Goal: Task Accomplishment & Management: Use online tool/utility

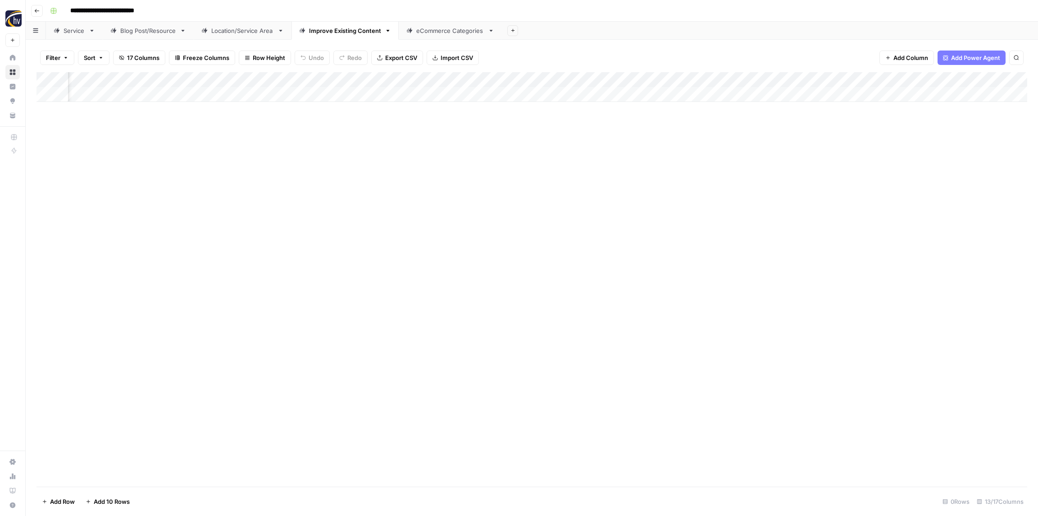
scroll to position [0, 343]
click at [928, 165] on div "Add Column" at bounding box center [532, 279] width 991 height 414
click at [440, 31] on div "eCommerce Categories" at bounding box center [450, 30] width 68 height 9
click at [364, 76] on div "Add Column" at bounding box center [532, 87] width 991 height 30
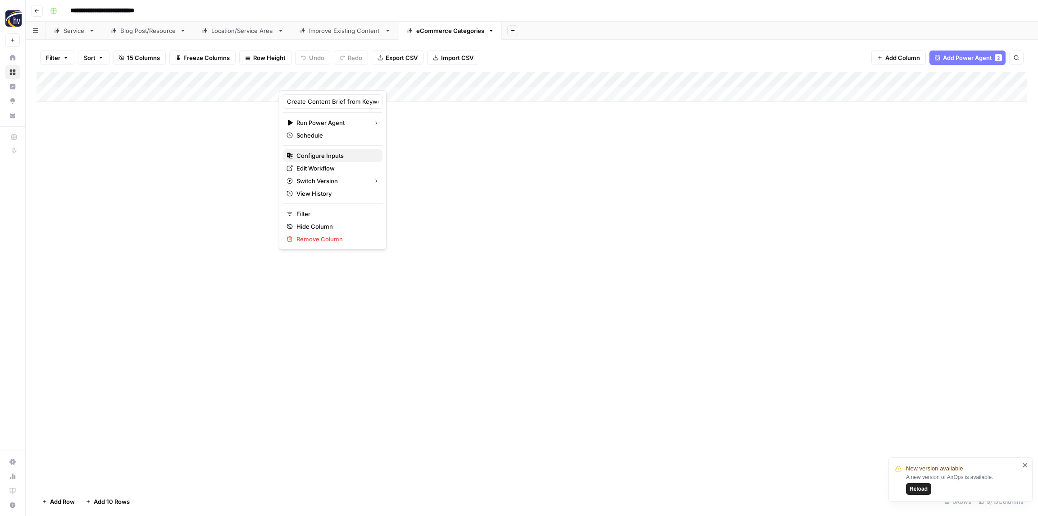
drag, startPoint x: 321, startPoint y: 159, endPoint x: 338, endPoint y: 159, distance: 17.1
click at [320, 159] on span "Configure Inputs" at bounding box center [336, 155] width 79 height 9
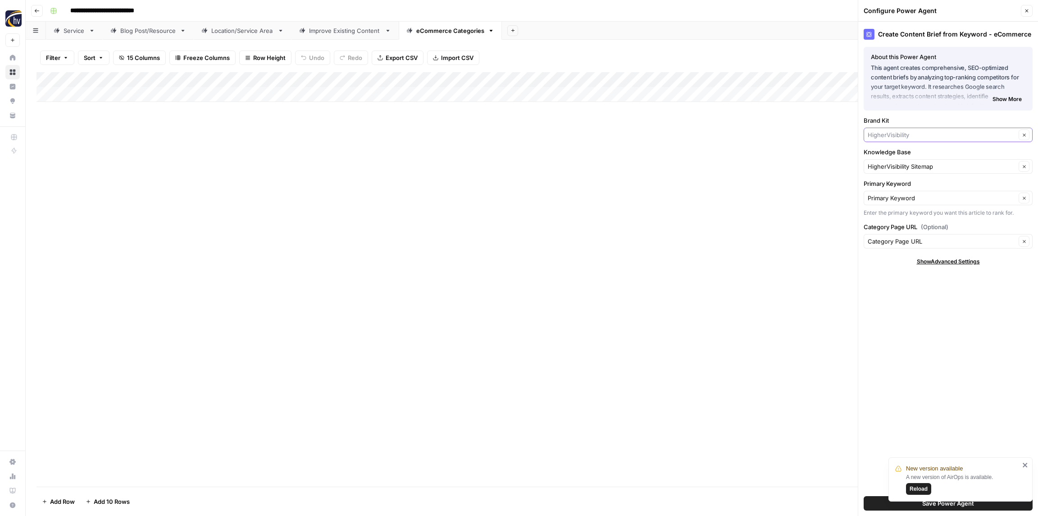
click at [923, 137] on input "Brand Kit" at bounding box center [942, 134] width 148 height 9
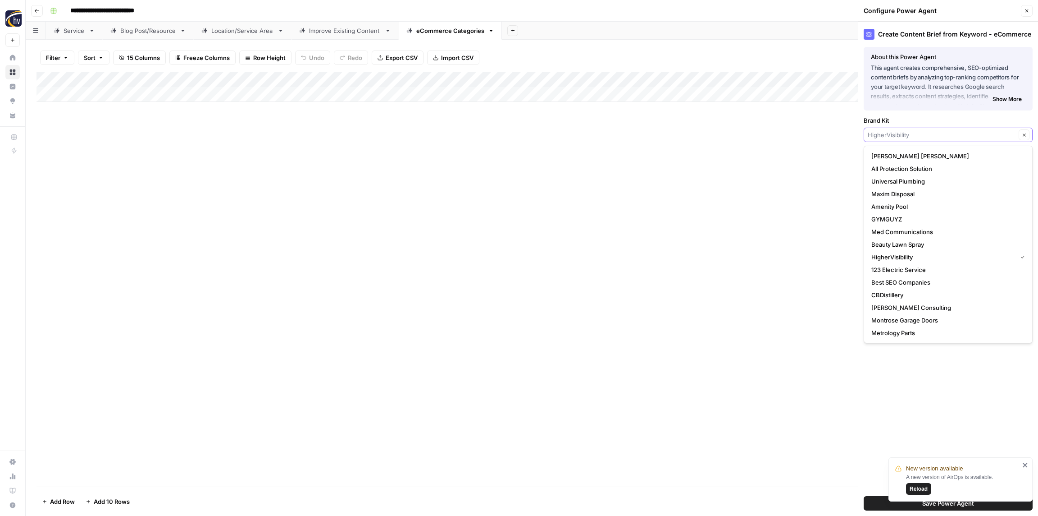
click at [923, 137] on input "Brand Kit" at bounding box center [942, 134] width 148 height 9
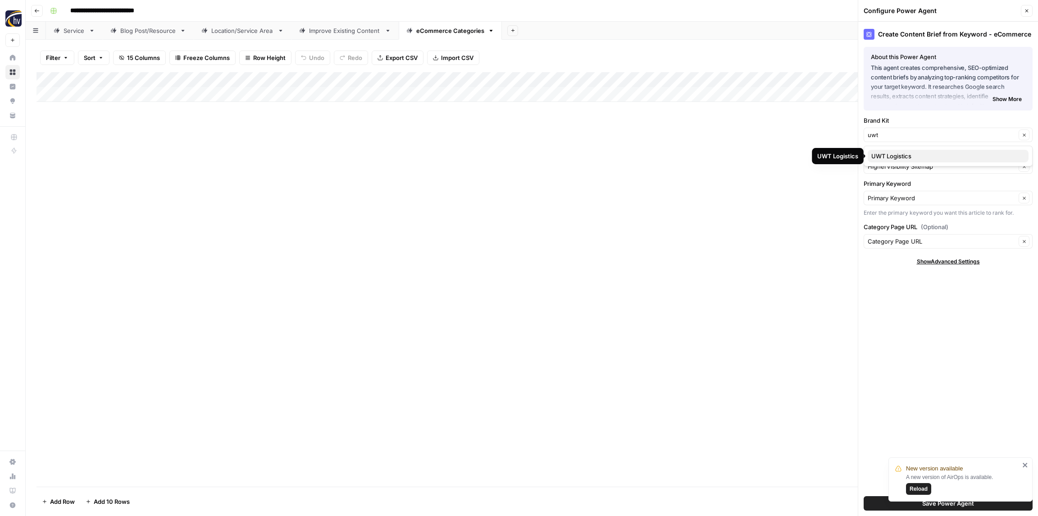
click at [914, 153] on span "UWT Logistics" at bounding box center [947, 155] width 150 height 9
type input "UWT Logistics"
click at [919, 488] on span "Reload" at bounding box center [919, 488] width 18 height 8
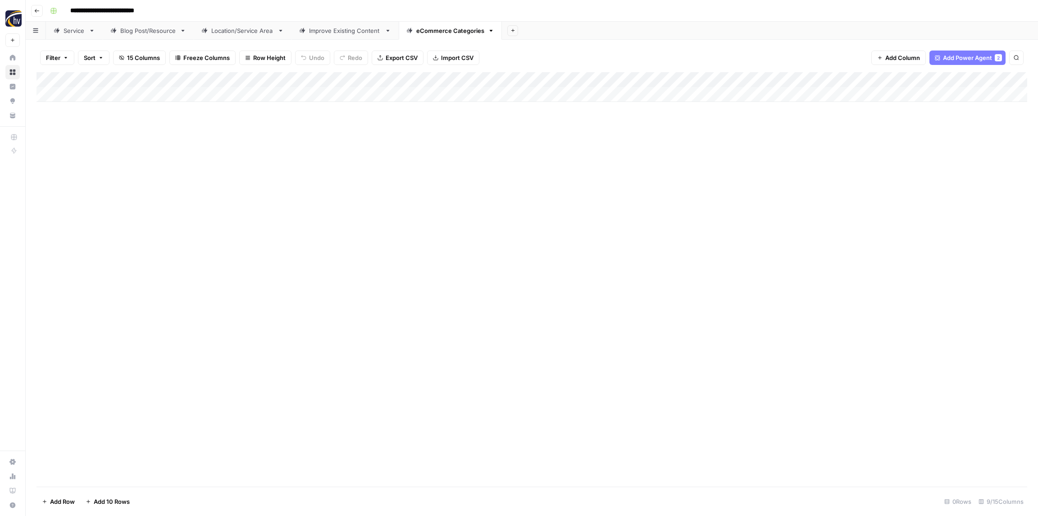
click at [342, 78] on div "Add Column" at bounding box center [532, 87] width 991 height 30
click at [320, 155] on span "Configure Inputs" at bounding box center [336, 155] width 79 height 9
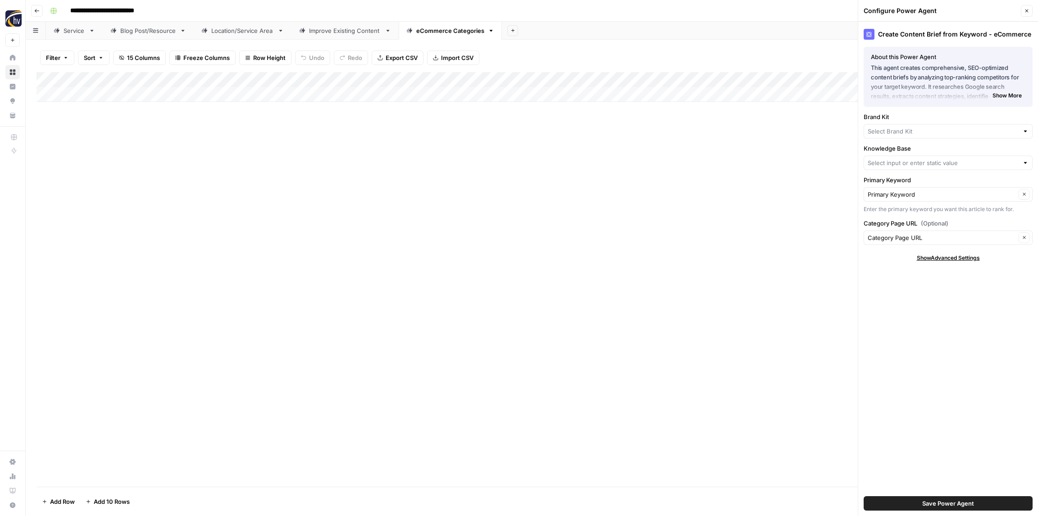
type input "HigherVisibility Sitemap"
type input "HigherVisibility"
click at [902, 137] on input "Brand Kit" at bounding box center [942, 134] width 148 height 9
click at [888, 157] on span "UWT Logistics" at bounding box center [947, 155] width 150 height 9
type input "UWT Logistics"
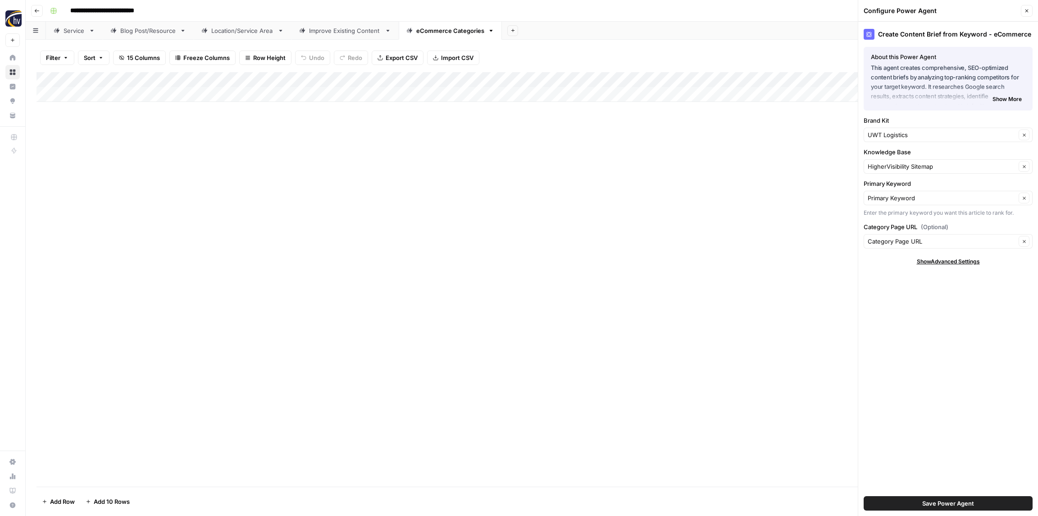
click at [947, 502] on span "Save Power Agent" at bounding box center [949, 502] width 52 height 9
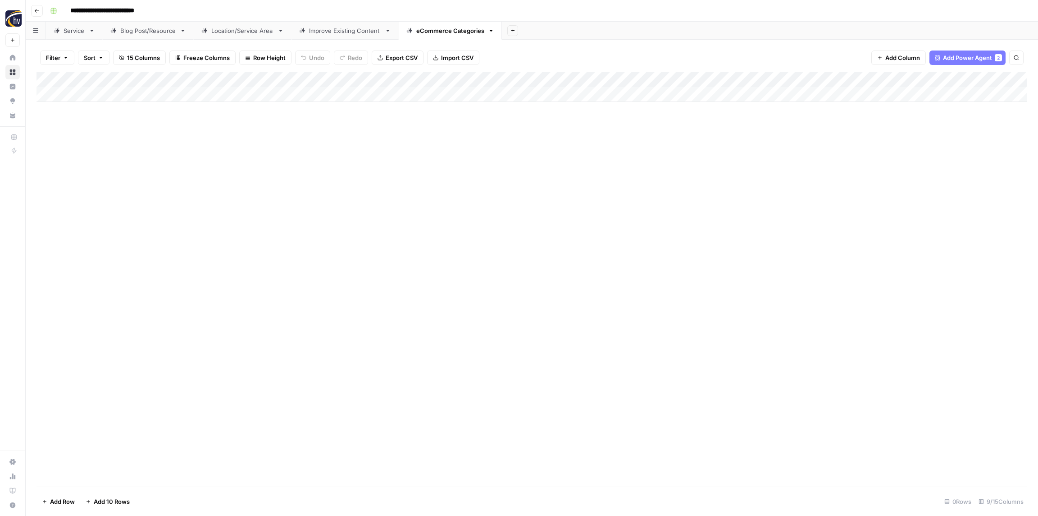
click at [836, 80] on div "Add Column" at bounding box center [532, 87] width 991 height 30
click at [836, 152] on span "Configure Inputs" at bounding box center [840, 155] width 79 height 9
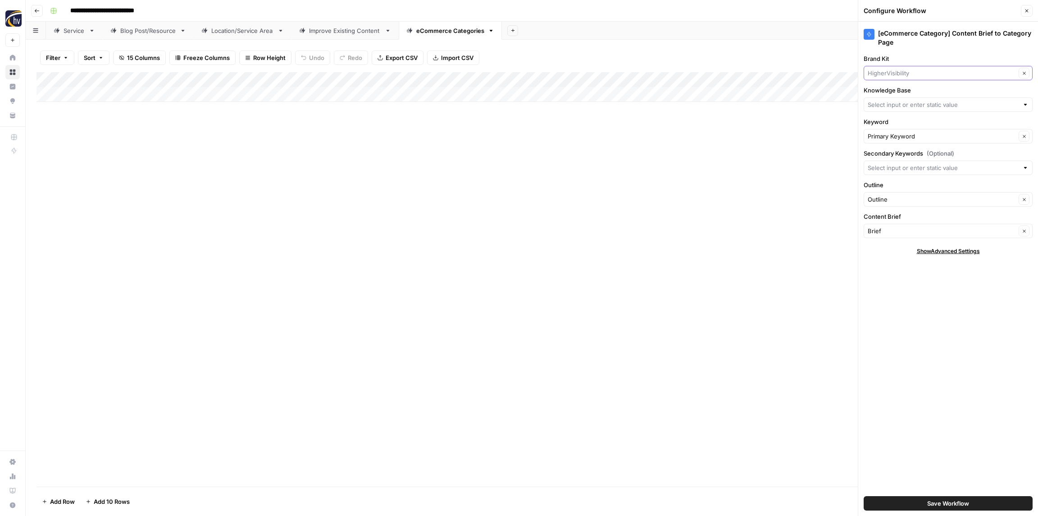
click at [890, 76] on input "Brand Kit" at bounding box center [942, 73] width 148 height 9
click at [896, 95] on span "UWT Logistics" at bounding box center [947, 94] width 150 height 9
type input "UWT Logistics"
click at [959, 501] on span "Save Workflow" at bounding box center [949, 502] width 42 height 9
click at [888, 107] on input "Knowledge Base" at bounding box center [943, 104] width 151 height 9
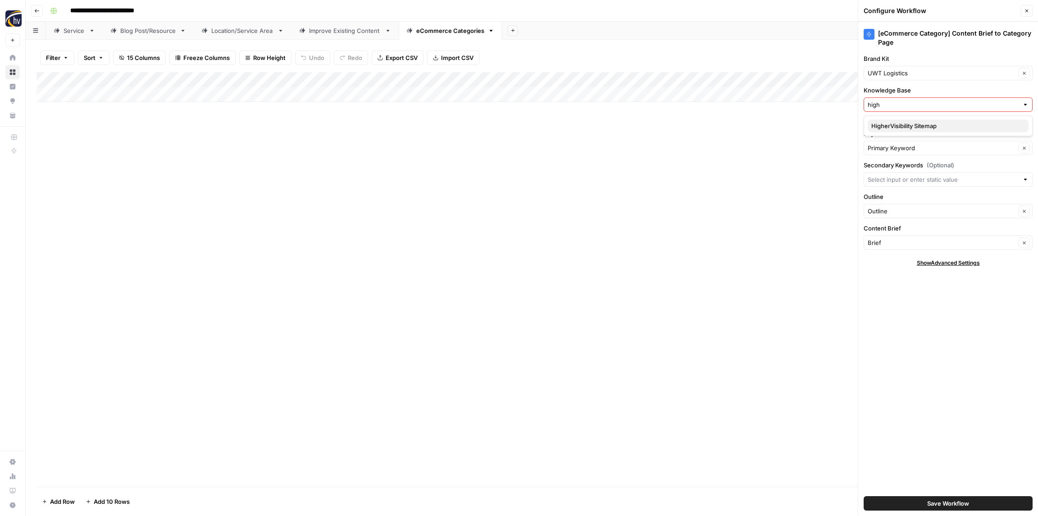
click at [894, 128] on span "HigherVisibility Sitemap" at bounding box center [947, 125] width 150 height 9
type input "HigherVisibility Sitemap"
click at [955, 501] on span "Save Workflow" at bounding box center [949, 502] width 42 height 9
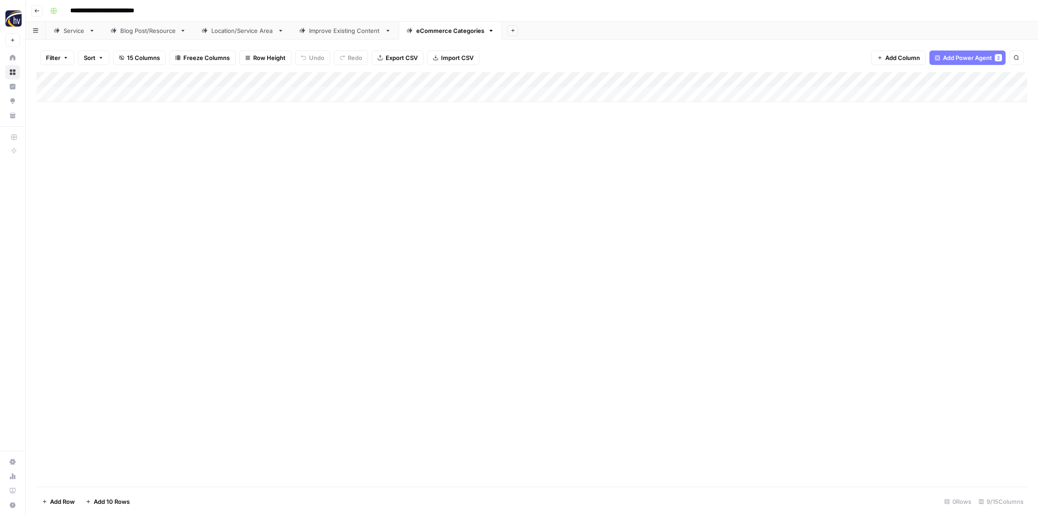
click at [597, 184] on div "Add Column" at bounding box center [532, 279] width 991 height 414
click at [39, 13] on icon "button" at bounding box center [36, 10] width 5 height 5
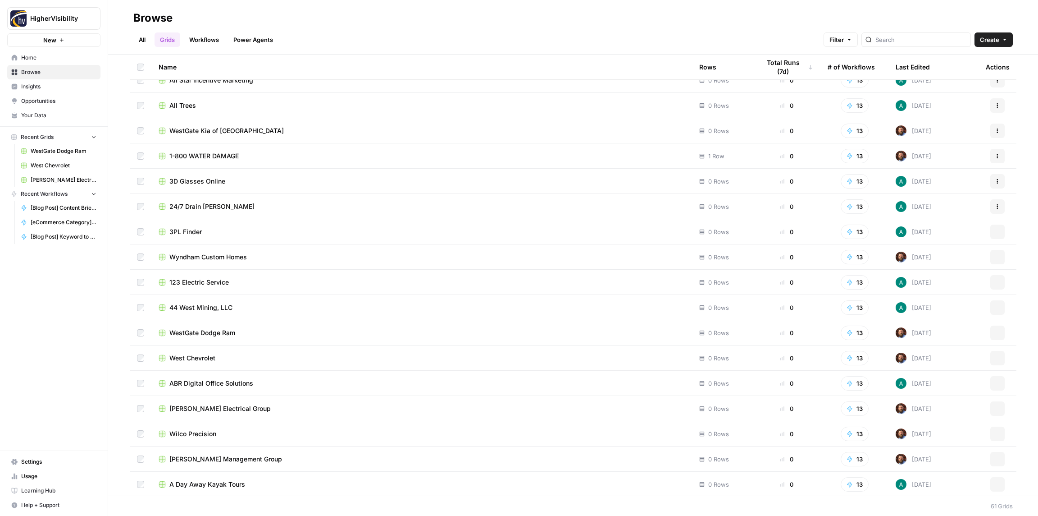
scroll to position [1124, 0]
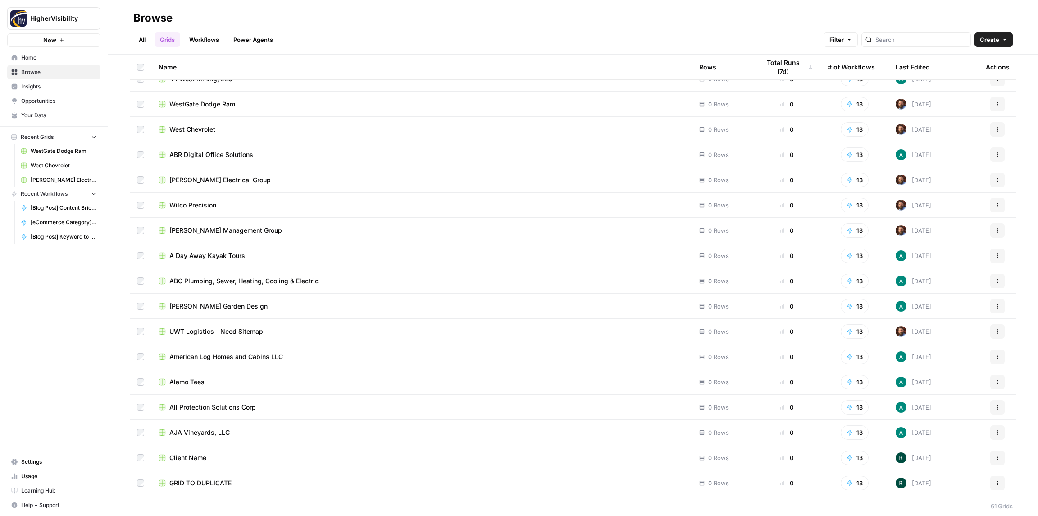
click at [999, 482] on icon "button" at bounding box center [997, 482] width 5 height 5
drag, startPoint x: 950, startPoint y: 428, endPoint x: 944, endPoint y: 407, distance: 21.5
click at [944, 407] on div "Duplicate Create Folder Move To [GEOGRAPHIC_DATA]" at bounding box center [954, 435] width 101 height 74
click at [944, 407] on span "Duplicate" at bounding box center [958, 408] width 72 height 9
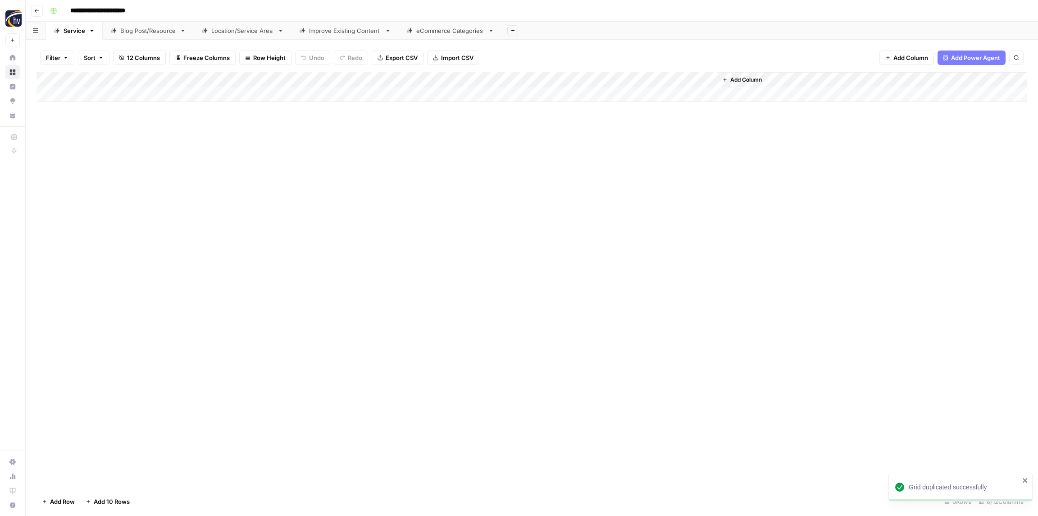
click at [110, 5] on input "**********" at bounding box center [112, 11] width 93 height 14
paste input
type input "**********"
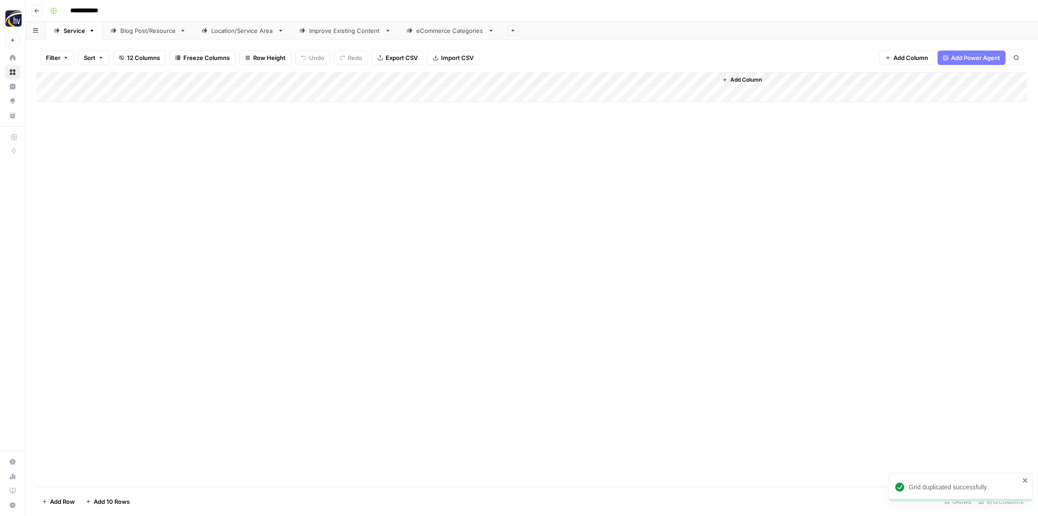
click at [146, 12] on div "**********" at bounding box center [537, 11] width 983 height 14
click at [191, 82] on div "Add Column" at bounding box center [532, 87] width 991 height 30
click at [190, 160] on button "Configure Inputs" at bounding box center [203, 155] width 100 height 13
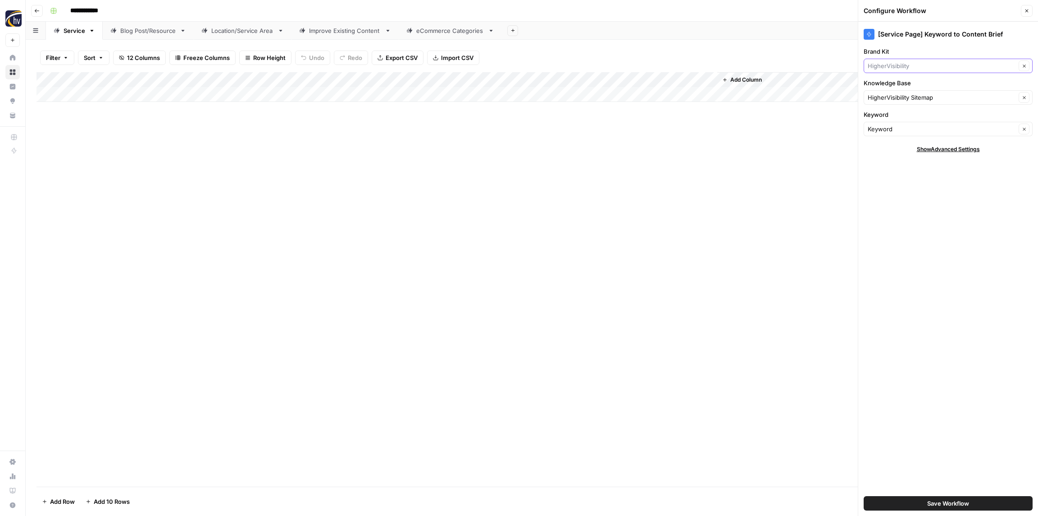
click at [898, 69] on input "Brand Kit" at bounding box center [942, 65] width 148 height 9
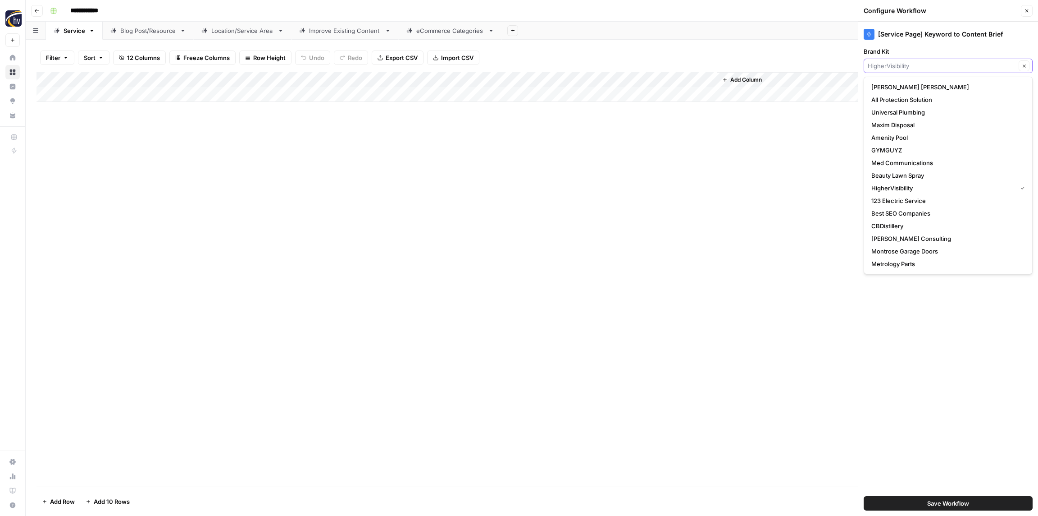
paste input "Upscale [DEMOGRAPHIC_DATA]"
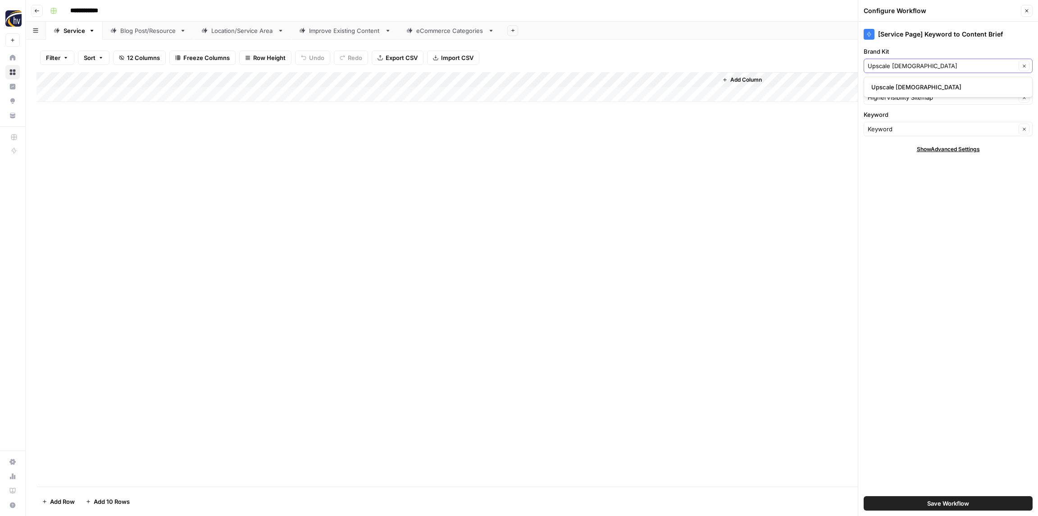
type input "Upscale [DEMOGRAPHIC_DATA]"
drag, startPoint x: 897, startPoint y: 85, endPoint x: 894, endPoint y: 89, distance: 5.5
click at [897, 85] on span "Upscale [DEMOGRAPHIC_DATA]" at bounding box center [947, 86] width 150 height 9
click at [891, 97] on input "Knowledge Base" at bounding box center [942, 97] width 148 height 9
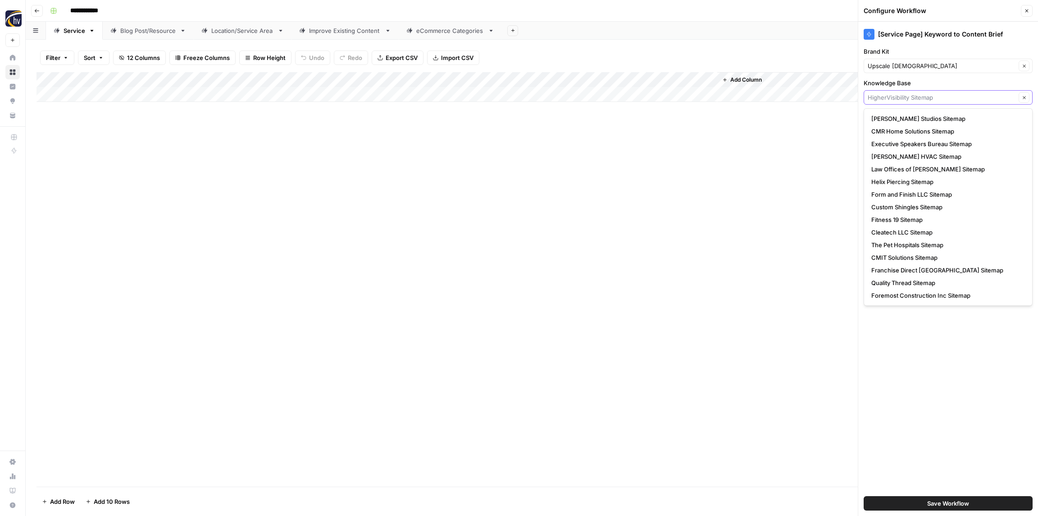
paste input "Upscale [DEMOGRAPHIC_DATA]"
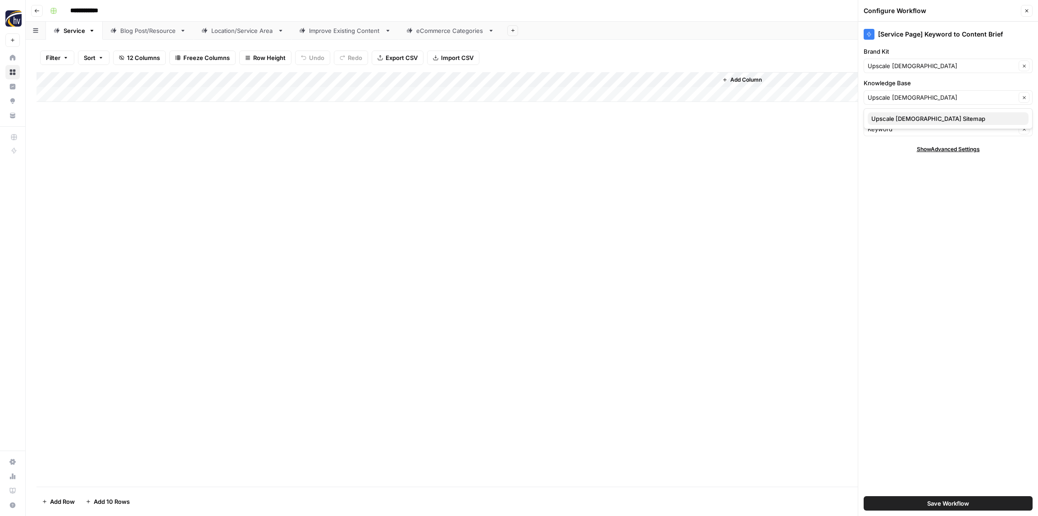
click at [900, 120] on span "Upscale Male Sitemap" at bounding box center [947, 118] width 150 height 9
type input "Upscale Male Sitemap"
click at [940, 498] on button "Save Workflow" at bounding box center [948, 503] width 169 height 14
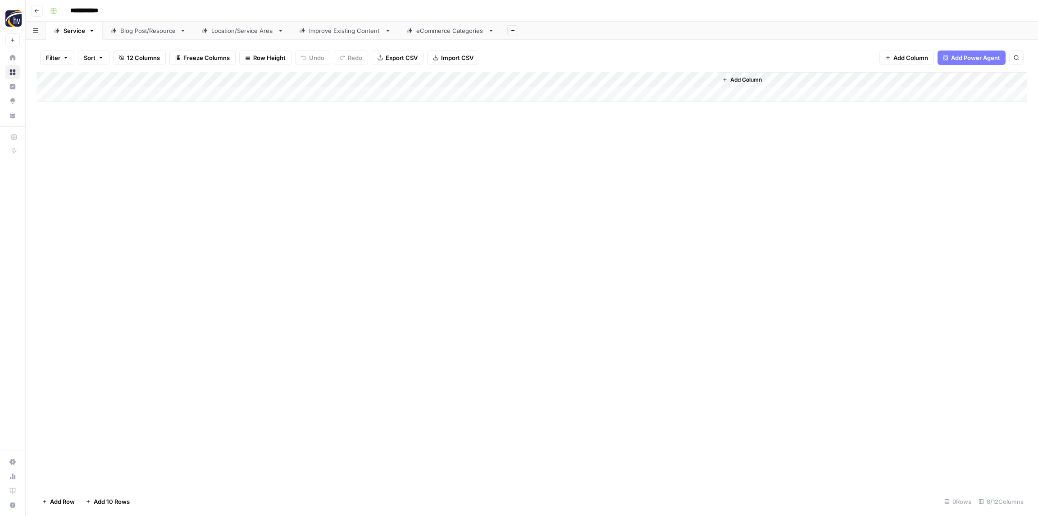
click at [594, 74] on div "Add Column" at bounding box center [532, 87] width 991 height 30
click at [586, 155] on span "Configure Inputs" at bounding box center [611, 155] width 79 height 9
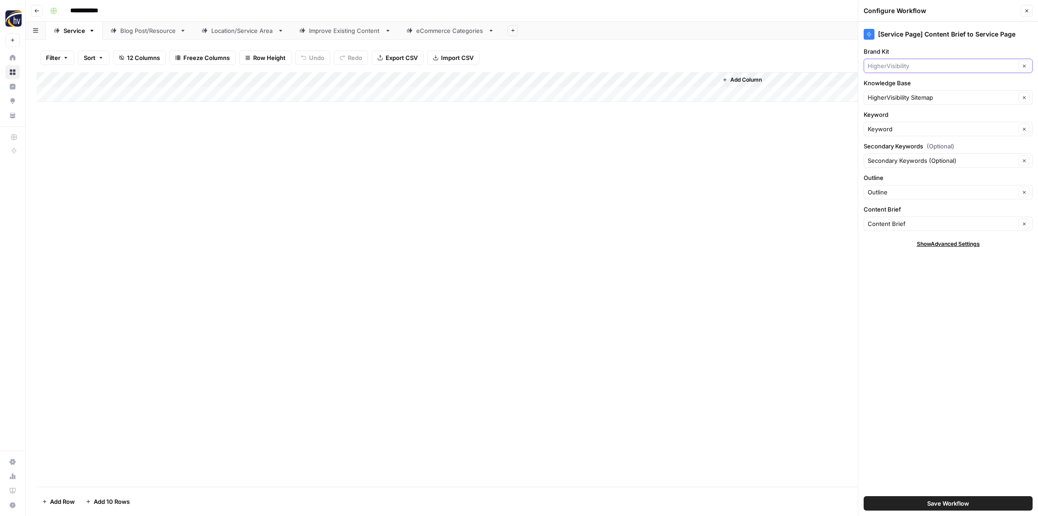
click at [909, 68] on input "Brand Kit" at bounding box center [942, 65] width 148 height 9
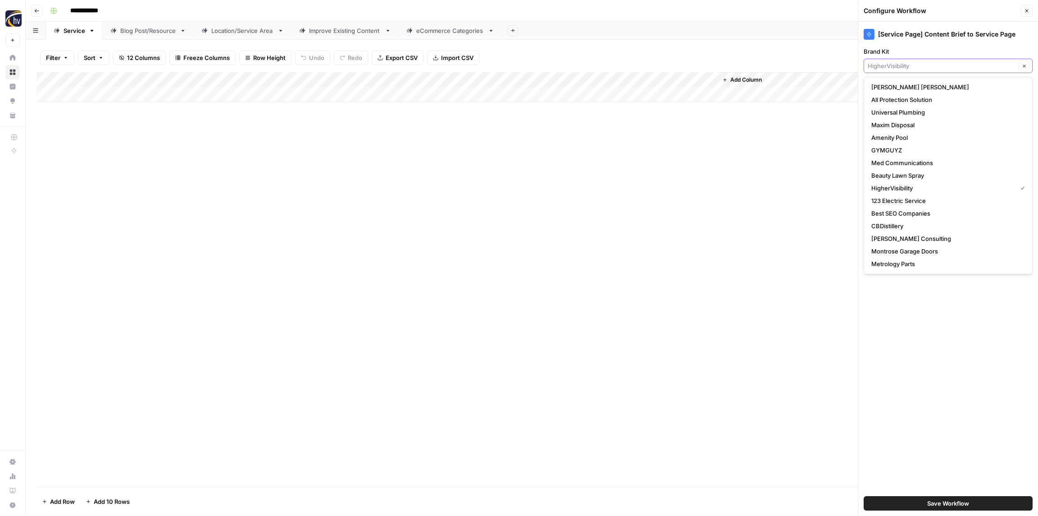
paste input "Upscale [DEMOGRAPHIC_DATA]"
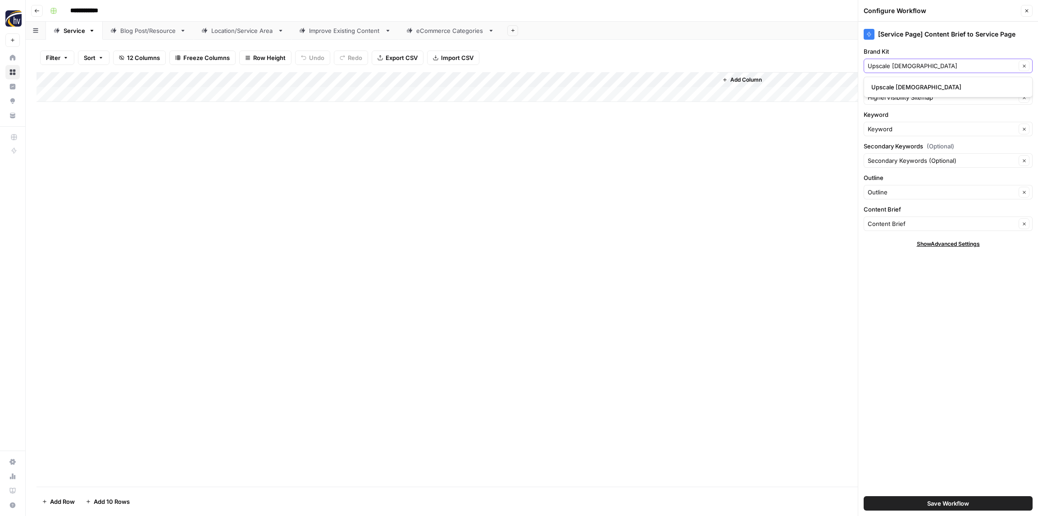
type input "Upscale [DEMOGRAPHIC_DATA]"
click at [898, 84] on span "Upscale [DEMOGRAPHIC_DATA]" at bounding box center [947, 86] width 150 height 9
click at [894, 97] on input "Knowledge Base" at bounding box center [942, 97] width 148 height 9
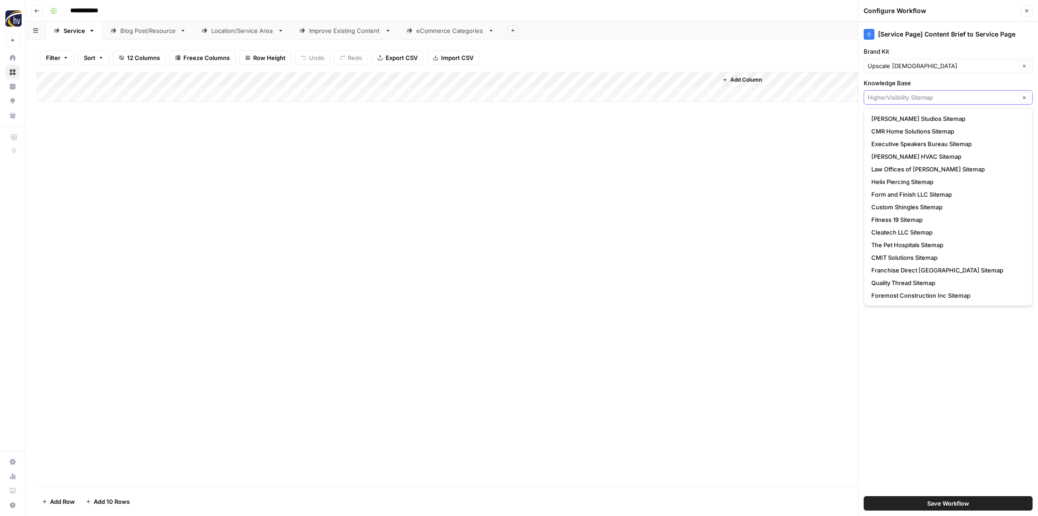
paste input "Upscale [DEMOGRAPHIC_DATA]"
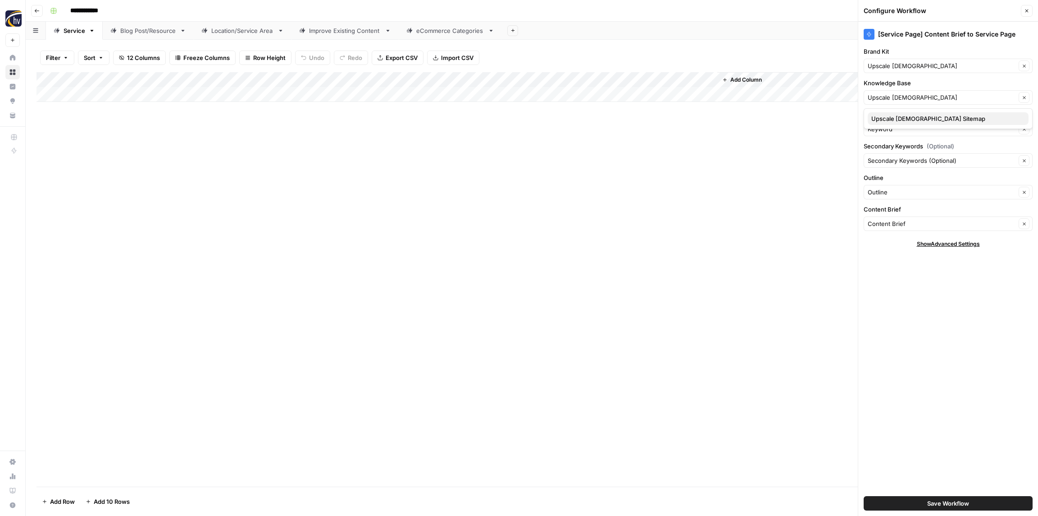
click at [903, 123] on button "Upscale Male Sitemap" at bounding box center [948, 118] width 161 height 13
type input "Upscale Male Sitemap"
click at [964, 500] on span "Save Workflow" at bounding box center [949, 502] width 42 height 9
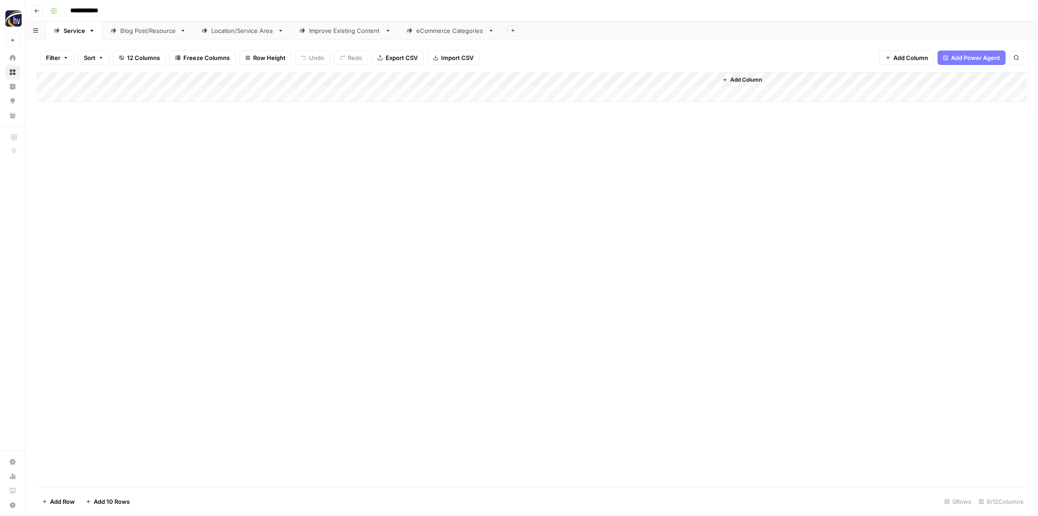
click at [144, 31] on div "Blog Post/Resource" at bounding box center [148, 30] width 56 height 9
click at [187, 81] on div "Add Column" at bounding box center [532, 87] width 991 height 30
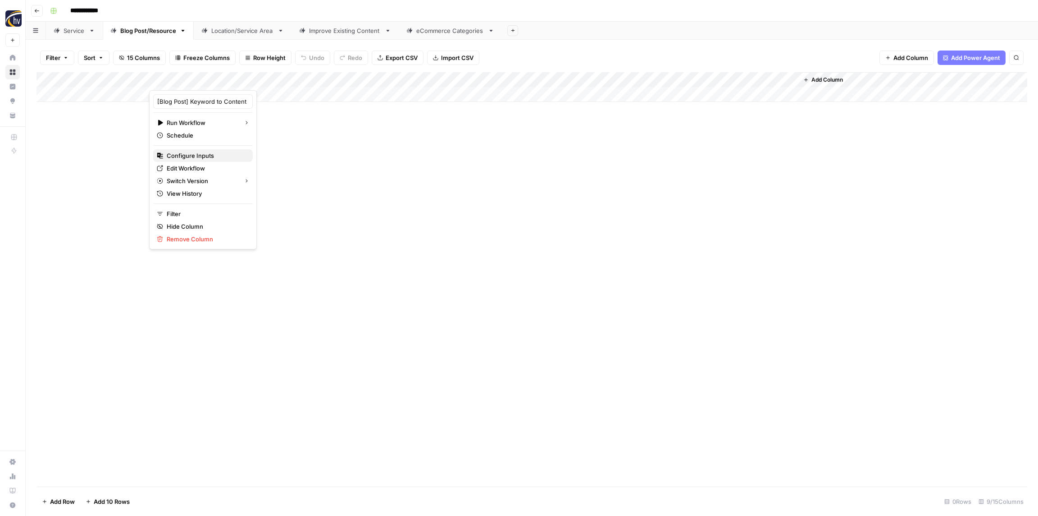
click at [194, 157] on span "Configure Inputs" at bounding box center [206, 155] width 79 height 9
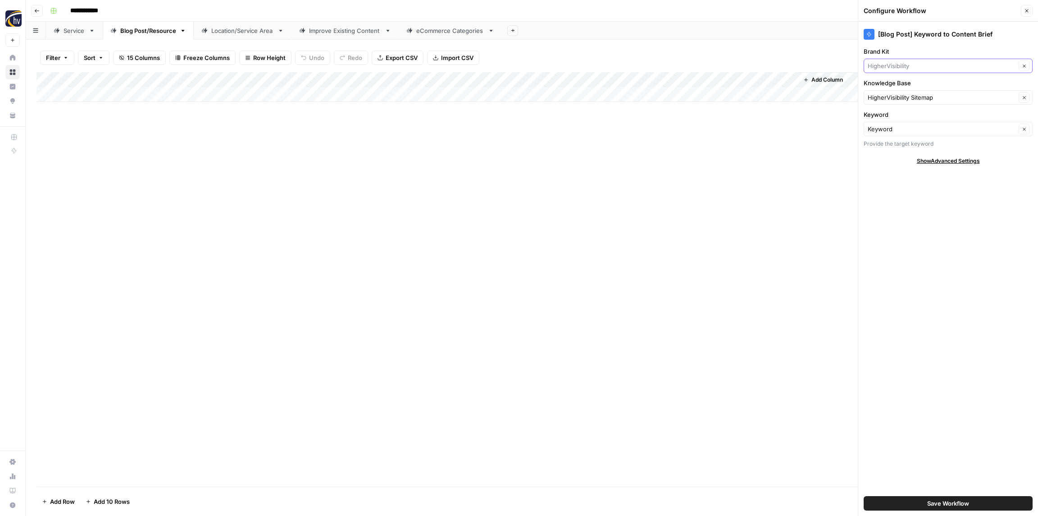
click at [891, 64] on input "Brand Kit" at bounding box center [942, 65] width 148 height 9
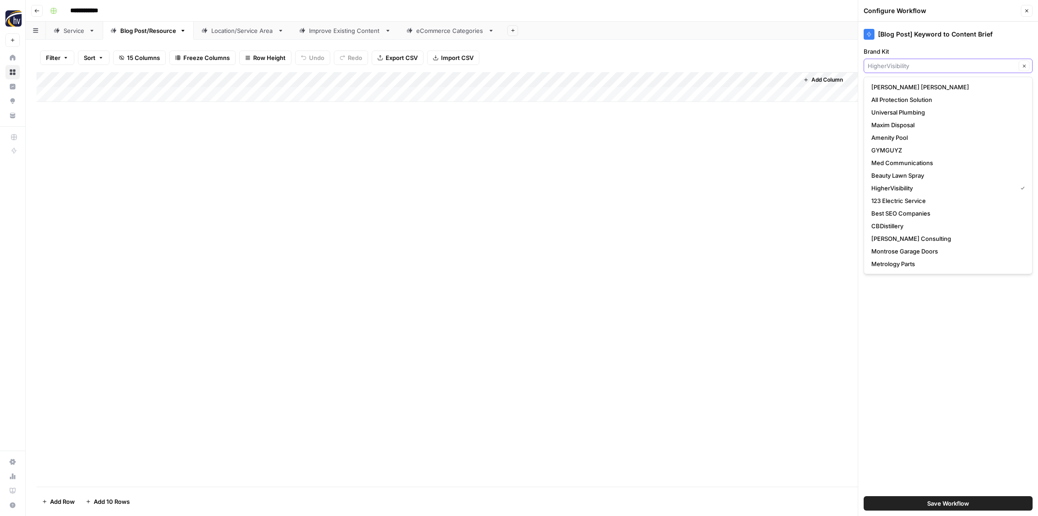
paste input "Upscale [DEMOGRAPHIC_DATA]"
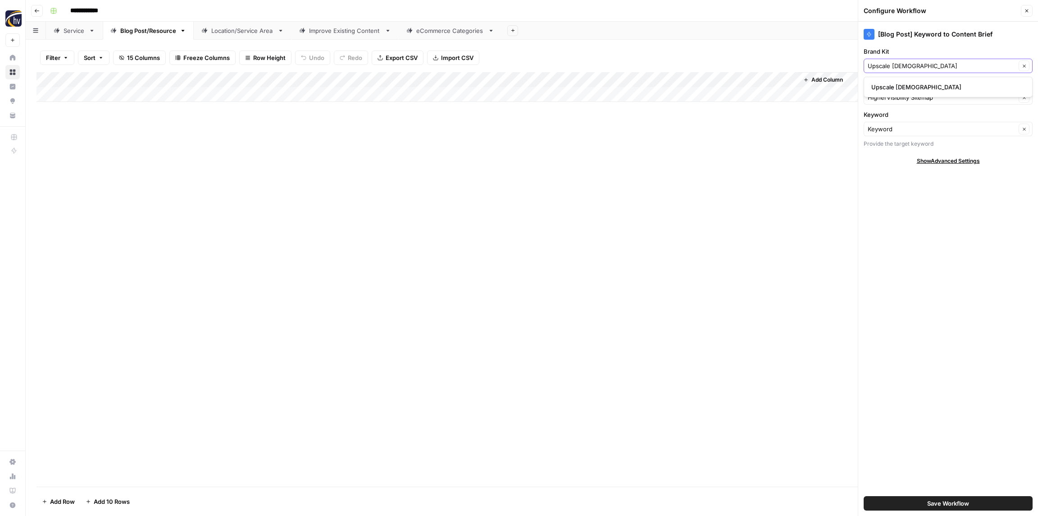
type input "Upscale [DEMOGRAPHIC_DATA]"
click at [898, 90] on span "Upscale [DEMOGRAPHIC_DATA]" at bounding box center [947, 86] width 150 height 9
click at [893, 99] on input "Knowledge Base" at bounding box center [942, 97] width 148 height 9
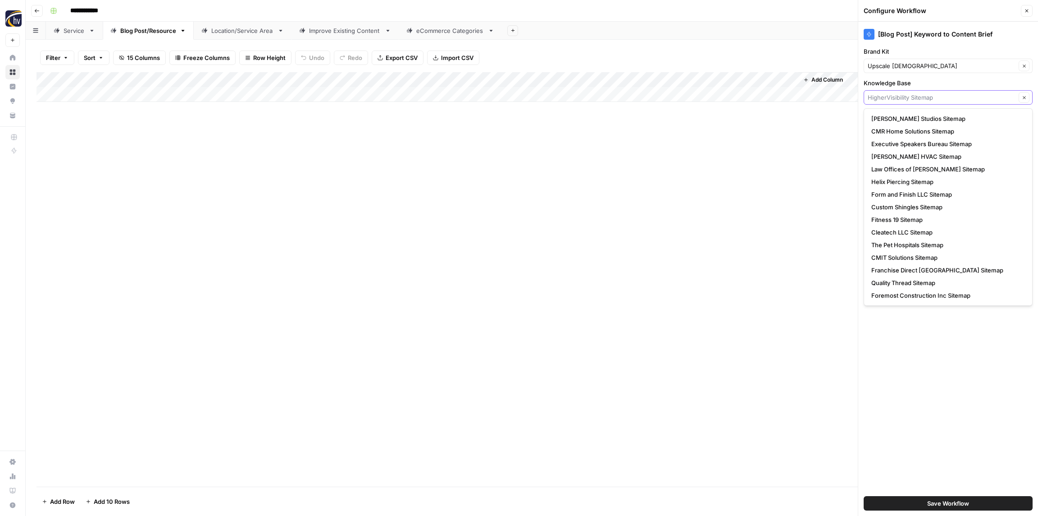
paste input "Upscale [DEMOGRAPHIC_DATA]"
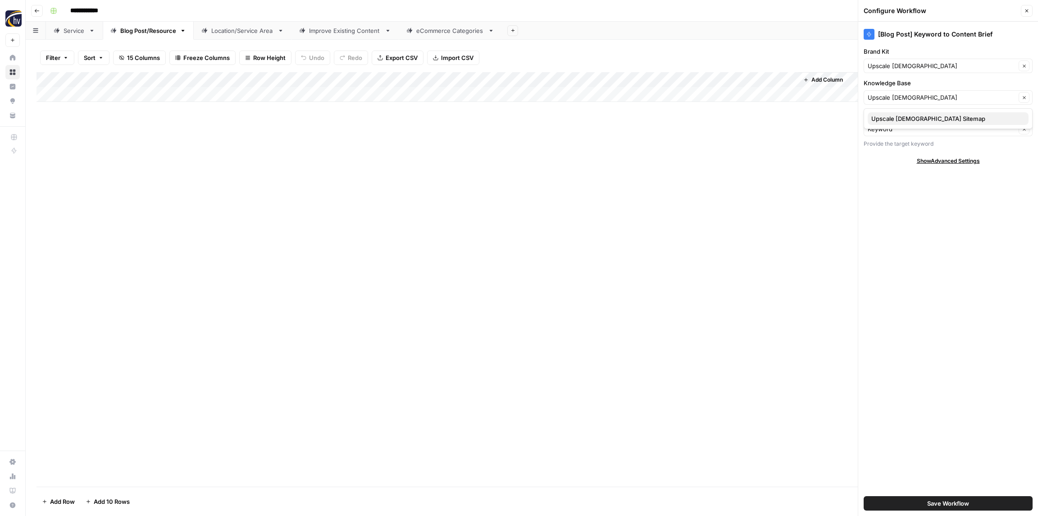
click at [897, 118] on span "Upscale Male Sitemap" at bounding box center [947, 118] width 150 height 9
type input "Upscale Male Sitemap"
click at [948, 502] on span "Save Workflow" at bounding box center [949, 502] width 42 height 9
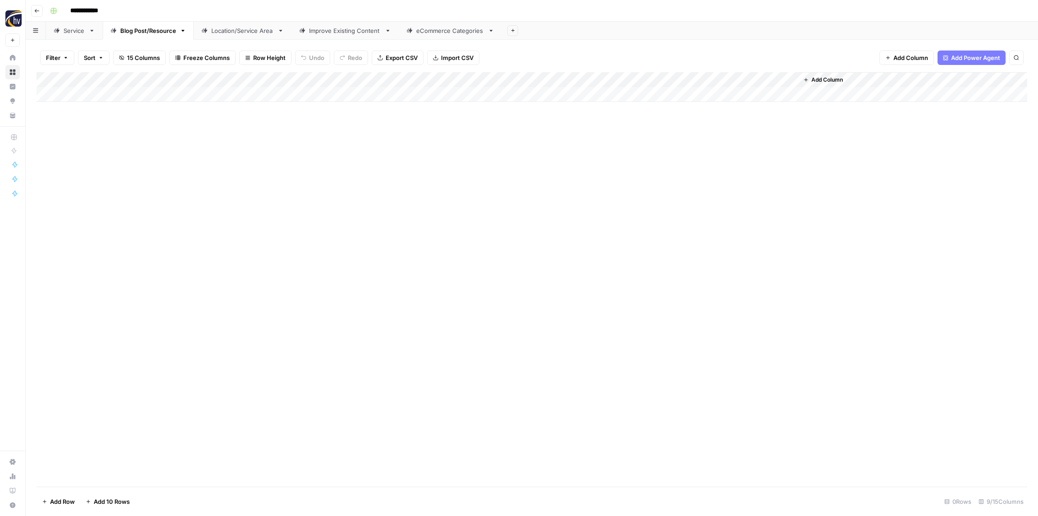
click at [682, 79] on div "Add Column" at bounding box center [532, 87] width 991 height 30
click at [688, 159] on span "Configure Inputs" at bounding box center [692, 155] width 79 height 9
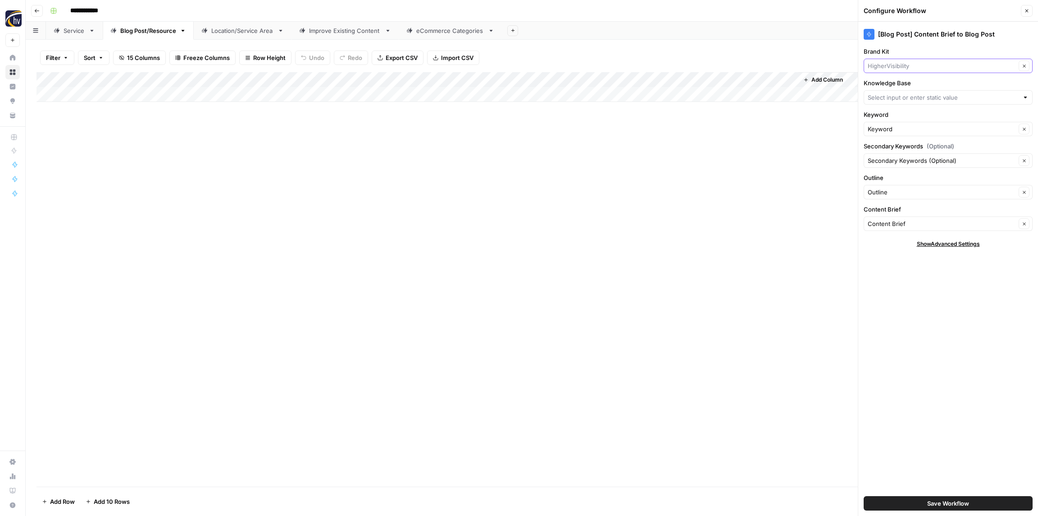
click at [929, 69] on input "Brand Kit" at bounding box center [942, 65] width 148 height 9
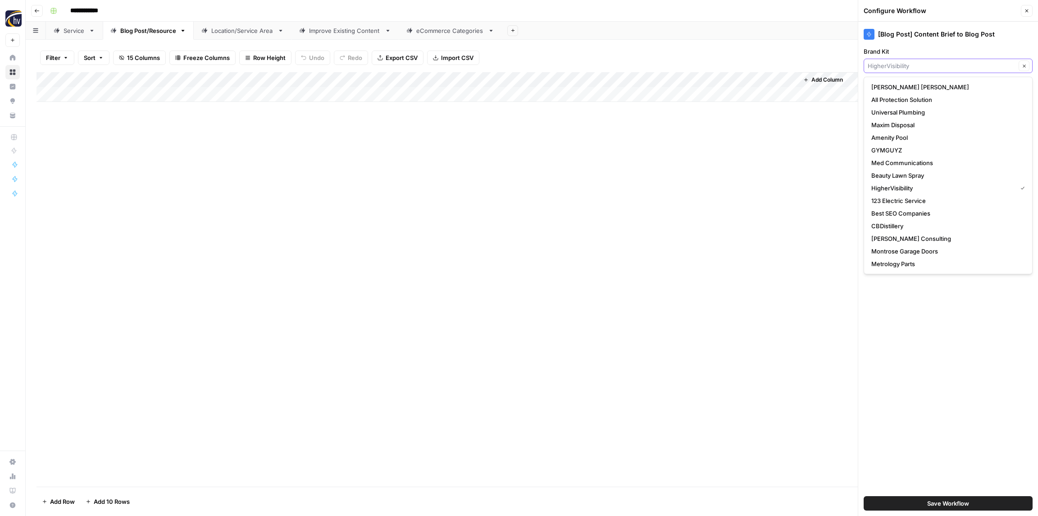
paste input "Upscale [DEMOGRAPHIC_DATA]"
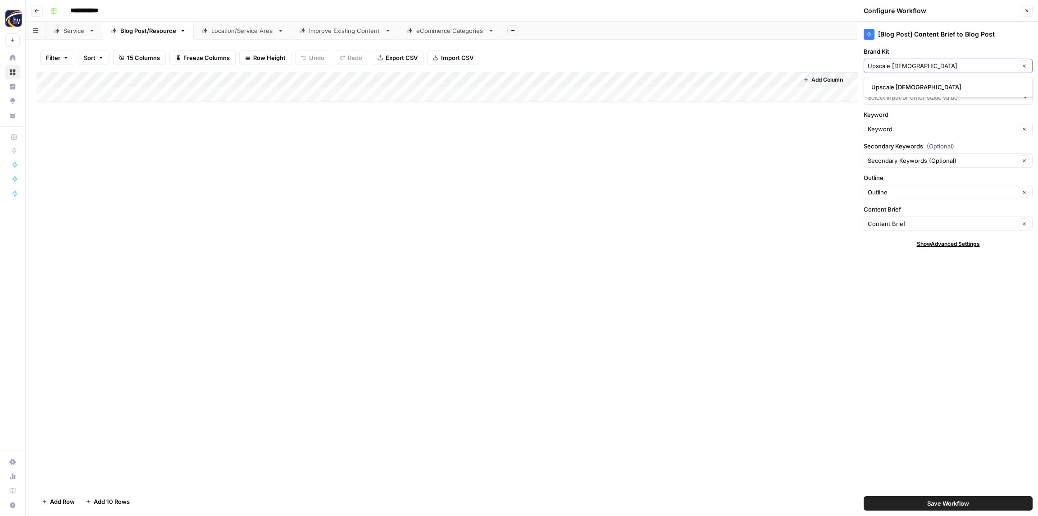
type input "Upscale [DEMOGRAPHIC_DATA]"
click at [917, 87] on span "Upscale [DEMOGRAPHIC_DATA]" at bounding box center [947, 86] width 150 height 9
click at [899, 97] on input "Knowledge Base" at bounding box center [943, 97] width 151 height 9
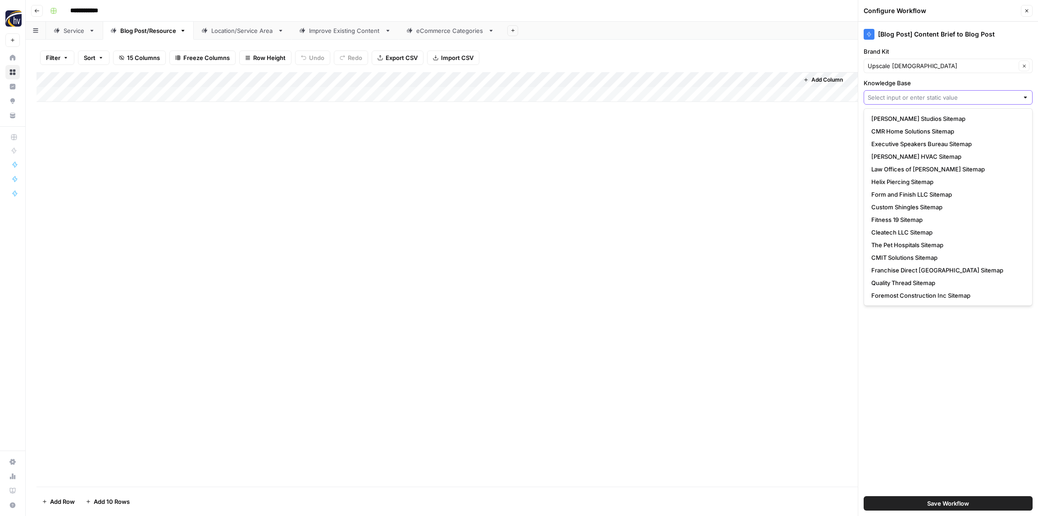
paste input "Upscale [DEMOGRAPHIC_DATA]"
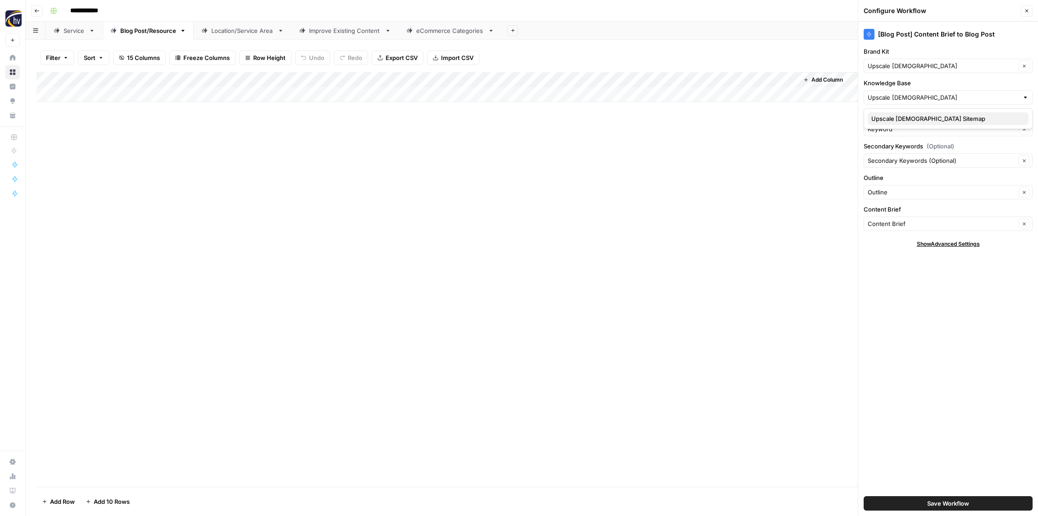
click at [903, 118] on span "Upscale Male Sitemap" at bounding box center [947, 118] width 150 height 9
type input "Upscale Male Sitemap"
click at [952, 503] on span "Save Workflow" at bounding box center [949, 502] width 42 height 9
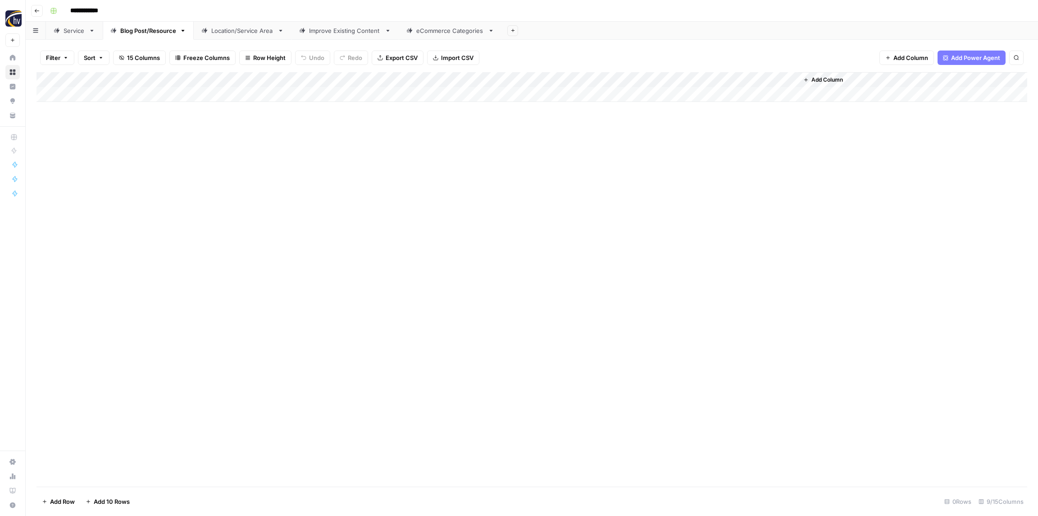
click at [220, 30] on div "Location/Service Area" at bounding box center [242, 30] width 63 height 9
click at [334, 82] on div "Add Column" at bounding box center [532, 87] width 991 height 30
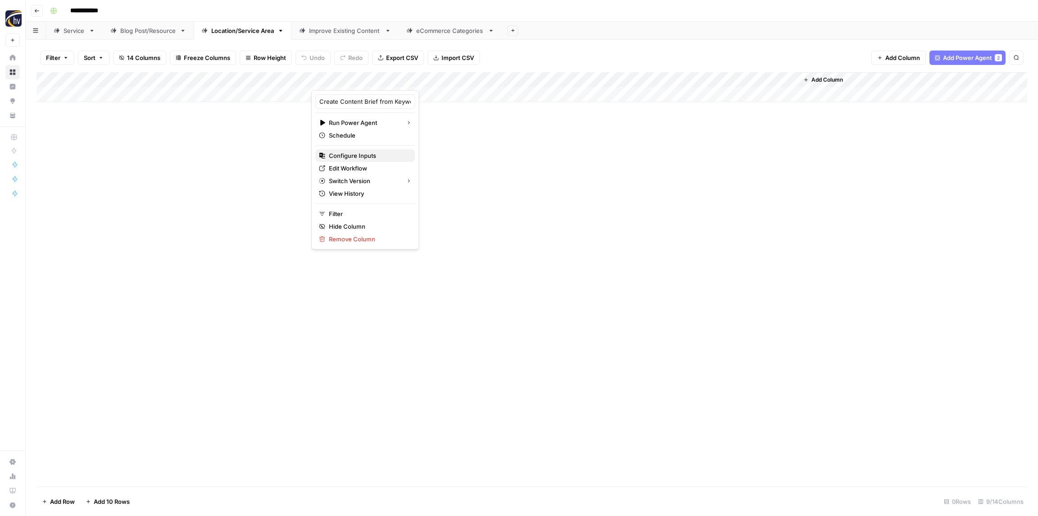
click at [359, 155] on span "Configure Inputs" at bounding box center [368, 155] width 79 height 9
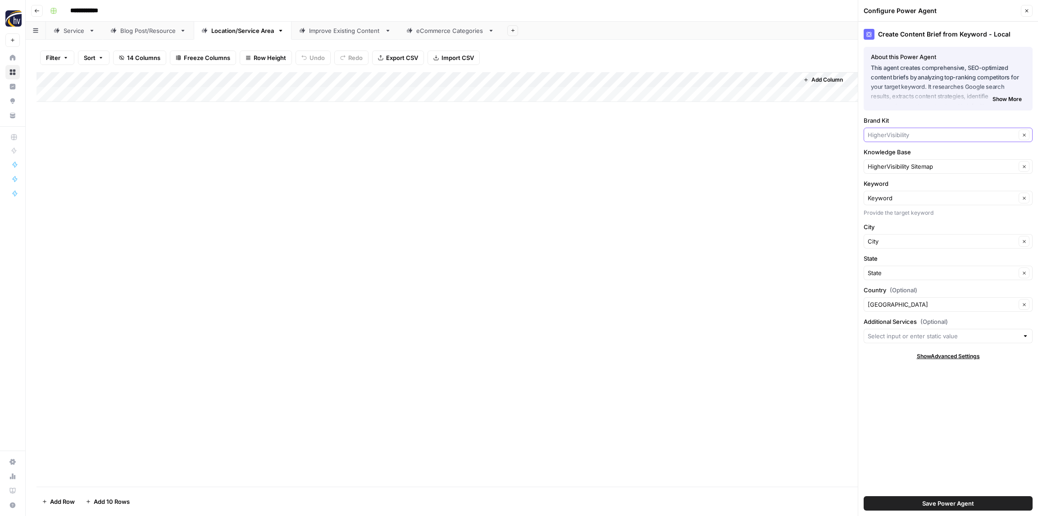
click at [901, 135] on input "Brand Kit" at bounding box center [942, 134] width 148 height 9
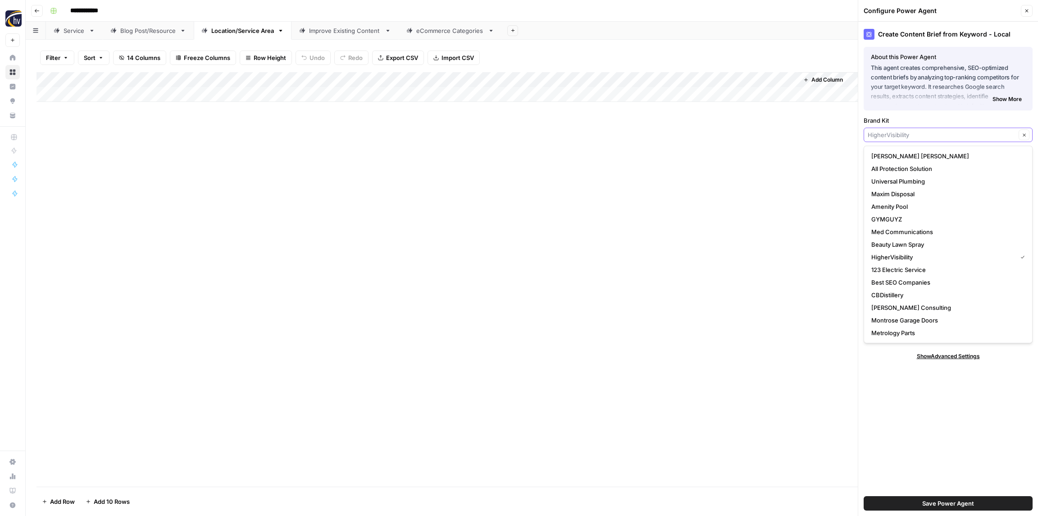
paste input "Upscale [DEMOGRAPHIC_DATA]"
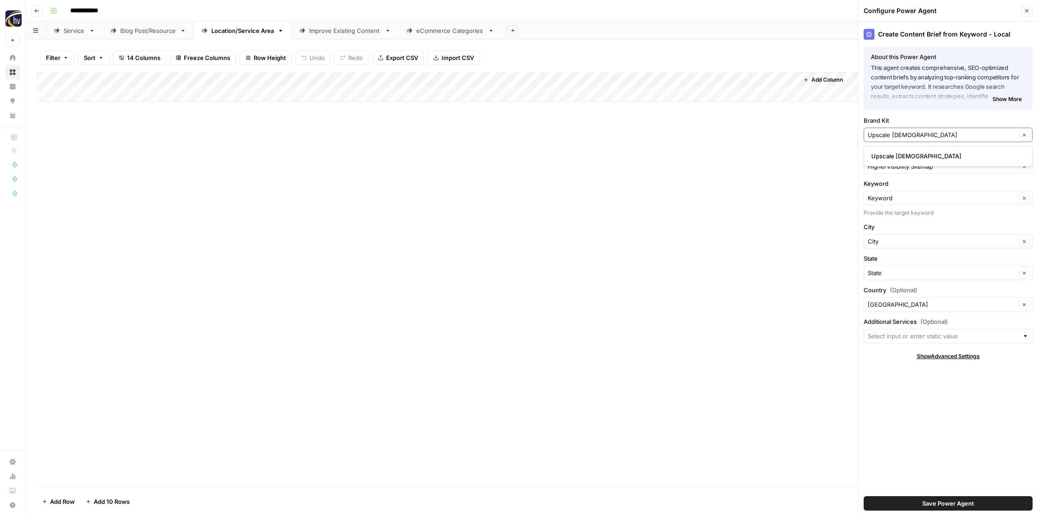
type input "Upscale [DEMOGRAPHIC_DATA]"
click at [903, 158] on span "Upscale [DEMOGRAPHIC_DATA]" at bounding box center [947, 155] width 150 height 9
click at [896, 167] on input "Knowledge Base" at bounding box center [942, 166] width 148 height 9
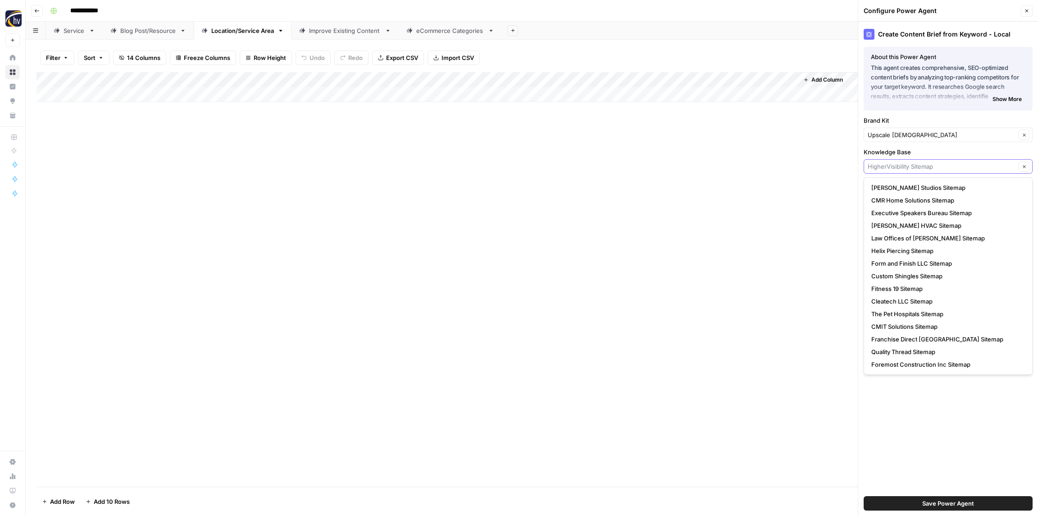
paste input "Upscale [DEMOGRAPHIC_DATA]"
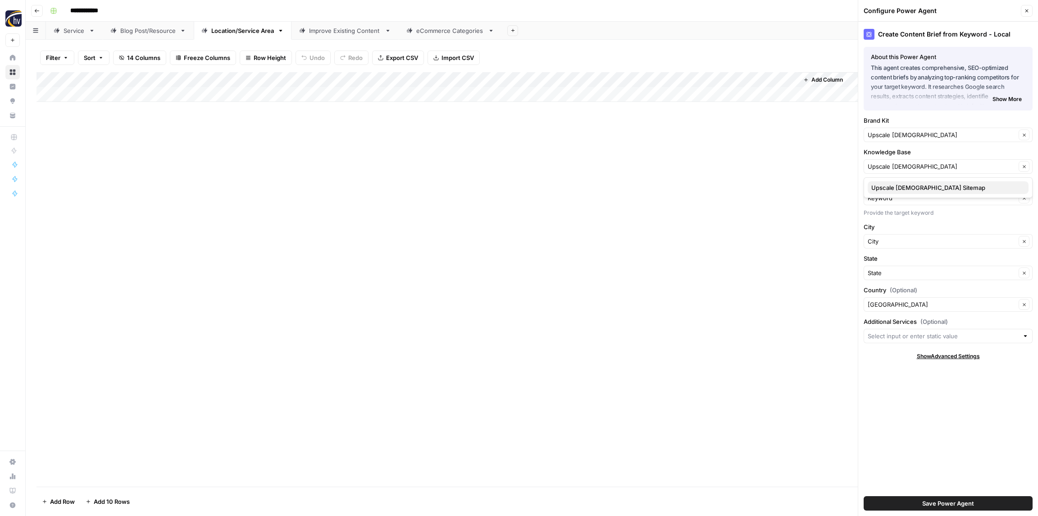
click at [896, 190] on span "Upscale Male Sitemap" at bounding box center [947, 187] width 150 height 9
type input "Upscale Male Sitemap"
click at [946, 506] on span "Save Power Agent" at bounding box center [949, 502] width 52 height 9
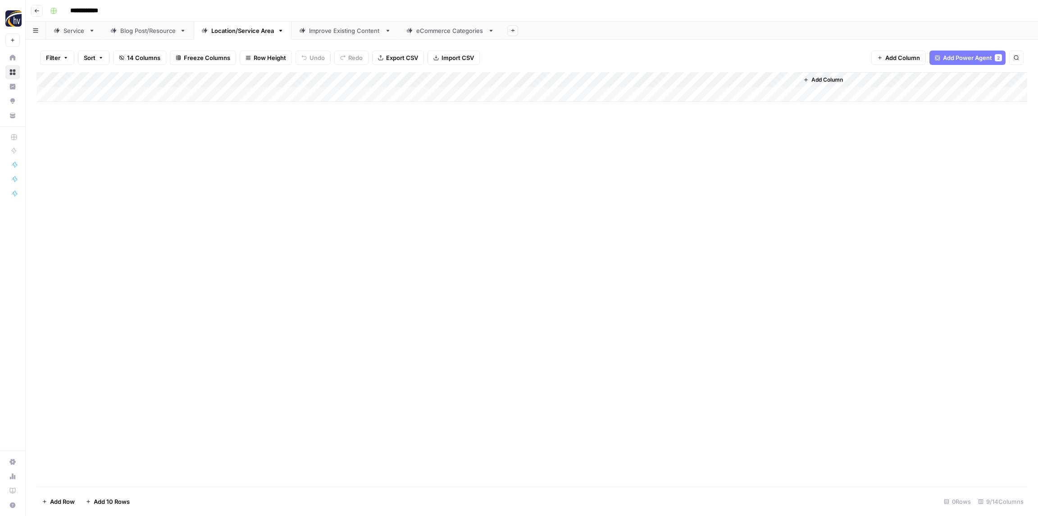
click at [667, 76] on div "Add Column" at bounding box center [532, 87] width 991 height 30
click at [664, 152] on span "Configure Inputs" at bounding box center [692, 155] width 79 height 9
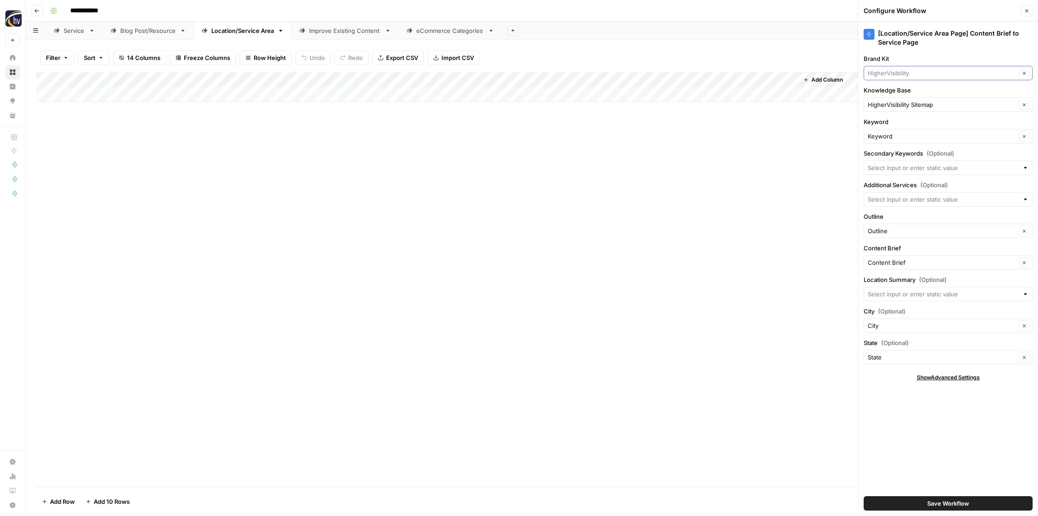
click at [903, 71] on input "Brand Kit" at bounding box center [942, 73] width 148 height 9
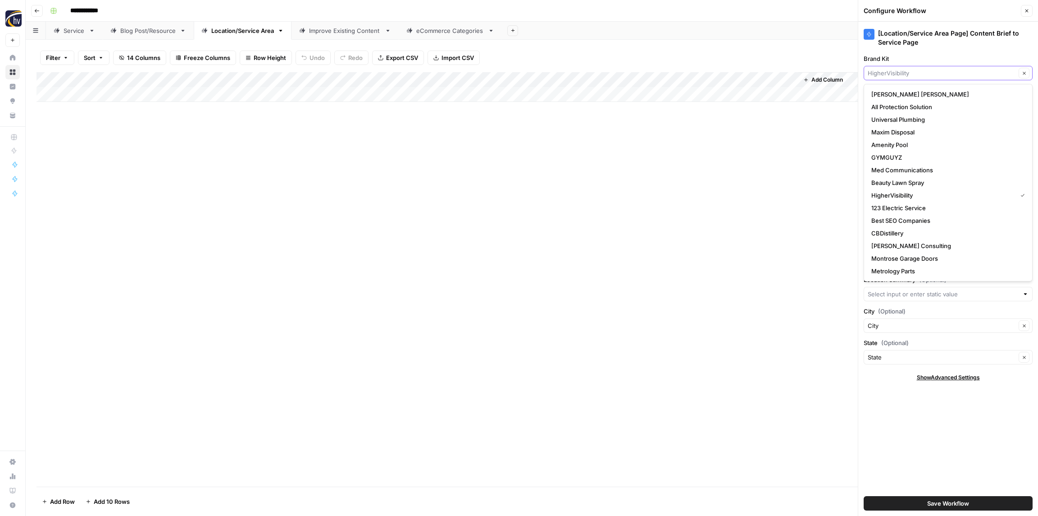
paste input "Upscale [DEMOGRAPHIC_DATA]"
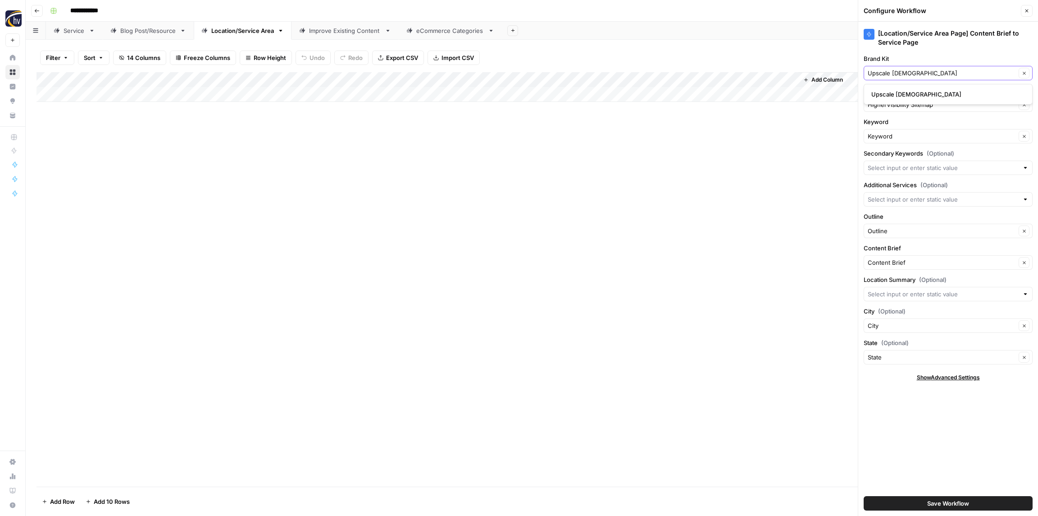
type input "Upscale [DEMOGRAPHIC_DATA]"
click at [895, 97] on span "Upscale [DEMOGRAPHIC_DATA]" at bounding box center [947, 94] width 150 height 9
click at [894, 105] on input "Knowledge Base" at bounding box center [942, 104] width 148 height 9
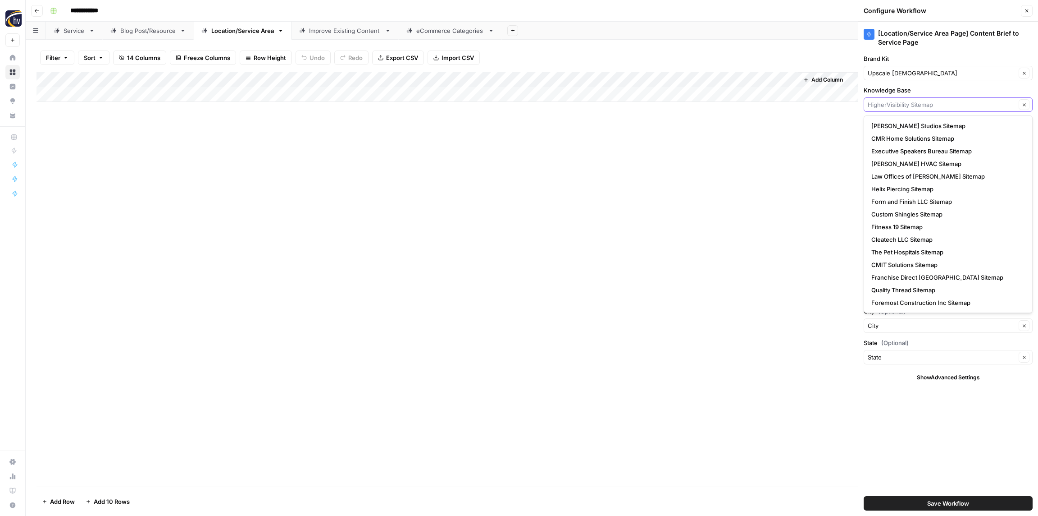
paste input "Upscale [DEMOGRAPHIC_DATA]"
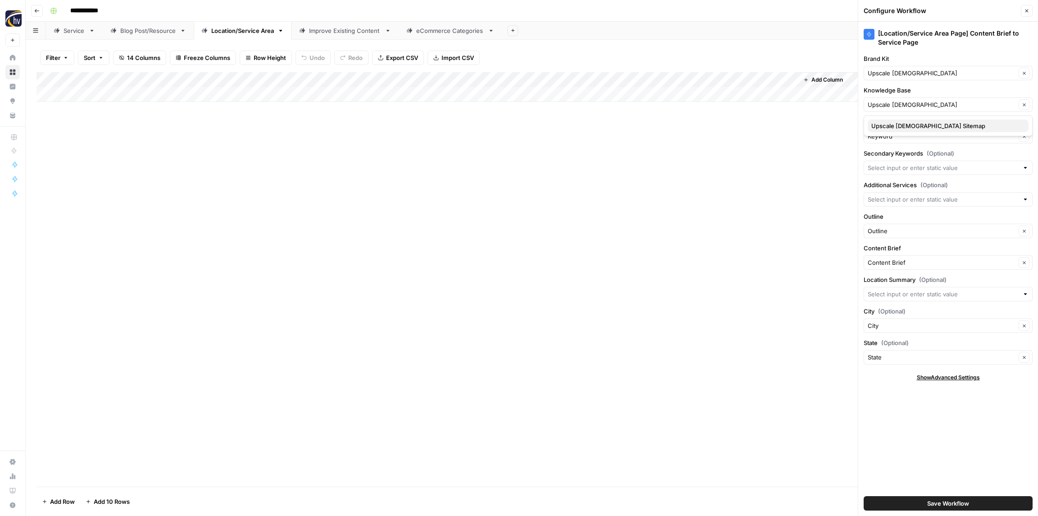
click at [896, 127] on span "Upscale Male Sitemap" at bounding box center [947, 125] width 150 height 9
type input "Upscale Male Sitemap"
click at [936, 505] on span "Save Workflow" at bounding box center [949, 502] width 42 height 9
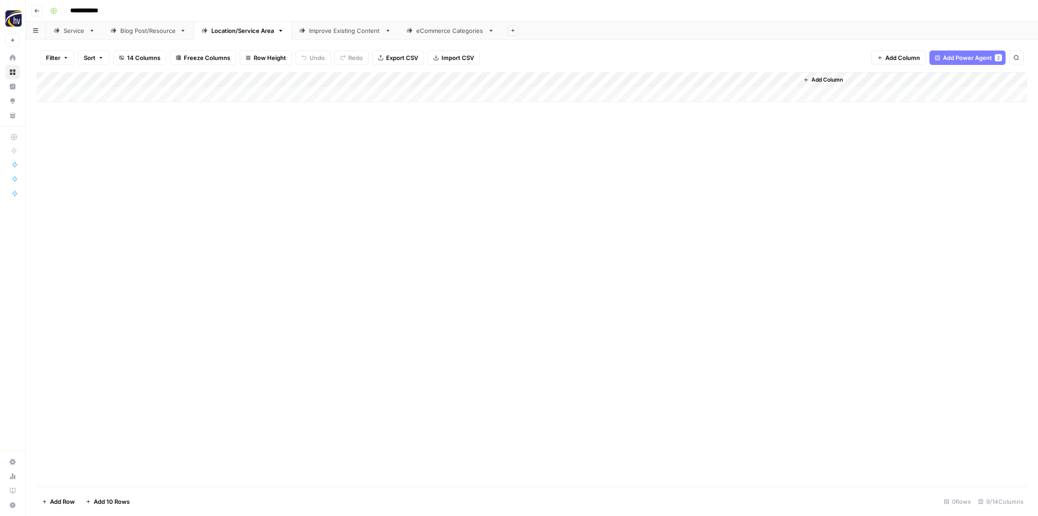
click at [330, 29] on div "Improve Existing Content" at bounding box center [345, 30] width 72 height 9
click at [402, 78] on div "Add Column" at bounding box center [532, 87] width 991 height 30
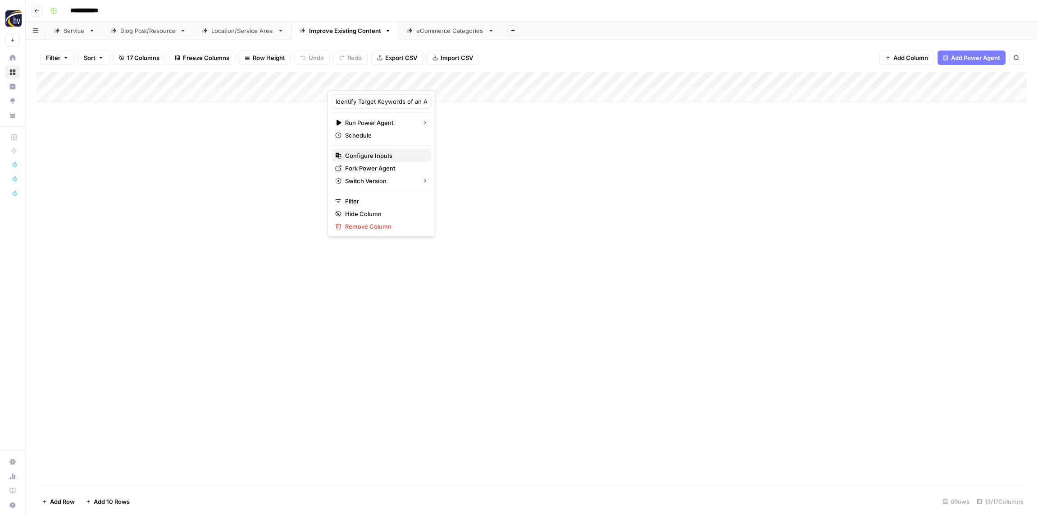
click at [384, 151] on span "Configure Inputs" at bounding box center [384, 155] width 79 height 9
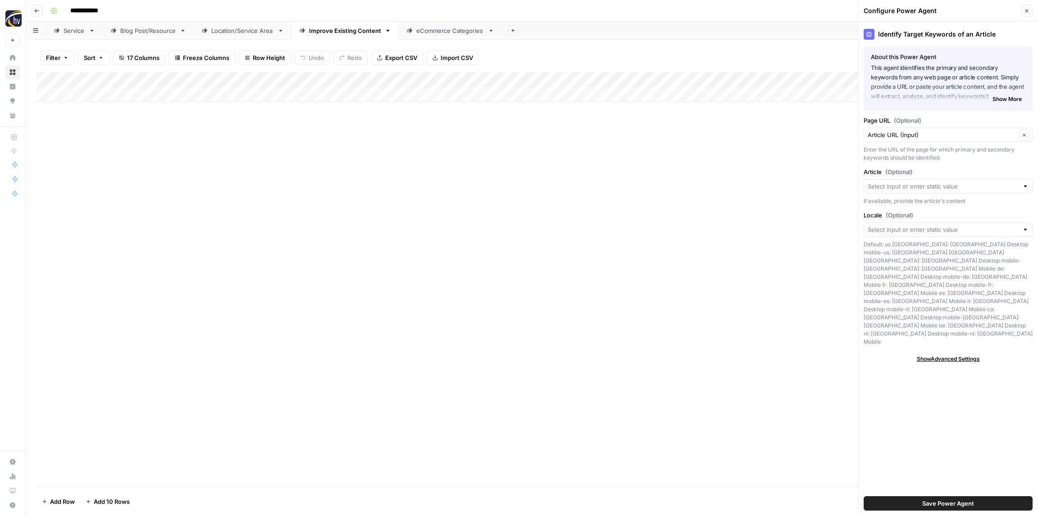
click at [1029, 11] on icon "button" at bounding box center [1026, 10] width 5 height 5
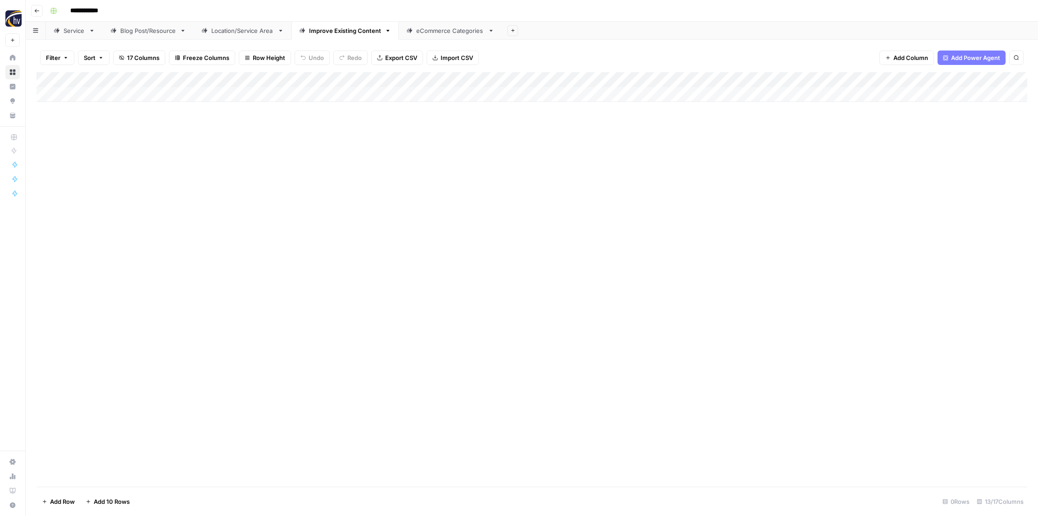
click at [617, 79] on div "Add Column" at bounding box center [532, 87] width 991 height 30
drag, startPoint x: 602, startPoint y: 155, endPoint x: 607, endPoint y: 155, distance: 5.0
click at [602, 155] on span "Configure Inputs" at bounding box center [613, 155] width 79 height 9
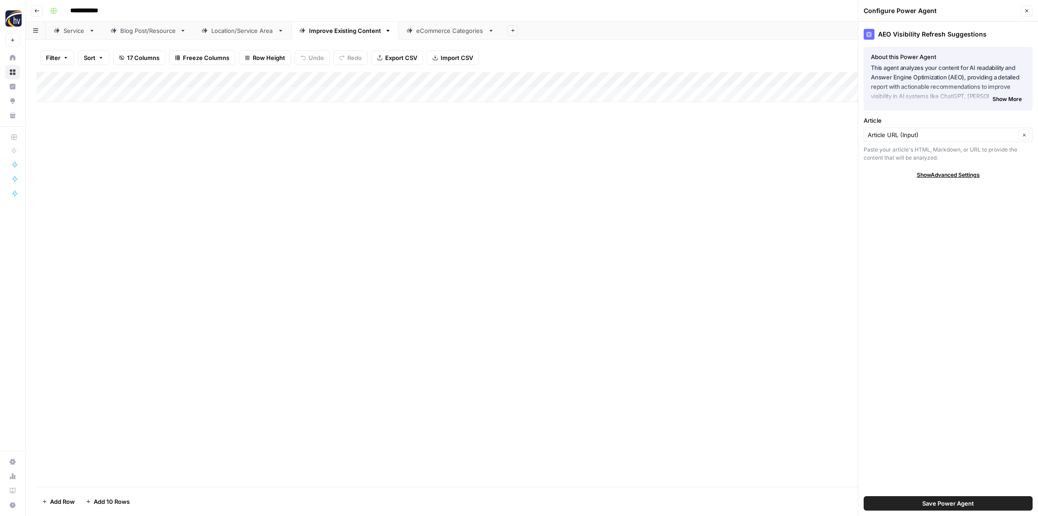
click at [1029, 11] on span "Close" at bounding box center [1029, 11] width 0 height 0
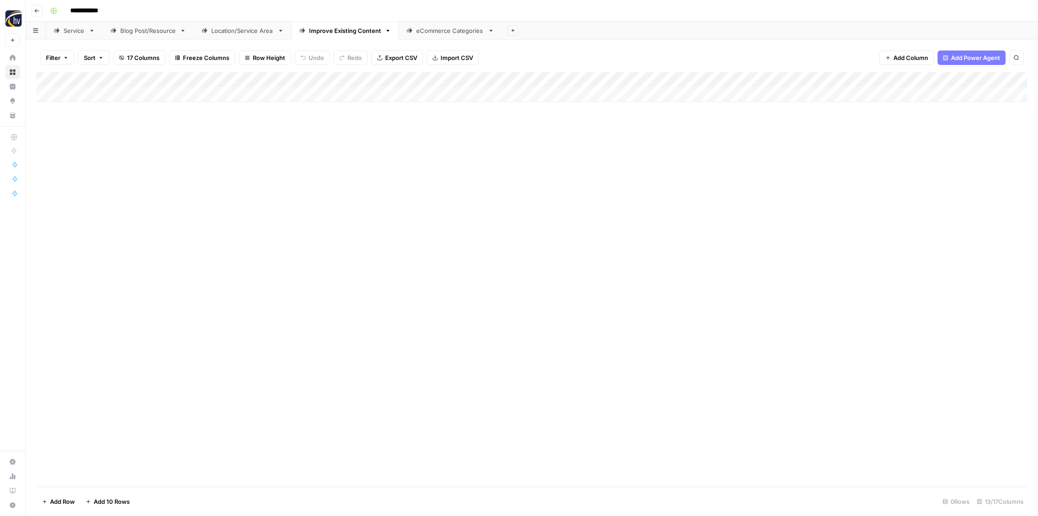
click at [823, 79] on div "Add Column" at bounding box center [532, 87] width 991 height 30
click at [827, 157] on span "Configure Inputs" at bounding box center [834, 155] width 79 height 9
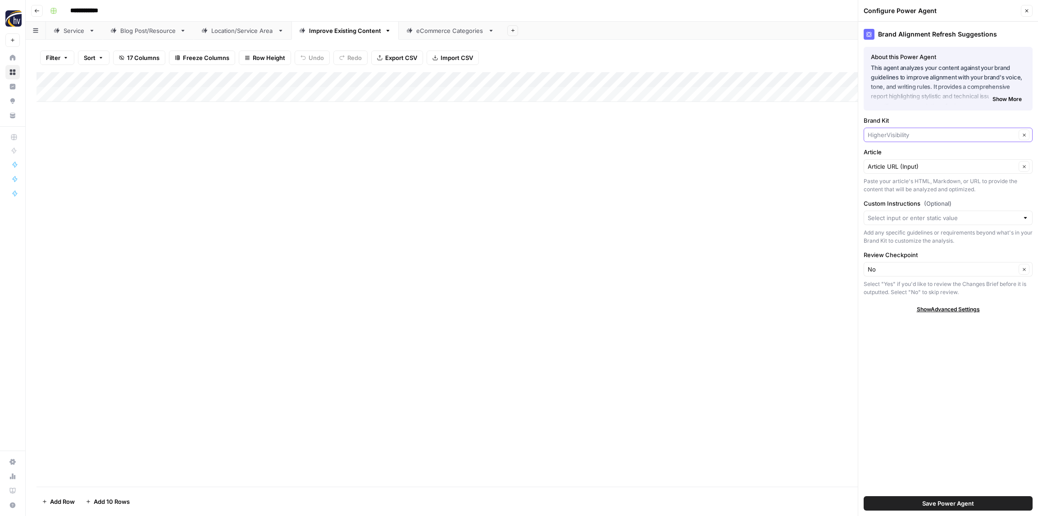
click at [891, 132] on input "Brand Kit" at bounding box center [942, 134] width 148 height 9
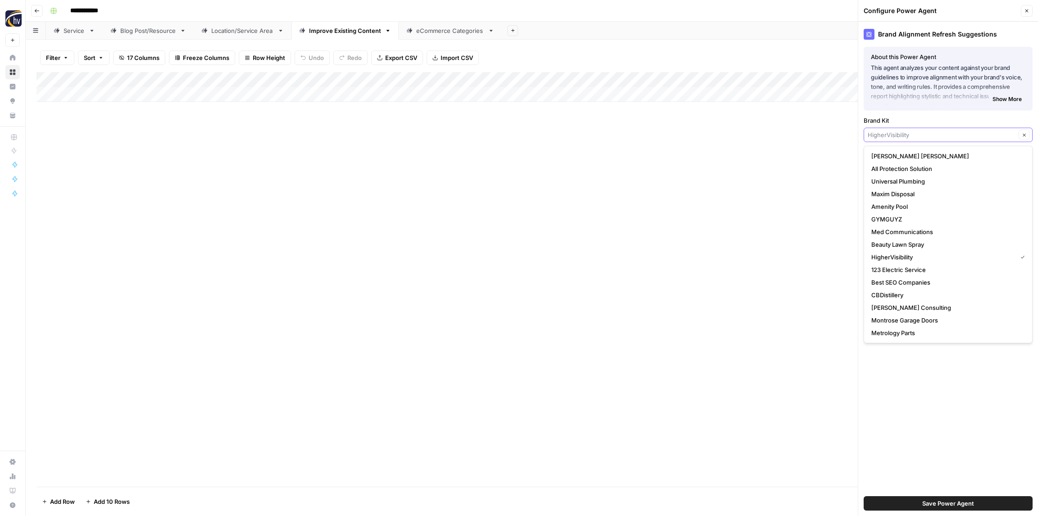
paste input "Upscale [DEMOGRAPHIC_DATA]"
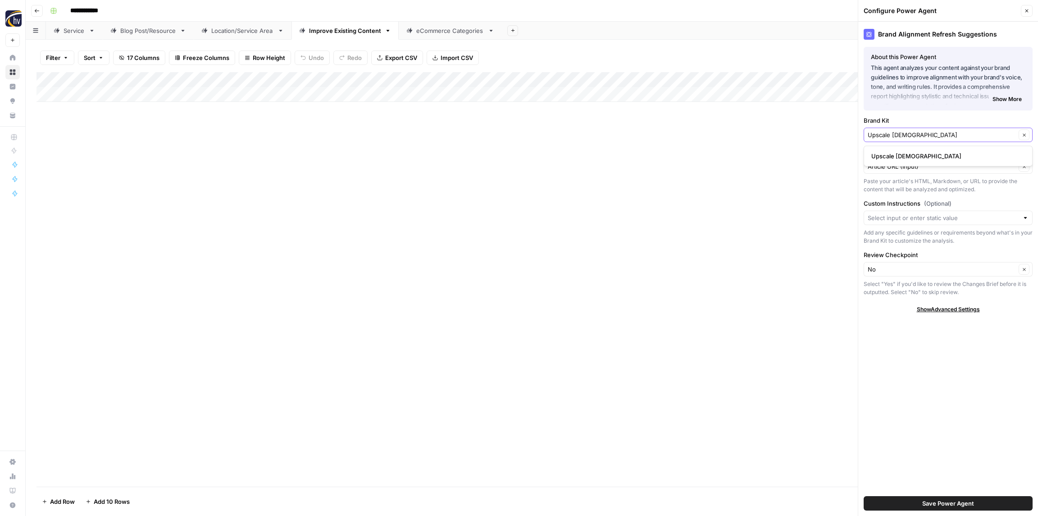
type input "Upscale [DEMOGRAPHIC_DATA]"
click at [896, 154] on span "Upscale [DEMOGRAPHIC_DATA]" at bounding box center [947, 155] width 150 height 9
click at [961, 502] on span "Save Power Agent" at bounding box center [949, 502] width 52 height 9
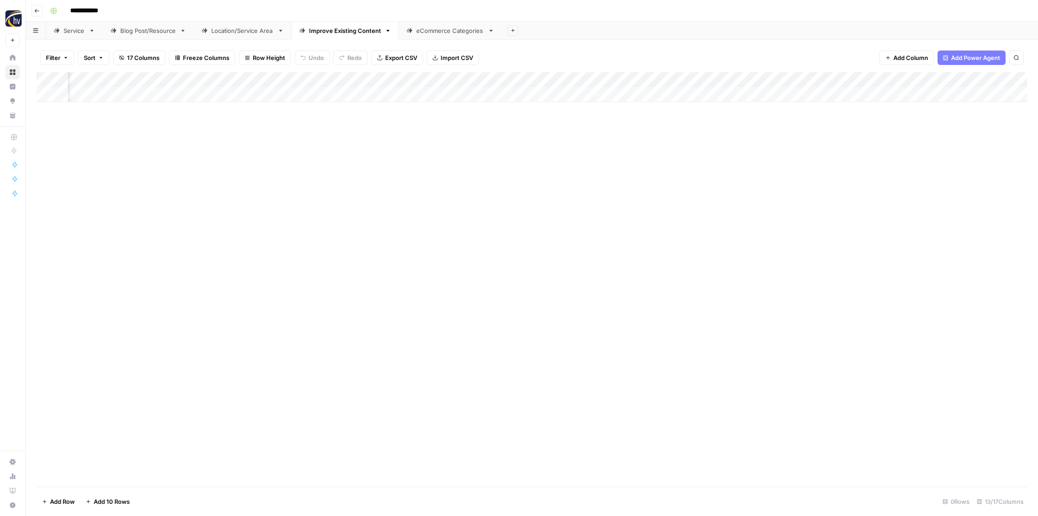
scroll to position [0, 249]
click at [837, 79] on div "Add Column" at bounding box center [532, 87] width 991 height 30
click at [809, 153] on span "Configure Inputs" at bounding box center [814, 155] width 79 height 9
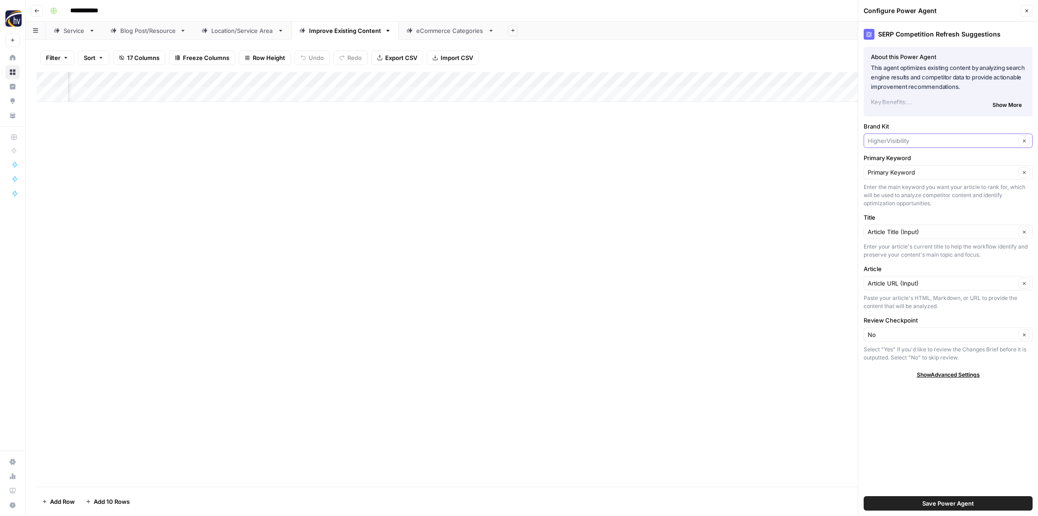
click at [890, 140] on input "Brand Kit" at bounding box center [942, 140] width 148 height 9
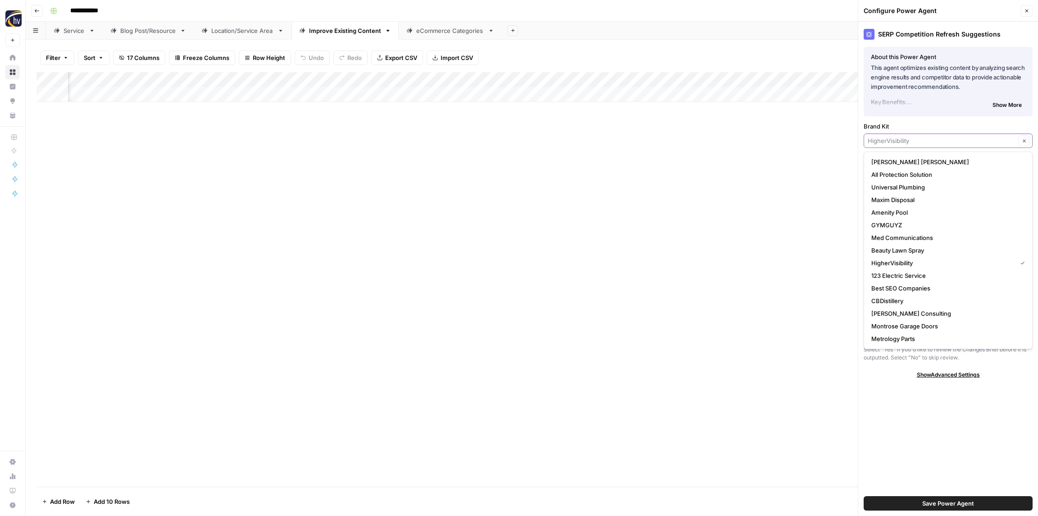
paste input "Upscale [DEMOGRAPHIC_DATA]"
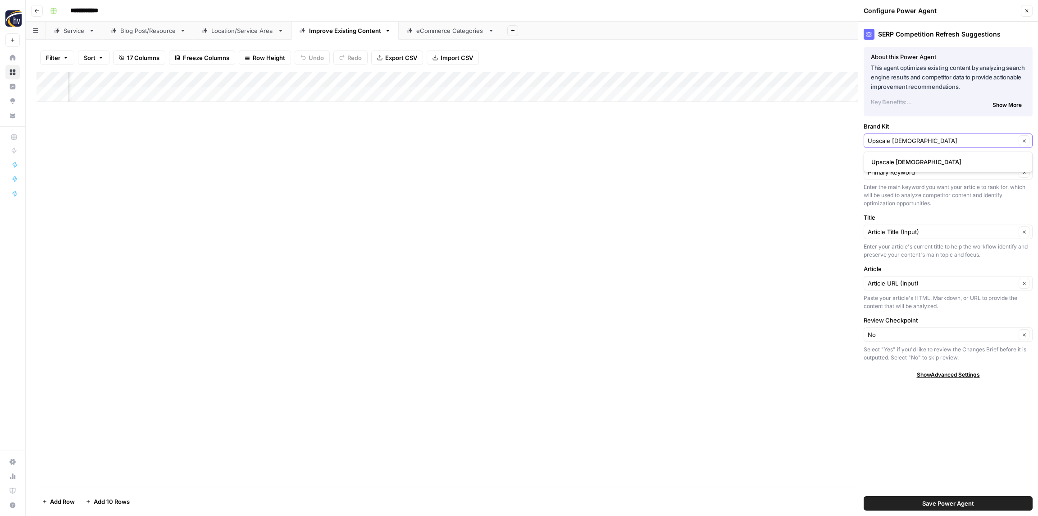
type input "Upscale [DEMOGRAPHIC_DATA]"
click at [893, 160] on span "Upscale [DEMOGRAPHIC_DATA]" at bounding box center [947, 161] width 150 height 9
drag, startPoint x: 943, startPoint y: 506, endPoint x: 942, endPoint y: 500, distance: 6.5
click at [943, 506] on span "Save Power Agent" at bounding box center [949, 502] width 52 height 9
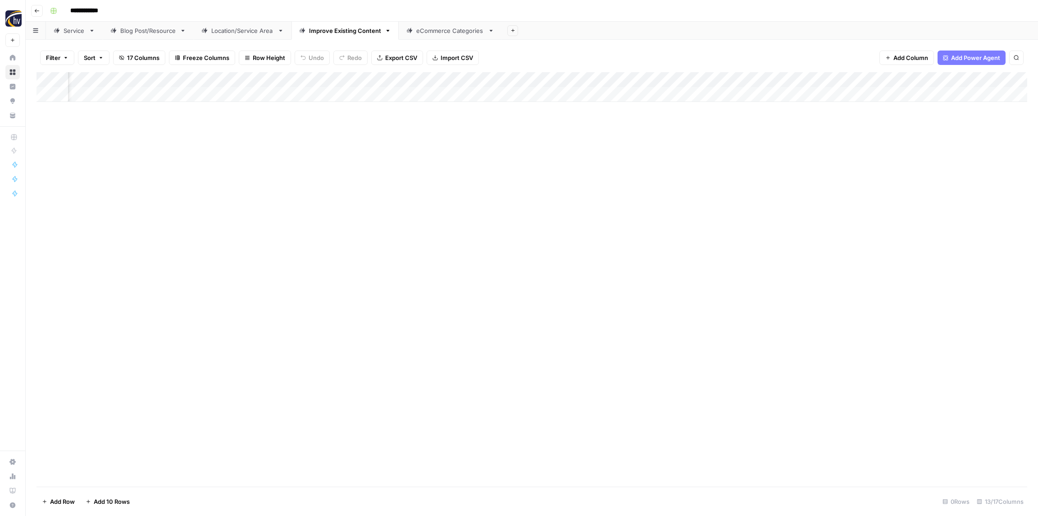
scroll to position [0, 565]
click at [754, 78] on div "Add Column" at bounding box center [532, 87] width 991 height 30
click at [717, 155] on span "Configure Inputs" at bounding box center [731, 155] width 79 height 9
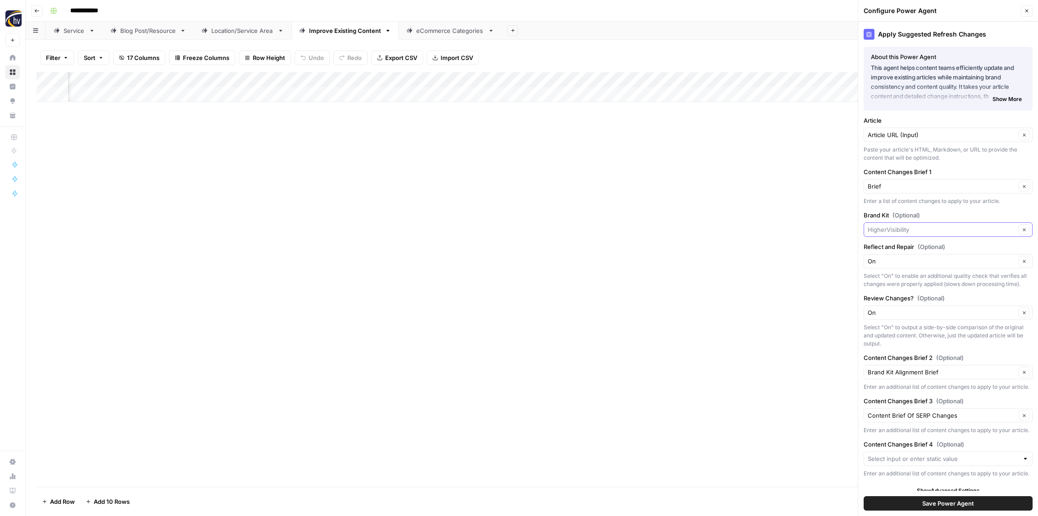
click at [910, 225] on input "Brand Kit (Optional)" at bounding box center [942, 229] width 148 height 9
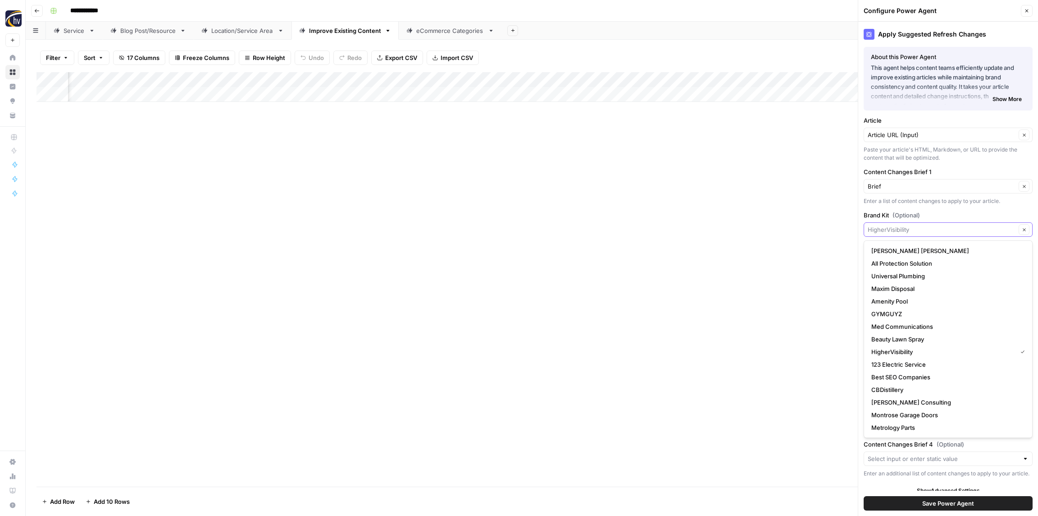
paste input "Upscale [DEMOGRAPHIC_DATA]"
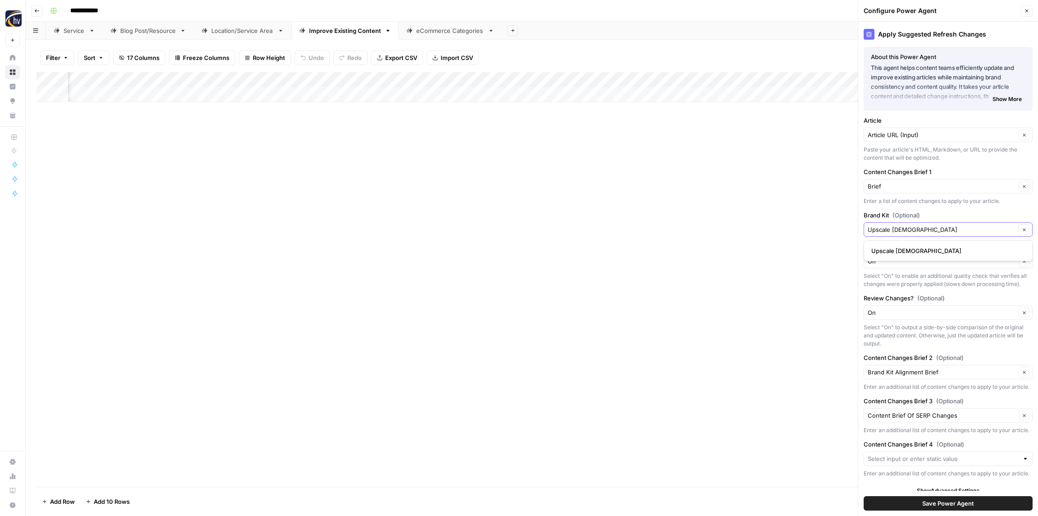
type input "Upscale [DEMOGRAPHIC_DATA]"
click at [906, 250] on span "Upscale [DEMOGRAPHIC_DATA]" at bounding box center [947, 250] width 150 height 9
click at [934, 499] on span "Save Power Agent" at bounding box center [949, 502] width 52 height 9
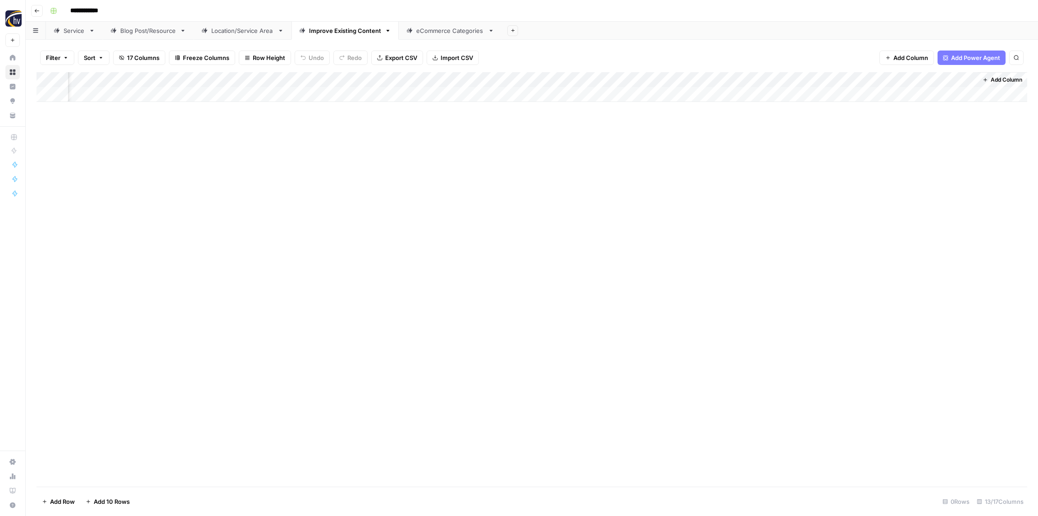
click at [452, 28] on div "eCommerce Categories" at bounding box center [450, 30] width 68 height 9
click at [315, 75] on div "Add Column" at bounding box center [532, 87] width 991 height 30
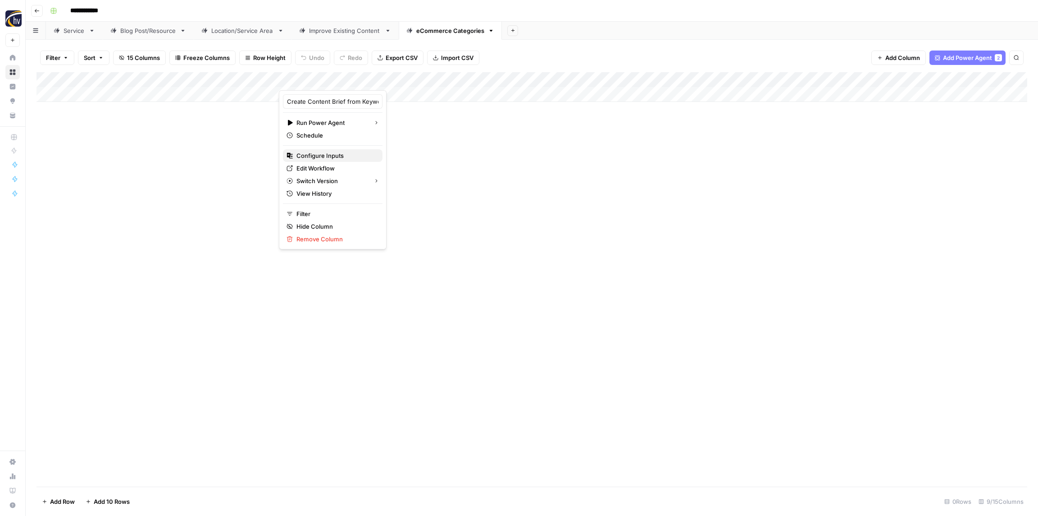
click at [324, 156] on span "Configure Inputs" at bounding box center [336, 155] width 79 height 9
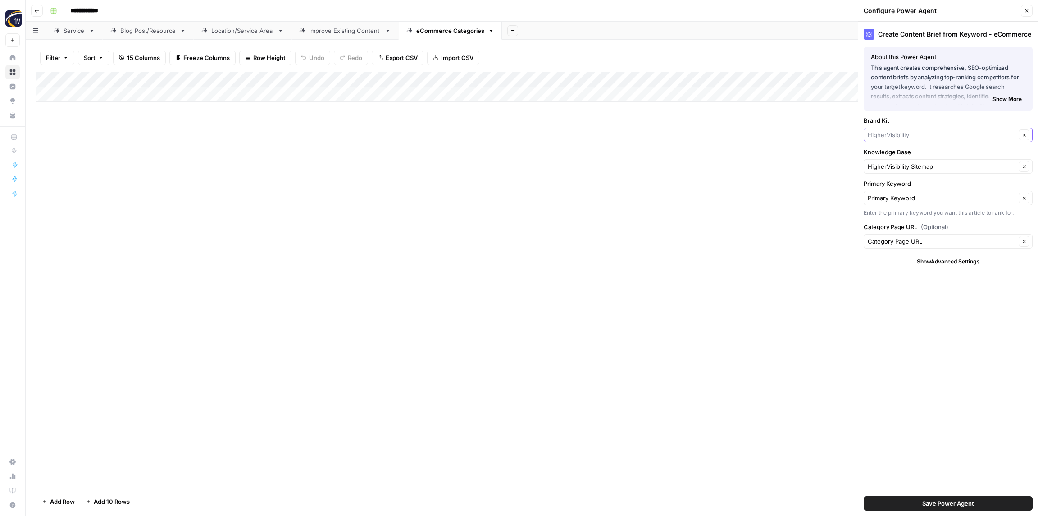
click at [879, 135] on input "Brand Kit" at bounding box center [942, 134] width 148 height 9
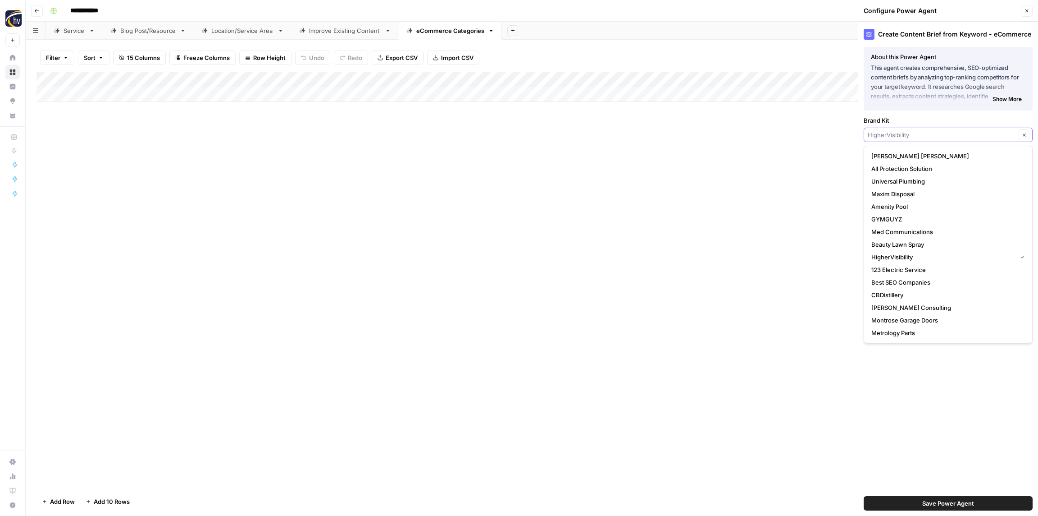
paste input "Upscale [DEMOGRAPHIC_DATA]"
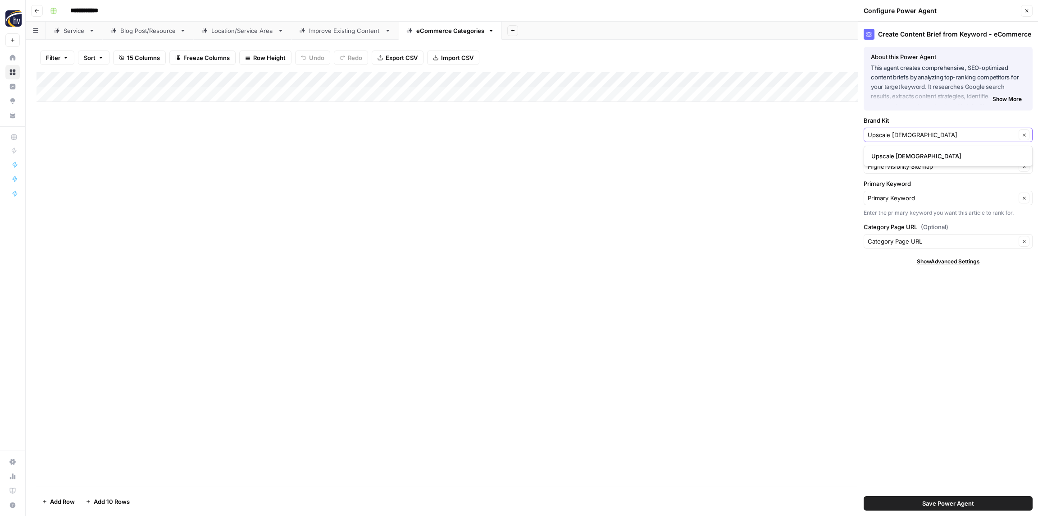
type input "Upscale [DEMOGRAPHIC_DATA]"
click at [885, 154] on span "Upscale [DEMOGRAPHIC_DATA]" at bounding box center [947, 155] width 150 height 9
click at [886, 175] on div "Create Content Brief from Keyword - eCommerce About this Power Agent This agent…" at bounding box center [949, 269] width 180 height 494
click at [888, 167] on input "Knowledge Base" at bounding box center [942, 166] width 148 height 9
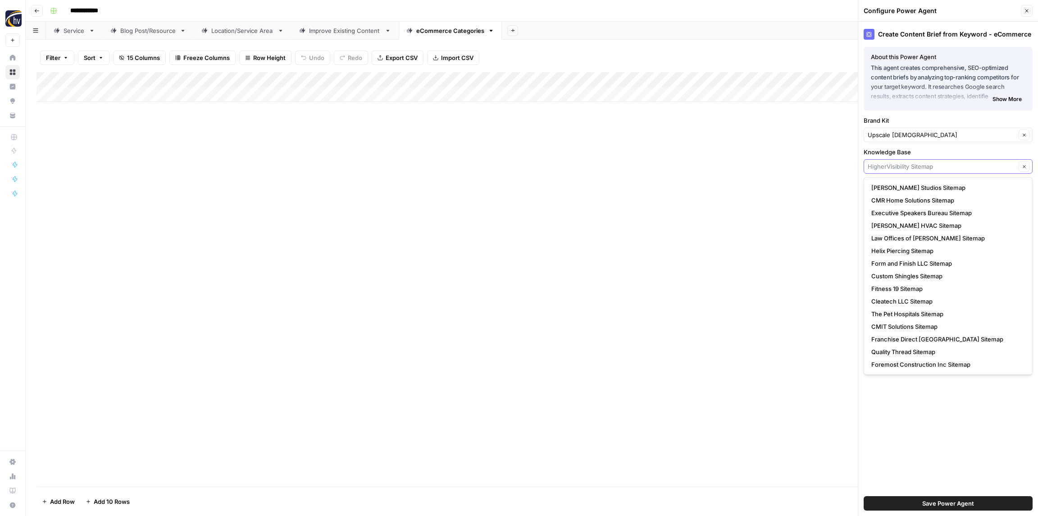
paste input "Upscale [DEMOGRAPHIC_DATA]"
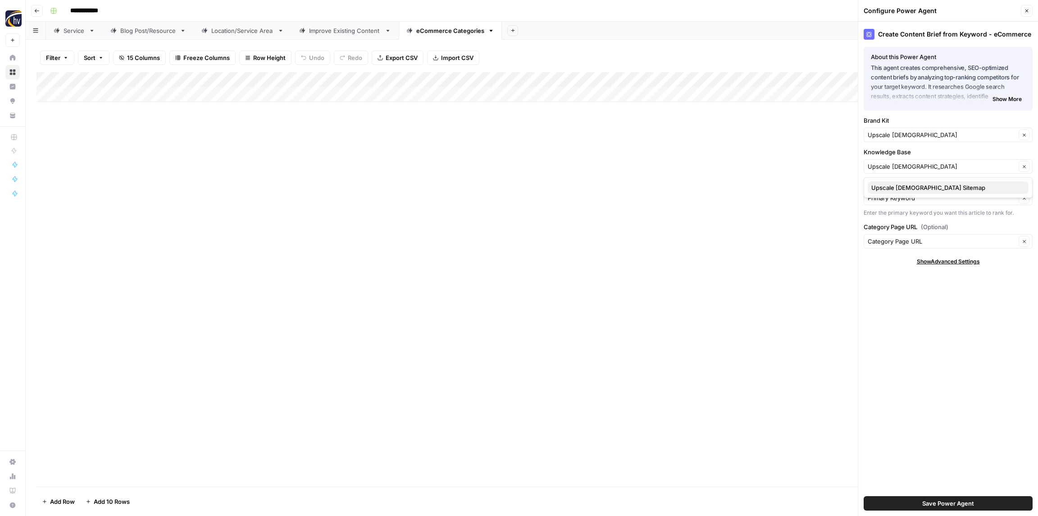
click at [894, 189] on span "Upscale Male Sitemap" at bounding box center [947, 187] width 150 height 9
type input "Upscale Male Sitemap"
click at [941, 502] on span "Save Power Agent" at bounding box center [949, 502] width 52 height 9
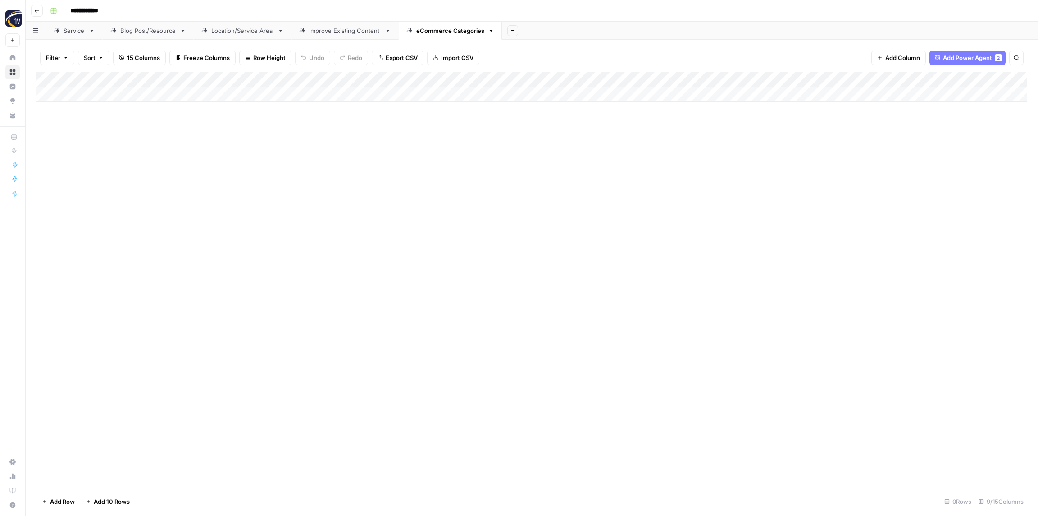
click at [826, 78] on div "Add Column" at bounding box center [532, 87] width 991 height 30
click at [810, 158] on span "Configure Inputs" at bounding box center [840, 155] width 79 height 9
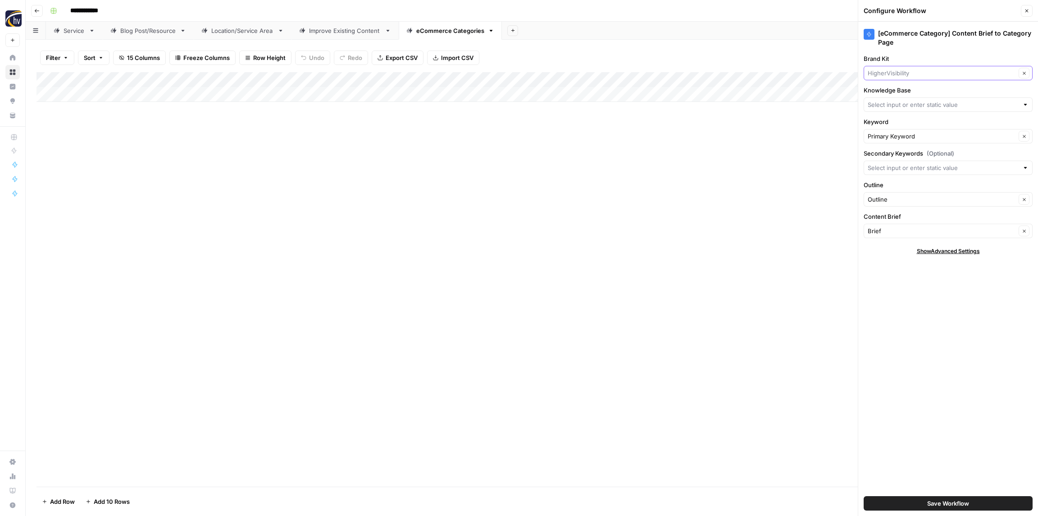
click at [923, 71] on input "Brand Kit" at bounding box center [942, 73] width 148 height 9
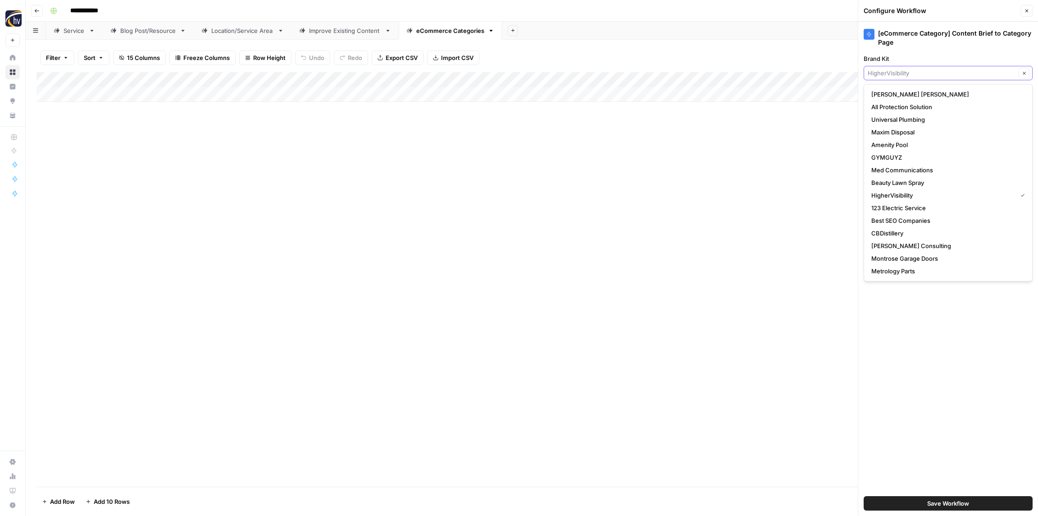
paste input "Upscale [DEMOGRAPHIC_DATA]"
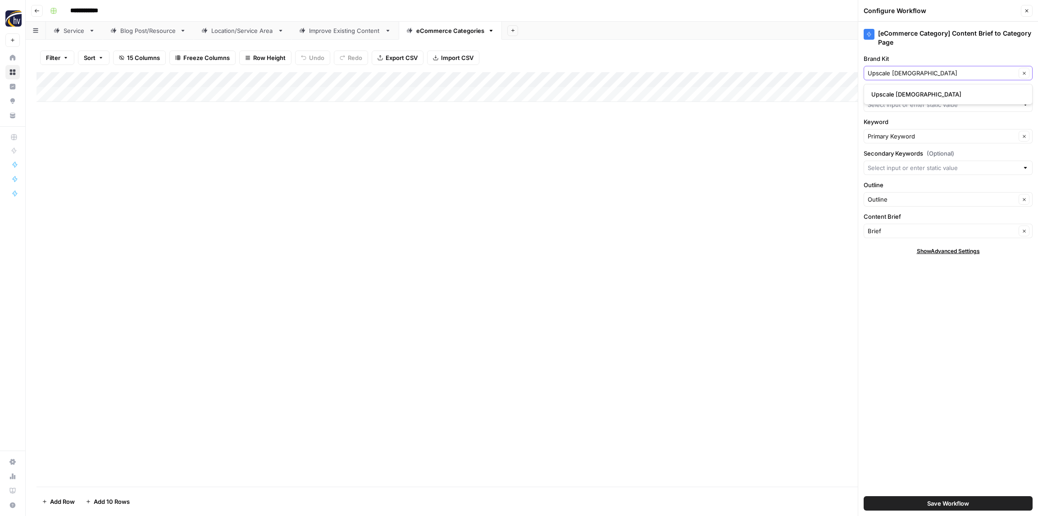
type input "Upscale [DEMOGRAPHIC_DATA]"
click at [912, 91] on span "Upscale [DEMOGRAPHIC_DATA]" at bounding box center [947, 94] width 150 height 9
click at [901, 108] on input "Knowledge Base" at bounding box center [943, 104] width 151 height 9
paste input "Upscale [DEMOGRAPHIC_DATA]"
click at [903, 130] on button "Upscale Male Sitemap" at bounding box center [948, 125] width 161 height 13
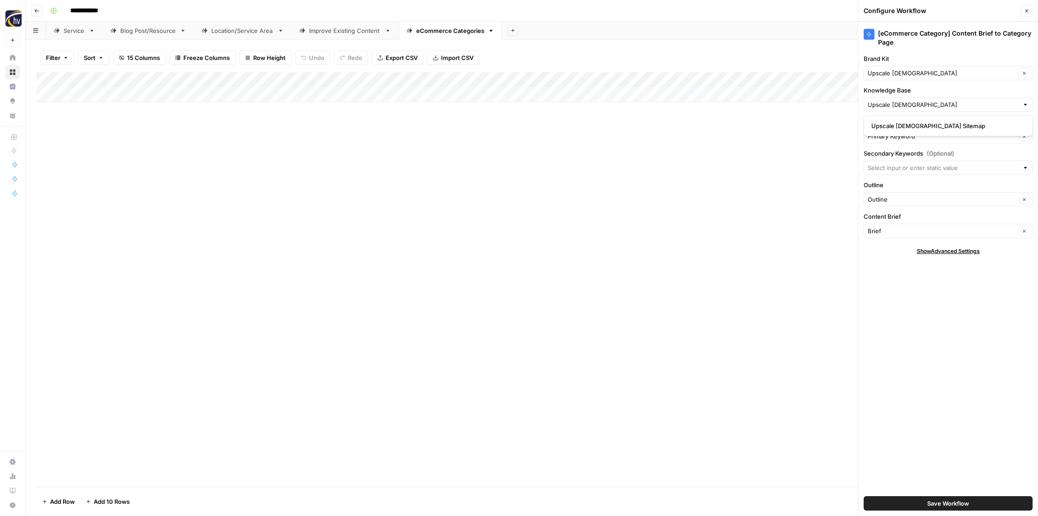
type input "Upscale Male Sitemap"
click at [928, 506] on span "Save Workflow" at bounding box center [949, 502] width 42 height 9
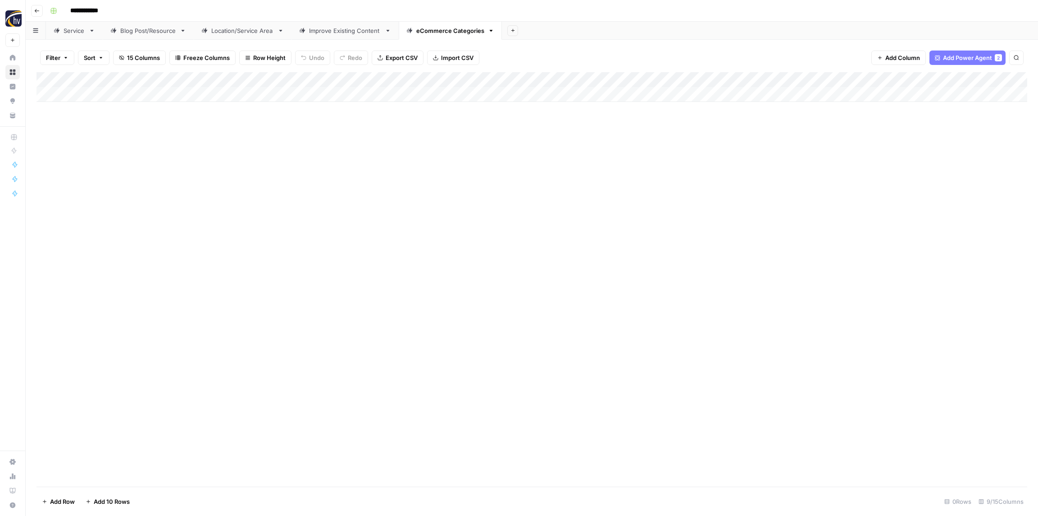
drag, startPoint x: 783, startPoint y: 401, endPoint x: 789, endPoint y: 401, distance: 6.3
click at [782, 401] on div "Add Column" at bounding box center [532, 279] width 991 height 414
click at [39, 8] on icon "button" at bounding box center [36, 10] width 5 height 5
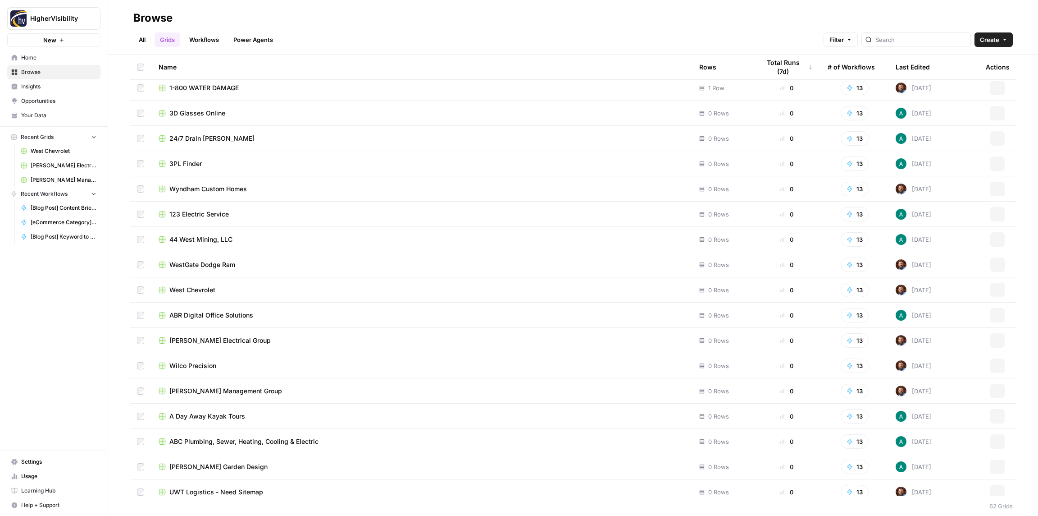
scroll to position [1149, 0]
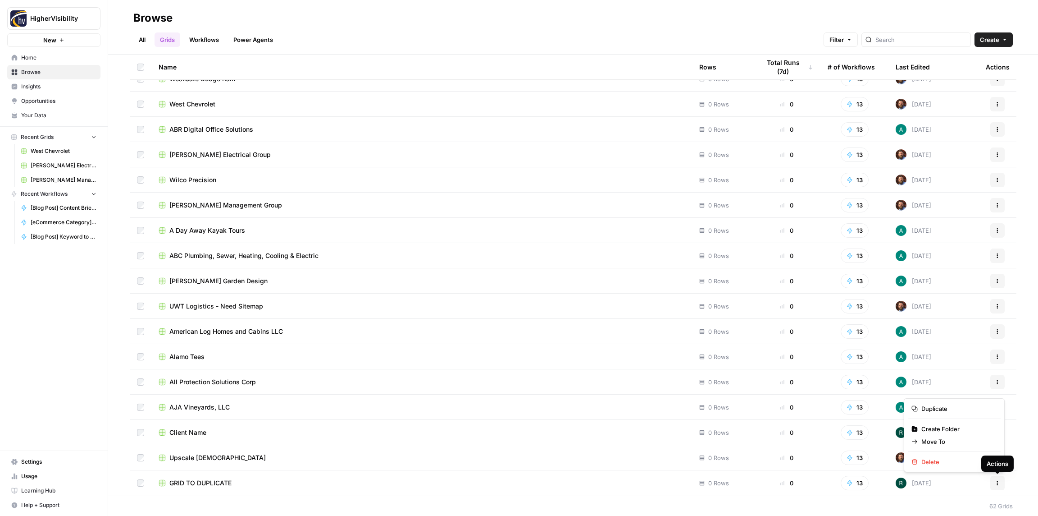
click at [1000, 485] on icon "button" at bounding box center [997, 482] width 5 height 5
click at [950, 407] on span "Duplicate" at bounding box center [958, 408] width 72 height 9
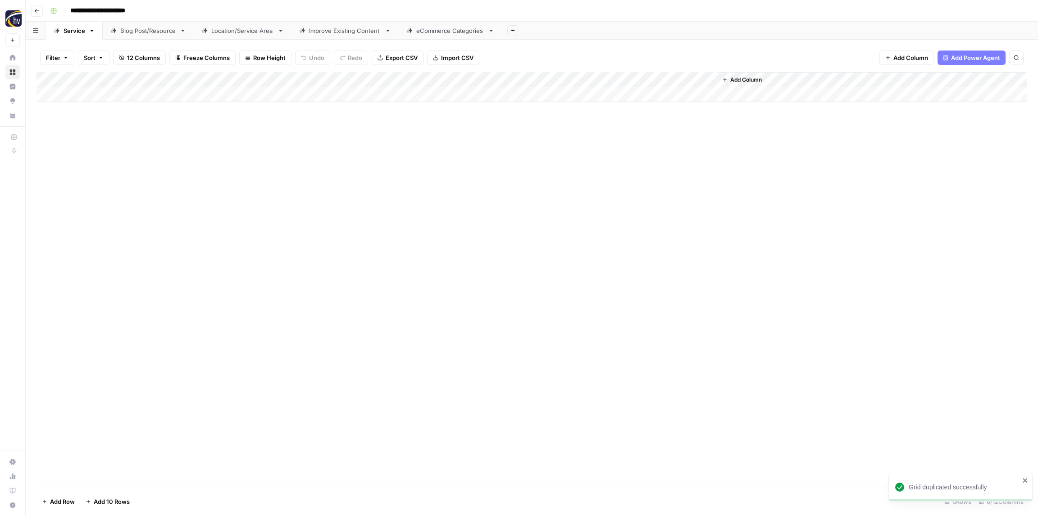
click at [105, 11] on input "**********" at bounding box center [112, 11] width 93 height 14
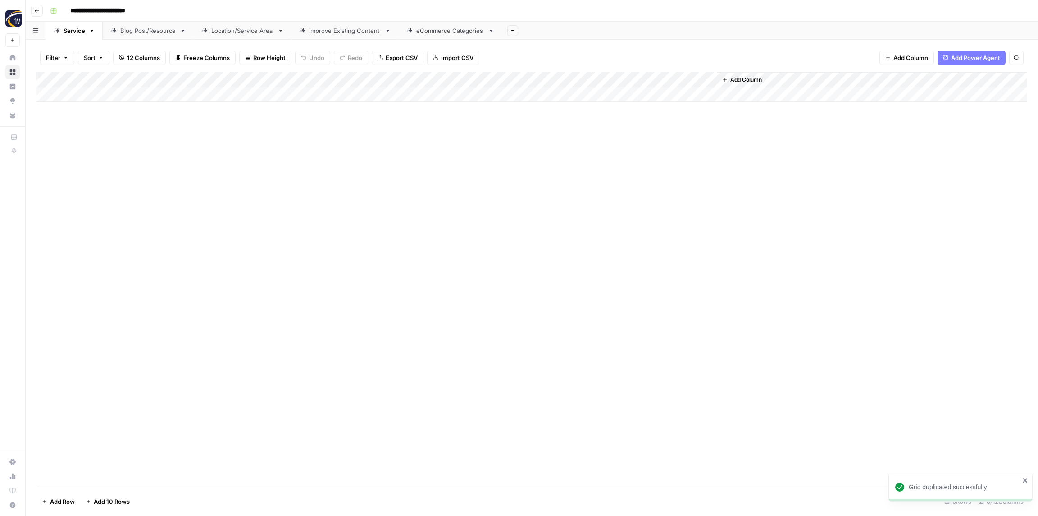
paste input
type input "**********"
click at [183, 9] on div "**********" at bounding box center [537, 11] width 983 height 14
click at [182, 80] on div "Add Column" at bounding box center [532, 87] width 991 height 30
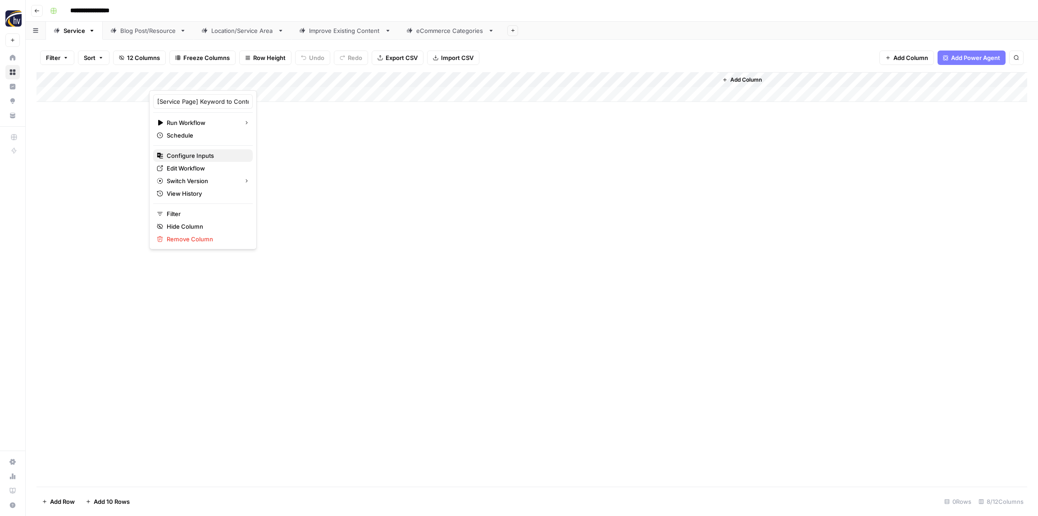
click at [187, 156] on span "Configure Inputs" at bounding box center [206, 155] width 79 height 9
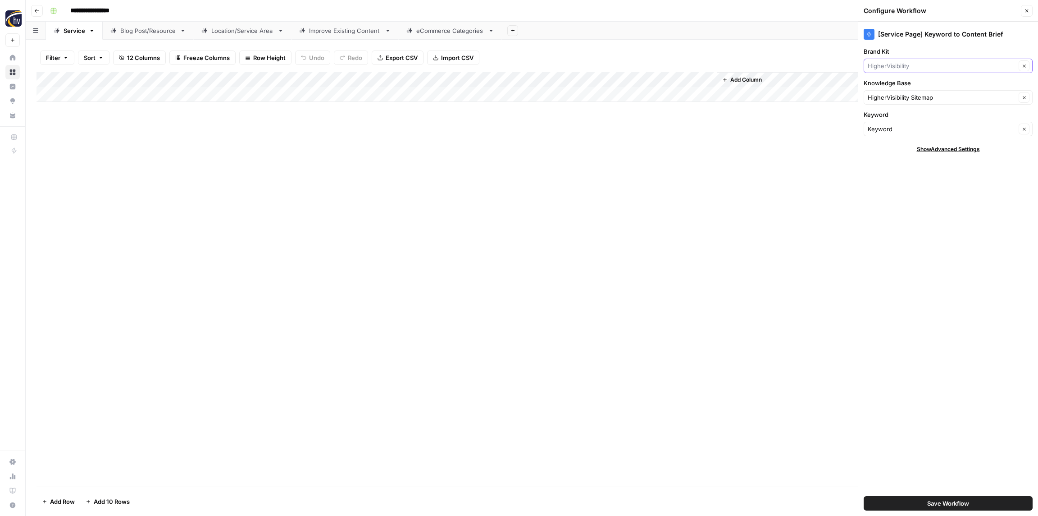
click at [905, 67] on input "Brand Kit" at bounding box center [942, 65] width 148 height 9
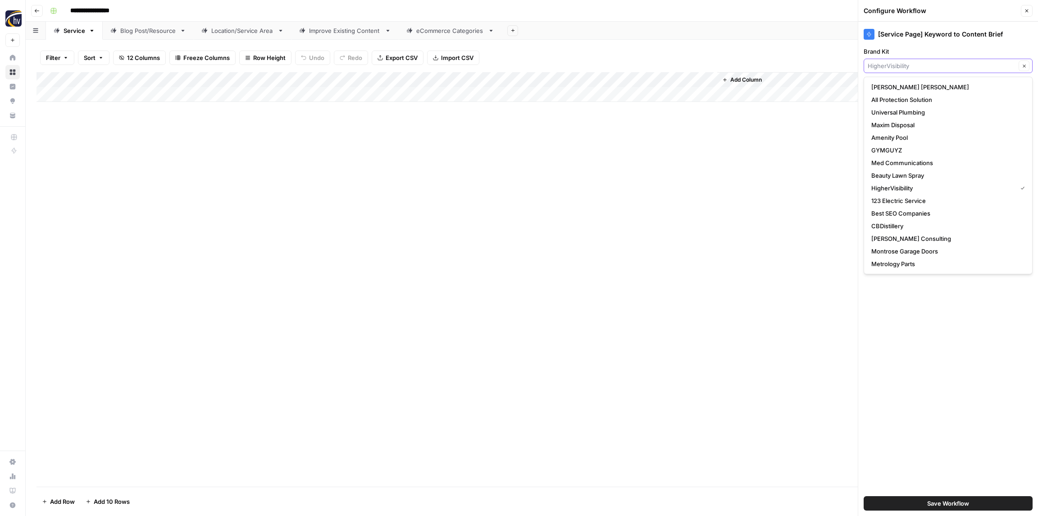
paste input "United Poolscapes"
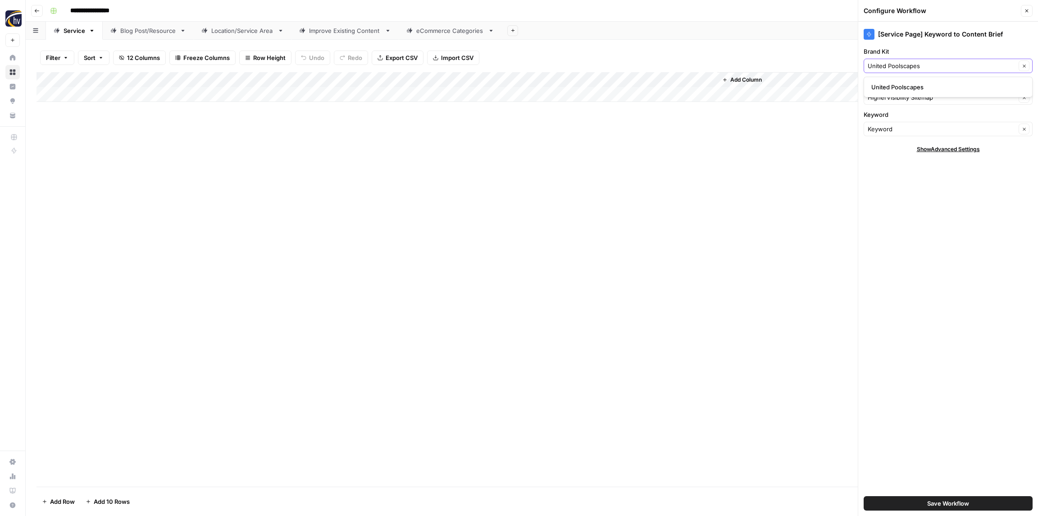
type input "United Poolscapes"
click at [902, 87] on span "United Poolscapes" at bounding box center [947, 86] width 150 height 9
click at [900, 93] on input "Knowledge Base" at bounding box center [942, 97] width 148 height 9
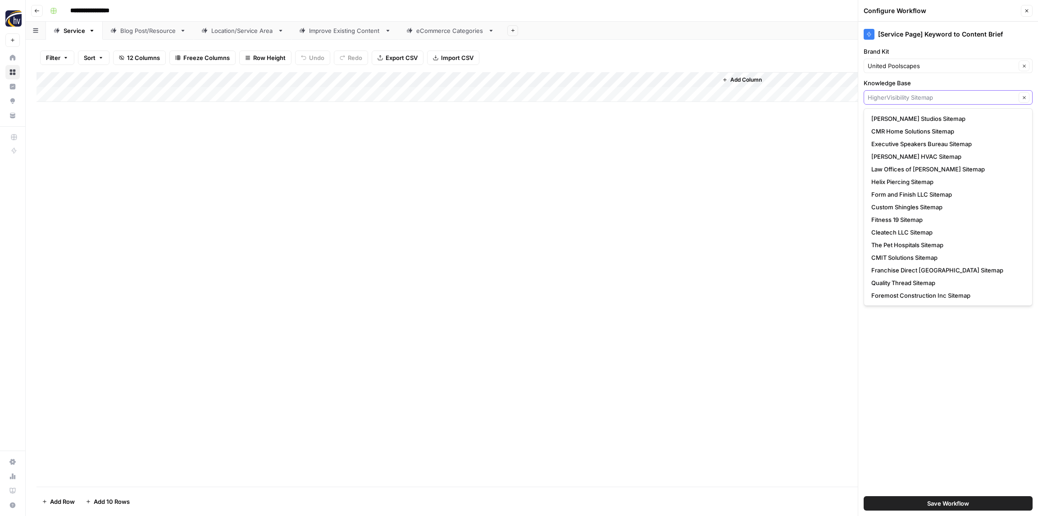
paste input "United Poolscapes"
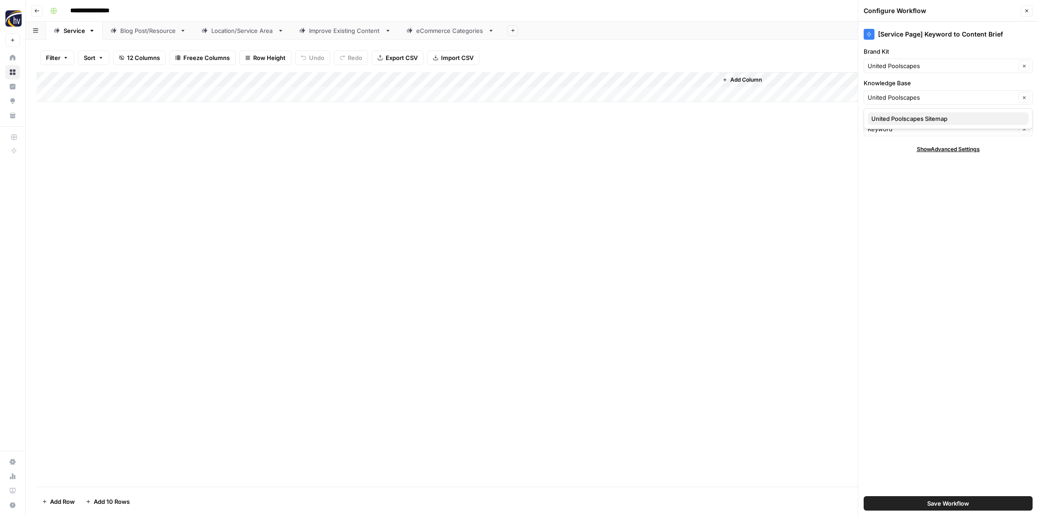
click at [899, 117] on span "United Poolscapes Sitemap" at bounding box center [947, 118] width 150 height 9
type input "United Poolscapes Sitemap"
click at [955, 503] on span "Save Workflow" at bounding box center [949, 502] width 42 height 9
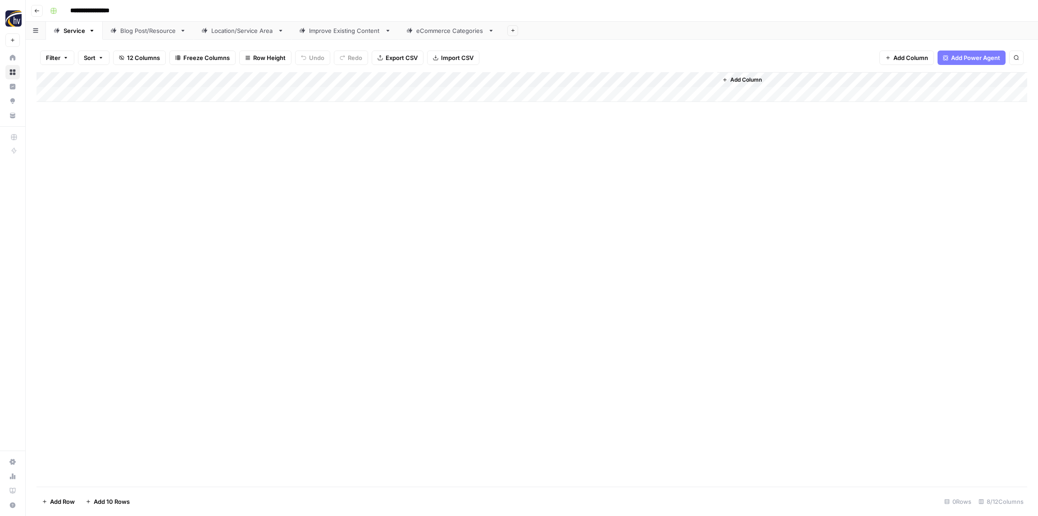
click at [586, 81] on div "Add Column" at bounding box center [532, 87] width 991 height 30
click at [586, 156] on span "Configure Inputs" at bounding box center [611, 155] width 79 height 9
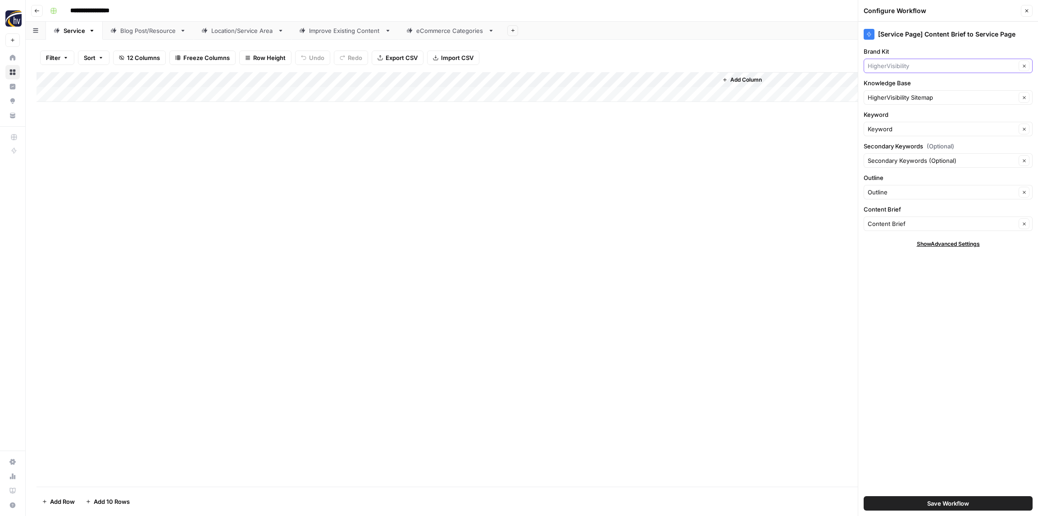
click at [901, 68] on input "Brand Kit" at bounding box center [942, 65] width 148 height 9
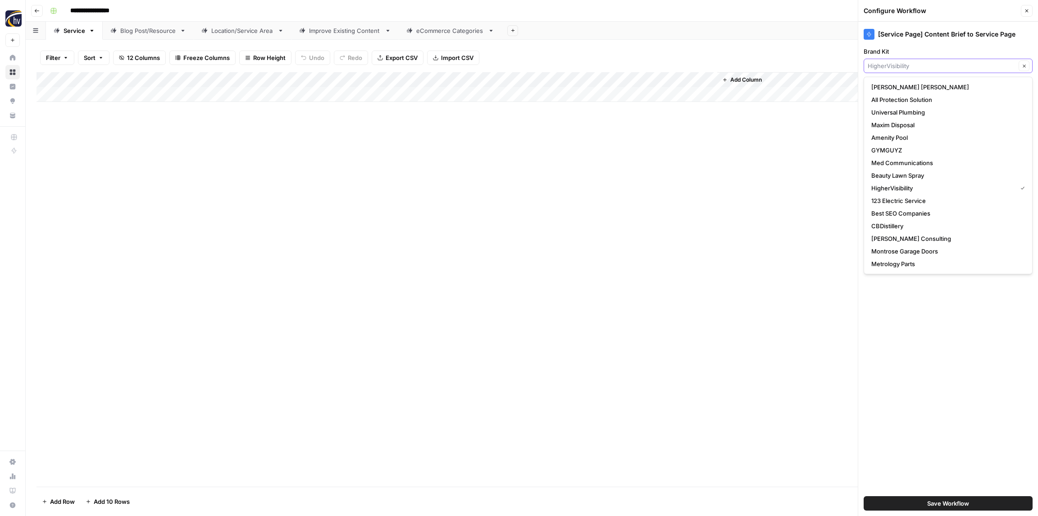
paste input "United Poolscapes"
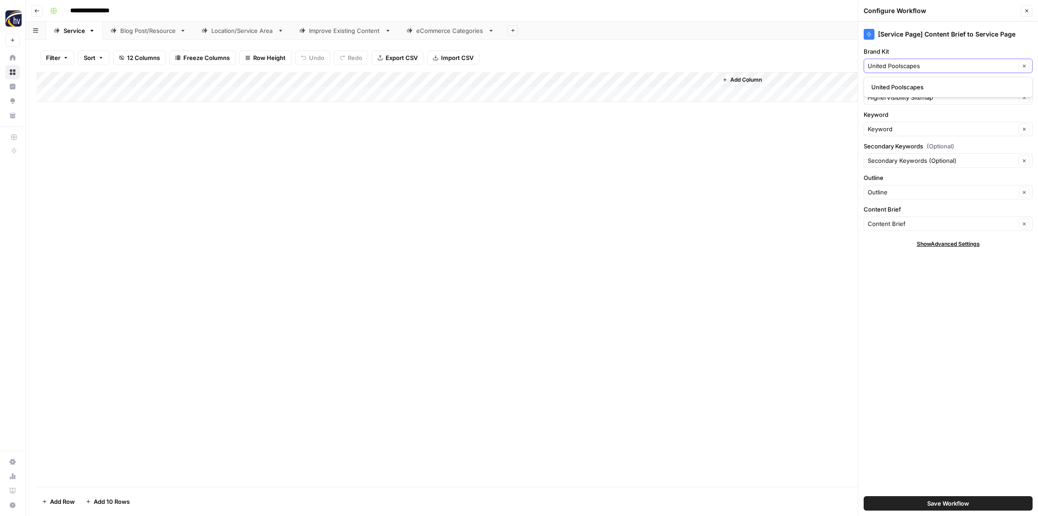
type input "United Poolscapes"
click at [899, 86] on span "United Poolscapes" at bounding box center [947, 86] width 150 height 9
click at [904, 99] on input "Knowledge Base" at bounding box center [942, 97] width 148 height 9
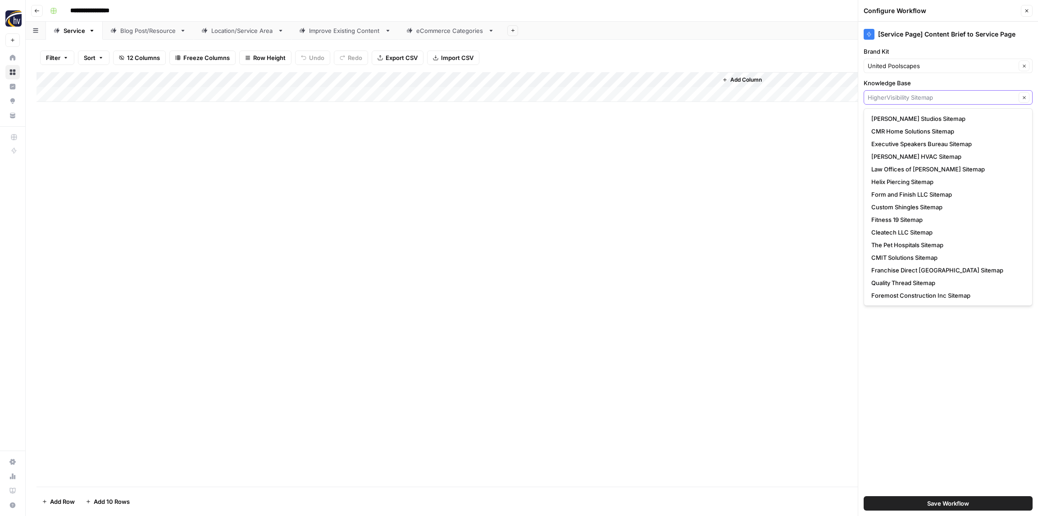
paste input "United Poolscapes"
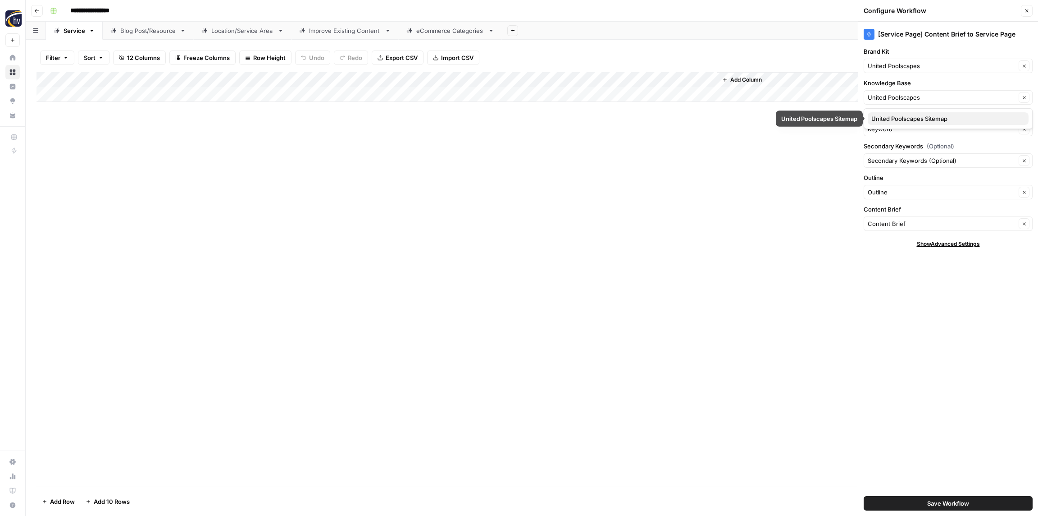
click at [904, 118] on span "United Poolscapes Sitemap" at bounding box center [947, 118] width 150 height 9
type input "United Poolscapes Sitemap"
click at [947, 504] on span "Save Workflow" at bounding box center [949, 502] width 42 height 9
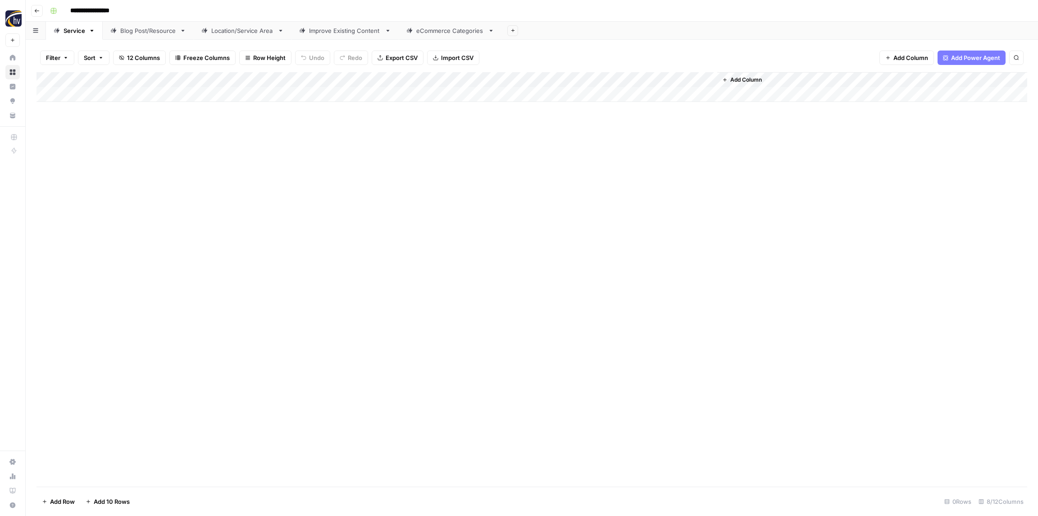
click at [159, 34] on div "Blog Post/Resource" at bounding box center [148, 30] width 56 height 9
click at [192, 79] on div "Add Column" at bounding box center [532, 87] width 991 height 30
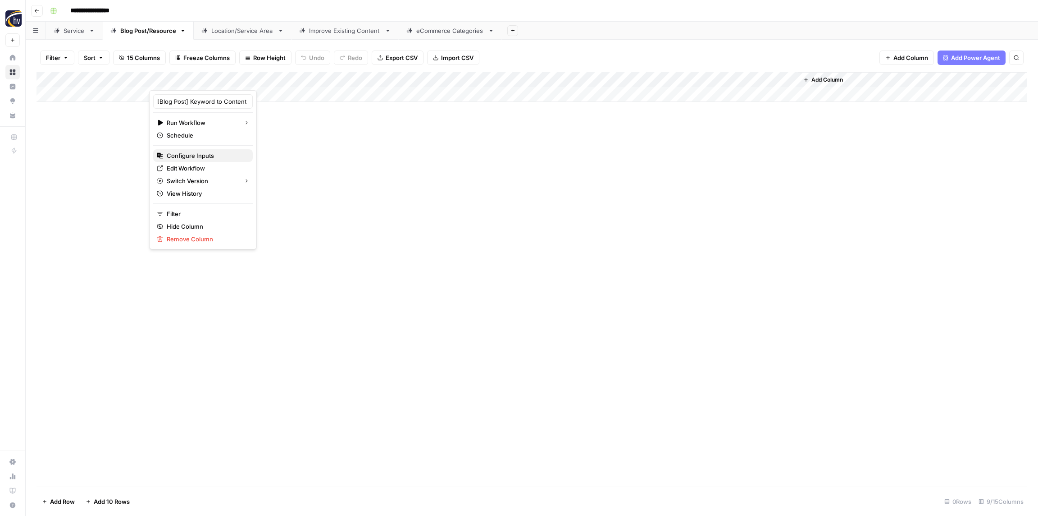
click at [197, 158] on span "Configure Inputs" at bounding box center [206, 155] width 79 height 9
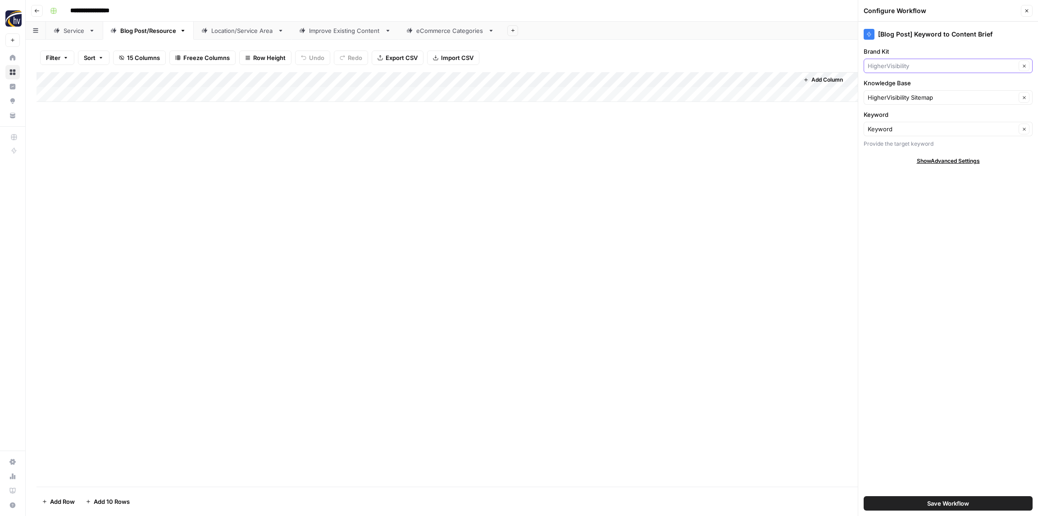
click at [922, 68] on input "Brand Kit" at bounding box center [942, 65] width 148 height 9
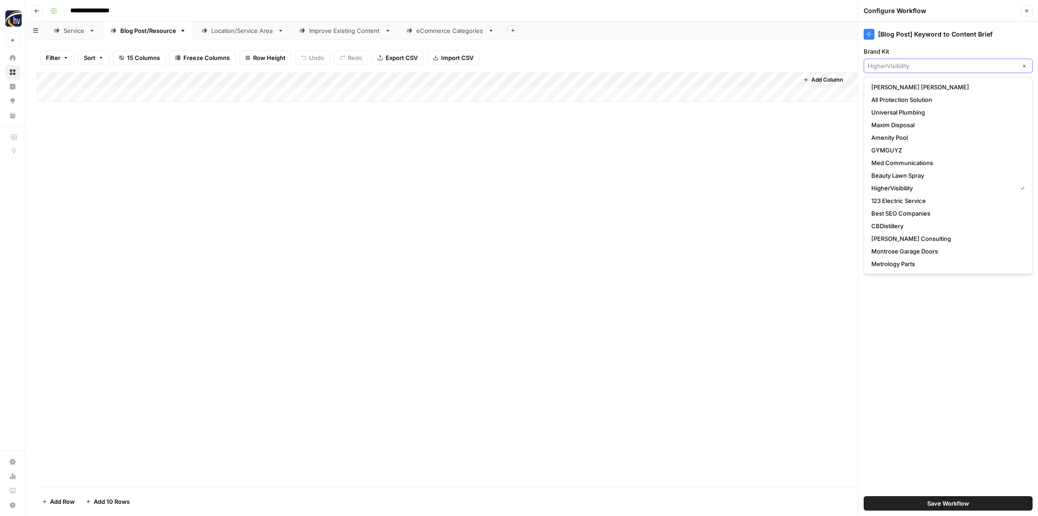
paste input "United Poolscapes"
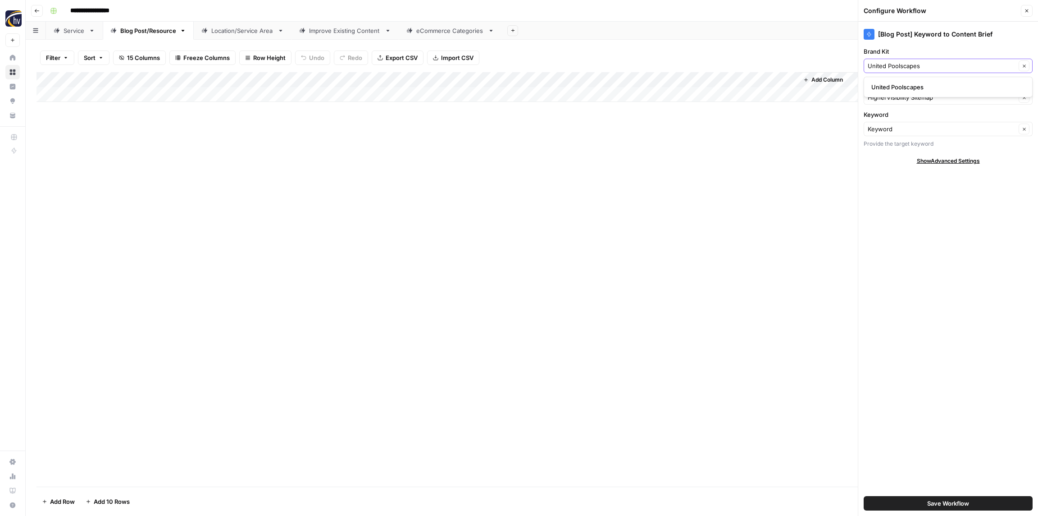
type input "United Poolscapes"
click at [910, 89] on span "United Poolscapes" at bounding box center [947, 86] width 150 height 9
click at [901, 96] on input "Knowledge Base" at bounding box center [942, 97] width 148 height 9
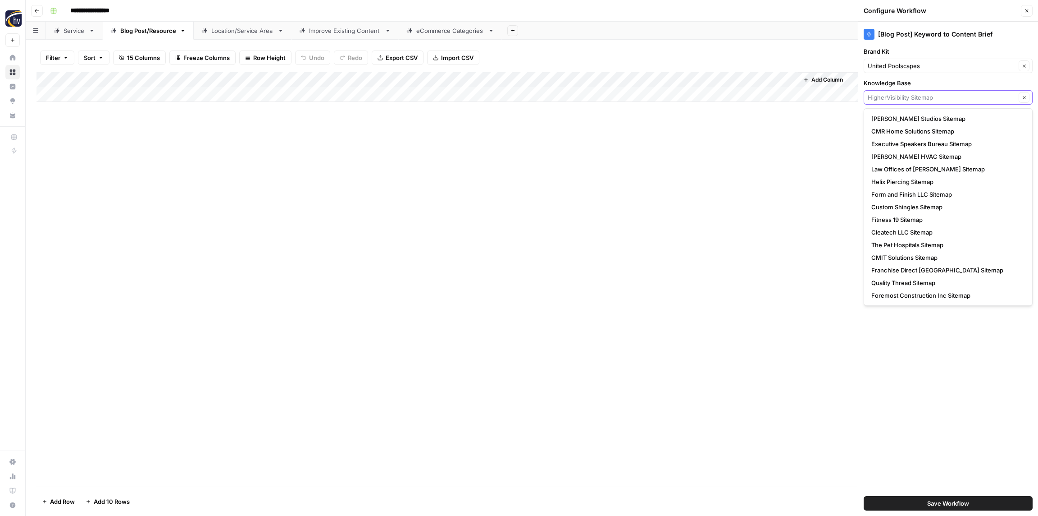
paste input "United Poolscapes"
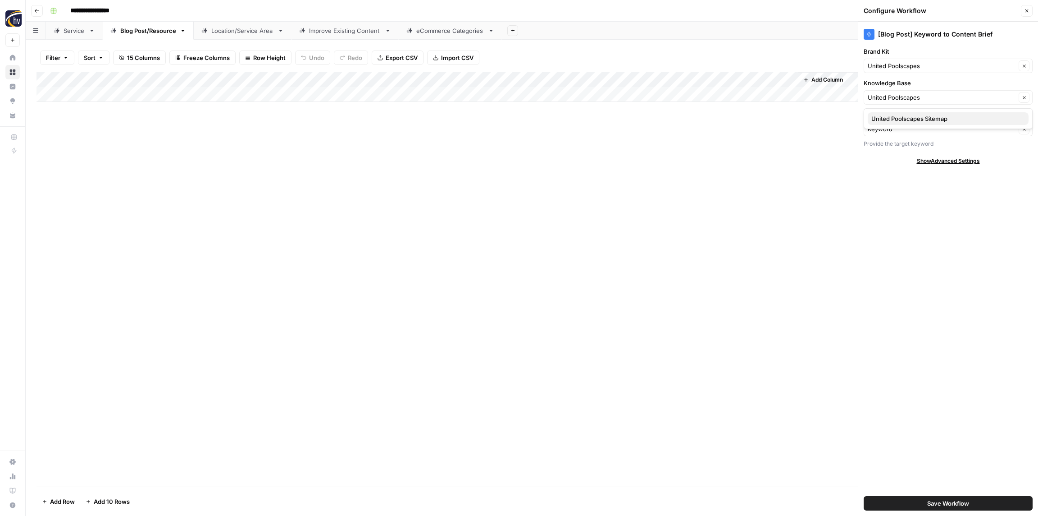
click at [900, 117] on span "United Poolscapes Sitemap" at bounding box center [947, 118] width 150 height 9
type input "United Poolscapes Sitemap"
click at [929, 502] on span "Save Workflow" at bounding box center [949, 502] width 42 height 9
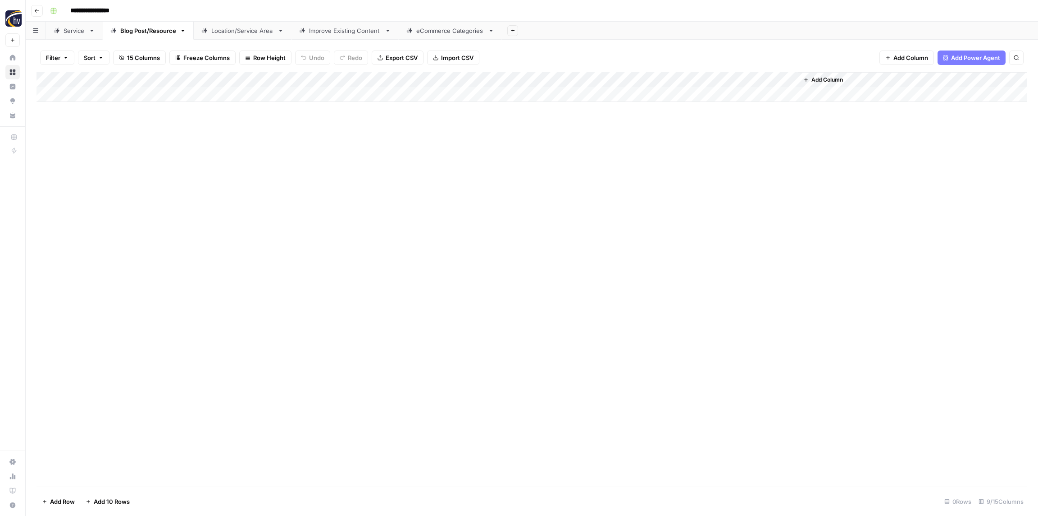
click at [660, 82] on div "Add Column" at bounding box center [532, 87] width 991 height 30
click at [676, 152] on span "Configure Inputs" at bounding box center [692, 155] width 79 height 9
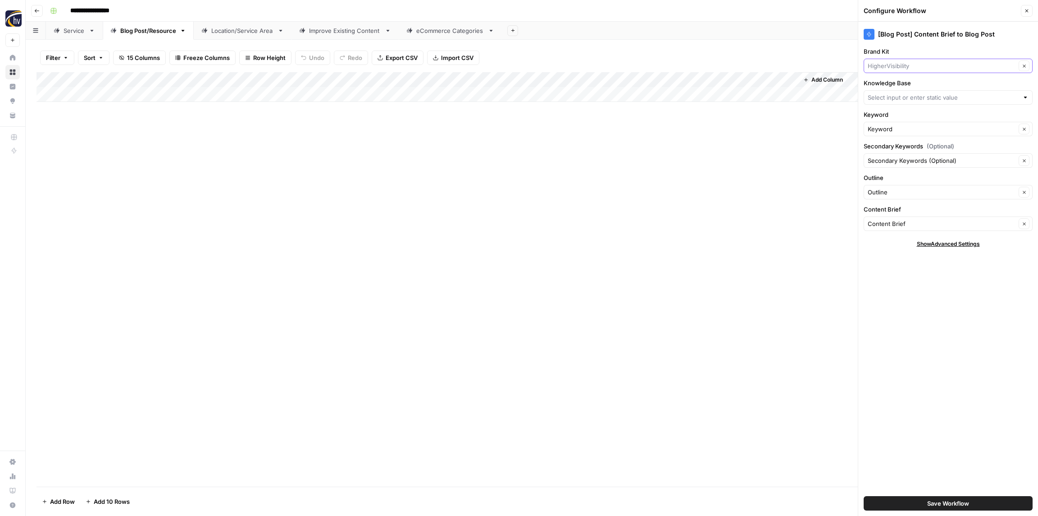
click at [902, 65] on input "Brand Kit" at bounding box center [942, 65] width 148 height 9
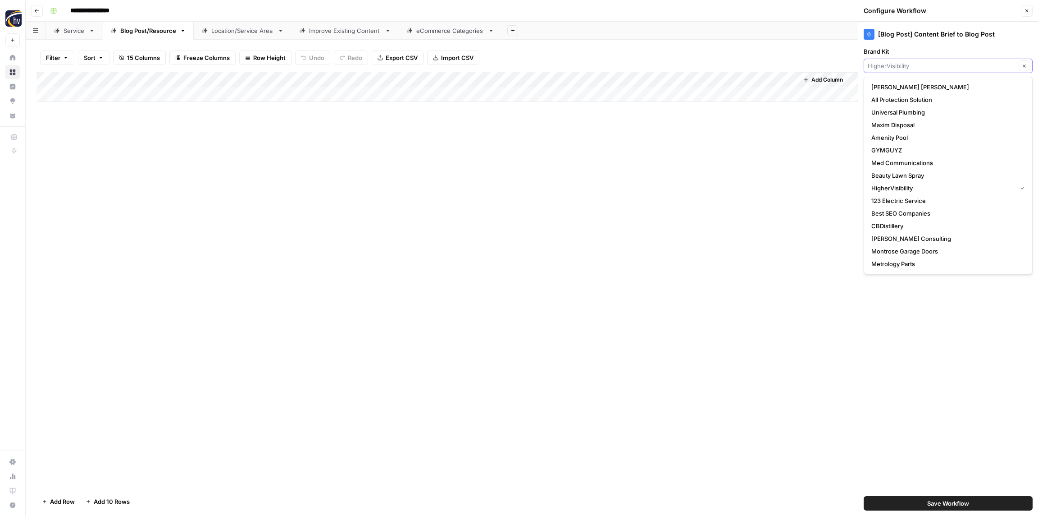
paste input "United Poolscapes"
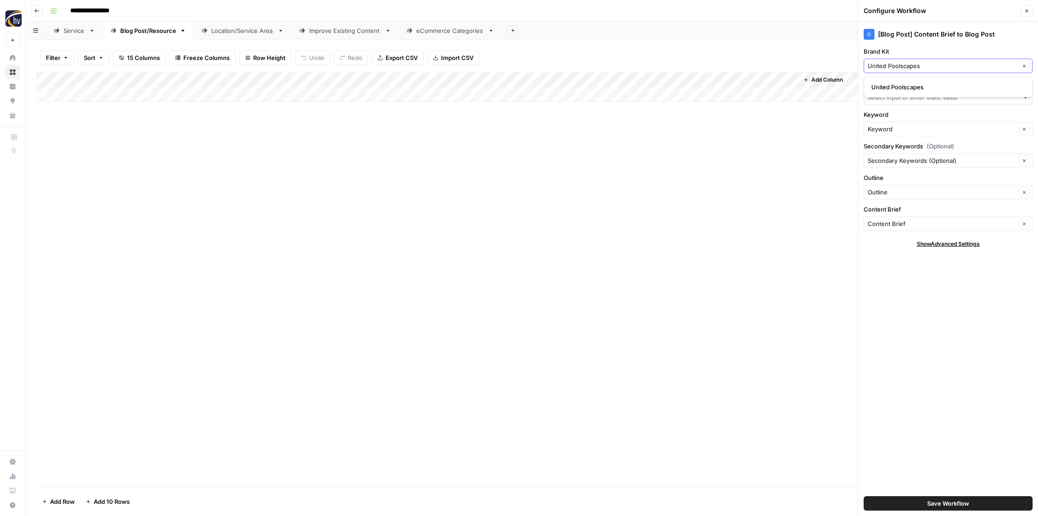
type input "United Poolscapes"
click at [904, 89] on span "United Poolscapes" at bounding box center [947, 86] width 150 height 9
click at [898, 96] on input "Knowledge Base" at bounding box center [943, 97] width 151 height 9
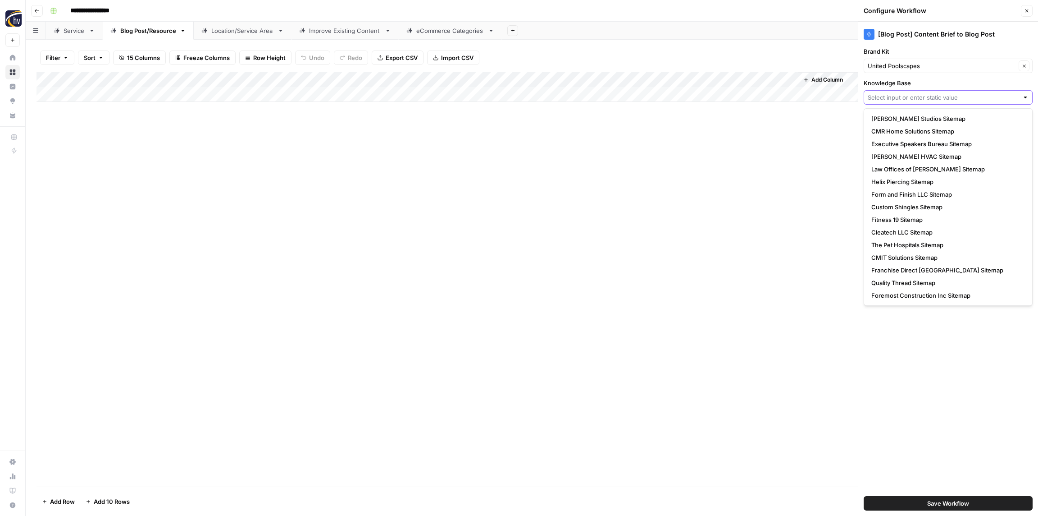
paste input "United Poolscapes"
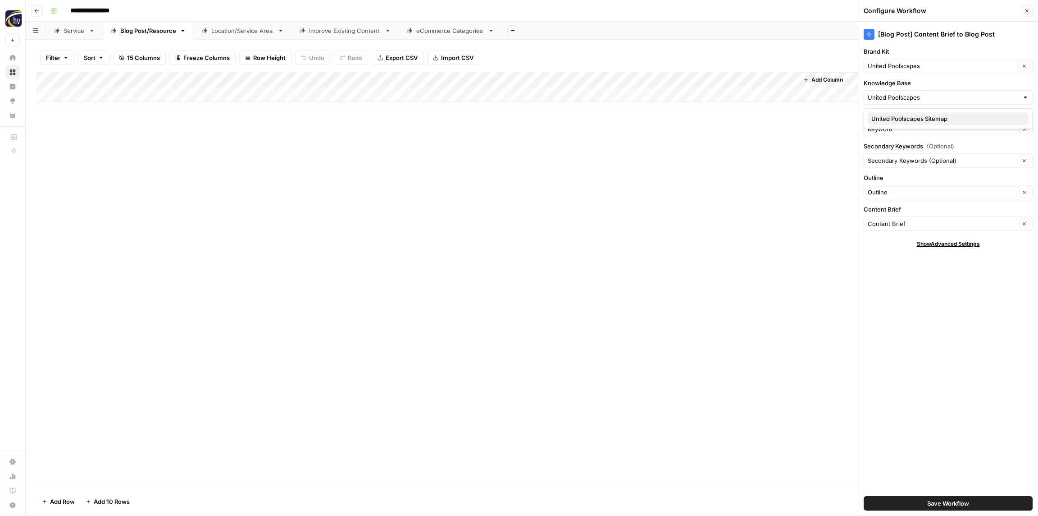
click at [894, 116] on span "United Poolscapes Sitemap" at bounding box center [947, 118] width 150 height 9
type input "United Poolscapes Sitemap"
click at [935, 500] on span "Save Workflow" at bounding box center [949, 502] width 42 height 9
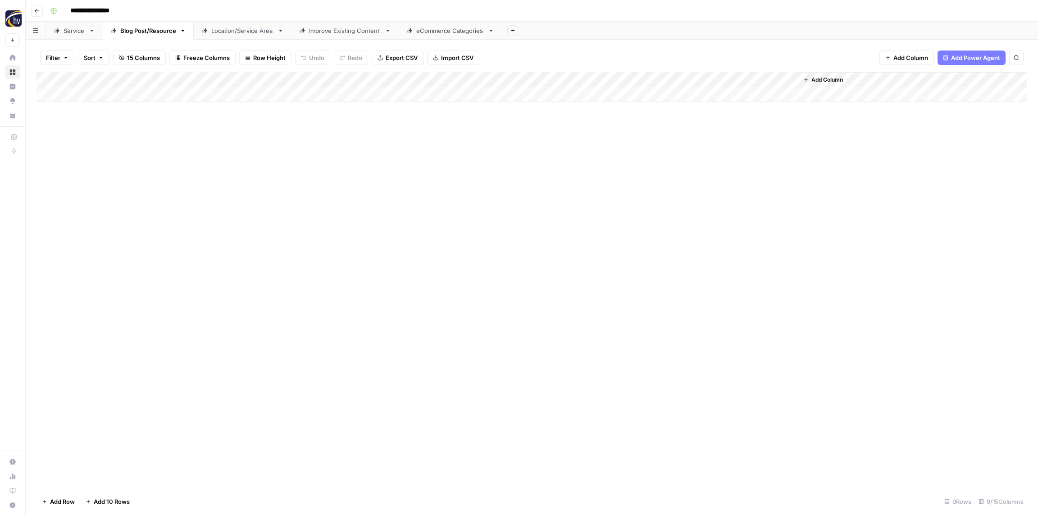
click at [234, 32] on div "Location/Service Area" at bounding box center [242, 30] width 63 height 9
click at [356, 82] on div "Add Column" at bounding box center [532, 87] width 991 height 30
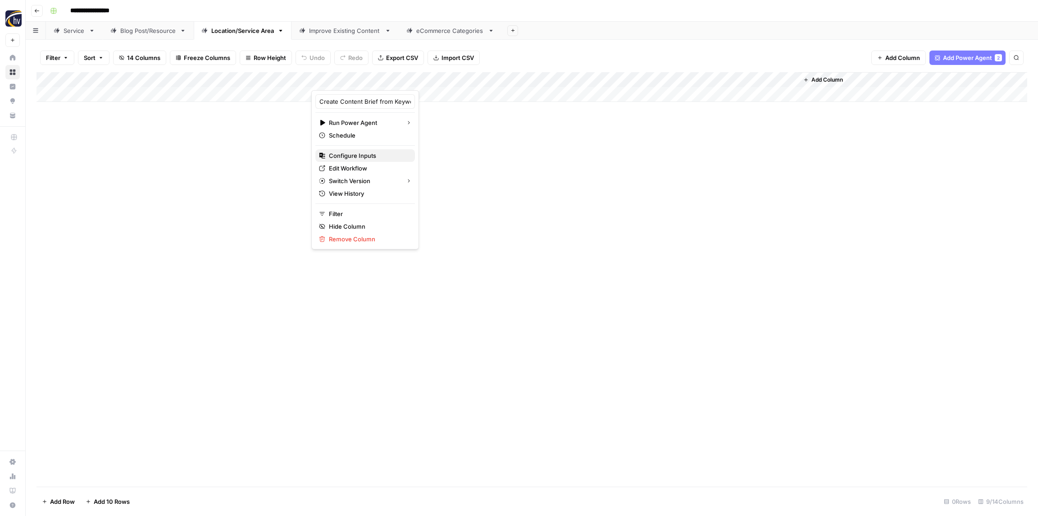
click at [354, 154] on span "Configure Inputs" at bounding box center [368, 155] width 79 height 9
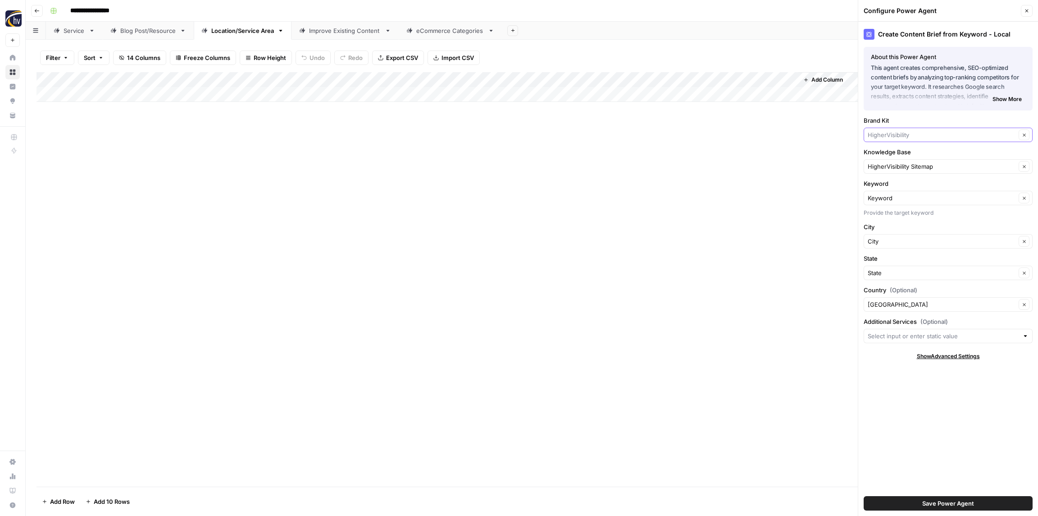
click at [886, 132] on input "Brand Kit" at bounding box center [942, 134] width 148 height 9
paste input "United Poolscapes"
type input "United Poolscapes"
click at [893, 156] on span "United Poolscapes" at bounding box center [947, 155] width 150 height 9
click at [887, 167] on input "Knowledge Base" at bounding box center [942, 166] width 148 height 9
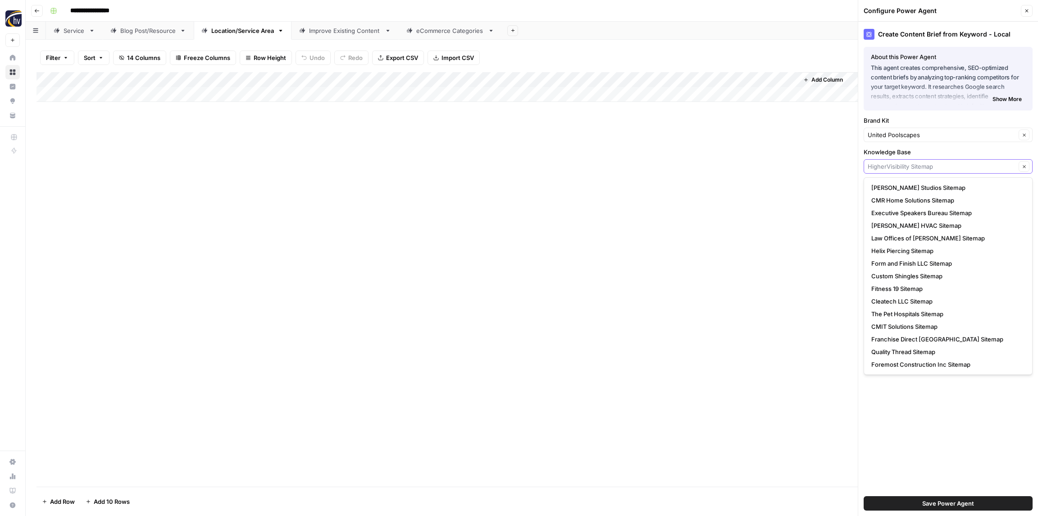
paste input "United Poolscapes"
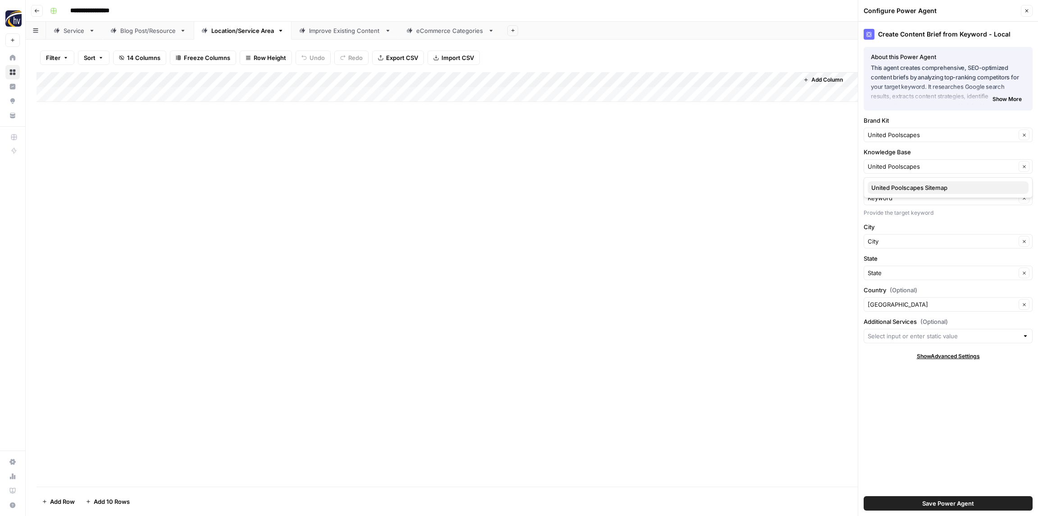
click at [893, 186] on span "United Poolscapes Sitemap" at bounding box center [947, 187] width 150 height 9
type input "United Poolscapes Sitemap"
click at [929, 506] on span "Save Power Agent" at bounding box center [949, 502] width 52 height 9
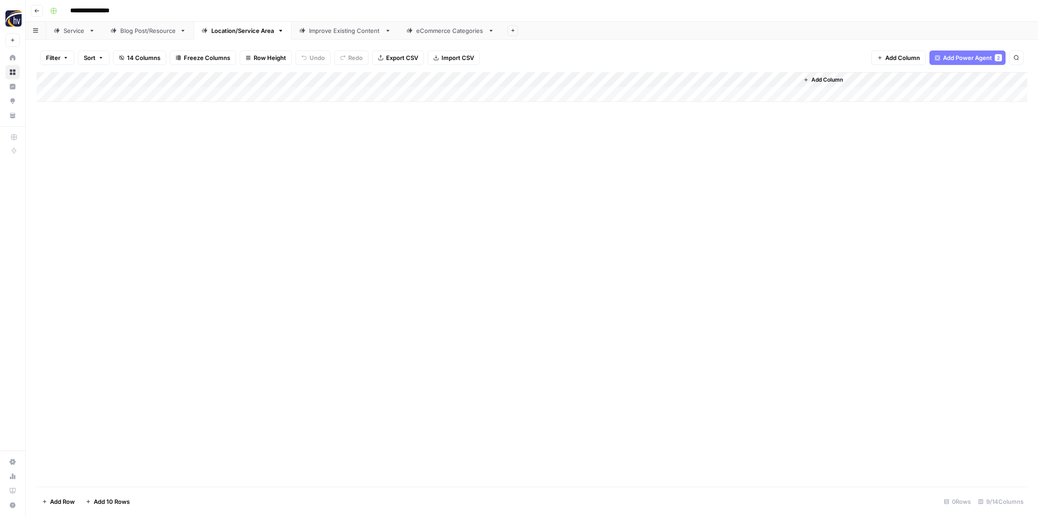
click at [663, 81] on div "Add Column" at bounding box center [532, 87] width 991 height 30
click at [688, 155] on span "Configure Inputs" at bounding box center [692, 155] width 79 height 9
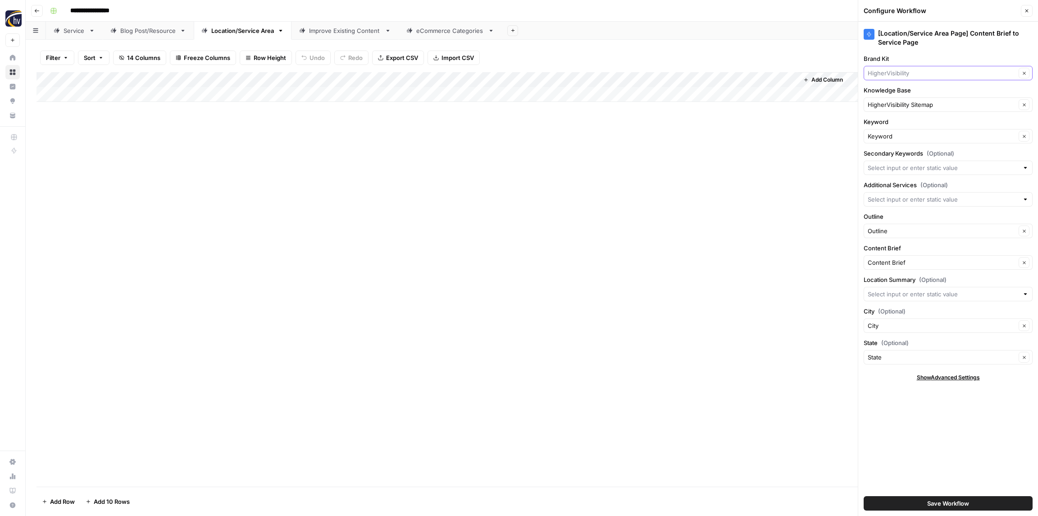
click at [920, 72] on input "Brand Kit" at bounding box center [942, 73] width 148 height 9
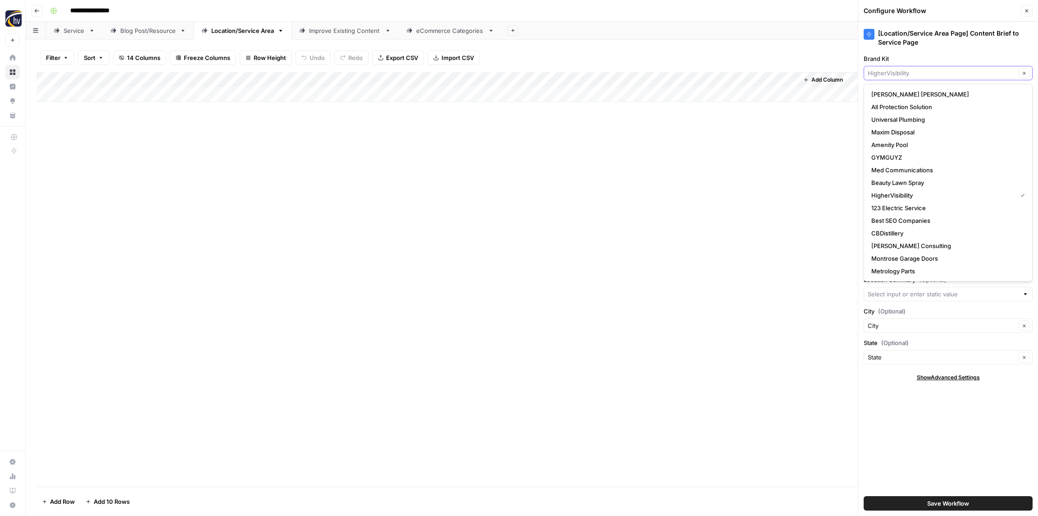
paste input "United Poolscapes"
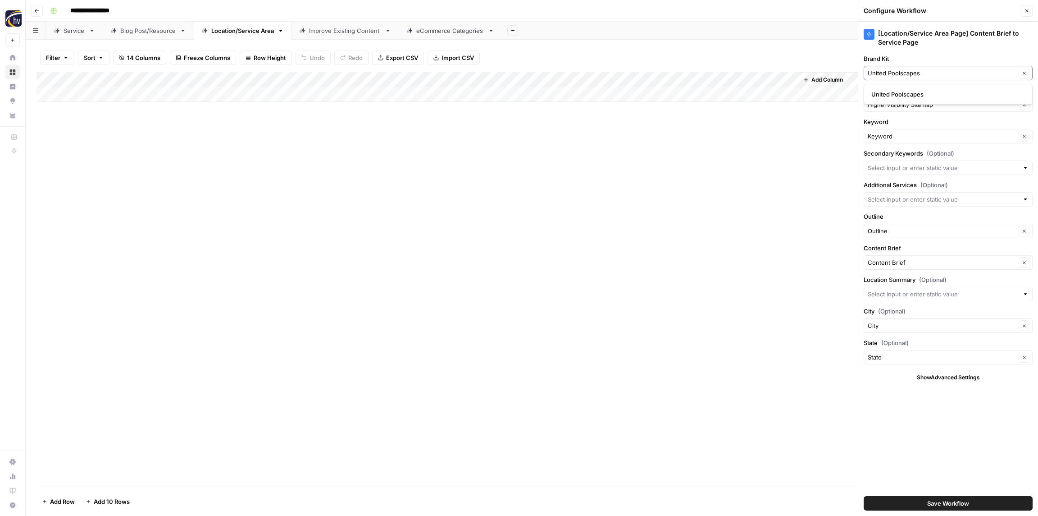
type input "United Poolscapes"
click at [914, 95] on span "United Poolscapes" at bounding box center [947, 94] width 150 height 9
click at [911, 105] on input "Knowledge Base" at bounding box center [942, 104] width 148 height 9
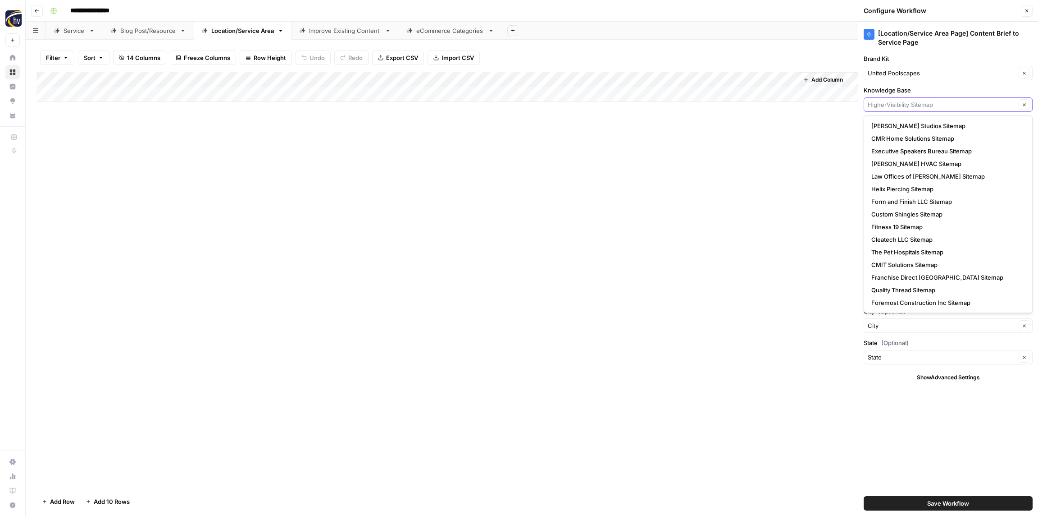
paste input "United Poolscapes"
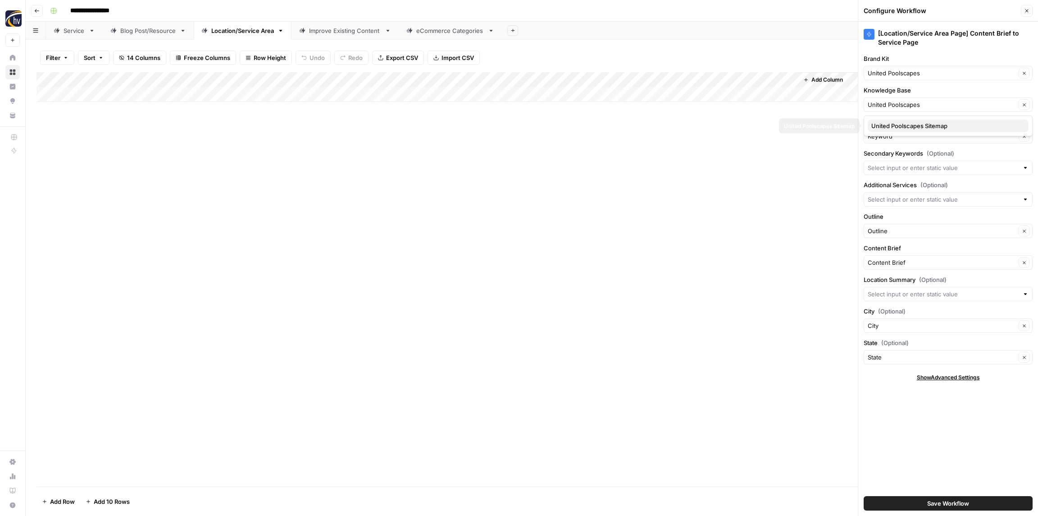
click at [907, 123] on span "United Poolscapes Sitemap" at bounding box center [947, 125] width 150 height 9
type input "United Poolscapes Sitemap"
click at [959, 505] on span "Save Workflow" at bounding box center [949, 502] width 42 height 9
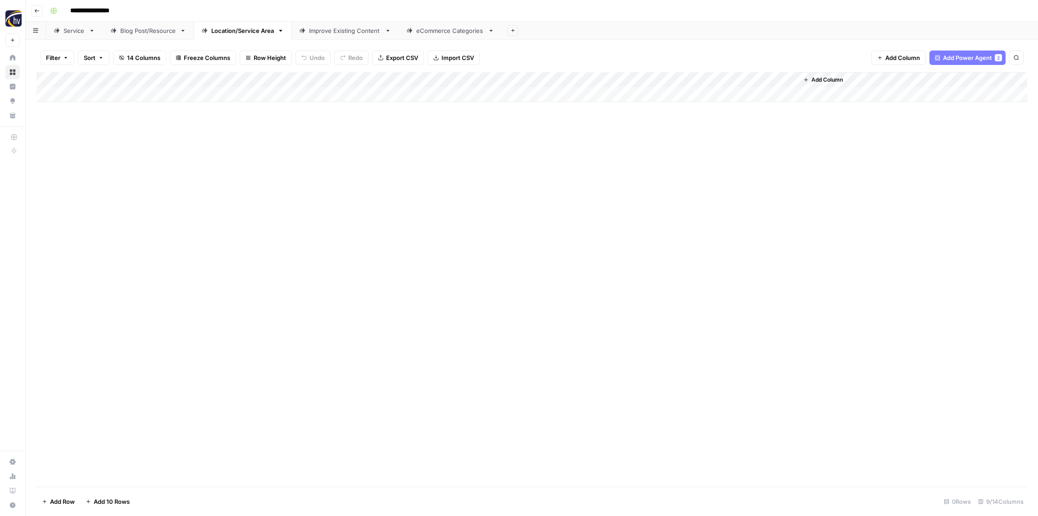
click at [315, 32] on div "Improve Existing Content" at bounding box center [345, 30] width 72 height 9
click at [670, 79] on div "Add Column" at bounding box center [532, 87] width 991 height 30
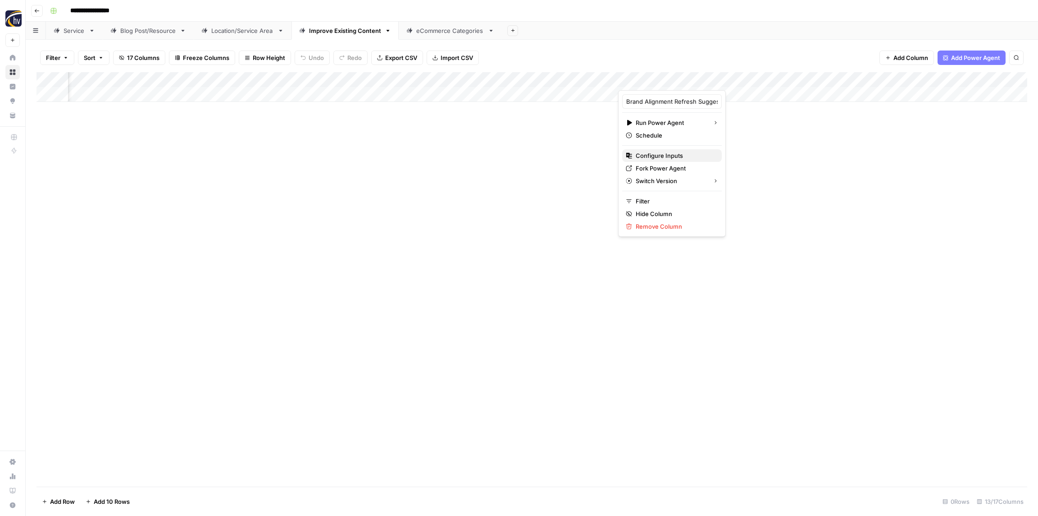
click at [655, 156] on span "Configure Inputs" at bounding box center [675, 155] width 79 height 9
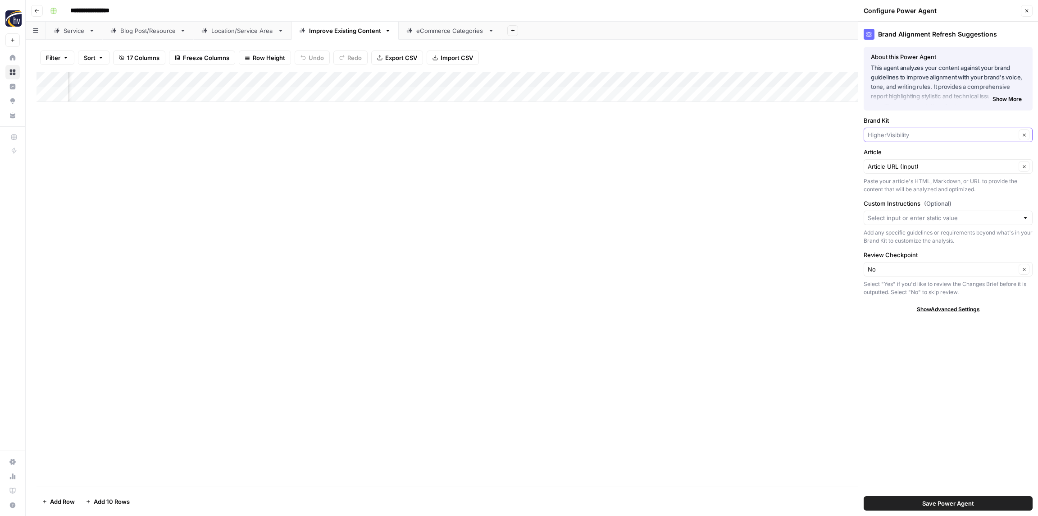
click at [890, 135] on input "Brand Kit" at bounding box center [942, 134] width 148 height 9
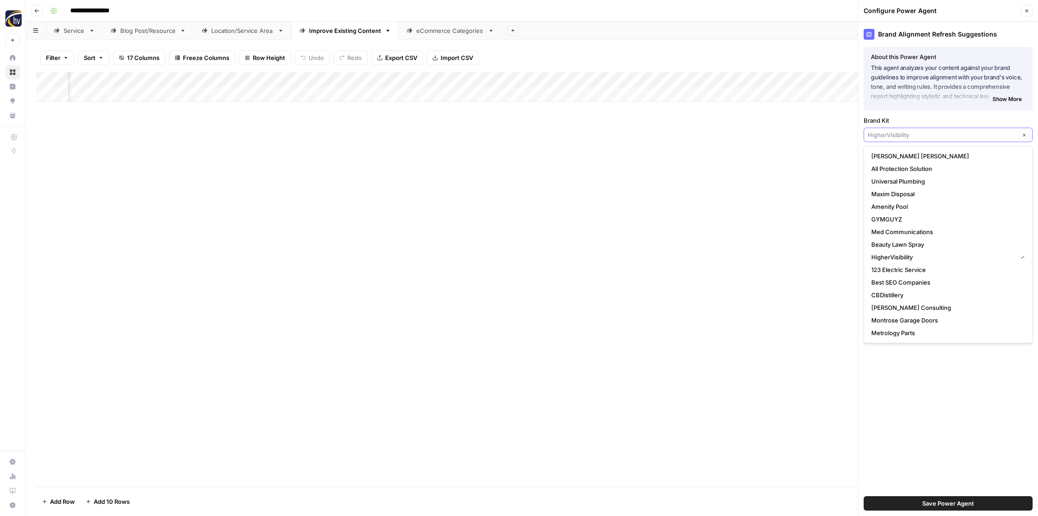
paste input "United Poolscapes"
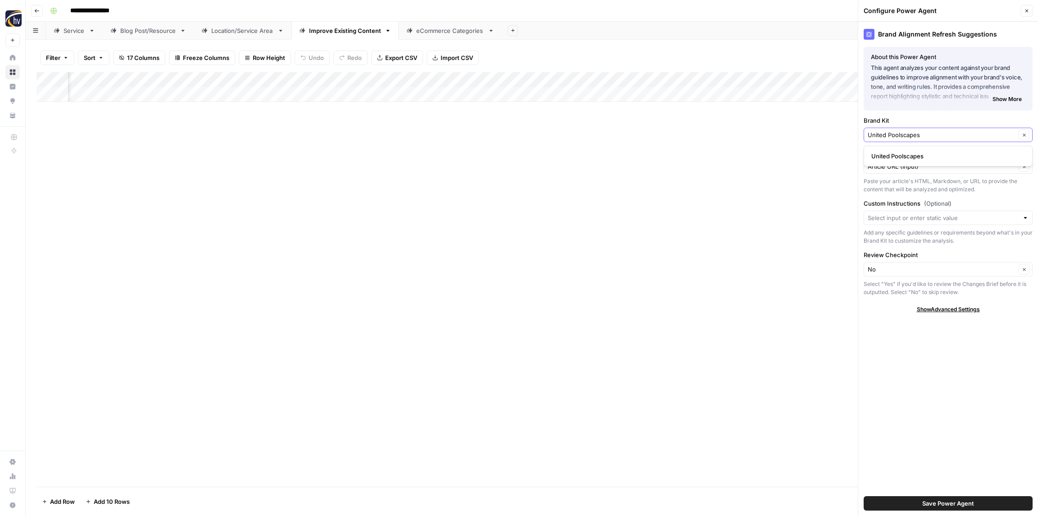
type input "United Poolscapes"
drag, startPoint x: 898, startPoint y: 155, endPoint x: 894, endPoint y: 152, distance: 5.1
click at [898, 155] on span "United Poolscapes" at bounding box center [947, 155] width 150 height 9
click at [949, 506] on span "Save Power Agent" at bounding box center [949, 502] width 52 height 9
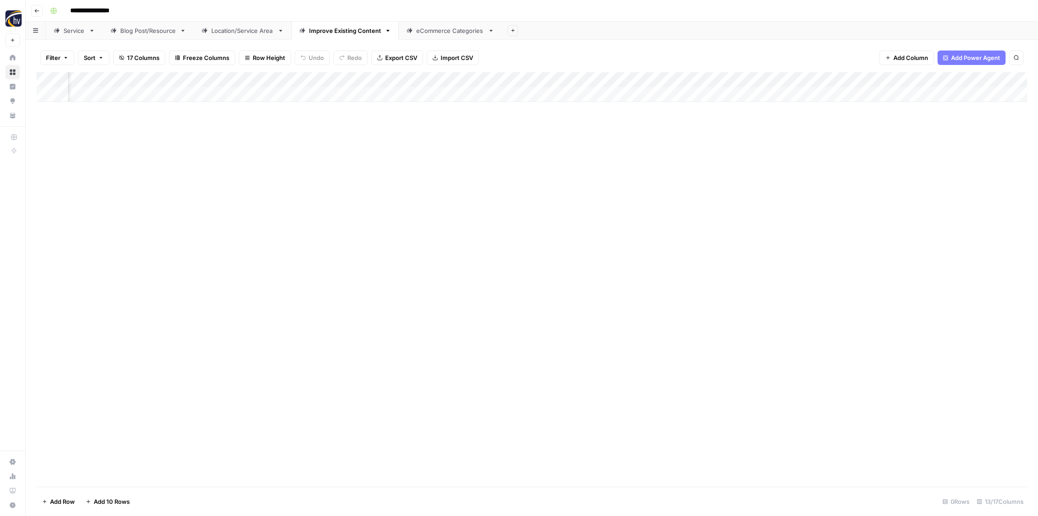
click at [880, 82] on div "Add Column" at bounding box center [532, 87] width 991 height 30
click at [883, 152] on span "Configure Inputs" at bounding box center [904, 155] width 79 height 9
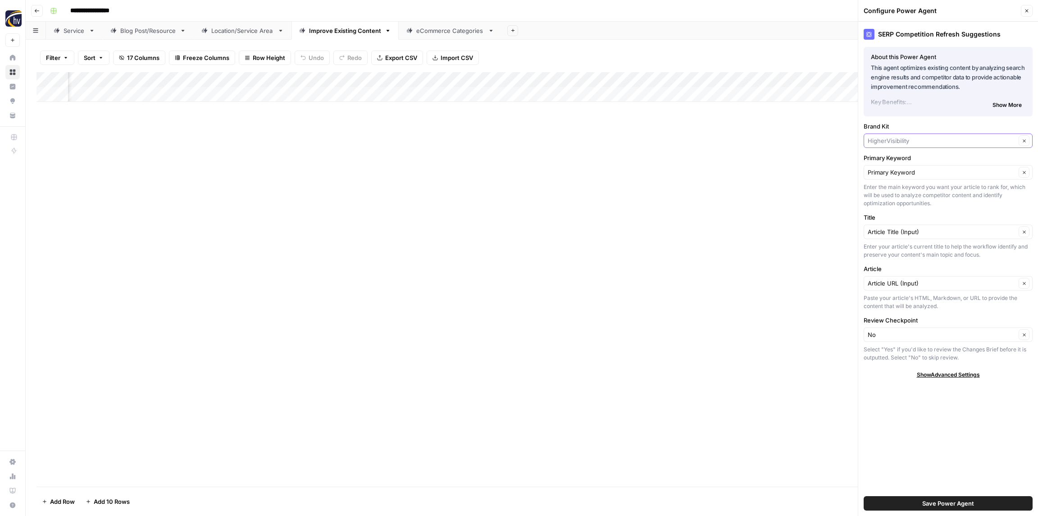
click at [899, 138] on input "Brand Kit" at bounding box center [942, 140] width 148 height 9
paste input "United Poolscapes"
type input "United Poolscapes"
click at [900, 159] on span "United Poolscapes" at bounding box center [947, 161] width 150 height 9
click at [933, 502] on span "Save Power Agent" at bounding box center [949, 502] width 52 height 9
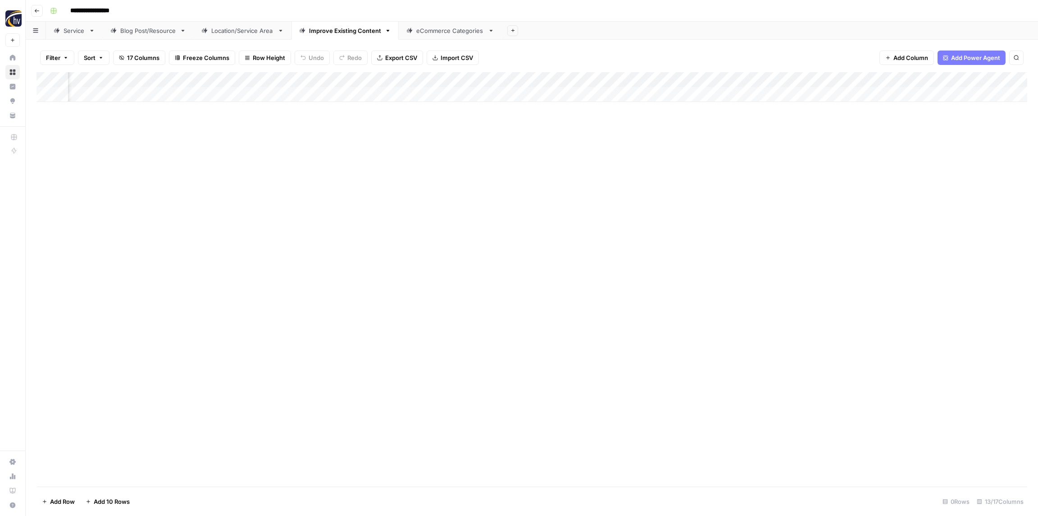
scroll to position [0, 565]
click at [728, 76] on div "Add Column" at bounding box center [532, 87] width 991 height 30
click at [712, 156] on span "Configure Inputs" at bounding box center [731, 155] width 79 height 9
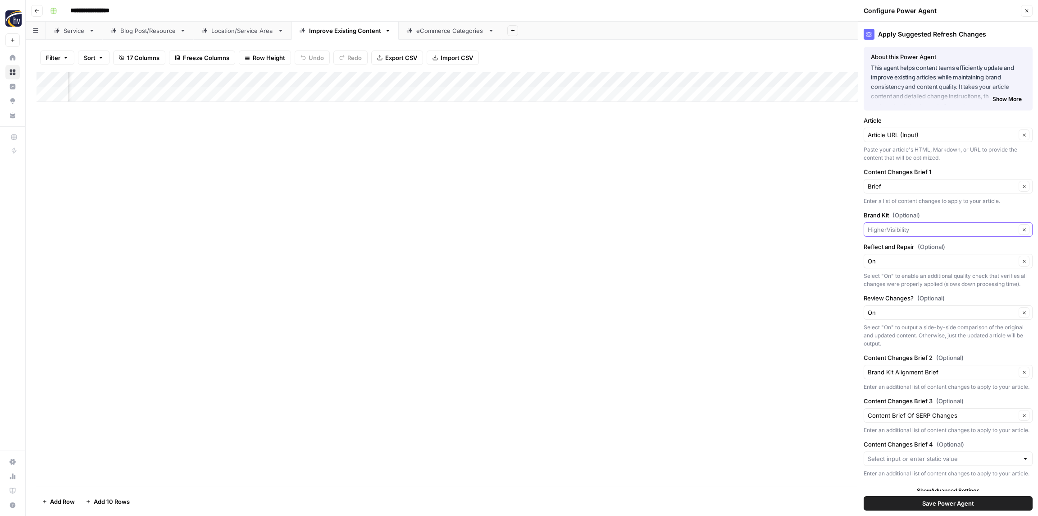
click at [899, 229] on input "Brand Kit (Optional)" at bounding box center [942, 229] width 148 height 9
paste input "United Poolscapes"
type input "United Poolscapes"
click at [900, 251] on span "United Poolscapes" at bounding box center [947, 250] width 150 height 9
click at [938, 503] on span "Save Power Agent" at bounding box center [949, 502] width 52 height 9
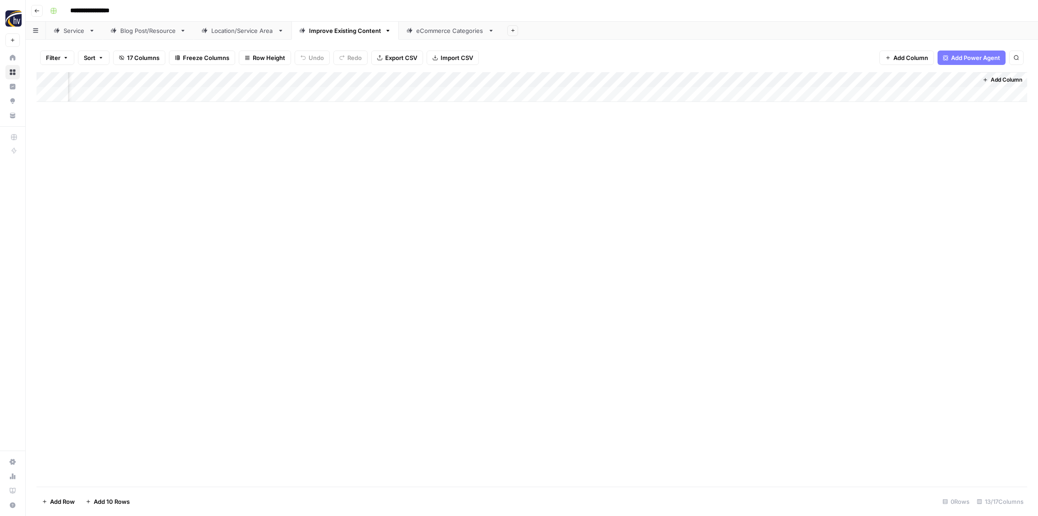
click at [380, 127] on div "Add Column" at bounding box center [532, 279] width 991 height 414
click at [443, 30] on div "eCommerce Categories" at bounding box center [450, 30] width 68 height 9
click at [329, 79] on div "Add Column" at bounding box center [532, 87] width 991 height 30
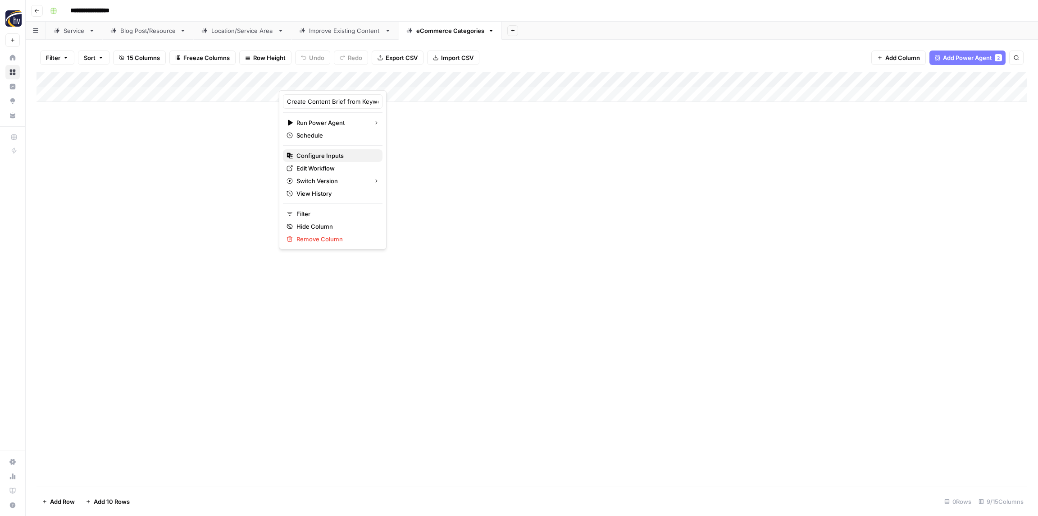
click at [326, 155] on span "Configure Inputs" at bounding box center [336, 155] width 79 height 9
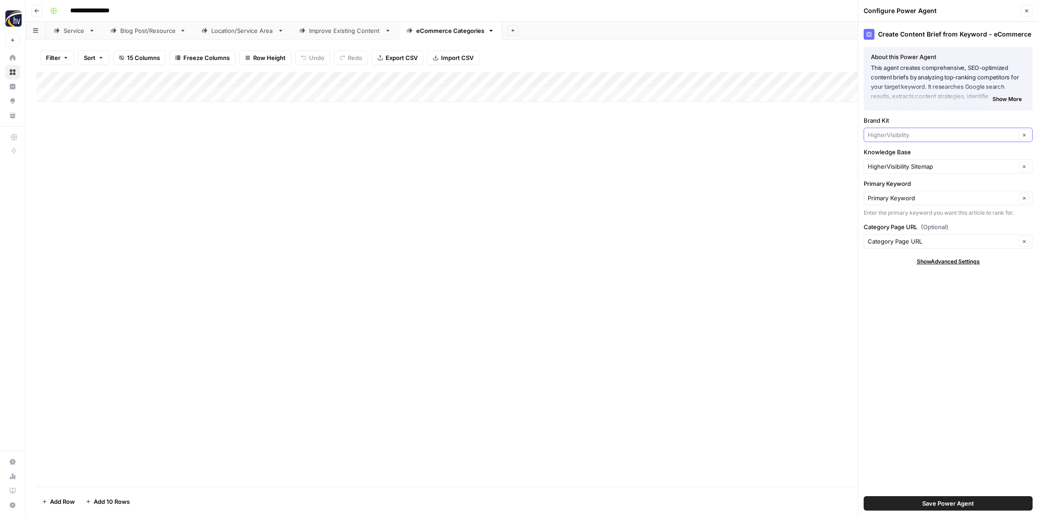
click at [888, 135] on input "Brand Kit" at bounding box center [942, 134] width 148 height 9
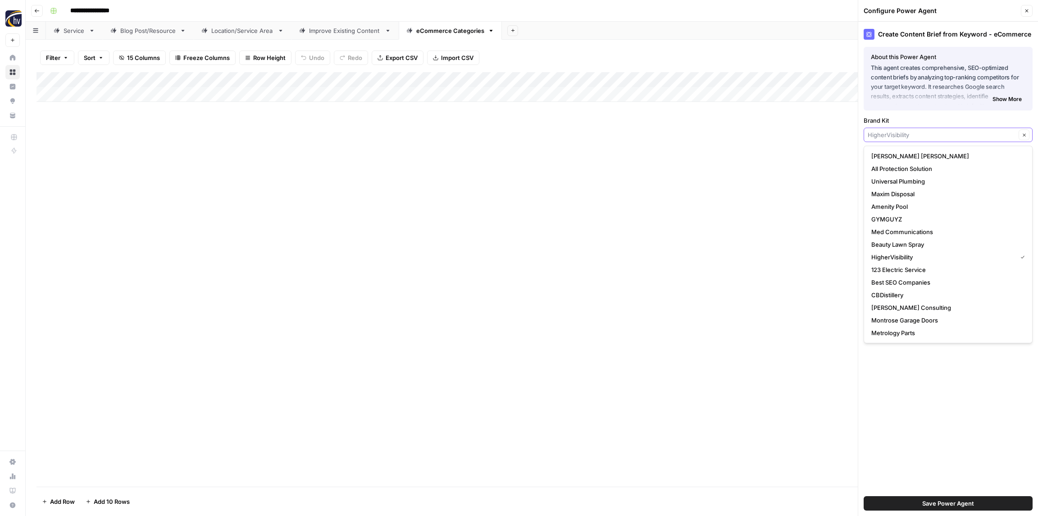
paste input "United Poolscapes"
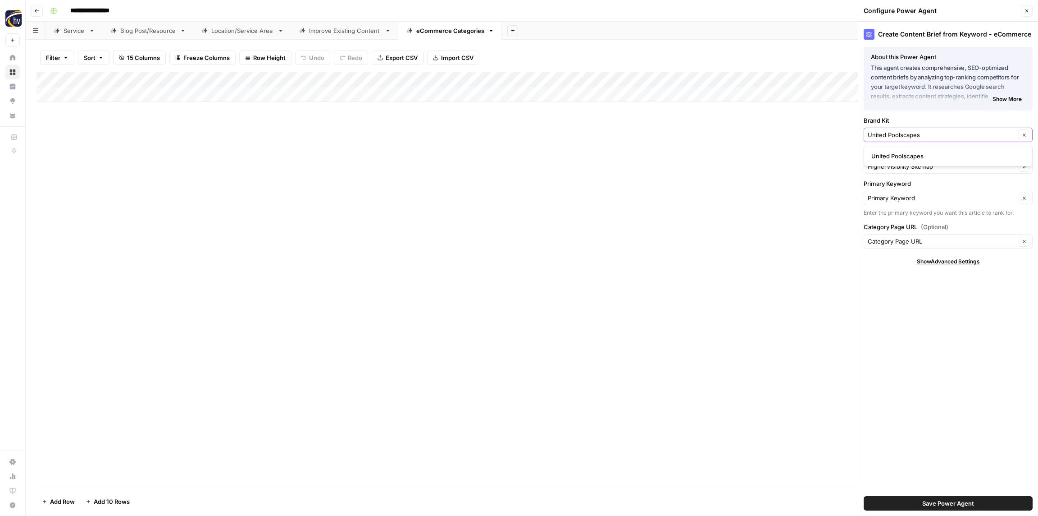
type input "United Poolscapes"
click at [899, 152] on span "United Poolscapes" at bounding box center [947, 155] width 150 height 9
click at [898, 165] on input "Knowledge Base" at bounding box center [942, 166] width 148 height 9
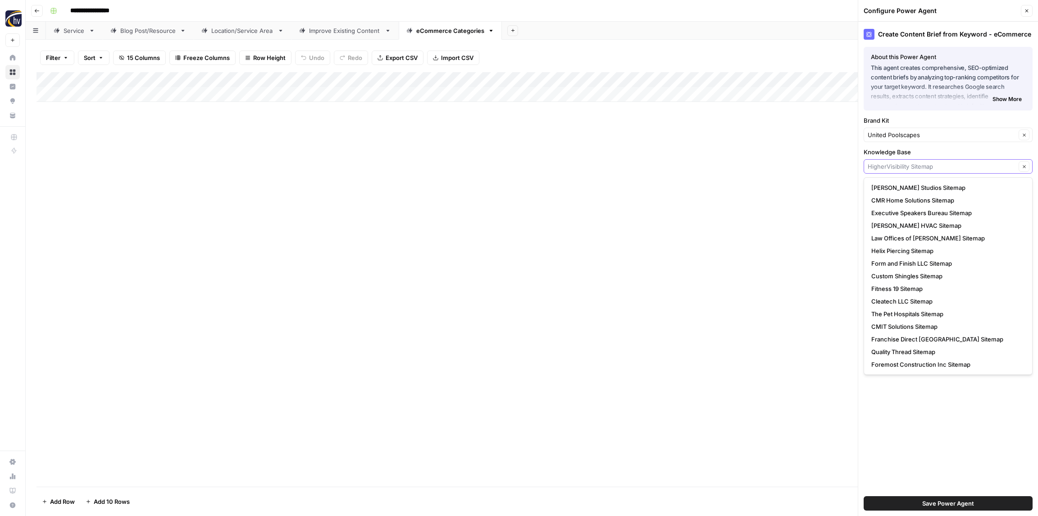
paste input "United Poolscapes"
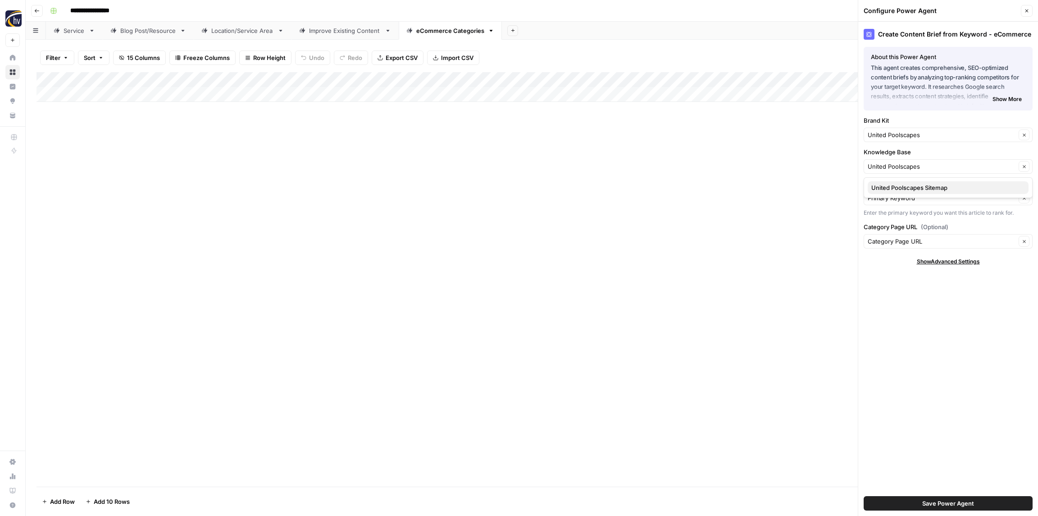
click at [900, 188] on span "United Poolscapes Sitemap" at bounding box center [947, 187] width 150 height 9
type input "United Poolscapes Sitemap"
click at [941, 500] on span "Save Power Agent" at bounding box center [949, 502] width 52 height 9
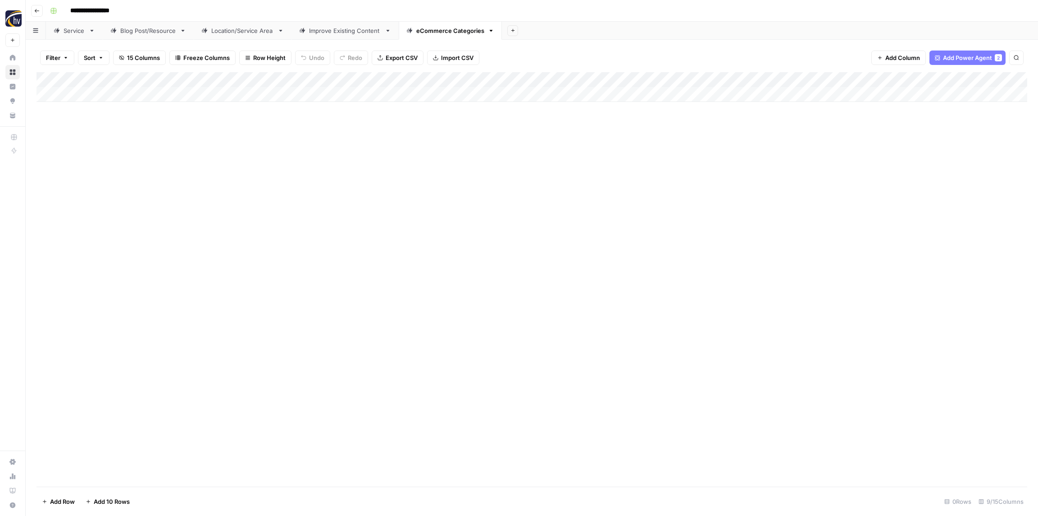
click at [841, 77] on div "Add Column" at bounding box center [532, 87] width 991 height 30
click at [822, 156] on span "Configure Inputs" at bounding box center [840, 155] width 79 height 9
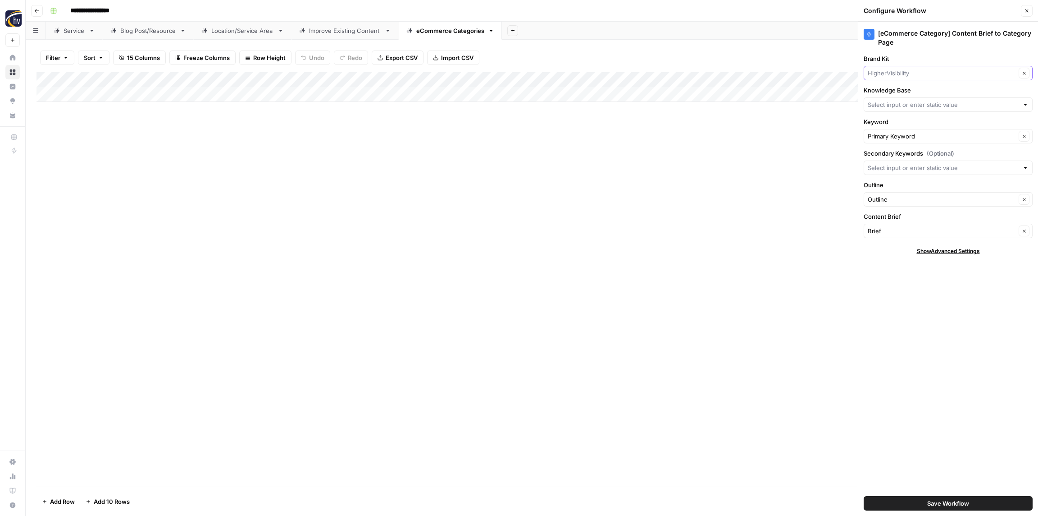
click at [893, 71] on input "Brand Kit" at bounding box center [942, 73] width 148 height 9
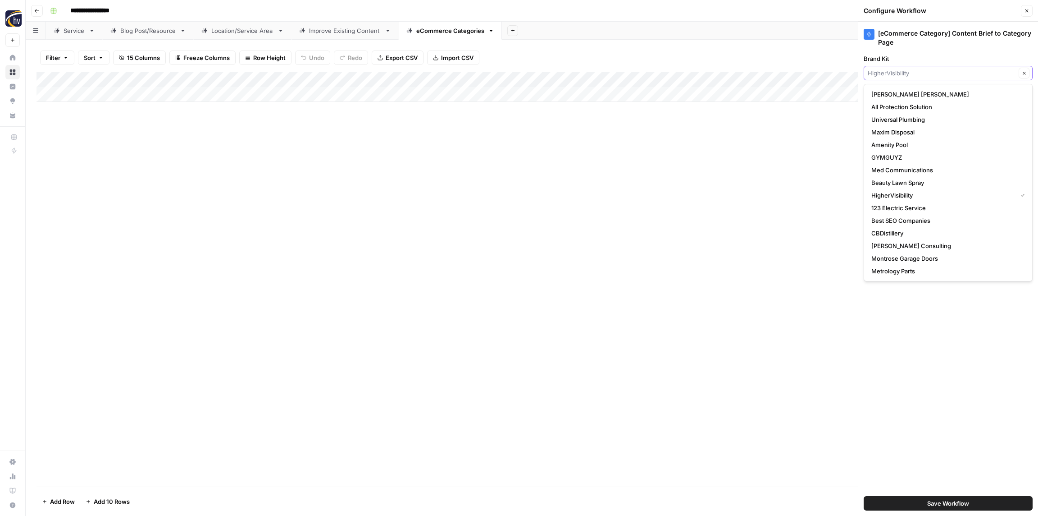
paste input "United Poolscapes"
type input "United Poolscapes"
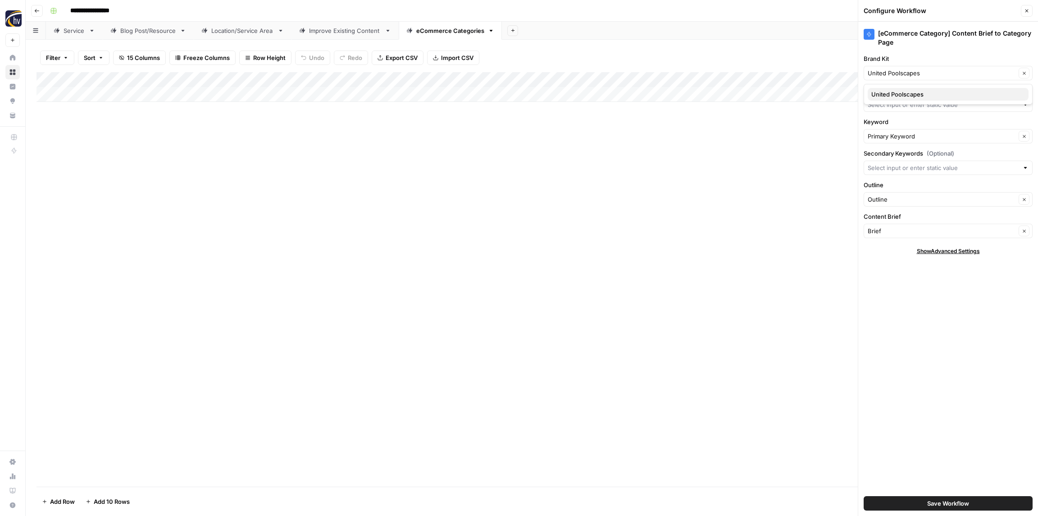
click at [900, 90] on span "United Poolscapes" at bounding box center [947, 94] width 150 height 9
click at [900, 104] on input "Knowledge Base" at bounding box center [943, 104] width 151 height 9
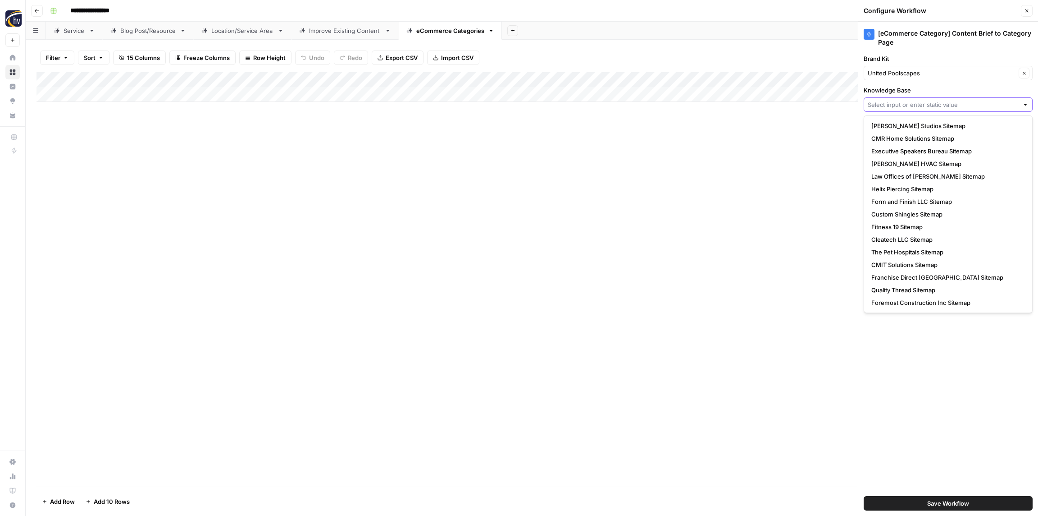
paste input "United Poolscapes"
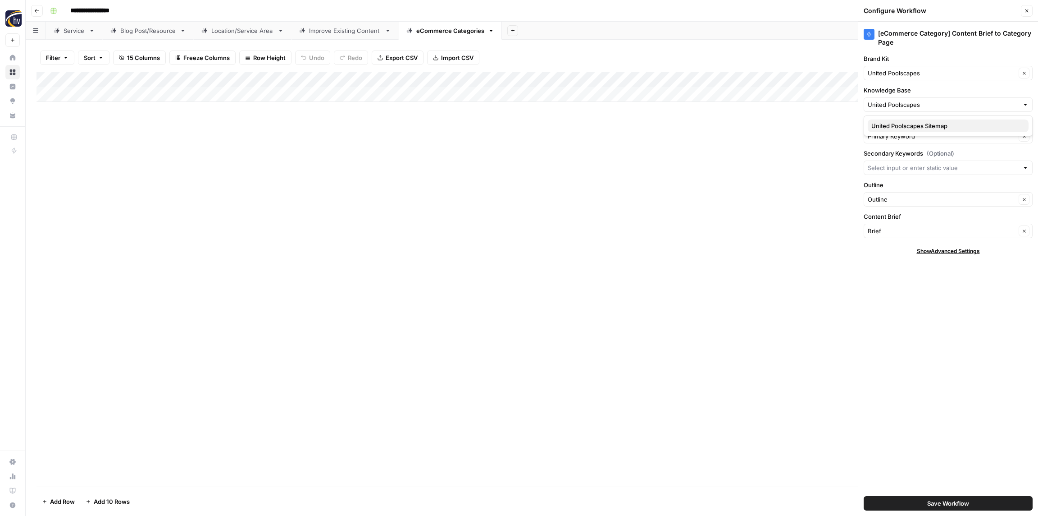
click at [903, 126] on span "United Poolscapes Sitemap" at bounding box center [947, 125] width 150 height 9
type input "United Poolscapes Sitemap"
click at [938, 502] on span "Save Workflow" at bounding box center [949, 502] width 42 height 9
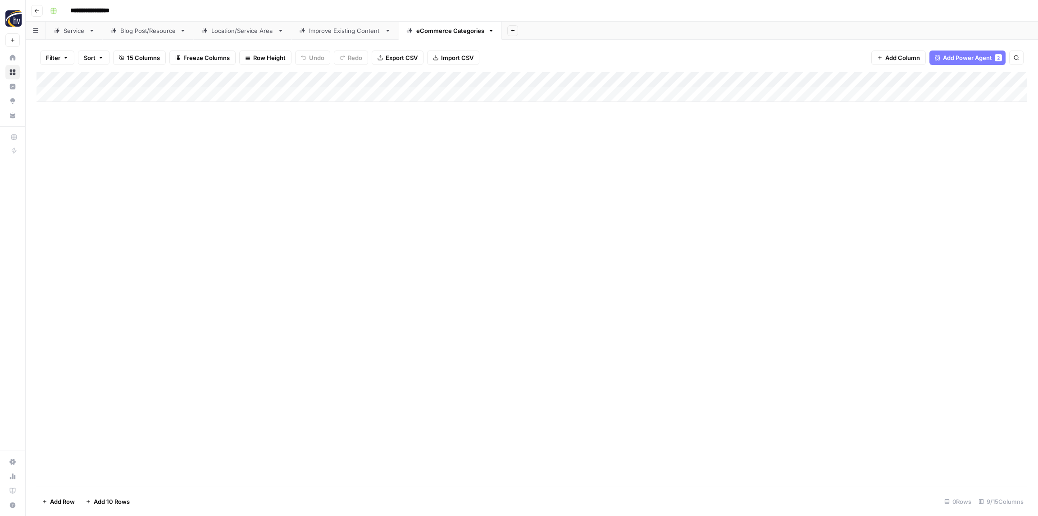
click at [701, 241] on div "Add Column" at bounding box center [532, 279] width 991 height 414
click at [36, 12] on icon "button" at bounding box center [37, 11] width 5 height 4
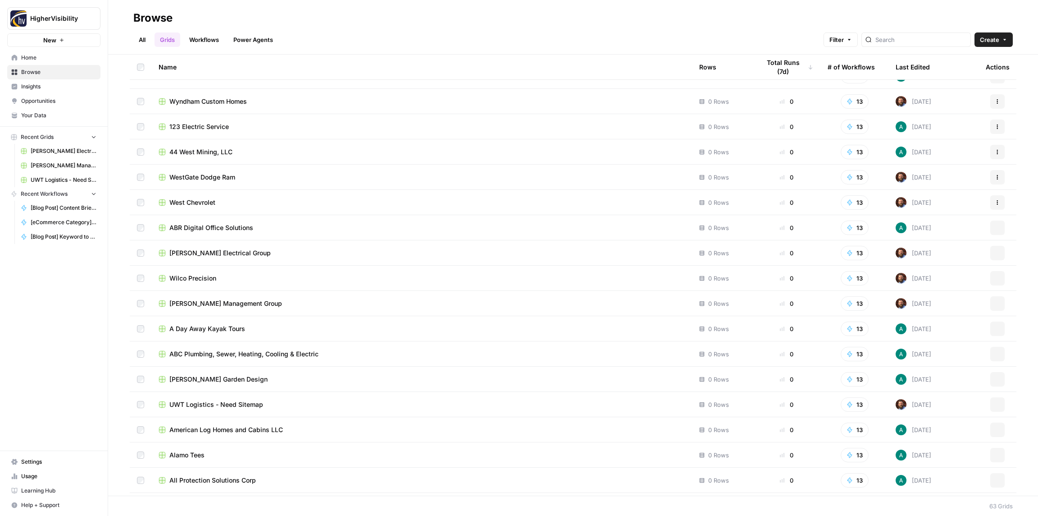
scroll to position [1174, 0]
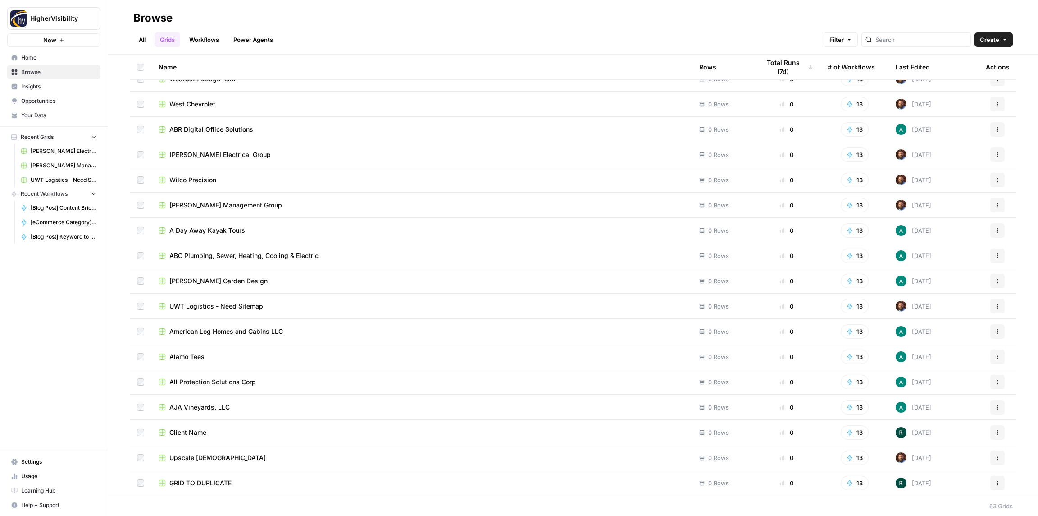
click at [1005, 483] on div "Actions" at bounding box center [997, 482] width 23 height 14
click at [1001, 484] on button "Actions" at bounding box center [998, 482] width 14 height 14
click at [948, 408] on span "Duplicate" at bounding box center [958, 408] width 72 height 9
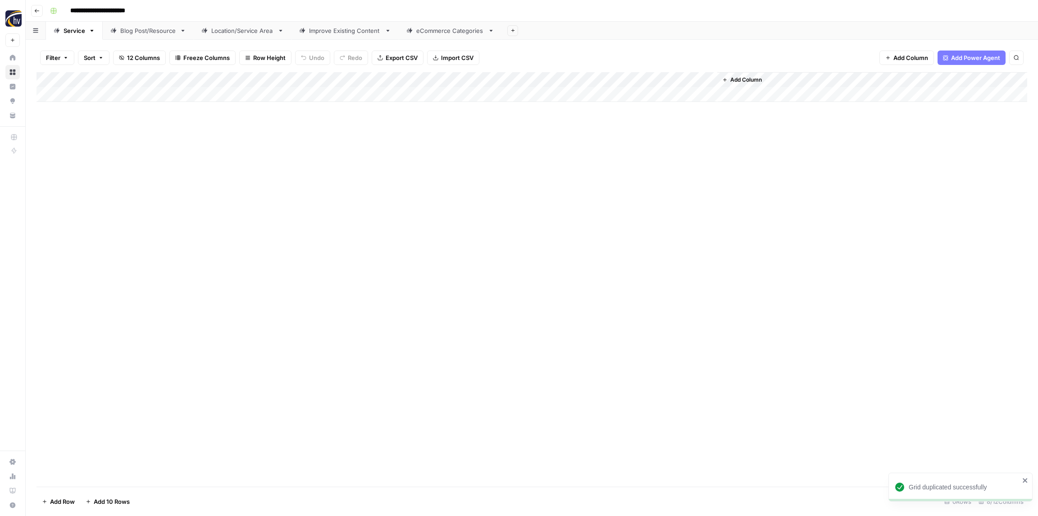
click at [106, 10] on input "**********" at bounding box center [112, 11] width 93 height 14
paste input
type input "********"
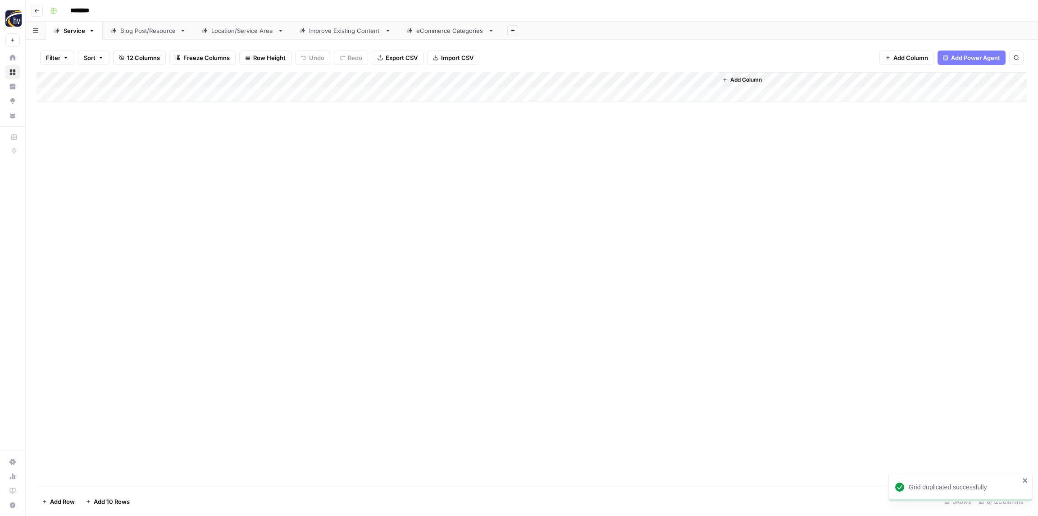
click at [133, 8] on div "********" at bounding box center [537, 11] width 983 height 14
click at [183, 82] on div "Add Column" at bounding box center [532, 87] width 991 height 30
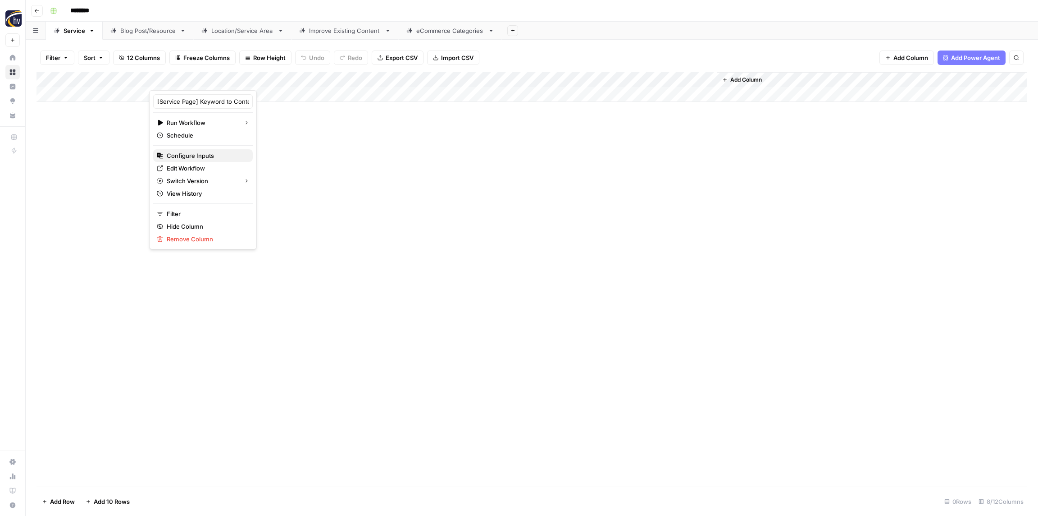
click at [190, 155] on span "Configure Inputs" at bounding box center [206, 155] width 79 height 9
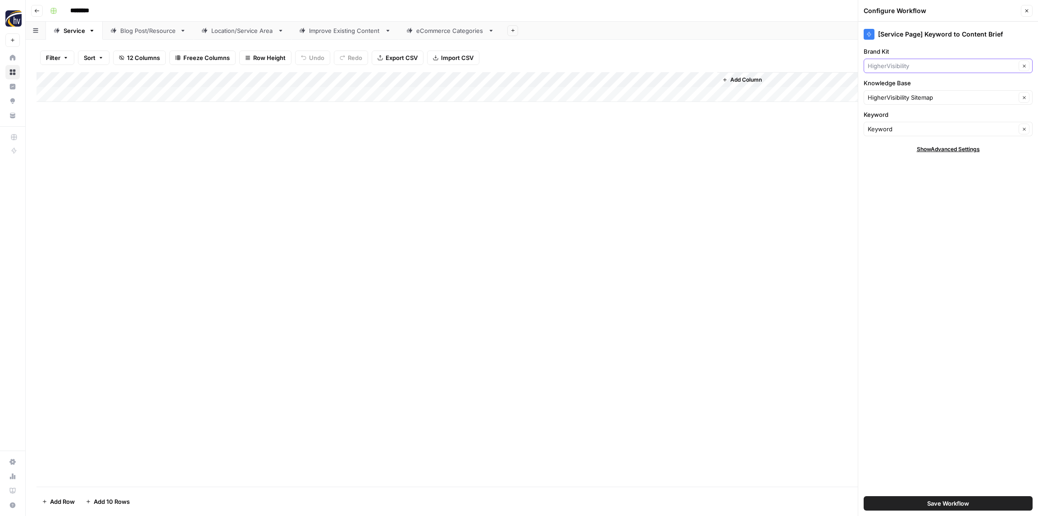
click at [903, 69] on input "Brand Kit" at bounding box center [942, 65] width 148 height 9
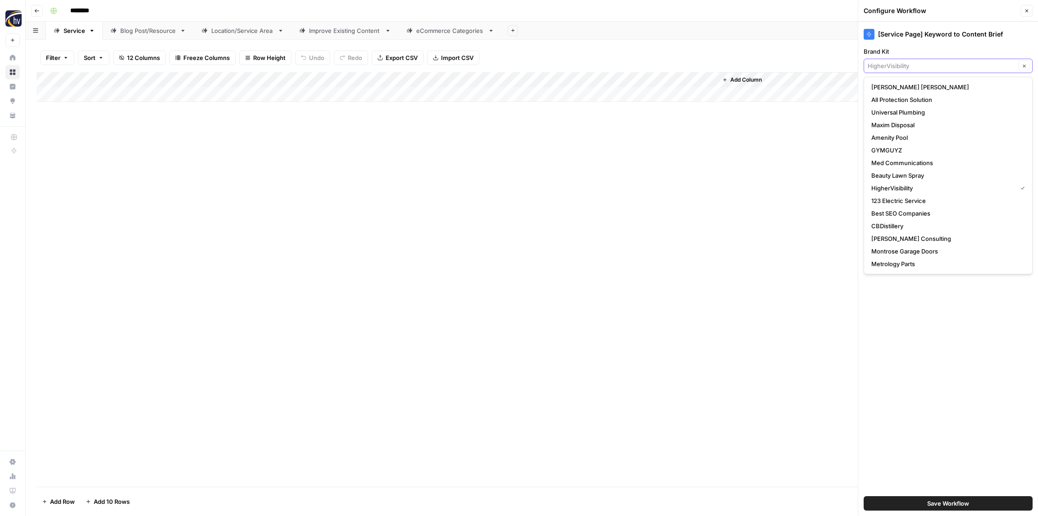
paste input "Uni-Grip"
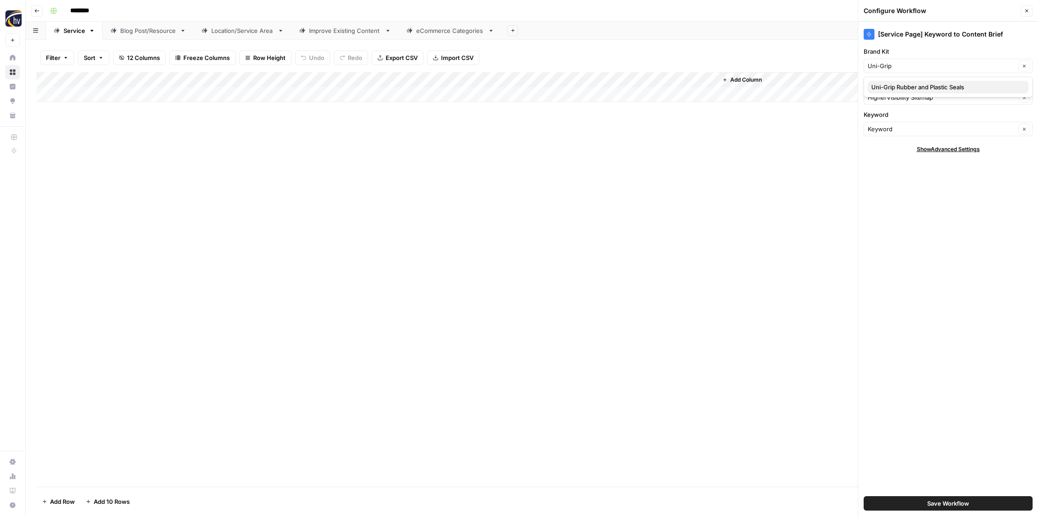
click at [900, 86] on span "Uni-Grip Rubber and Plastic Seals" at bounding box center [947, 86] width 150 height 9
type input "Uni-Grip Rubber and Plastic Seals"
click at [900, 93] on input "Knowledge Base" at bounding box center [942, 97] width 148 height 9
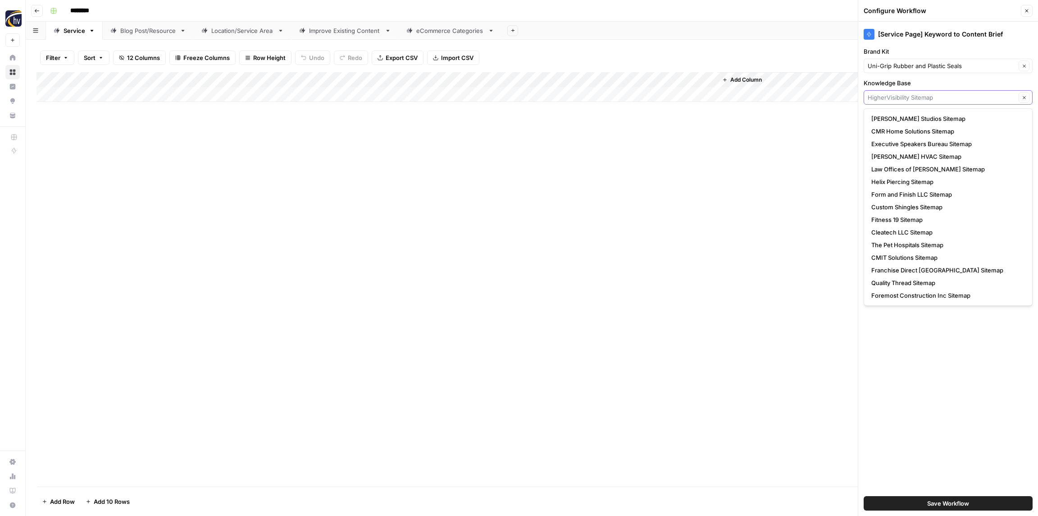
paste input "Uni-Grip"
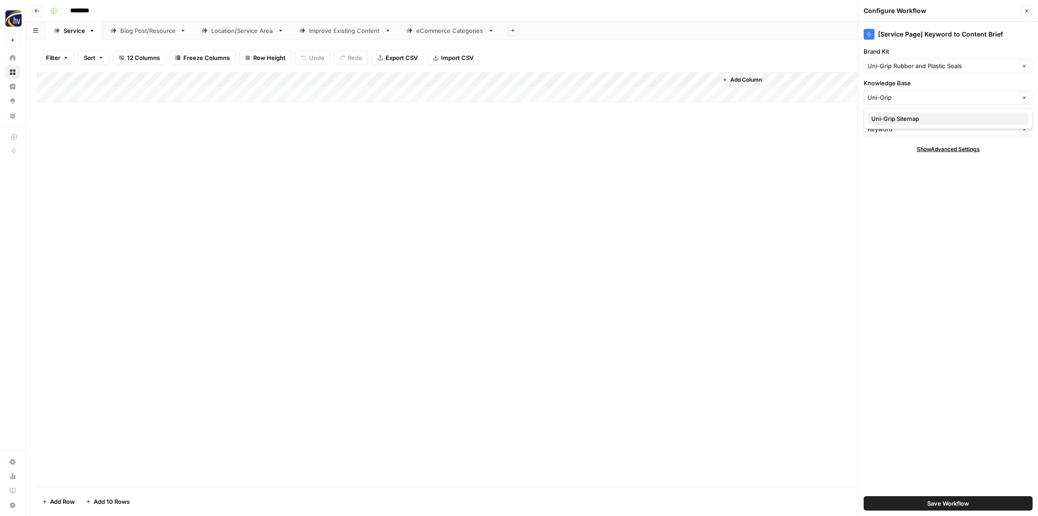
click at [900, 117] on span "Uni-Grip Sitemap" at bounding box center [947, 118] width 150 height 9
type input "Uni-Grip Sitemap"
click at [935, 500] on span "Save Workflow" at bounding box center [949, 502] width 42 height 9
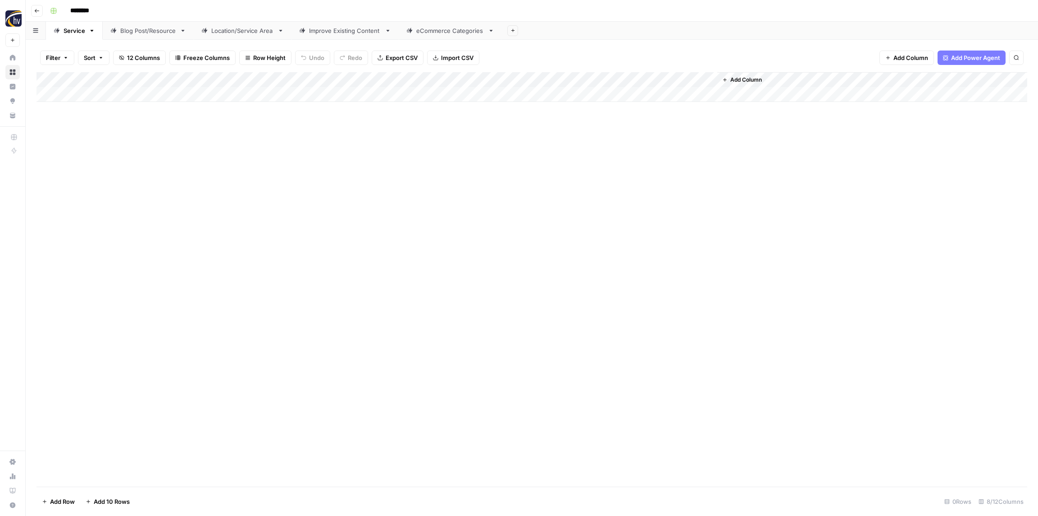
click at [582, 80] on div "Add Column" at bounding box center [532, 87] width 991 height 30
click at [591, 151] on span "Configure Inputs" at bounding box center [611, 155] width 79 height 9
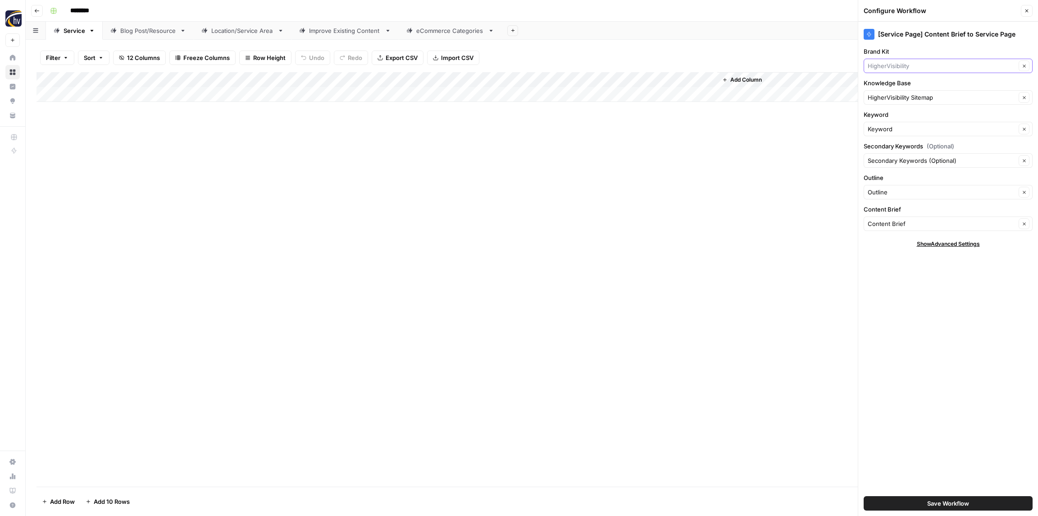
click at [899, 67] on input "Brand Kit" at bounding box center [942, 65] width 148 height 9
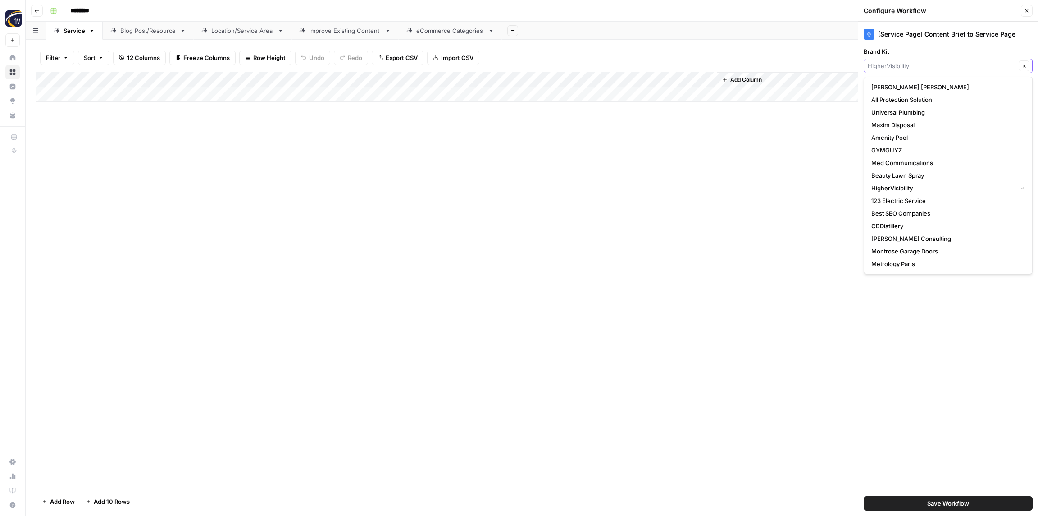
paste input "Uni-Grip"
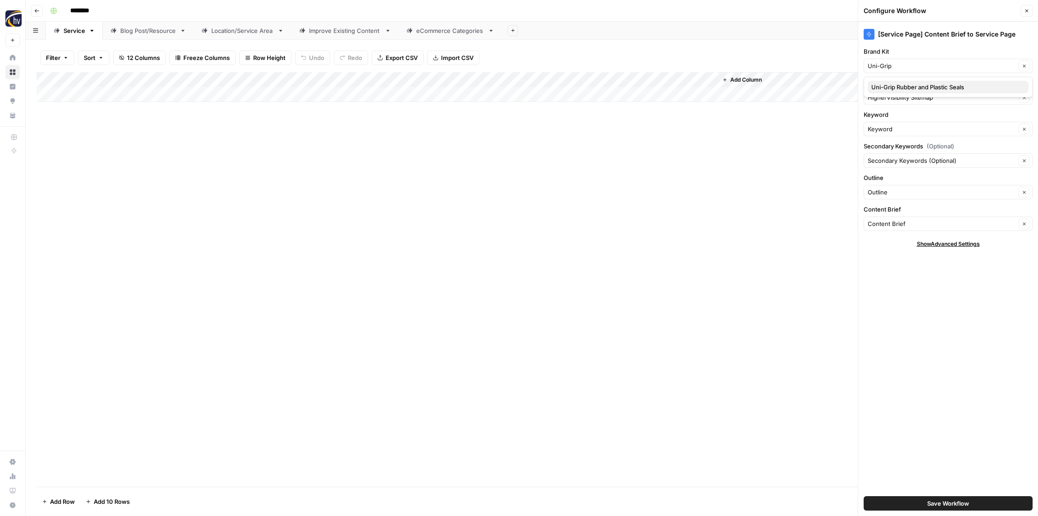
click at [901, 89] on span "Uni-Grip Rubber and Plastic Seals" at bounding box center [947, 86] width 150 height 9
type input "Uni-Grip Rubber and Plastic Seals"
click at [899, 97] on input "Knowledge Base" at bounding box center [942, 97] width 148 height 9
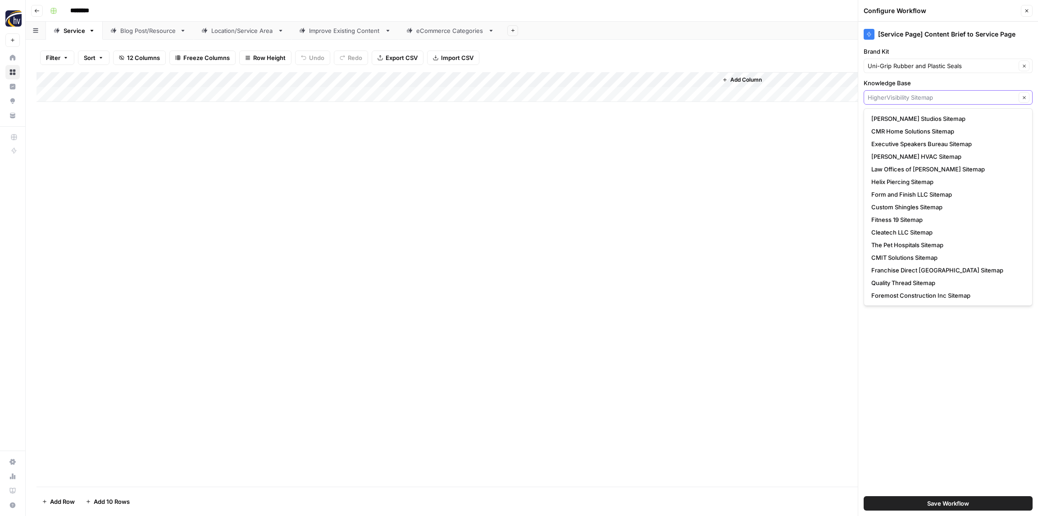
paste input "Uni-Grip"
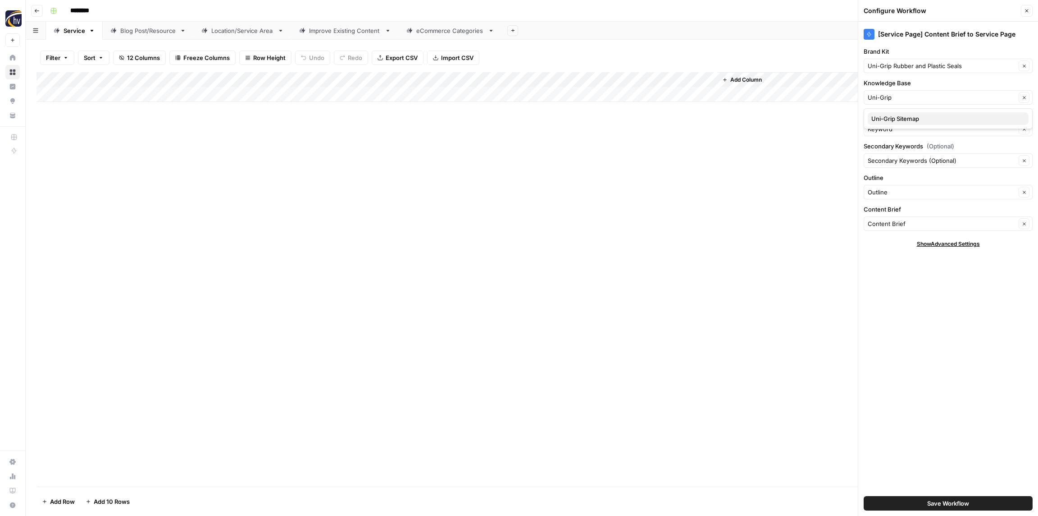
drag, startPoint x: 905, startPoint y: 118, endPoint x: 900, endPoint y: 110, distance: 9.4
click at [905, 118] on span "Uni-Grip Sitemap" at bounding box center [947, 118] width 150 height 9
type input "Uni-Grip Sitemap"
click at [942, 501] on span "Save Workflow" at bounding box center [949, 502] width 42 height 9
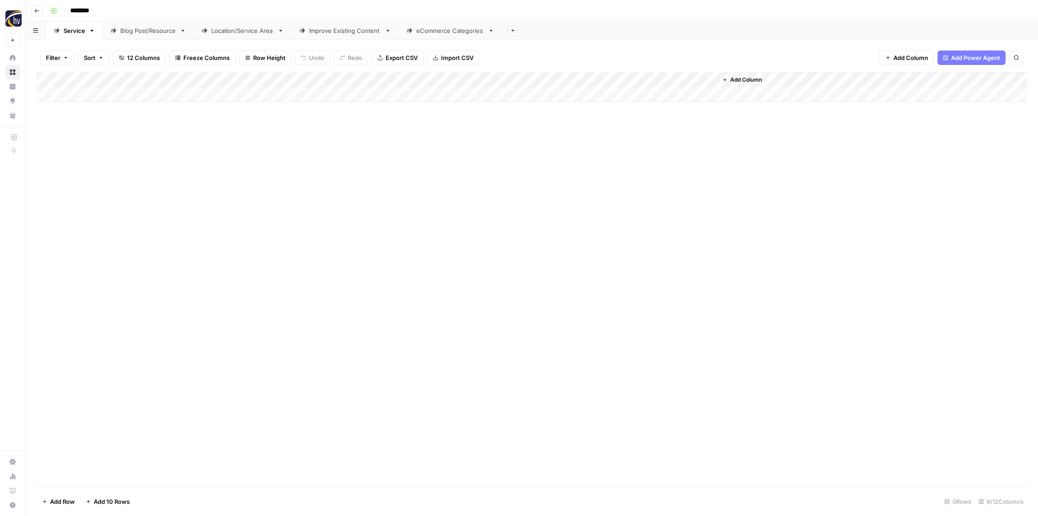
click at [137, 32] on div "Blog Post/Resource" at bounding box center [148, 30] width 56 height 9
click at [190, 81] on div "Add Column" at bounding box center [532, 87] width 991 height 30
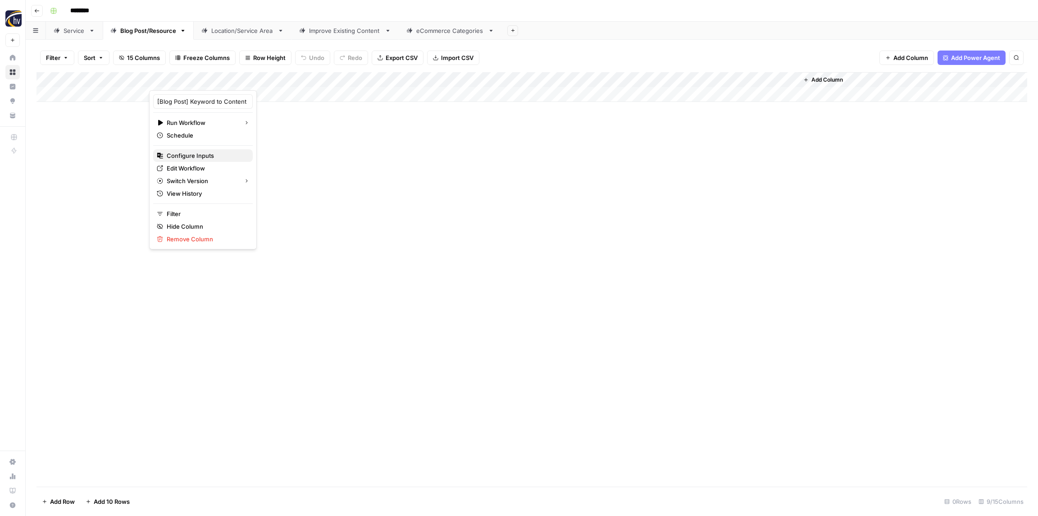
click at [194, 155] on span "Configure Inputs" at bounding box center [206, 155] width 79 height 9
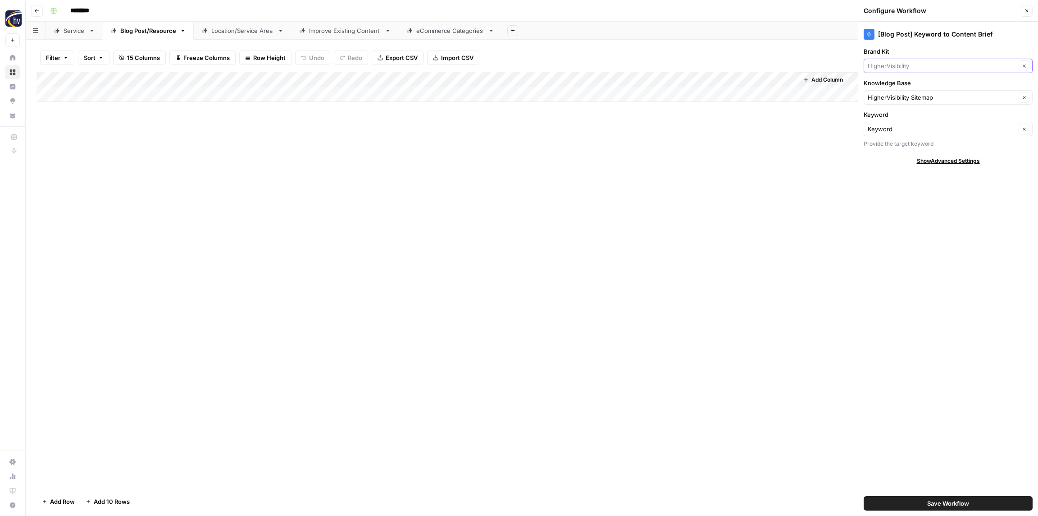
click at [884, 66] on input "Brand Kit" at bounding box center [942, 65] width 148 height 9
paste input "Uni-Grip"
click at [890, 85] on span "Uni-Grip Rubber and Plastic Seals" at bounding box center [947, 86] width 150 height 9
type input "Uni-Grip Rubber and Plastic Seals"
click at [893, 96] on input "Knowledge Base" at bounding box center [942, 97] width 148 height 9
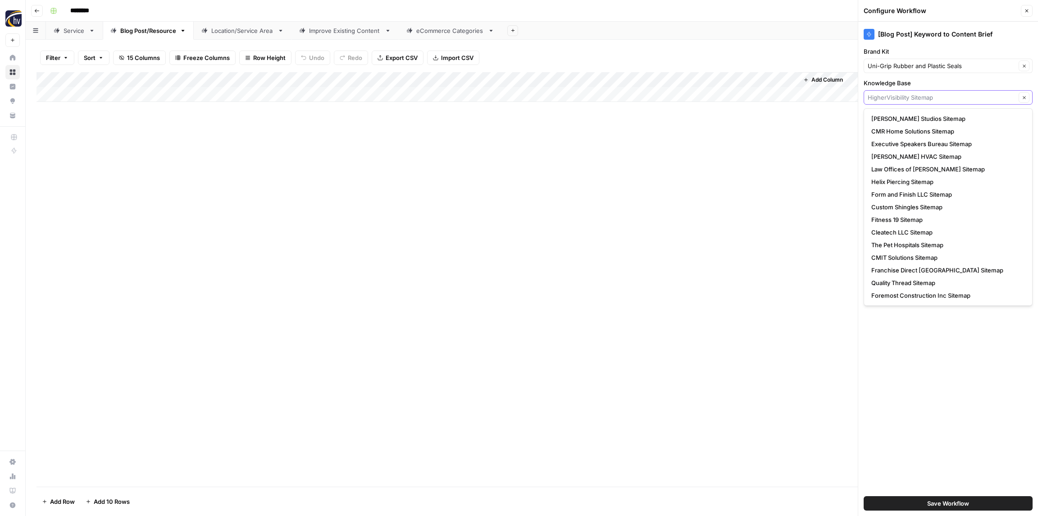
paste input "Uni-Grip"
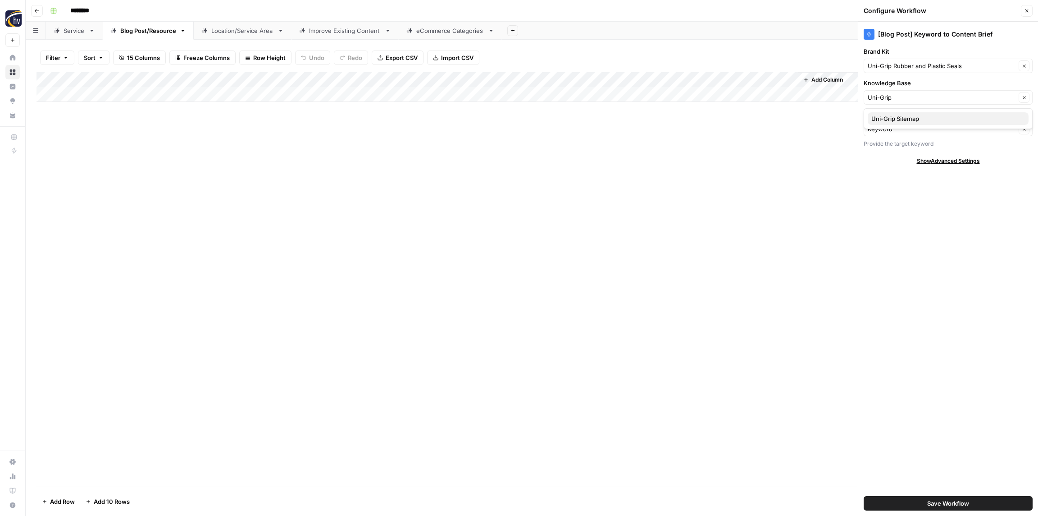
click at [900, 115] on span "Uni-Grip Sitemap" at bounding box center [947, 118] width 150 height 9
type input "Uni-Grip Sitemap"
click at [946, 500] on span "Save Workflow" at bounding box center [949, 502] width 42 height 9
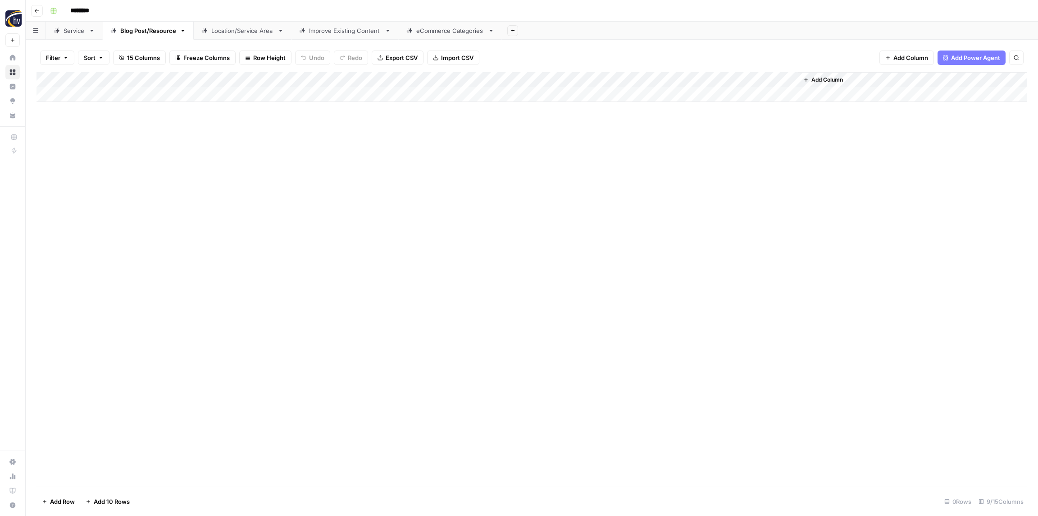
click at [669, 82] on div "Add Column" at bounding box center [532, 87] width 991 height 30
click at [675, 151] on span "Configure Inputs" at bounding box center [692, 155] width 79 height 9
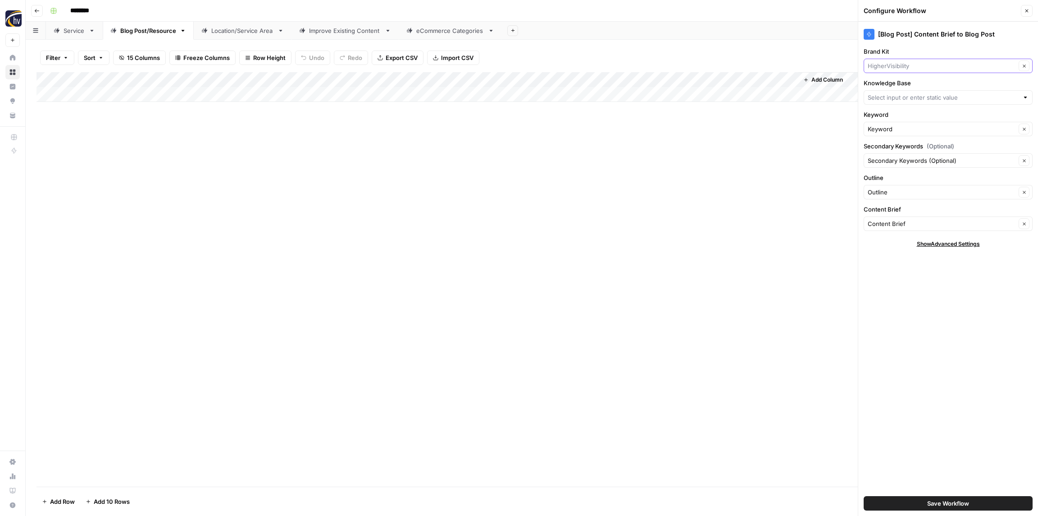
click at [930, 63] on input "Brand Kit" at bounding box center [942, 65] width 148 height 9
paste input "Uni-Grip"
click at [929, 85] on span "Uni-Grip Rubber and Plastic Seals" at bounding box center [947, 86] width 150 height 9
type input "Uni-Grip Rubber and Plastic Seals"
click at [905, 101] on input "Knowledge Base" at bounding box center [943, 97] width 151 height 9
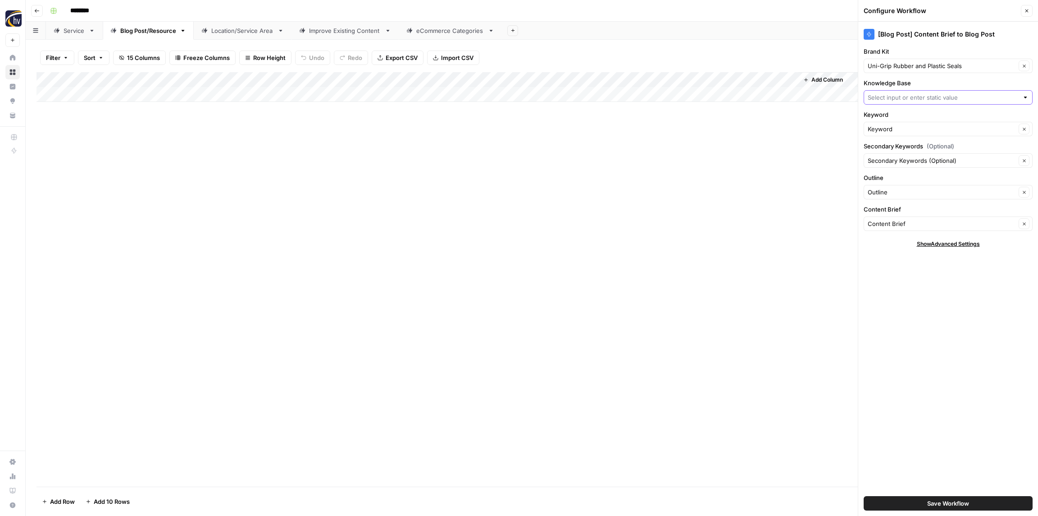
paste input "Uni-Grip"
click at [903, 118] on span "Uni-Grip Sitemap" at bounding box center [947, 118] width 150 height 9
type input "Uni-Grip Sitemap"
click at [962, 500] on span "Save Workflow" at bounding box center [949, 502] width 42 height 9
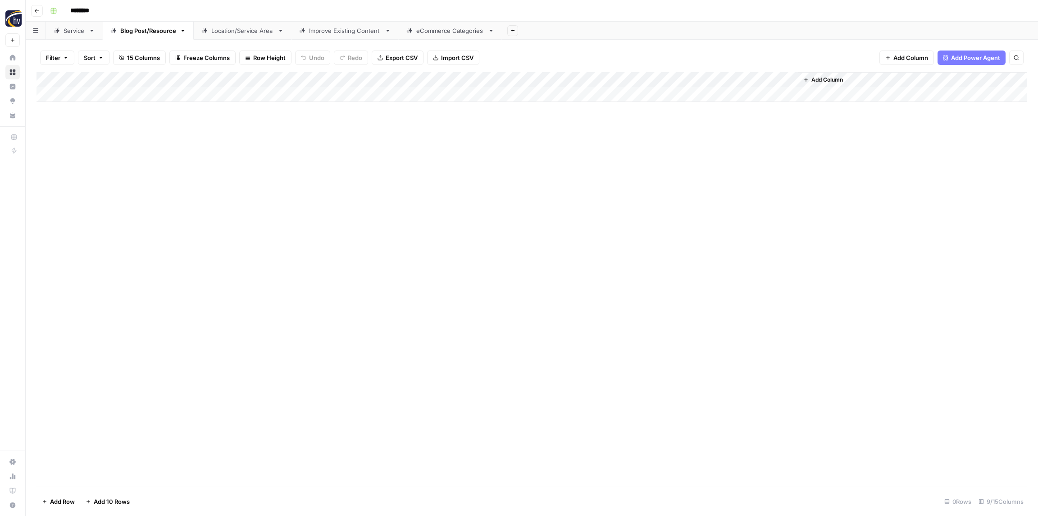
click at [226, 33] on div "Location/Service Area" at bounding box center [242, 30] width 63 height 9
click at [335, 79] on div "Add Column" at bounding box center [532, 87] width 991 height 30
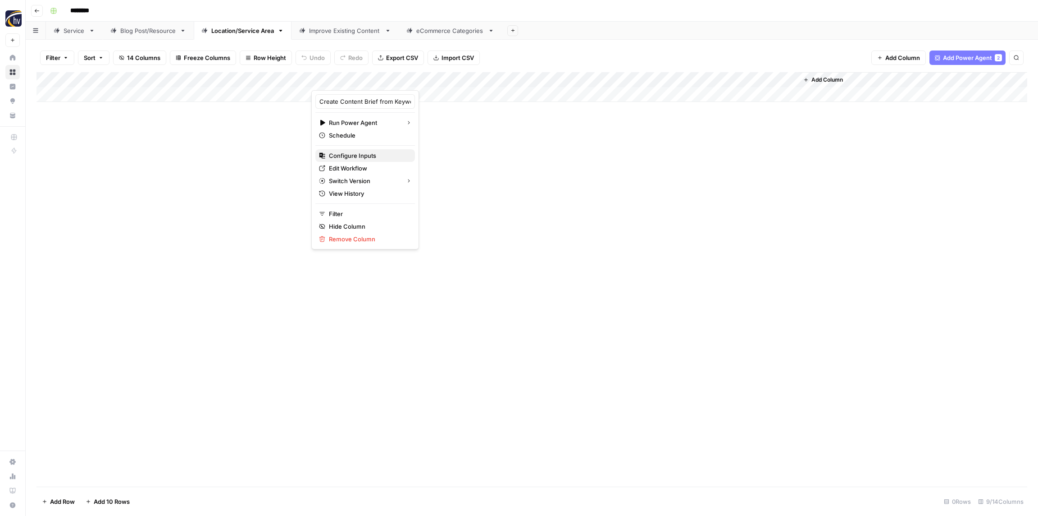
click at [349, 152] on span "Configure Inputs" at bounding box center [368, 155] width 79 height 9
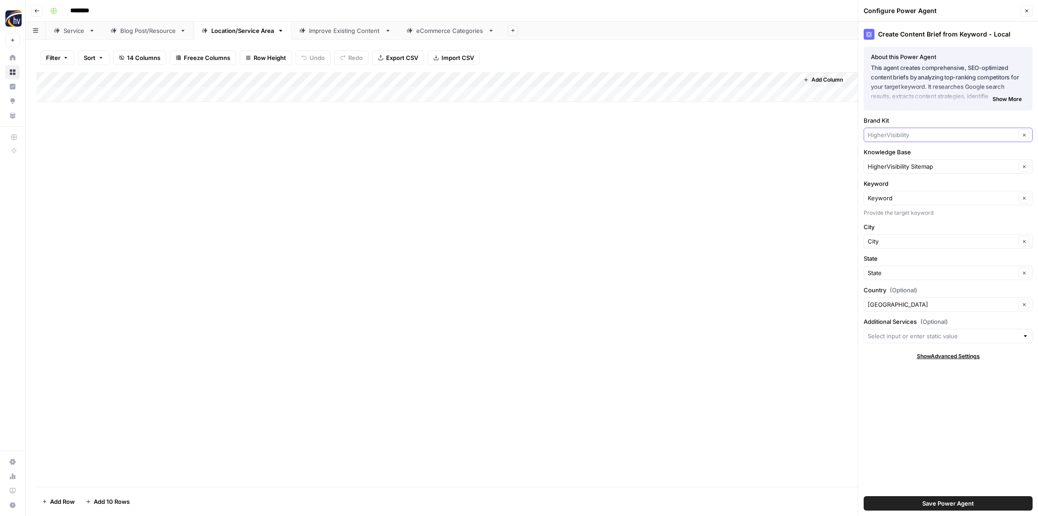
click at [886, 133] on input "Brand Kit" at bounding box center [942, 134] width 148 height 9
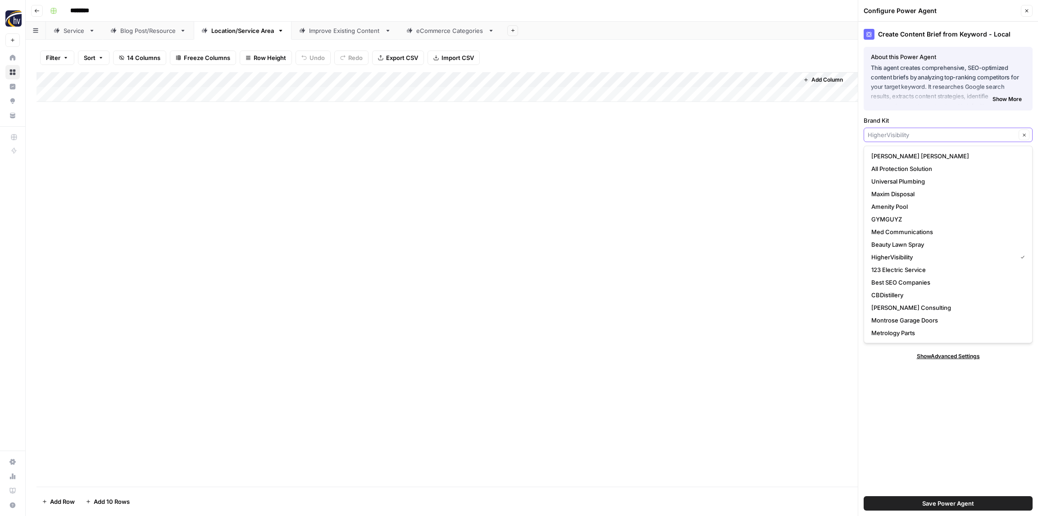
paste input "Uni-Grip"
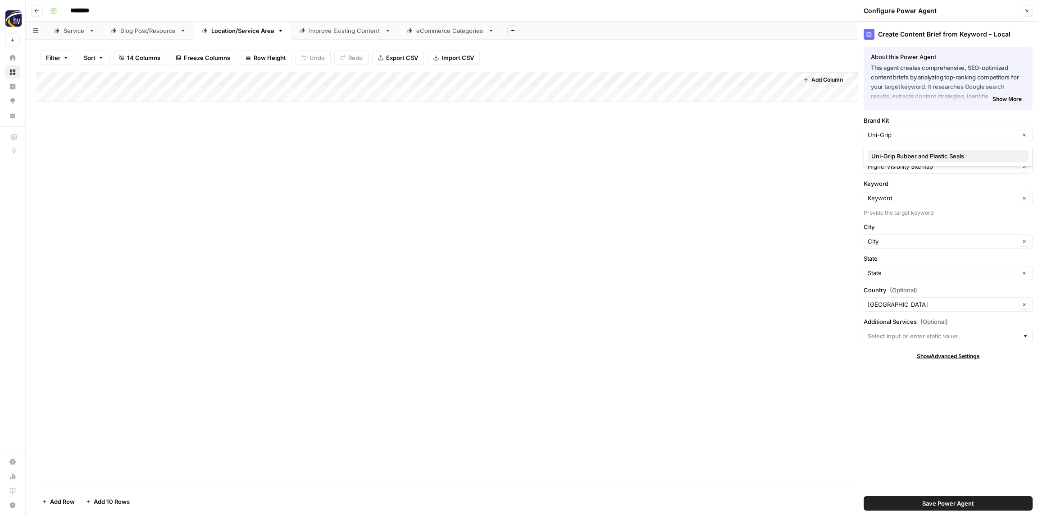
click at [905, 155] on span "Uni-Grip Rubber and Plastic Seals" at bounding box center [947, 155] width 150 height 9
type input "Uni-Grip Rubber and Plastic Seals"
click at [895, 163] on input "Knowledge Base" at bounding box center [942, 166] width 148 height 9
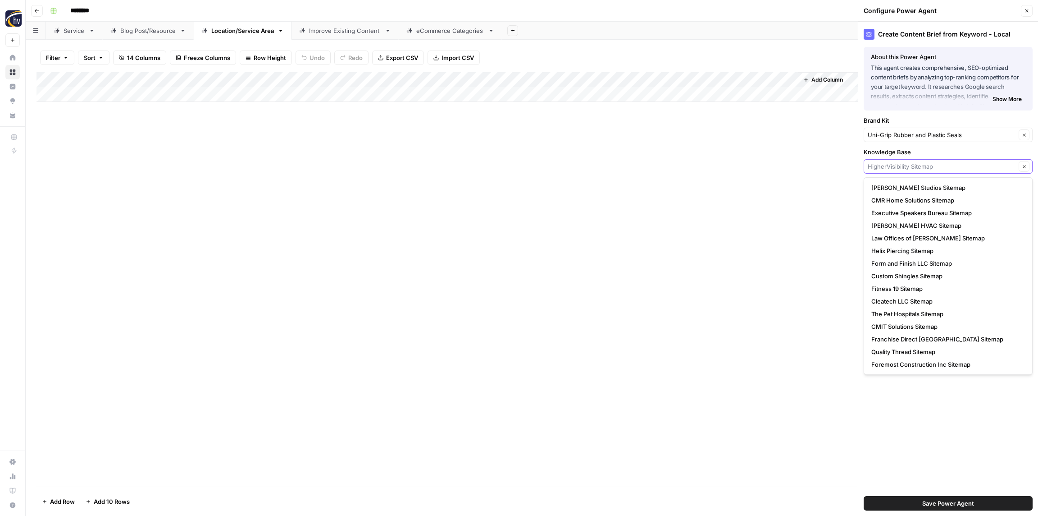
paste input "Uni-Grip"
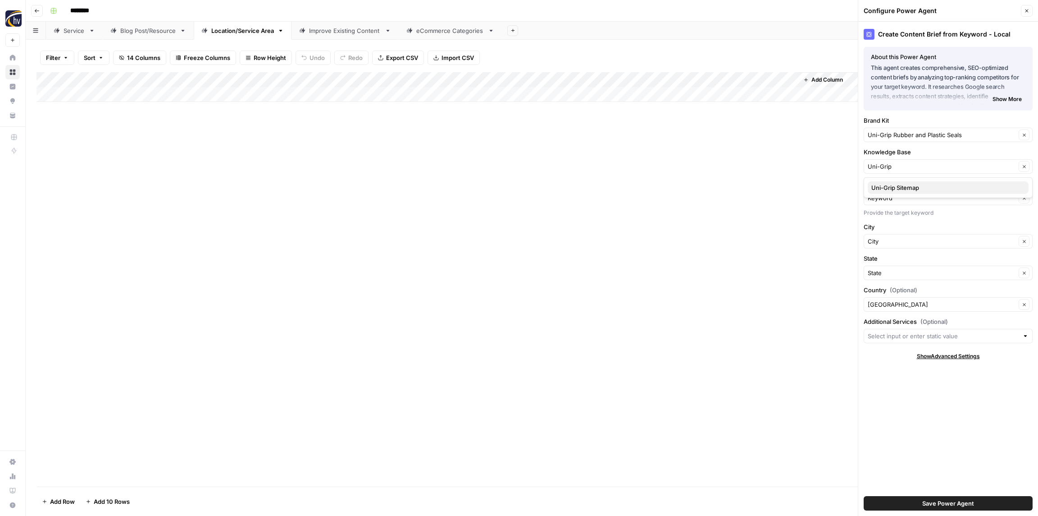
click at [897, 189] on span "Uni-Grip Sitemap" at bounding box center [947, 187] width 150 height 9
type input "Uni-Grip Sitemap"
click at [940, 503] on span "Save Power Agent" at bounding box center [949, 502] width 52 height 9
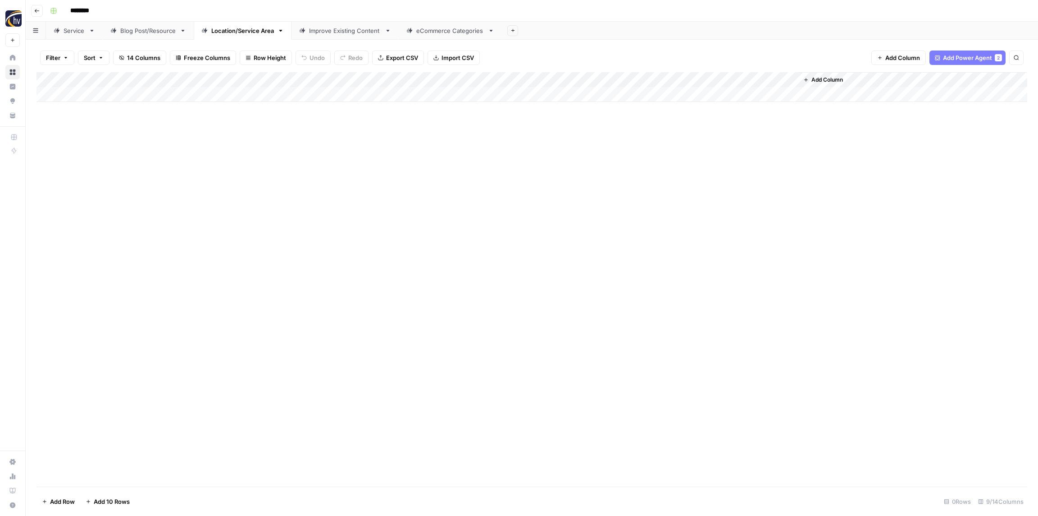
click at [675, 78] on div "Add Column" at bounding box center [532, 87] width 991 height 30
click at [675, 155] on span "Configure Inputs" at bounding box center [692, 155] width 79 height 9
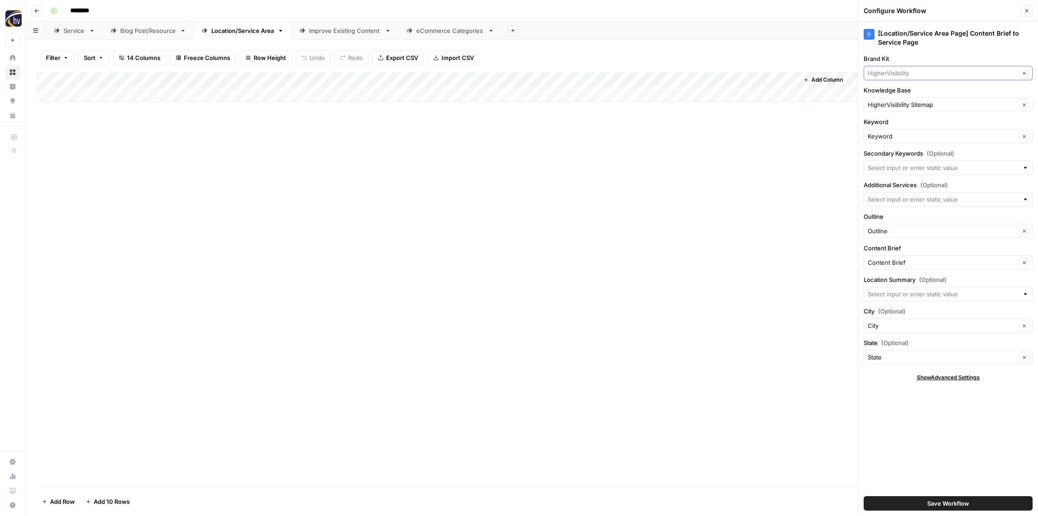
click at [905, 72] on input "Brand Kit" at bounding box center [942, 73] width 148 height 9
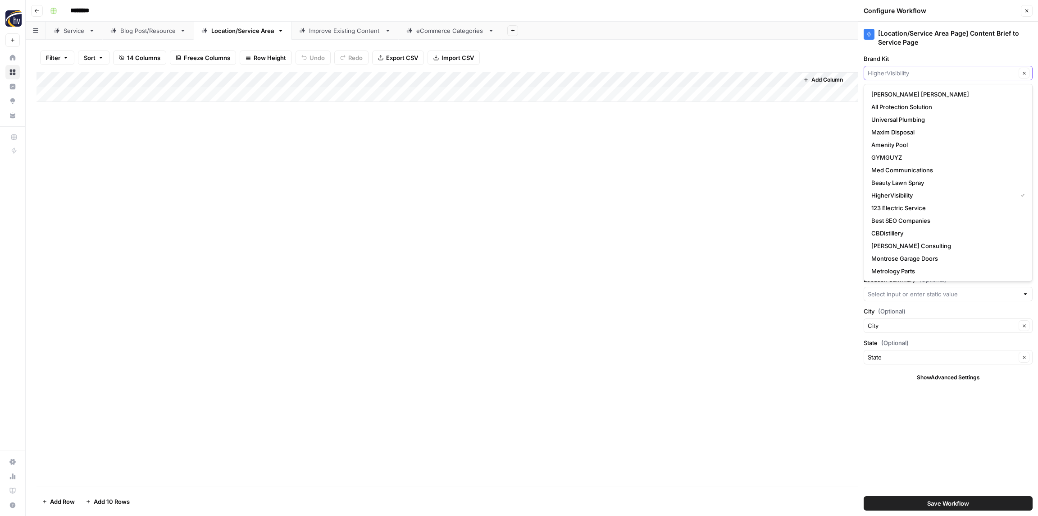
paste input "Uni-Grip"
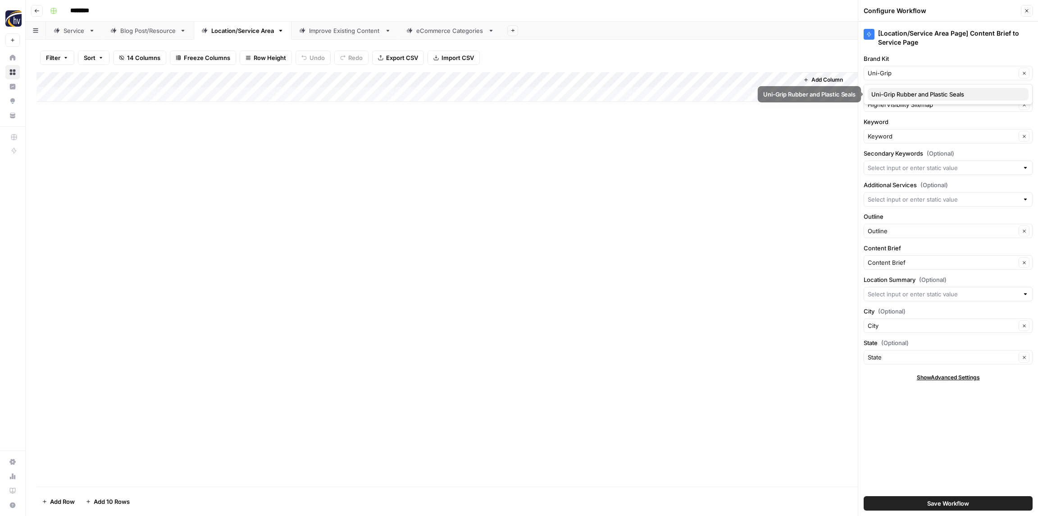
click at [905, 94] on span "Uni-Grip Rubber and Plastic Seals" at bounding box center [947, 94] width 150 height 9
type input "Uni-Grip Rubber and Plastic Seals"
click at [902, 105] on input "Knowledge Base" at bounding box center [942, 104] width 148 height 9
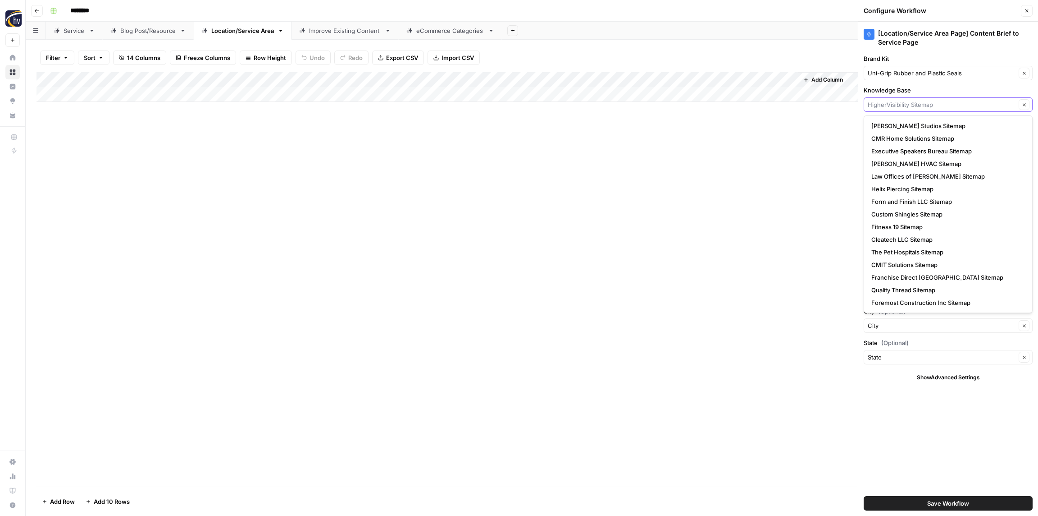
paste input "Uni-Grip"
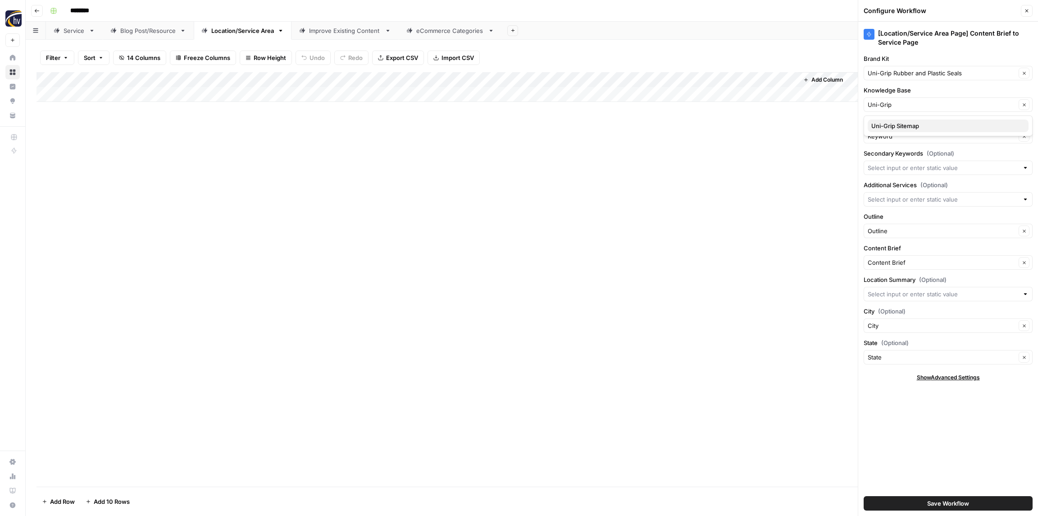
click at [901, 126] on span "Uni-Grip Sitemap" at bounding box center [947, 125] width 150 height 9
type input "Uni-Grip Sitemap"
click at [950, 496] on button "Save Workflow" at bounding box center [948, 503] width 169 height 14
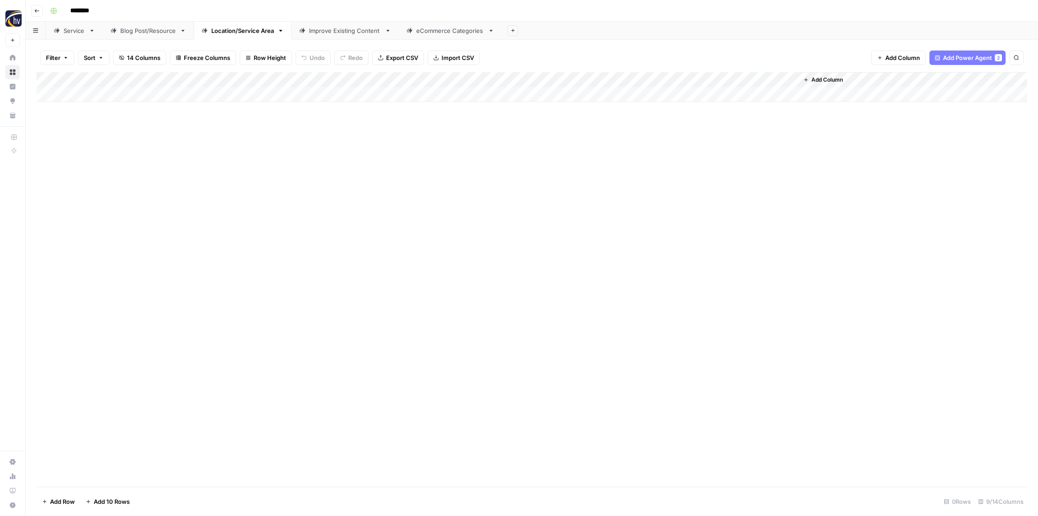
click at [339, 30] on div "Improve Existing Content" at bounding box center [345, 30] width 72 height 9
click at [577, 84] on div "Add Column" at bounding box center [532, 87] width 991 height 30
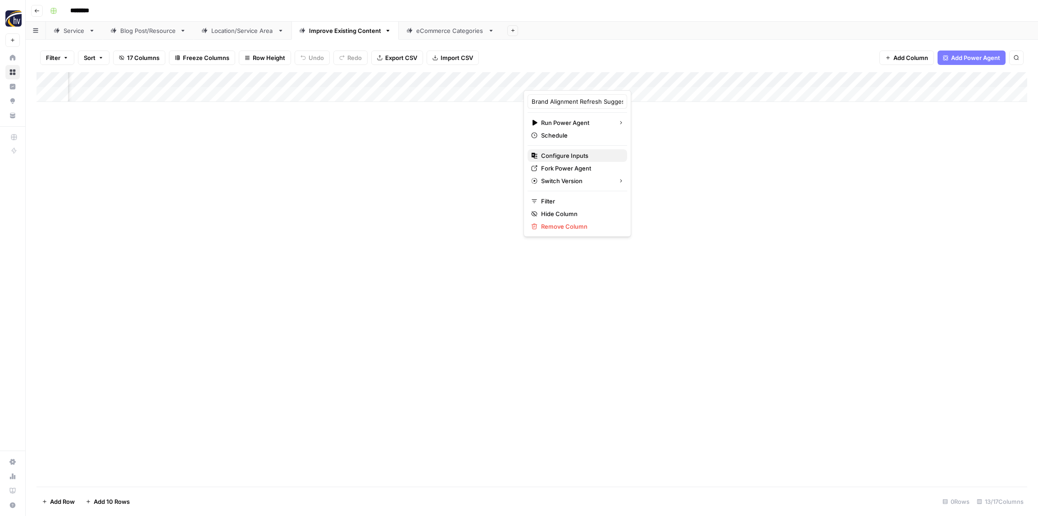
click at [563, 152] on span "Configure Inputs" at bounding box center [580, 155] width 79 height 9
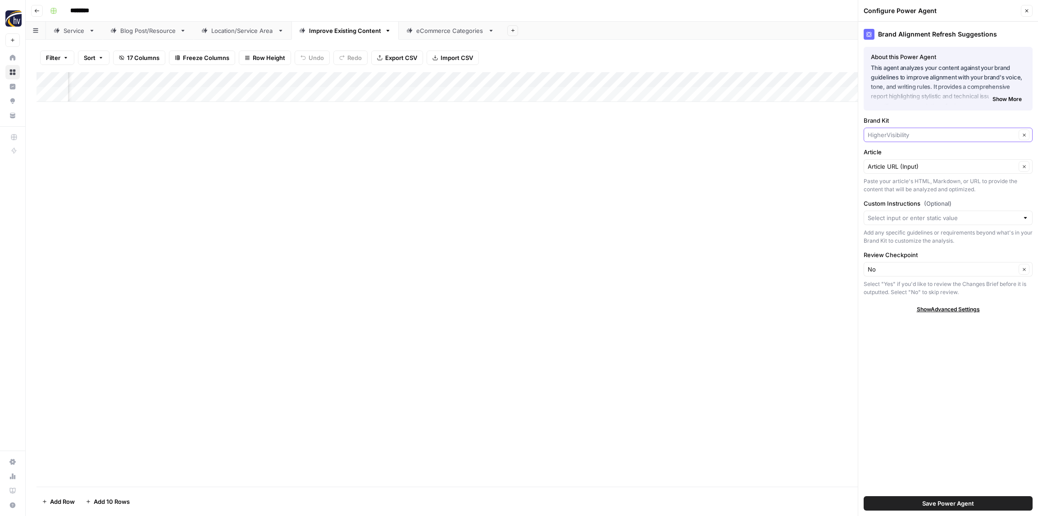
click at [904, 134] on input "Brand Kit" at bounding box center [942, 134] width 148 height 9
paste input "Uni-Grip"
click at [907, 154] on span "Uni-Grip Rubber and Plastic Seals" at bounding box center [947, 155] width 150 height 9
type input "Uni-Grip Rubber and Plastic Seals"
click at [959, 506] on span "Save Power Agent" at bounding box center [949, 502] width 52 height 9
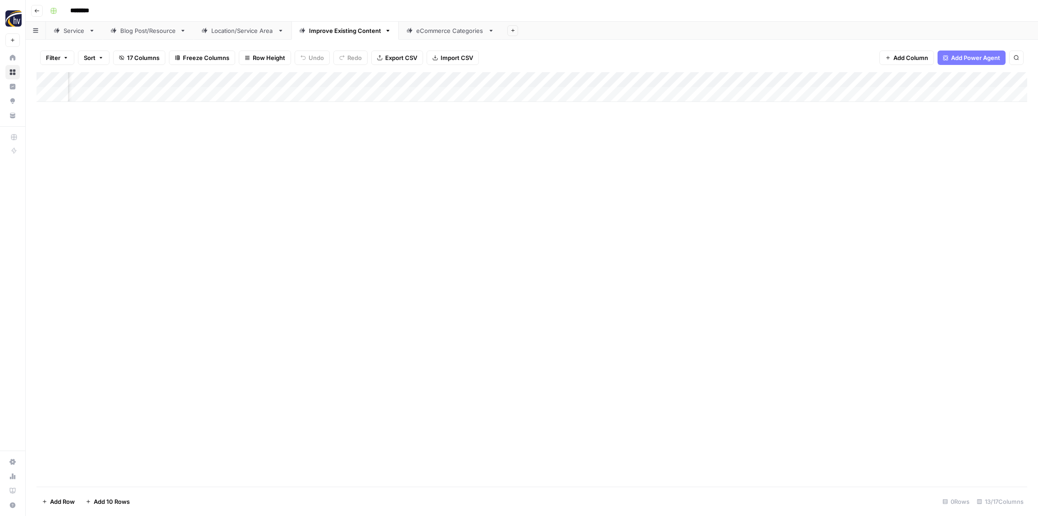
click at [807, 81] on div "Add Column" at bounding box center [532, 87] width 991 height 30
click at [794, 155] on span "Configure Inputs" at bounding box center [810, 155] width 79 height 9
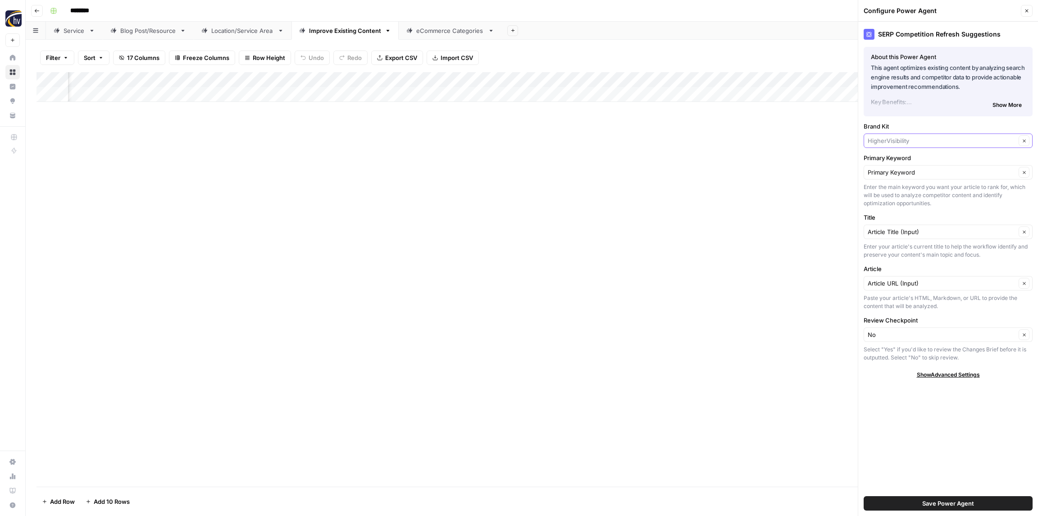
click at [913, 138] on input "Brand Kit" at bounding box center [942, 140] width 148 height 9
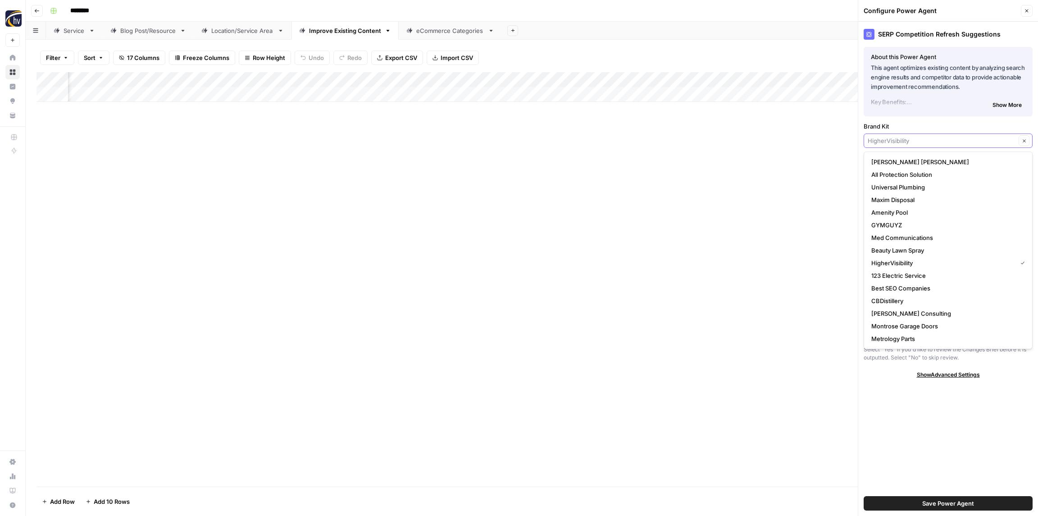
paste input "Uni-Grip"
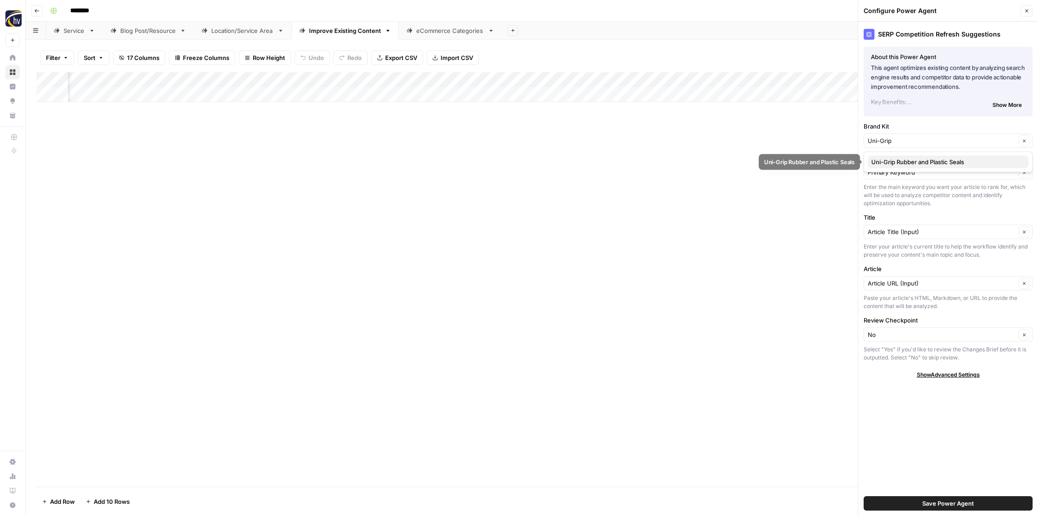
click at [909, 161] on span "Uni-Grip Rubber and Plastic Seals" at bounding box center [947, 161] width 150 height 9
type input "Uni-Grip Rubber and Plastic Seals"
click at [946, 503] on span "Save Power Agent" at bounding box center [949, 502] width 52 height 9
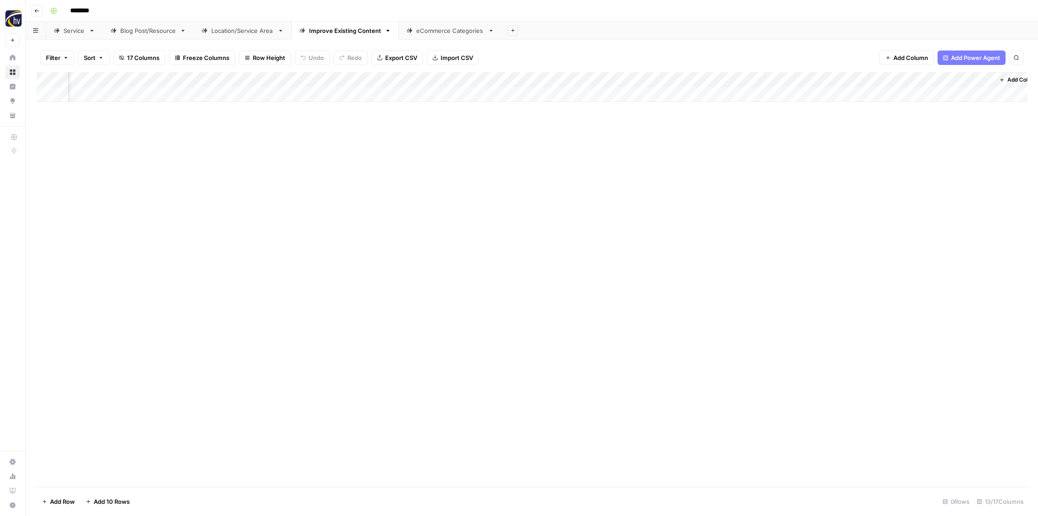
scroll to position [0, 565]
click at [731, 83] on div "Add Column" at bounding box center [532, 87] width 991 height 30
click at [712, 157] on span "Configure Inputs" at bounding box center [731, 155] width 79 height 9
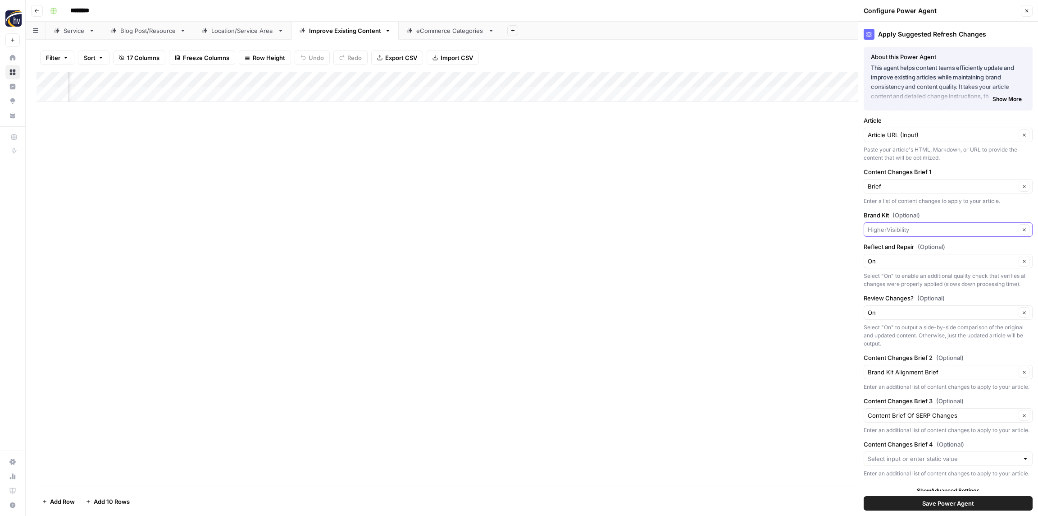
click at [923, 231] on input "Brand Kit (Optional)" at bounding box center [942, 229] width 148 height 9
paste input "Uni-Grip"
click at [911, 250] on span "Uni-Grip Rubber and Plastic Seals" at bounding box center [947, 250] width 150 height 9
type input "Uni-Grip Rubber and Plastic Seals"
click at [937, 502] on span "Save Power Agent" at bounding box center [949, 502] width 52 height 9
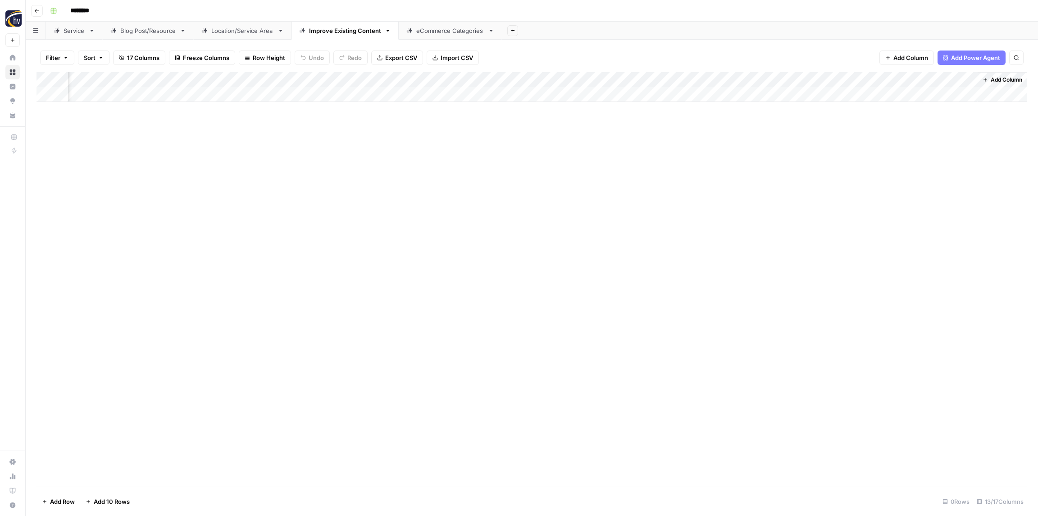
click at [441, 33] on div "eCommerce Categories" at bounding box center [450, 30] width 68 height 9
click at [366, 81] on div "Add Column" at bounding box center [532, 87] width 991 height 30
type input "Create Content Brief from Keyword - eCommerce"
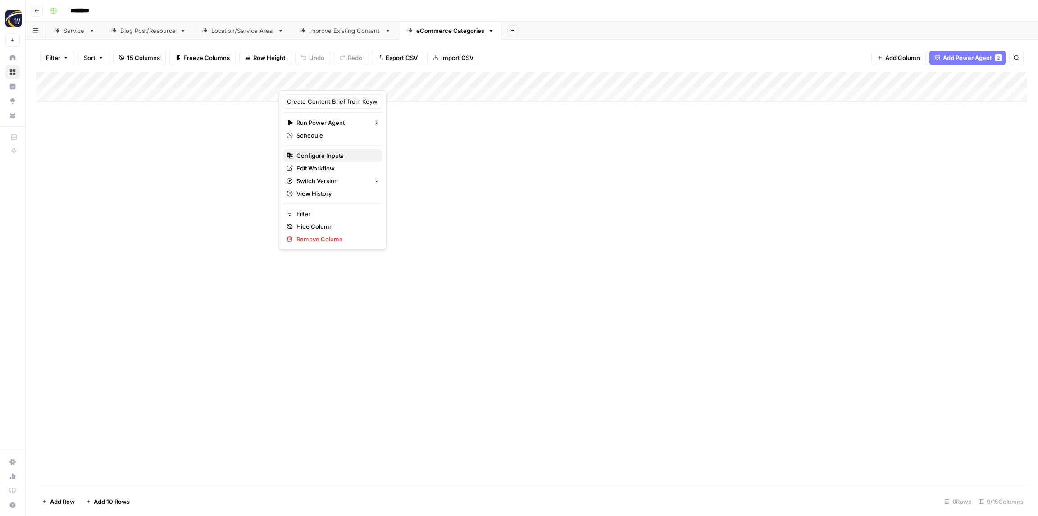
click at [319, 154] on span "Configure Inputs" at bounding box center [336, 155] width 79 height 9
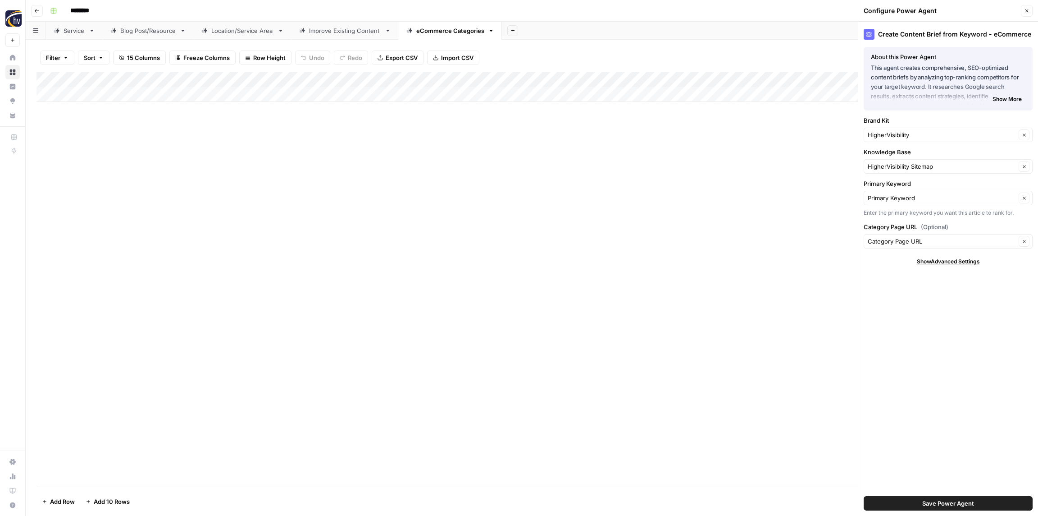
click at [891, 130] on div "HigherVisibility Clear" at bounding box center [948, 135] width 169 height 14
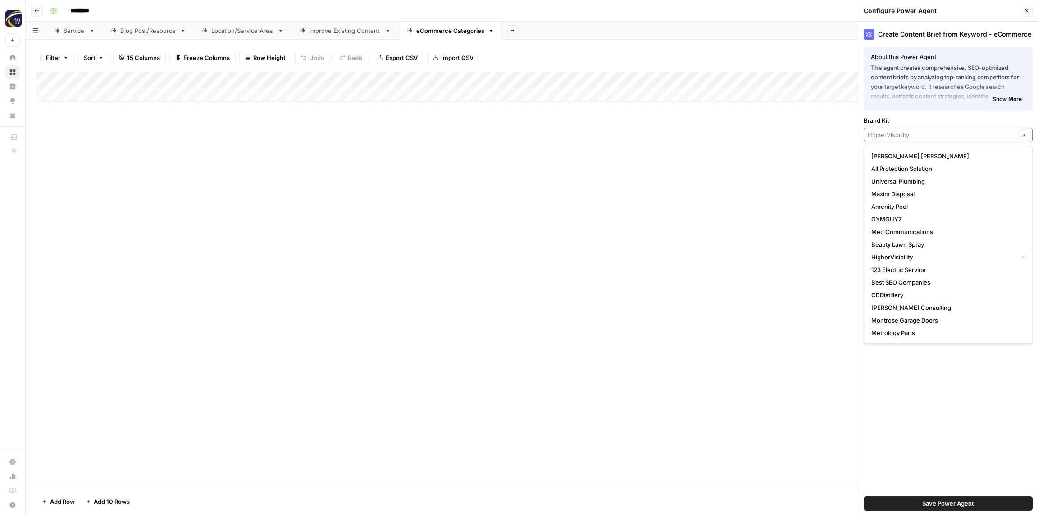
paste input "Uni-Grip"
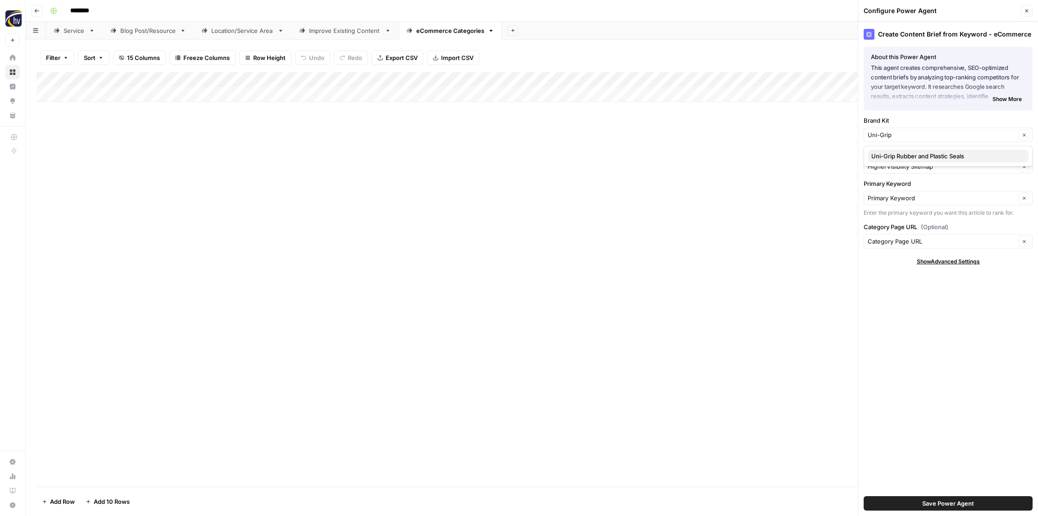
click at [895, 153] on span "Uni-Grip Rubber and Plastic Seals" at bounding box center [947, 155] width 150 height 9
type input "Uni-Grip Rubber and Plastic Seals"
click at [897, 165] on input "Knowledge Base" at bounding box center [942, 166] width 148 height 9
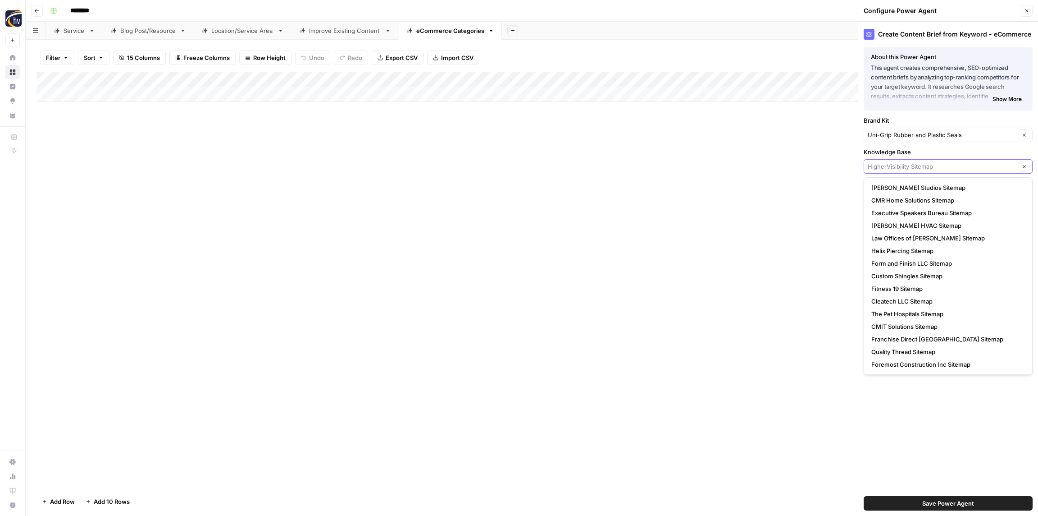
paste input "Uni-Grip"
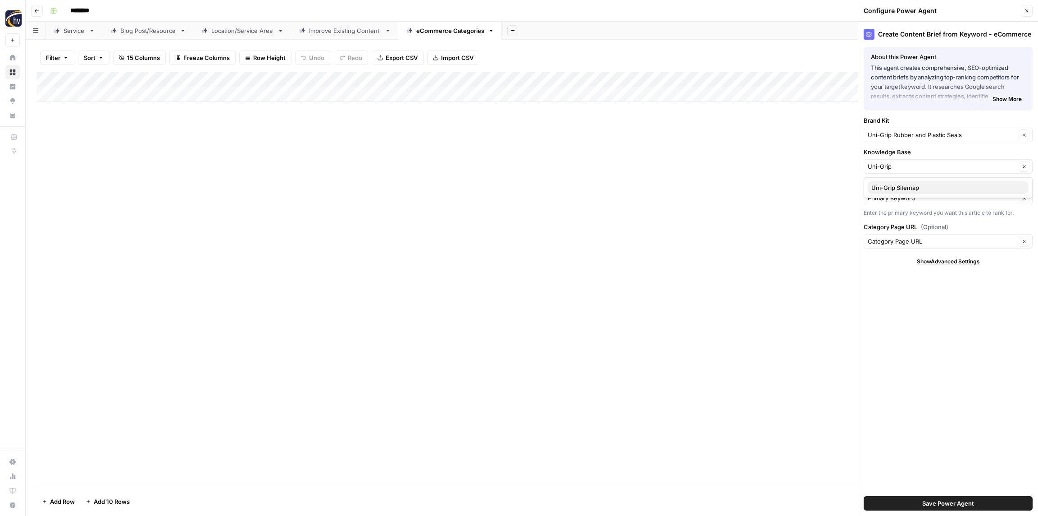
click at [892, 187] on span "Uni-Grip Sitemap" at bounding box center [947, 187] width 150 height 9
type input "Uni-Grip Sitemap"
click at [958, 505] on span "Save Power Agent" at bounding box center [949, 502] width 52 height 9
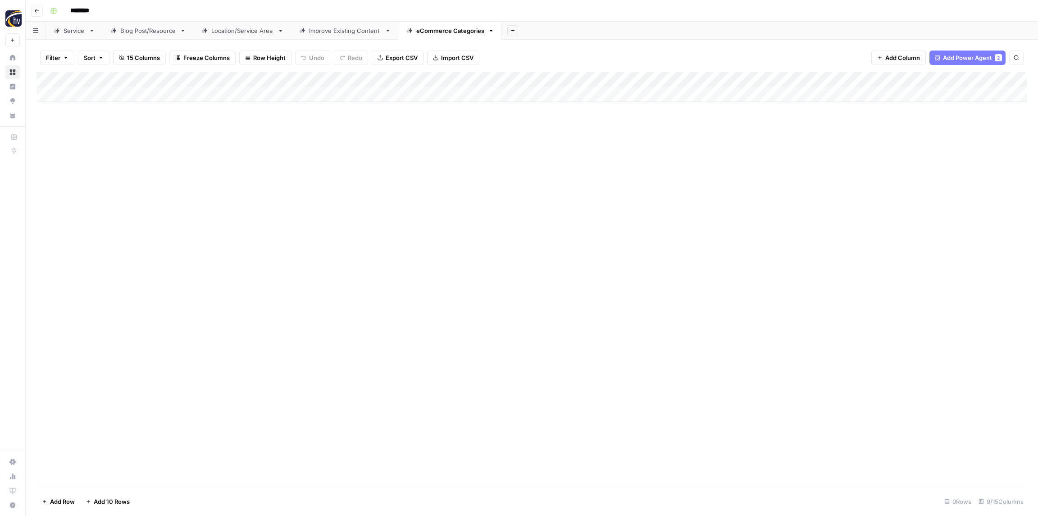
click at [871, 78] on div "Add Column" at bounding box center [532, 87] width 991 height 30
click at [827, 153] on span "Configure Inputs" at bounding box center [840, 155] width 79 height 9
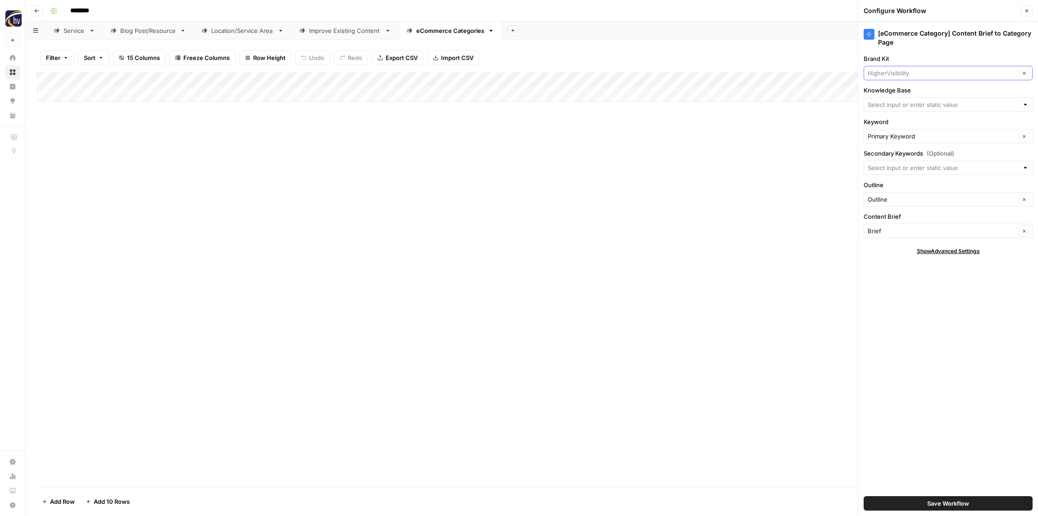
click at [892, 73] on input "Brand Kit" at bounding box center [942, 73] width 148 height 9
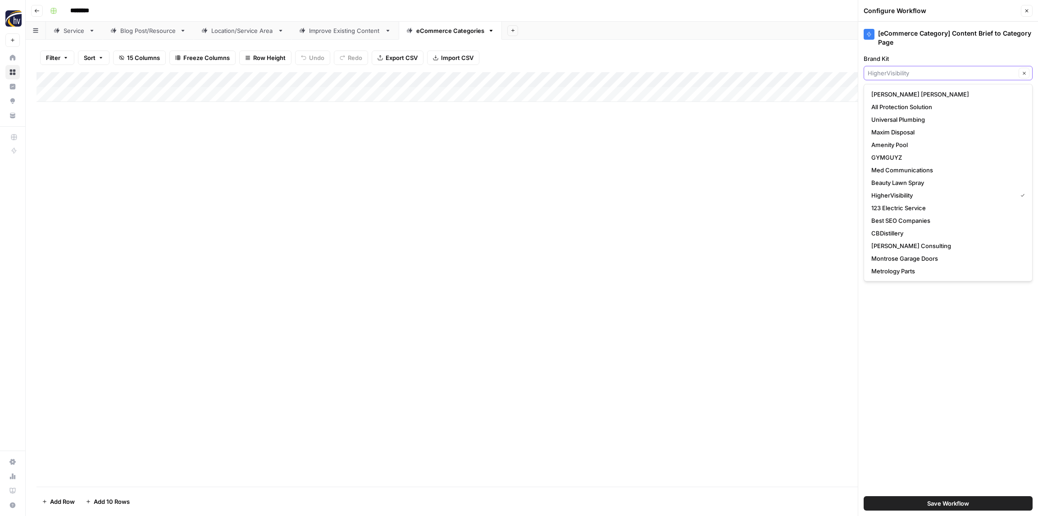
paste input "Uni-Grip"
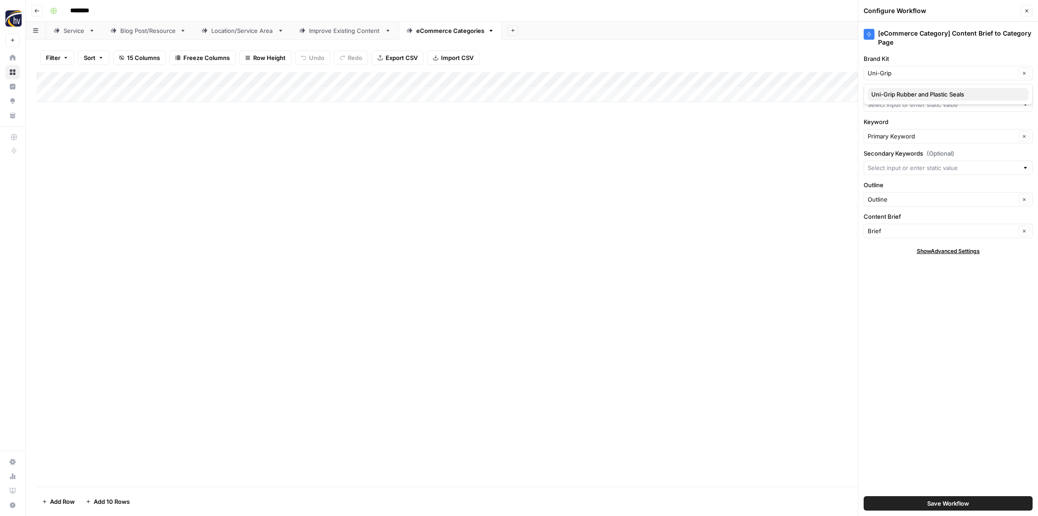
click at [894, 94] on span "Uni-Grip Rubber and Plastic Seals" at bounding box center [947, 94] width 150 height 9
type input "Uni-Grip Rubber and Plastic Seals"
click at [896, 103] on input "Knowledge Base" at bounding box center [943, 104] width 151 height 9
paste input "Uni-Grip"
click at [891, 127] on span "Uni-Grip Sitemap" at bounding box center [947, 125] width 150 height 9
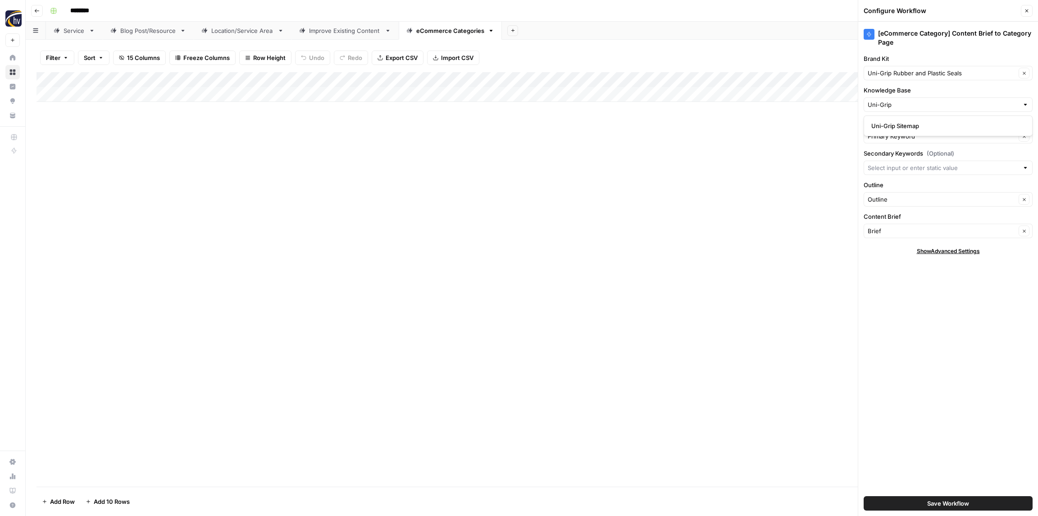
type input "Uni-Grip Sitemap"
click at [933, 507] on span "Save Workflow" at bounding box center [949, 502] width 42 height 9
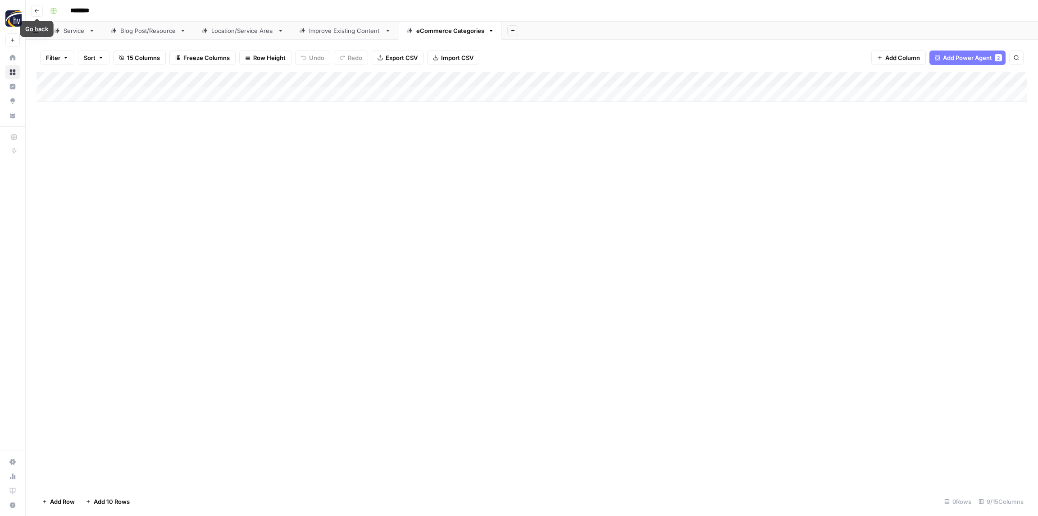
click at [38, 11] on icon "button" at bounding box center [36, 10] width 5 height 5
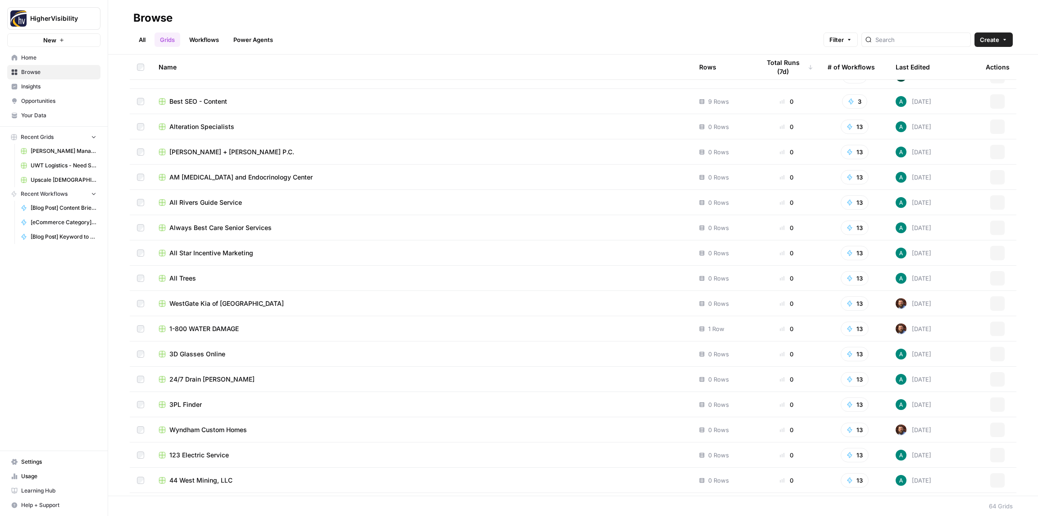
scroll to position [1200, 0]
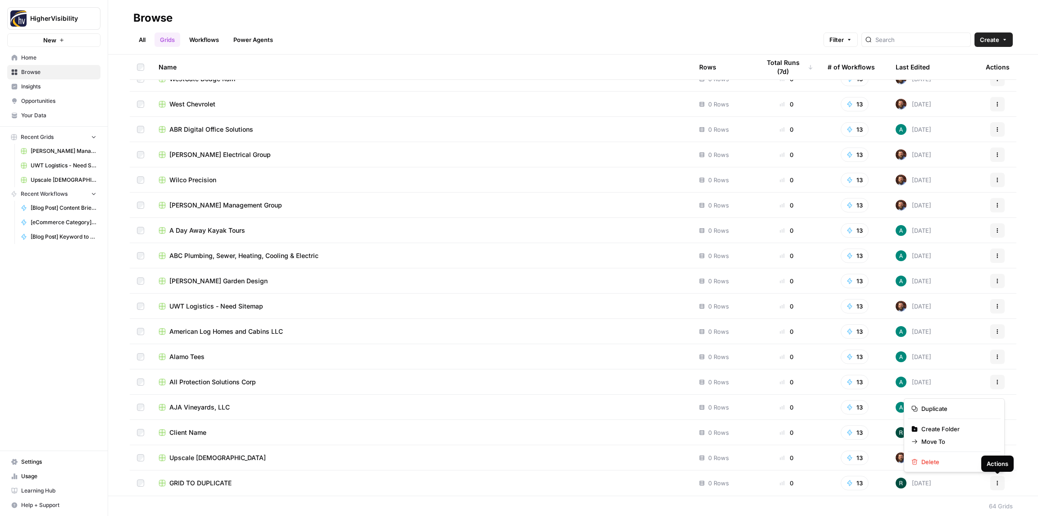
click at [1001, 486] on button "Actions" at bounding box center [998, 482] width 14 height 14
click at [937, 404] on span "Duplicate" at bounding box center [958, 408] width 72 height 9
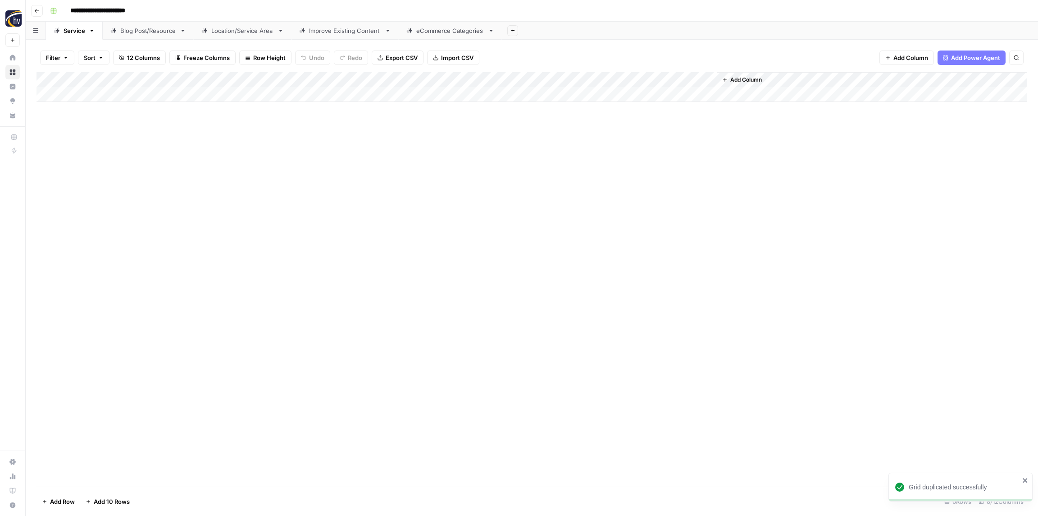
click at [109, 11] on input "**********" at bounding box center [112, 11] width 93 height 14
paste input
type input "**********"
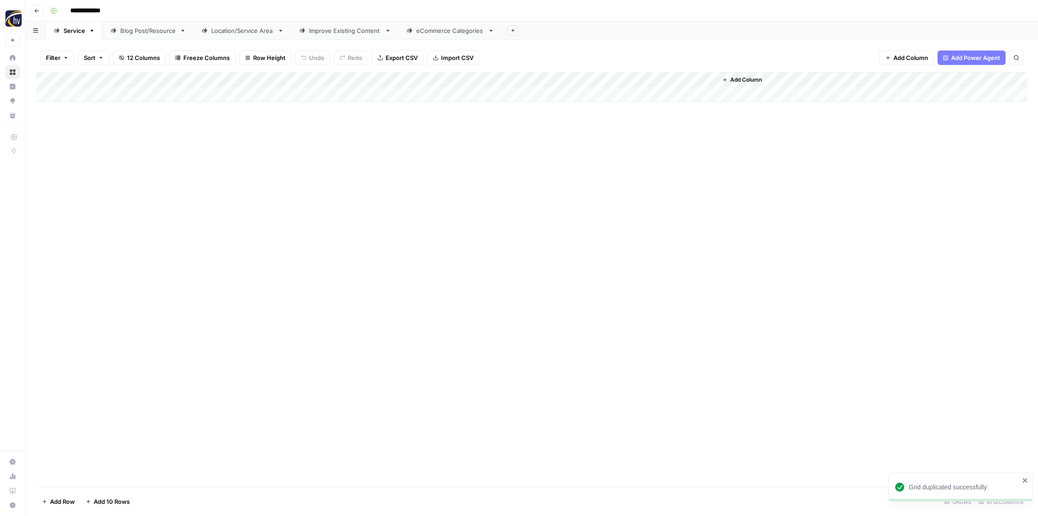
click at [114, 133] on div "Add Column" at bounding box center [532, 279] width 991 height 414
click at [176, 81] on div "Add Column" at bounding box center [532, 87] width 991 height 30
click at [188, 156] on span "Configure Inputs" at bounding box center [206, 155] width 79 height 9
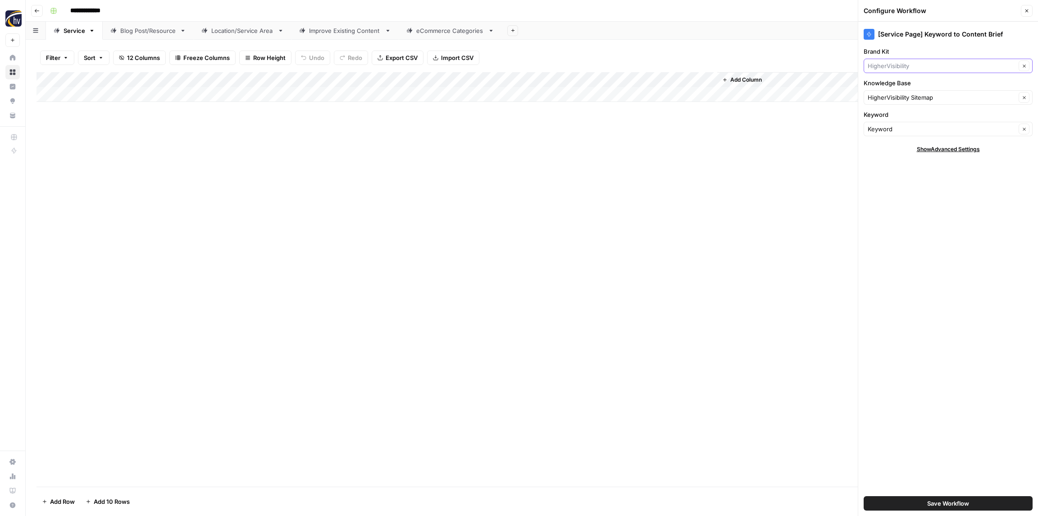
click at [894, 68] on input "Brand Kit" at bounding box center [942, 65] width 148 height 9
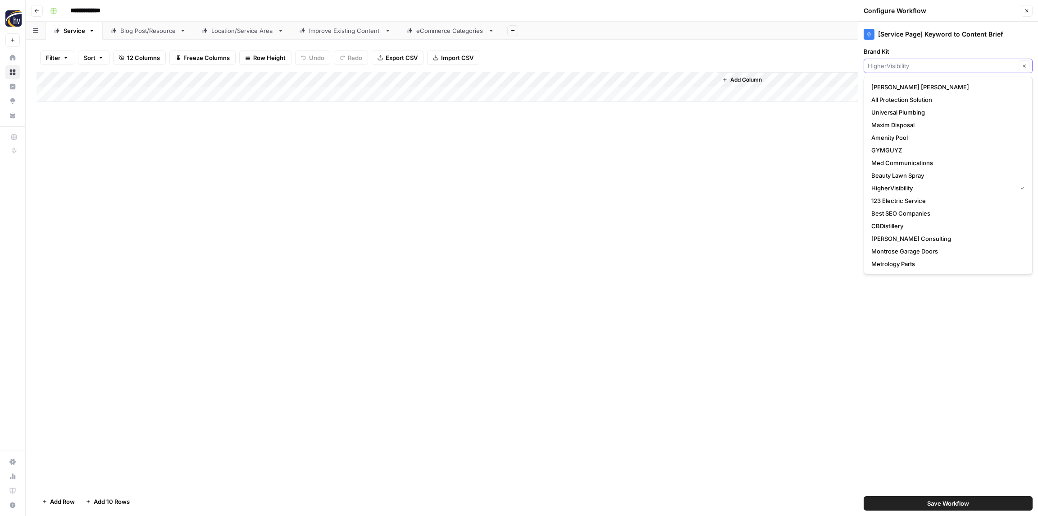
paste input "Tru Integrity"
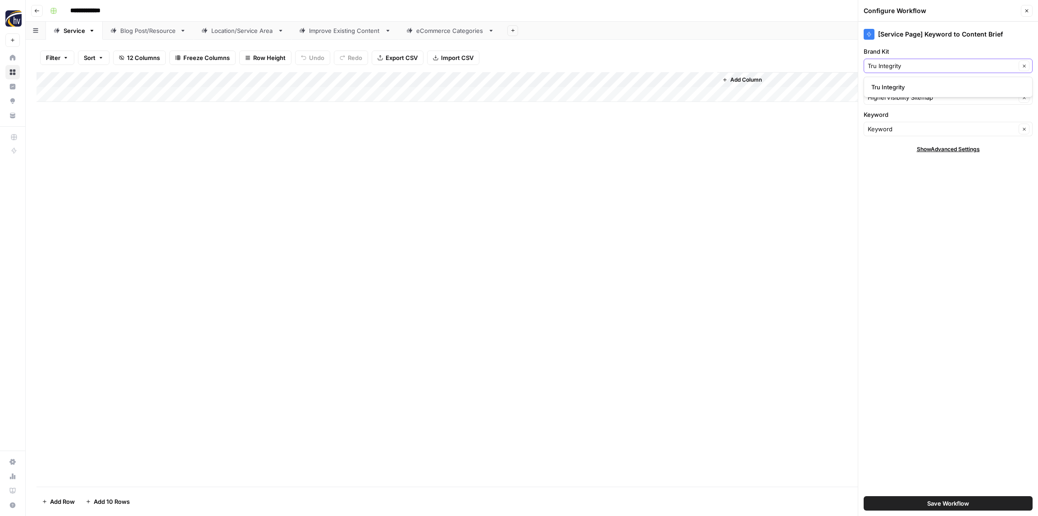
type input "Tru Integrity"
click at [895, 87] on span "Tru Integrity" at bounding box center [947, 86] width 150 height 9
click at [895, 96] on input "Knowledge Base" at bounding box center [942, 97] width 148 height 9
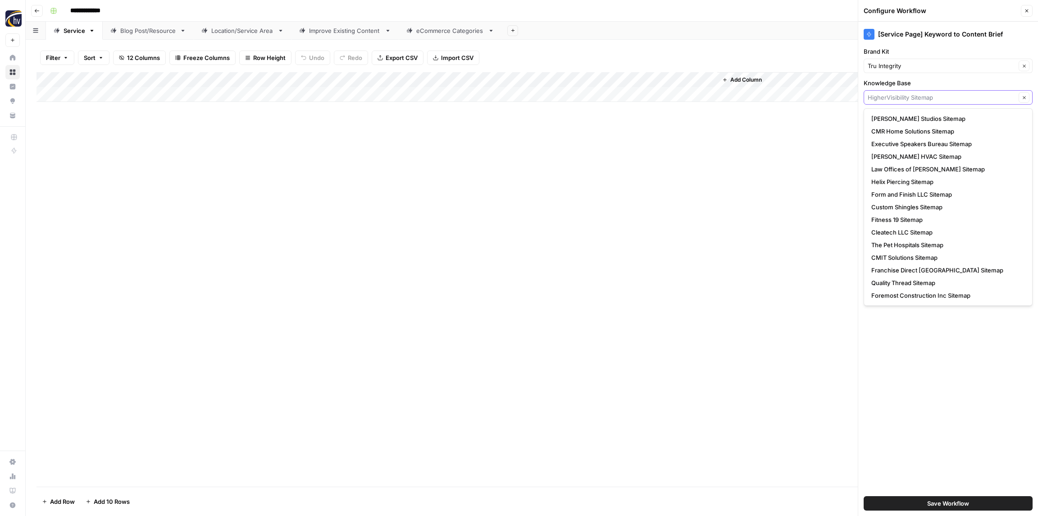
paste input "Tru Integrity"
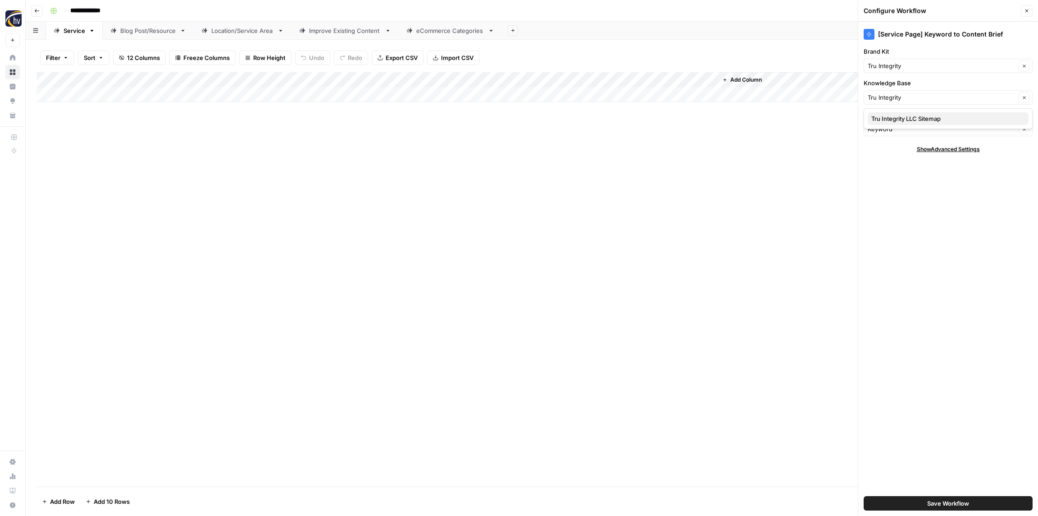
click at [900, 119] on span "Tru Integrity LLC Sitemap" at bounding box center [947, 118] width 150 height 9
type input "Tru Integrity LLC Sitemap"
click at [934, 504] on span "Save Workflow" at bounding box center [949, 502] width 42 height 9
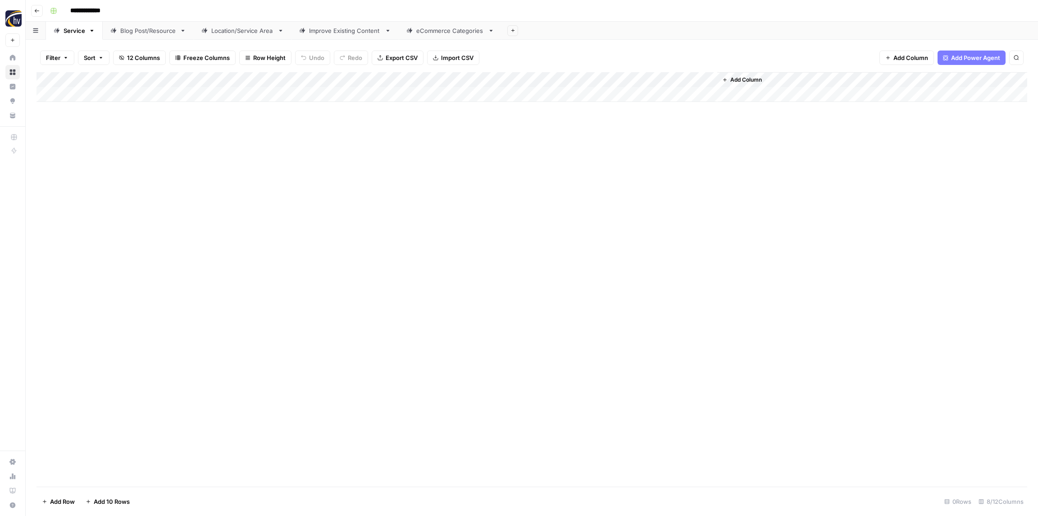
click at [590, 80] on div "Add Column" at bounding box center [532, 87] width 991 height 30
drag, startPoint x: 597, startPoint y: 154, endPoint x: 590, endPoint y: 155, distance: 6.4
click at [597, 154] on span "Configure Inputs" at bounding box center [611, 155] width 79 height 9
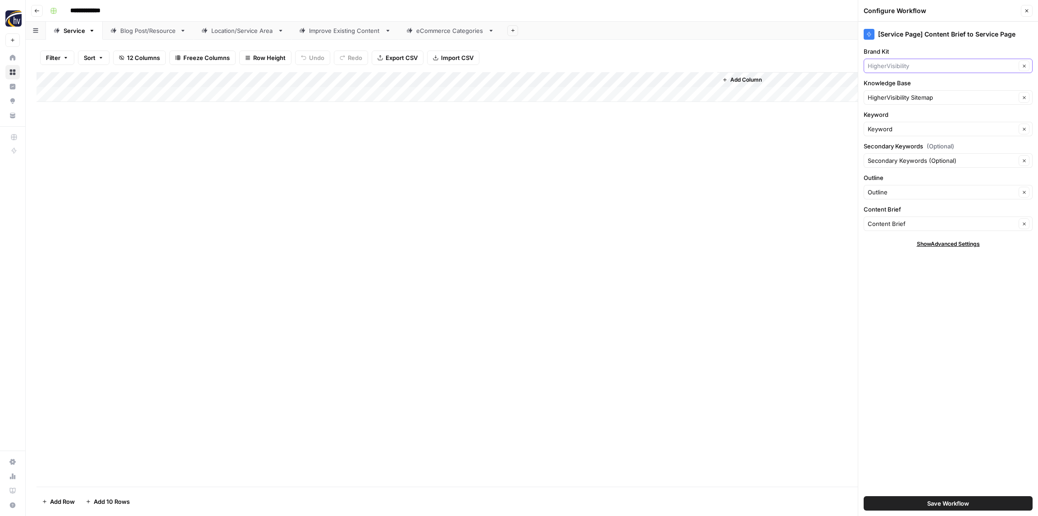
click at [908, 66] on input "Brand Kit" at bounding box center [942, 65] width 148 height 9
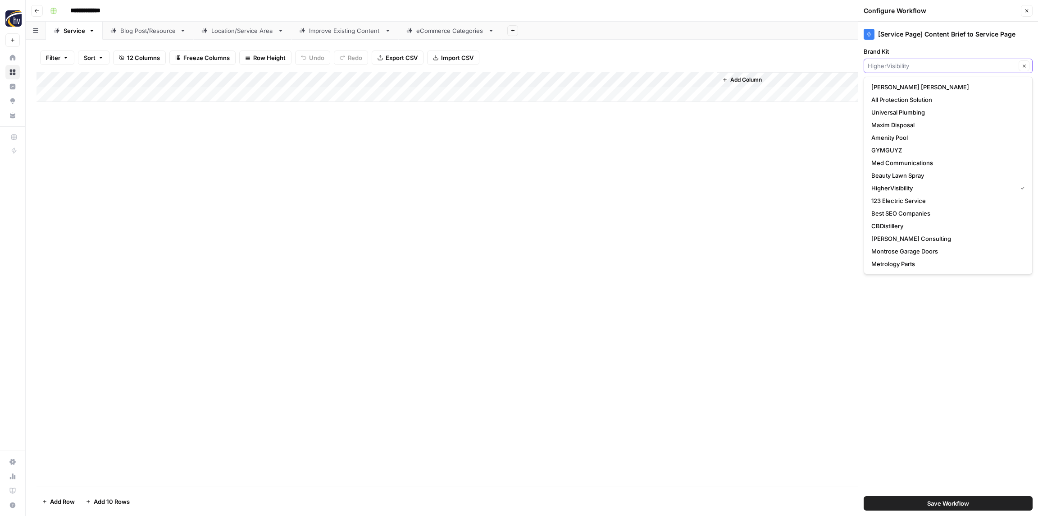
paste input "Tru Integrity"
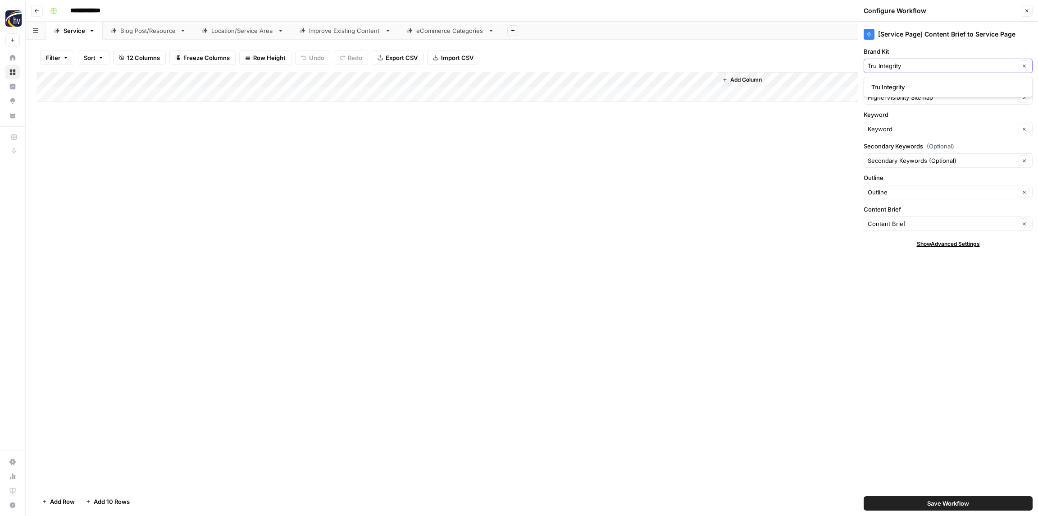
type input "Tru Integrity"
click at [904, 90] on span "Tru Integrity" at bounding box center [947, 86] width 150 height 9
click at [905, 95] on input "Knowledge Base" at bounding box center [942, 97] width 148 height 9
paste input "Tru Integrity"
click at [906, 118] on span "Tru Integrity LLC Sitemap" at bounding box center [947, 118] width 150 height 9
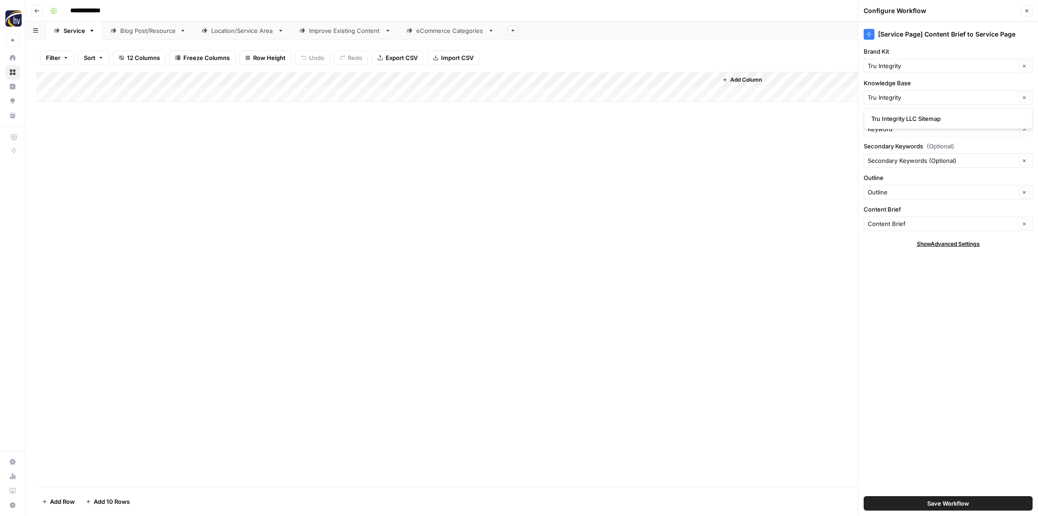
type input "Tru Integrity LLC Sitemap"
click at [949, 502] on span "Save Workflow" at bounding box center [949, 502] width 42 height 9
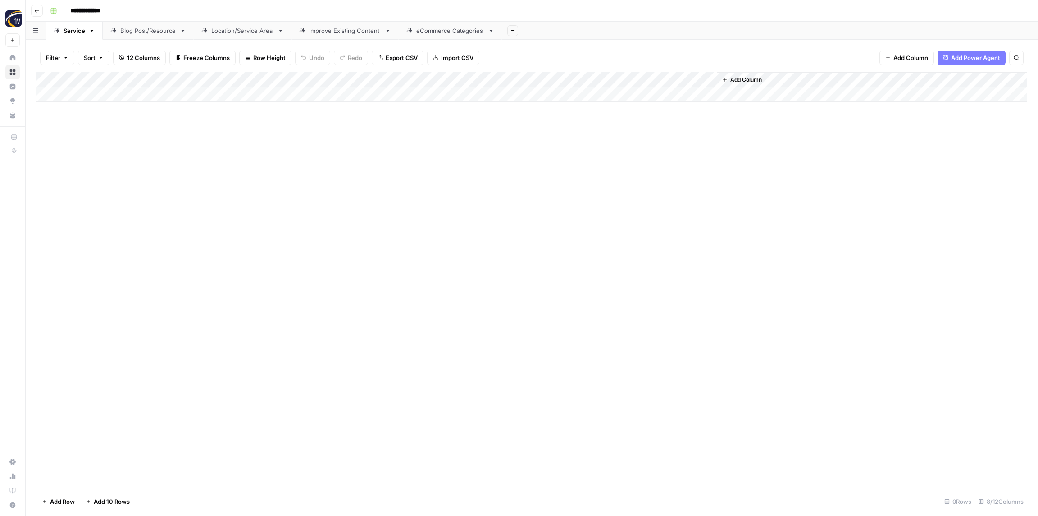
click at [139, 33] on div "Blog Post/Resource" at bounding box center [148, 30] width 56 height 9
click at [188, 78] on div "Add Column" at bounding box center [532, 87] width 991 height 30
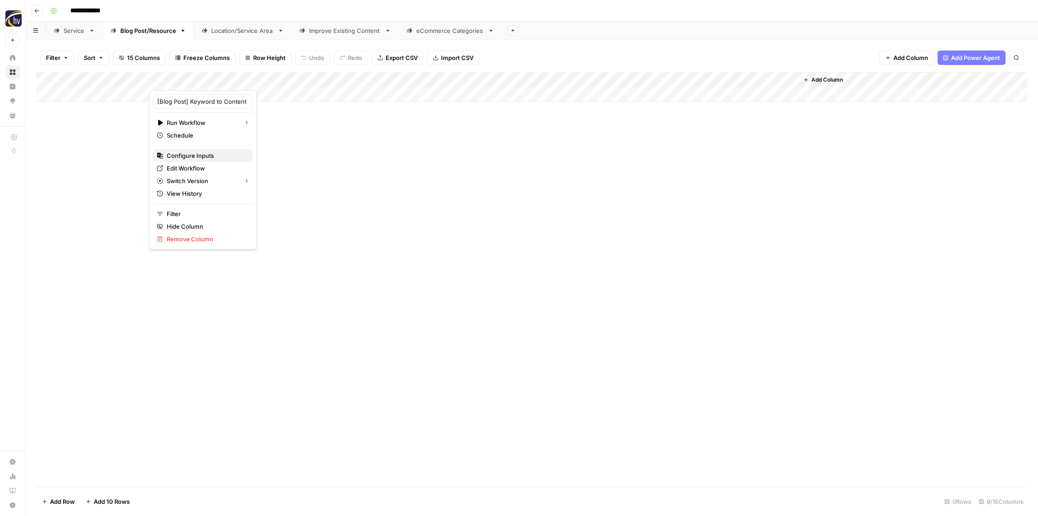
click at [179, 153] on span "Configure Inputs" at bounding box center [206, 155] width 79 height 9
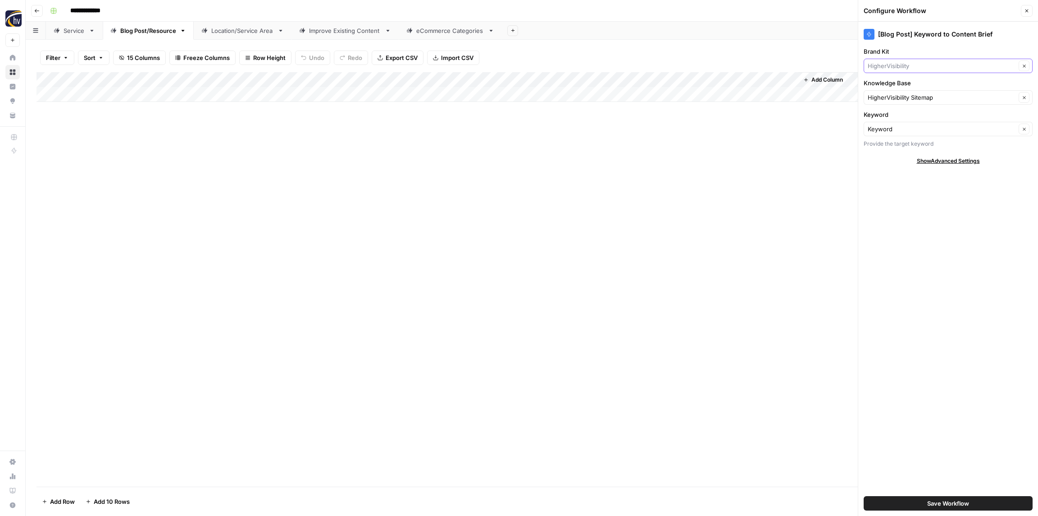
click at [889, 67] on input "Brand Kit" at bounding box center [942, 65] width 148 height 9
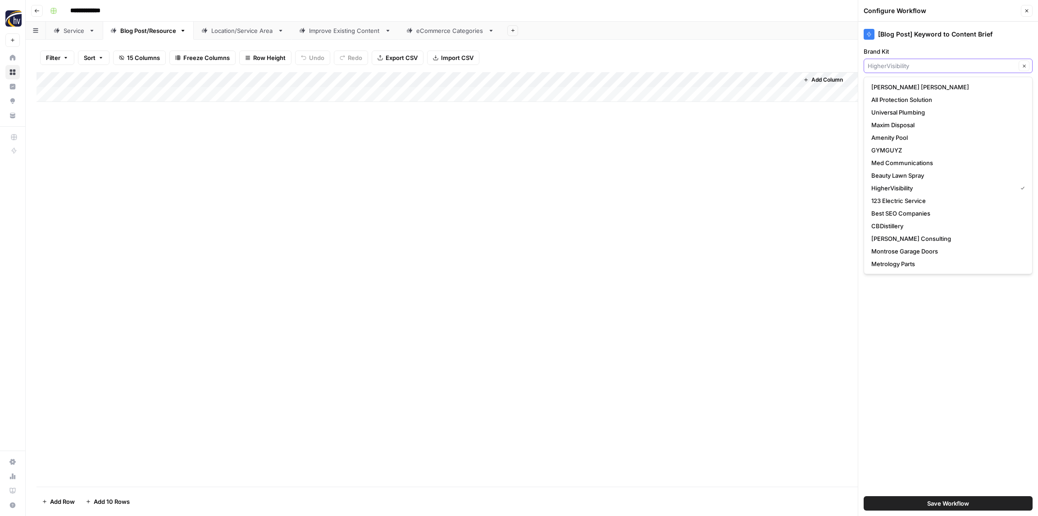
paste input "Tru Integrity"
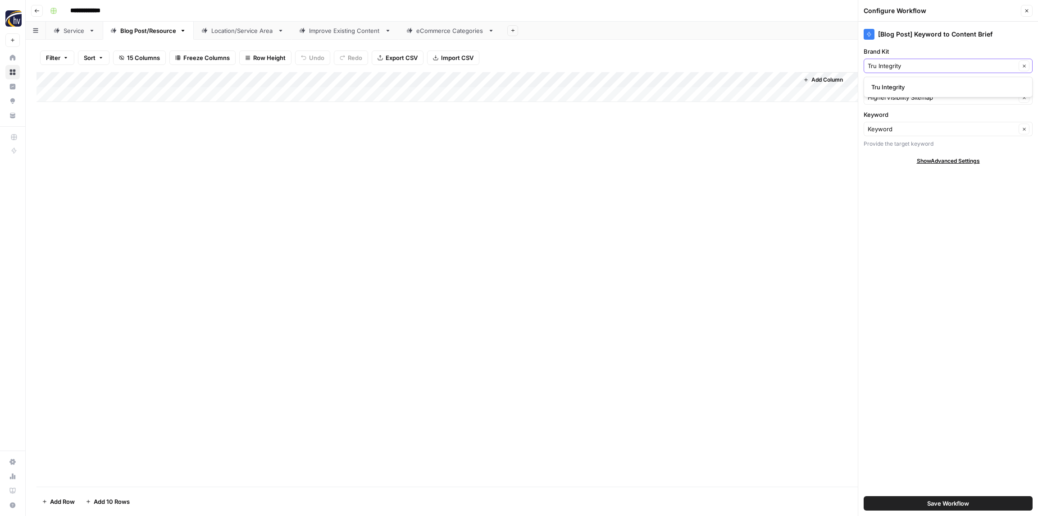
type input "Tru Integrity"
click at [897, 85] on span "Tru Integrity" at bounding box center [947, 86] width 150 height 9
click at [899, 96] on input "Knowledge Base" at bounding box center [942, 97] width 148 height 9
paste input "Tru Integrity"
click at [901, 119] on span "Tru Integrity LLC Sitemap" at bounding box center [947, 118] width 150 height 9
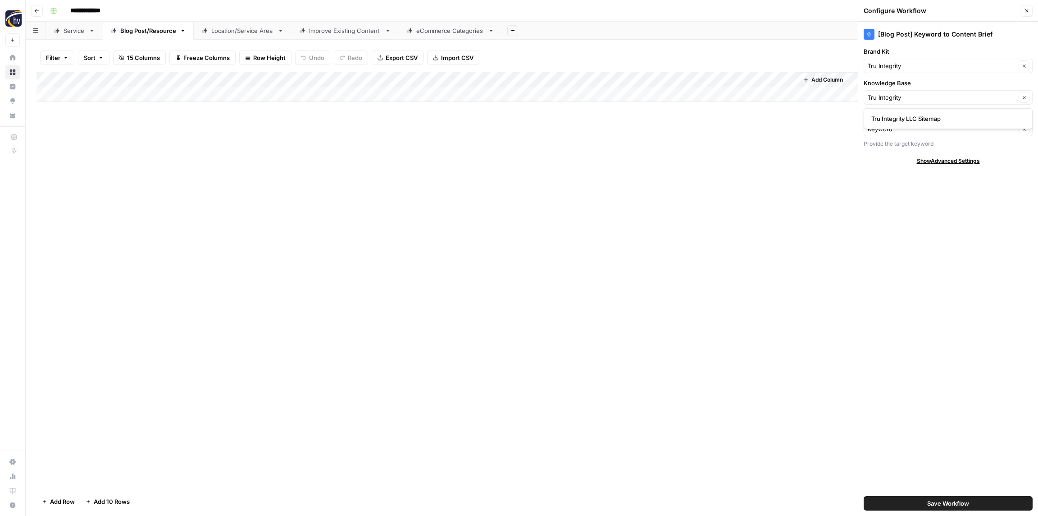
type input "Tru Integrity LLC Sitemap"
click at [934, 504] on span "Save Workflow" at bounding box center [949, 502] width 42 height 9
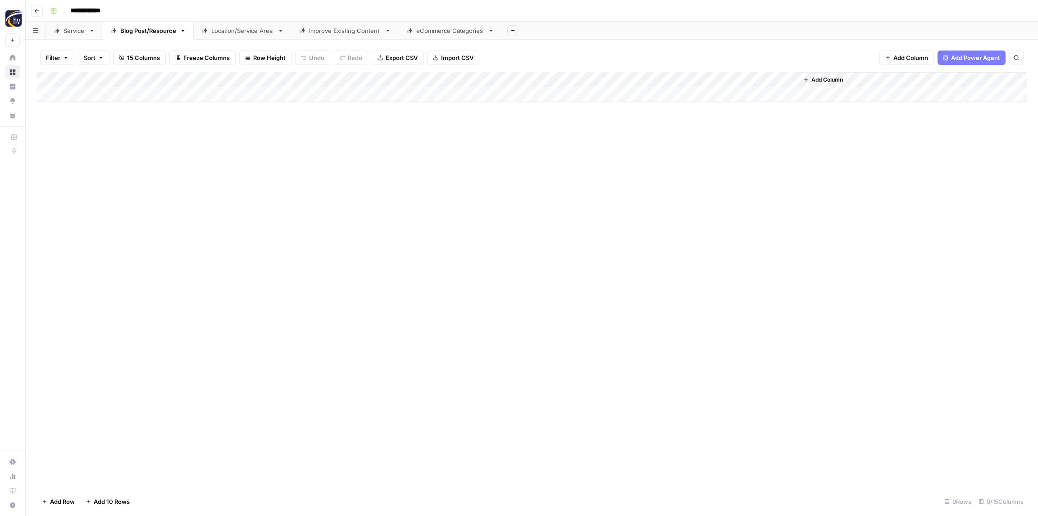
click at [662, 81] on div "Add Column" at bounding box center [532, 87] width 991 height 30
click at [663, 154] on span "Configure Inputs" at bounding box center [692, 155] width 79 height 9
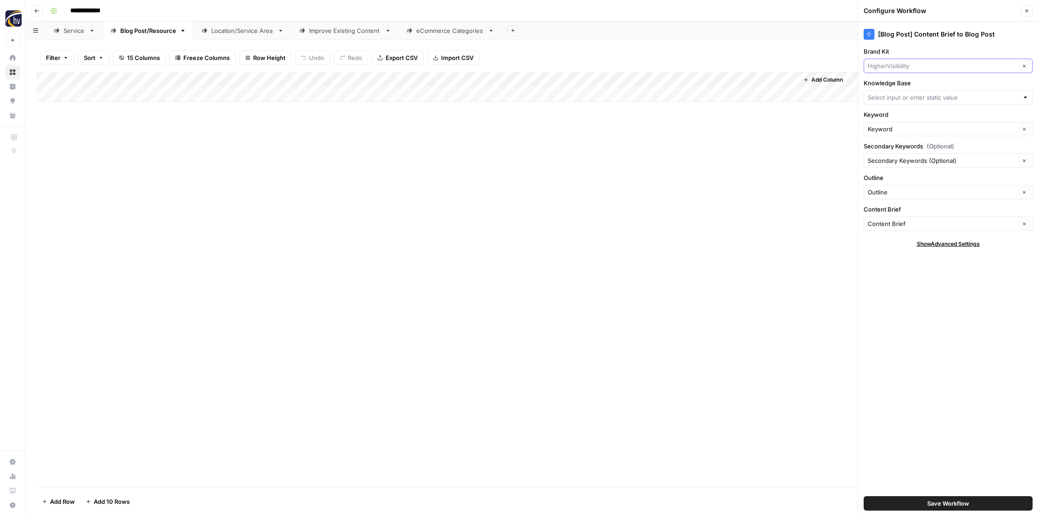
click at [905, 67] on input "Brand Kit" at bounding box center [942, 65] width 148 height 9
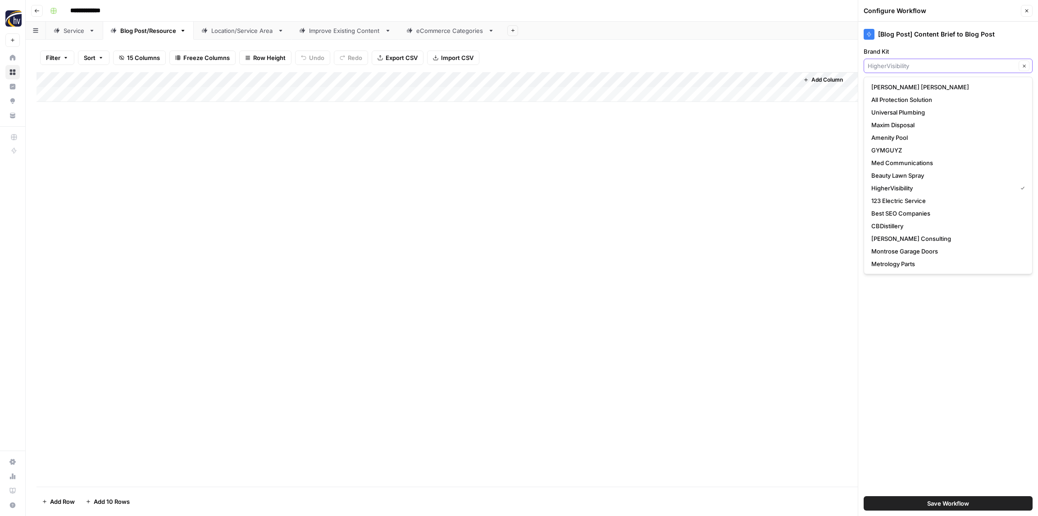
paste input "Tru Integrity"
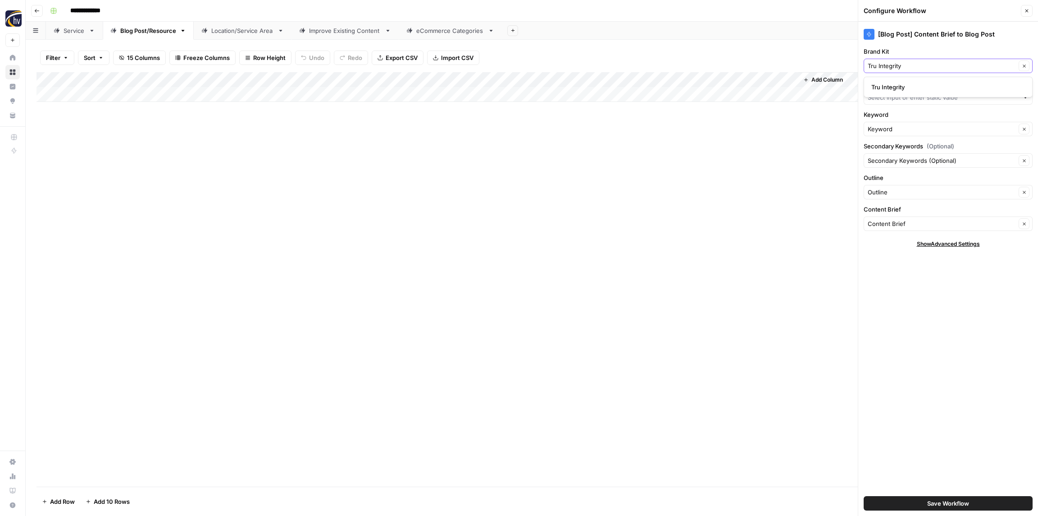
type input "Tru Integrity"
click at [906, 87] on span "Tru Integrity" at bounding box center [947, 86] width 150 height 9
click at [899, 101] on input "Knowledge Base" at bounding box center [943, 97] width 151 height 9
paste input "Tru Integrity"
drag, startPoint x: 905, startPoint y: 122, endPoint x: 899, endPoint y: 116, distance: 8.9
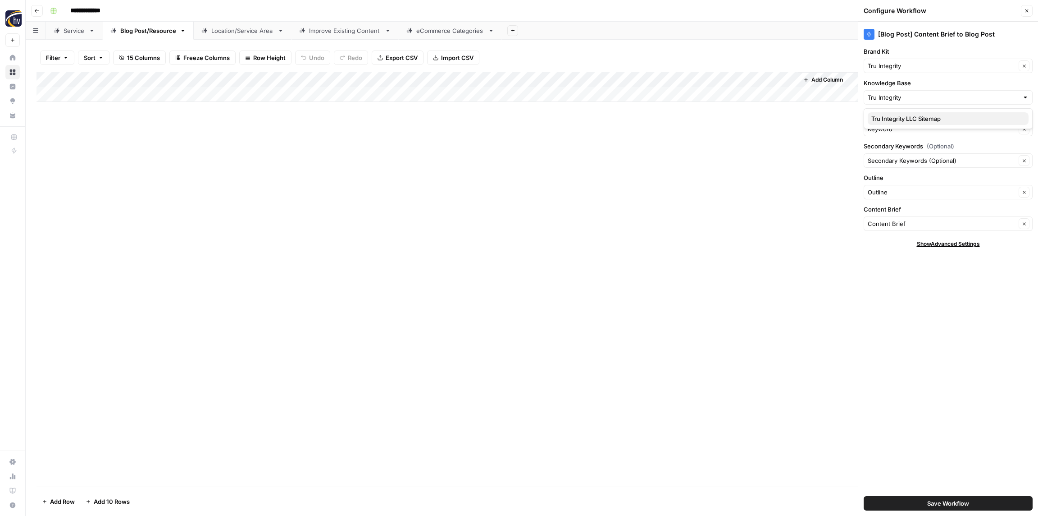
click at [905, 122] on span "Tru Integrity LLC Sitemap" at bounding box center [947, 118] width 150 height 9
type input "Tru Integrity LLC Sitemap"
click at [934, 503] on span "Save Workflow" at bounding box center [949, 502] width 42 height 9
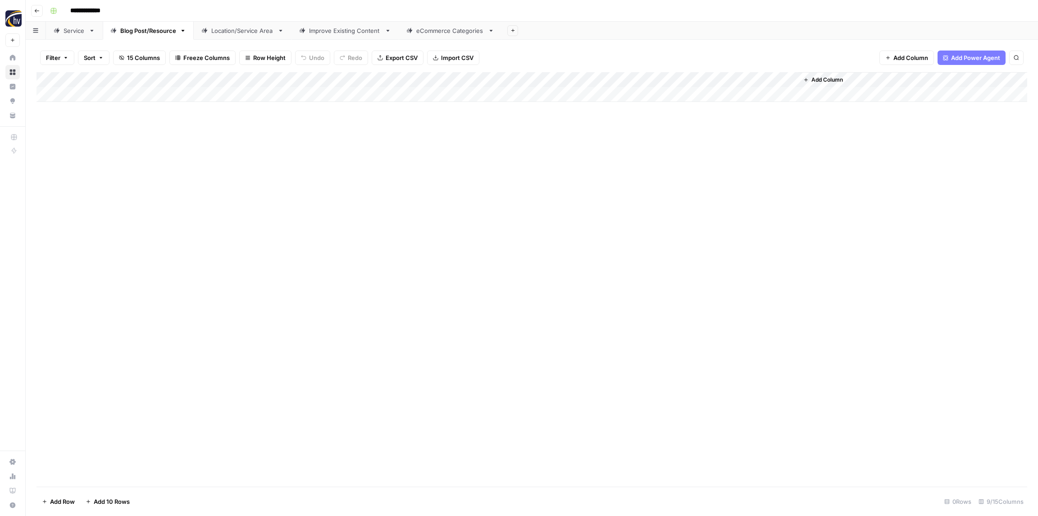
click at [234, 31] on div "Location/Service Area" at bounding box center [242, 30] width 63 height 9
click at [337, 78] on div "Add Column" at bounding box center [532, 87] width 991 height 30
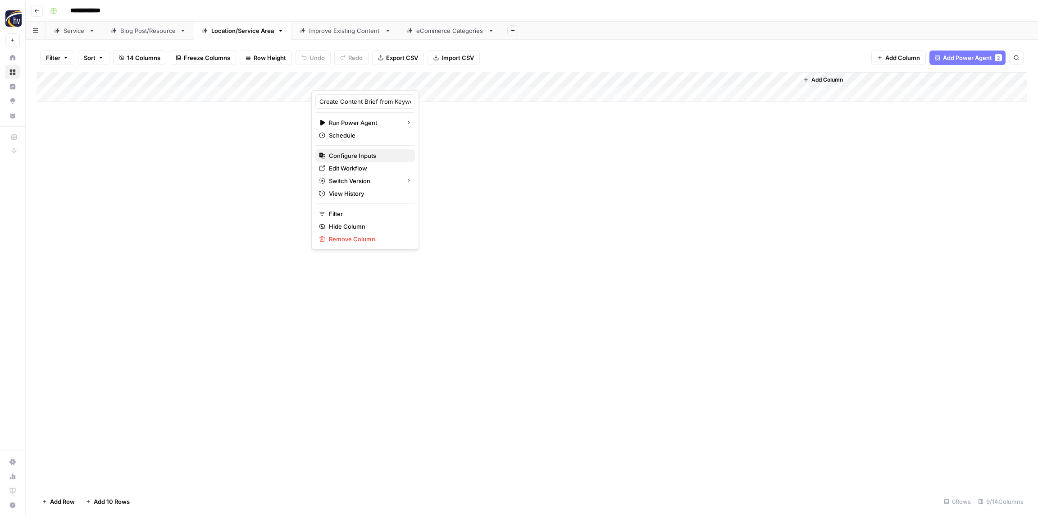
click at [354, 159] on span "Configure Inputs" at bounding box center [368, 155] width 79 height 9
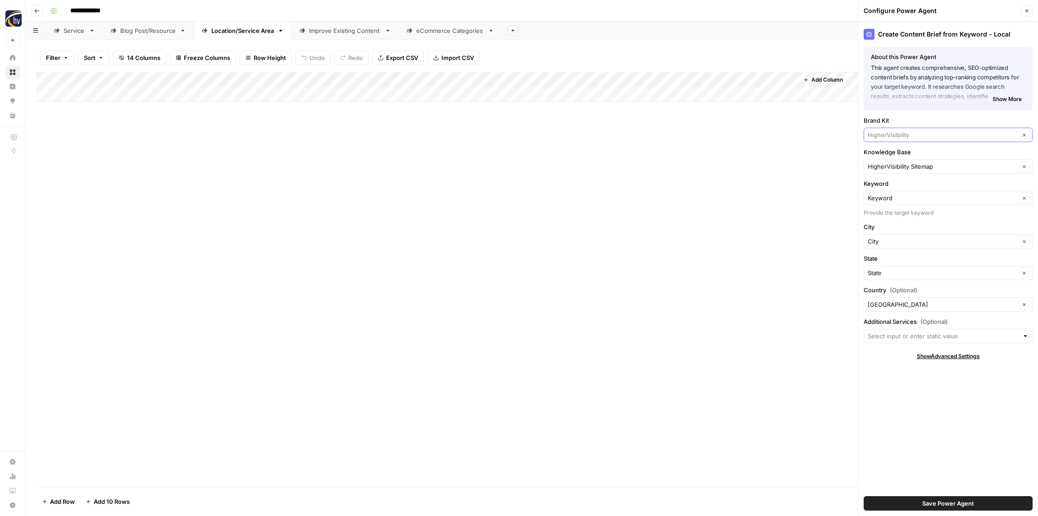
click at [884, 132] on input "Brand Kit" at bounding box center [942, 134] width 148 height 9
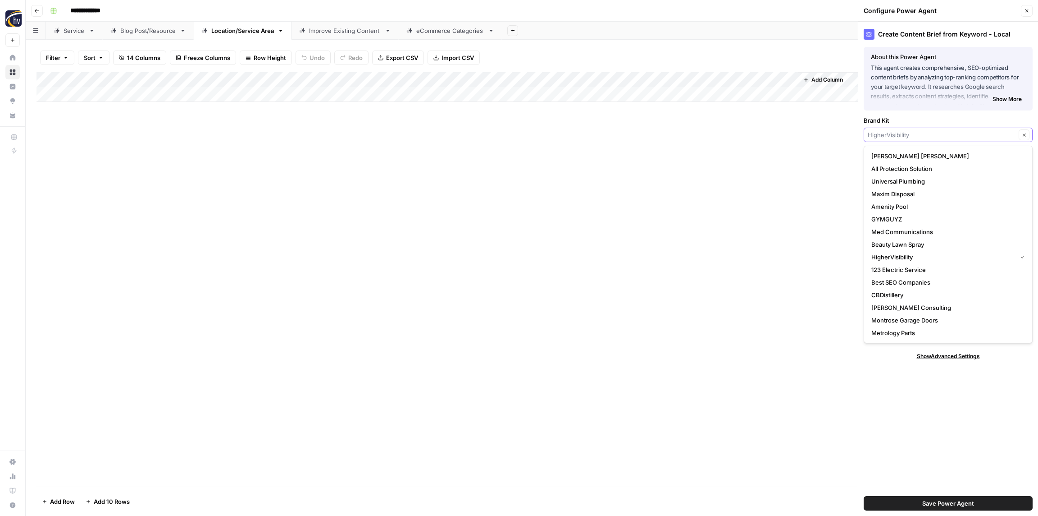
paste input "Tru Integrity"
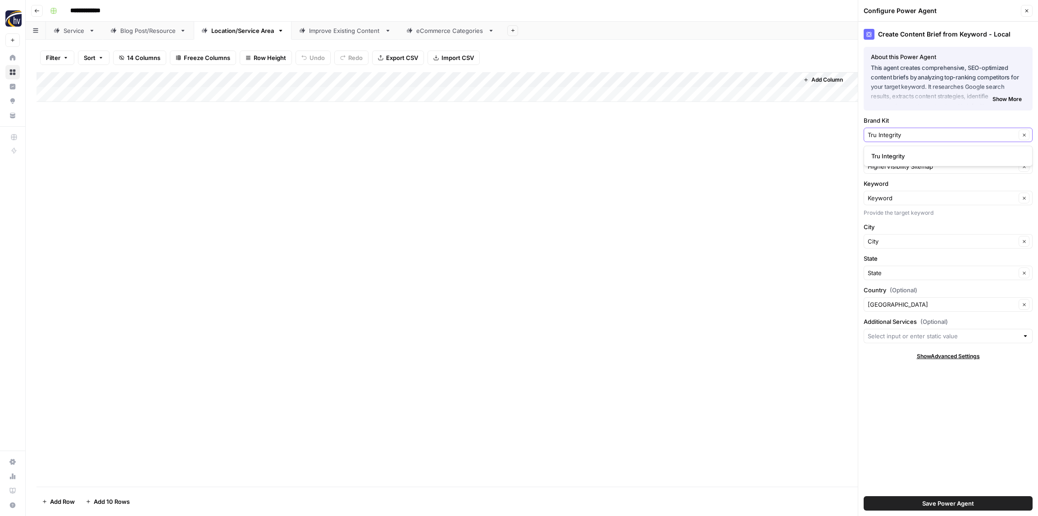
type input "Tru Integrity"
click at [882, 156] on span "Tru Integrity" at bounding box center [947, 155] width 150 height 9
click at [898, 167] on input "Knowledge Base" at bounding box center [942, 166] width 148 height 9
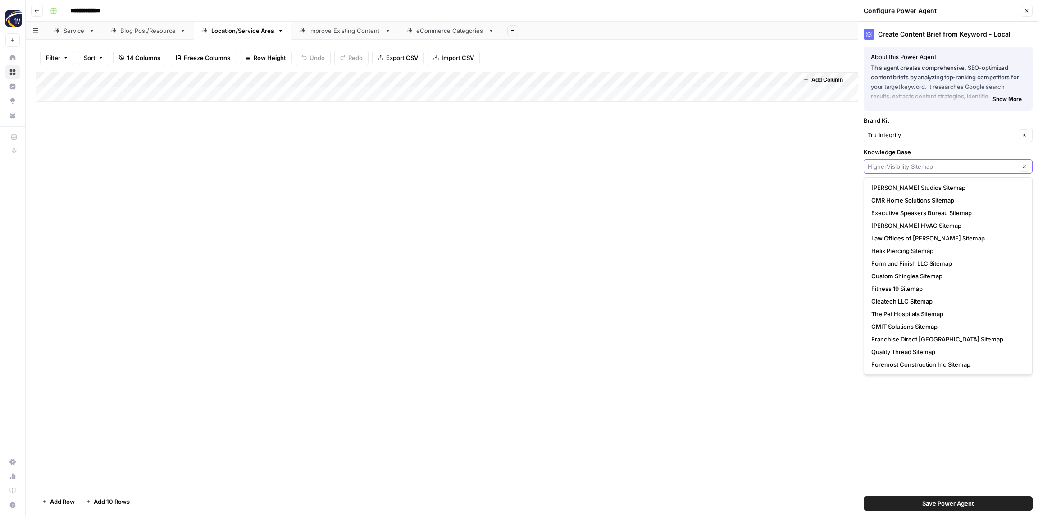
paste input "Tru Integrity"
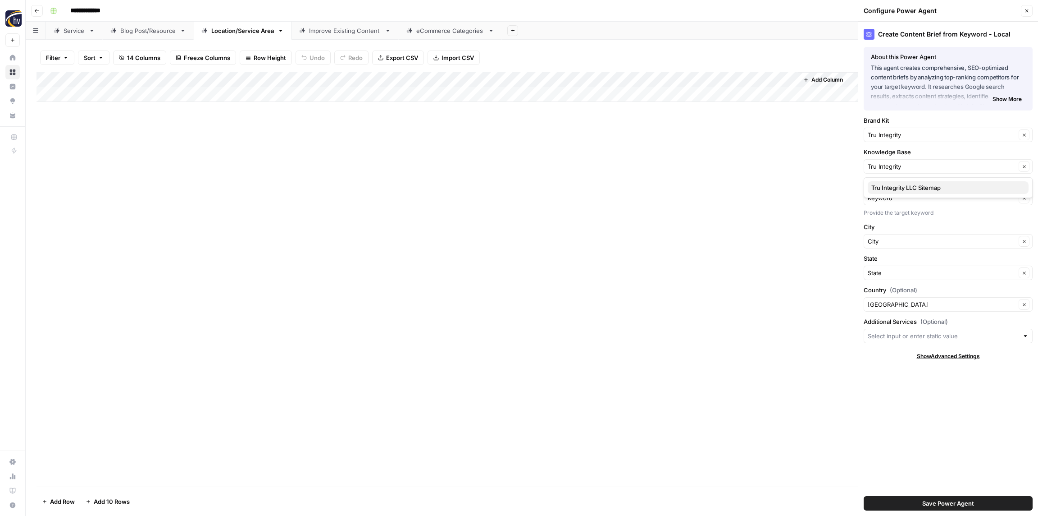
click at [899, 187] on span "Tru Integrity LLC Sitemap" at bounding box center [947, 187] width 150 height 9
type input "Tru Integrity LLC Sitemap"
click at [957, 507] on button "Save Power Agent" at bounding box center [948, 503] width 169 height 14
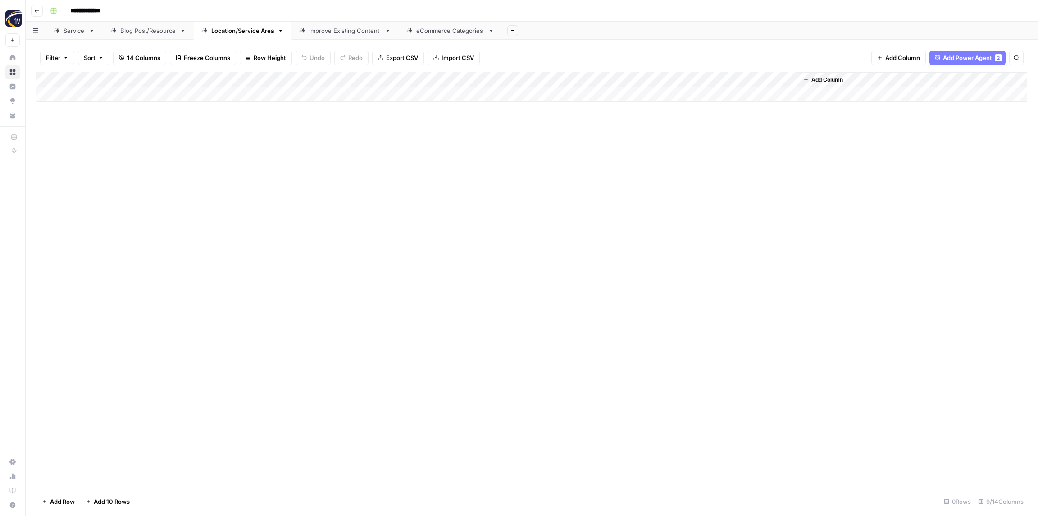
click at [671, 78] on div "Add Column" at bounding box center [532, 87] width 991 height 30
click at [673, 154] on span "Configure Inputs" at bounding box center [692, 155] width 79 height 9
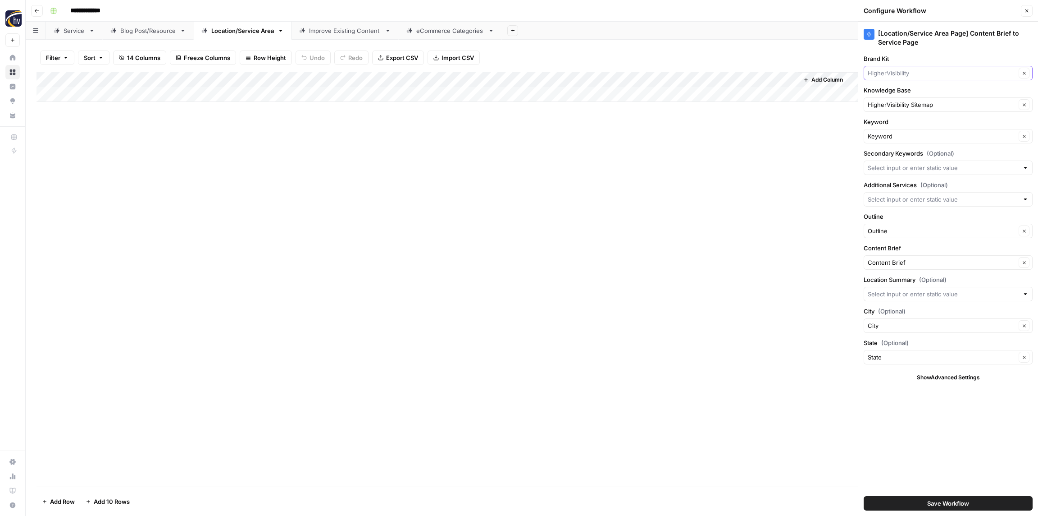
click at [912, 74] on input "Brand Kit" at bounding box center [942, 73] width 148 height 9
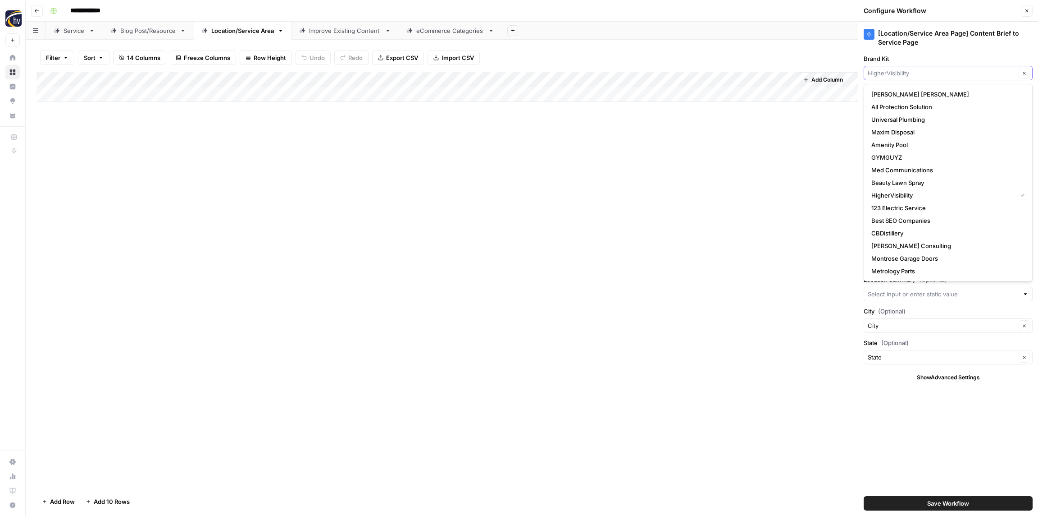
paste input "Tru Integrity"
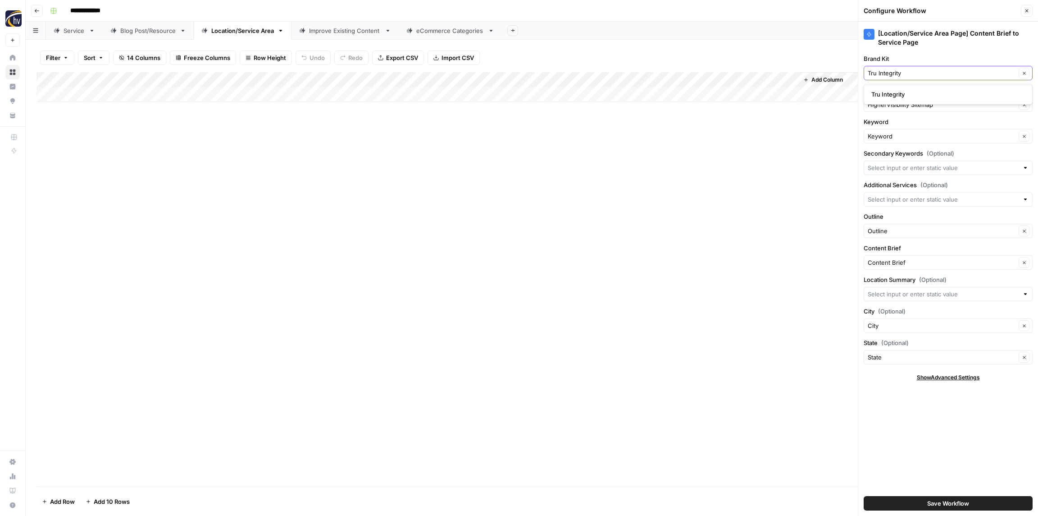
type input "Tru Integrity"
click at [902, 97] on span "Tru Integrity" at bounding box center [947, 94] width 150 height 9
click at [907, 104] on input "Knowledge Base" at bounding box center [942, 104] width 148 height 9
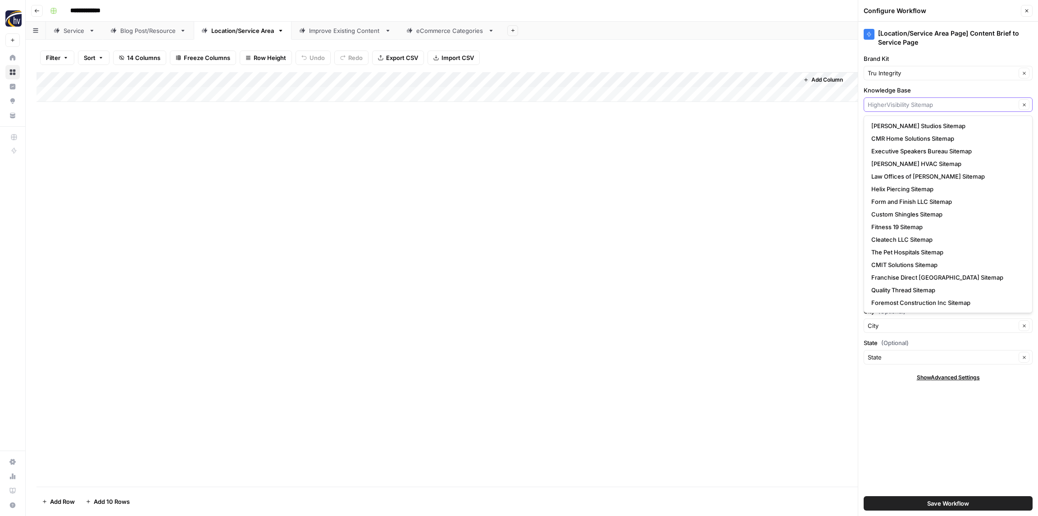
paste input "Tru Integrity"
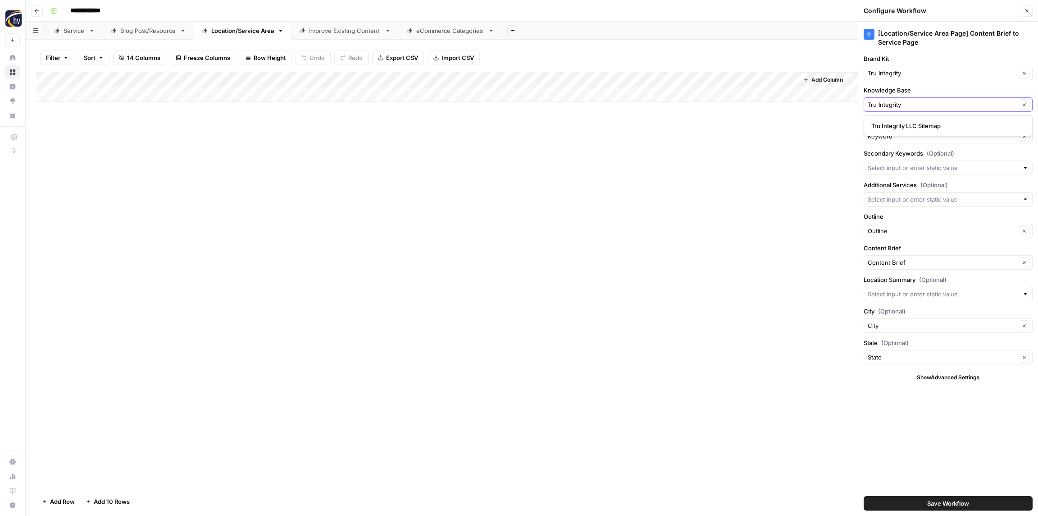
type input "Tru Integrity"
drag, startPoint x: 905, startPoint y: 127, endPoint x: 900, endPoint y: 122, distance: 7.0
click at [905, 127] on span "Tru Integrity LLC Sitemap" at bounding box center [947, 125] width 150 height 9
type input "Tru Integrity LLC Sitemap"
click at [944, 505] on span "Save Workflow" at bounding box center [949, 502] width 42 height 9
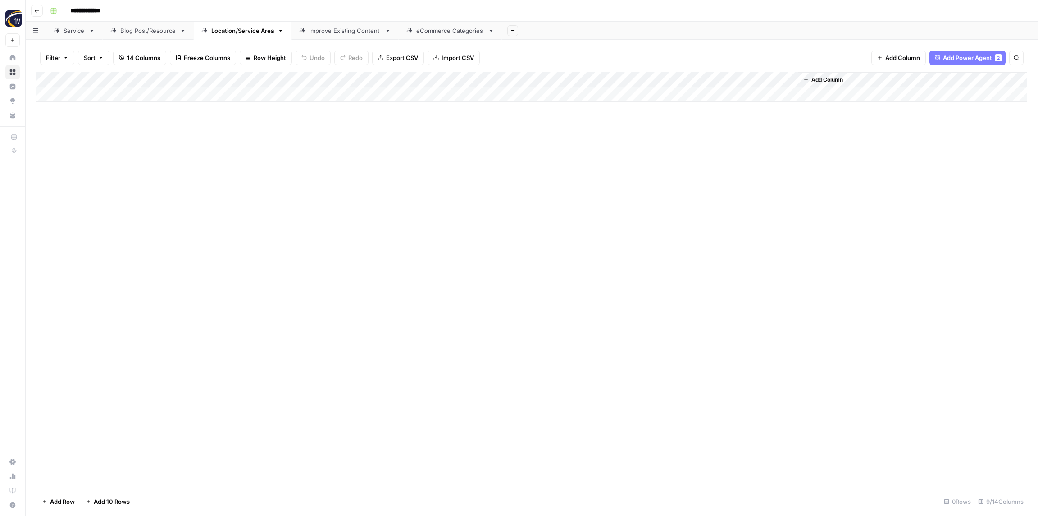
click at [330, 30] on div "Improve Existing Content" at bounding box center [345, 30] width 72 height 9
click at [602, 80] on div "Add Column" at bounding box center [532, 87] width 991 height 30
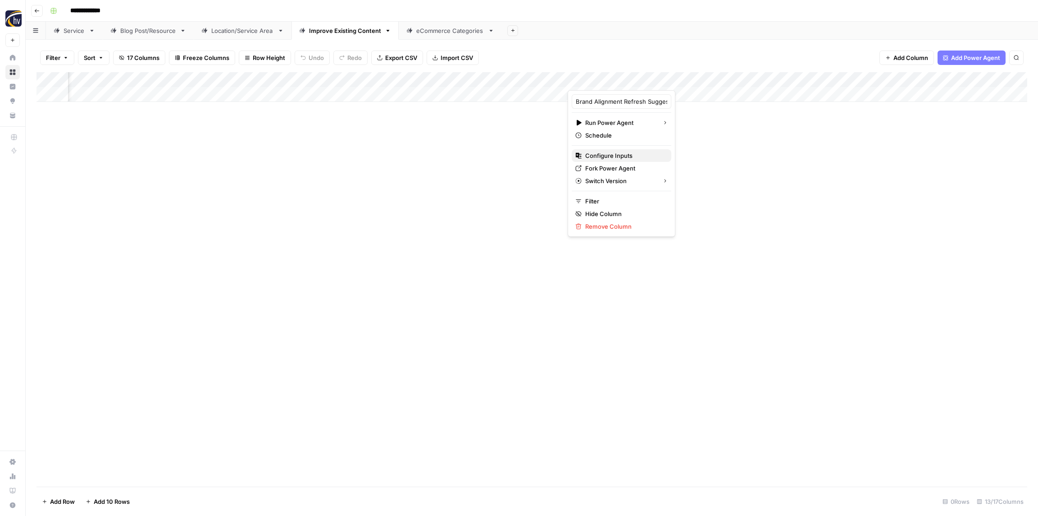
click at [612, 153] on span "Configure Inputs" at bounding box center [624, 155] width 79 height 9
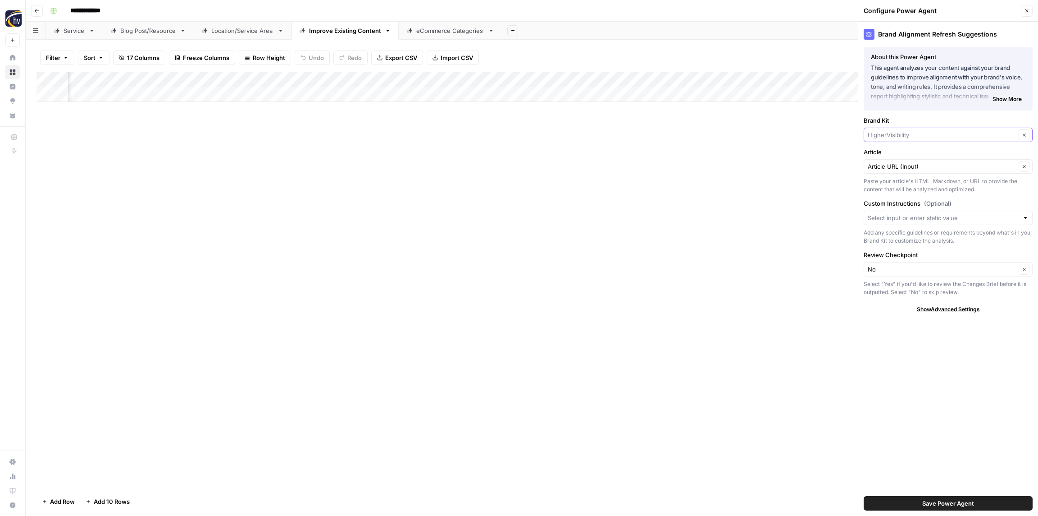
click at [914, 134] on input "Brand Kit" at bounding box center [942, 134] width 148 height 9
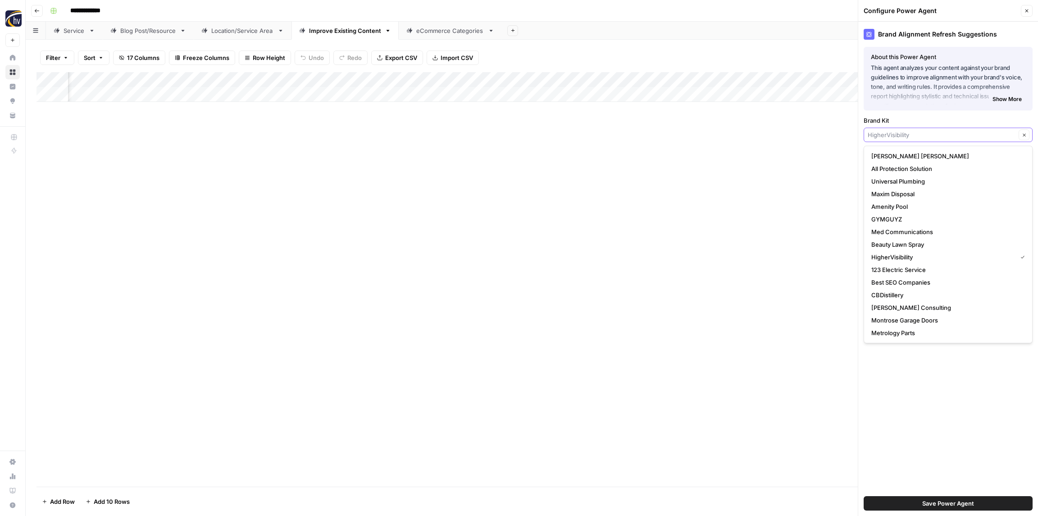
paste input "Tru Integrity"
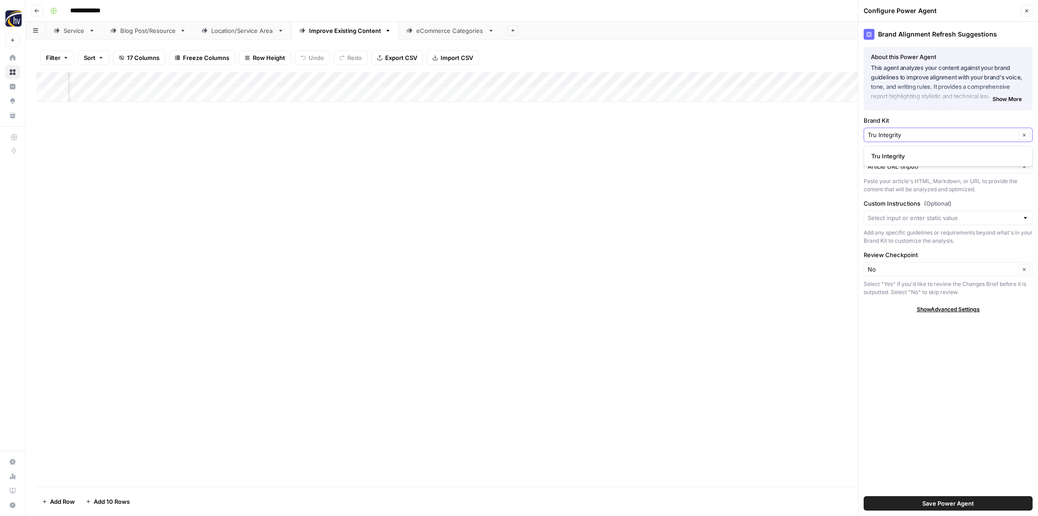
type input "Tru Integrity"
click at [907, 153] on span "Tru Integrity" at bounding box center [947, 155] width 150 height 9
click at [971, 505] on span "Save Power Agent" at bounding box center [949, 502] width 52 height 9
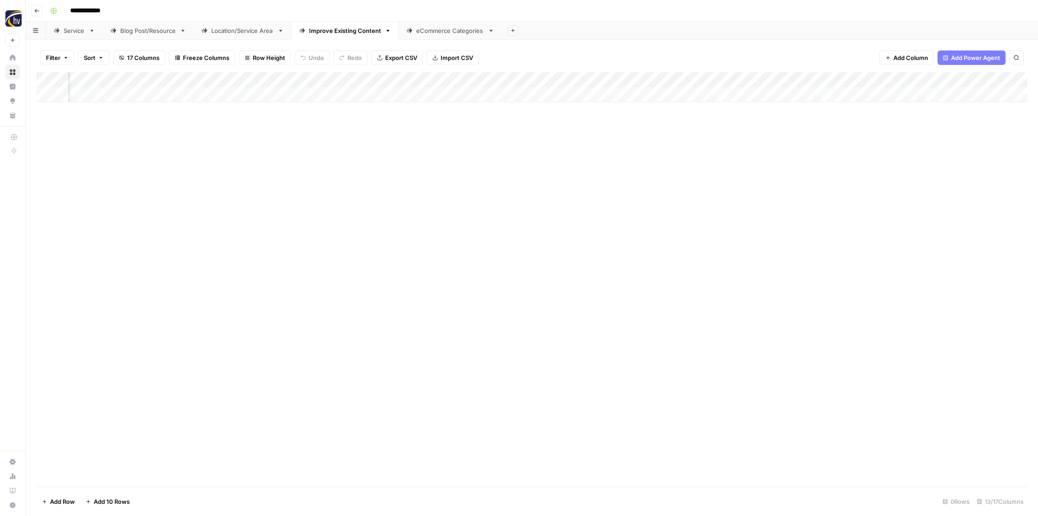
click at [841, 81] on div "Add Column" at bounding box center [532, 87] width 991 height 30
click at [841, 150] on button "Configure Inputs" at bounding box center [851, 155] width 100 height 13
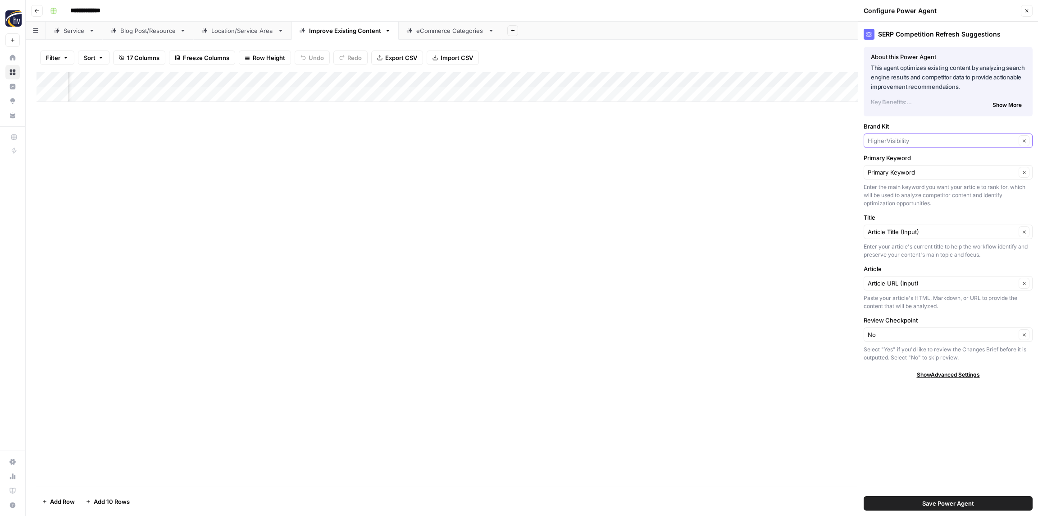
click at [902, 141] on input "Brand Kit" at bounding box center [942, 140] width 148 height 9
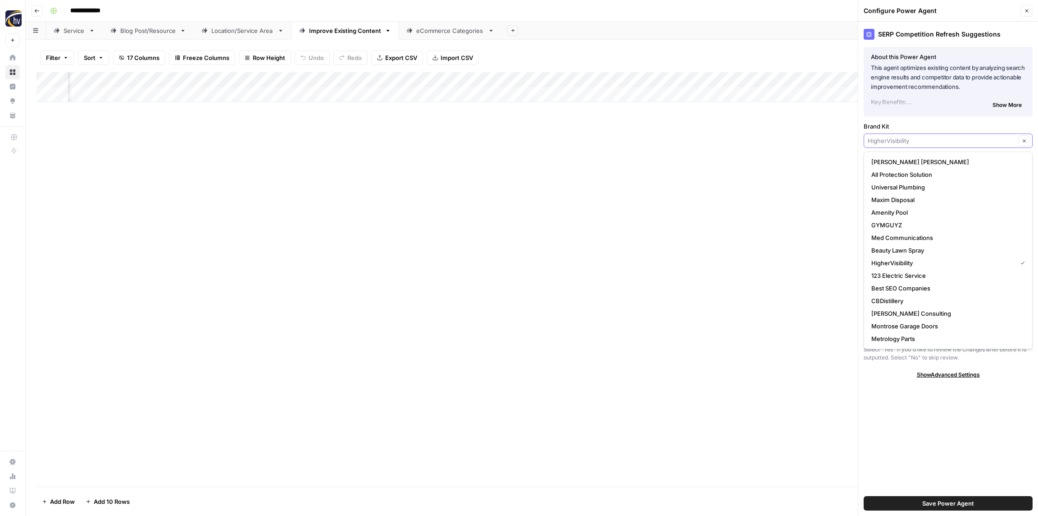
paste input "Tru Integrity"
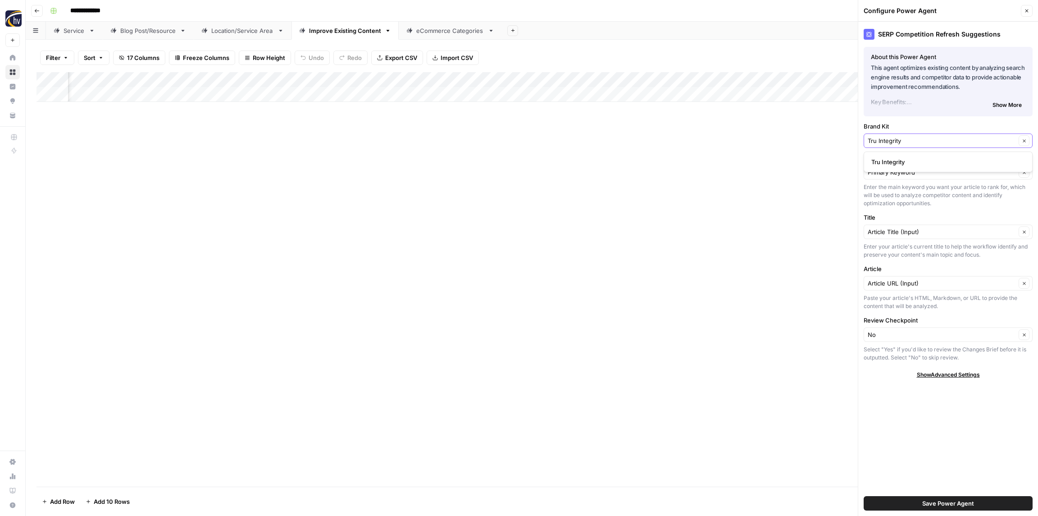
type input "Tru Integrity"
click at [904, 162] on span "Tru Integrity" at bounding box center [947, 161] width 150 height 9
click at [953, 501] on span "Save Power Agent" at bounding box center [949, 502] width 52 height 9
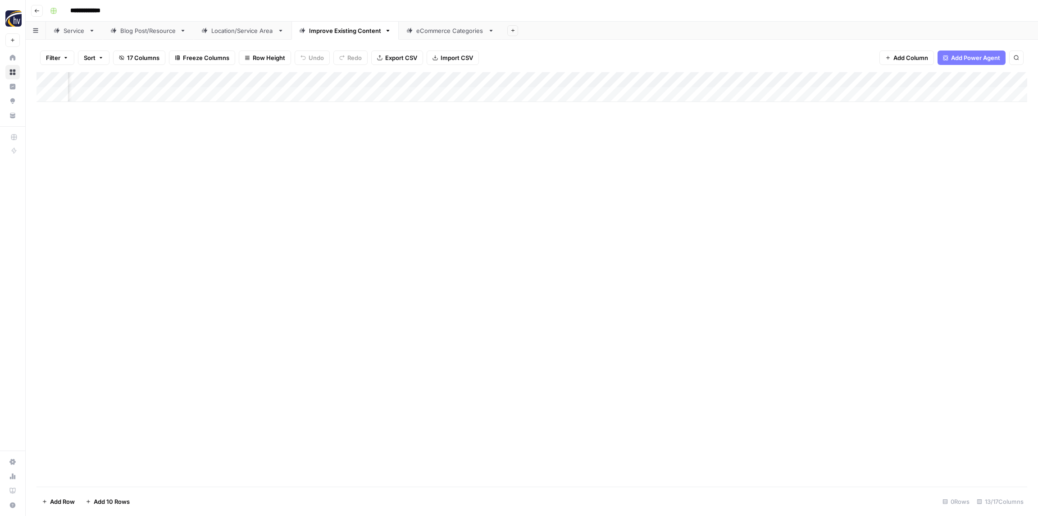
scroll to position [0, 440]
click at [860, 78] on div "Add Column" at bounding box center [532, 87] width 991 height 30
click at [838, 152] on span "Configure Inputs" at bounding box center [856, 155] width 79 height 9
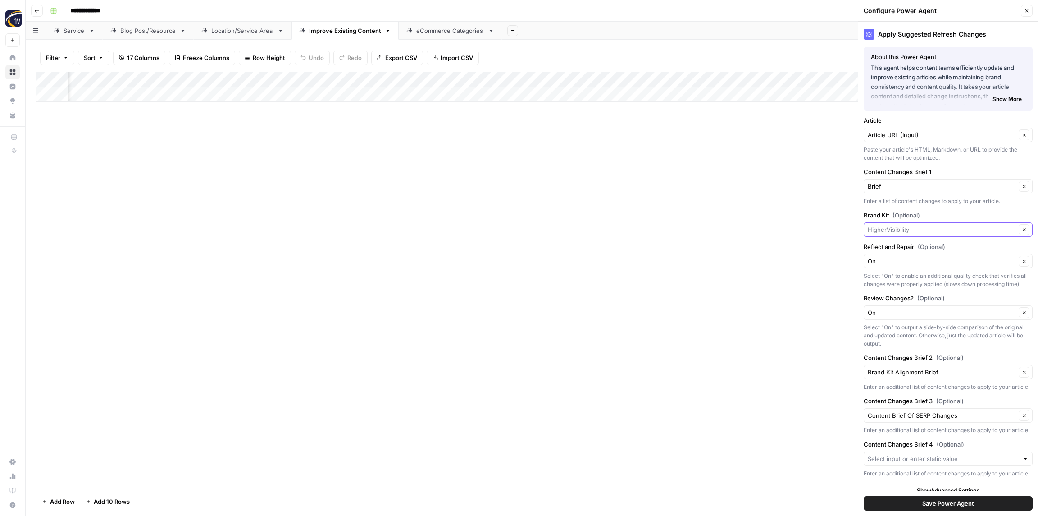
click at [909, 230] on input "Brand Kit (Optional)" at bounding box center [942, 229] width 148 height 9
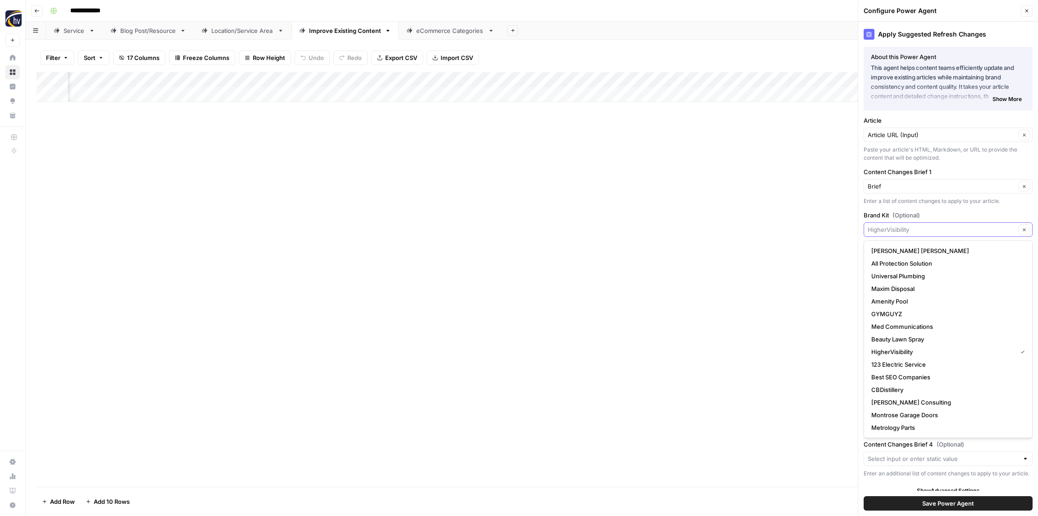
paste input "Tru Integrity"
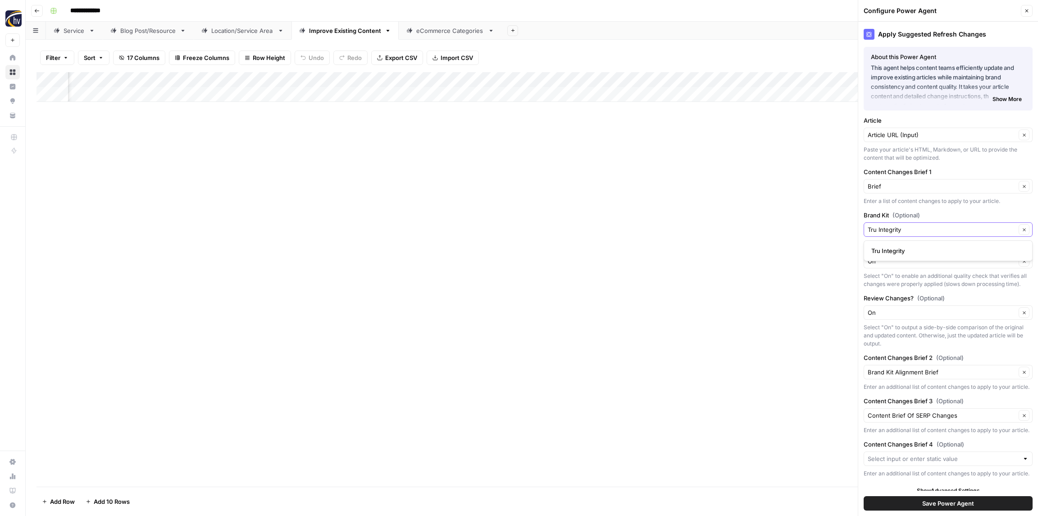
type input "Tru Integrity"
click at [912, 251] on span "Tru Integrity" at bounding box center [947, 250] width 150 height 9
click at [949, 503] on span "Save Power Agent" at bounding box center [949, 502] width 52 height 9
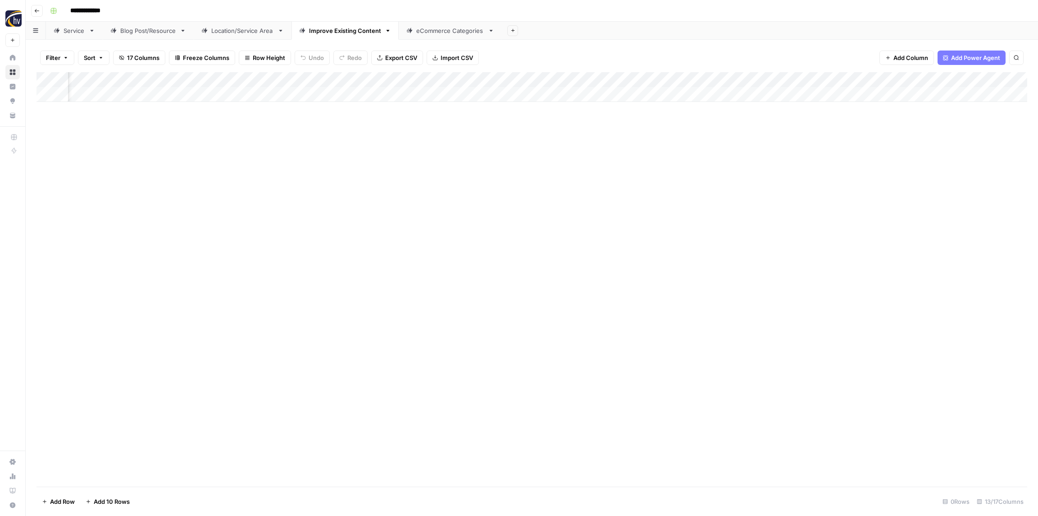
click at [434, 24] on link "eCommerce Categories" at bounding box center [450, 31] width 103 height 18
click at [356, 82] on div "Add Column" at bounding box center [532, 87] width 991 height 30
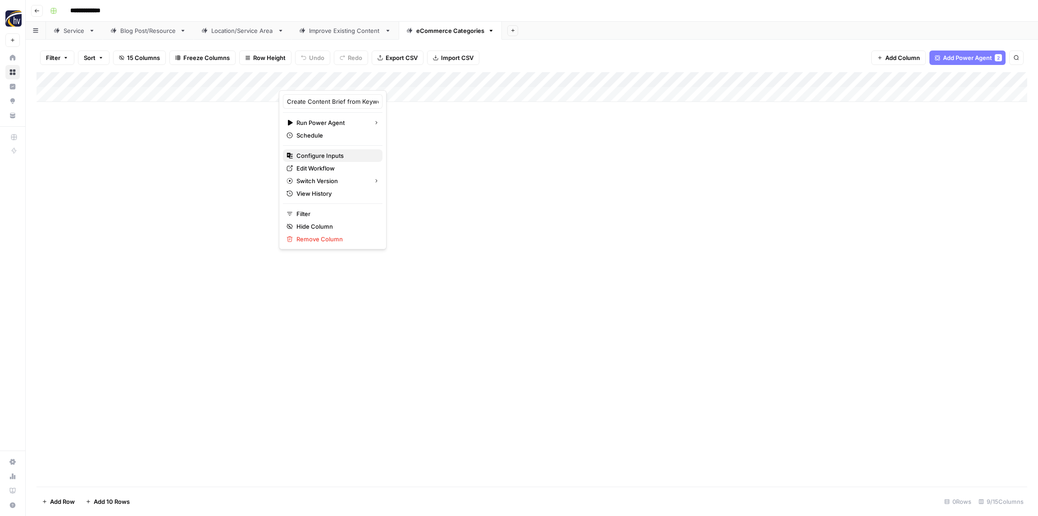
click at [320, 154] on span "Configure Inputs" at bounding box center [336, 155] width 79 height 9
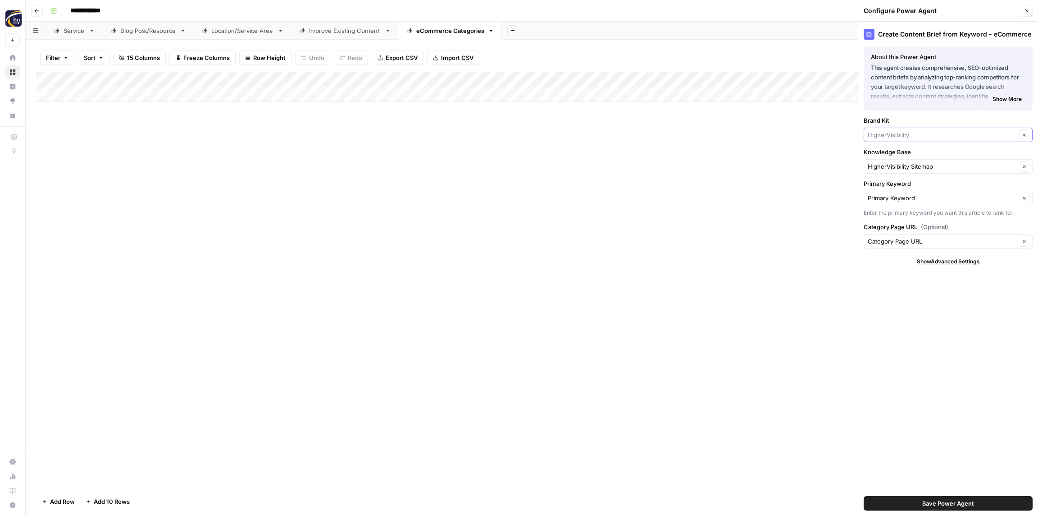
click at [894, 135] on input "Brand Kit" at bounding box center [942, 134] width 148 height 9
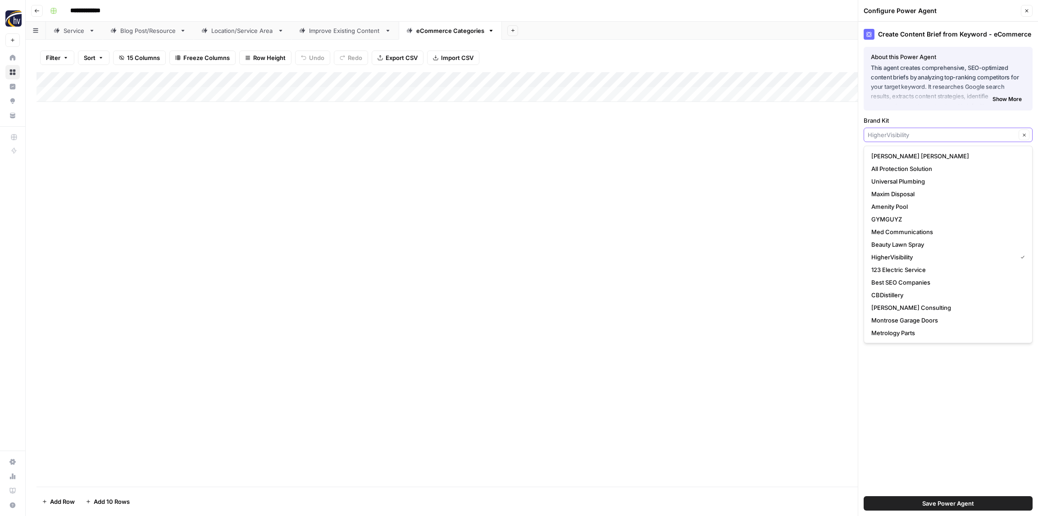
paste input "Tru Integrity"
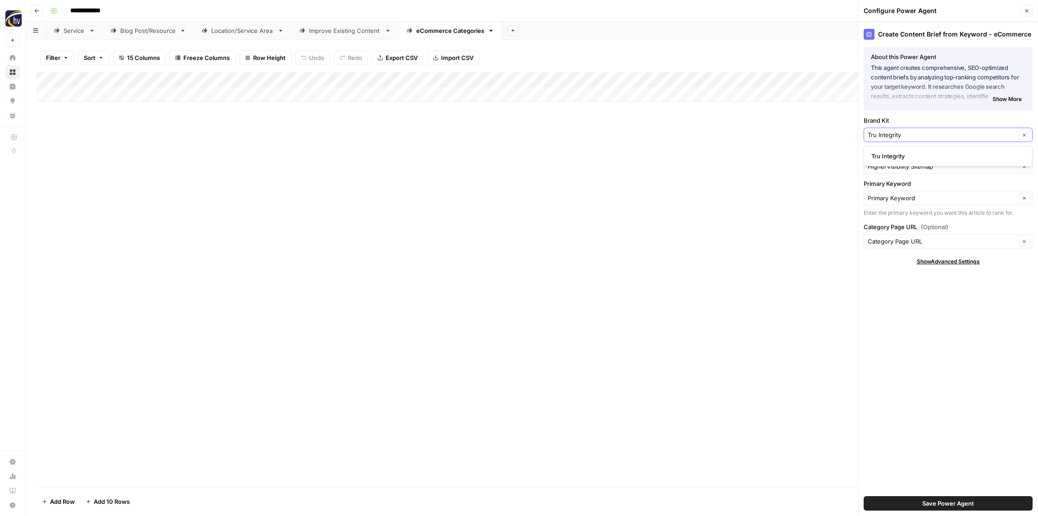
type input "Tru Integrity"
click at [892, 151] on span "Tru Integrity" at bounding box center [947, 155] width 150 height 9
click at [892, 168] on input "Knowledge Base" at bounding box center [942, 166] width 148 height 9
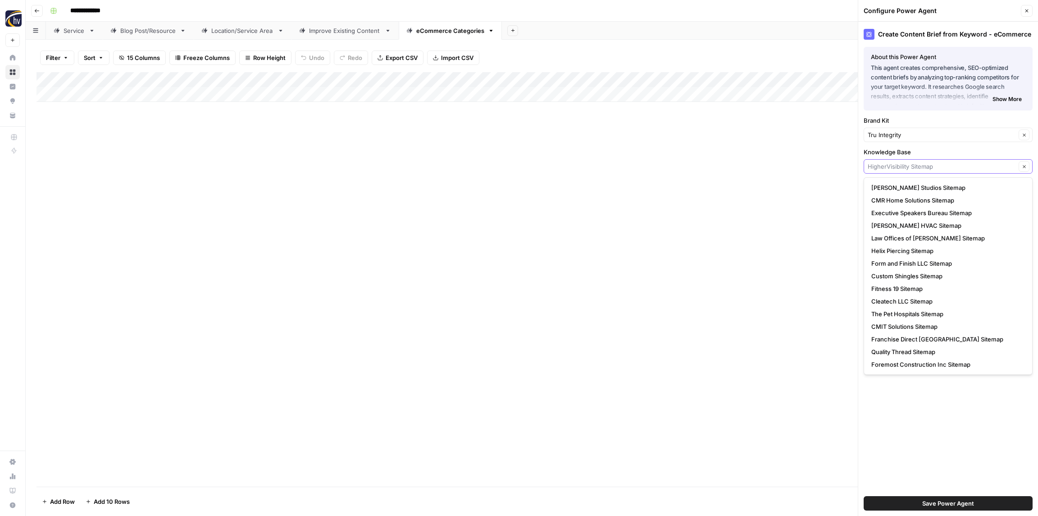
paste input "Tru Integrity"
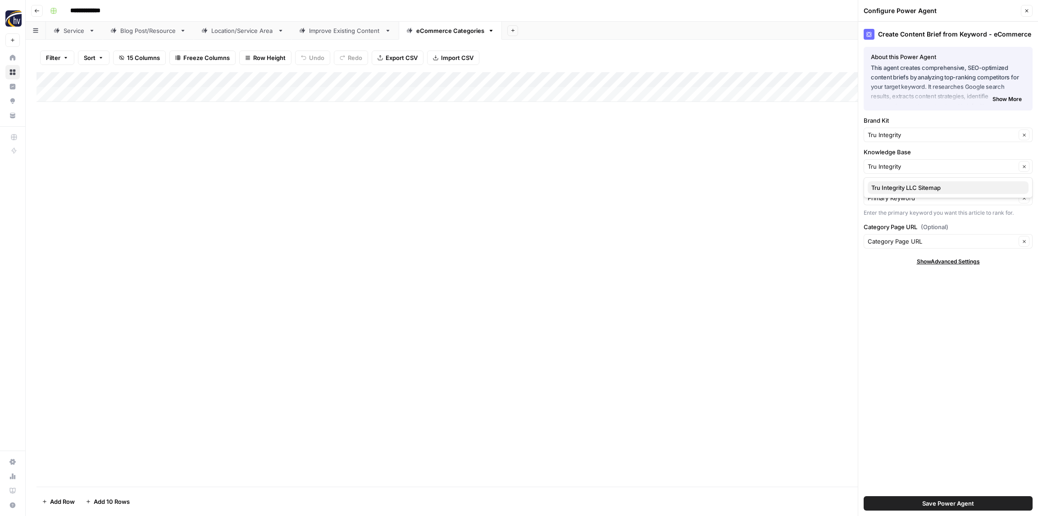
drag, startPoint x: 894, startPoint y: 189, endPoint x: 895, endPoint y: 184, distance: 4.7
click at [894, 189] on span "Tru Integrity LLC Sitemap" at bounding box center [947, 187] width 150 height 9
type input "Tru Integrity LLC Sitemap"
click at [944, 503] on span "Save Power Agent" at bounding box center [949, 502] width 52 height 9
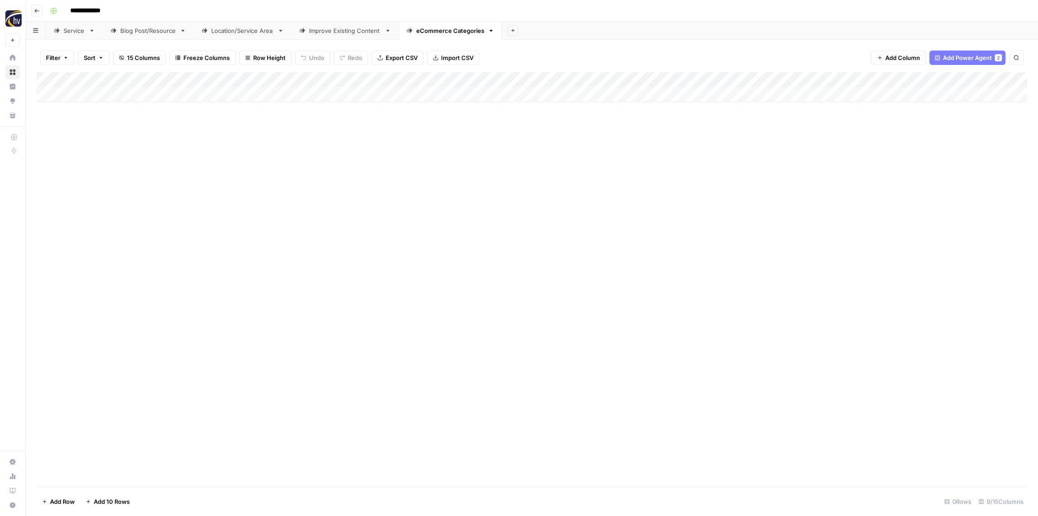
click at [818, 84] on div "Add Column" at bounding box center [532, 87] width 991 height 30
click at [823, 156] on span "Configure Inputs" at bounding box center [840, 155] width 79 height 9
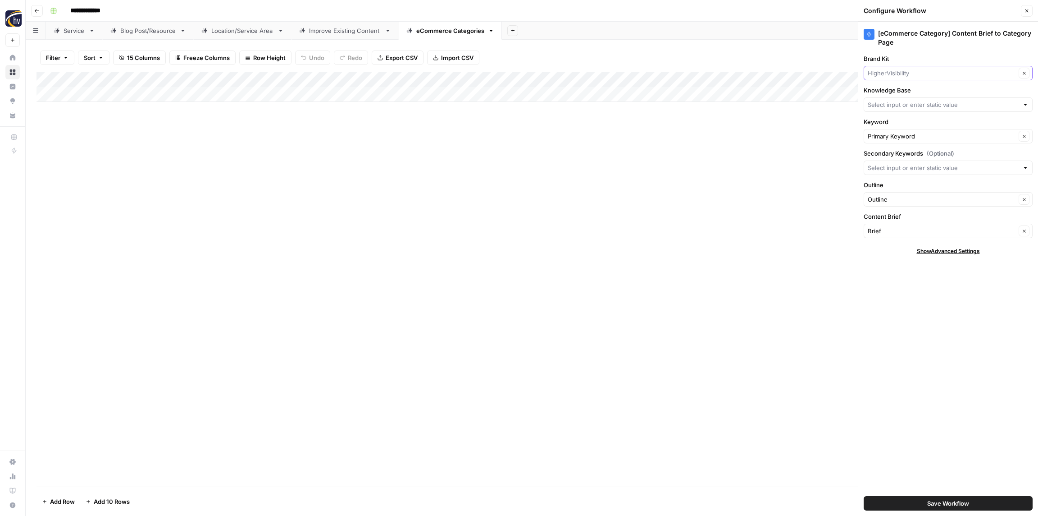
click at [894, 73] on input "Brand Kit" at bounding box center [942, 73] width 148 height 9
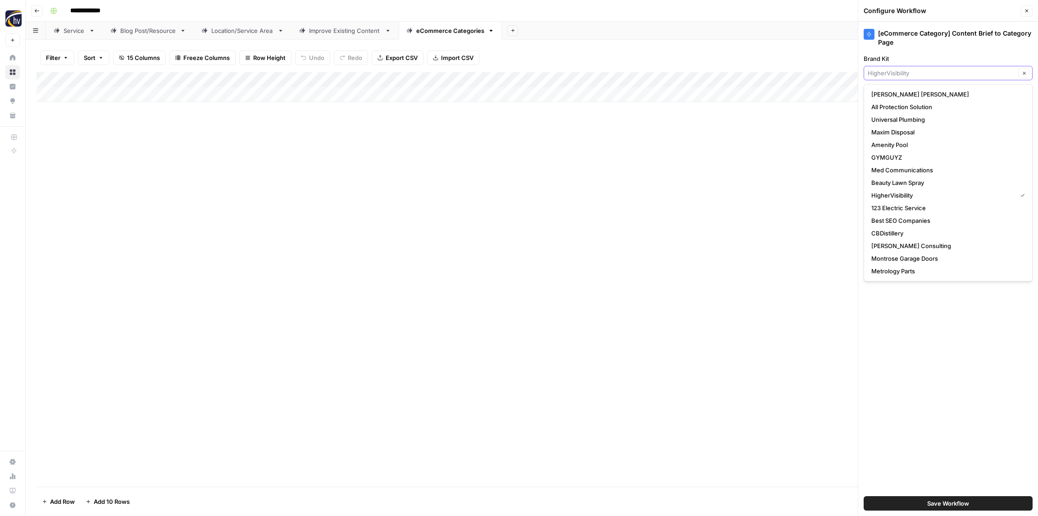
paste input "Tru Integrity"
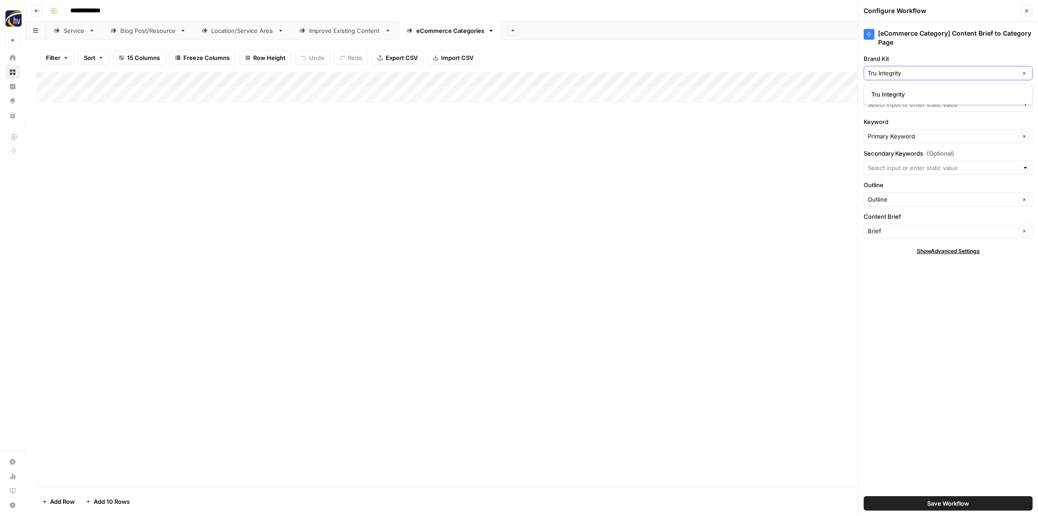
type input "Tru Integrity"
click at [897, 95] on span "Tru Integrity" at bounding box center [947, 94] width 150 height 9
click at [897, 102] on input "Knowledge Base" at bounding box center [943, 104] width 151 height 9
paste input "Tru Integrity"
drag, startPoint x: 891, startPoint y: 127, endPoint x: 893, endPoint y: 116, distance: 11.5
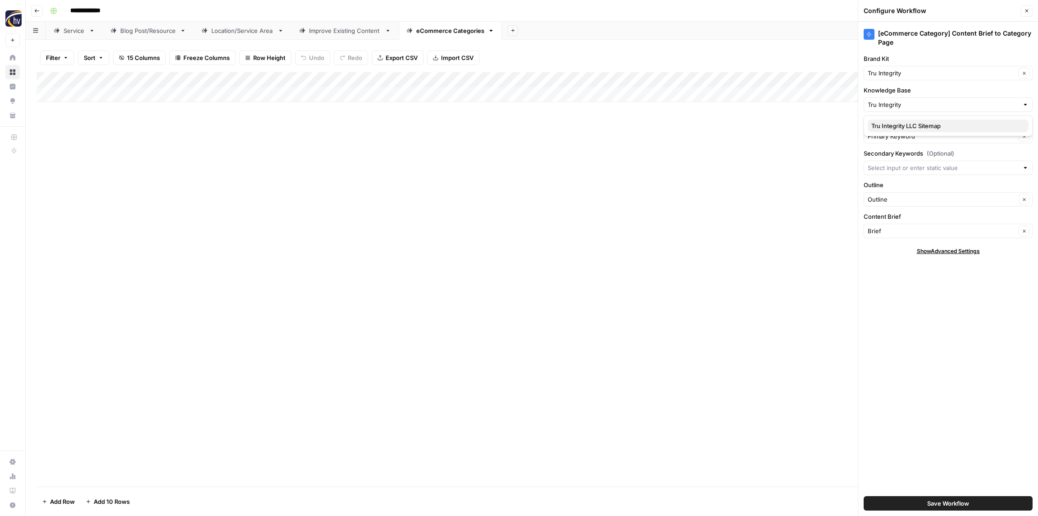
click at [891, 127] on span "Tru Integrity LLC Sitemap" at bounding box center [947, 125] width 150 height 9
type input "Tru Integrity LLC Sitemap"
click at [947, 503] on span "Save Workflow" at bounding box center [949, 502] width 42 height 9
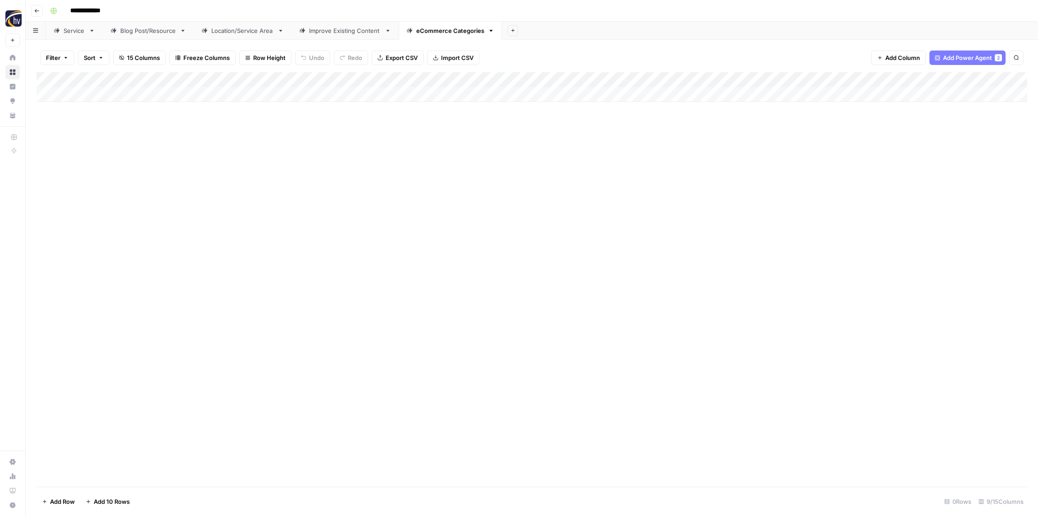
click at [38, 14] on button "Go back" at bounding box center [37, 11] width 12 height 12
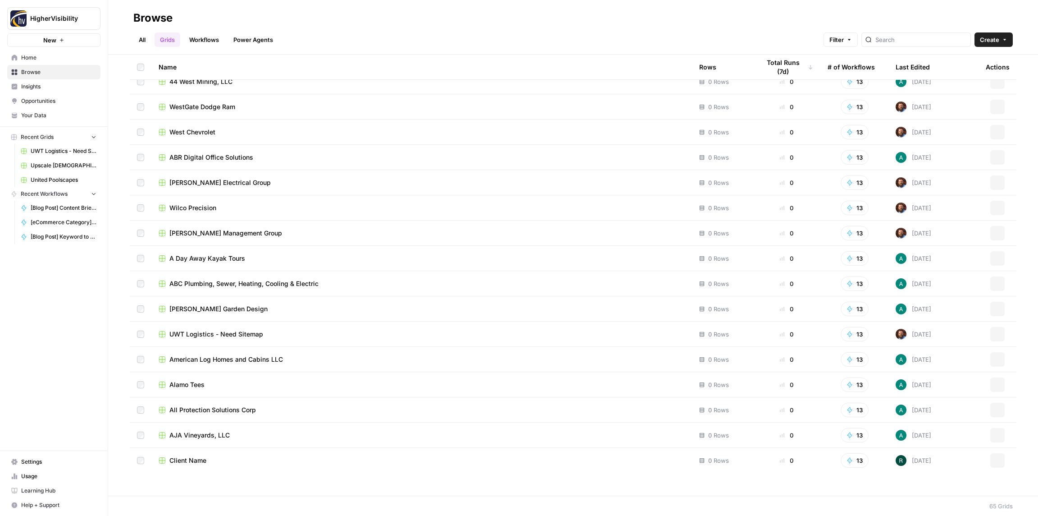
scroll to position [1225, 0]
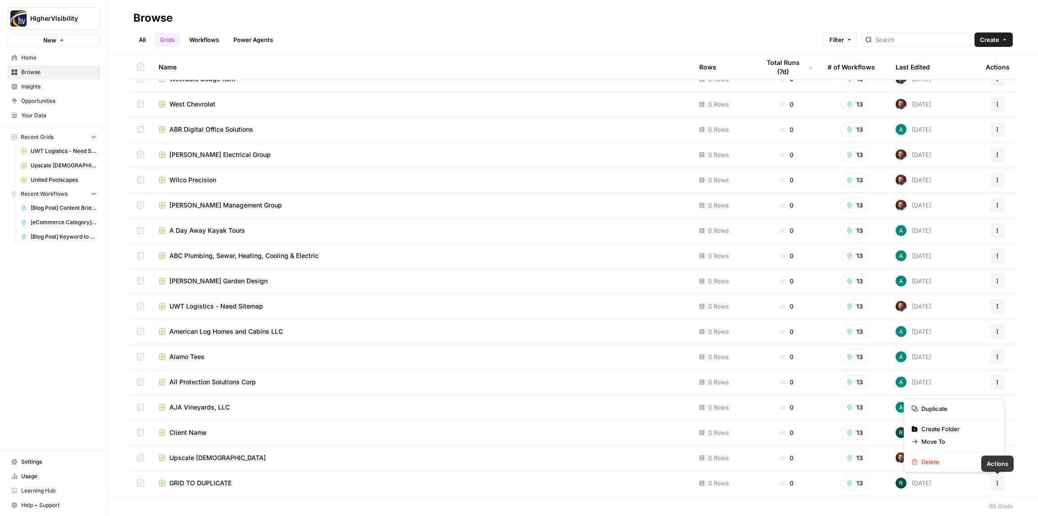
click at [997, 484] on icon "button" at bounding box center [997, 484] width 1 height 1
click at [944, 407] on span "Duplicate" at bounding box center [958, 408] width 72 height 9
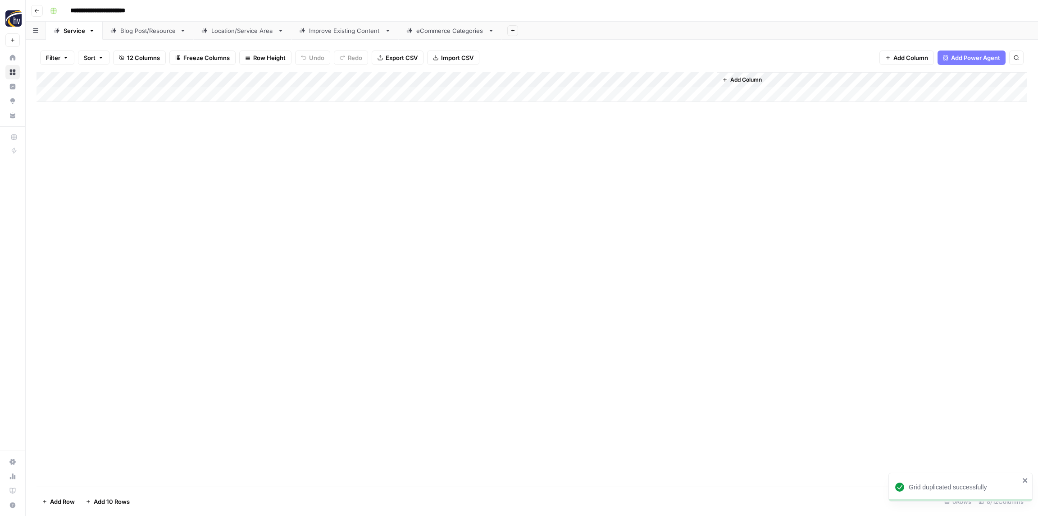
click at [109, 12] on input "**********" at bounding box center [112, 11] width 93 height 14
click at [109, 11] on input "**********" at bounding box center [112, 11] width 93 height 14
click at [109, 12] on input "**********" at bounding box center [112, 11] width 93 height 14
click at [109, 11] on input "**********" at bounding box center [112, 11] width 93 height 14
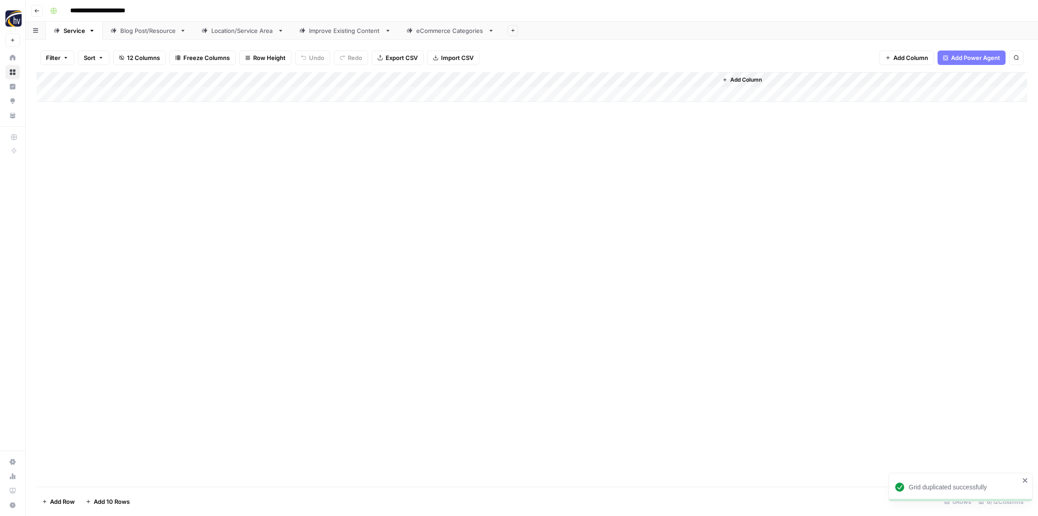
paste input
type input "**********"
click at [154, 9] on div "**********" at bounding box center [537, 11] width 983 height 14
click at [188, 78] on div "Add Column" at bounding box center [532, 87] width 991 height 30
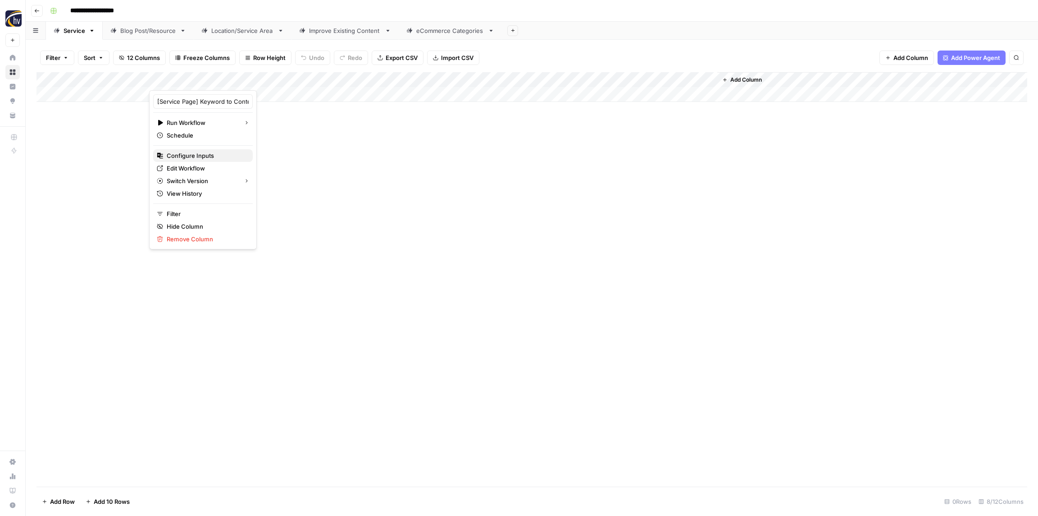
click at [181, 152] on span "Configure Inputs" at bounding box center [206, 155] width 79 height 9
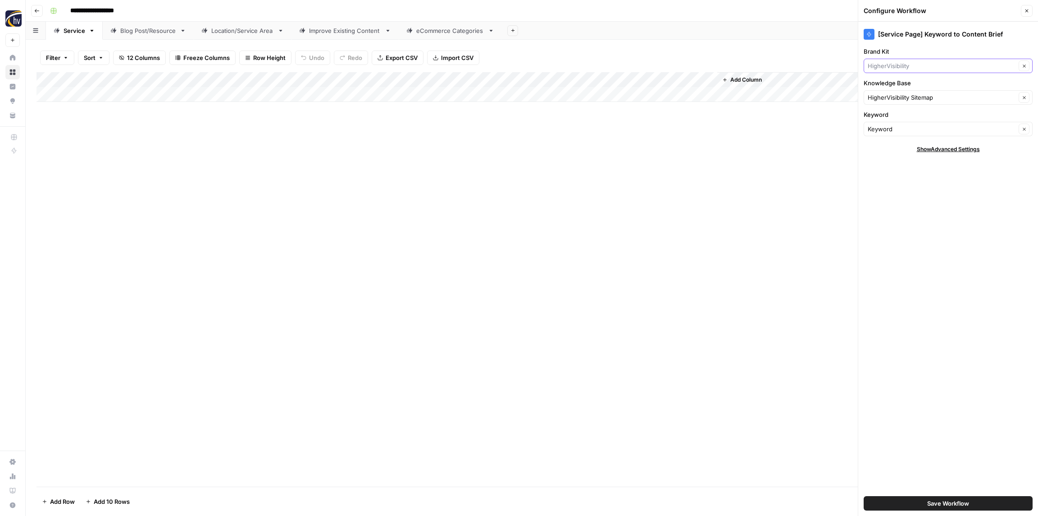
click at [877, 66] on input "Brand Kit" at bounding box center [942, 65] width 148 height 9
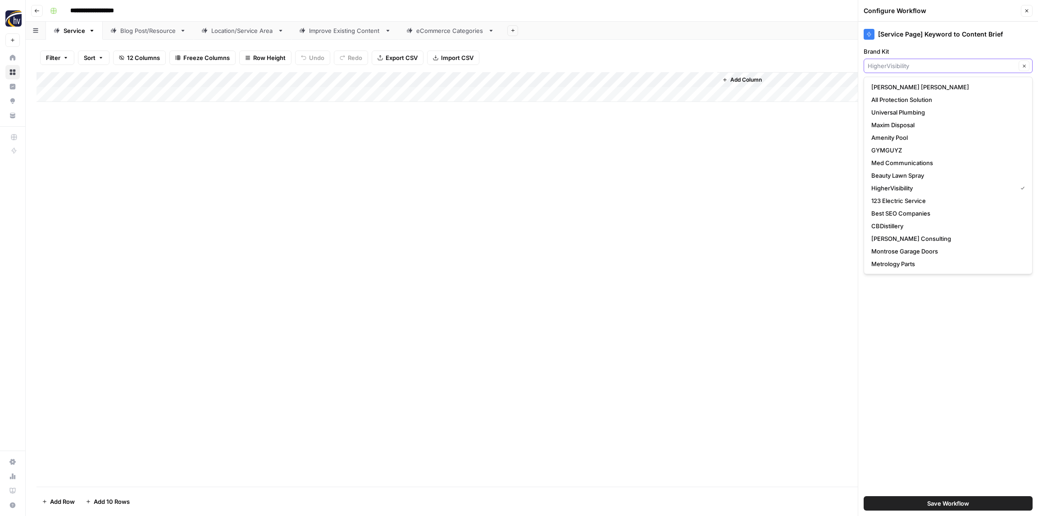
paste input "Transport Resources"
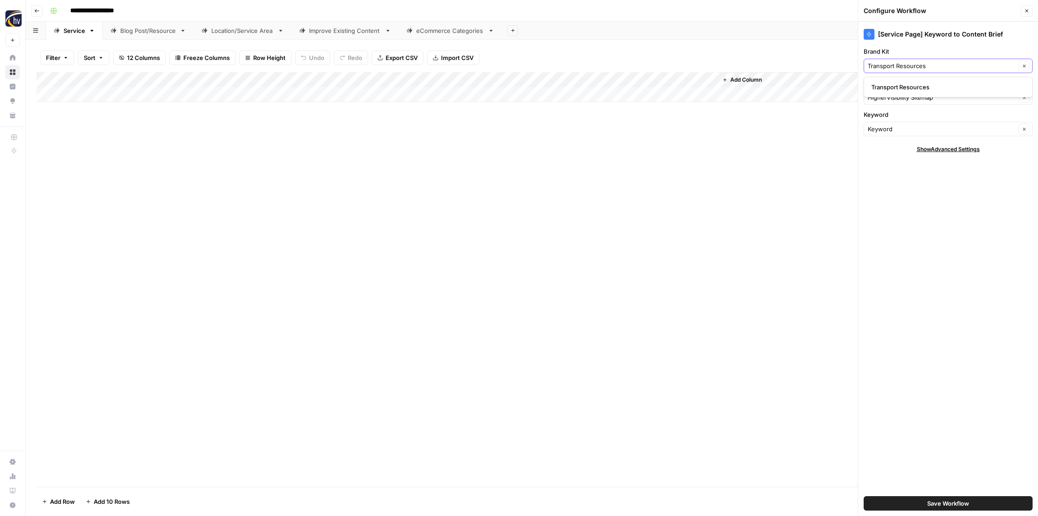
type input "Transport Resources"
click at [883, 84] on span "Transport Resources" at bounding box center [947, 86] width 150 height 9
click at [890, 101] on input "Knowledge Base" at bounding box center [942, 97] width 148 height 9
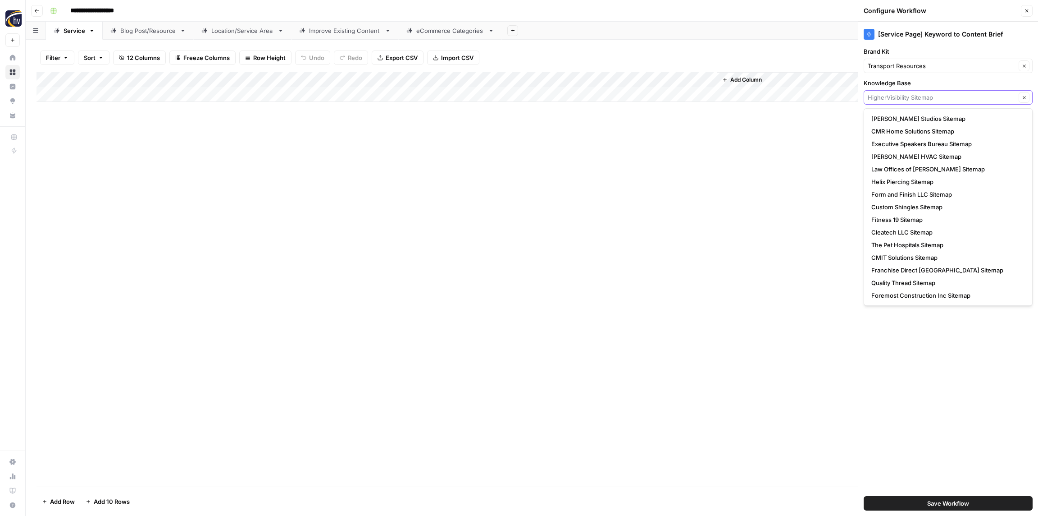
paste input "Transport Resources"
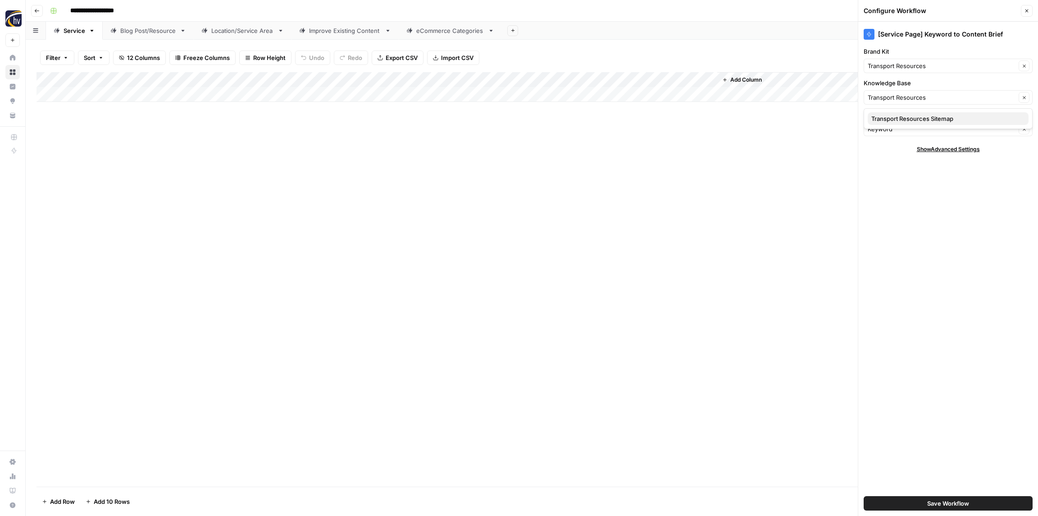
click at [899, 119] on span "Transport Resources Sitemap" at bounding box center [947, 118] width 150 height 9
type input "Transport Resources Sitemap"
click at [944, 503] on span "Save Workflow" at bounding box center [949, 502] width 42 height 9
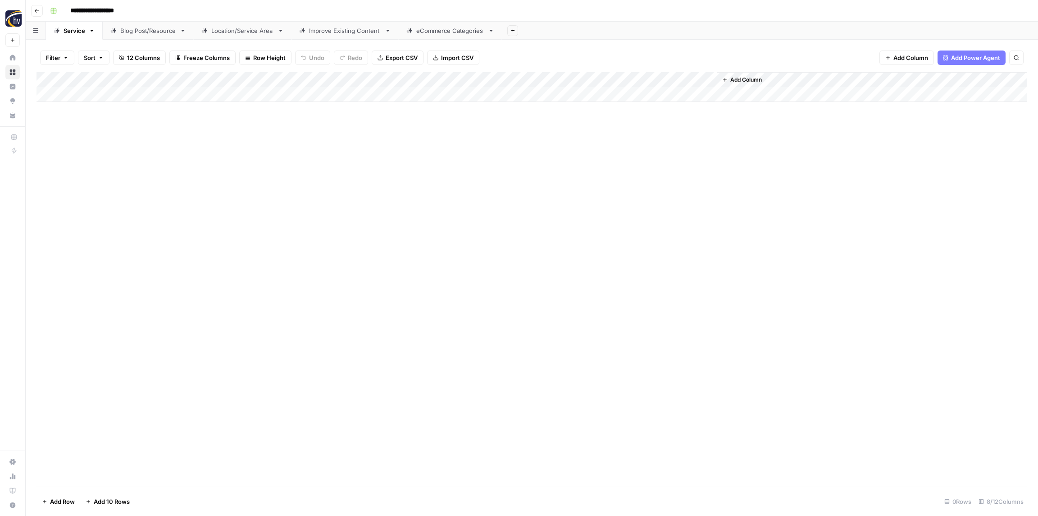
click at [580, 77] on div "Add Column" at bounding box center [532, 87] width 991 height 30
click at [591, 156] on span "Configure Inputs" at bounding box center [611, 155] width 79 height 9
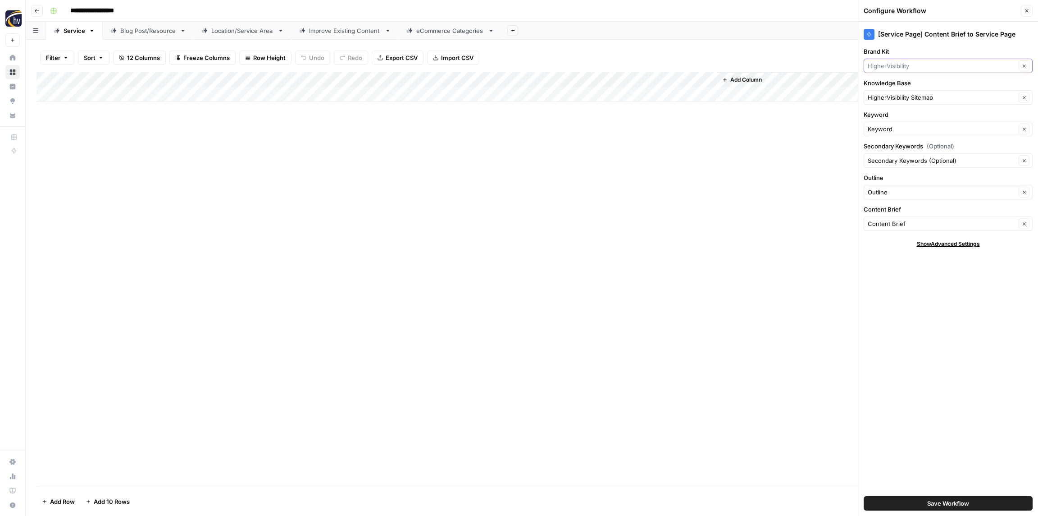
click at [887, 65] on input "Brand Kit" at bounding box center [942, 65] width 148 height 9
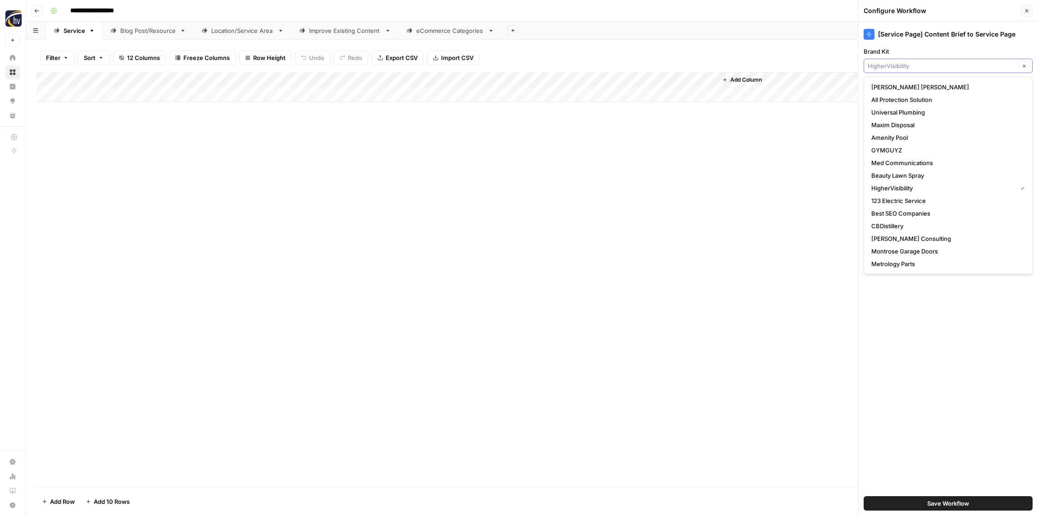
paste input "Transport Resources"
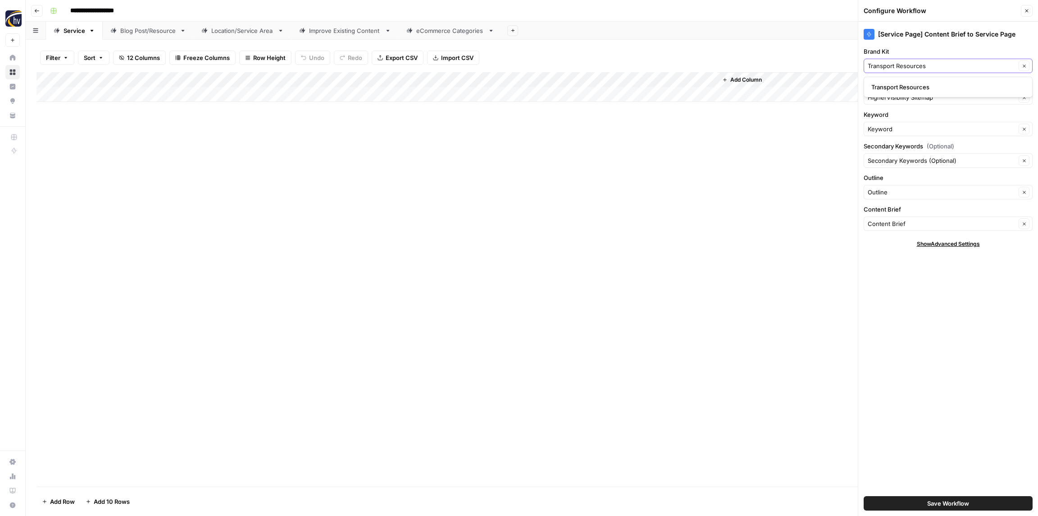
type input "Transport Resources"
click at [899, 91] on span "Transport Resources" at bounding box center [947, 86] width 150 height 9
click at [899, 102] on div "HigherVisibility Sitemap Clear" at bounding box center [948, 97] width 169 height 14
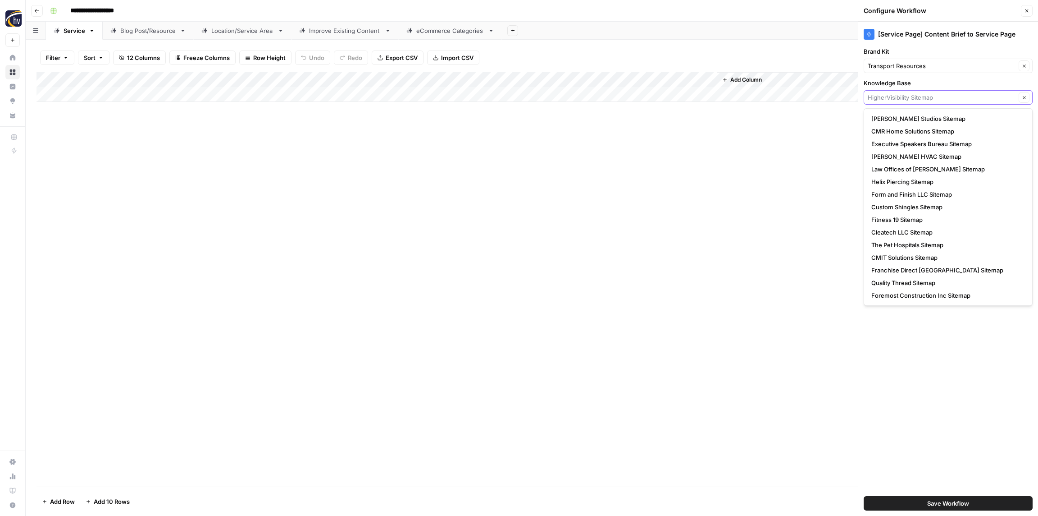
paste input "Transport Resources"
type input "Transport Resources"
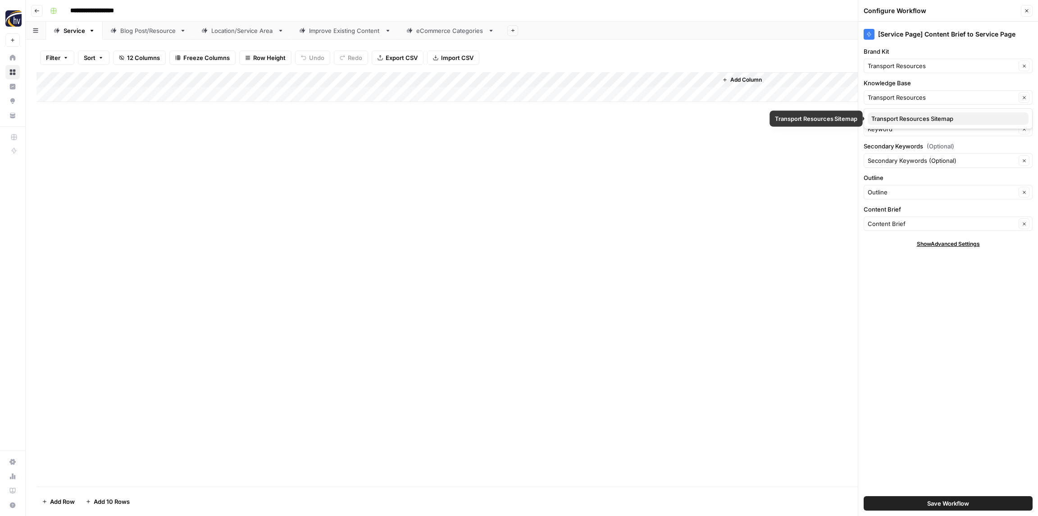
click at [907, 115] on span "Transport Resources Sitemap" at bounding box center [947, 118] width 150 height 9
type input "Transport Resources Sitemap"
click at [941, 501] on span "Save Workflow" at bounding box center [949, 502] width 42 height 9
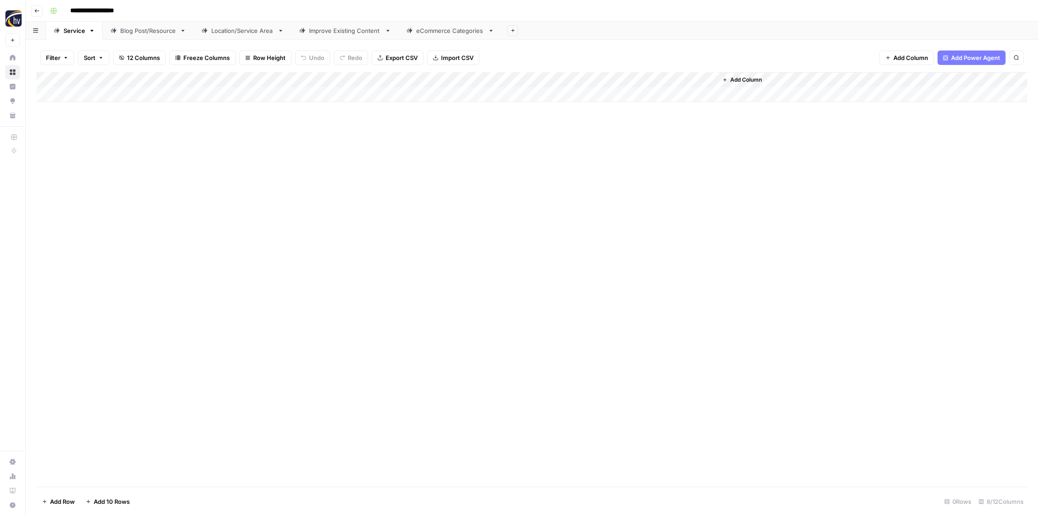
click at [158, 33] on div "Blog Post/Resource" at bounding box center [148, 30] width 56 height 9
click at [190, 78] on div "Add Column" at bounding box center [532, 87] width 991 height 30
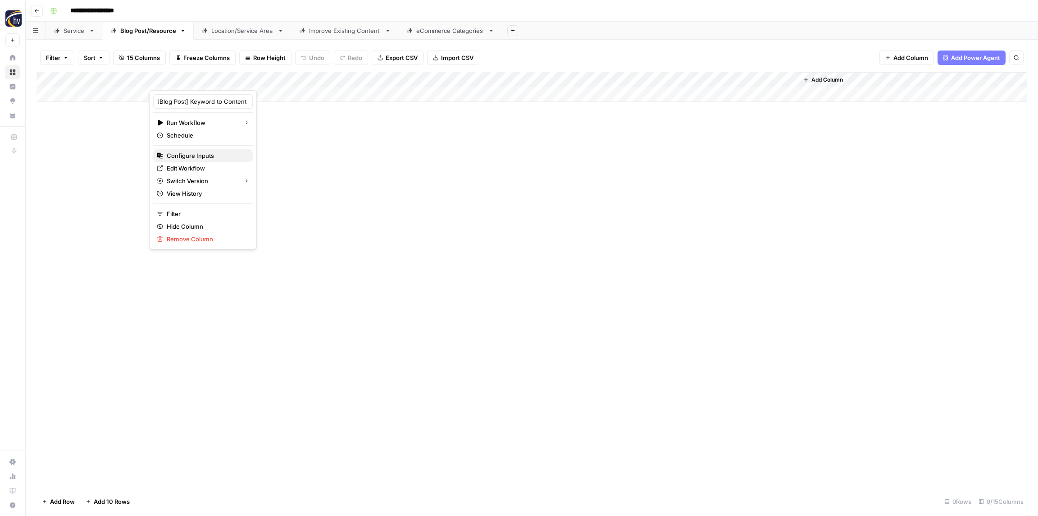
click at [202, 152] on span "Configure Inputs" at bounding box center [206, 155] width 79 height 9
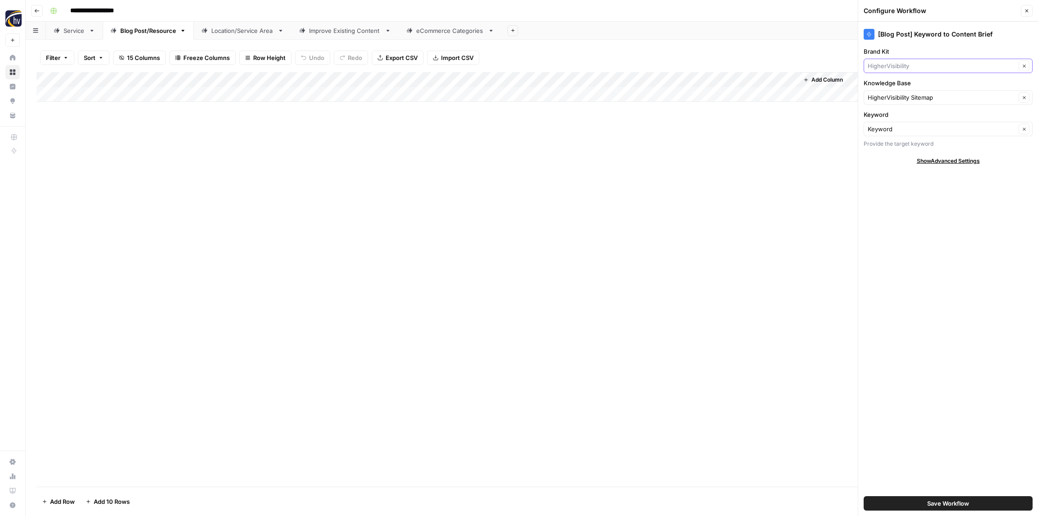
click at [905, 63] on input "Brand Kit" at bounding box center [942, 65] width 148 height 9
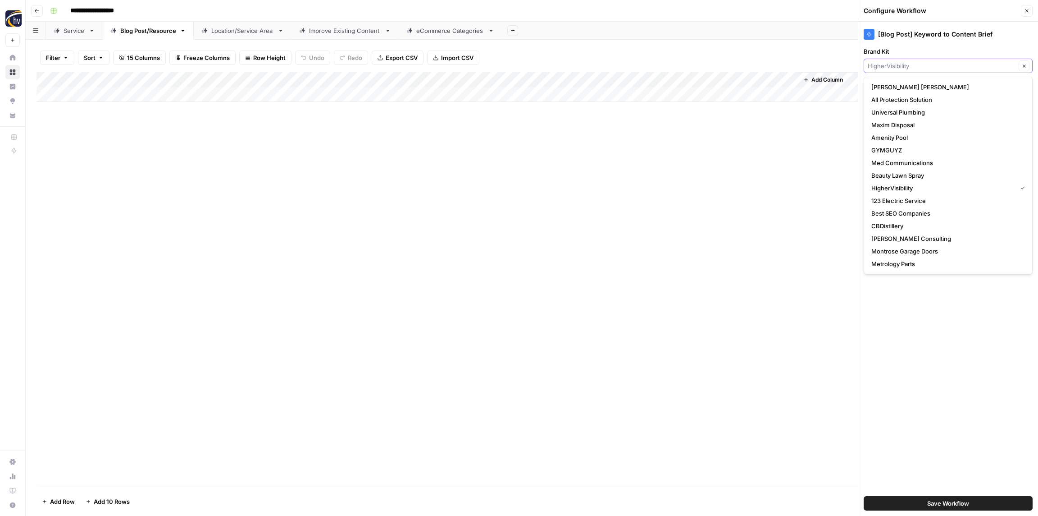
paste input "Transport Resources"
type input "Transport Resources"
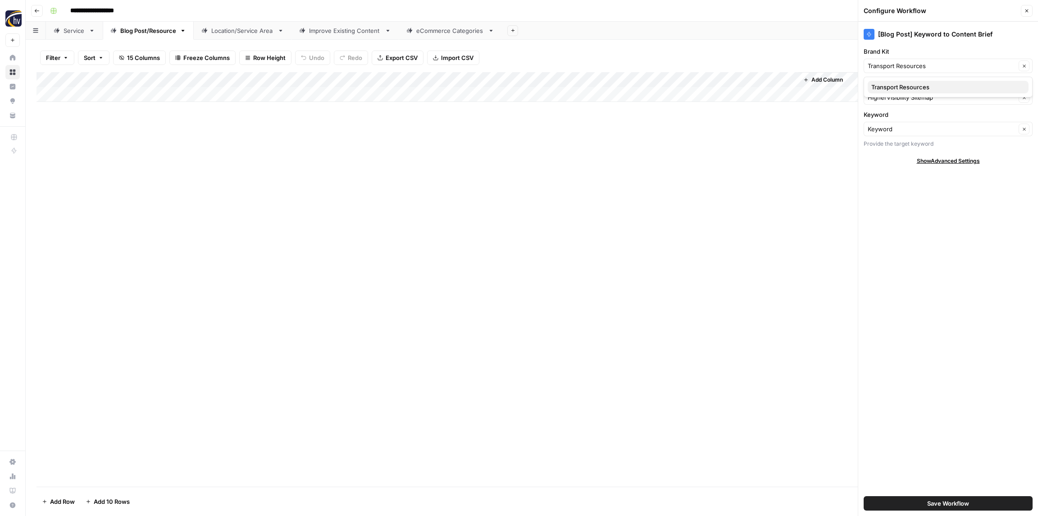
click at [904, 87] on span "Transport Resources" at bounding box center [947, 86] width 150 height 9
click at [907, 96] on input "Knowledge Base" at bounding box center [942, 97] width 148 height 9
paste input "Transport Resources"
click at [901, 117] on span "Transport Resources Sitemap" at bounding box center [947, 118] width 150 height 9
type input "Transport Resources Sitemap"
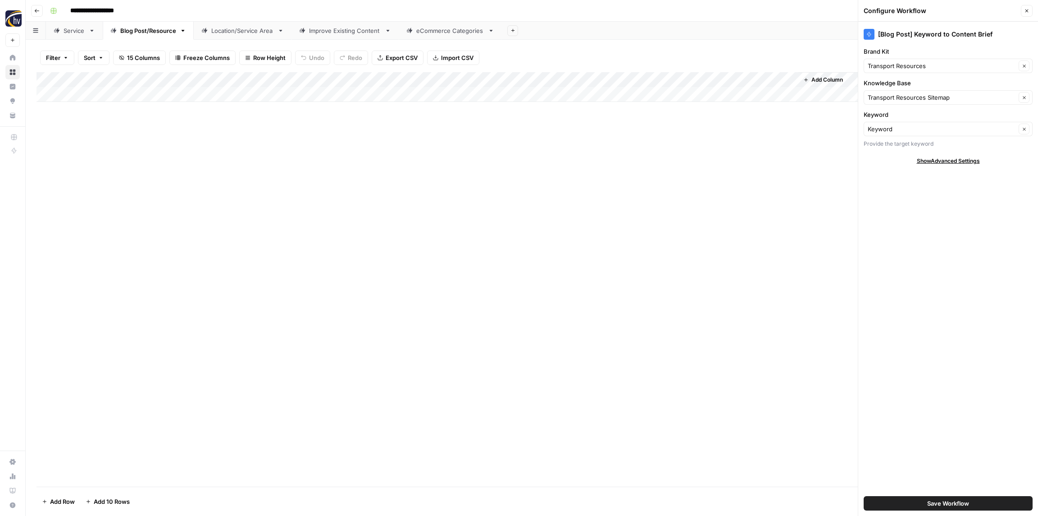
click at [968, 505] on span "Save Workflow" at bounding box center [949, 502] width 42 height 9
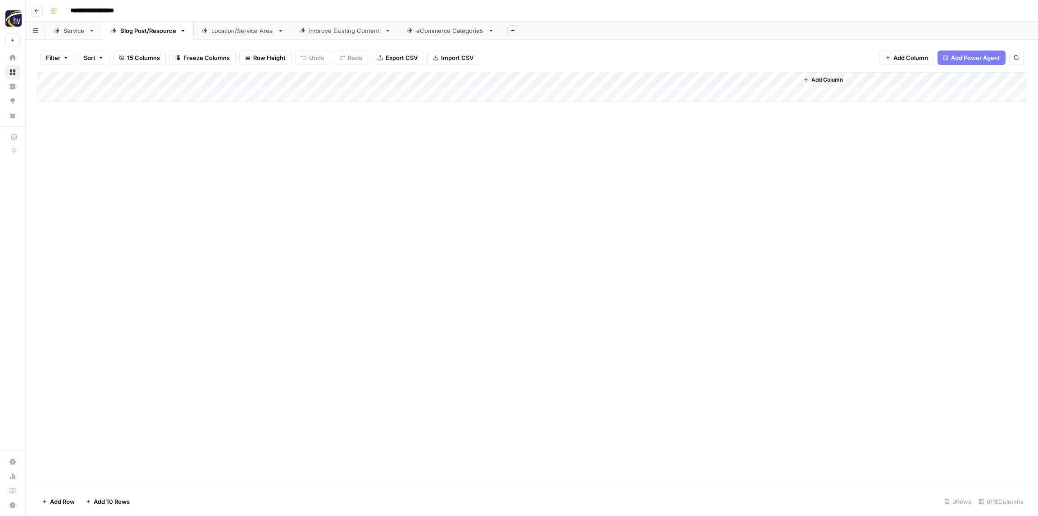
click at [664, 82] on div "Add Column" at bounding box center [532, 87] width 991 height 30
click at [676, 160] on button "Configure Inputs" at bounding box center [690, 155] width 100 height 13
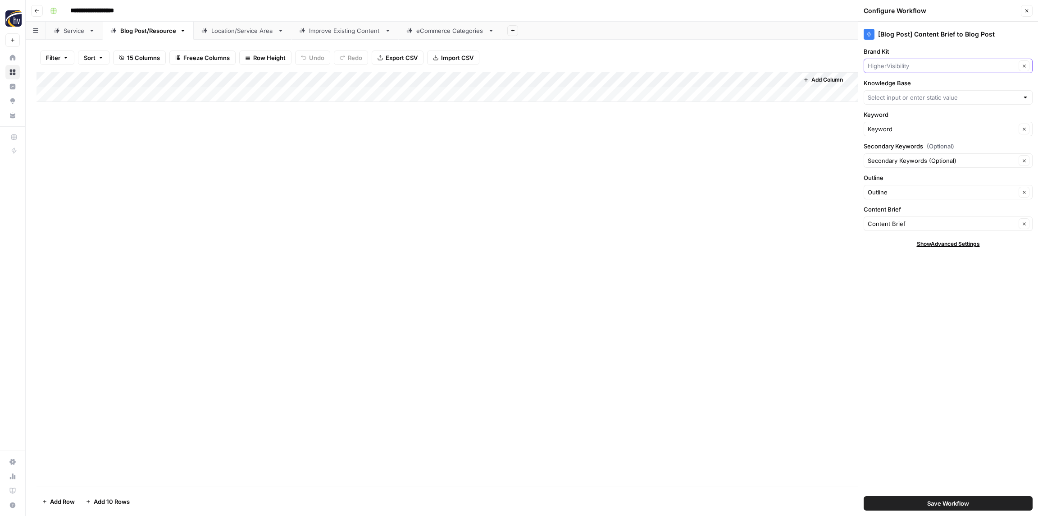
click at [909, 66] on input "Brand Kit" at bounding box center [942, 65] width 148 height 9
paste input "Transport Resources"
type input "Transport Resources"
click at [909, 89] on span "Transport Resources" at bounding box center [947, 86] width 150 height 9
click at [904, 98] on input "Knowledge Base" at bounding box center [943, 97] width 151 height 9
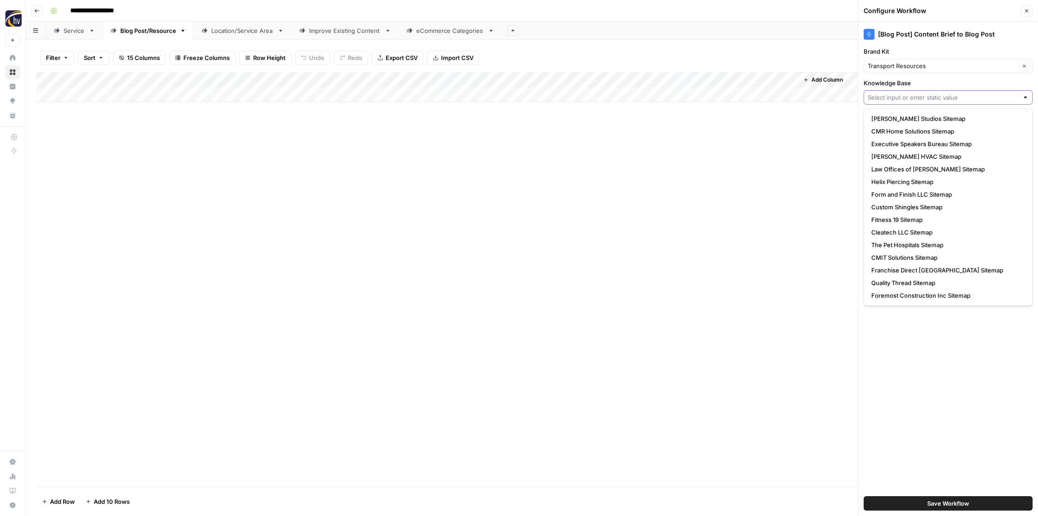
paste input "Transport Resources"
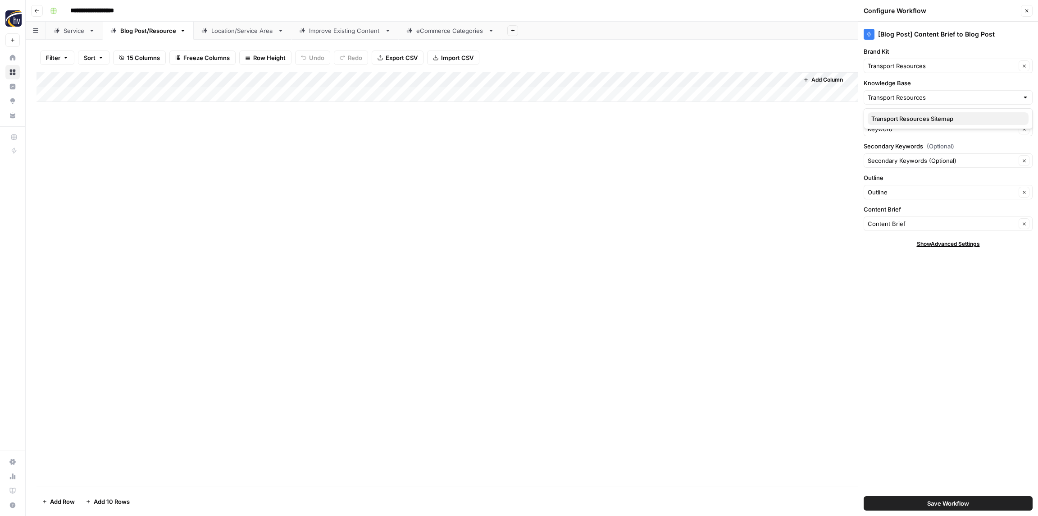
click at [898, 114] on button "Transport Resources Sitemap" at bounding box center [948, 118] width 161 height 13
type input "Transport Resources Sitemap"
click at [965, 497] on button "Save Workflow" at bounding box center [948, 503] width 169 height 14
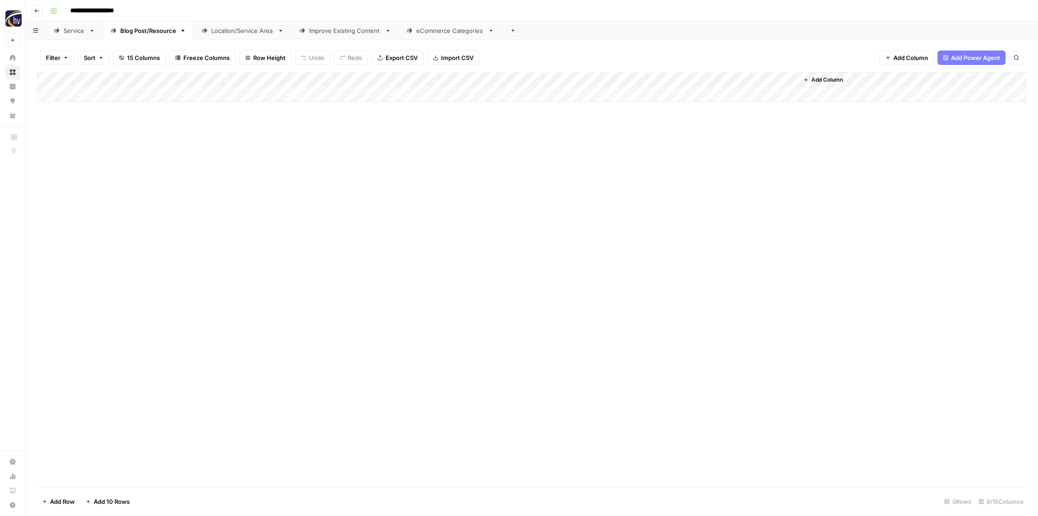
click at [236, 33] on div "Location/Service Area" at bounding box center [242, 30] width 63 height 9
click at [333, 79] on div "Add Column" at bounding box center [532, 87] width 991 height 30
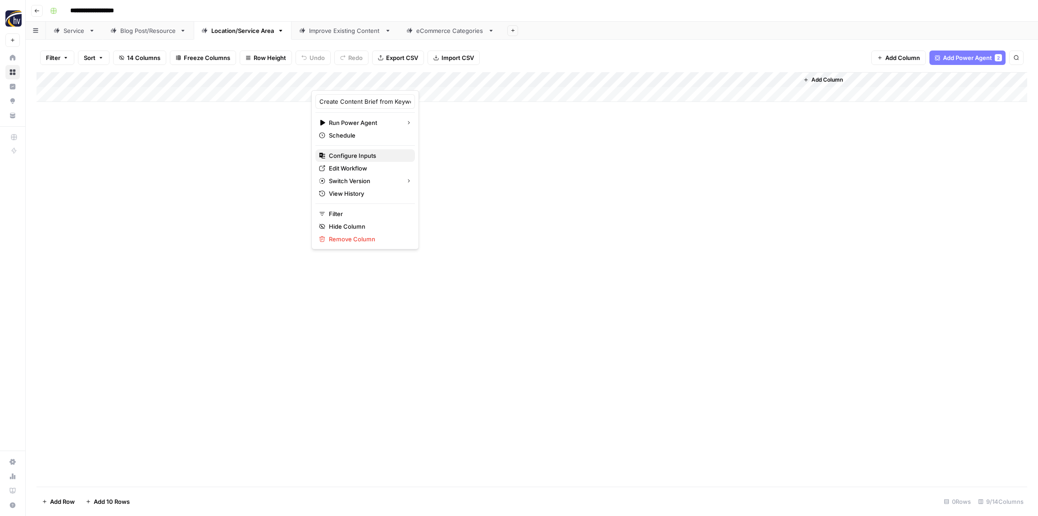
click at [364, 158] on span "Configure Inputs" at bounding box center [368, 155] width 79 height 9
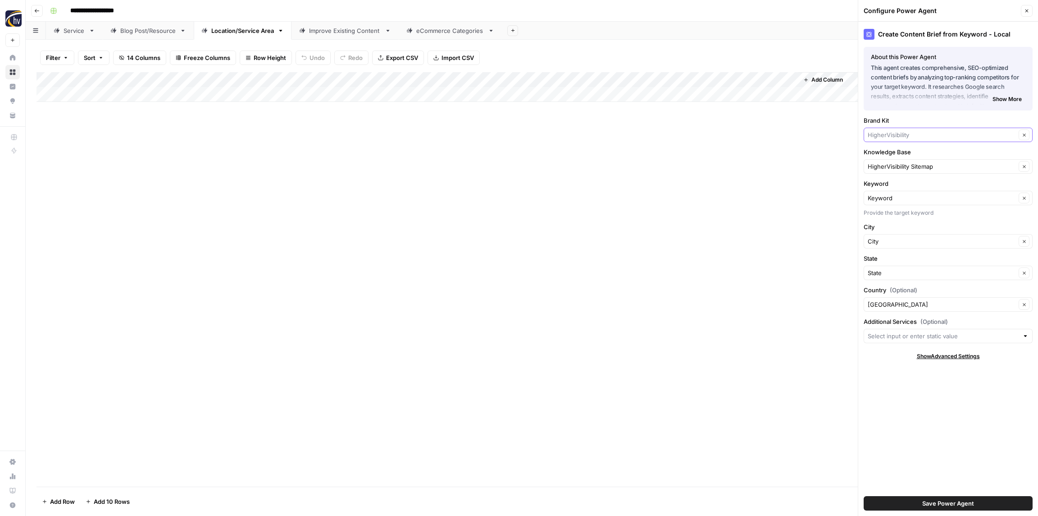
click at [904, 133] on input "Brand Kit" at bounding box center [942, 134] width 148 height 9
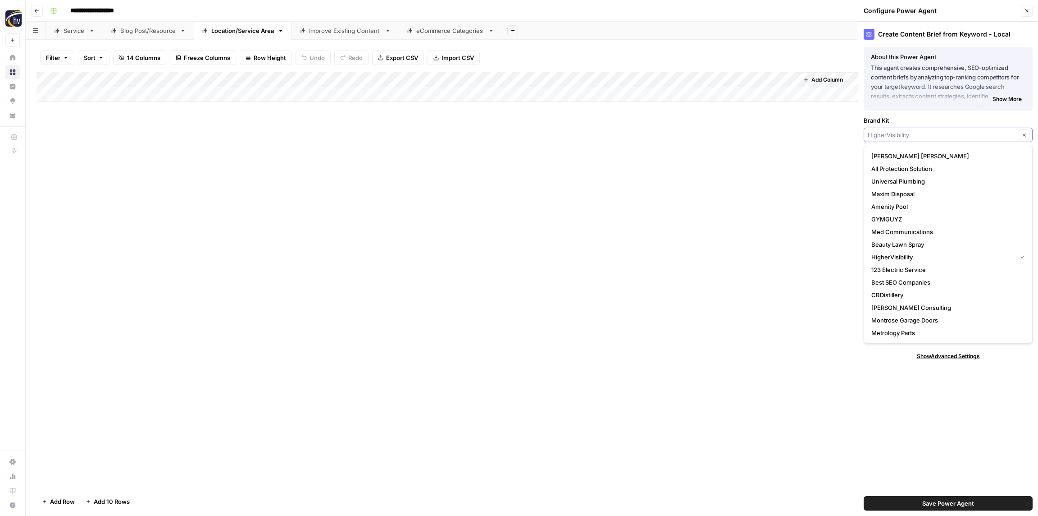
paste input "Transport Resources"
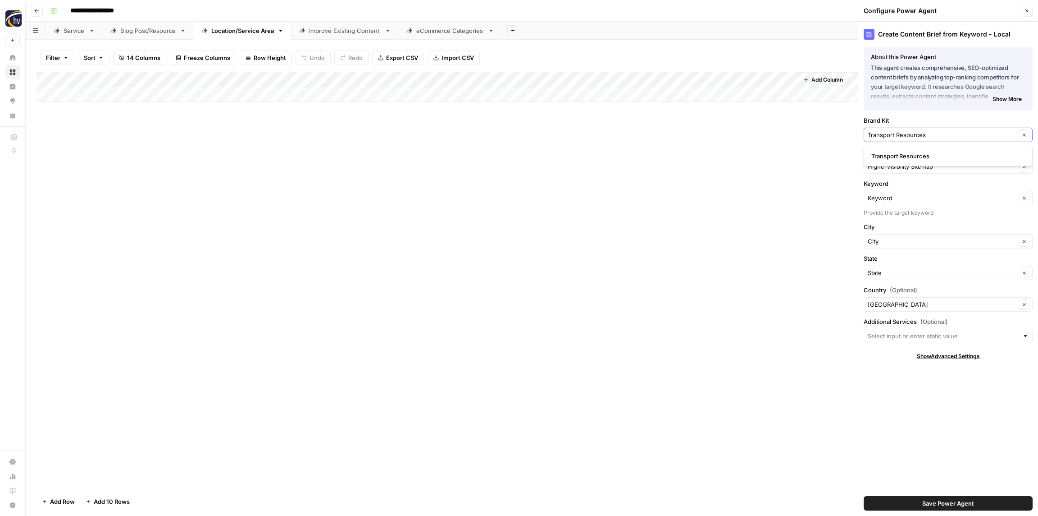
type input "Transport Resources"
click at [903, 158] on span "Transport Resources" at bounding box center [947, 155] width 150 height 9
click at [901, 168] on input "Knowledge Base" at bounding box center [942, 166] width 148 height 9
paste input "Transport Resources"
click at [904, 187] on span "Transport Resources Sitemap" at bounding box center [947, 187] width 150 height 9
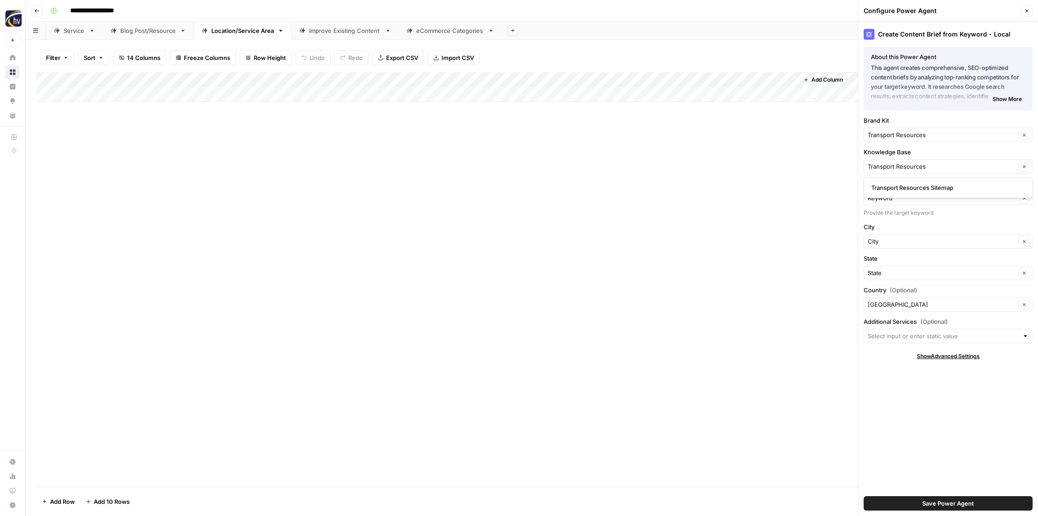
type input "Transport Resources Sitemap"
click at [940, 506] on span "Save Power Agent" at bounding box center [949, 502] width 52 height 9
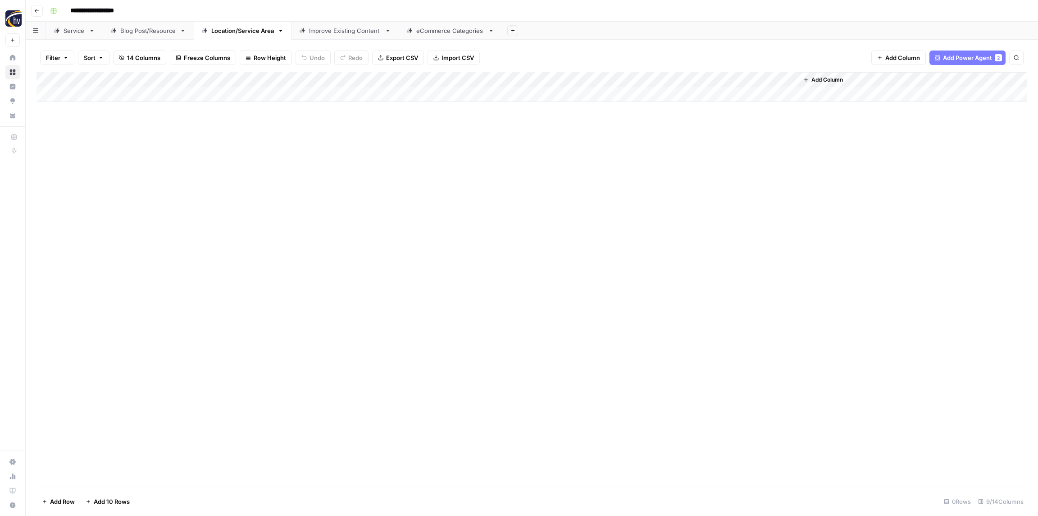
click at [671, 82] on div "Add Column" at bounding box center [532, 87] width 991 height 30
click at [678, 158] on span "Configure Inputs" at bounding box center [692, 155] width 79 height 9
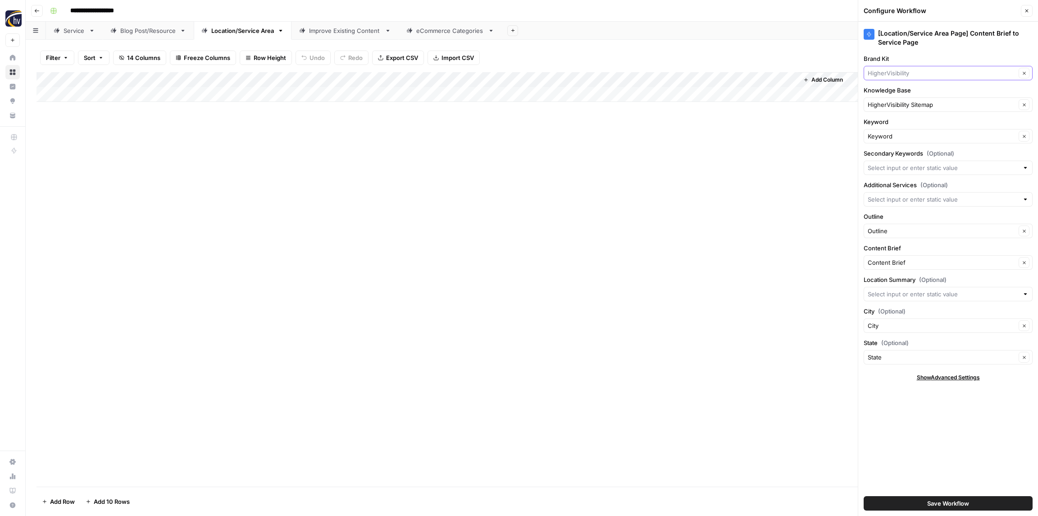
click at [903, 76] on input "Brand Kit" at bounding box center [942, 73] width 148 height 9
paste input "Transport Resources"
type input "Transport Resources"
click at [904, 89] on button "Transport Resources" at bounding box center [948, 94] width 161 height 13
click at [900, 104] on input "Knowledge Base" at bounding box center [942, 104] width 148 height 9
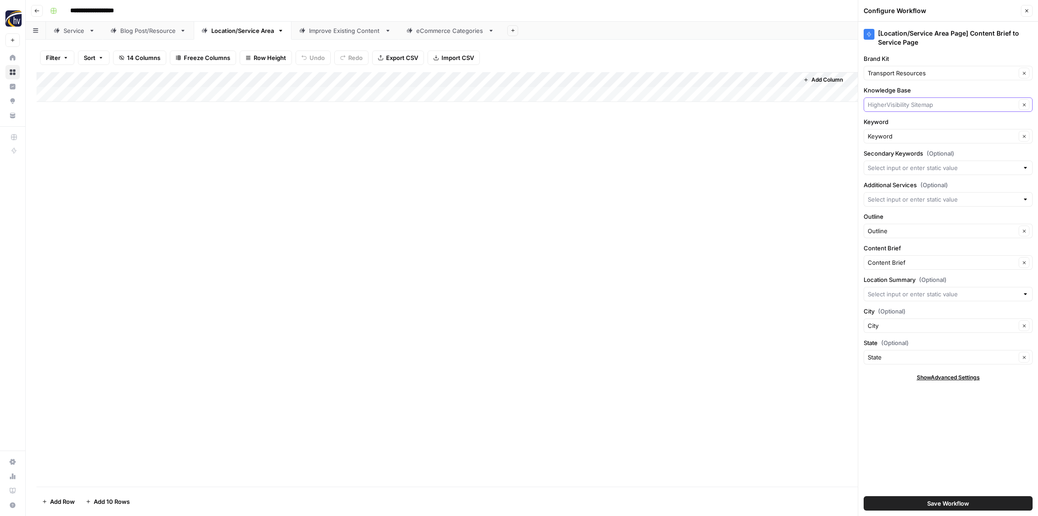
paste input "Transport Resources"
click at [905, 127] on span "Transport Resources Sitemap" at bounding box center [947, 125] width 150 height 9
type input "Transport Resources Sitemap"
click at [946, 502] on span "Save Workflow" at bounding box center [949, 502] width 42 height 9
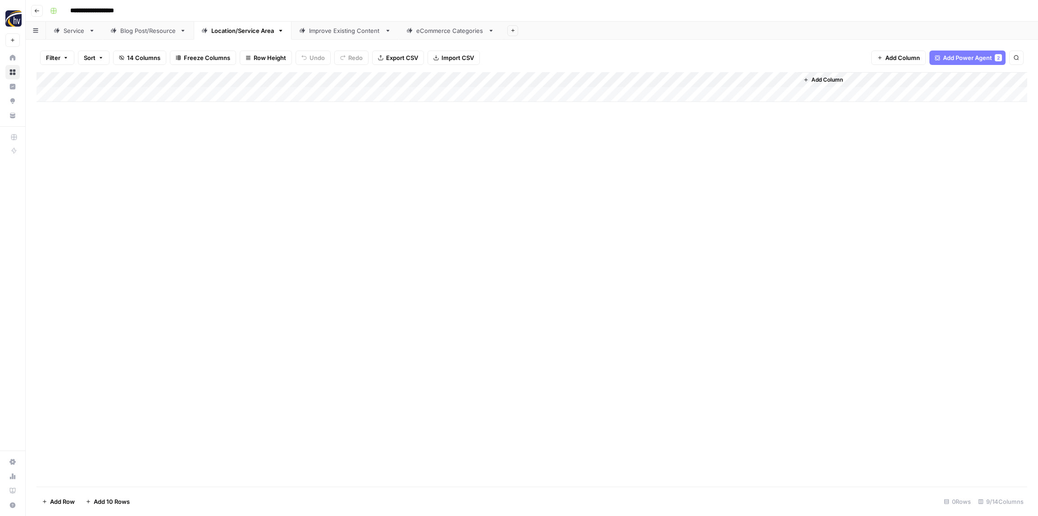
click at [324, 30] on div "Improve Existing Content" at bounding box center [345, 30] width 72 height 9
click at [580, 75] on div "Add Column" at bounding box center [532, 87] width 991 height 30
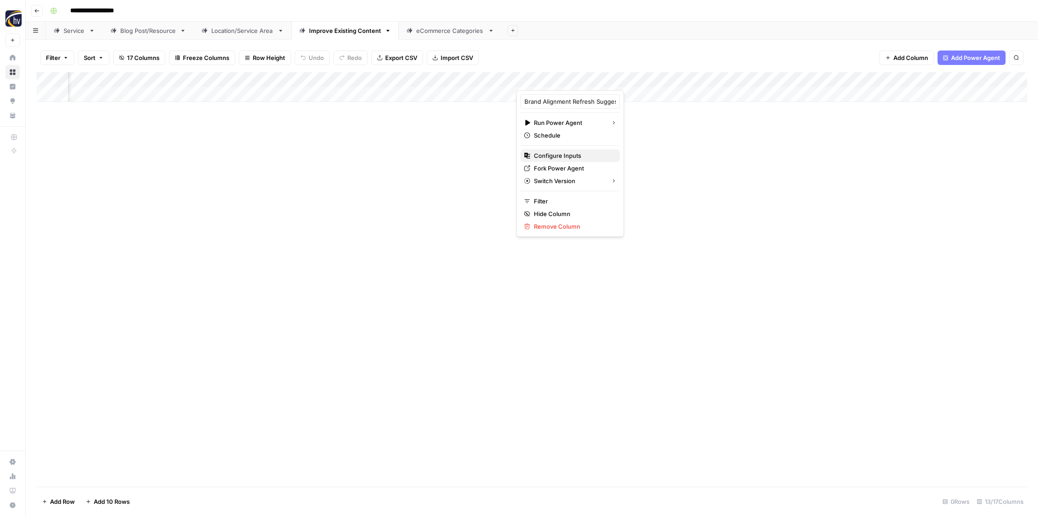
click at [566, 154] on span "Configure Inputs" at bounding box center [573, 155] width 79 height 9
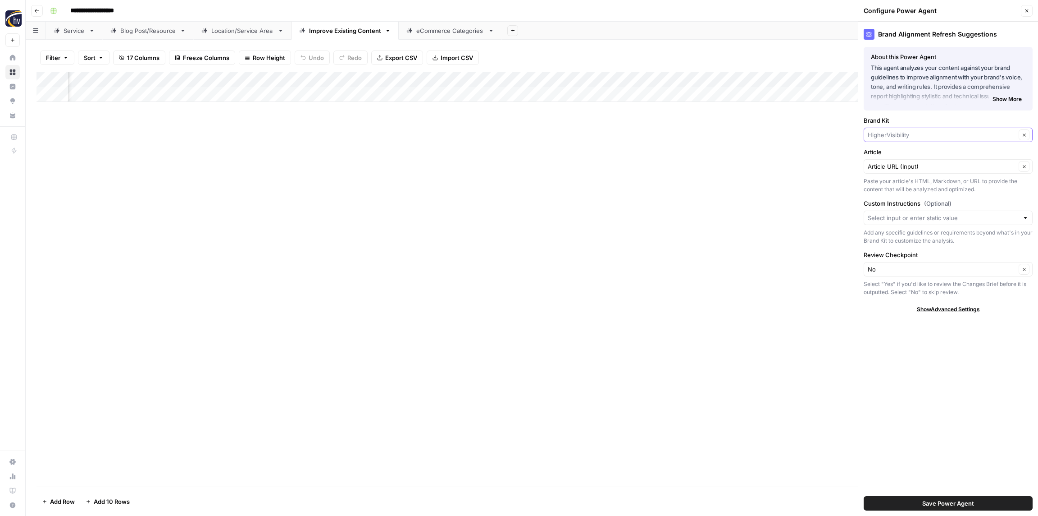
click at [887, 134] on input "Brand Kit" at bounding box center [942, 134] width 148 height 9
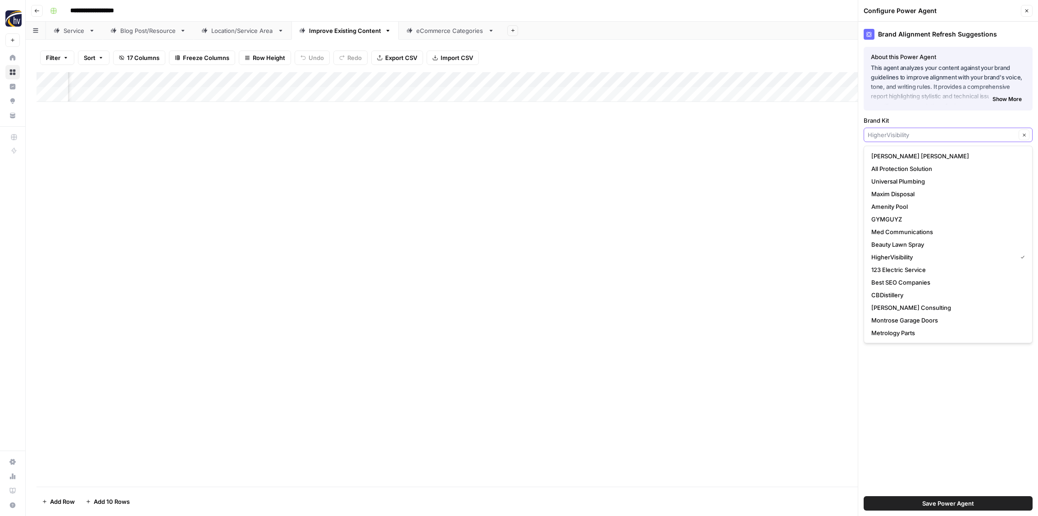
paste input "Transport Resources"
type input "Transport Resources"
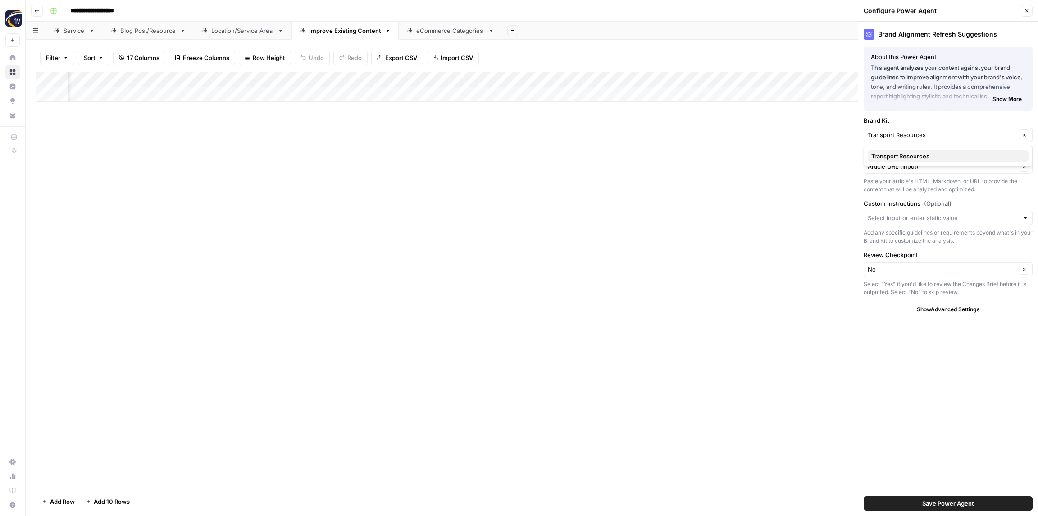
drag, startPoint x: 902, startPoint y: 157, endPoint x: 901, endPoint y: 164, distance: 6.8
click at [902, 157] on span "Transport Resources" at bounding box center [947, 155] width 150 height 9
click at [942, 508] on button "Save Power Agent" at bounding box center [948, 503] width 169 height 14
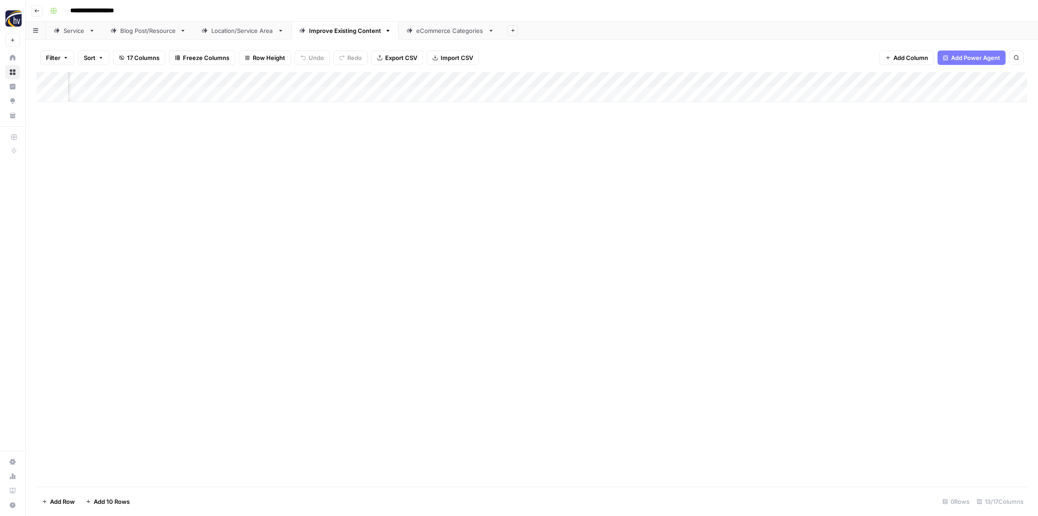
click at [781, 79] on div "Add Column" at bounding box center [532, 87] width 991 height 30
click at [782, 155] on span "Configure Inputs" at bounding box center [802, 155] width 79 height 9
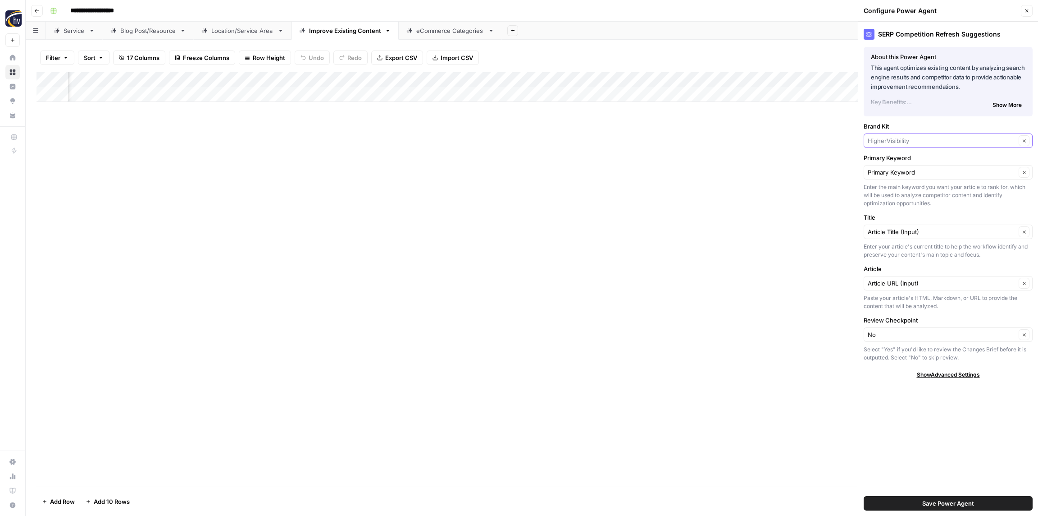
click at [902, 142] on input "Brand Kit" at bounding box center [942, 140] width 148 height 9
paste input "Transport Resources"
type input "Transport Resources"
click at [905, 158] on span "Transport Resources" at bounding box center [947, 161] width 150 height 9
click at [960, 503] on span "Save Power Agent" at bounding box center [949, 502] width 52 height 9
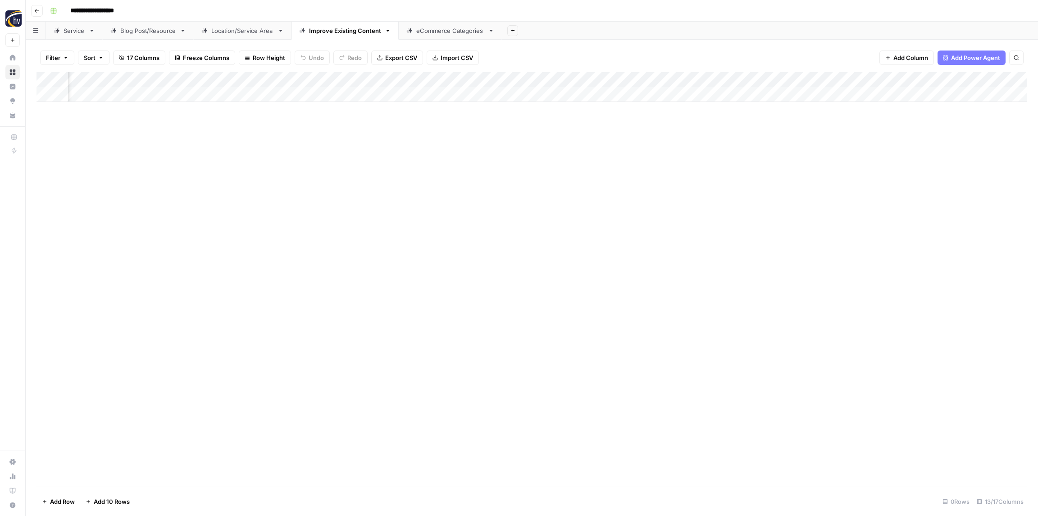
scroll to position [0, 469]
click at [864, 78] on div "Add Column" at bounding box center [532, 87] width 991 height 30
click at [829, 152] on span "Configure Inputs" at bounding box center [827, 155] width 79 height 9
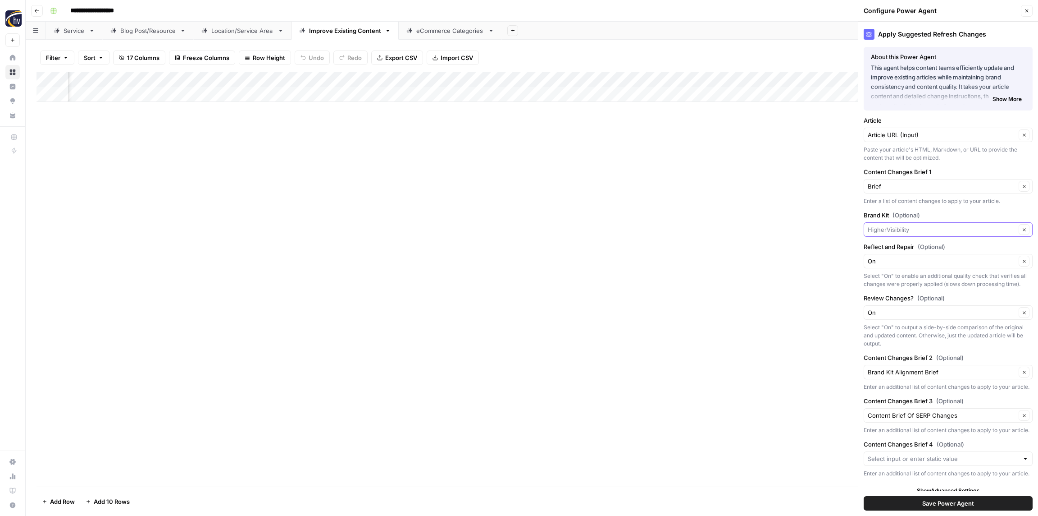
click at [919, 233] on input "Brand Kit (Optional)" at bounding box center [942, 229] width 148 height 9
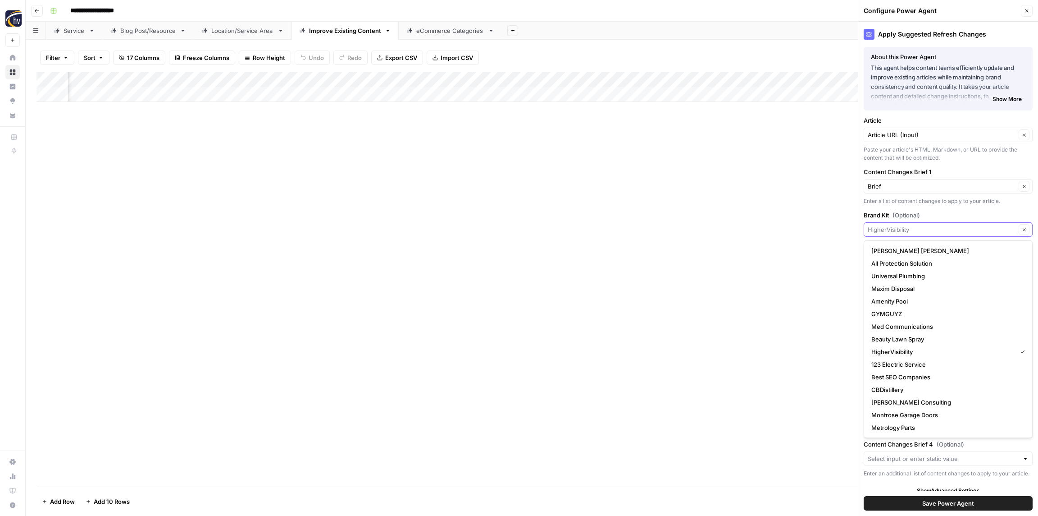
paste input "Transport Resources"
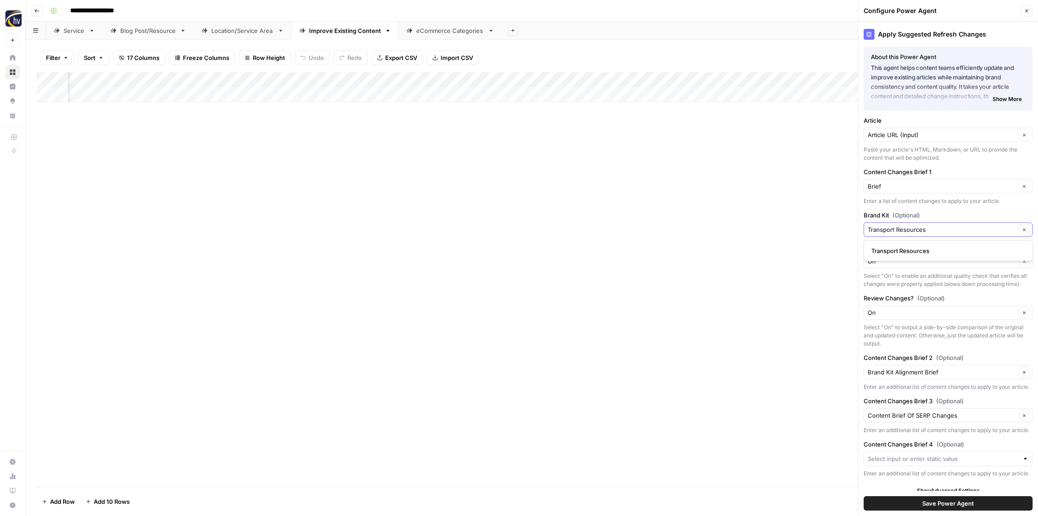
type input "Transport Resources"
click at [920, 251] on span "Transport Resources" at bounding box center [947, 250] width 150 height 9
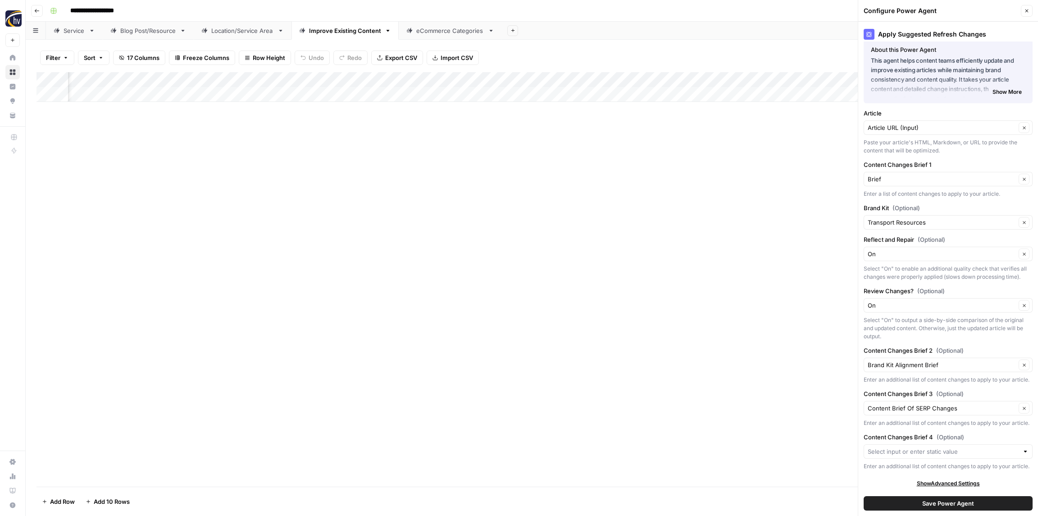
scroll to position [8, 0]
click at [941, 508] on button "Save Power Agent" at bounding box center [948, 503] width 169 height 14
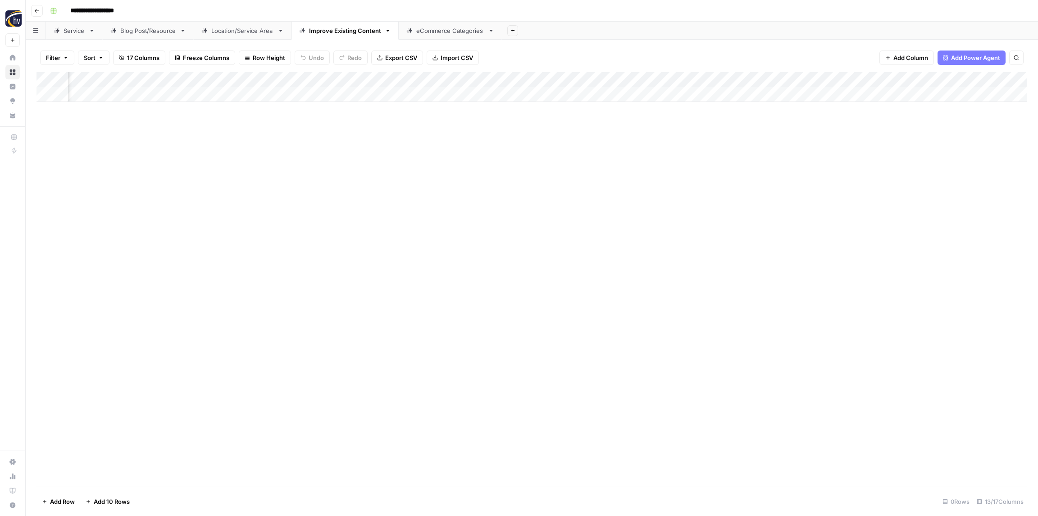
click at [450, 33] on div "eCommerce Categories" at bounding box center [450, 30] width 68 height 9
click at [352, 75] on div "Add Column" at bounding box center [532, 87] width 991 height 30
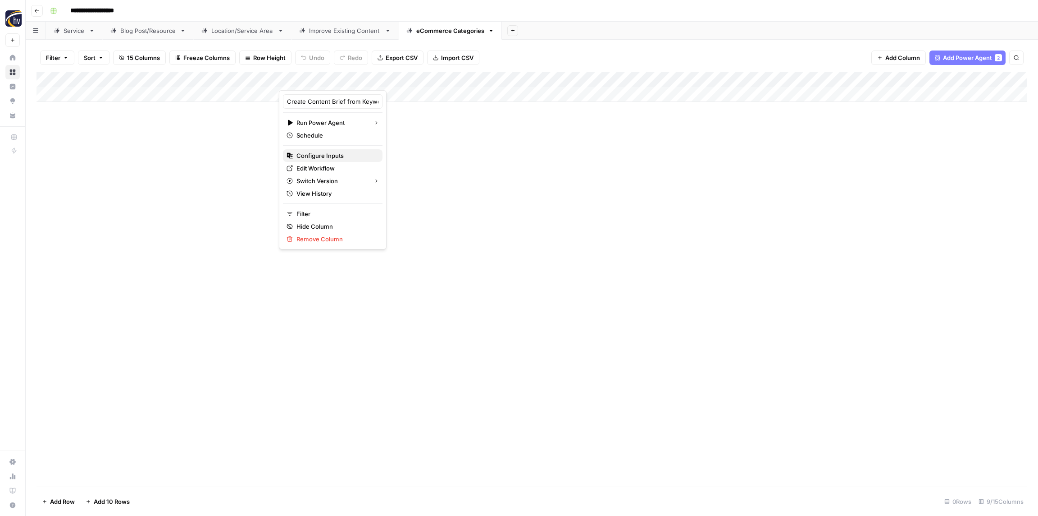
click at [324, 153] on span "Configure Inputs" at bounding box center [336, 155] width 79 height 9
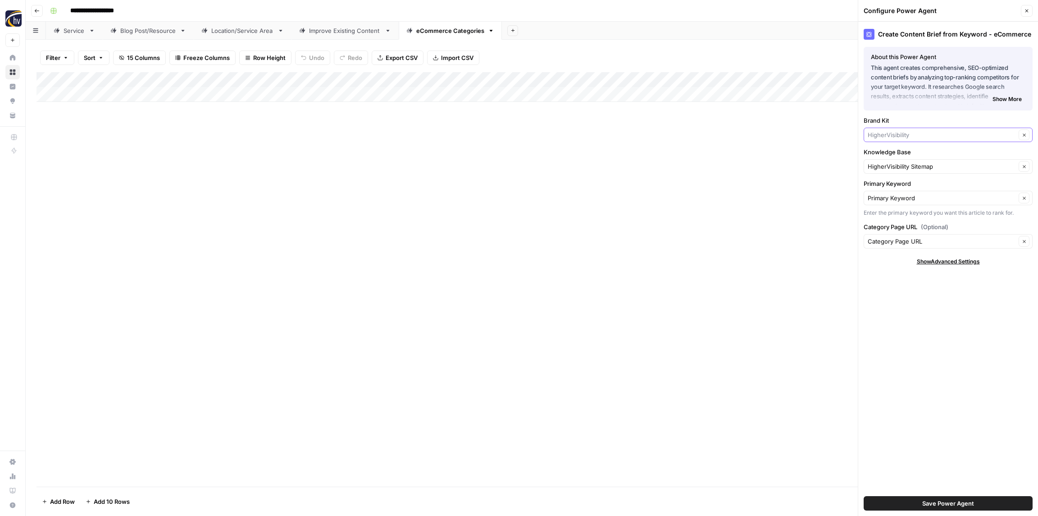
click at [882, 134] on input "Brand Kit" at bounding box center [942, 134] width 148 height 9
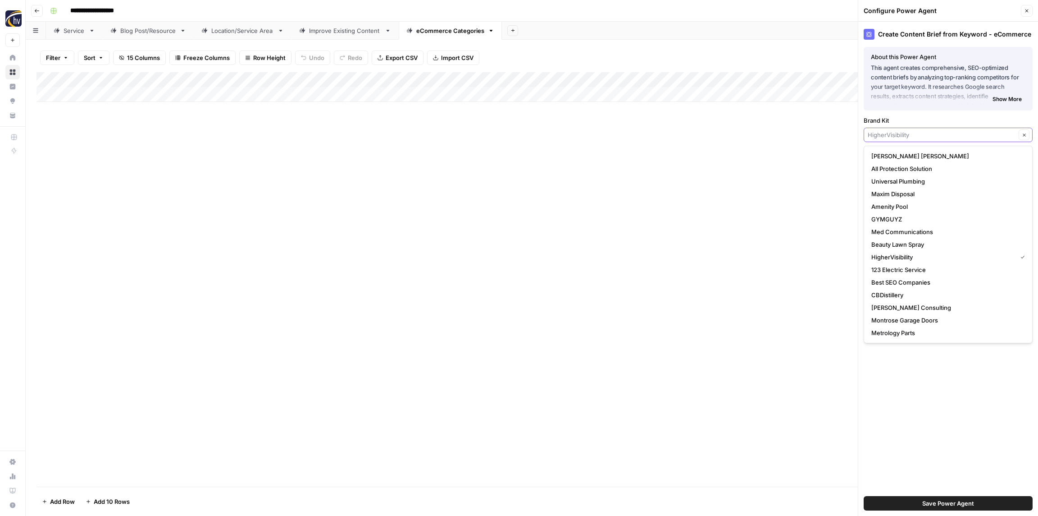
paste input "Transport Resources"
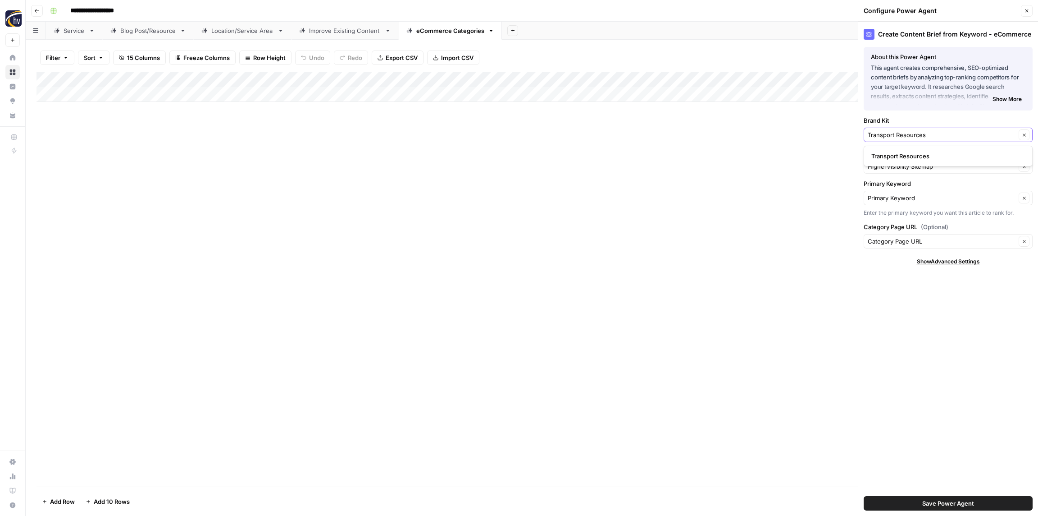
type input "Transport Resources"
click at [888, 154] on span "Transport Resources" at bounding box center [947, 155] width 150 height 9
click at [892, 163] on input "Knowledge Base" at bounding box center [942, 166] width 148 height 9
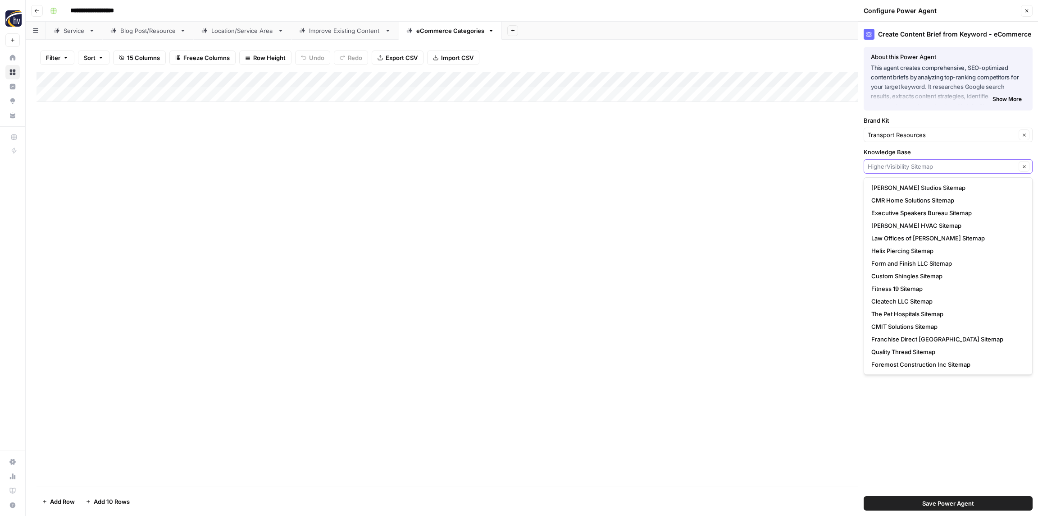
paste input "Transport Resources"
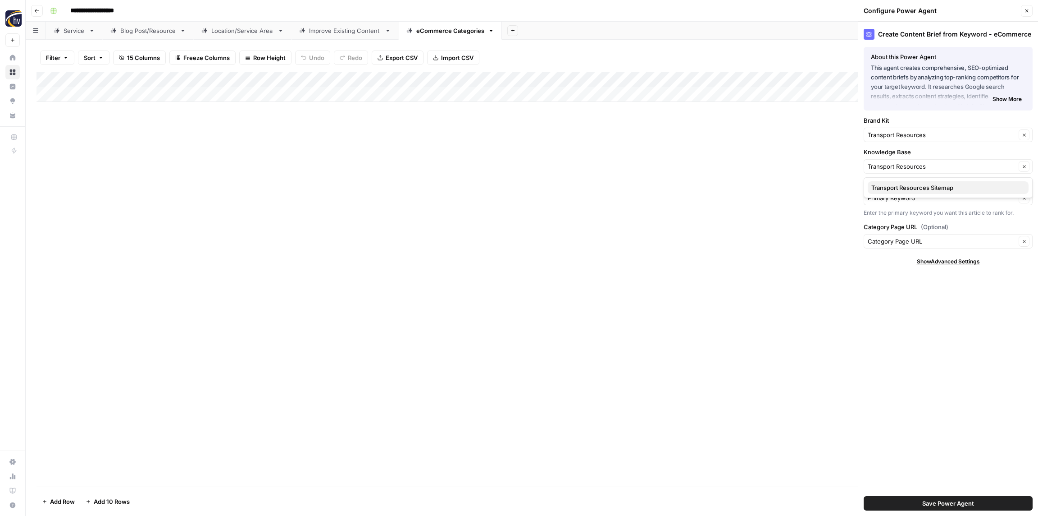
click at [882, 191] on span "Transport Resources Sitemap" at bounding box center [947, 187] width 150 height 9
type input "Transport Resources Sitemap"
click at [951, 500] on span "Save Power Agent" at bounding box center [949, 502] width 52 height 9
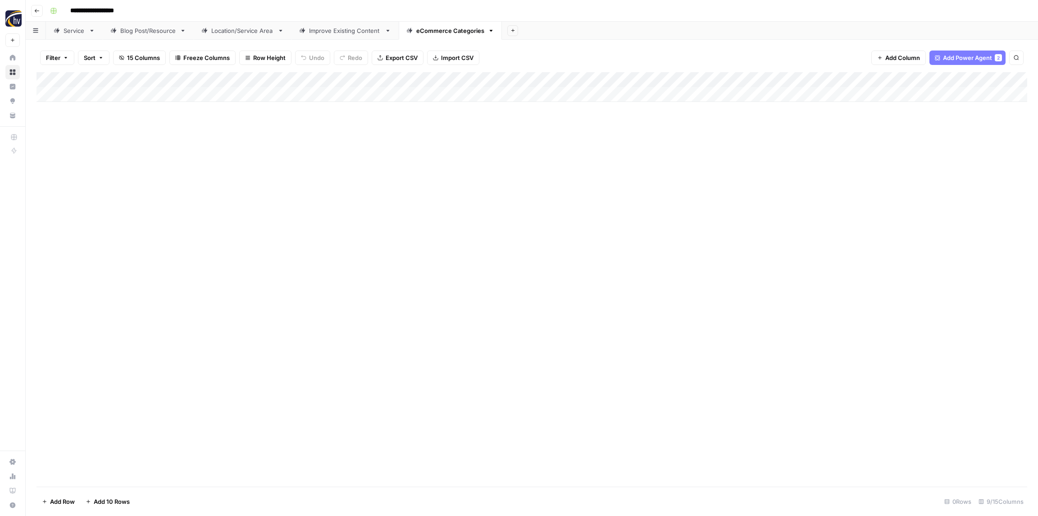
click at [847, 83] on div "Add Column" at bounding box center [532, 87] width 991 height 30
click at [835, 153] on span "Configure Inputs" at bounding box center [840, 155] width 79 height 9
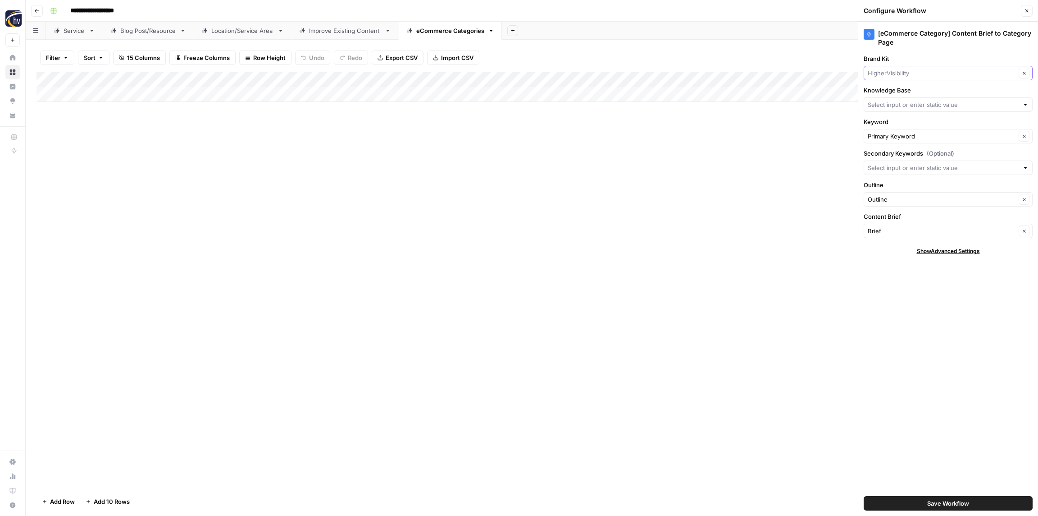
click at [910, 75] on input "Brand Kit" at bounding box center [942, 73] width 148 height 9
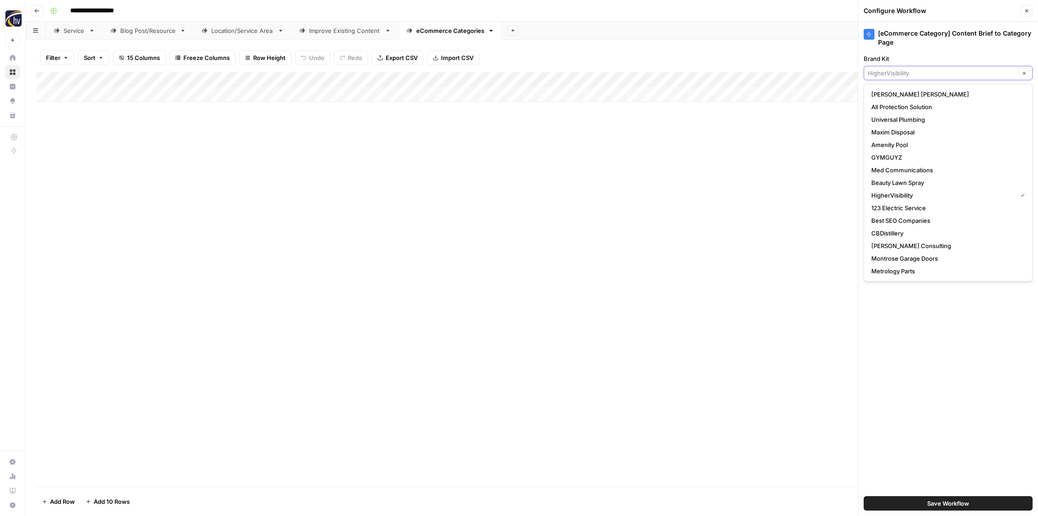
paste input "Transport Resources"
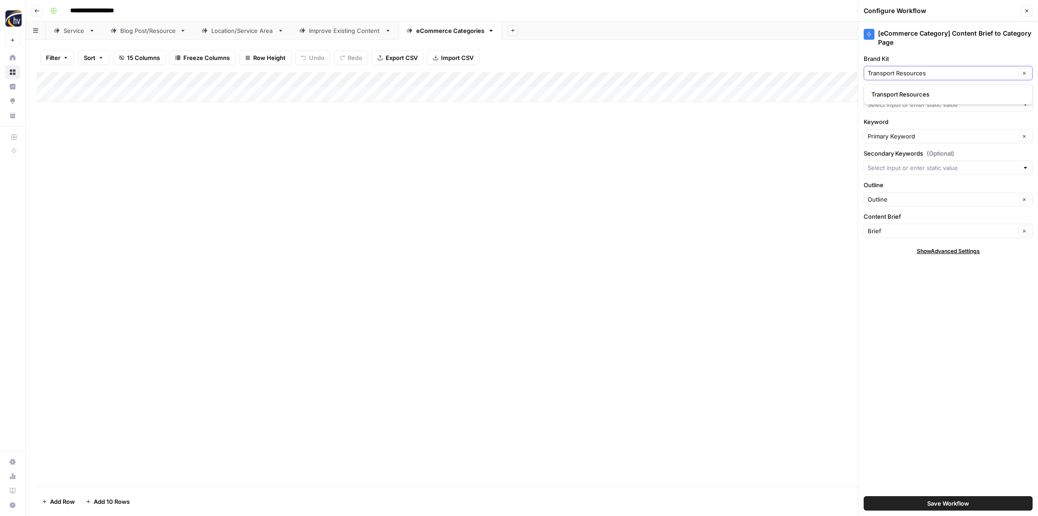
type input "Transport Resources"
click at [904, 96] on span "Transport Resources" at bounding box center [947, 94] width 150 height 9
click at [903, 107] on input "Knowledge Base" at bounding box center [943, 104] width 151 height 9
paste input "Transport Resources"
click at [905, 121] on span "Transport Resources Sitemap" at bounding box center [947, 125] width 150 height 9
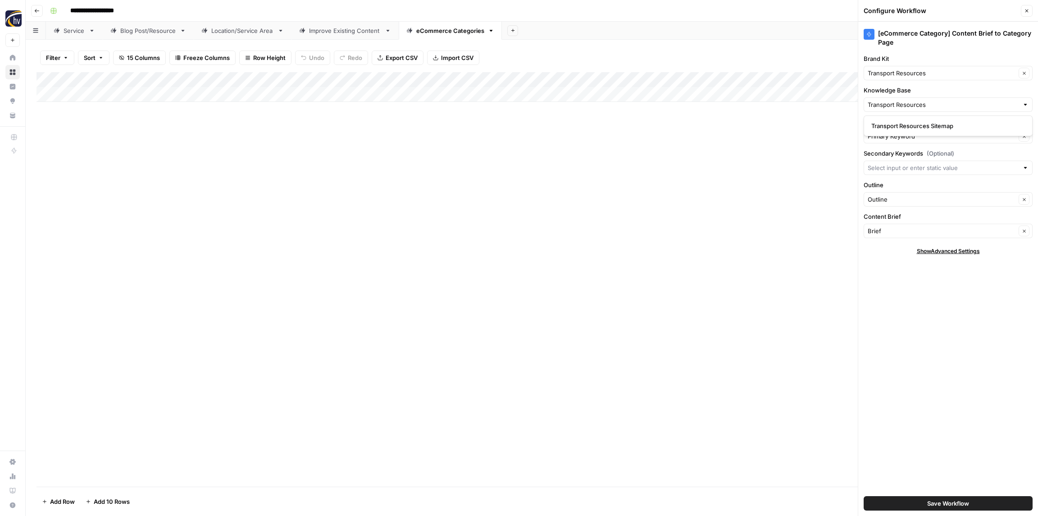
type input "Transport Resources Sitemap"
drag, startPoint x: 821, startPoint y: 295, endPoint x: 825, endPoint y: 301, distance: 7.8
click at [822, 295] on div "Add Column" at bounding box center [532, 279] width 991 height 414
click at [954, 496] on button "Save Workflow" at bounding box center [948, 503] width 169 height 14
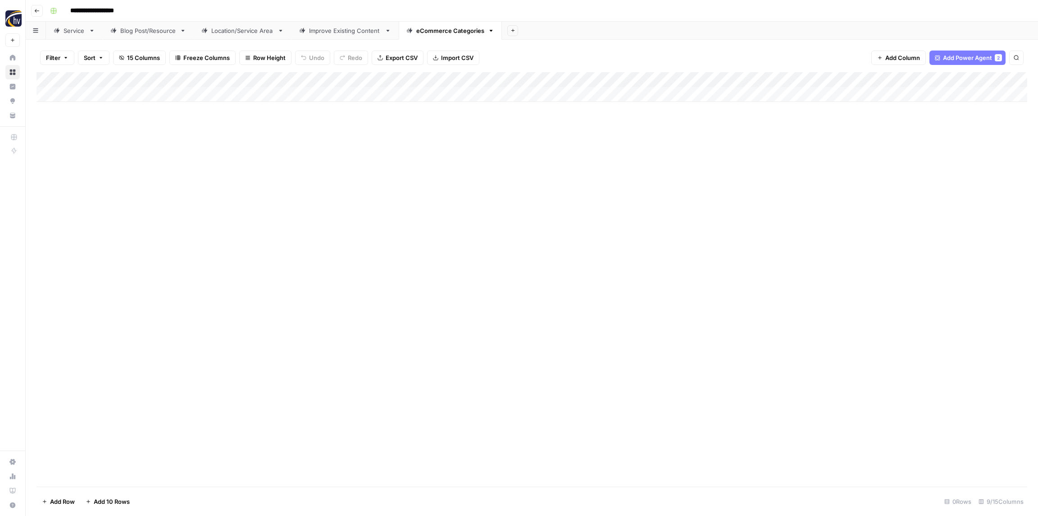
click at [843, 81] on div "Add Column" at bounding box center [532, 87] width 991 height 30
click at [843, 81] on div at bounding box center [882, 81] width 197 height 18
click at [826, 152] on span "Configure Inputs" at bounding box center [840, 155] width 79 height 9
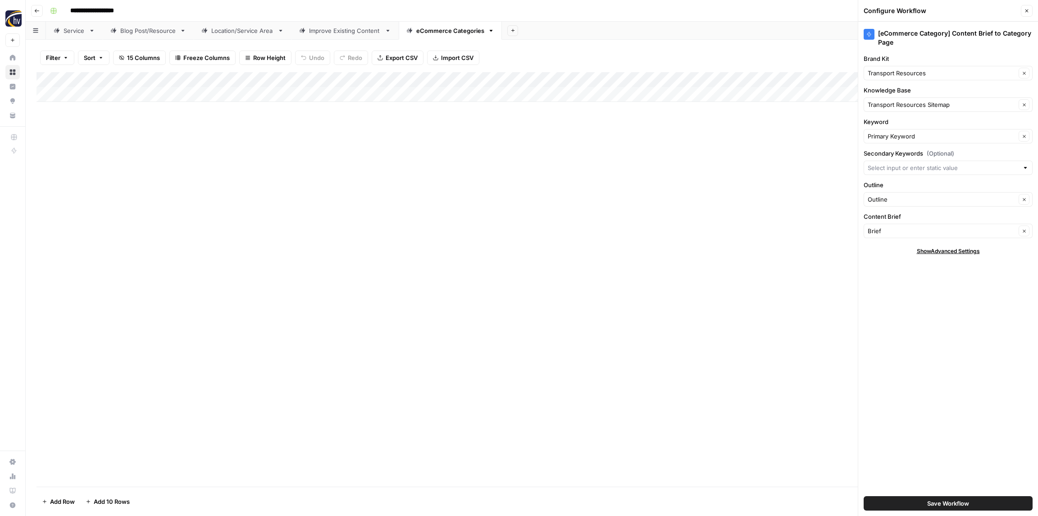
click at [1026, 11] on icon "button" at bounding box center [1027, 10] width 3 height 3
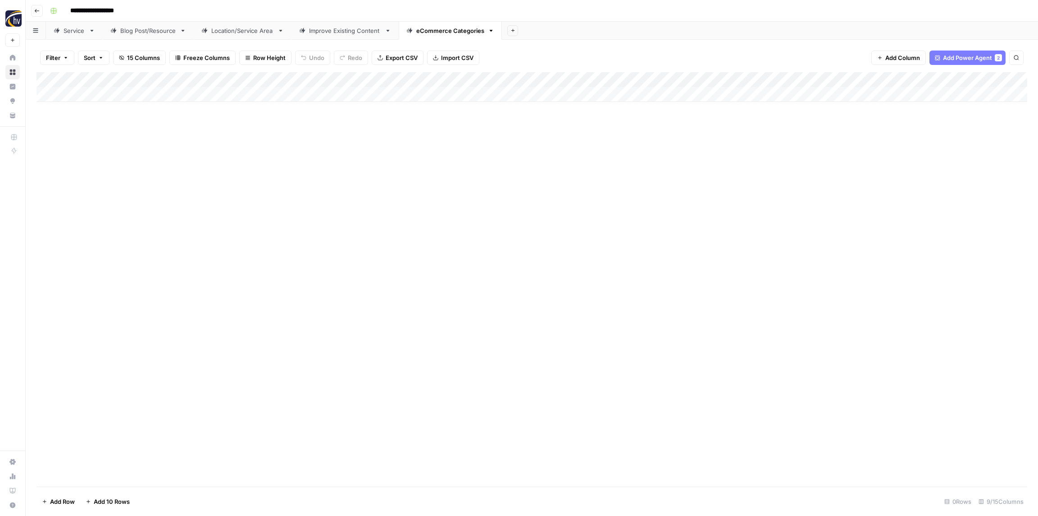
click at [365, 84] on div "Add Column" at bounding box center [532, 87] width 991 height 30
click at [344, 157] on span "Configure Inputs" at bounding box center [336, 155] width 79 height 9
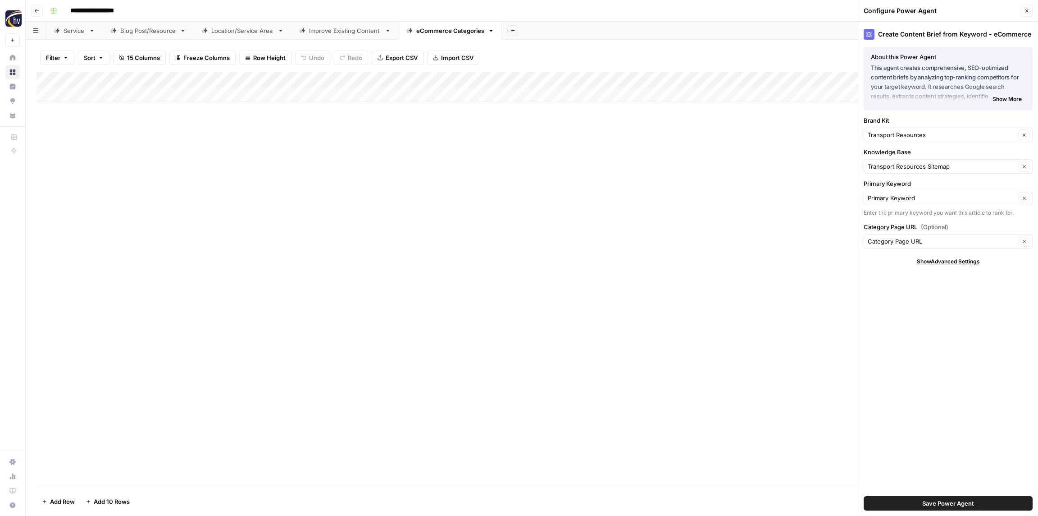
click at [1029, 11] on icon "button" at bounding box center [1026, 10] width 5 height 5
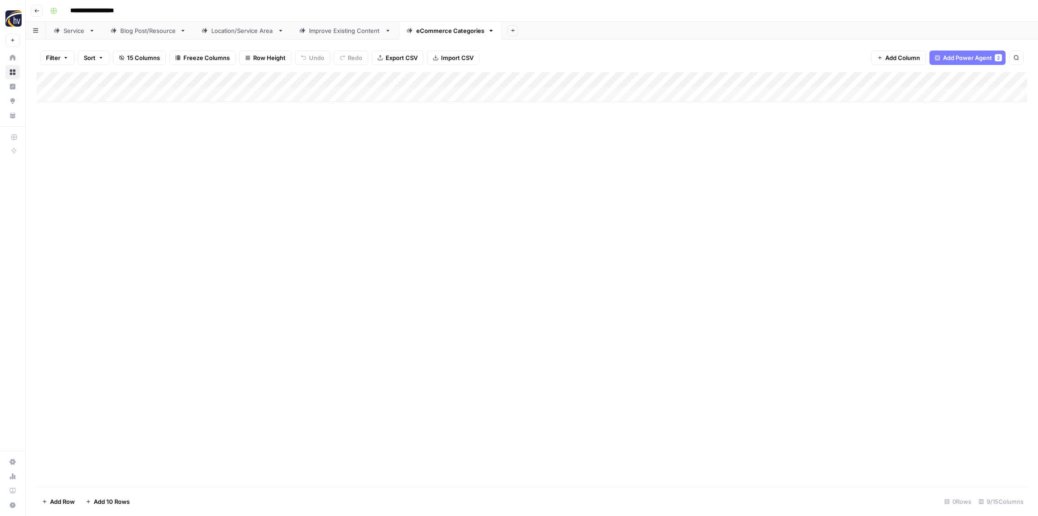
drag, startPoint x: 151, startPoint y: 168, endPoint x: 115, endPoint y: 82, distance: 92.7
click at [150, 165] on div "Add Column" at bounding box center [532, 279] width 991 height 414
click at [39, 11] on icon "button" at bounding box center [36, 10] width 5 height 5
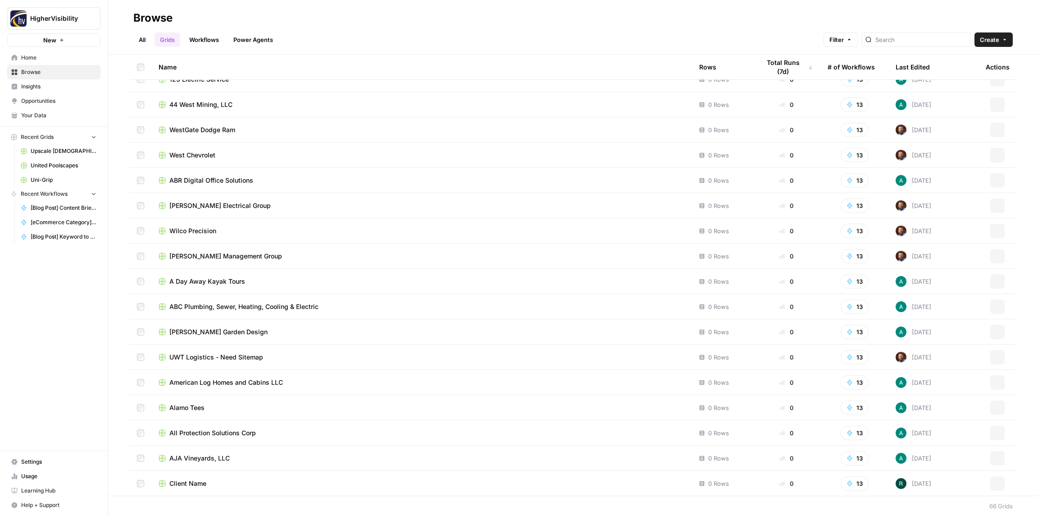
scroll to position [1250, 0]
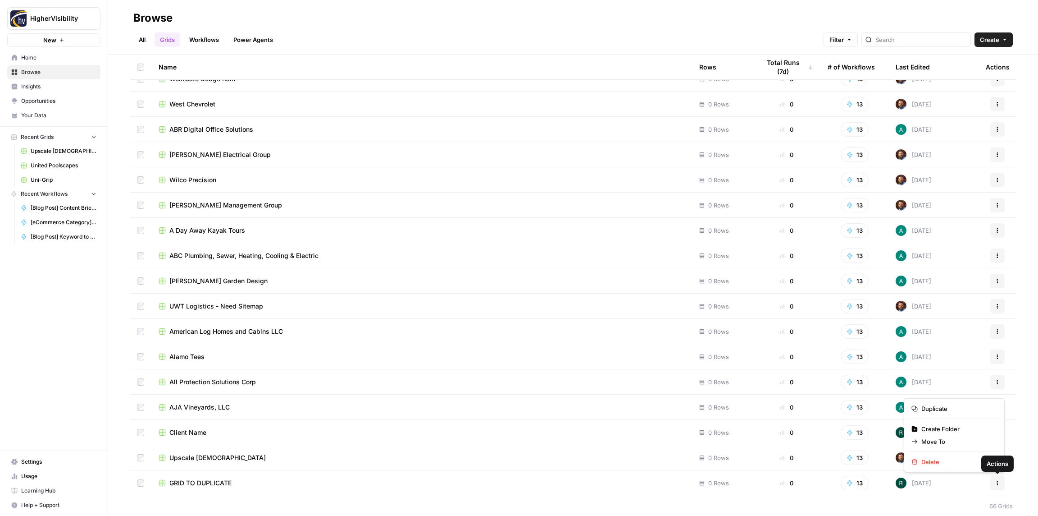
click at [1001, 481] on button "Actions" at bounding box center [998, 482] width 14 height 14
click at [1001, 485] on button "Actions" at bounding box center [998, 482] width 14 height 14
click at [931, 407] on span "Duplicate" at bounding box center [958, 408] width 72 height 9
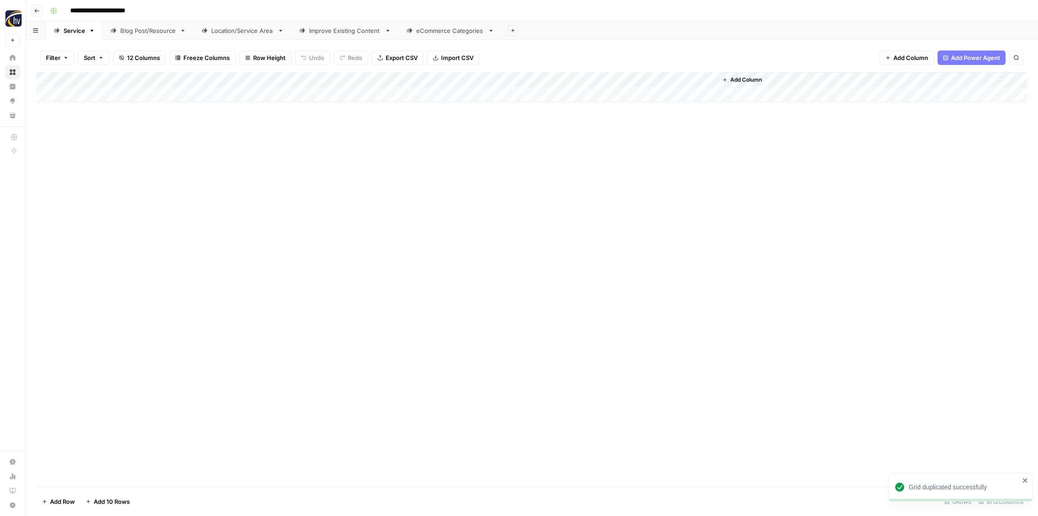
click at [111, 8] on input "**********" at bounding box center [112, 11] width 93 height 14
click at [111, 9] on input "**********" at bounding box center [112, 11] width 93 height 14
click at [111, 8] on input "**********" at bounding box center [112, 11] width 93 height 14
paste input
type input "*****"
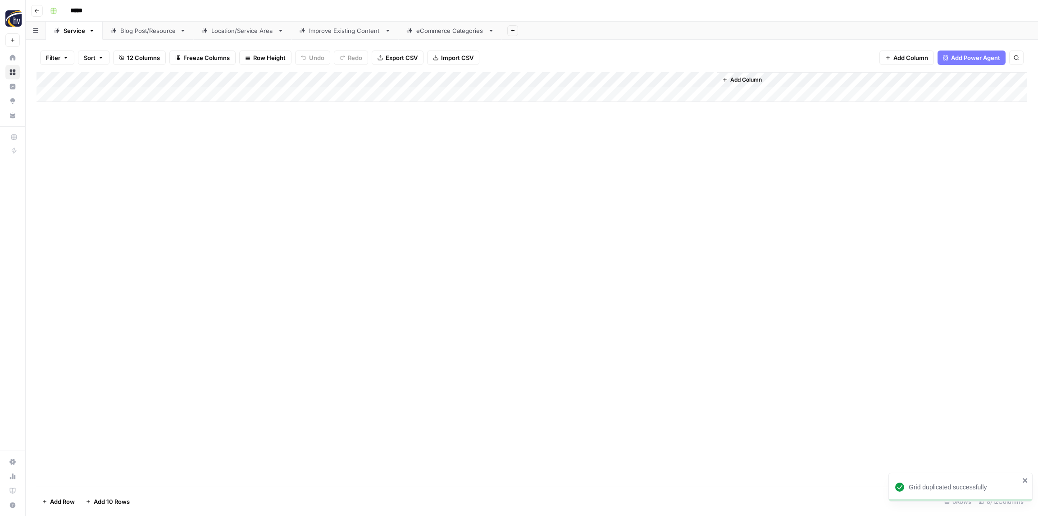
click at [177, 11] on div "*****" at bounding box center [537, 11] width 983 height 14
click at [183, 82] on div "Add Column" at bounding box center [532, 87] width 991 height 30
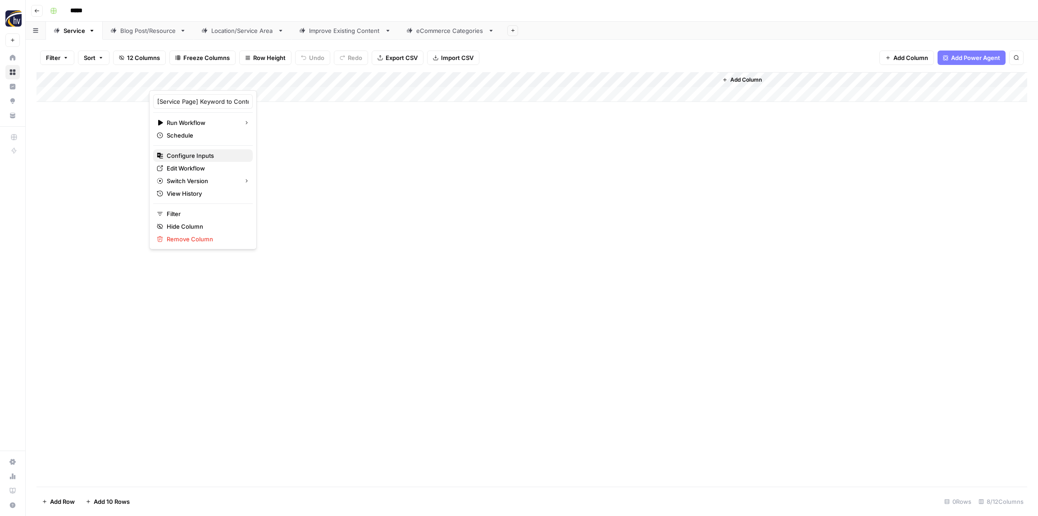
click at [199, 152] on span "Configure Inputs" at bounding box center [206, 155] width 79 height 9
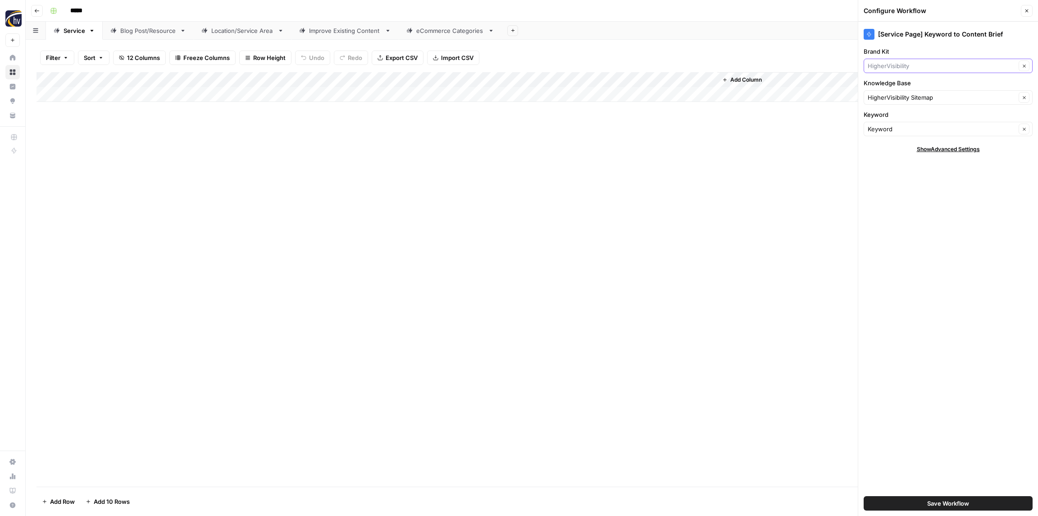
click at [907, 68] on input "Brand Kit" at bounding box center [942, 65] width 148 height 9
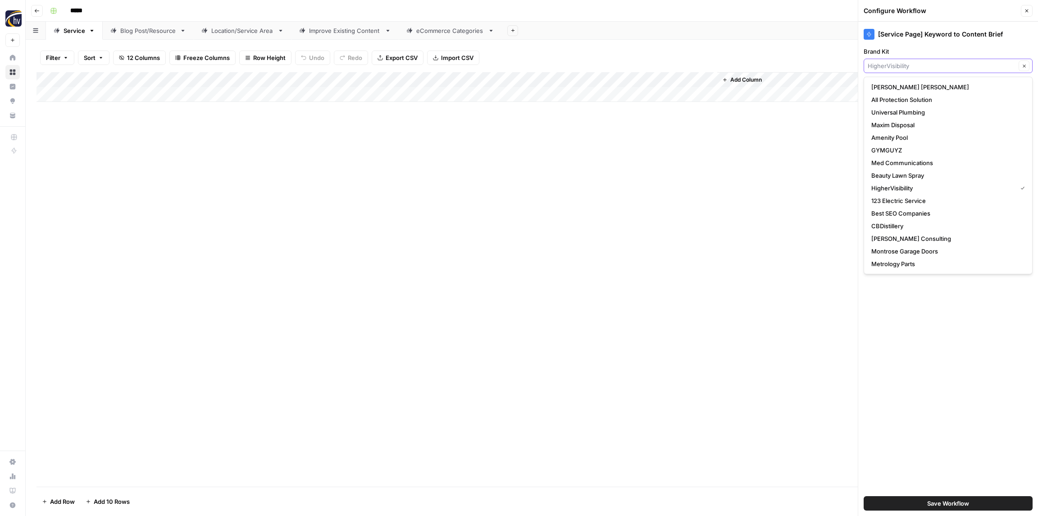
paste input "Tootl"
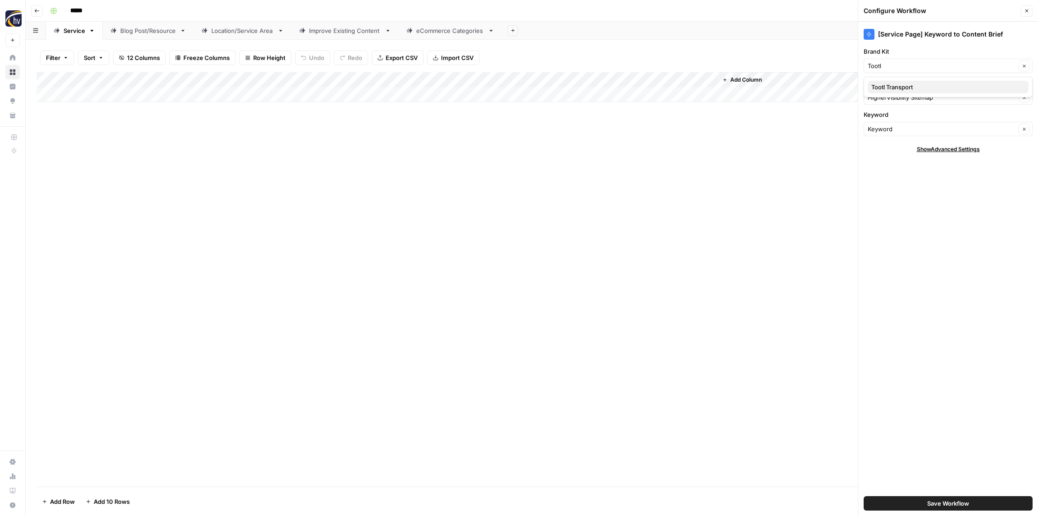
click at [899, 85] on span "Tootl Transport" at bounding box center [947, 86] width 150 height 9
type input "Tootl Transport"
click at [899, 99] on input "Knowledge Base" at bounding box center [942, 97] width 148 height 9
paste input "Tootl"
click at [900, 118] on span "Tootl Sitemap" at bounding box center [947, 118] width 150 height 9
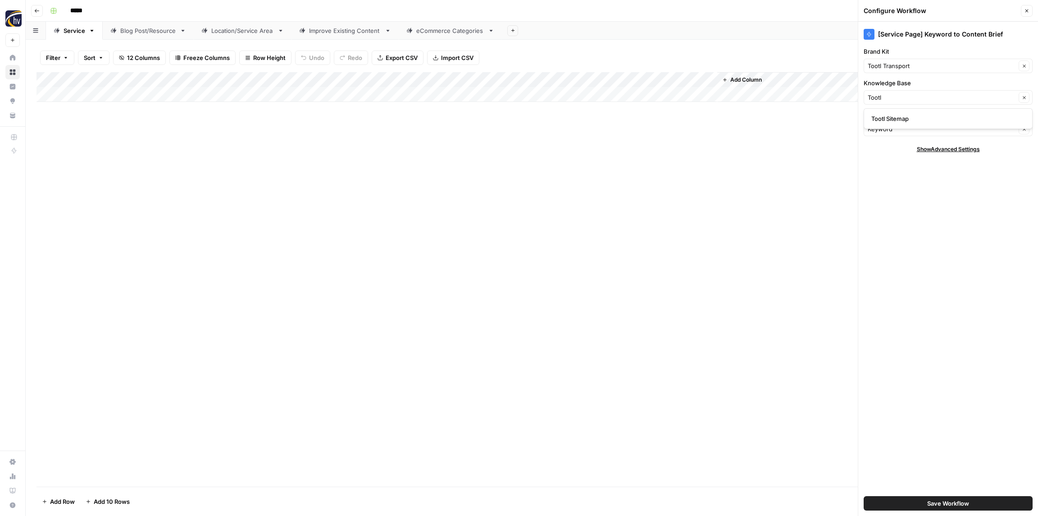
type input "Tootl Sitemap"
click at [975, 500] on button "Save Workflow" at bounding box center [948, 503] width 169 height 14
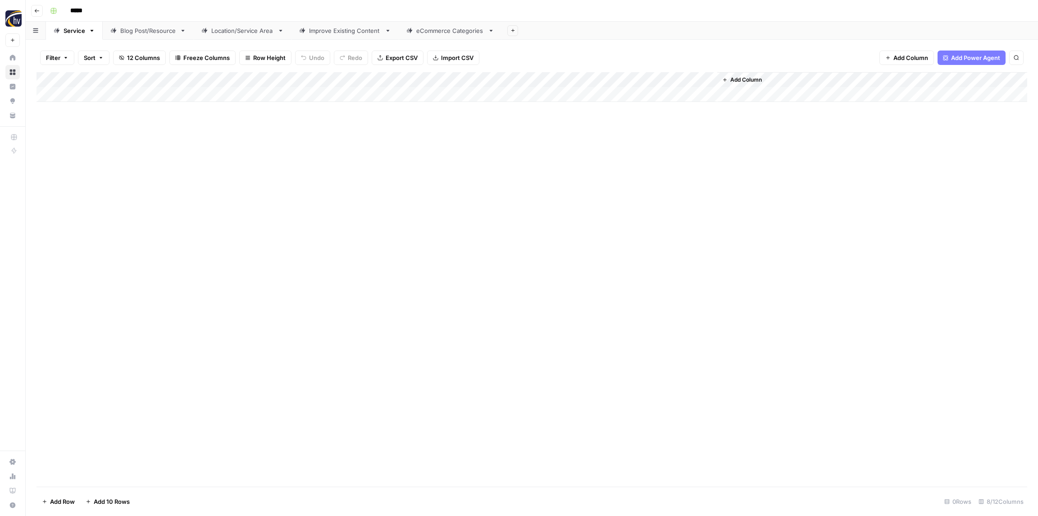
click at [585, 79] on div "Add Column" at bounding box center [532, 87] width 991 height 30
click at [596, 156] on span "Configure Inputs" at bounding box center [611, 155] width 79 height 9
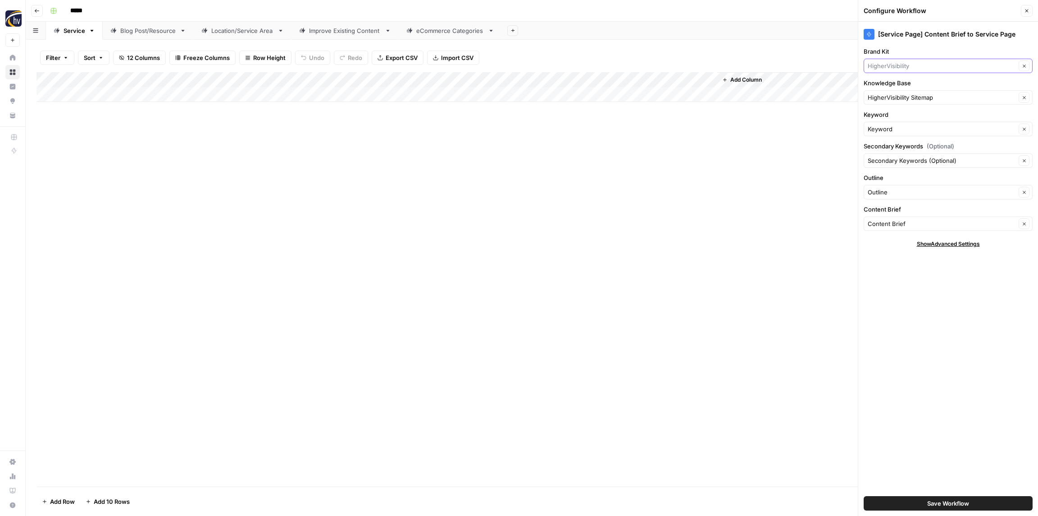
click at [891, 66] on input "Brand Kit" at bounding box center [942, 65] width 148 height 9
paste input "Tootl"
click at [888, 90] on span "Tootl Transport" at bounding box center [947, 86] width 150 height 9
type input "Tootl Transport"
click at [888, 96] on input "Knowledge Base" at bounding box center [942, 97] width 148 height 9
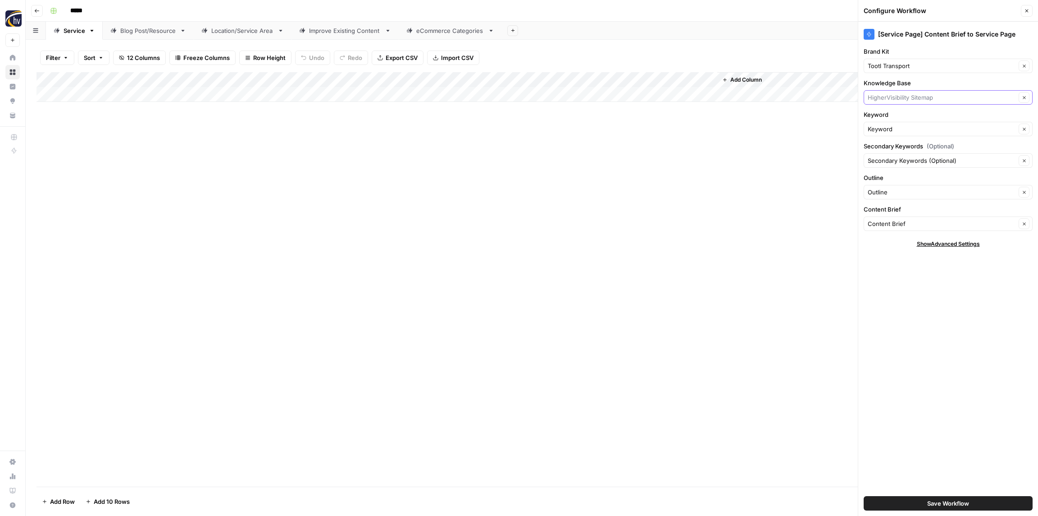
paste input "Tootl"
type input "Tootl"
drag, startPoint x: 887, startPoint y: 119, endPoint x: 881, endPoint y: 116, distance: 6.0
click at [886, 119] on span "Tootl Sitemap" at bounding box center [947, 118] width 150 height 9
type input "Tootl Sitemap"
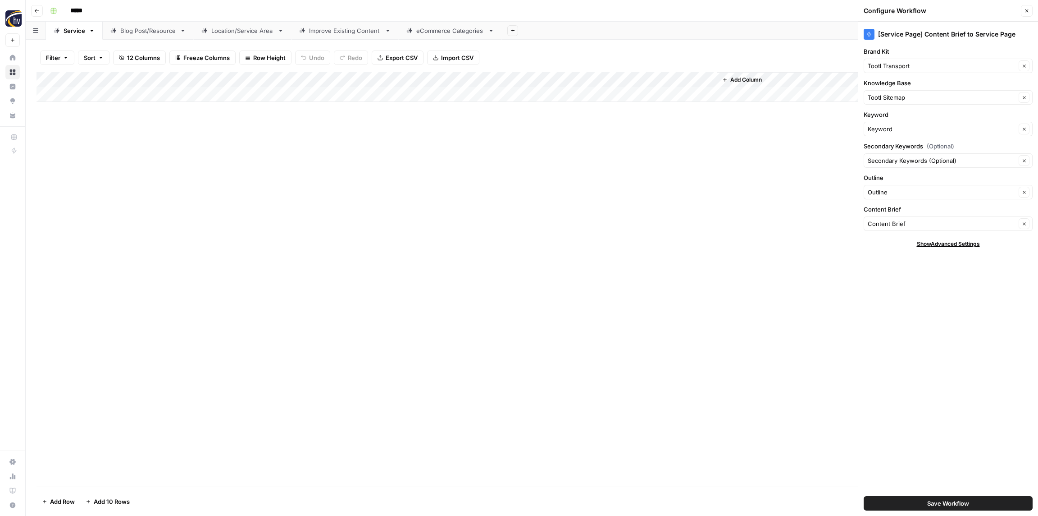
click at [941, 503] on span "Save Workflow" at bounding box center [949, 502] width 42 height 9
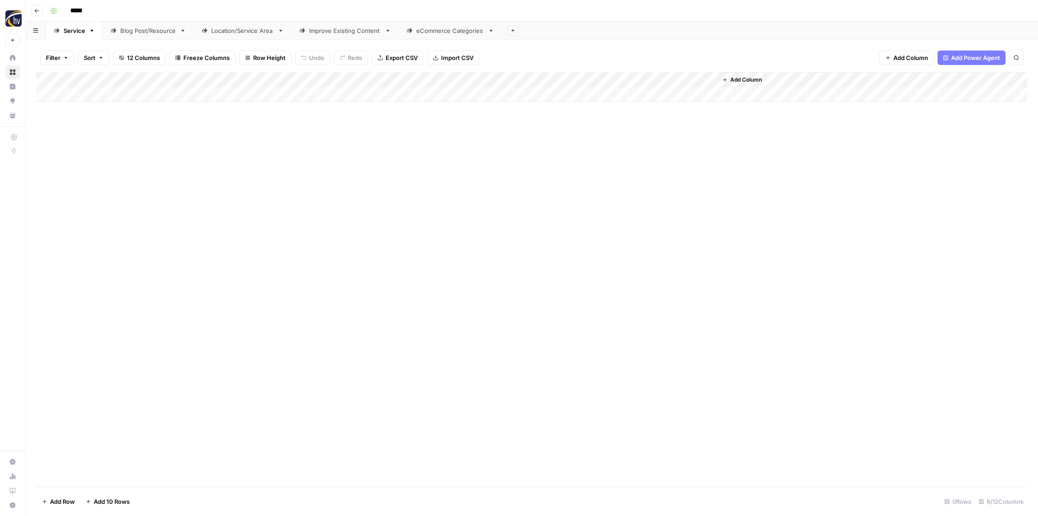
click at [143, 32] on div "Blog Post/Resource" at bounding box center [148, 30] width 56 height 9
click at [189, 81] on div "Add Column" at bounding box center [532, 87] width 991 height 30
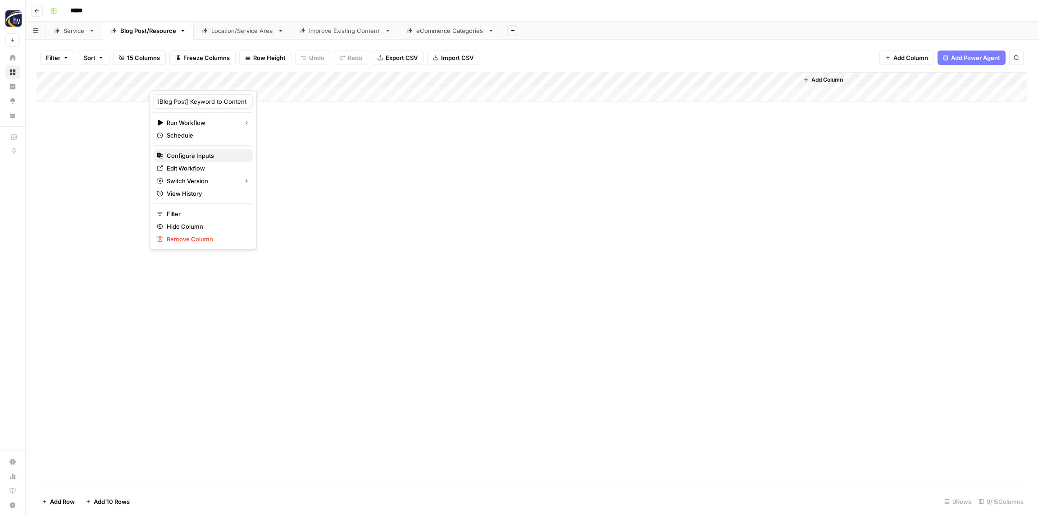
click at [186, 156] on span "Configure Inputs" at bounding box center [206, 155] width 79 height 9
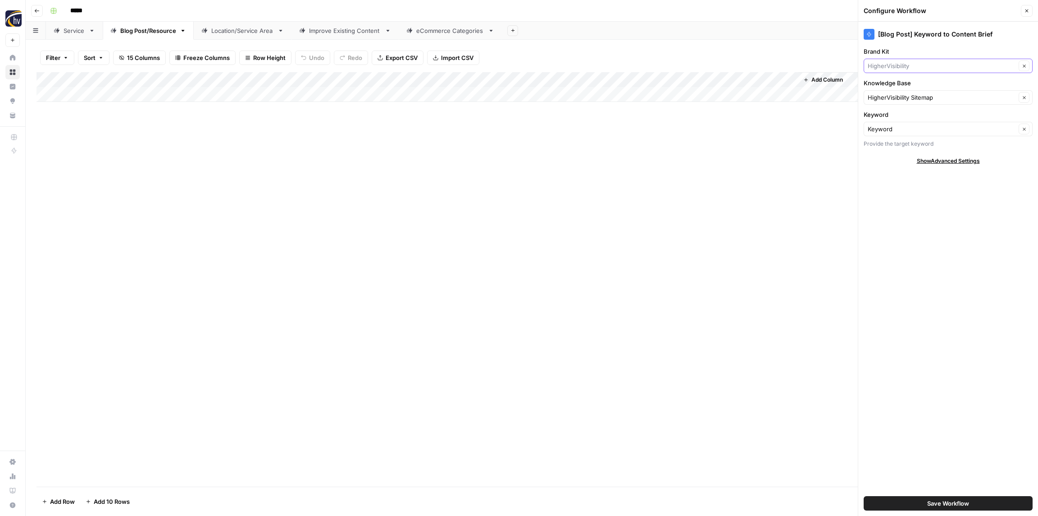
click at [899, 67] on input "Brand Kit" at bounding box center [942, 65] width 148 height 9
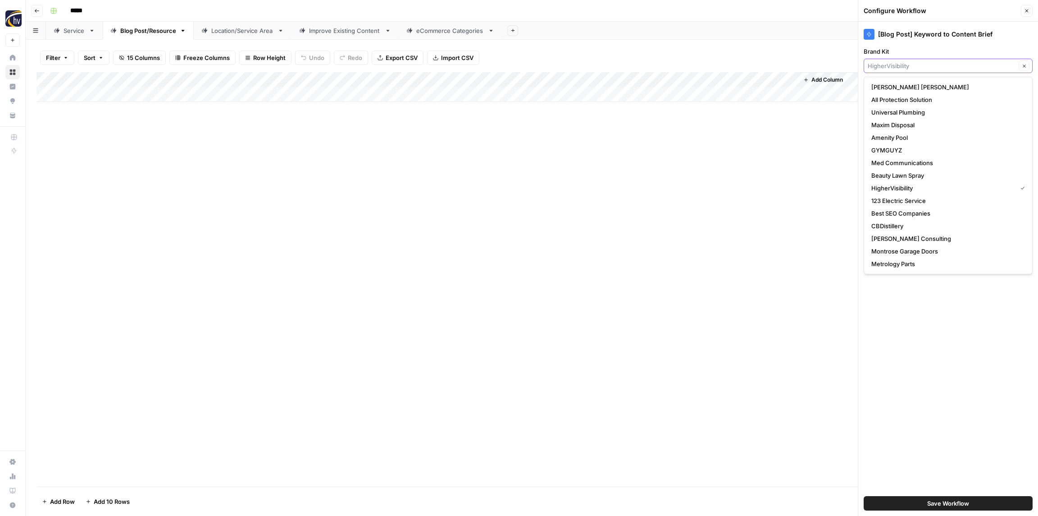
paste input "Tootl"
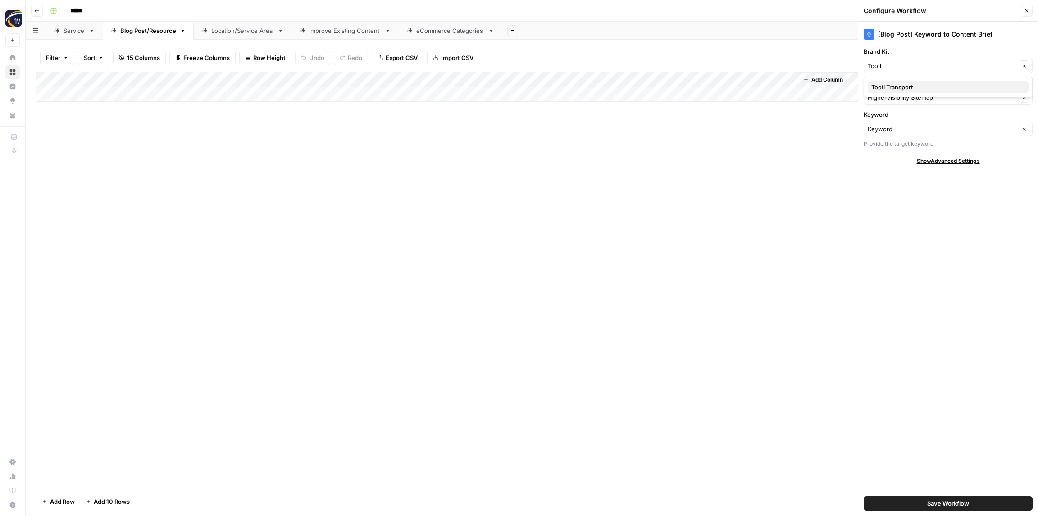
click at [904, 85] on span "Tootl Transport" at bounding box center [947, 86] width 150 height 9
type input "Tootl Transport"
click at [902, 92] on div "HigherVisibility Sitemap Clear" at bounding box center [948, 97] width 169 height 14
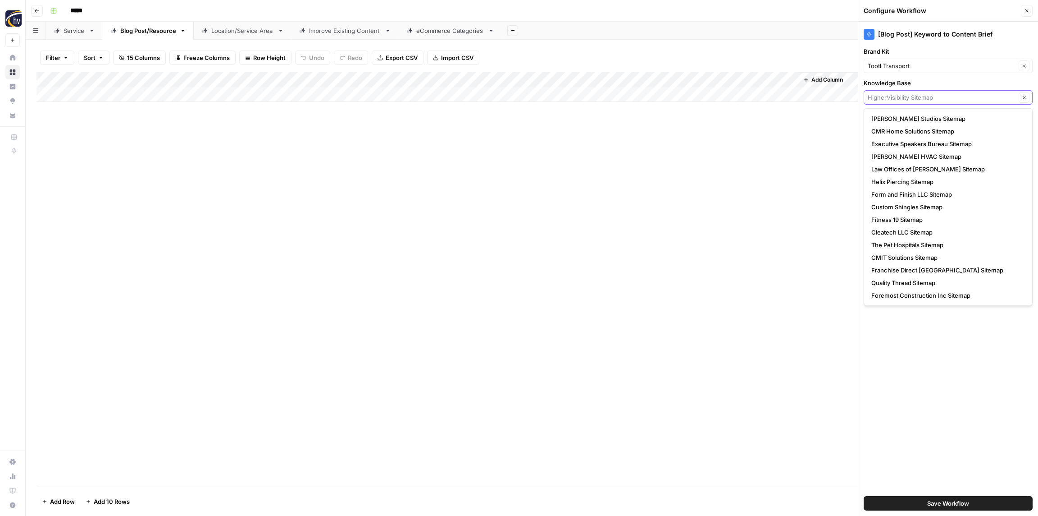
paste input "Tootl"
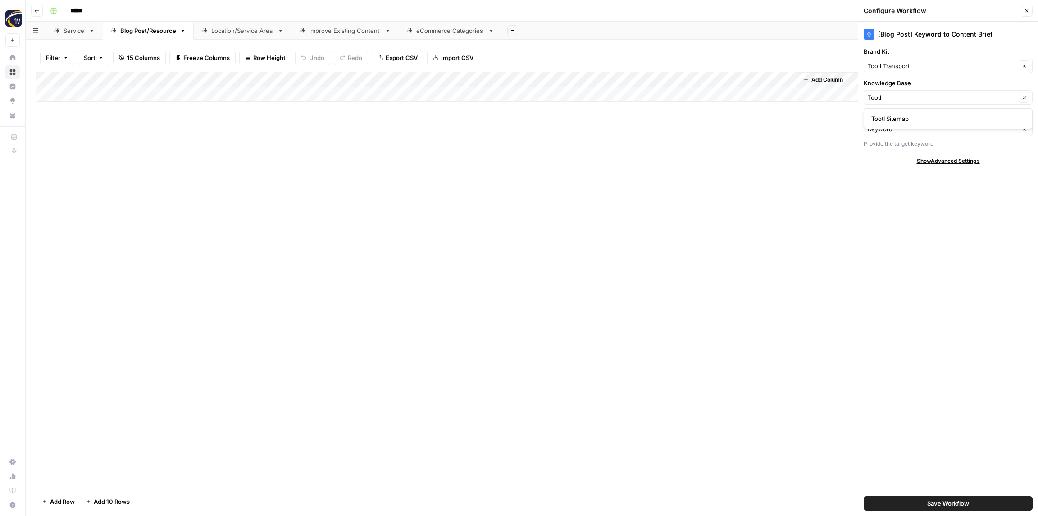
click at [901, 111] on div "Tootl Sitemap" at bounding box center [948, 118] width 169 height 21
click at [897, 119] on span "Tootl Sitemap" at bounding box center [947, 118] width 150 height 9
type input "Tootl Sitemap"
drag, startPoint x: 927, startPoint y: 507, endPoint x: 916, endPoint y: 489, distance: 20.4
click at [927, 507] on button "Save Workflow" at bounding box center [948, 503] width 169 height 14
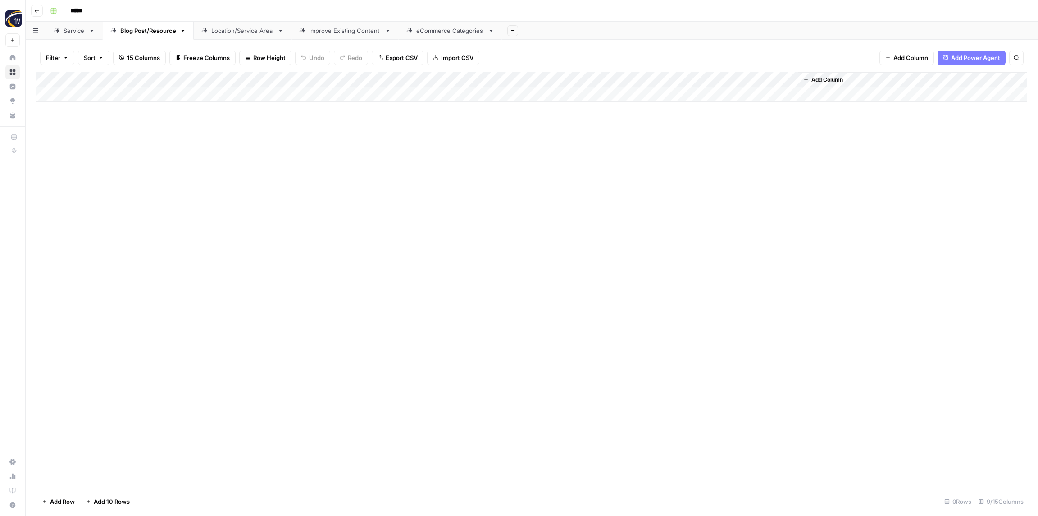
click at [664, 82] on div "Add Column" at bounding box center [532, 87] width 991 height 30
click at [669, 155] on span "Configure Inputs" at bounding box center [692, 155] width 79 height 9
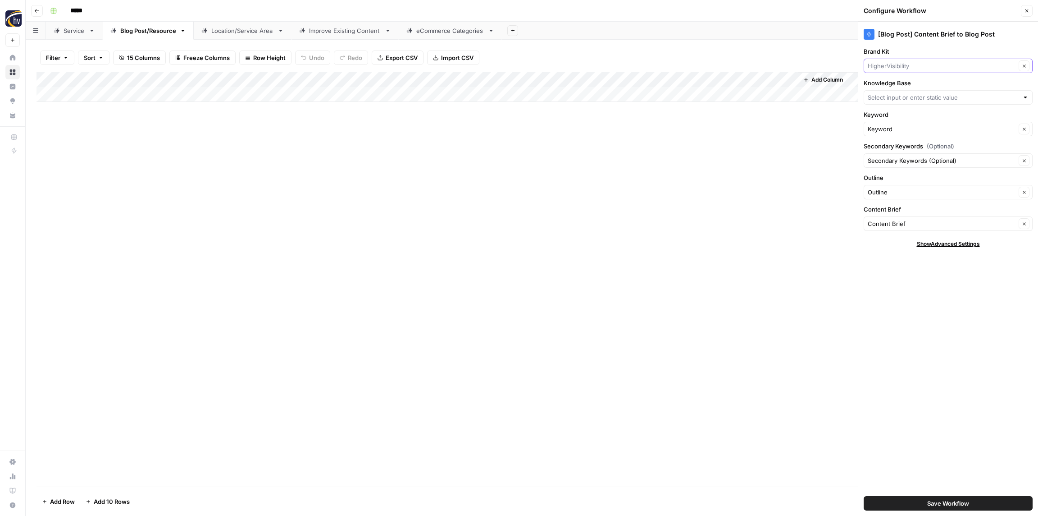
click at [927, 65] on input "Brand Kit" at bounding box center [942, 65] width 148 height 9
paste input "Tootl"
click at [899, 91] on button "Tootl Transport" at bounding box center [948, 87] width 161 height 13
type input "Tootl Transport"
click at [900, 100] on input "Knowledge Base" at bounding box center [943, 97] width 151 height 9
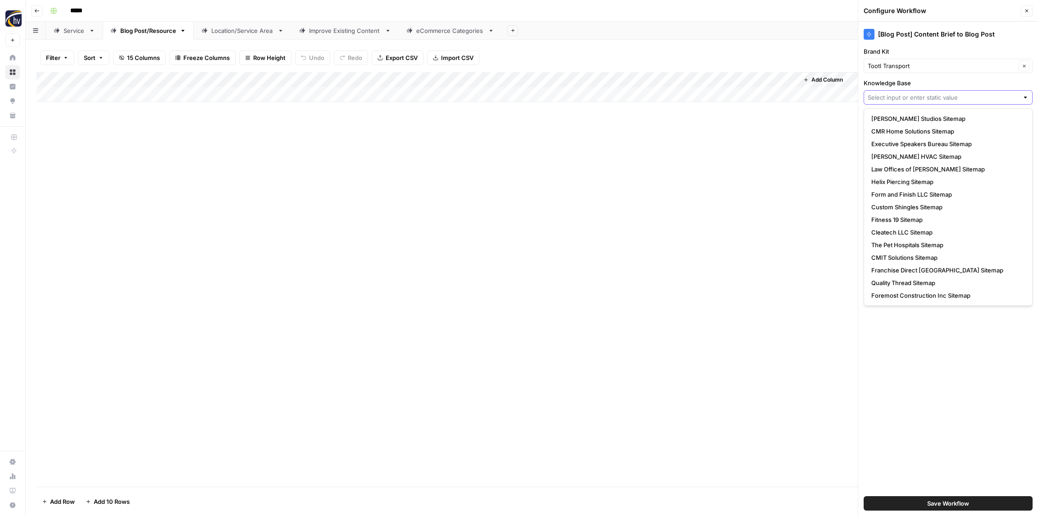
paste input "Tootl"
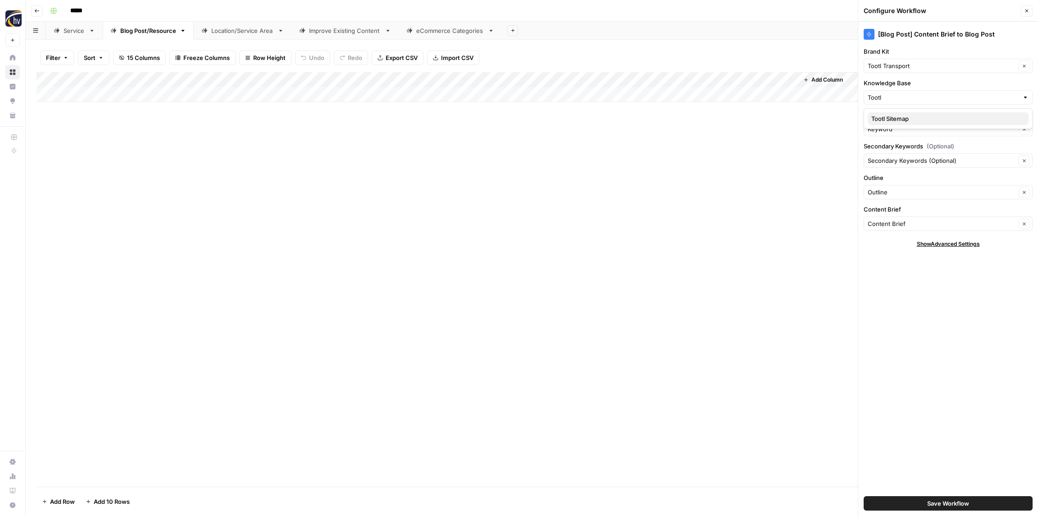
click at [899, 119] on span "Tootl Sitemap" at bounding box center [947, 118] width 150 height 9
type input "Tootl Sitemap"
click at [937, 503] on span "Save Workflow" at bounding box center [949, 502] width 42 height 9
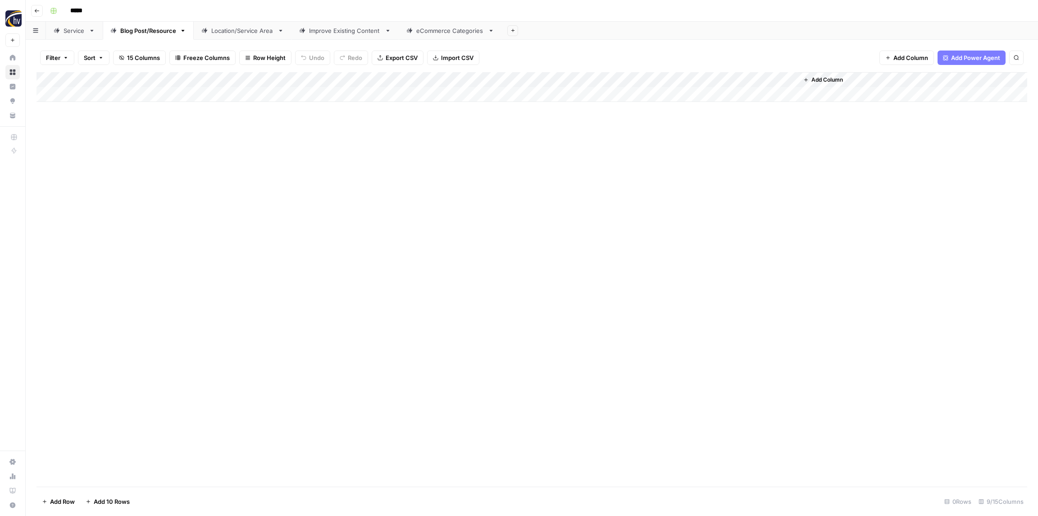
click at [216, 32] on div "Location/Service Area" at bounding box center [242, 30] width 63 height 9
click at [347, 78] on div "Add Column" at bounding box center [532, 87] width 991 height 30
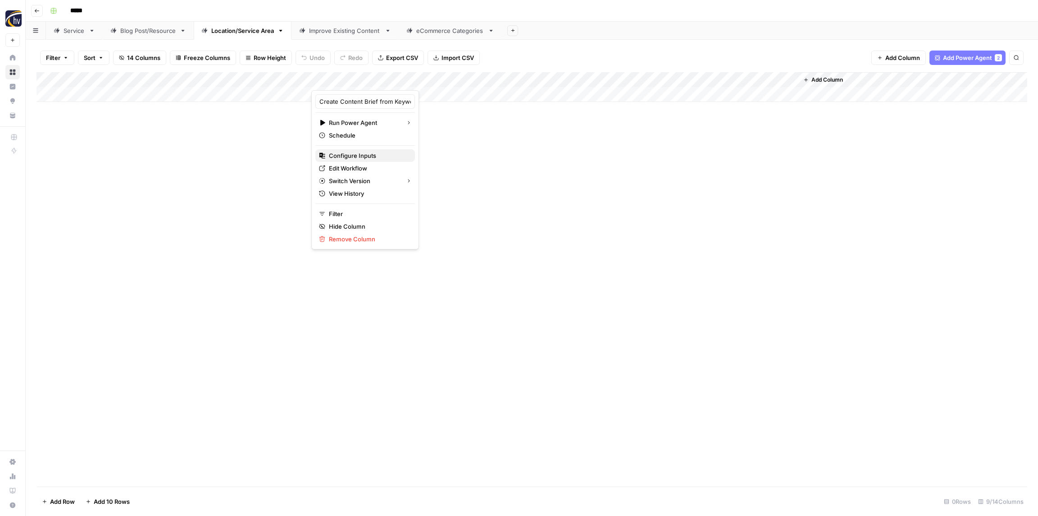
click at [361, 155] on span "Configure Inputs" at bounding box center [368, 155] width 79 height 9
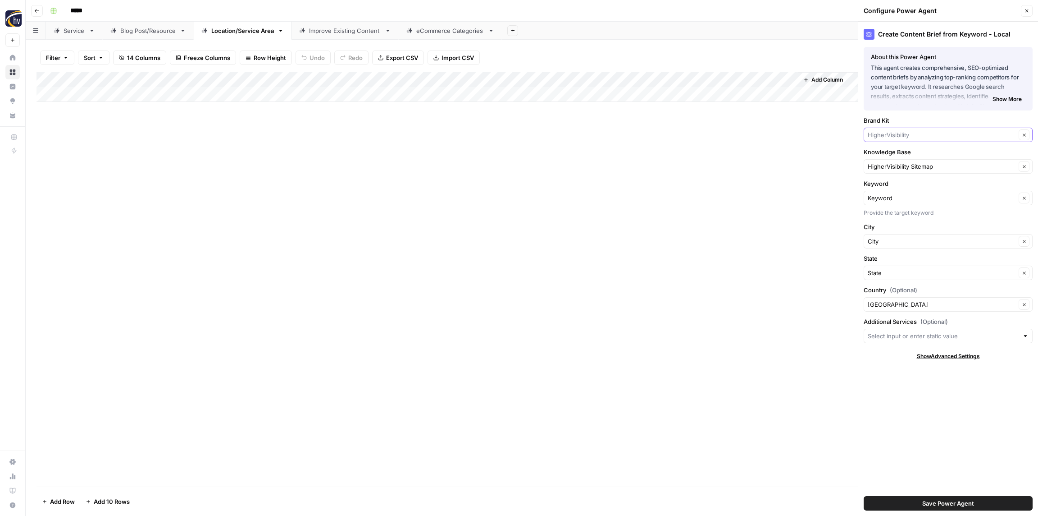
click at [887, 132] on input "Brand Kit" at bounding box center [942, 134] width 148 height 9
paste input "Tootl"
click at [899, 161] on button "Tootl Transport" at bounding box center [948, 156] width 161 height 13
type input "Tootl Transport"
click at [899, 168] on input "Knowledge Base" at bounding box center [942, 166] width 148 height 9
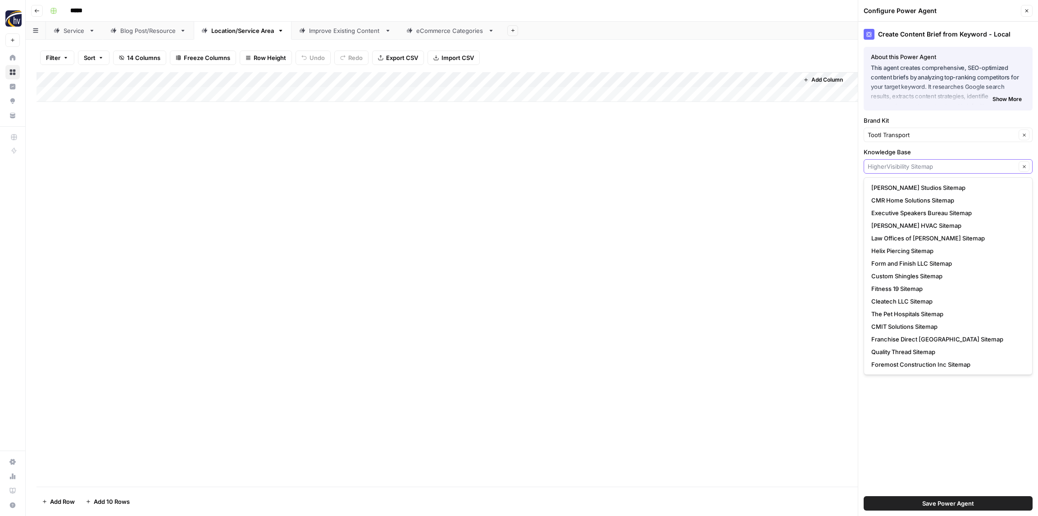
paste input "Tootl"
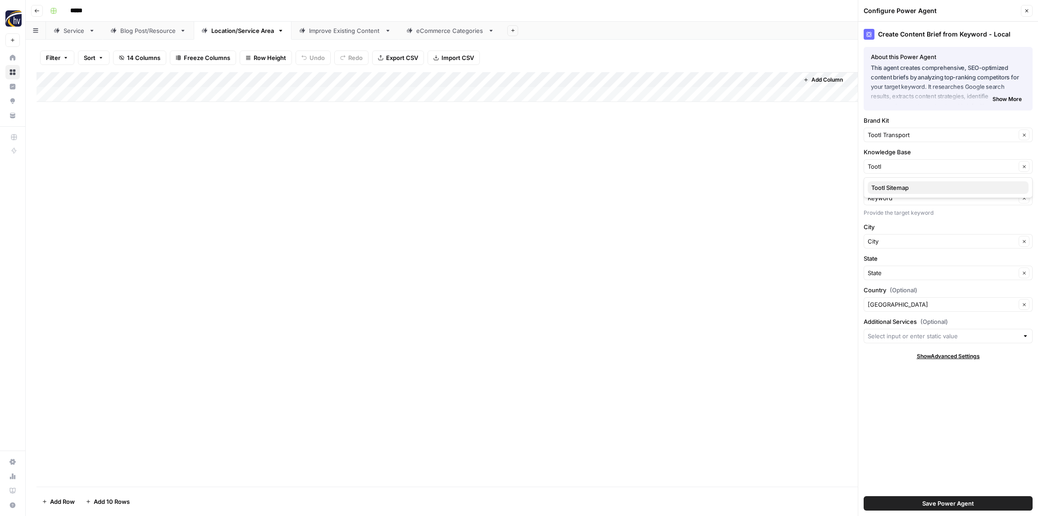
click at [900, 190] on span "Tootl Sitemap" at bounding box center [947, 187] width 150 height 9
type input "Tootl Sitemap"
click at [924, 500] on span "Save Power Agent" at bounding box center [949, 502] width 52 height 9
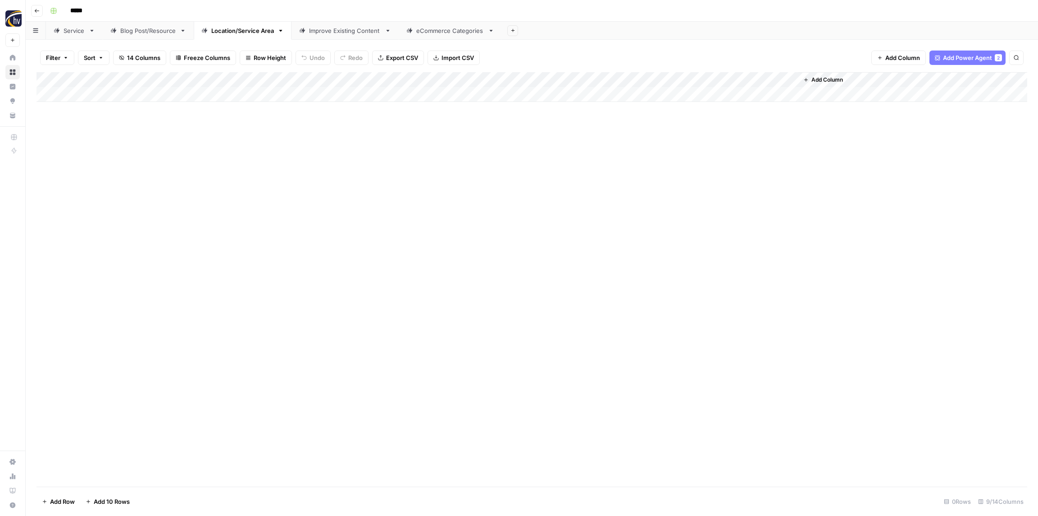
click at [677, 77] on div "Add Column" at bounding box center [532, 87] width 991 height 30
click at [681, 158] on span "Configure Inputs" at bounding box center [692, 155] width 79 height 9
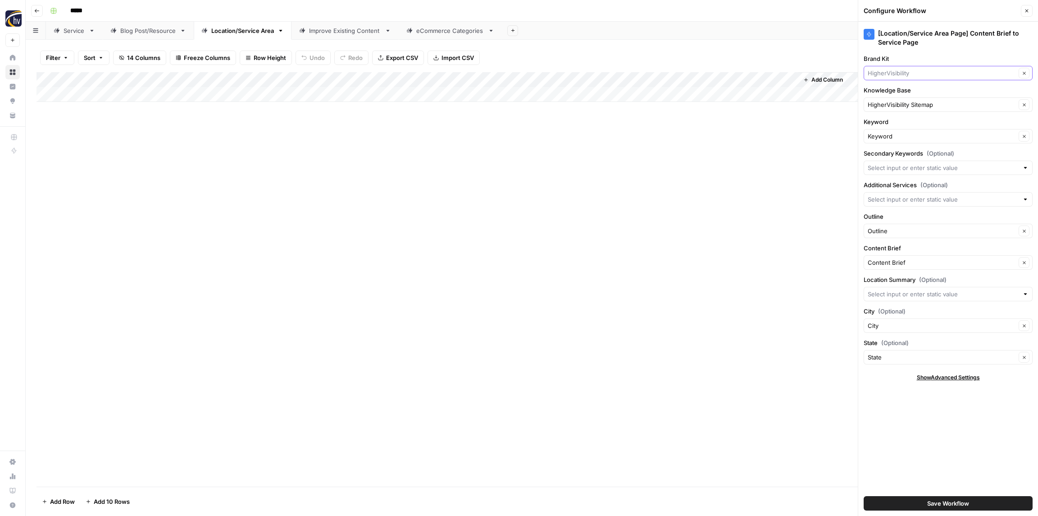
click at [920, 73] on input "Brand Kit" at bounding box center [942, 73] width 148 height 9
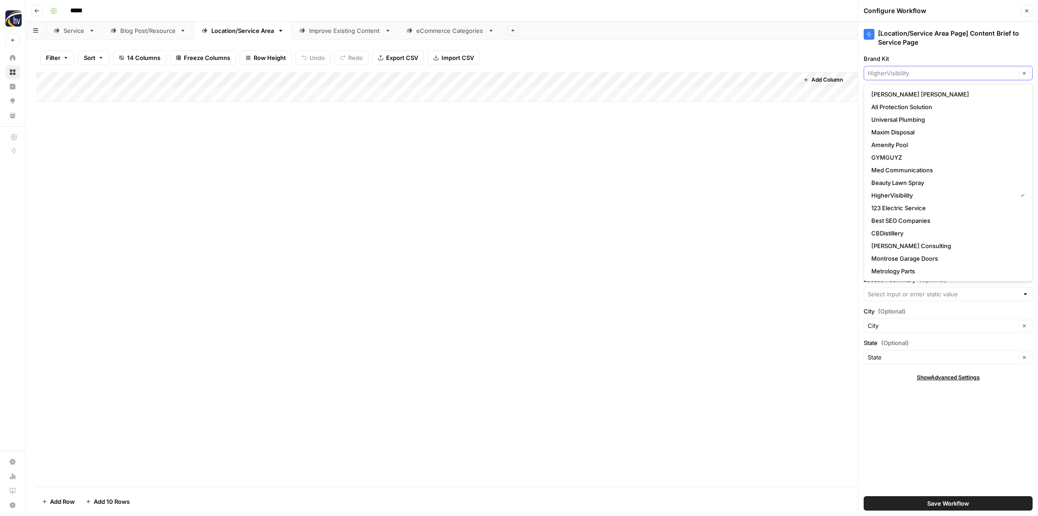
paste input "Tootl"
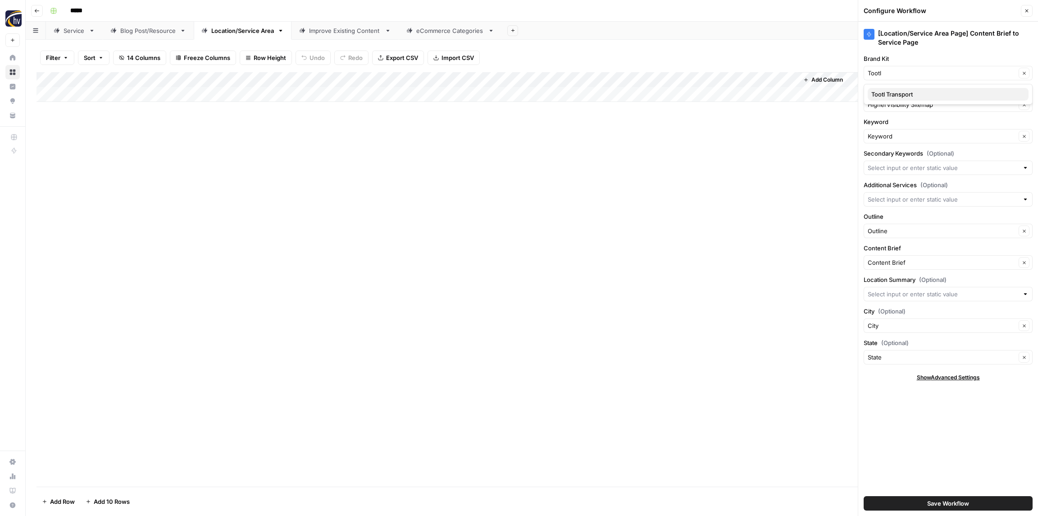
click at [919, 96] on span "Tootl Transport" at bounding box center [947, 94] width 150 height 9
type input "Tootl Transport"
click at [915, 106] on input "Knowledge Base" at bounding box center [942, 104] width 148 height 9
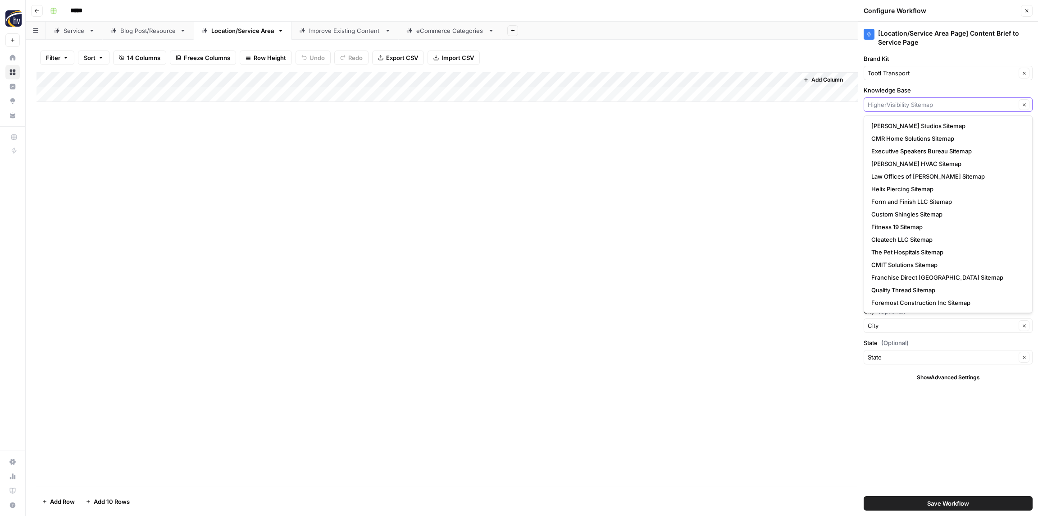
paste input "Tootl"
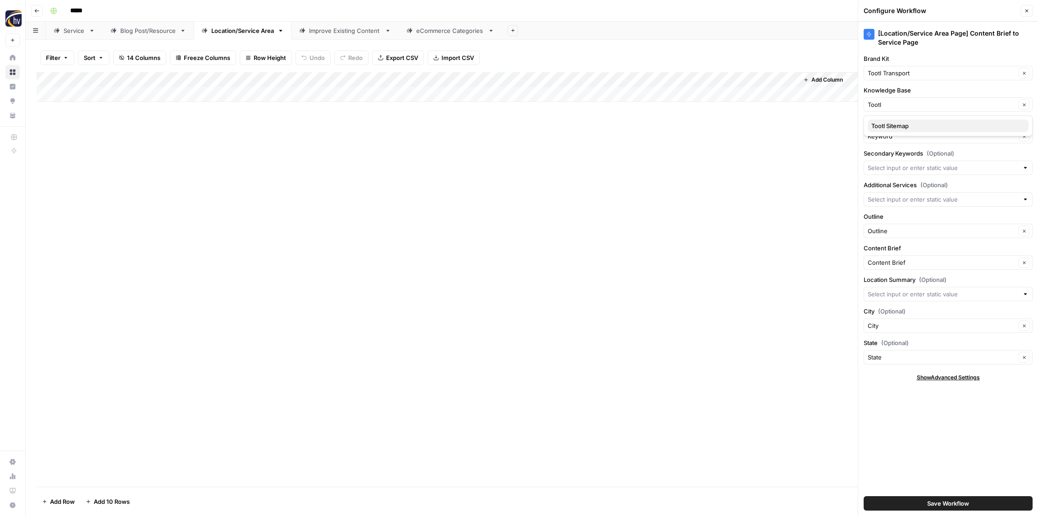
drag, startPoint x: 912, startPoint y: 128, endPoint x: 909, endPoint y: 123, distance: 5.9
click at [912, 128] on span "Tootl Sitemap" at bounding box center [947, 125] width 150 height 9
type input "Tootl Sitemap"
click at [949, 504] on span "Save Workflow" at bounding box center [949, 502] width 42 height 9
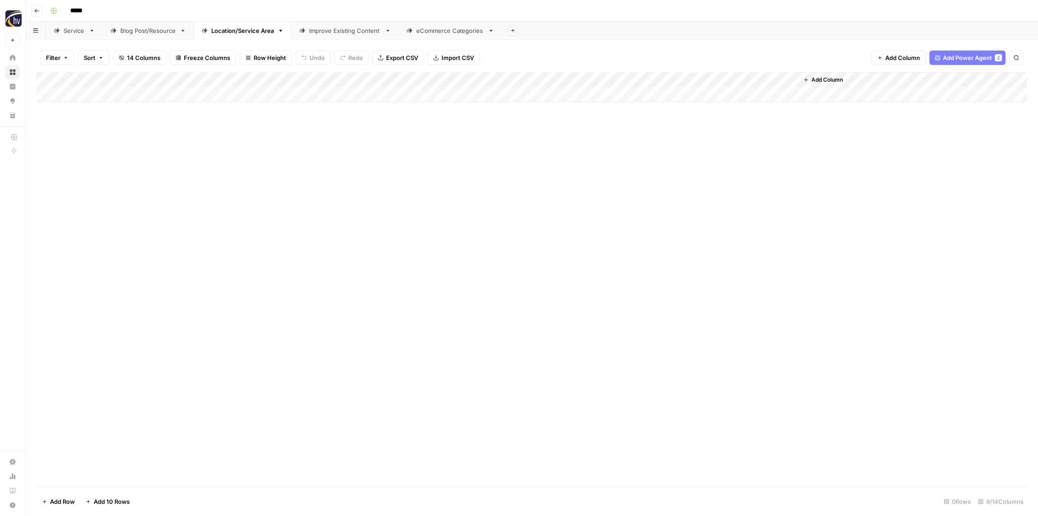
click at [332, 29] on div "Improve Existing Content" at bounding box center [345, 30] width 72 height 9
click at [274, 76] on div "Add Column" at bounding box center [532, 87] width 991 height 30
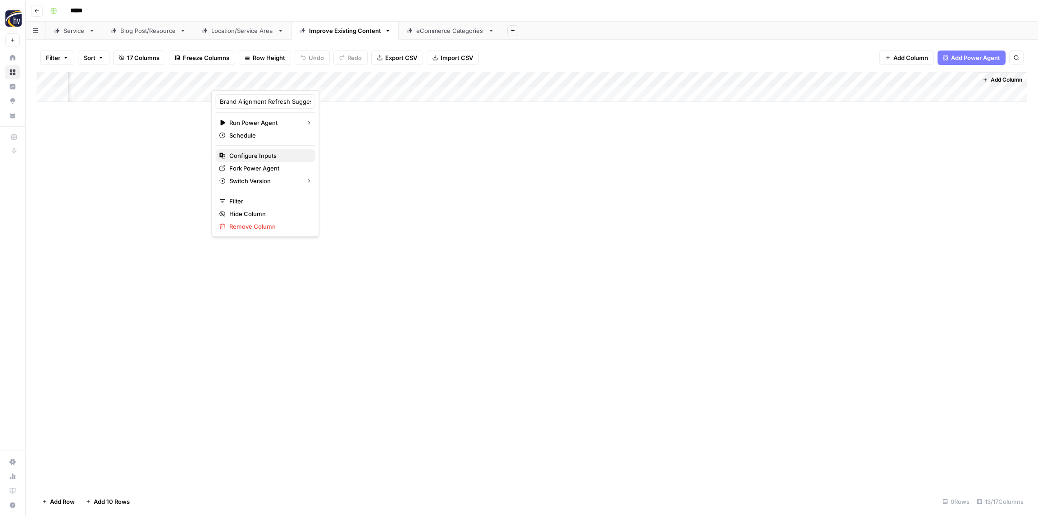
click at [256, 157] on span "Configure Inputs" at bounding box center [268, 155] width 79 height 9
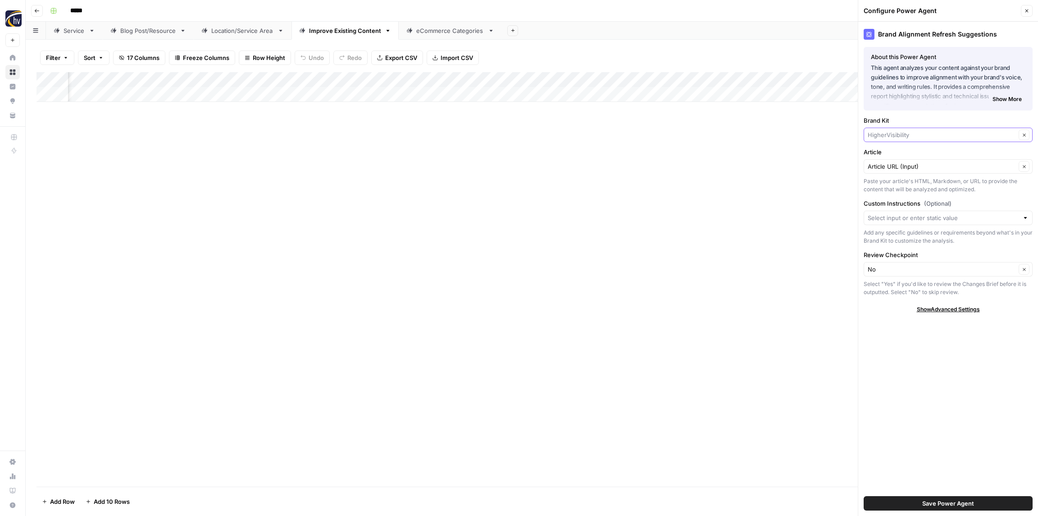
click at [880, 133] on input "Brand Kit" at bounding box center [942, 134] width 148 height 9
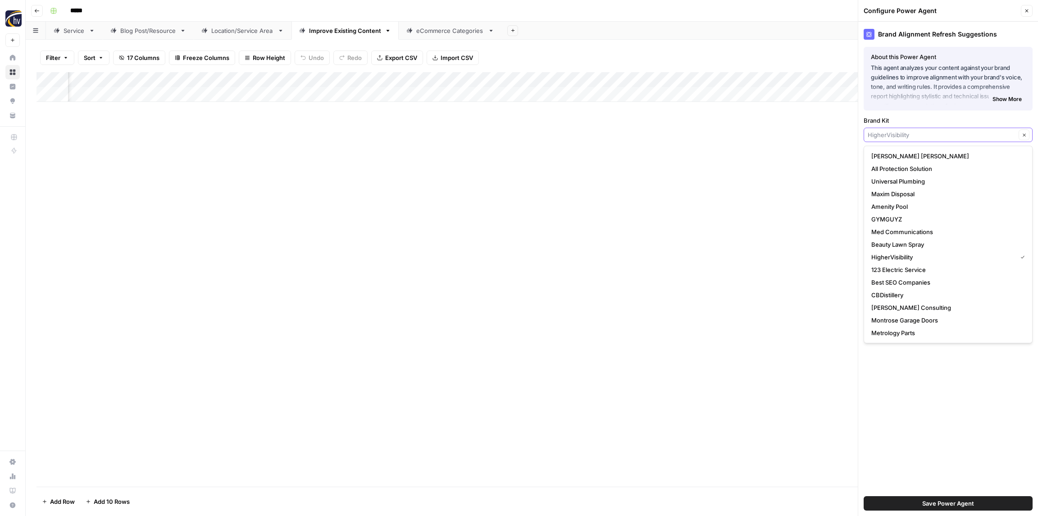
paste input "Tootl"
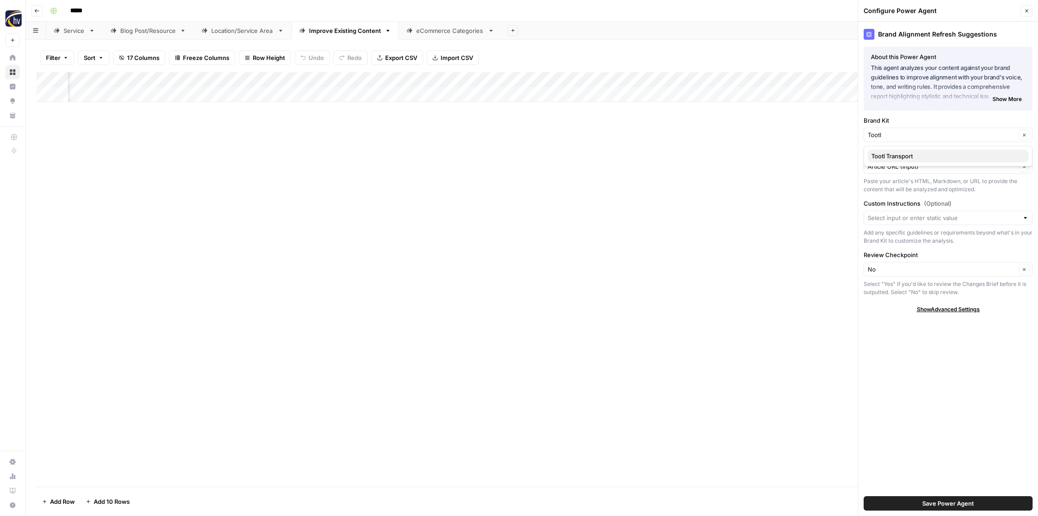
click at [892, 151] on span "Tootl Transport" at bounding box center [947, 155] width 150 height 9
type input "Tootl Transport"
click at [937, 505] on span "Save Power Agent" at bounding box center [949, 502] width 52 height 9
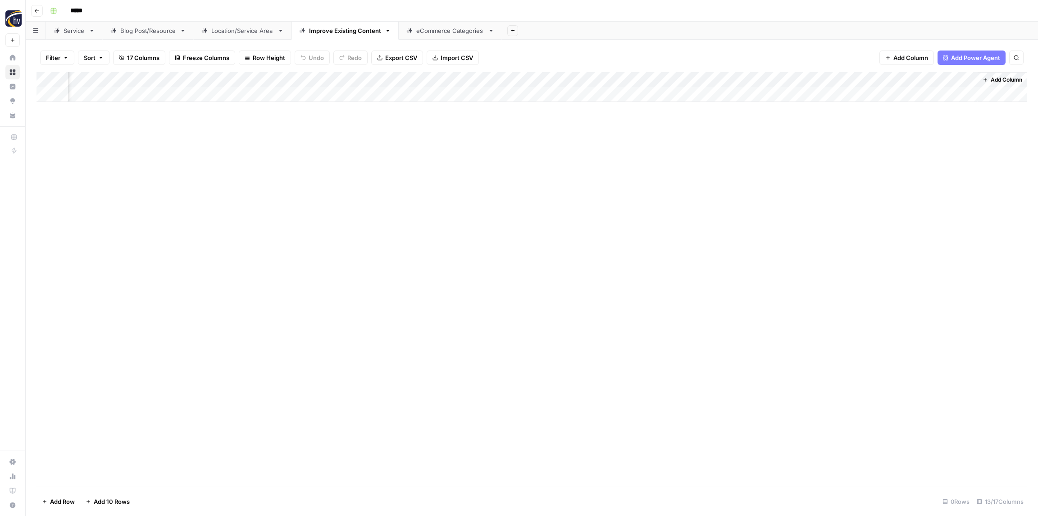
click at [283, 80] on div "Add Column" at bounding box center [532, 87] width 991 height 30
click at [277, 158] on span "Configure Inputs" at bounding box center [268, 155] width 79 height 9
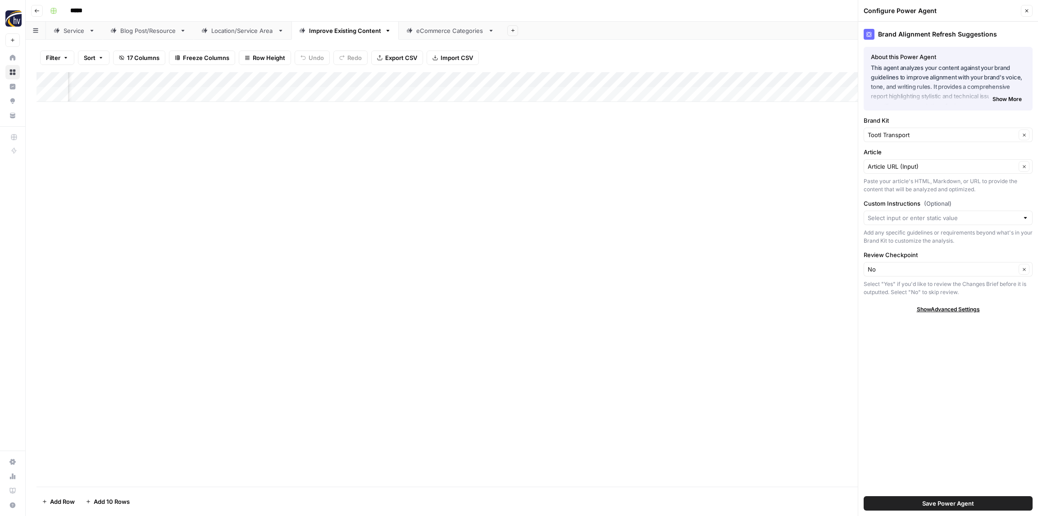
click at [951, 504] on span "Save Power Agent" at bounding box center [949, 502] width 52 height 9
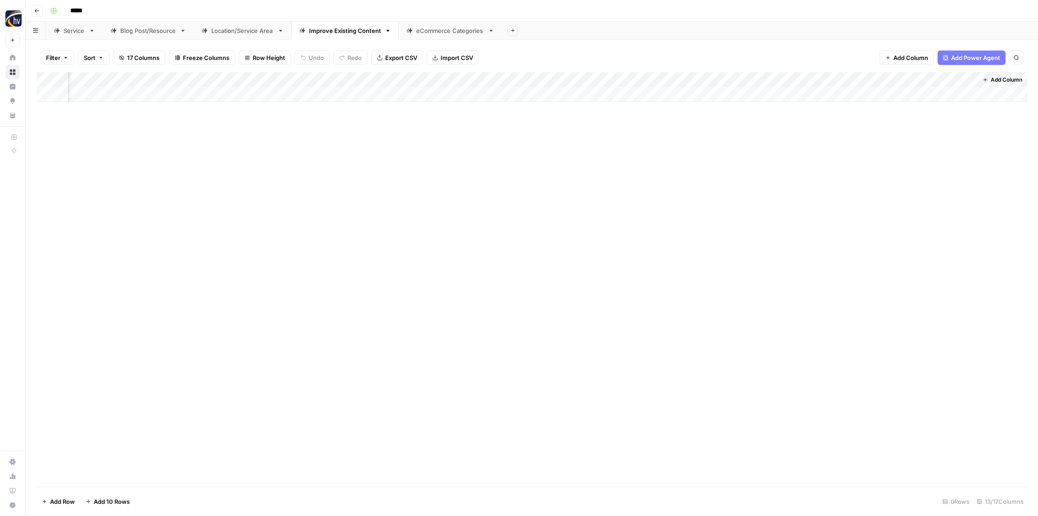
click at [511, 81] on div "Add Column" at bounding box center [532, 87] width 991 height 30
click at [483, 154] on span "Configure Inputs" at bounding box center [498, 155] width 79 height 9
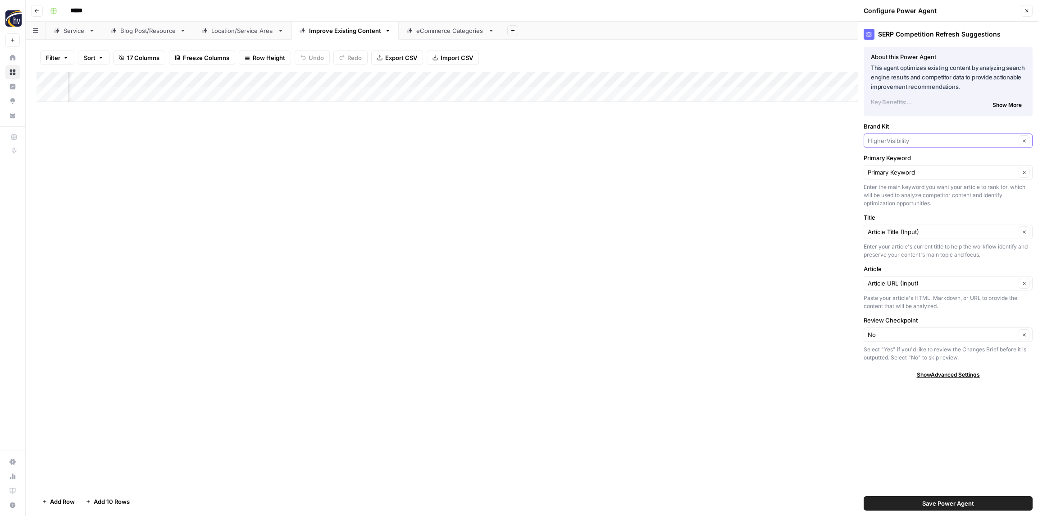
click at [922, 136] on input "Brand Kit" at bounding box center [942, 140] width 148 height 9
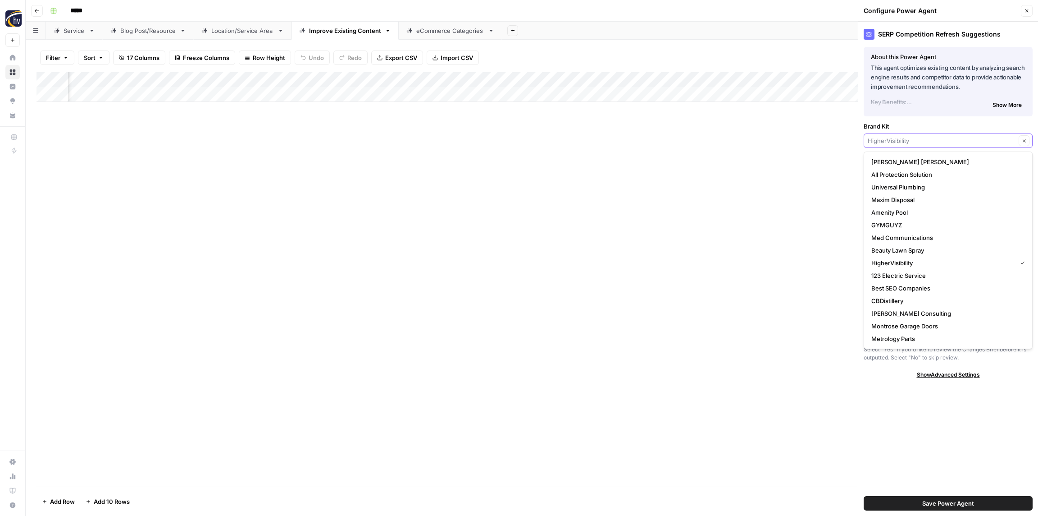
paste input "Tootl"
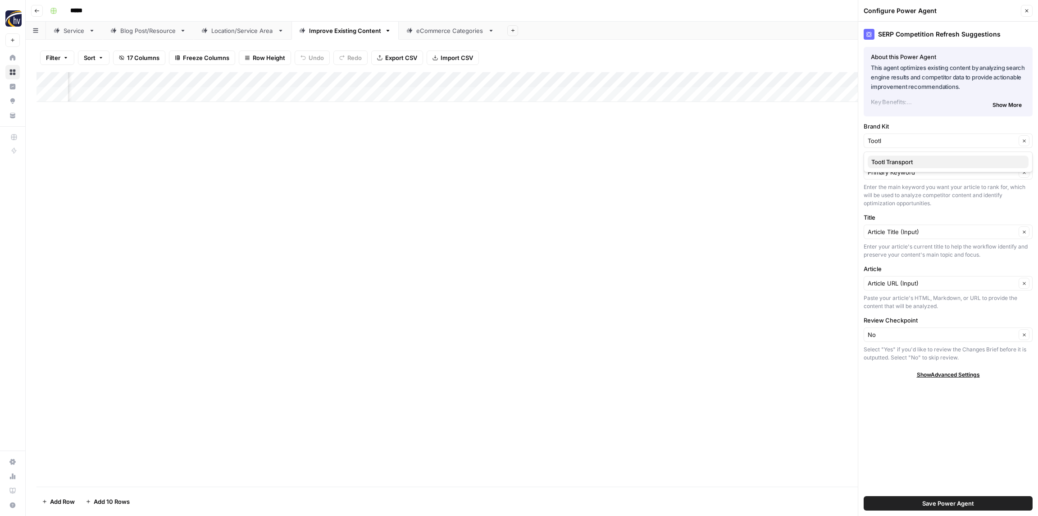
click at [901, 159] on span "Tootl Transport" at bounding box center [947, 161] width 150 height 9
type input "Tootl Transport"
click at [965, 507] on button "Save Power Agent" at bounding box center [948, 503] width 169 height 14
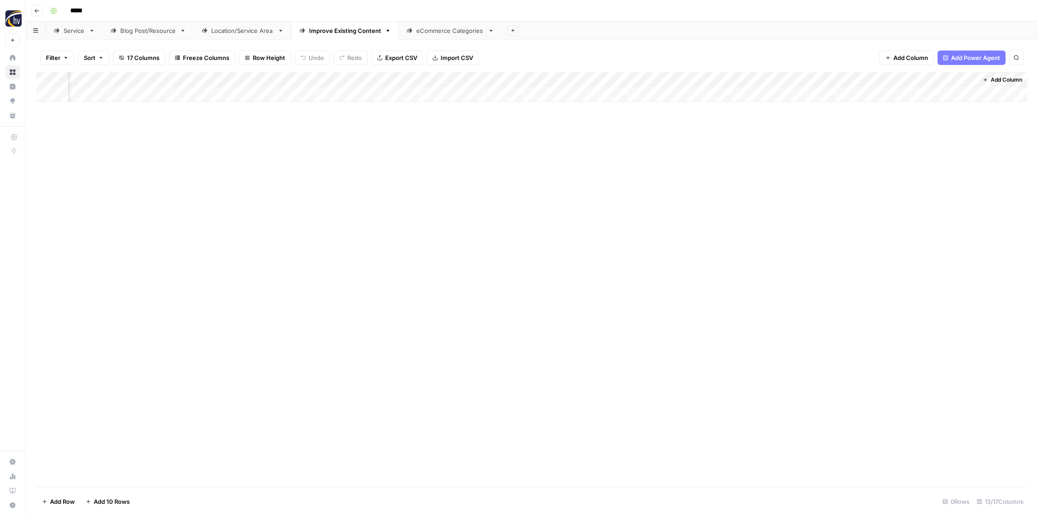
click at [732, 80] on div "Add Column" at bounding box center [532, 87] width 991 height 30
click at [717, 153] on span "Configure Inputs" at bounding box center [731, 155] width 79 height 9
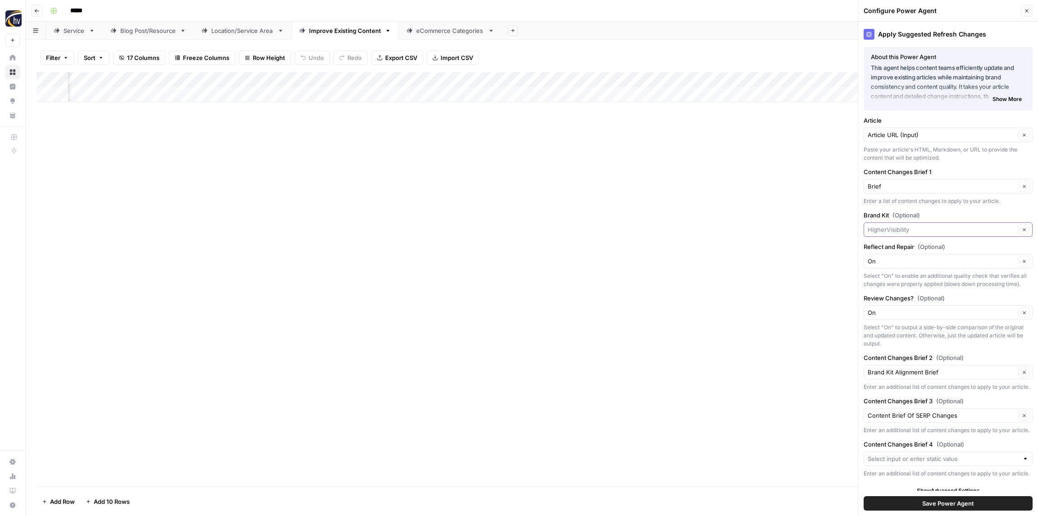
click at [901, 229] on input "Brand Kit (Optional)" at bounding box center [942, 229] width 148 height 9
paste input "Tootl"
click at [890, 254] on span "Tootl Transport" at bounding box center [947, 250] width 150 height 9
type input "Tootl Transport"
click at [928, 502] on span "Save Power Agent" at bounding box center [949, 502] width 52 height 9
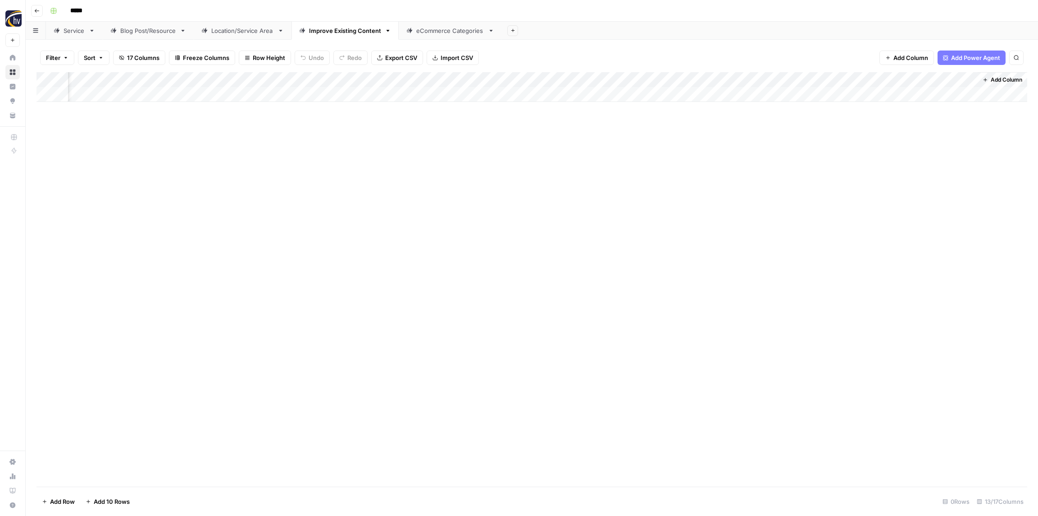
click at [459, 34] on div "eCommerce Categories" at bounding box center [450, 30] width 68 height 9
click at [364, 81] on div "Add Column" at bounding box center [532, 87] width 991 height 30
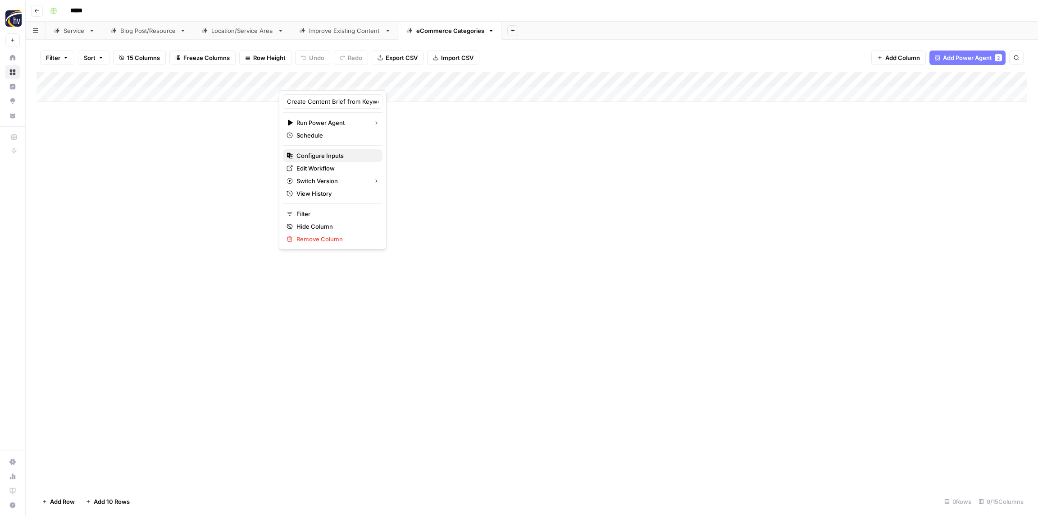
click at [322, 155] on span "Configure Inputs" at bounding box center [336, 155] width 79 height 9
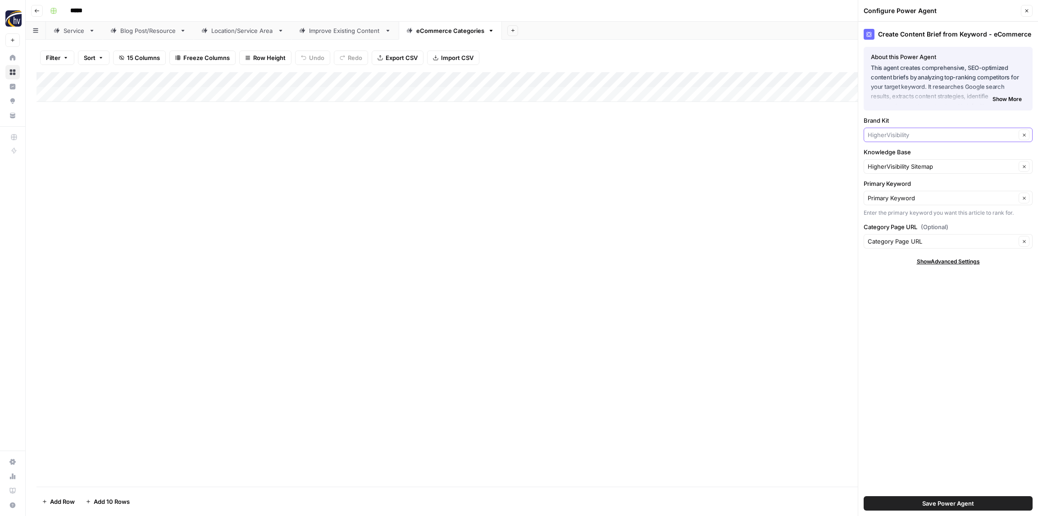
click at [909, 134] on input "Brand Kit" at bounding box center [942, 134] width 148 height 9
paste input "Tootl"
type input "Tootl"
click at [905, 158] on span "Tootl Transport" at bounding box center [947, 155] width 150 height 9
type input "Tootl Transport"
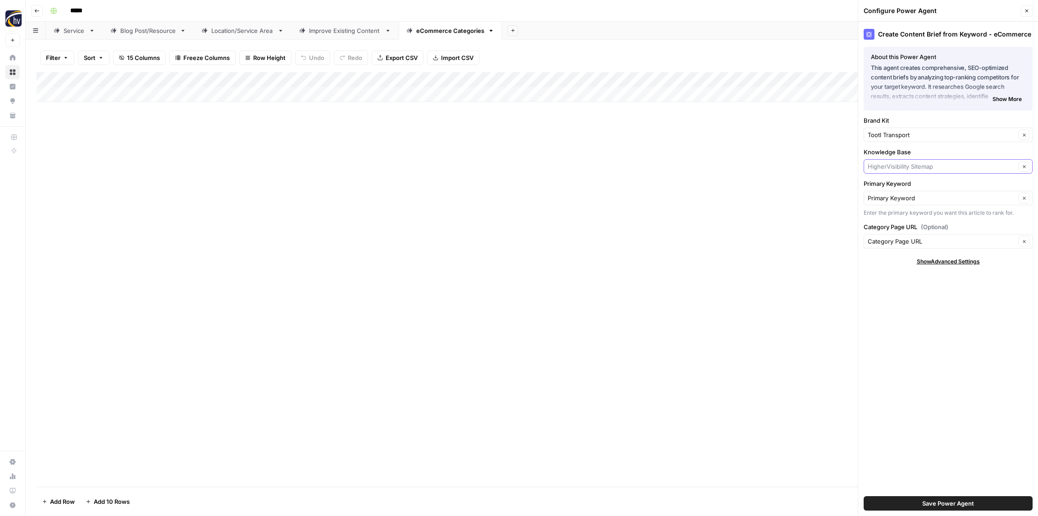
drag, startPoint x: 903, startPoint y: 167, endPoint x: 900, endPoint y: 163, distance: 5.5
click at [903, 167] on input "Knowledge Base" at bounding box center [942, 166] width 148 height 9
paste input "Tootl"
click at [896, 187] on span "Tootl Sitemap" at bounding box center [947, 187] width 150 height 9
type input "Tootl Sitemap"
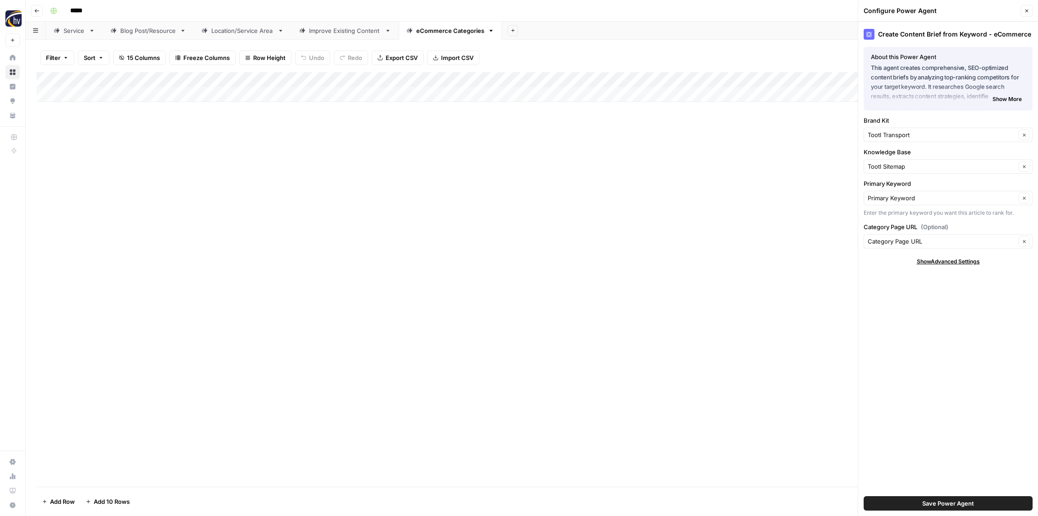
click at [932, 500] on span "Save Power Agent" at bounding box center [949, 502] width 52 height 9
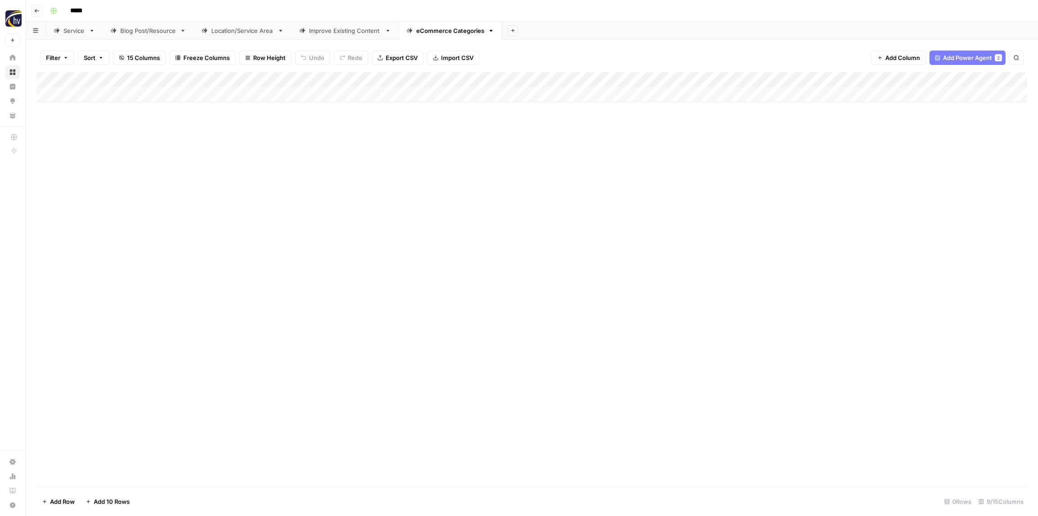
click at [822, 80] on div "Add Column" at bounding box center [532, 87] width 991 height 30
click at [817, 152] on span "Configure Inputs" at bounding box center [840, 155] width 79 height 9
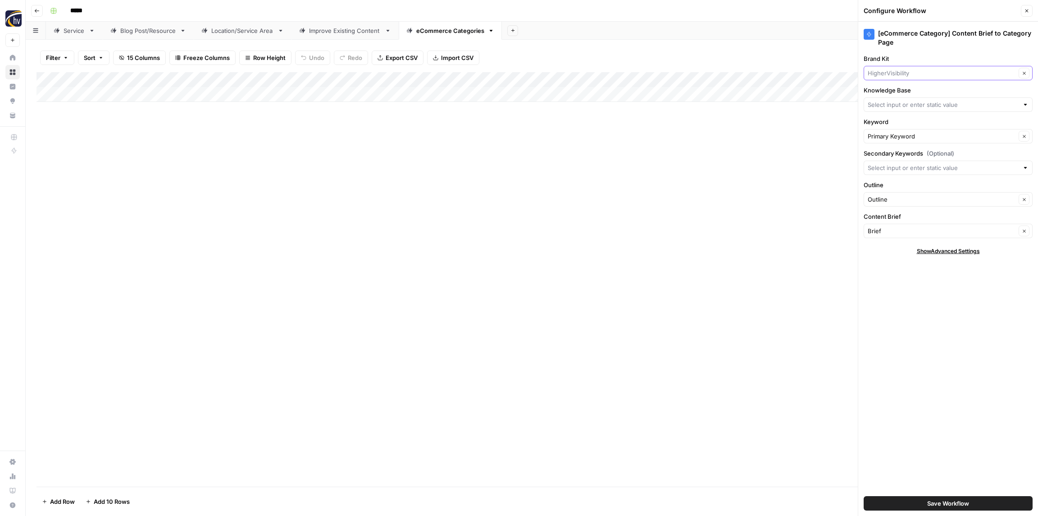
click at [898, 75] on input "Brand Kit" at bounding box center [942, 73] width 148 height 9
paste input "Tootl"
click at [898, 92] on span "Tootl Transport" at bounding box center [947, 94] width 150 height 9
type input "Tootl Transport"
click at [895, 105] on input "Knowledge Base" at bounding box center [943, 104] width 151 height 9
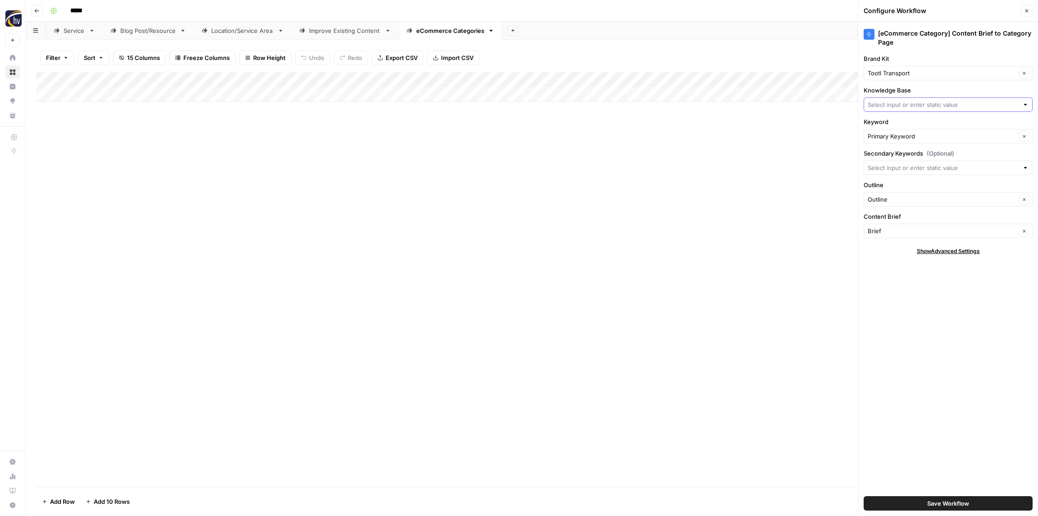
paste input "Tootl"
click at [889, 126] on span "Tootl Sitemap" at bounding box center [947, 125] width 150 height 9
type input "Tootl Sitemap"
click at [937, 501] on span "Save Workflow" at bounding box center [949, 502] width 42 height 9
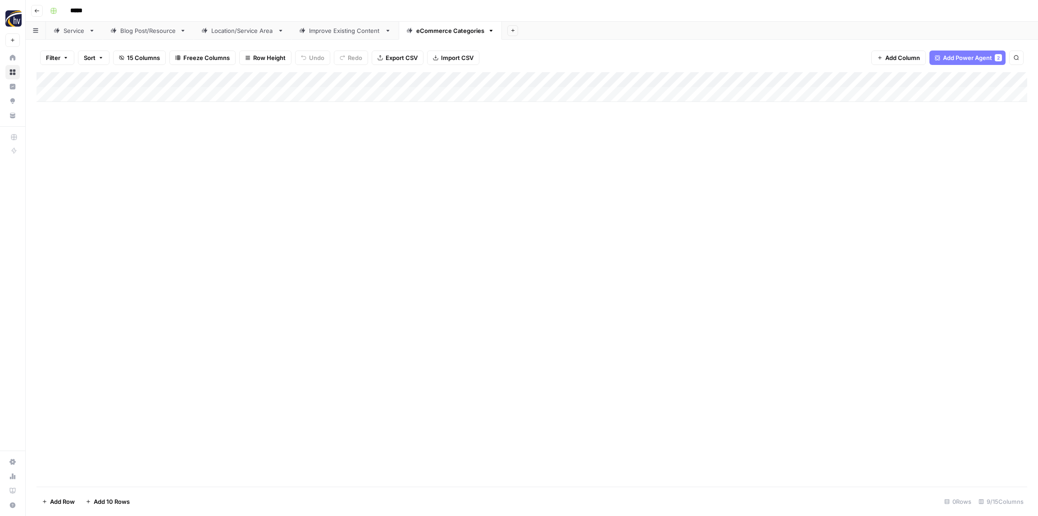
click at [661, 236] on div "Add Column" at bounding box center [532, 279] width 991 height 414
click at [39, 11] on icon "button" at bounding box center [36, 10] width 5 height 5
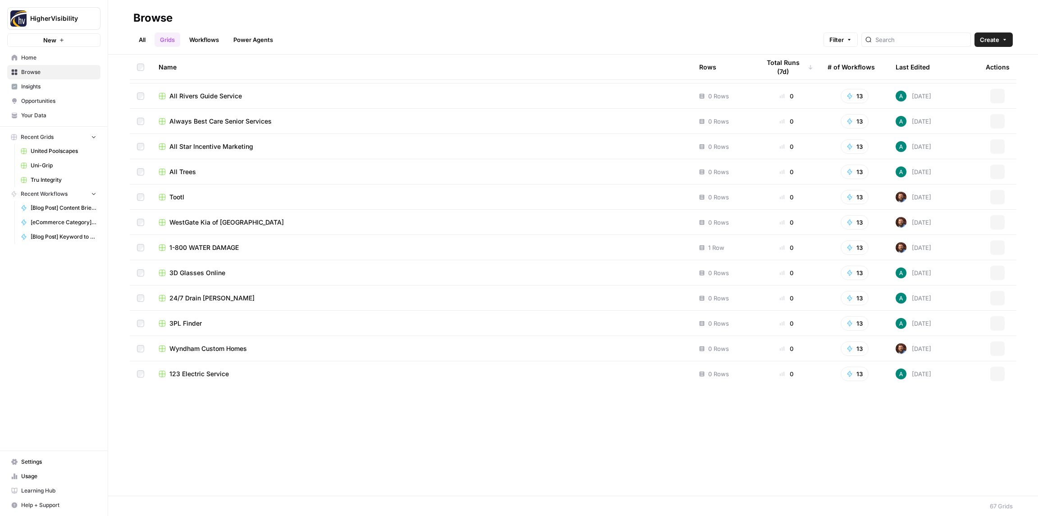
scroll to position [1275, 0]
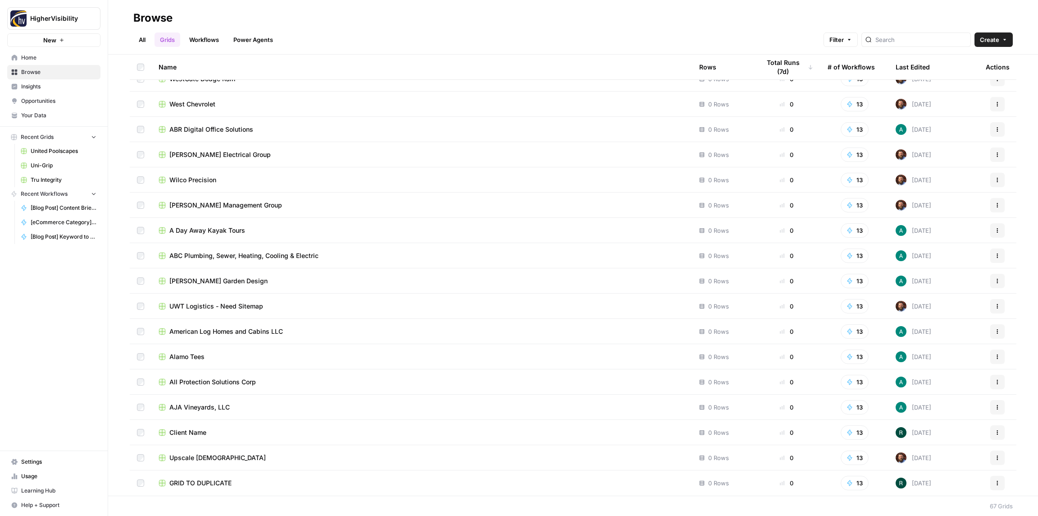
click at [998, 484] on icon "button" at bounding box center [997, 482] width 5 height 5
click at [941, 407] on span "Duplicate" at bounding box center [958, 408] width 72 height 9
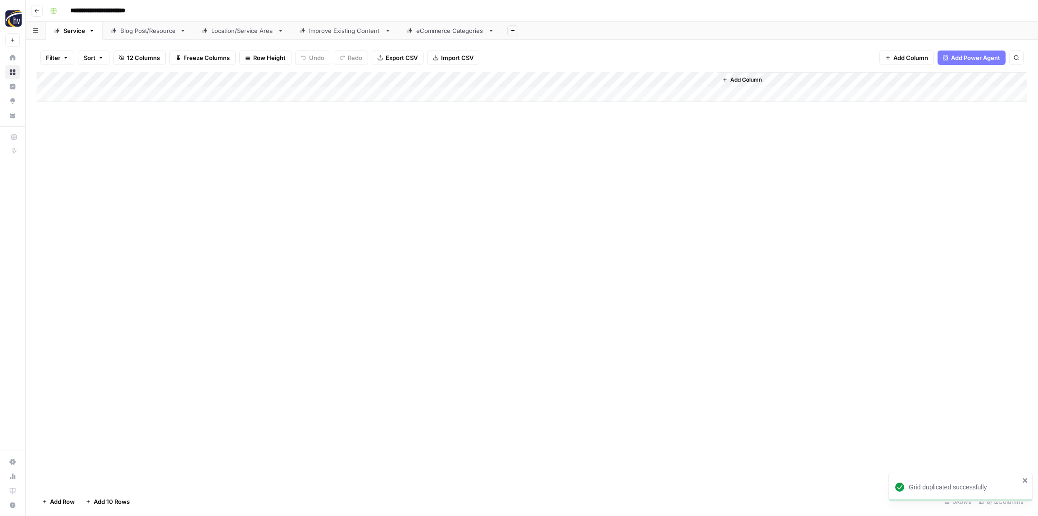
click at [114, 10] on input "**********" at bounding box center [112, 11] width 93 height 14
paste input "**********"
type input "**********"
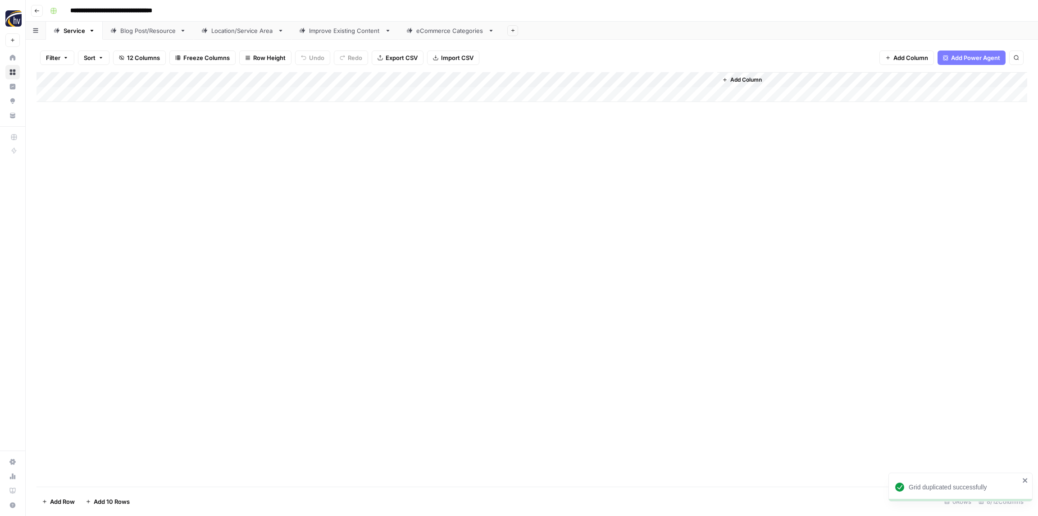
click at [231, 17] on div "**********" at bounding box center [537, 11] width 983 height 14
click at [177, 77] on div "Add Column" at bounding box center [532, 87] width 991 height 30
click at [199, 155] on span "Configure Inputs" at bounding box center [206, 155] width 79 height 9
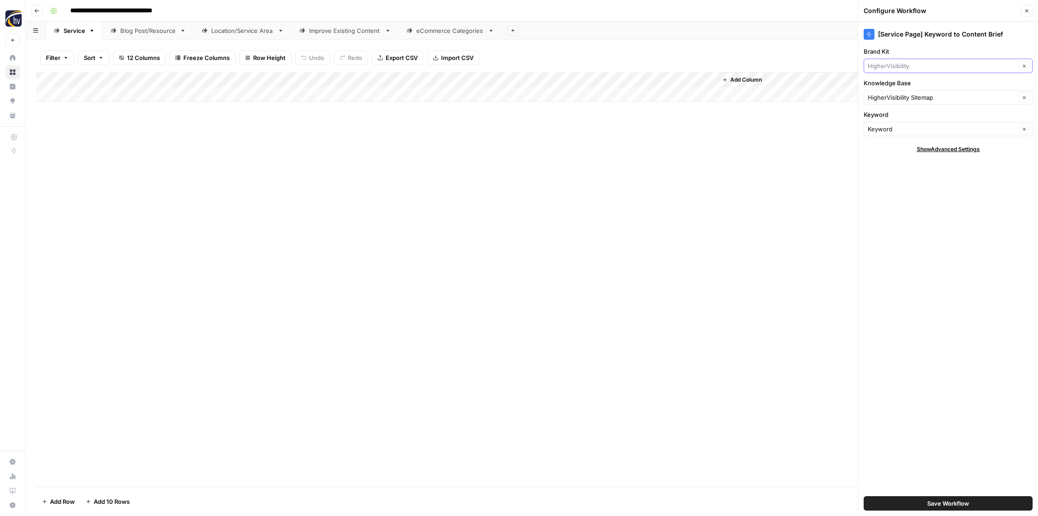
click at [925, 66] on input "Brand Kit" at bounding box center [942, 65] width 148 height 9
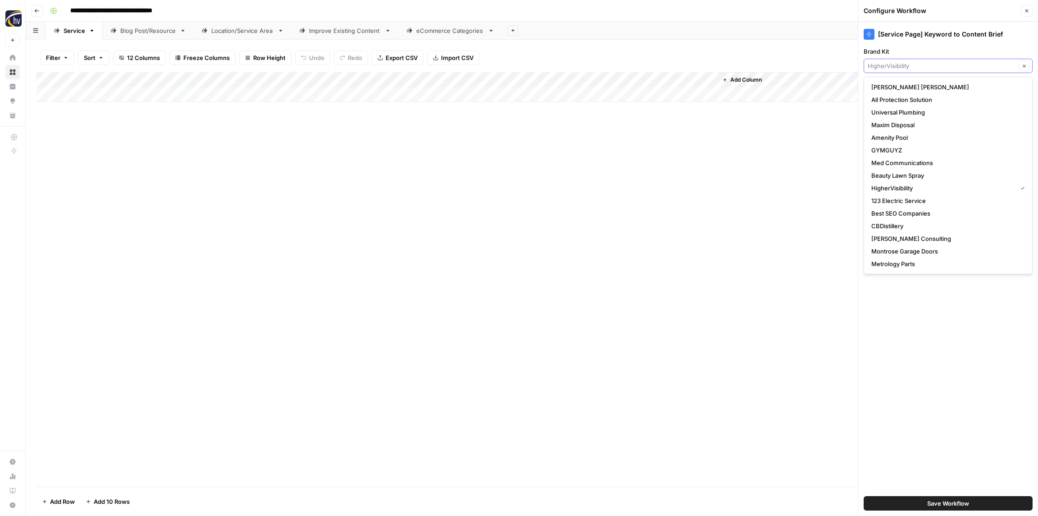
paste input "The Retreat Restorative & Aesthetics"
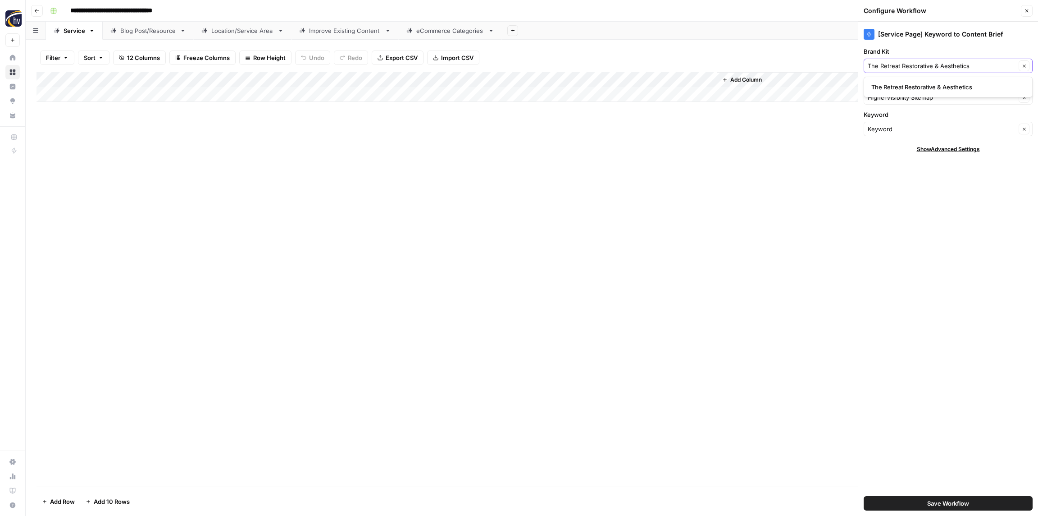
type input "The Retreat Restorative & Aesthetics"
click at [909, 86] on span "The Retreat Restorative & Aesthetics" at bounding box center [947, 86] width 150 height 9
click at [903, 99] on input "Knowledge Base" at bounding box center [942, 97] width 148 height 9
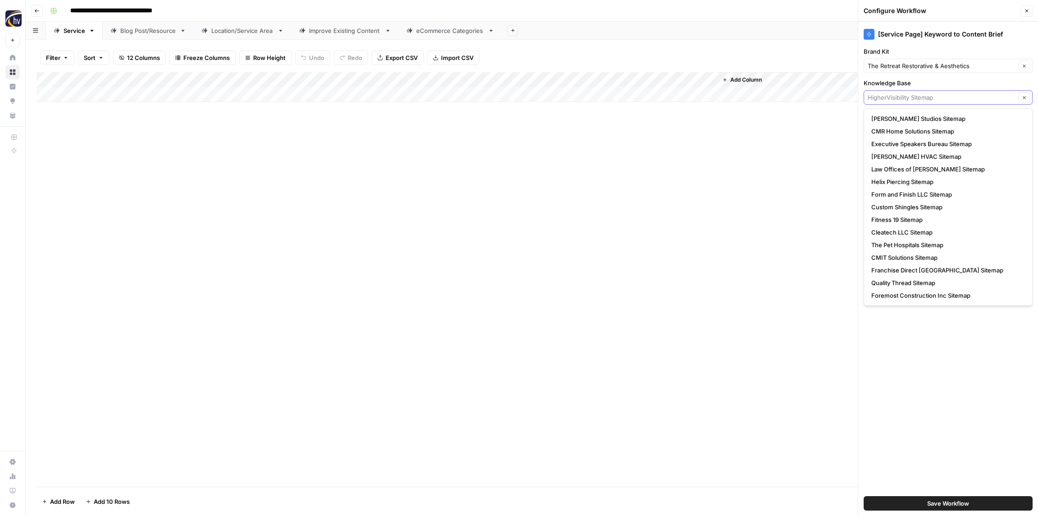
paste input "The Retreat Restorative & Aesthetics"
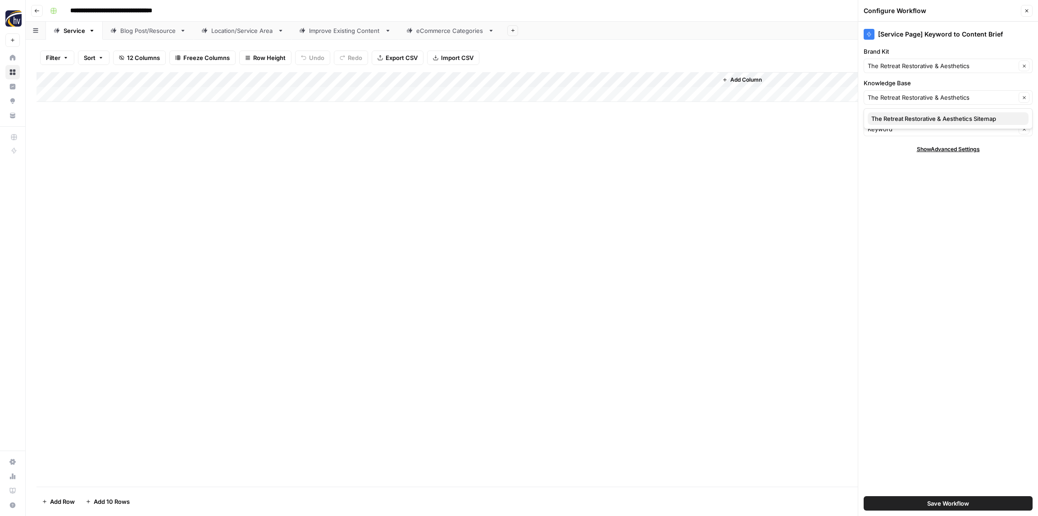
click at [908, 123] on span "The Retreat Restorative & Aesthetics Sitemap" at bounding box center [947, 118] width 150 height 9
type input "The Retreat Restorative & Aesthetics Sitemap"
click at [942, 500] on span "Save Workflow" at bounding box center [949, 502] width 42 height 9
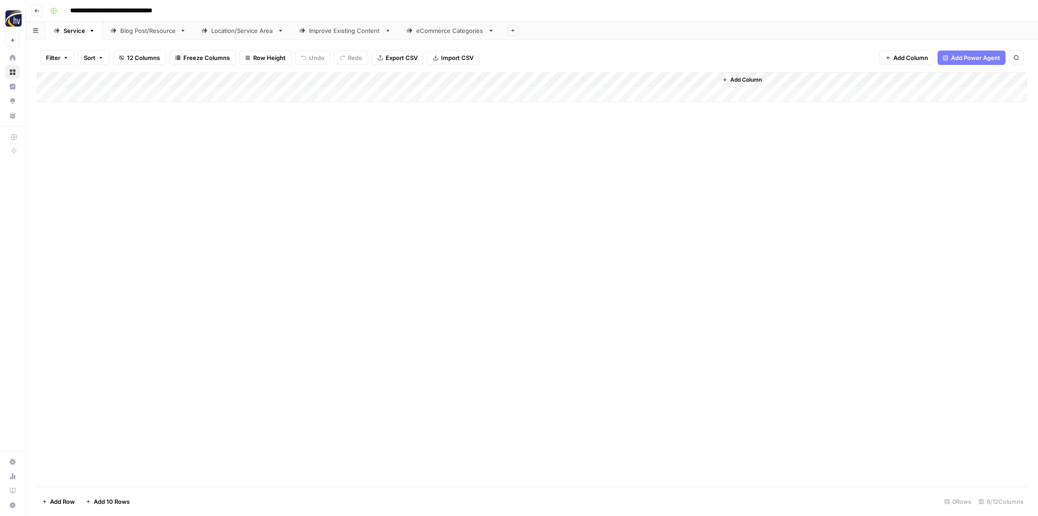
click at [603, 78] on div "Add Column" at bounding box center [532, 87] width 991 height 30
click at [597, 156] on span "Configure Inputs" at bounding box center [611, 155] width 79 height 9
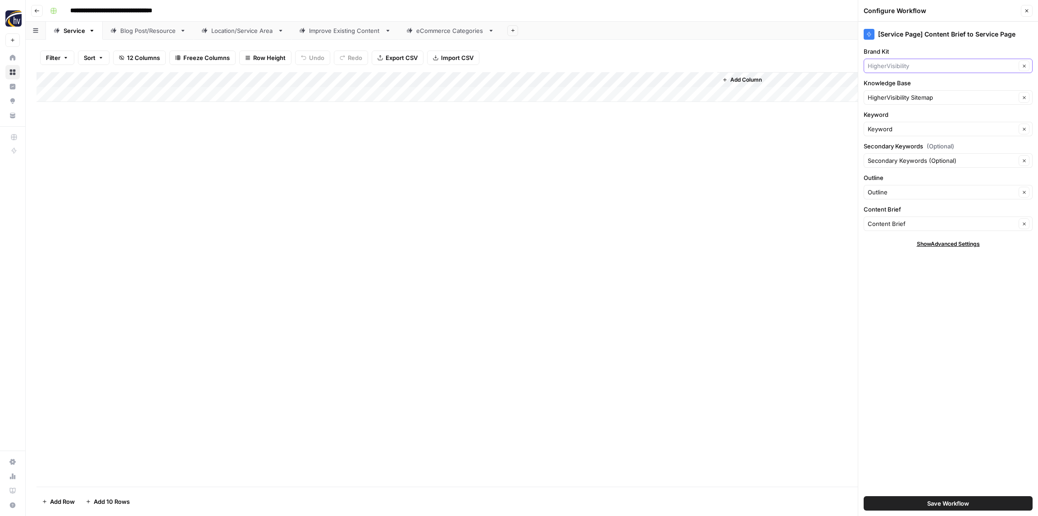
click at [896, 64] on input "Brand Kit" at bounding box center [942, 65] width 148 height 9
paste input "The Retreat Restorative & Aesthetics"
type input "The Retreat Restorative & Aesthetics"
click at [896, 87] on span "The Retreat Restorative & Aesthetics" at bounding box center [947, 86] width 150 height 9
click at [895, 97] on input "Knowledge Base" at bounding box center [942, 97] width 148 height 9
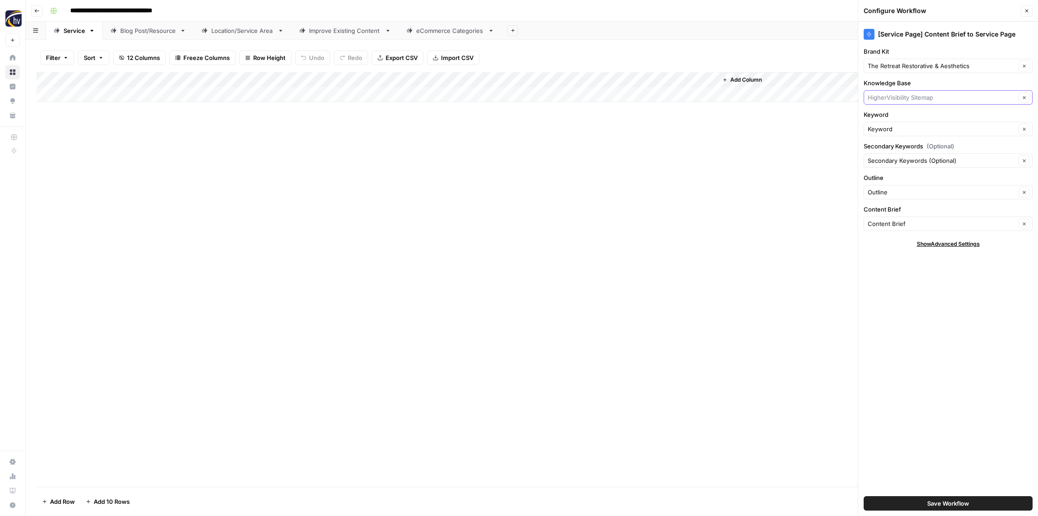
paste input "The Retreat Restorative & Aesthetics"
click at [898, 117] on span "The Retreat Restorative & Aesthetics Sitemap" at bounding box center [947, 118] width 150 height 9
type input "The Retreat Restorative & Aesthetics Sitemap"
click at [936, 502] on span "Save Workflow" at bounding box center [949, 502] width 42 height 9
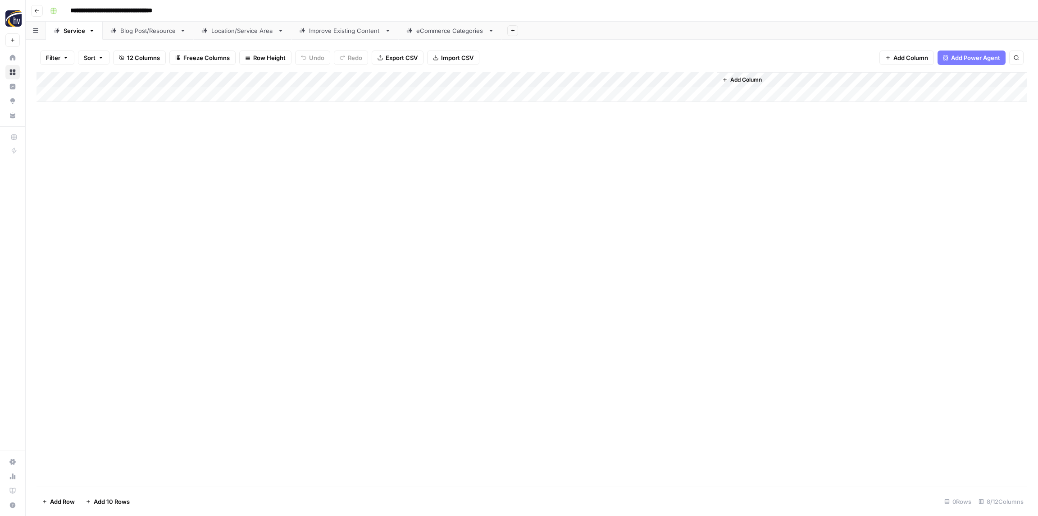
click at [138, 28] on div "Blog Post/Resource" at bounding box center [148, 30] width 56 height 9
click at [203, 79] on div "Add Column" at bounding box center [532, 87] width 991 height 30
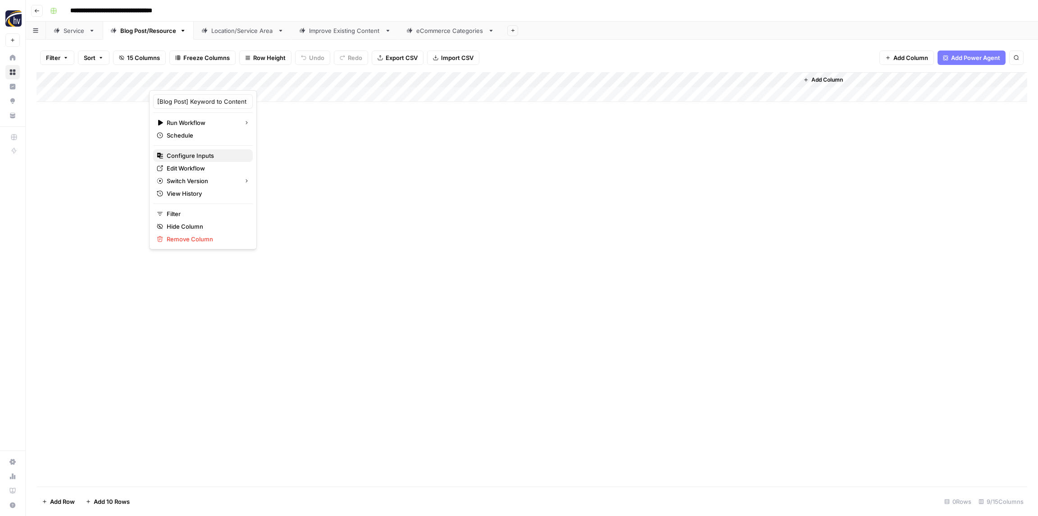
click at [201, 157] on span "Configure Inputs" at bounding box center [206, 155] width 79 height 9
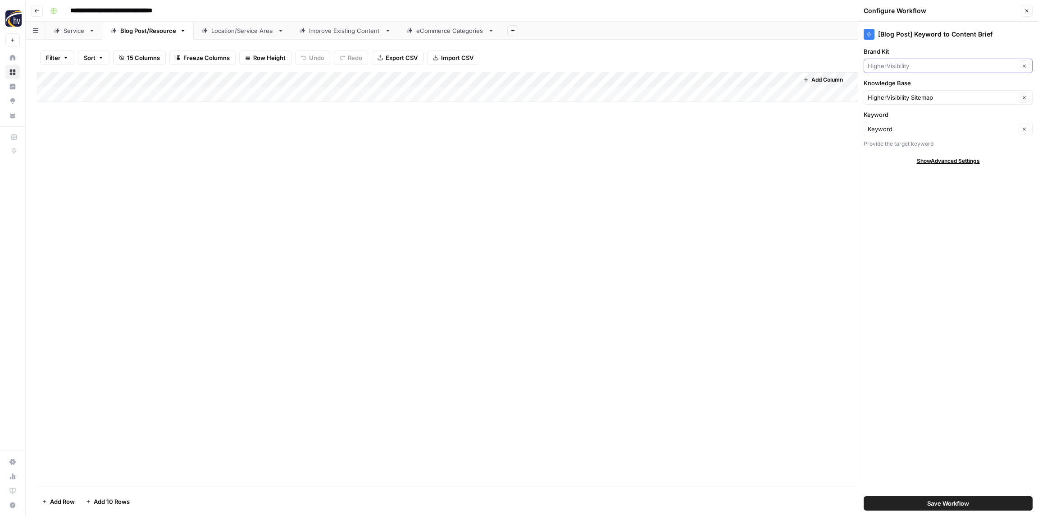
click at [902, 64] on input "Brand Kit" at bounding box center [942, 65] width 148 height 9
paste input "The Retreat Restorative & Aesthetics"
type input "The Retreat Restorative & Aesthetics"
drag, startPoint x: 905, startPoint y: 80, endPoint x: 902, endPoint y: 87, distance: 6.9
click at [905, 80] on div "The Retreat Restorative & Aesthetics" at bounding box center [948, 87] width 169 height 21
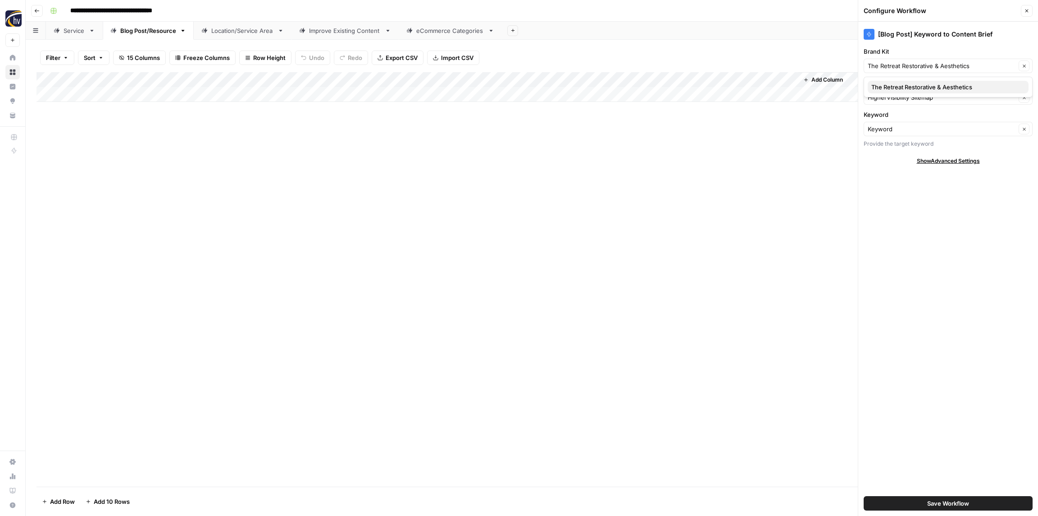
click at [902, 87] on span "The Retreat Restorative & Aesthetics" at bounding box center [947, 86] width 150 height 9
click at [899, 96] on input "Knowledge Base" at bounding box center [942, 97] width 148 height 9
paste input "The Retreat Restorative & Aesthetics"
click at [903, 121] on span "The Retreat Restorative & Aesthetics Sitemap" at bounding box center [947, 118] width 150 height 9
type input "The Retreat Restorative & Aesthetics Sitemap"
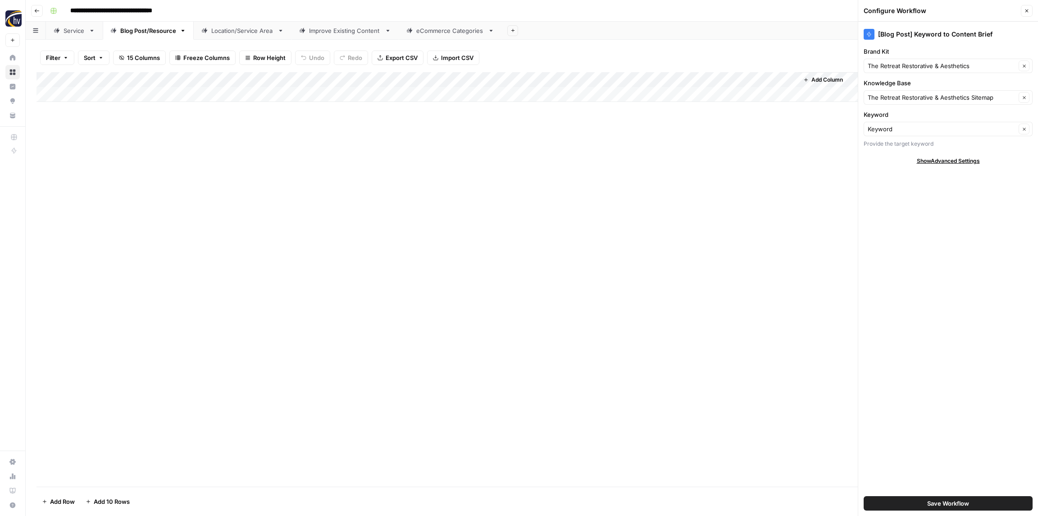
click at [897, 508] on button "Save Workflow" at bounding box center [948, 503] width 169 height 14
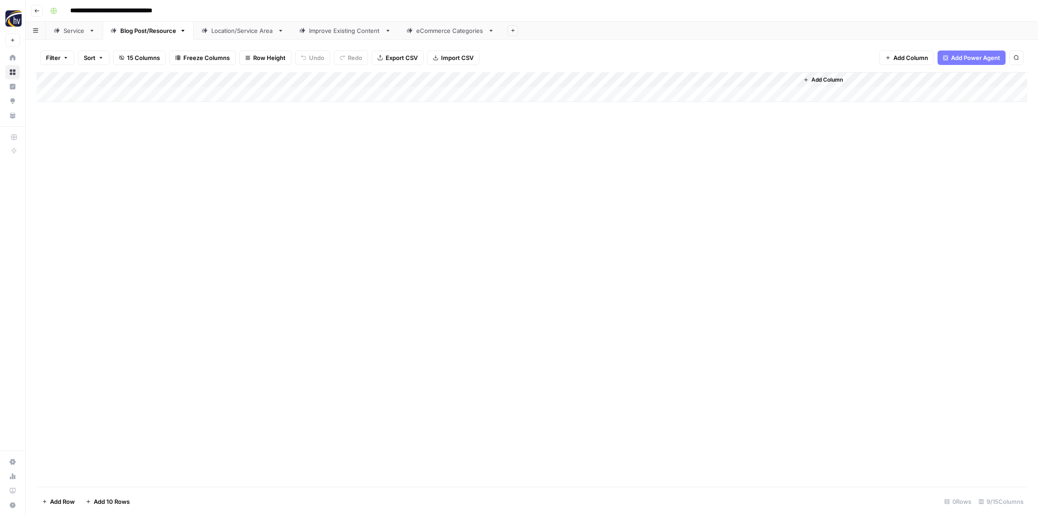
click at [664, 81] on div "Add Column" at bounding box center [532, 87] width 991 height 30
click at [669, 152] on span "Configure Inputs" at bounding box center [692, 155] width 79 height 9
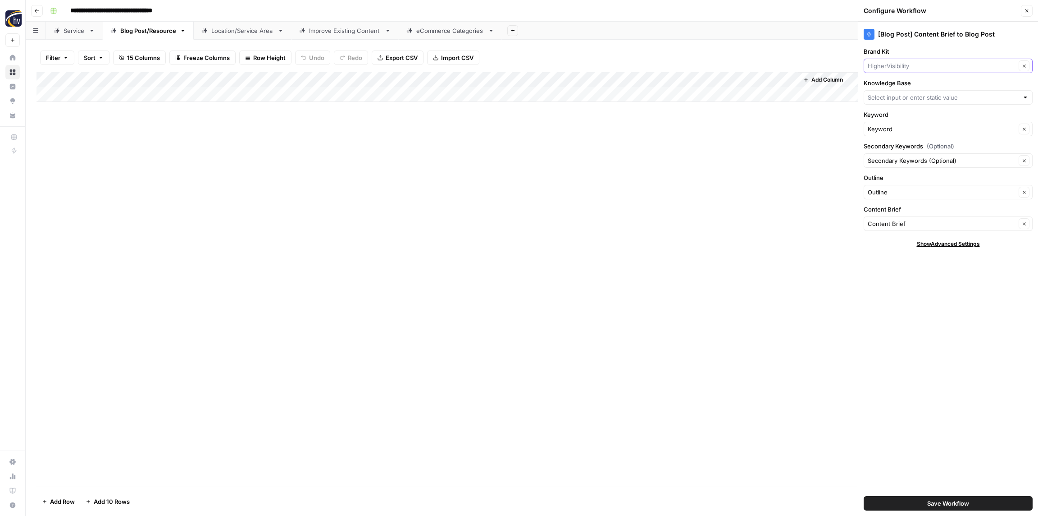
click at [889, 66] on input "Brand Kit" at bounding box center [942, 65] width 148 height 9
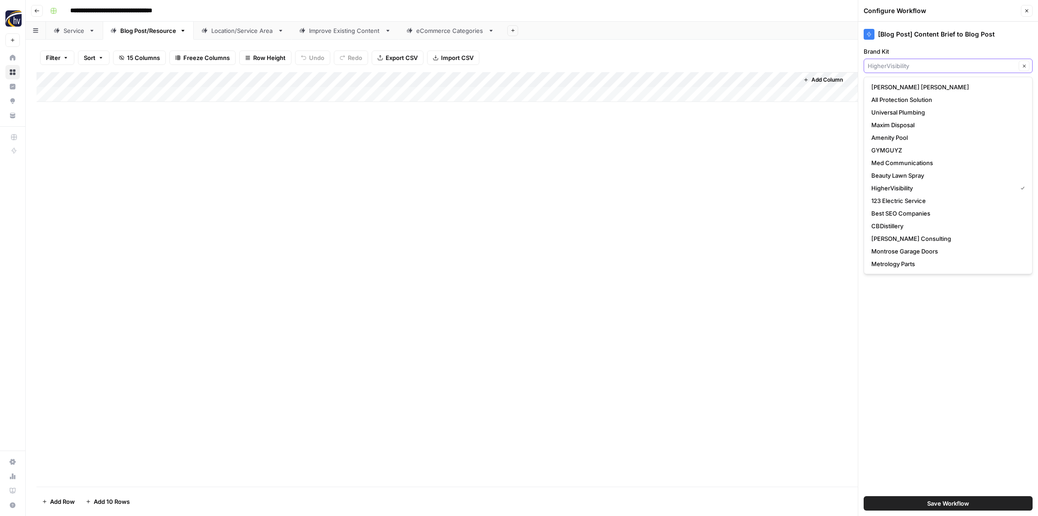
paste input "The Retreat Restorative & Aesthetics"
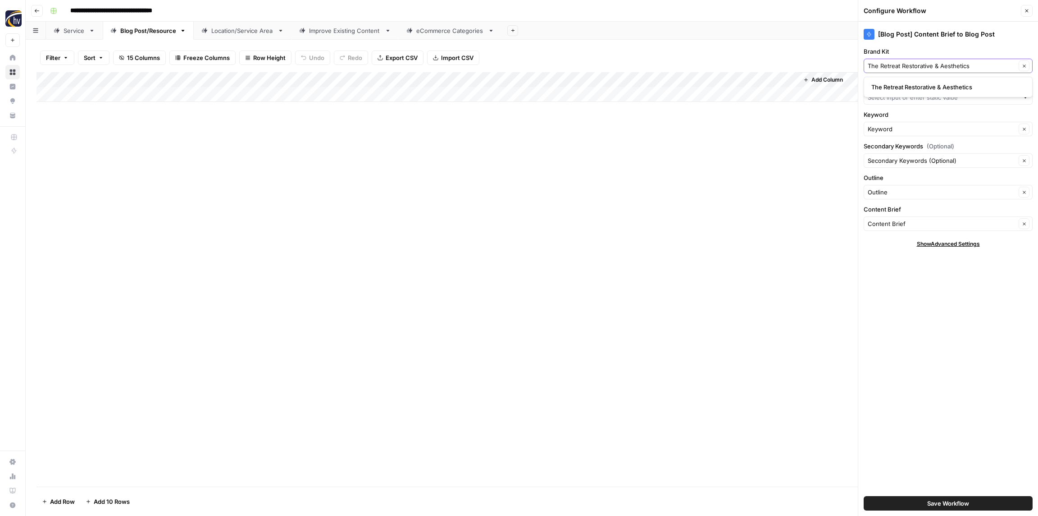
type input "The Retreat Restorative & Aesthetics"
click at [891, 86] on span "The Retreat Restorative & Aesthetics" at bounding box center [947, 86] width 150 height 9
click at [888, 96] on input "Knowledge Base" at bounding box center [943, 97] width 151 height 9
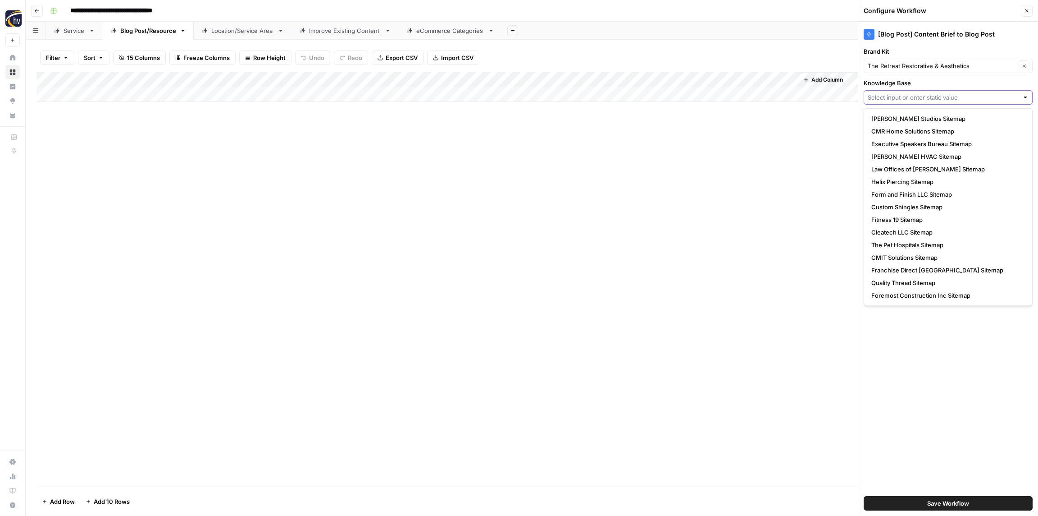
paste input "The Retreat Restorative & Aesthetics"
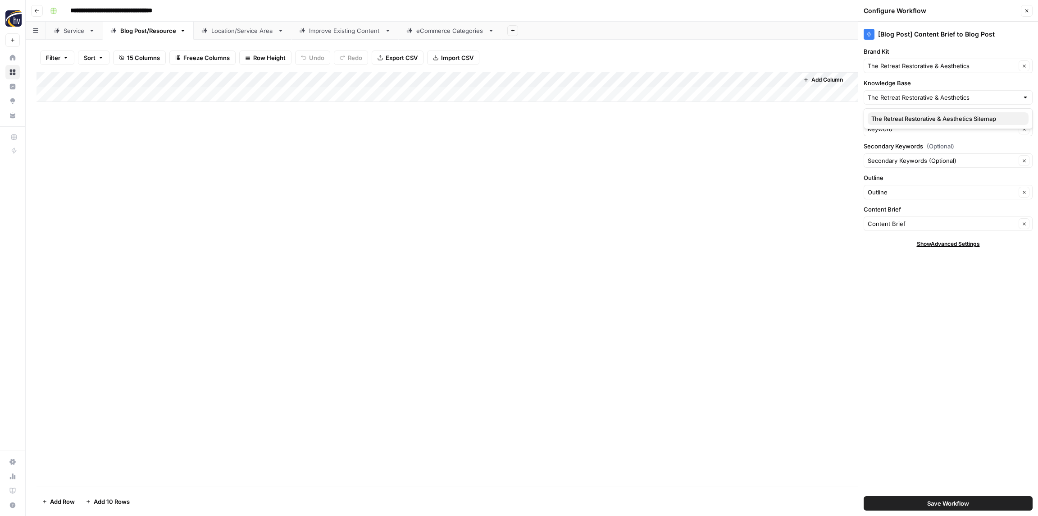
click at [885, 116] on span "The Retreat Restorative & Aesthetics Sitemap" at bounding box center [947, 118] width 150 height 9
type input "The Retreat Restorative & Aesthetics Sitemap"
click at [936, 503] on span "Save Workflow" at bounding box center [949, 502] width 42 height 9
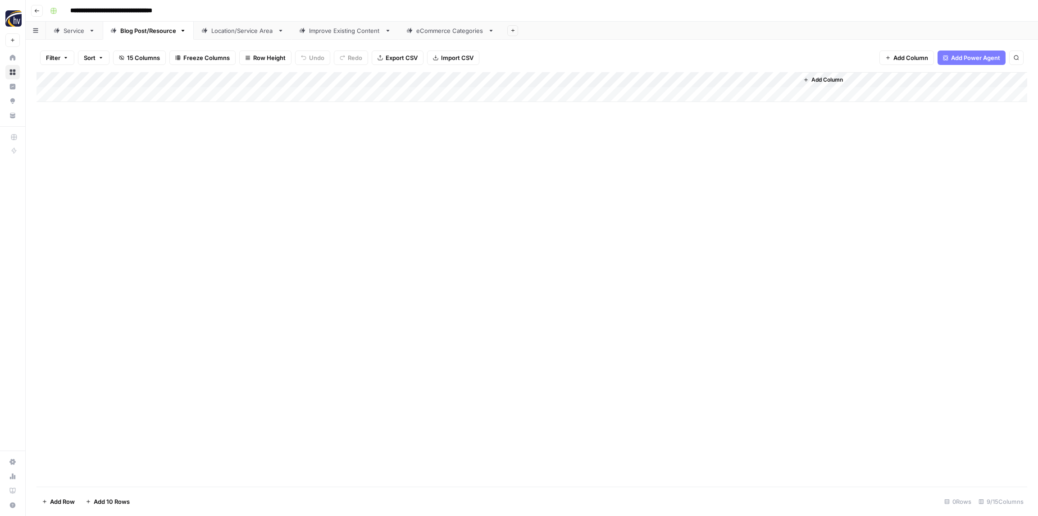
click at [247, 27] on div "Location/Service Area" at bounding box center [242, 30] width 63 height 9
click at [348, 81] on div "Add Column" at bounding box center [532, 87] width 991 height 30
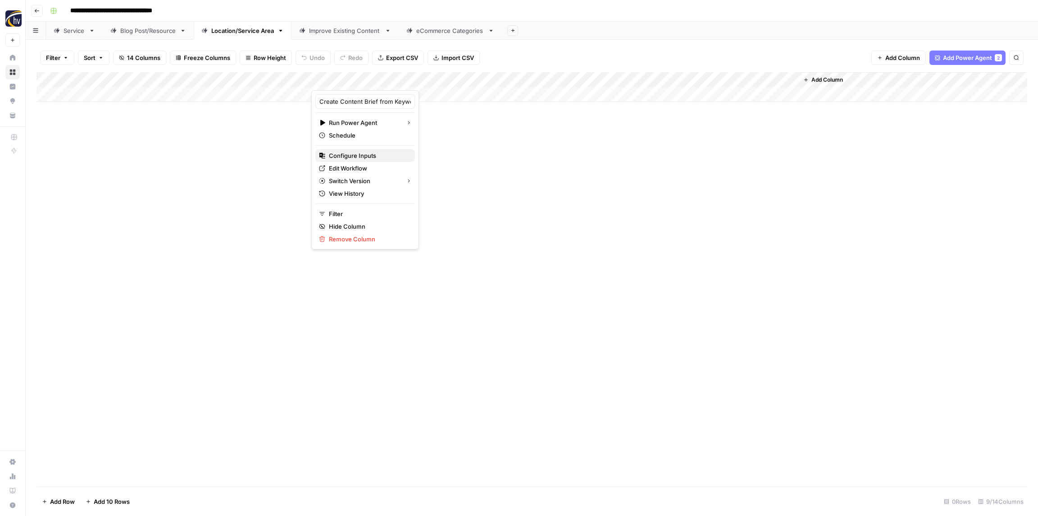
click at [358, 153] on span "Configure Inputs" at bounding box center [368, 155] width 79 height 9
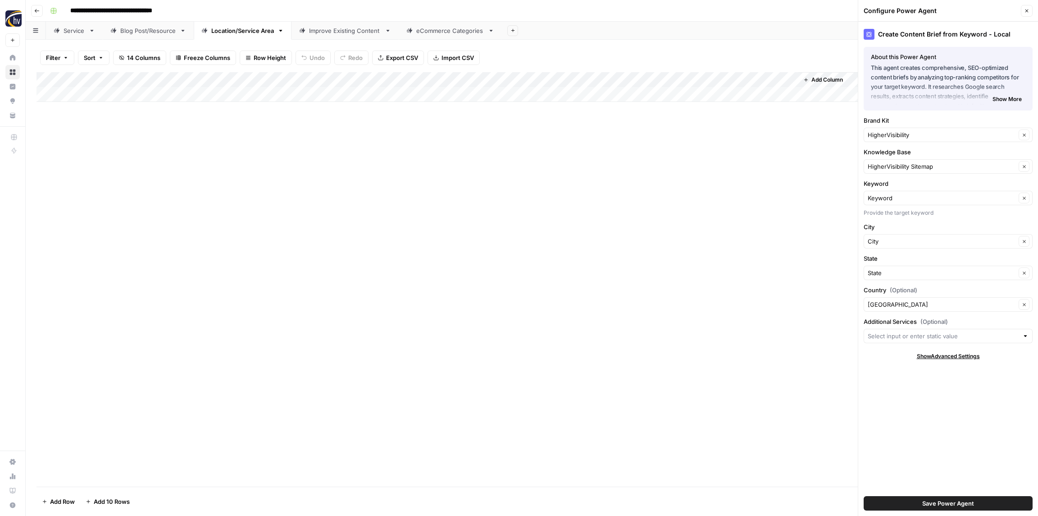
click at [894, 142] on div "HigherVisibility Clear" at bounding box center [948, 135] width 169 height 14
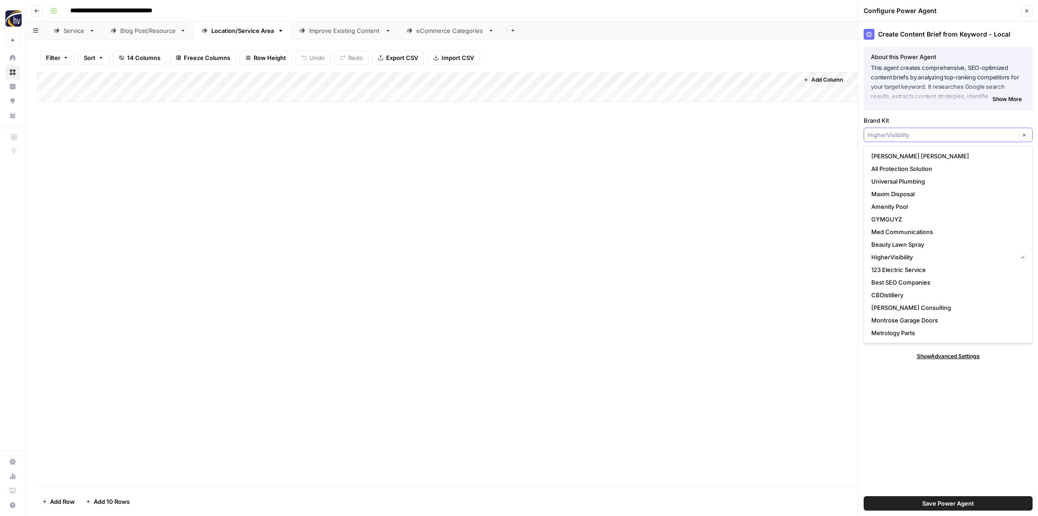
paste input "The Retreat Restorative & Aesthetics"
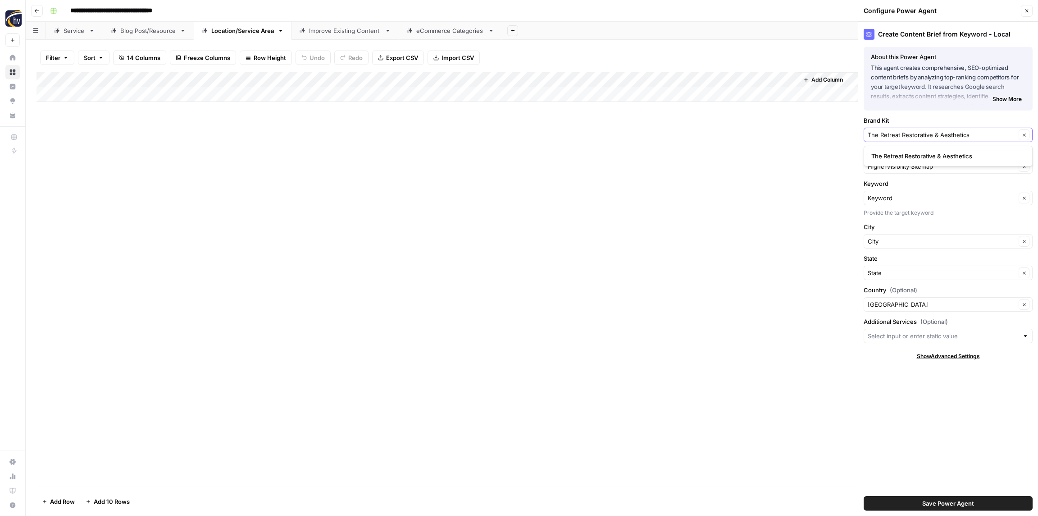
type input "The Retreat Restorative & Aesthetics"
click at [897, 159] on span "The Retreat Restorative & Aesthetics" at bounding box center [947, 155] width 150 height 9
click at [895, 165] on input "Knowledge Base" at bounding box center [942, 166] width 148 height 9
paste input "The Retreat Restorative & Aesthetics"
click at [894, 188] on span "The Retreat Restorative & Aesthetics Sitemap" at bounding box center [947, 187] width 150 height 9
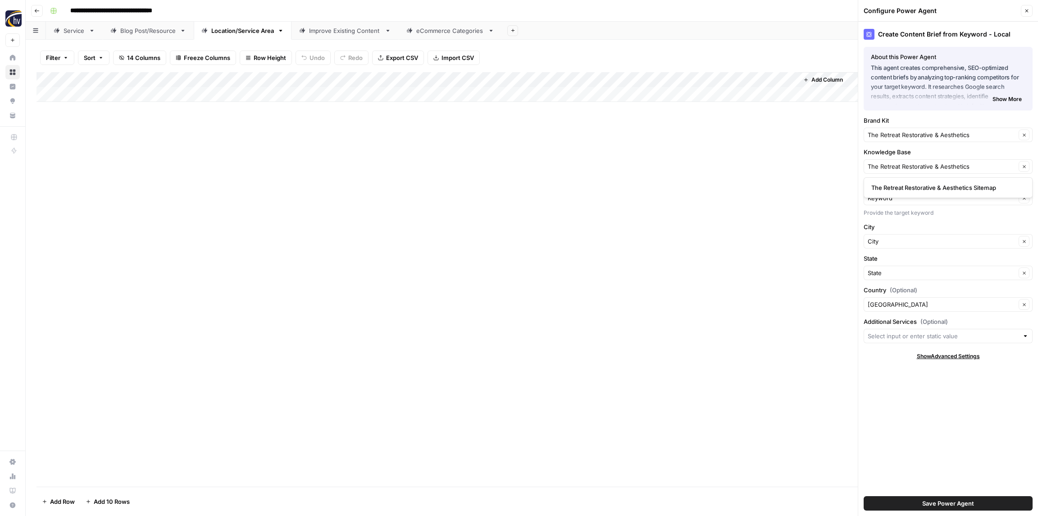
type input "The Retreat Restorative & Aesthetics Sitemap"
click at [966, 499] on span "Save Power Agent" at bounding box center [949, 502] width 52 height 9
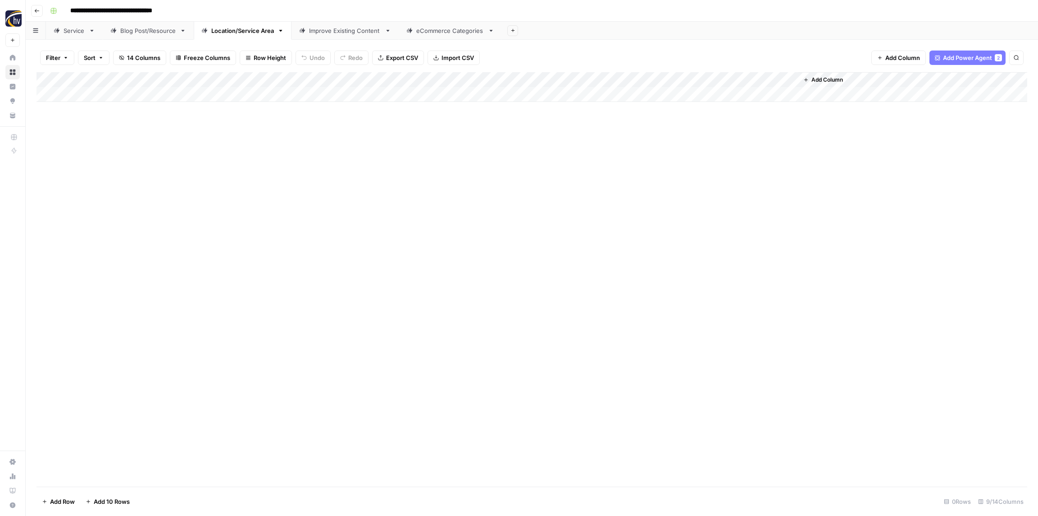
click at [676, 75] on div "Add Column" at bounding box center [532, 87] width 991 height 30
drag, startPoint x: 678, startPoint y: 155, endPoint x: 674, endPoint y: 151, distance: 5.4
click at [678, 155] on span "Configure Inputs" at bounding box center [692, 155] width 79 height 9
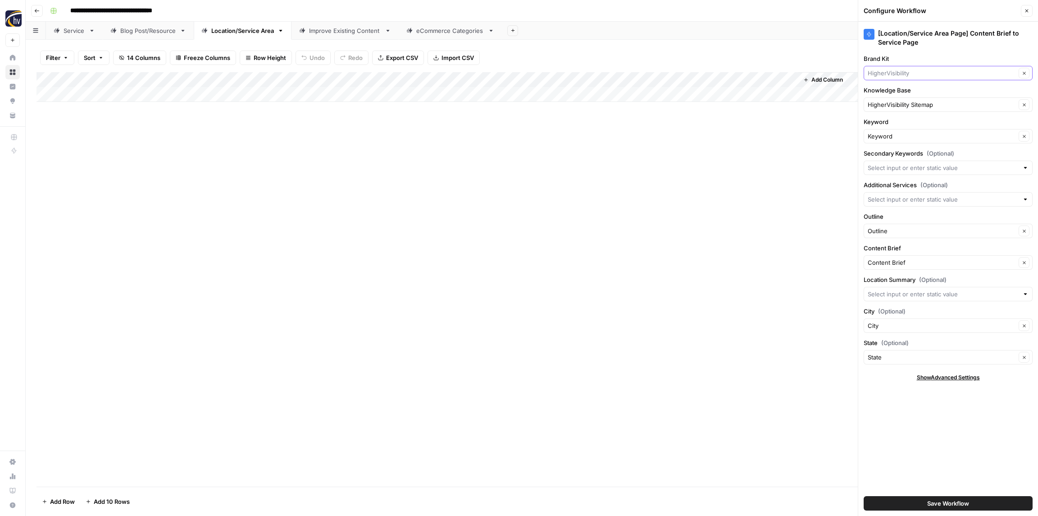
click at [902, 75] on input "Brand Kit" at bounding box center [942, 73] width 148 height 9
paste input "The Retreat Restorative & Aesthetics"
type input "The Retreat Restorative & Aesthetics"
click at [905, 90] on span "The Retreat Restorative & Aesthetics" at bounding box center [947, 94] width 150 height 9
click at [903, 101] on input "Knowledge Base" at bounding box center [942, 104] width 148 height 9
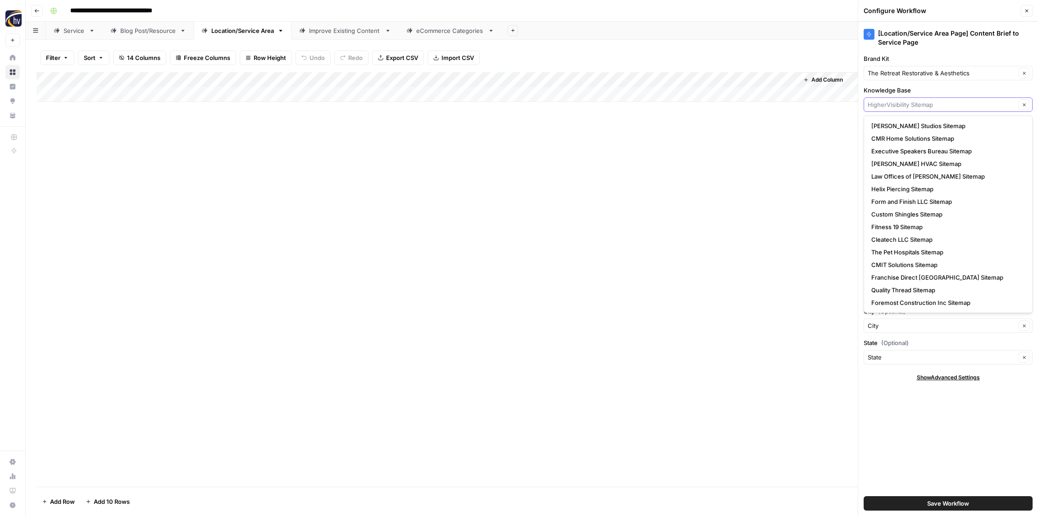
paste input "The Retreat Restorative & Aesthetics"
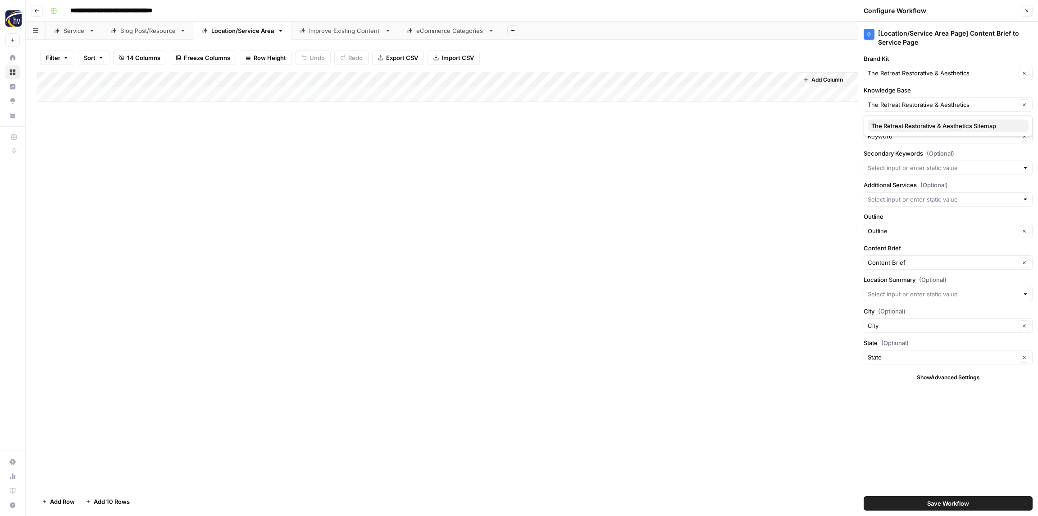
click at [900, 125] on span "The Retreat Restorative & Aesthetics Sitemap" at bounding box center [947, 125] width 150 height 9
type input "The Retreat Restorative & Aesthetics Sitemap"
click at [945, 504] on span "Save Workflow" at bounding box center [949, 502] width 42 height 9
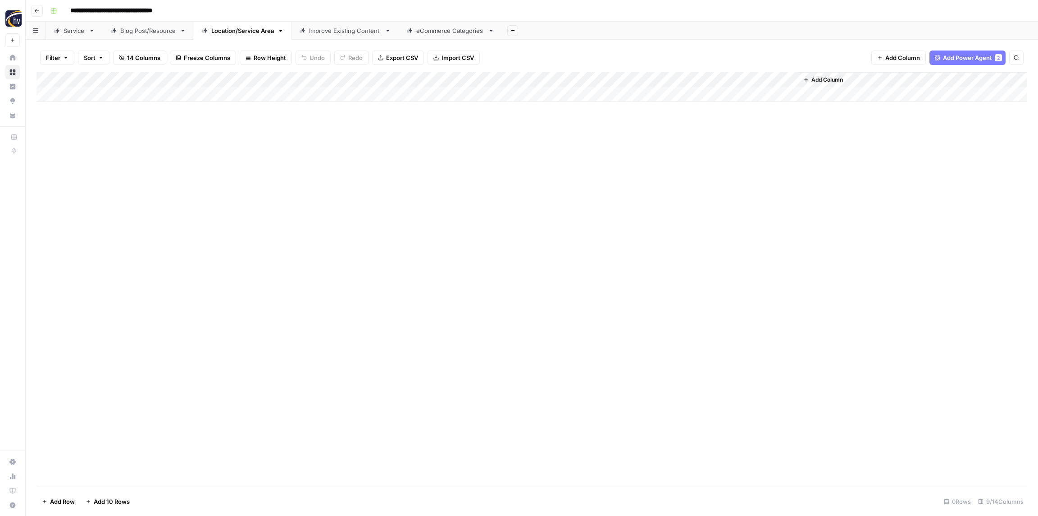
click at [340, 32] on div "Improve Existing Content" at bounding box center [345, 30] width 72 height 9
click at [622, 79] on div "Add Column" at bounding box center [532, 87] width 991 height 30
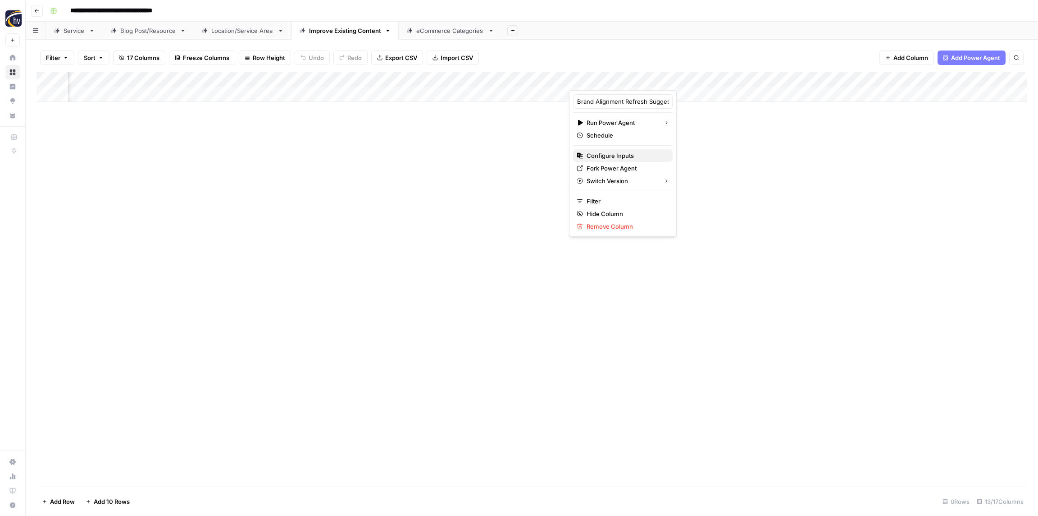
click at [624, 158] on span "Configure Inputs" at bounding box center [626, 155] width 79 height 9
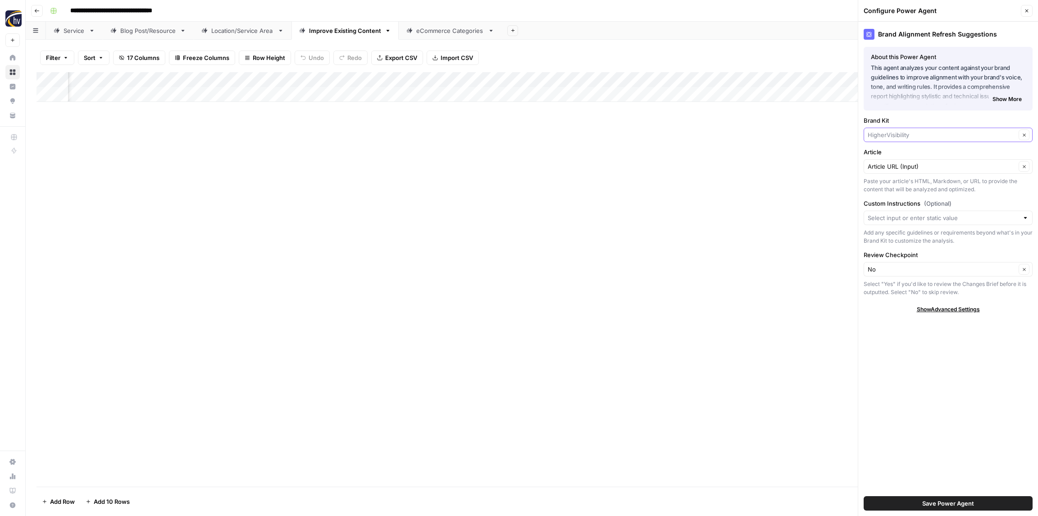
click at [882, 133] on input "Brand Kit" at bounding box center [942, 134] width 148 height 9
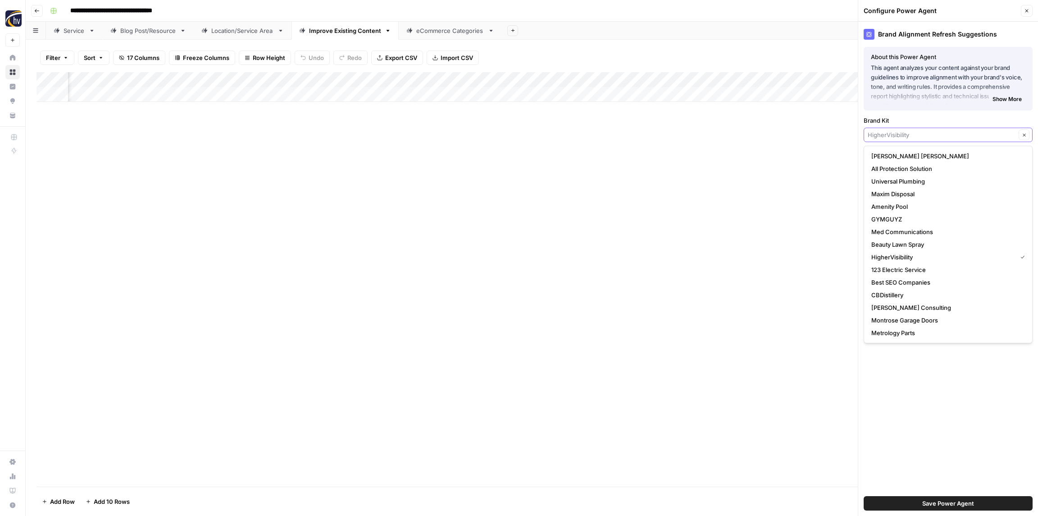
paste input "The Retreat Restorative & Aesthetics"
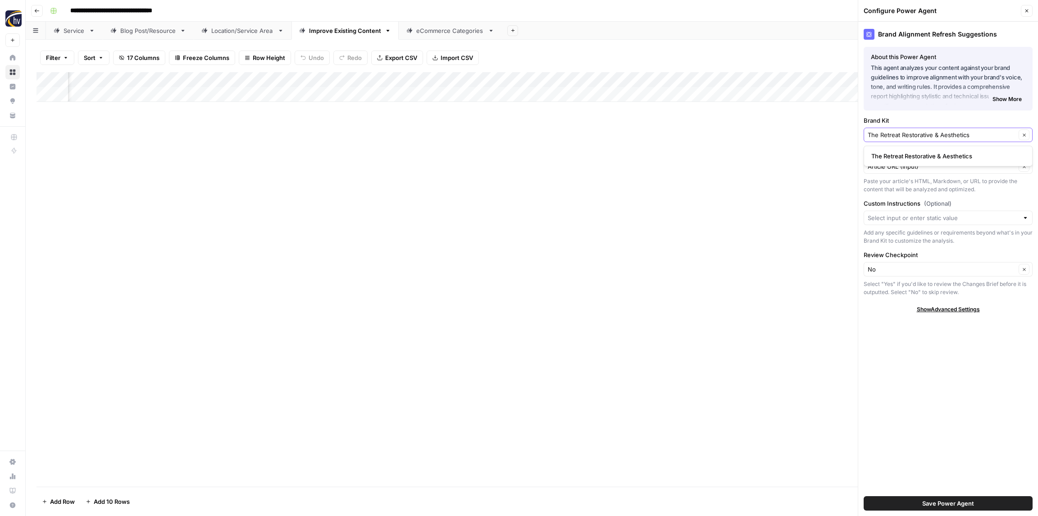
type input "The Retreat Restorative & Aesthetics"
click at [900, 160] on span "The Retreat Restorative & Aesthetics" at bounding box center [947, 155] width 150 height 9
click at [956, 503] on span "Save Power Agent" at bounding box center [949, 502] width 52 height 9
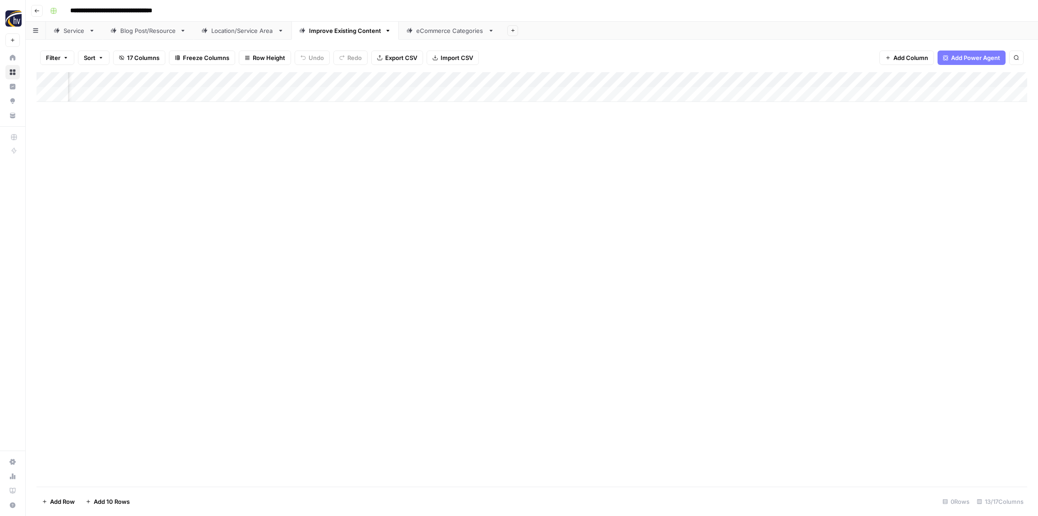
scroll to position [0, 565]
click at [491, 78] on div "Add Column" at bounding box center [532, 87] width 991 height 30
click at [493, 152] on span "Configure Inputs" at bounding box center [498, 155] width 79 height 9
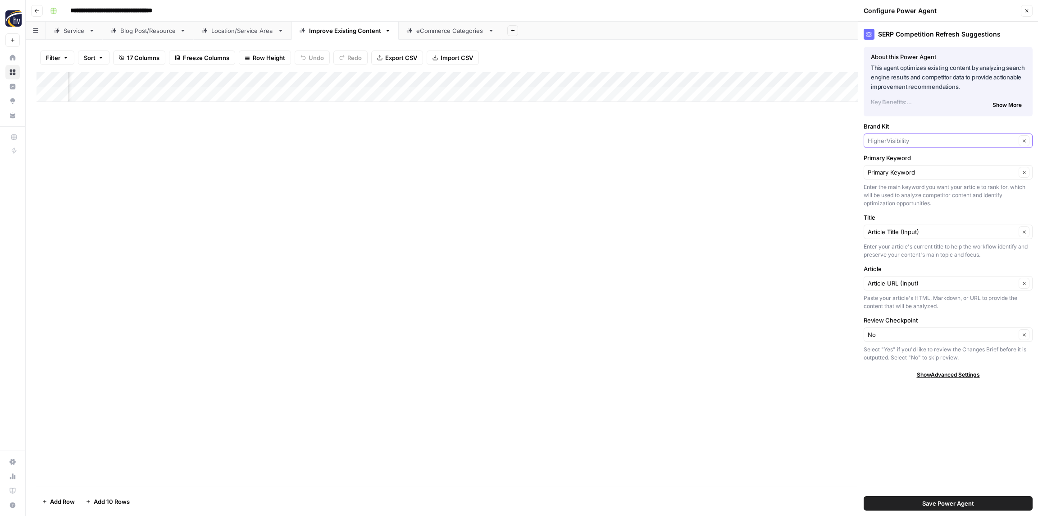
click at [890, 137] on input "Brand Kit" at bounding box center [942, 140] width 148 height 9
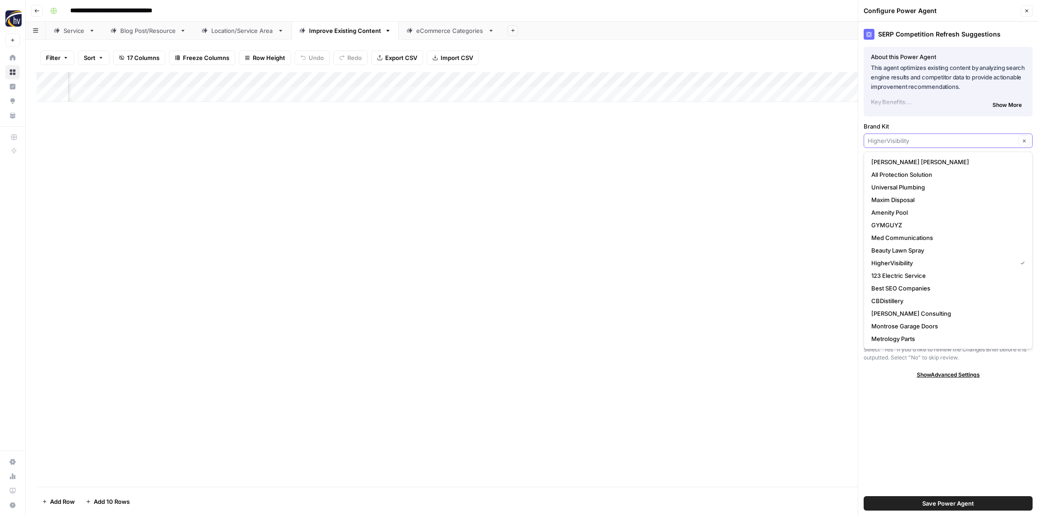
paste input "The Retreat Restorative & Aesthetics"
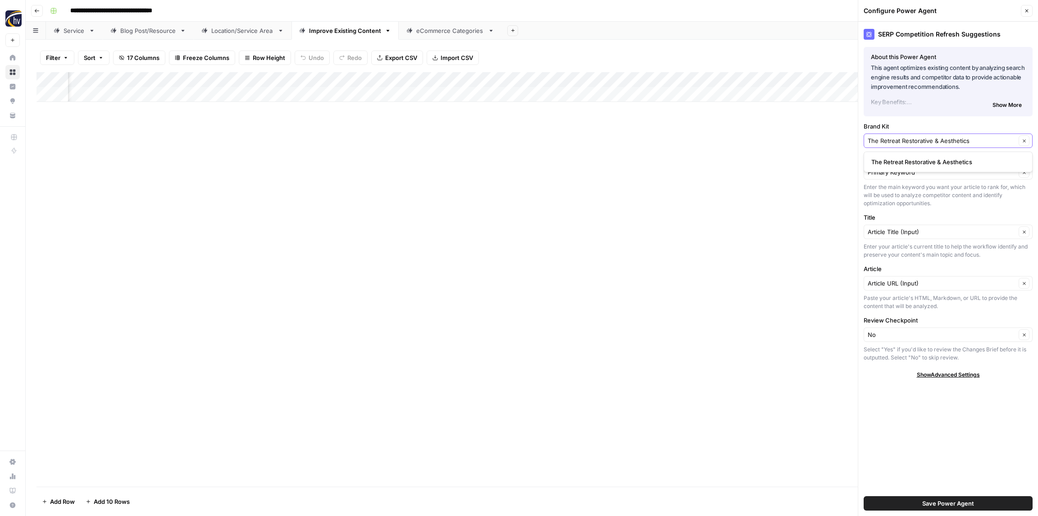
type input "The Retreat Restorative & Aesthetics"
click at [894, 158] on span "The Retreat Restorative & Aesthetics" at bounding box center [947, 161] width 150 height 9
click at [946, 500] on span "Save Power Agent" at bounding box center [949, 502] width 52 height 9
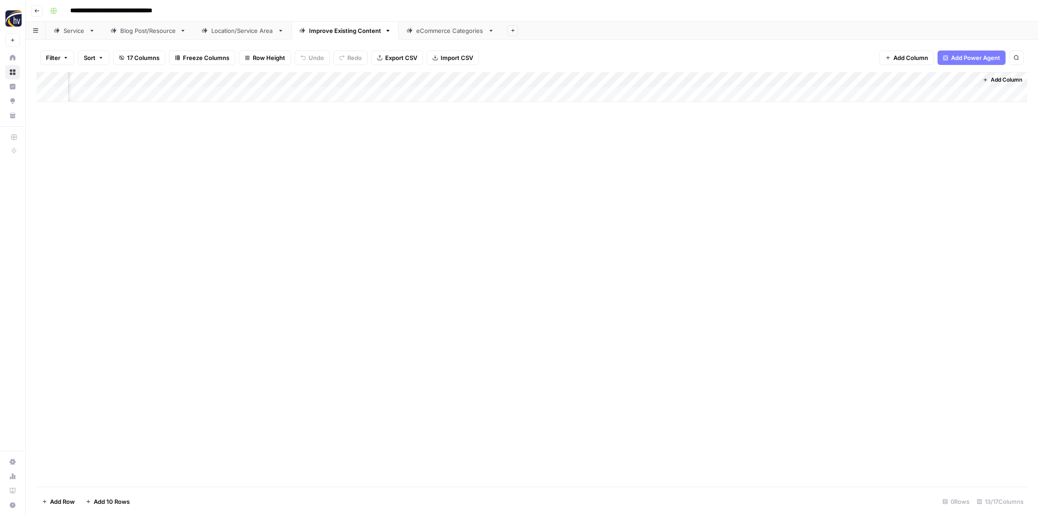
click at [723, 80] on div "Add Column" at bounding box center [532, 87] width 991 height 30
click at [714, 155] on span "Configure Inputs" at bounding box center [731, 155] width 79 height 9
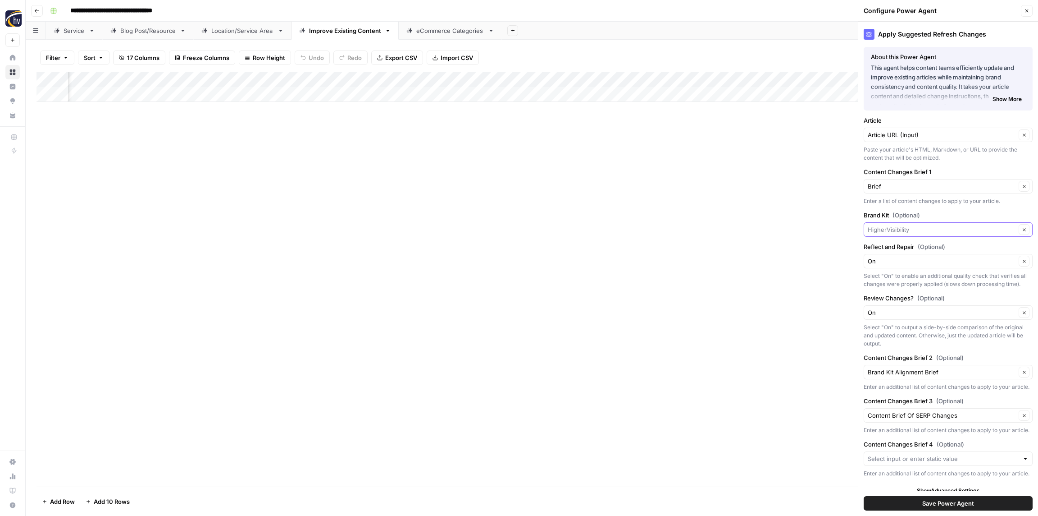
click at [924, 230] on input "Brand Kit (Optional)" at bounding box center [942, 229] width 148 height 9
paste input "The Retreat Restorative & Aesthetics"
type input "The Retreat Restorative & Aesthetics"
click at [919, 250] on span "The Retreat Restorative & Aesthetics" at bounding box center [947, 249] width 150 height 9
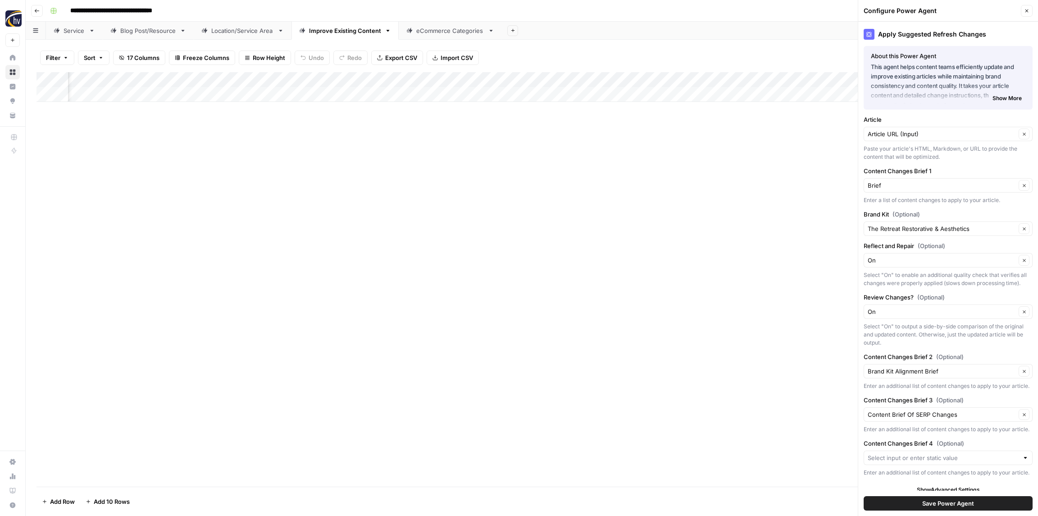
click at [950, 503] on span "Save Power Agent" at bounding box center [949, 502] width 52 height 9
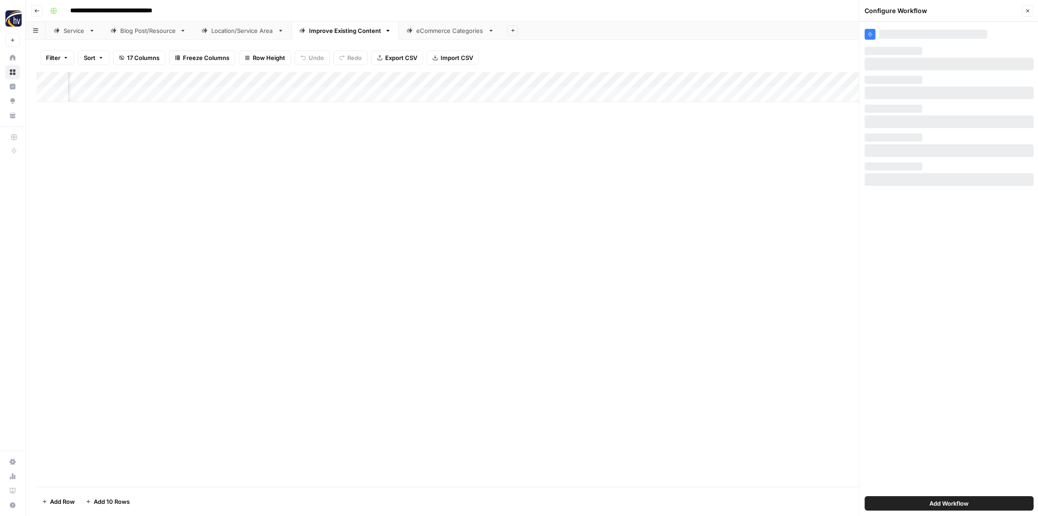
scroll to position [0, 0]
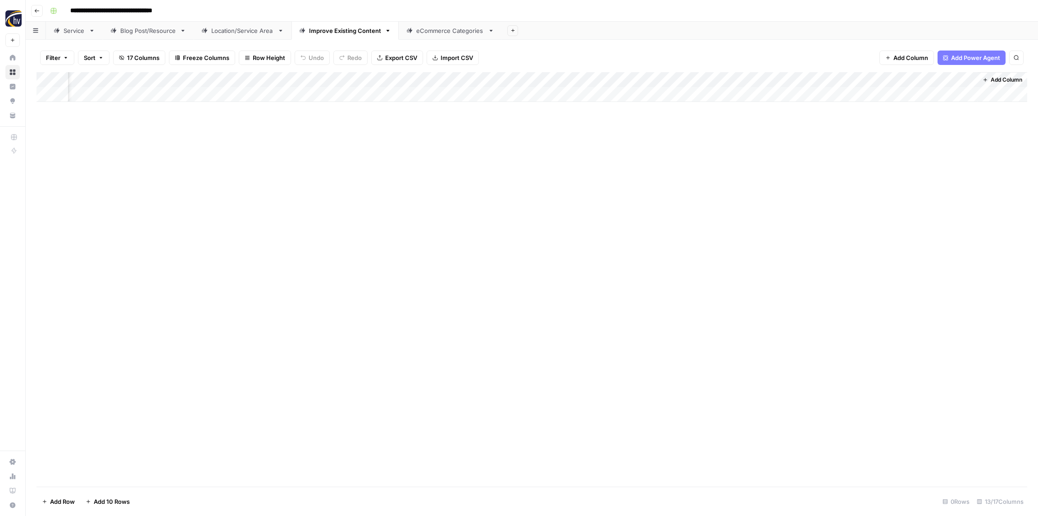
click at [434, 29] on div "eCommerce Categories" at bounding box center [450, 30] width 68 height 9
click at [342, 80] on div "Add Column" at bounding box center [532, 87] width 991 height 30
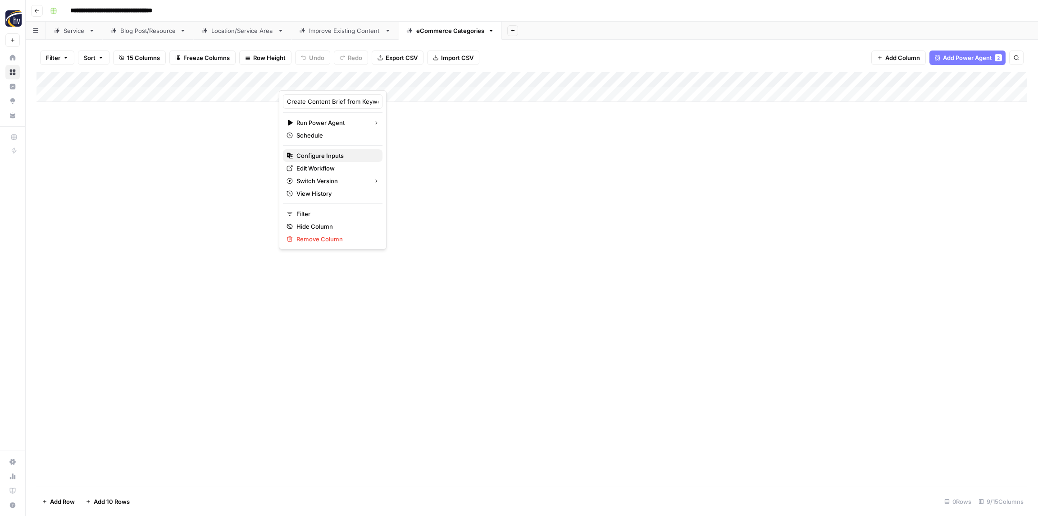
click at [335, 156] on span "Configure Inputs" at bounding box center [336, 155] width 79 height 9
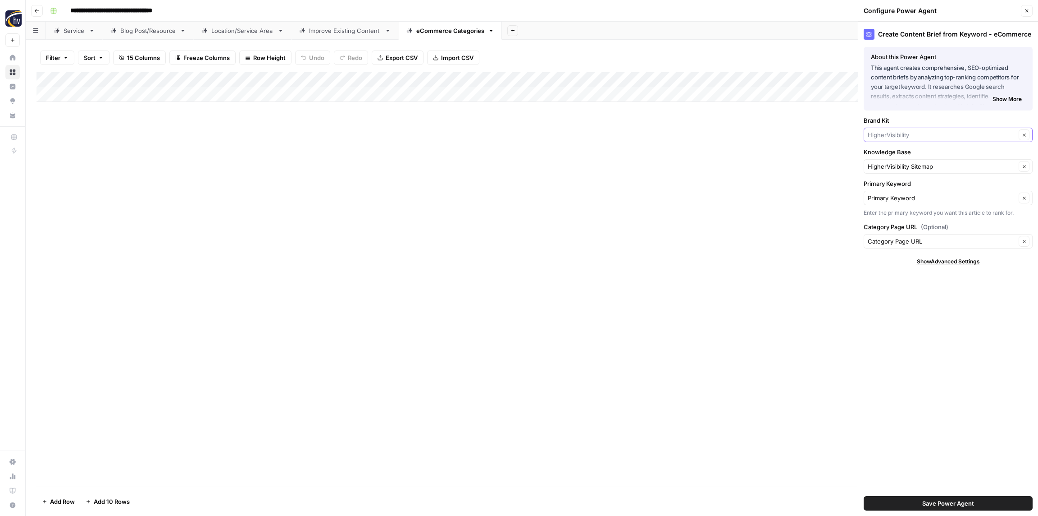
click at [891, 137] on input "Brand Kit" at bounding box center [942, 134] width 148 height 9
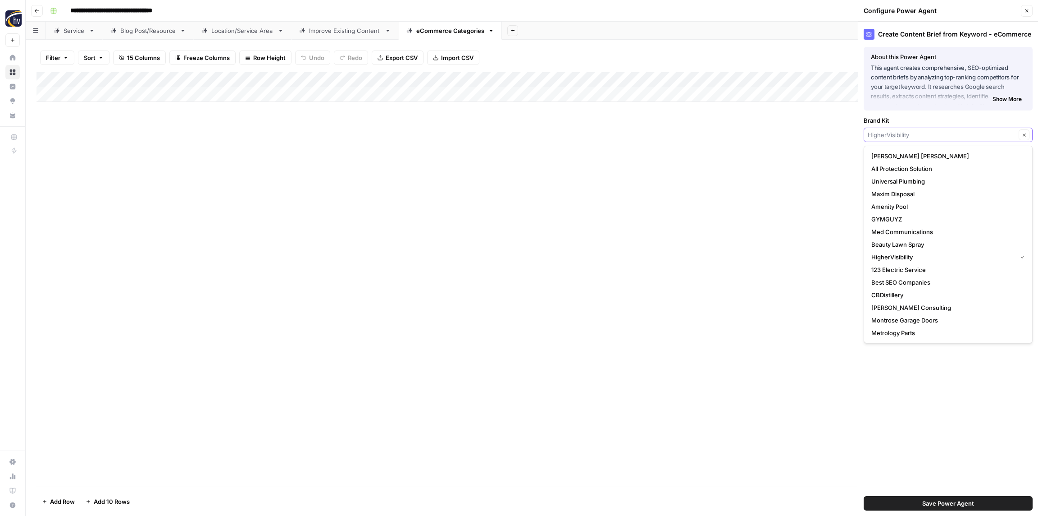
paste input "The Retreat Restorative & Aesthetics"
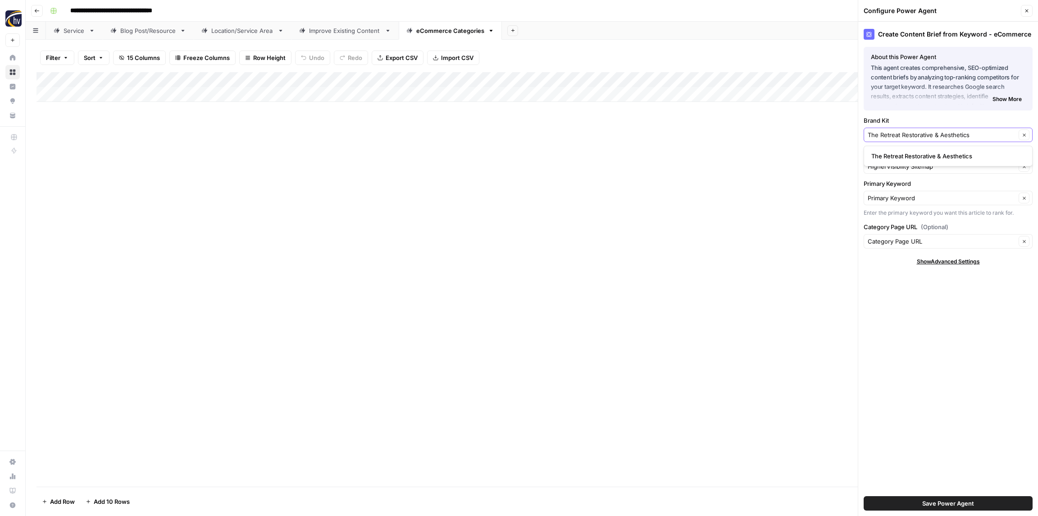
type input "The Retreat Restorative & Aesthetics"
click at [900, 151] on span "The Retreat Restorative & Aesthetics" at bounding box center [947, 155] width 150 height 9
click at [891, 166] on input "Knowledge Base" at bounding box center [942, 166] width 148 height 9
paste input "The Retreat Restorative & Aesthetics"
click at [900, 184] on span "The Retreat Restorative & Aesthetics Sitemap" at bounding box center [947, 187] width 150 height 9
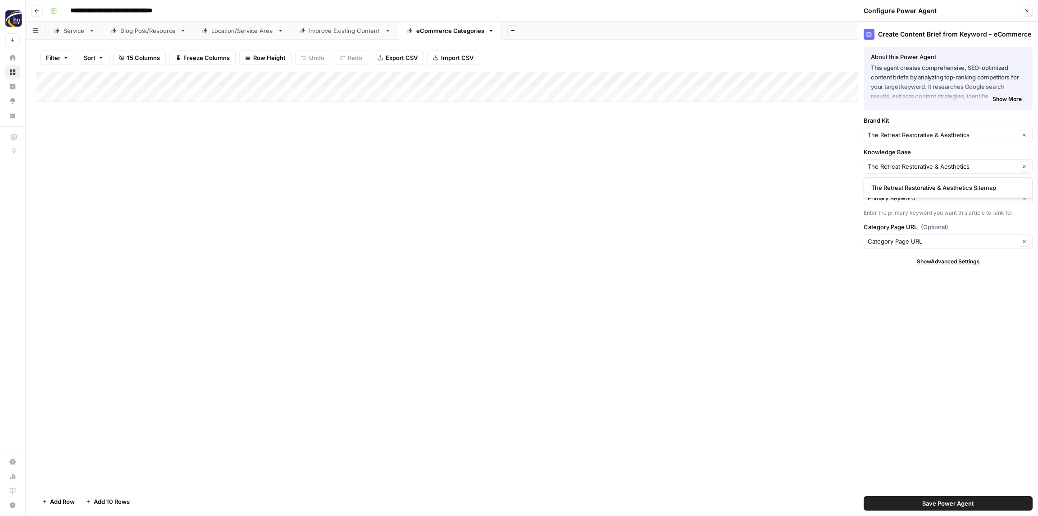
type input "The Retreat Restorative & Aesthetics Sitemap"
click at [958, 501] on span "Save Power Agent" at bounding box center [949, 502] width 52 height 9
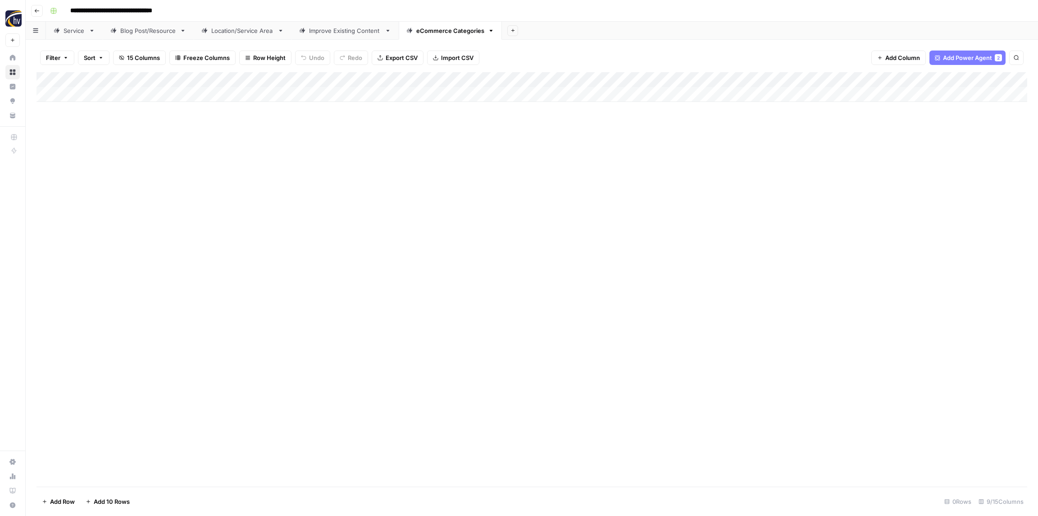
click at [835, 81] on div "Add Column" at bounding box center [532, 87] width 991 height 30
click at [827, 155] on span "Configure Inputs" at bounding box center [840, 155] width 79 height 9
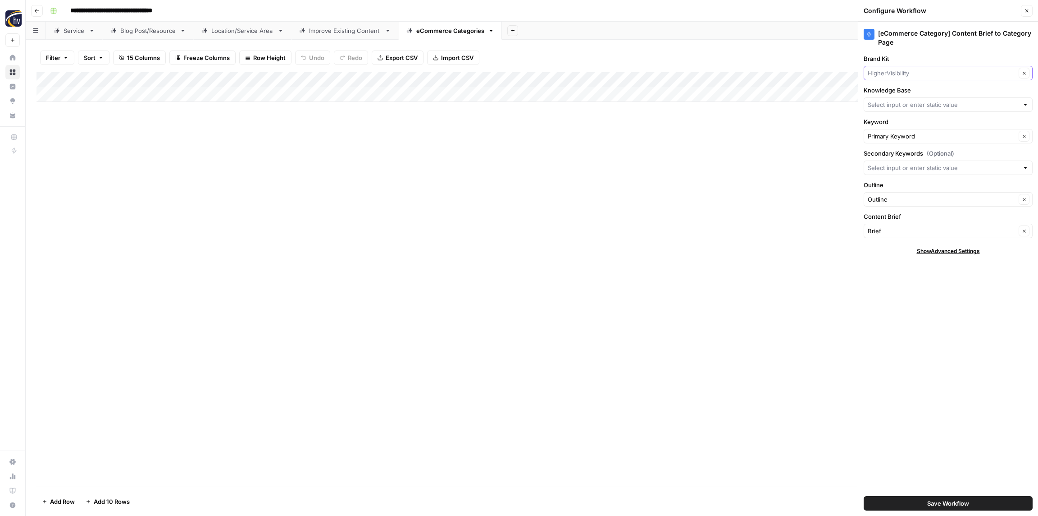
click at [893, 74] on input "Brand Kit" at bounding box center [942, 73] width 148 height 9
paste input "The Retreat Restorative & Aesthetics"
type input "The Retreat Restorative & Aesthetics"
click at [894, 94] on span "The Retreat Restorative & Aesthetics" at bounding box center [947, 94] width 150 height 9
click at [894, 102] on input "Knowledge Base" at bounding box center [943, 104] width 151 height 9
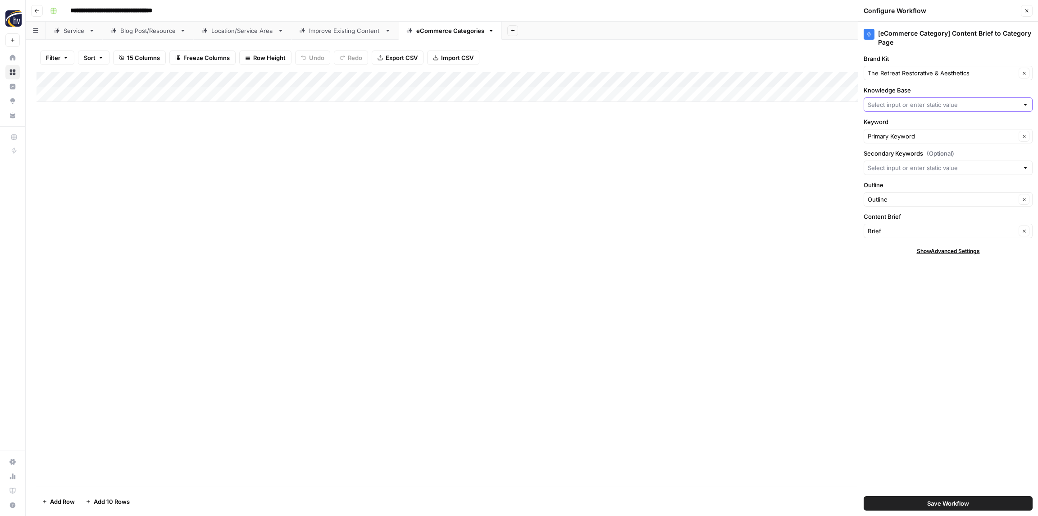
paste input "The Retreat Restorative & Aesthetics"
click at [895, 123] on span "The Retreat Restorative & Aesthetics Sitemap" at bounding box center [947, 125] width 150 height 9
type input "The Retreat Restorative & Aesthetics Sitemap"
click at [965, 507] on span "Save Workflow" at bounding box center [949, 502] width 42 height 9
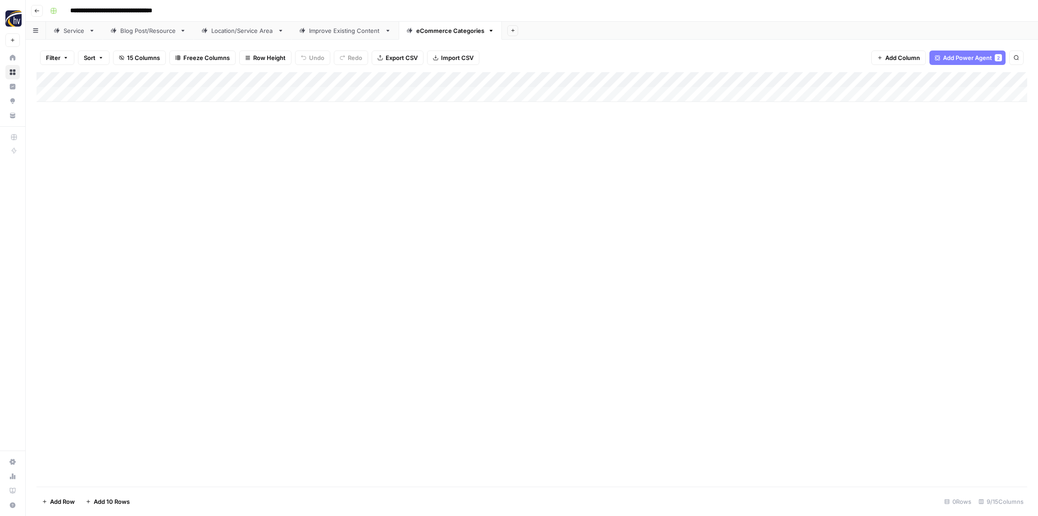
click at [38, 9] on icon "button" at bounding box center [36, 10] width 5 height 5
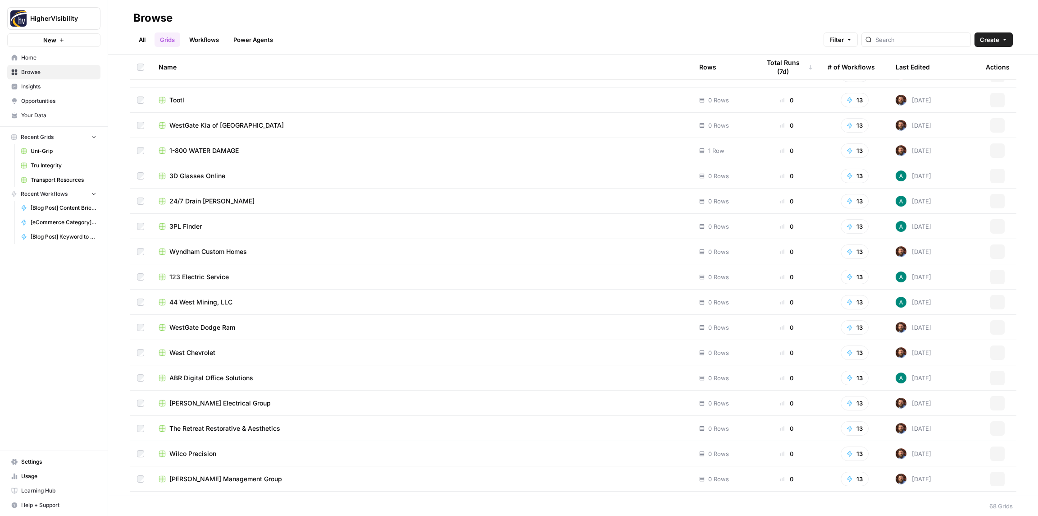
scroll to position [1301, 0]
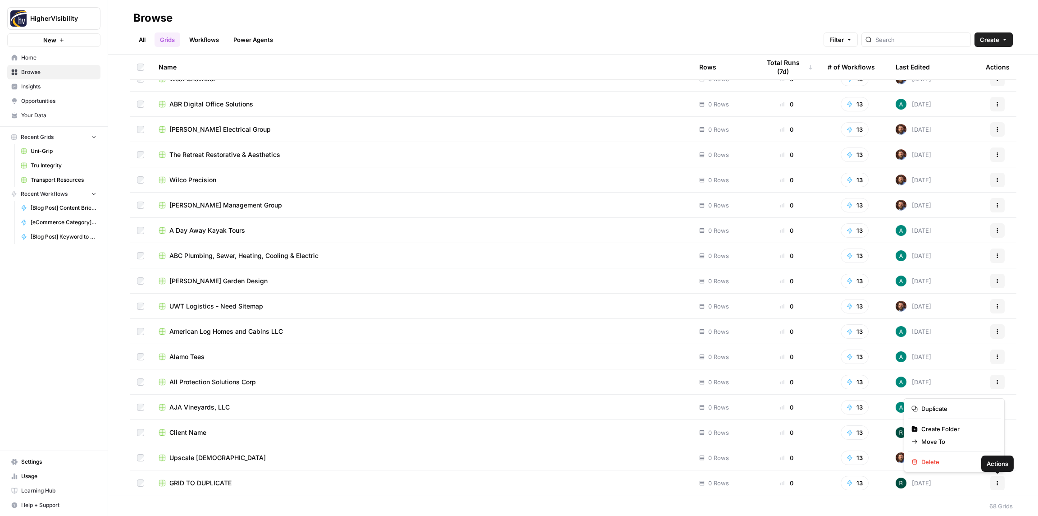
click at [1000, 484] on icon "button" at bounding box center [997, 482] width 5 height 5
click at [936, 410] on span "Duplicate" at bounding box center [958, 408] width 72 height 9
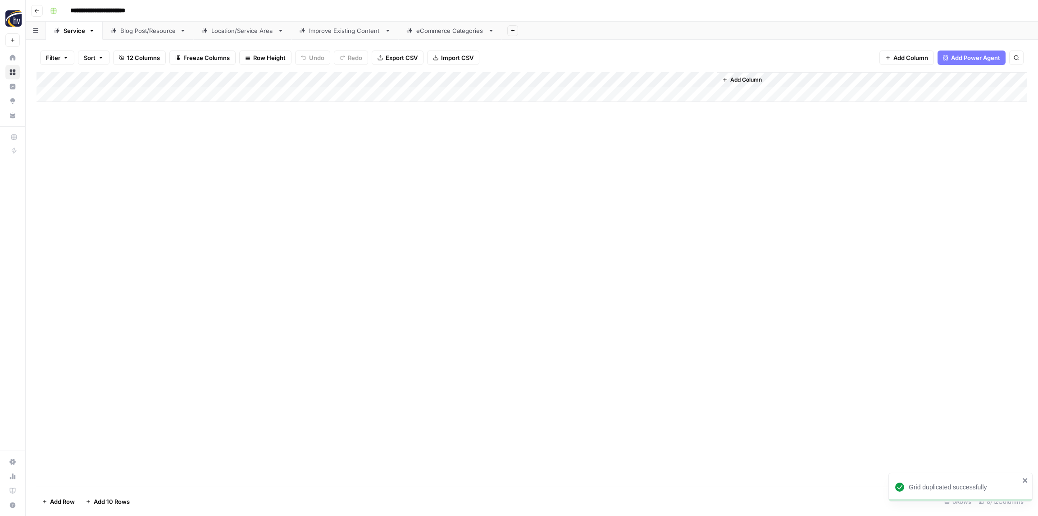
click at [101, 11] on input "**********" at bounding box center [112, 11] width 93 height 14
click at [107, 9] on input "**********" at bounding box center [112, 11] width 93 height 14
paste input "***"
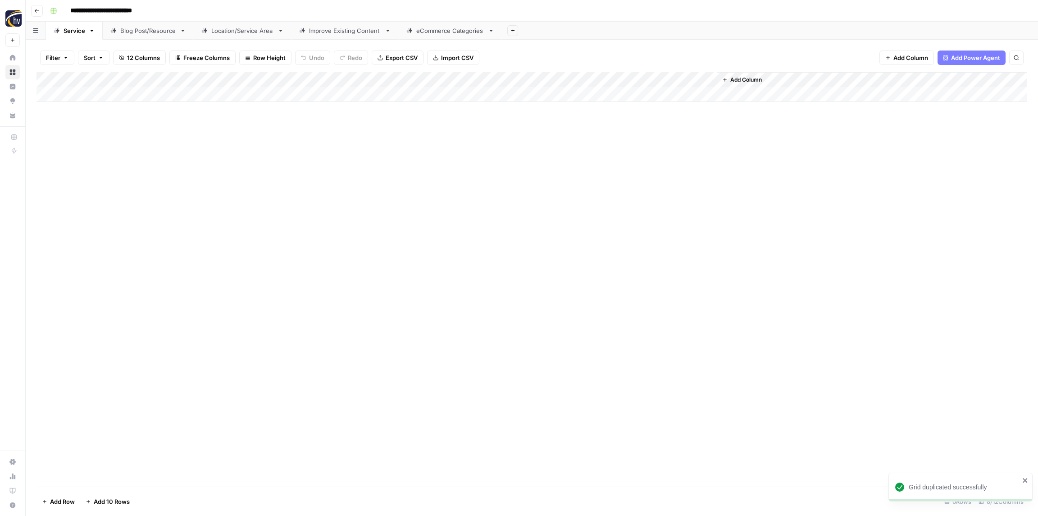
type input "**********"
click at [192, 16] on div "**********" at bounding box center [537, 11] width 983 height 14
click at [192, 80] on div "Add Column" at bounding box center [532, 87] width 991 height 30
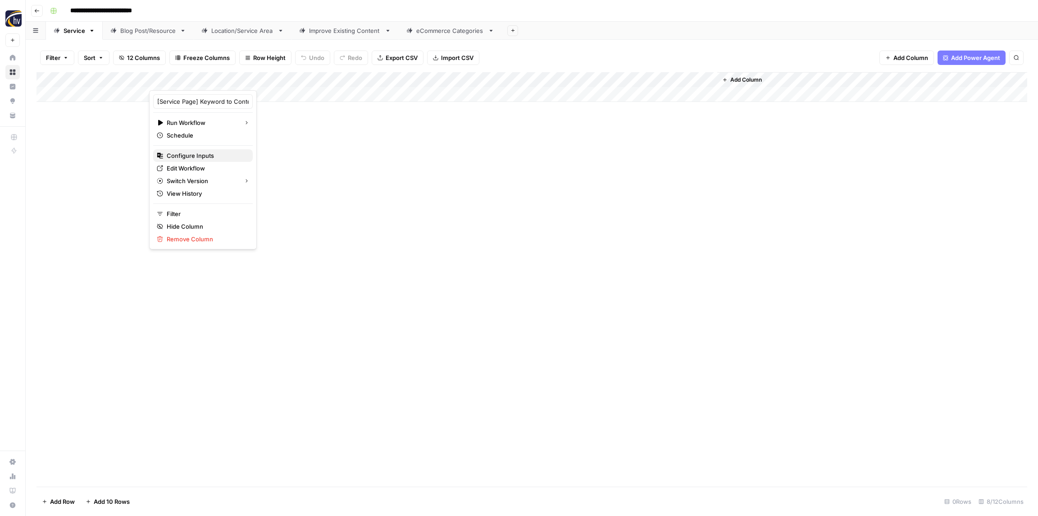
click at [193, 160] on button "Configure Inputs" at bounding box center [203, 155] width 100 height 13
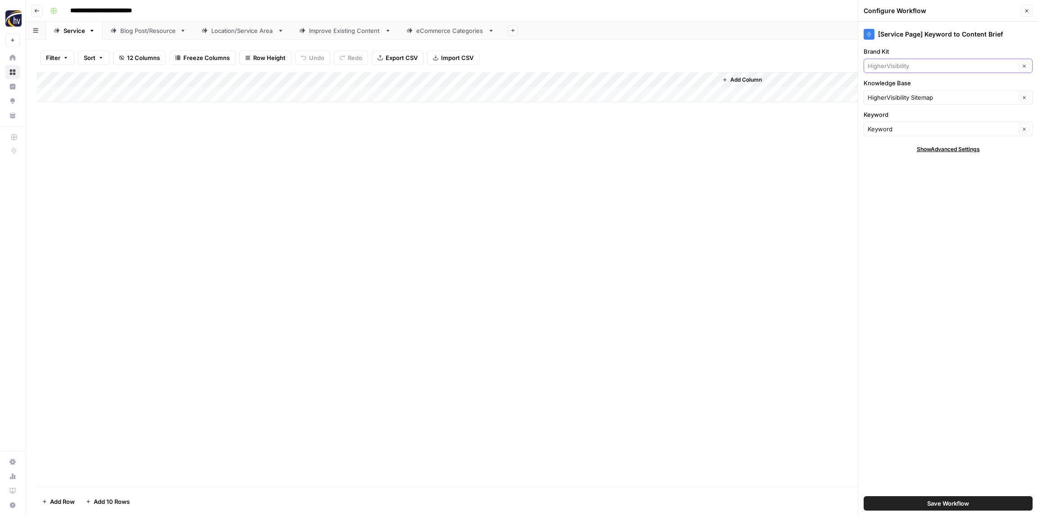
click at [881, 64] on input "Brand Kit" at bounding box center [942, 65] width 148 height 9
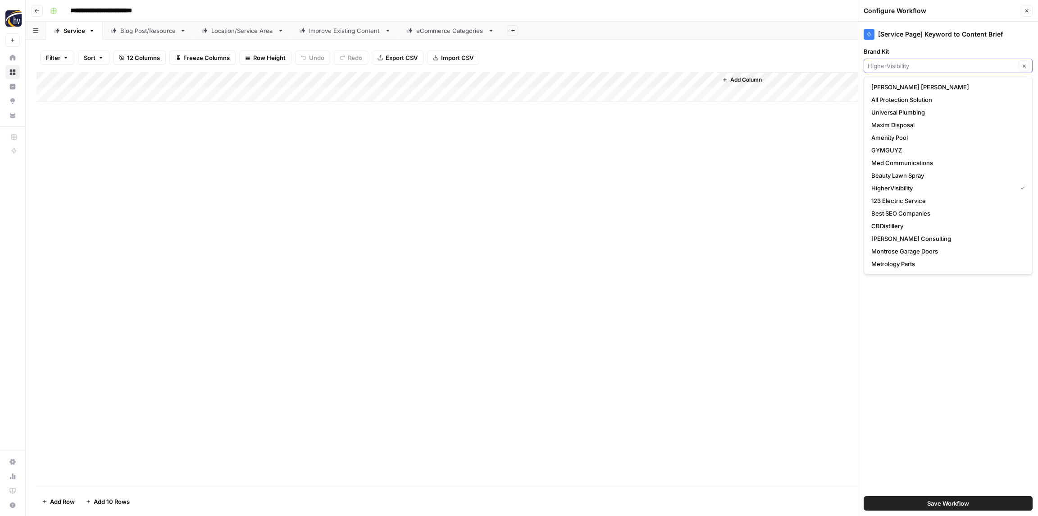
paste input "The Memphis Medical Society"
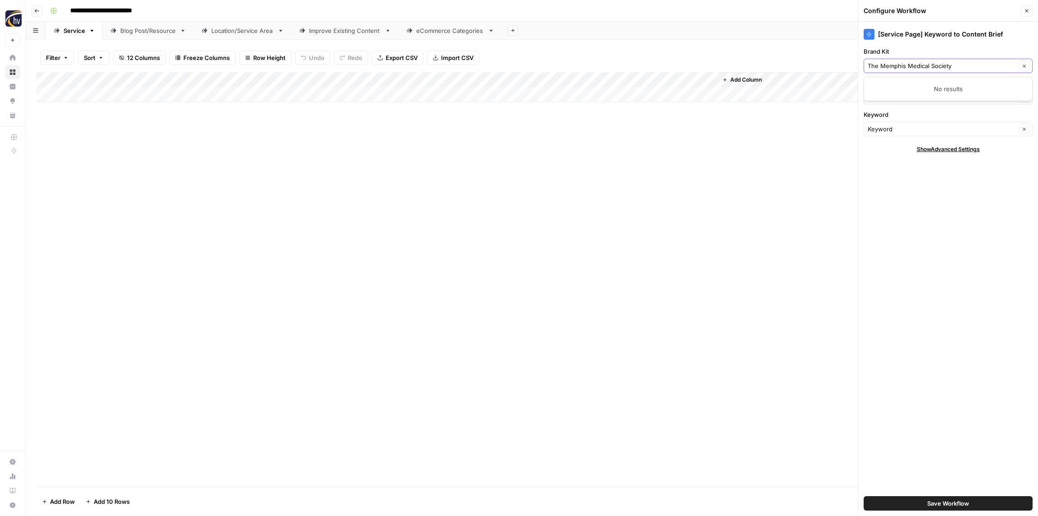
click at [904, 66] on input "The Memphis Medical Society" at bounding box center [942, 65] width 148 height 9
click at [891, 66] on input "The Memphis Medical Society" at bounding box center [942, 65] width 148 height 9
click at [885, 65] on input "The Memphis Medical Society" at bounding box center [942, 65] width 148 height 9
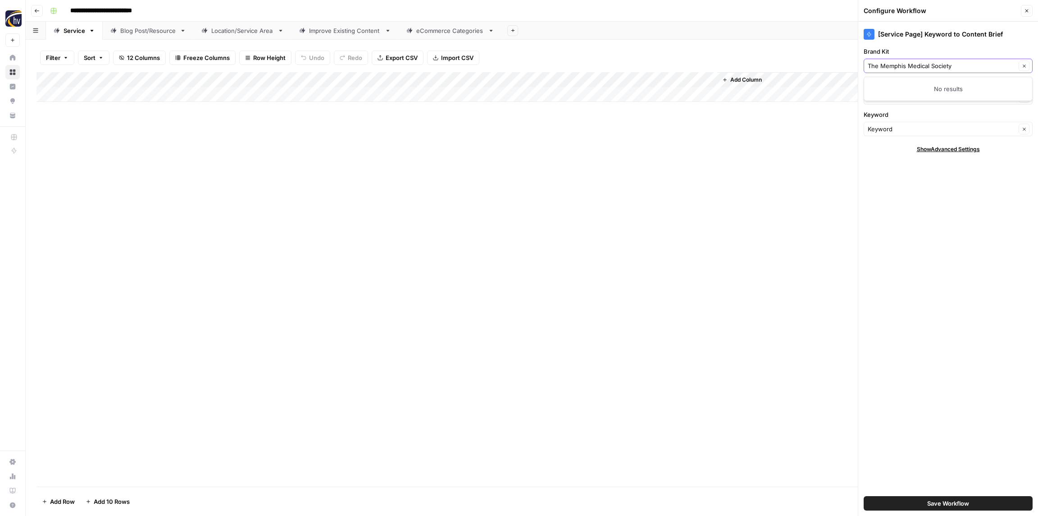
drag, startPoint x: 881, startPoint y: 65, endPoint x: 861, endPoint y: 66, distance: 19.4
click at [861, 66] on div "[Service Page] Keyword to Content Brief Brand Kit The Memphis Medical Society C…" at bounding box center [949, 269] width 180 height 494
type input "Memphis Medical Society"
click at [911, 85] on span "Memphis Medical Society" at bounding box center [947, 86] width 150 height 9
click at [914, 97] on input "Knowledge Base" at bounding box center [942, 97] width 148 height 9
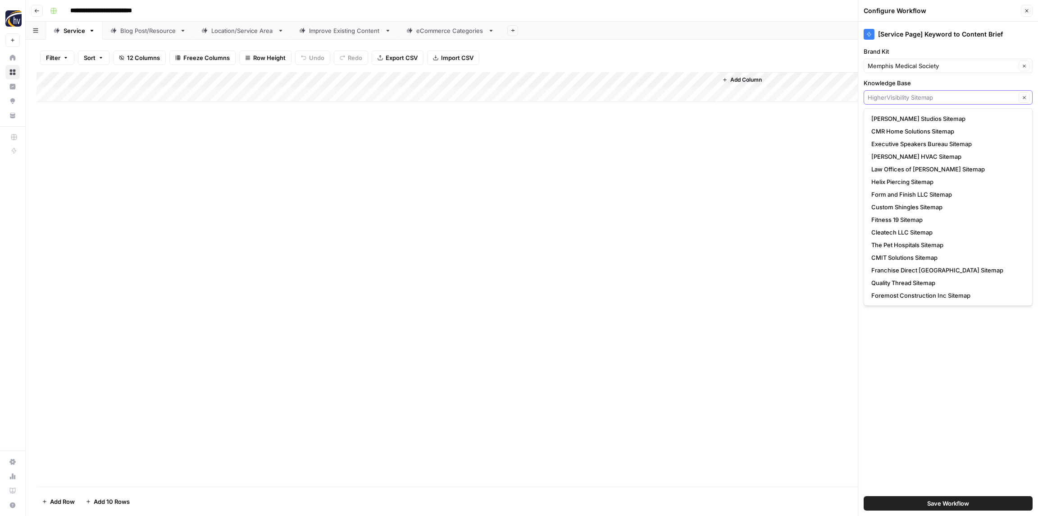
paste input "Memphis Medical Society"
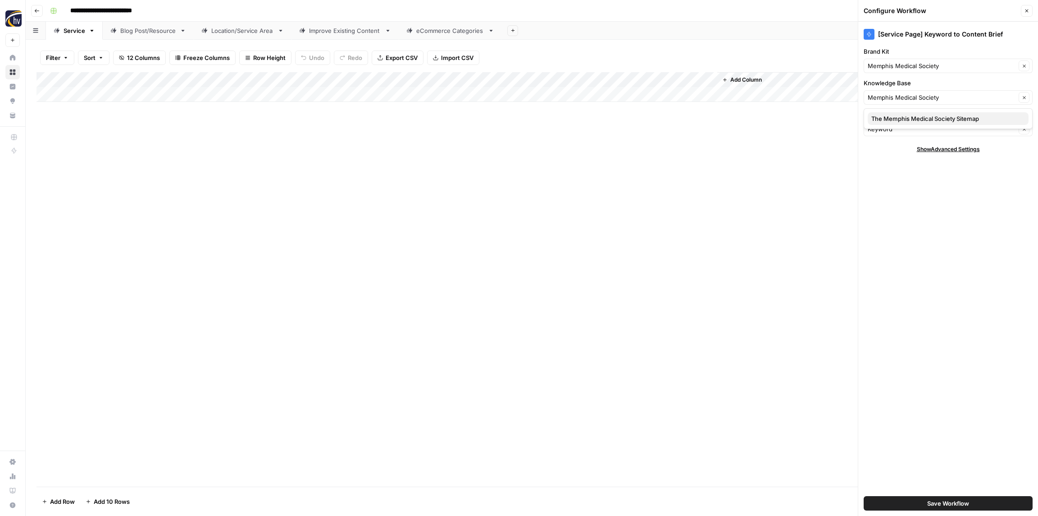
click at [906, 117] on span "The Memphis Medical Society Sitemap" at bounding box center [947, 118] width 150 height 9
type input "The Memphis Medical Society Sitemap"
click at [934, 500] on span "Save Workflow" at bounding box center [949, 502] width 42 height 9
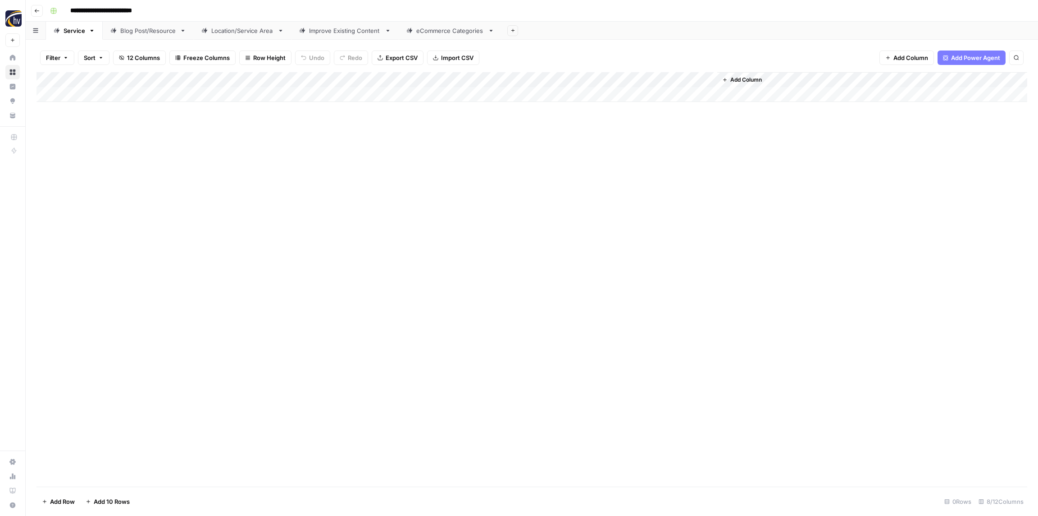
click at [92, 9] on input "**********" at bounding box center [116, 11] width 100 height 14
drag, startPoint x: 92, startPoint y: 9, endPoint x: 85, endPoint y: 9, distance: 7.2
click at [92, 9] on input "**********" at bounding box center [116, 11] width 100 height 14
click at [83, 9] on input "**********" at bounding box center [116, 11] width 100 height 14
click at [84, 9] on input "**********" at bounding box center [116, 11] width 100 height 14
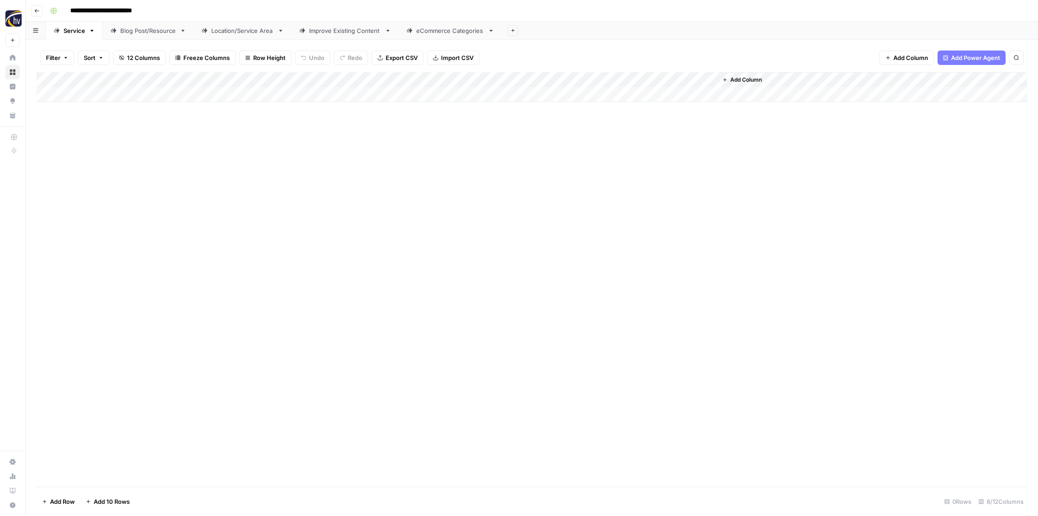
click at [84, 9] on input "**********" at bounding box center [116, 11] width 100 height 14
paste input
type input "**********"
click at [183, 12] on div "**********" at bounding box center [537, 11] width 983 height 14
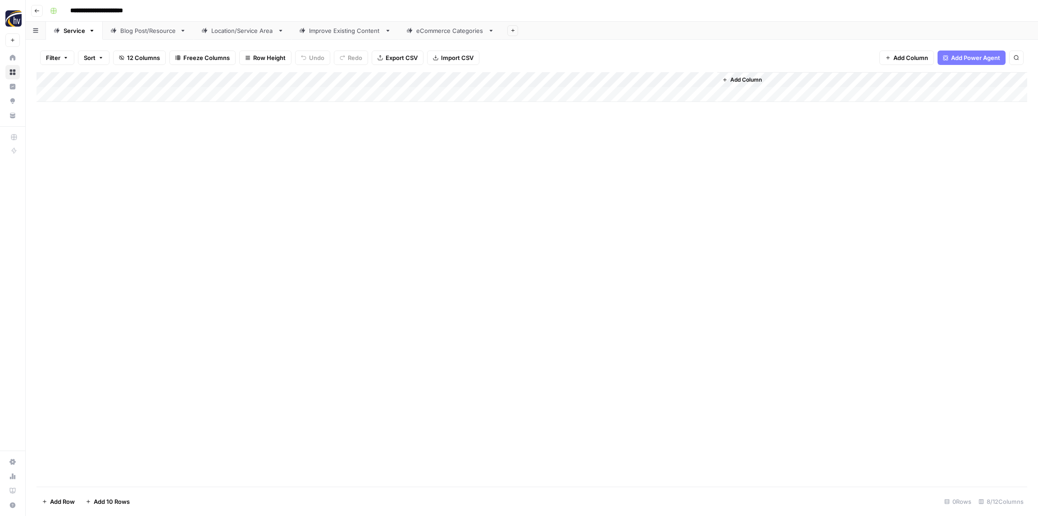
click at [591, 81] on div "Add Column" at bounding box center [532, 87] width 991 height 30
click at [605, 154] on span "Configure Inputs" at bounding box center [611, 155] width 79 height 9
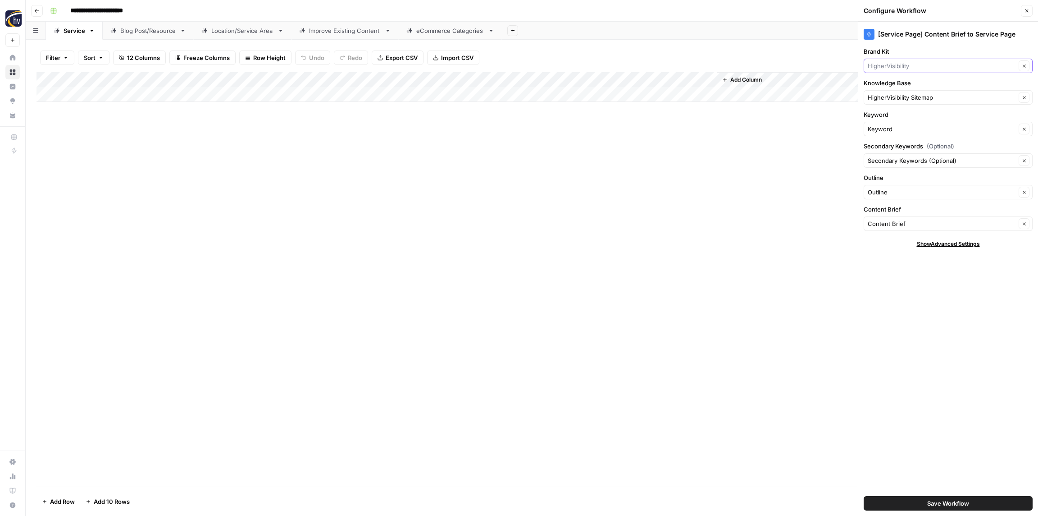
click at [894, 64] on input "Brand Kit" at bounding box center [942, 65] width 148 height 9
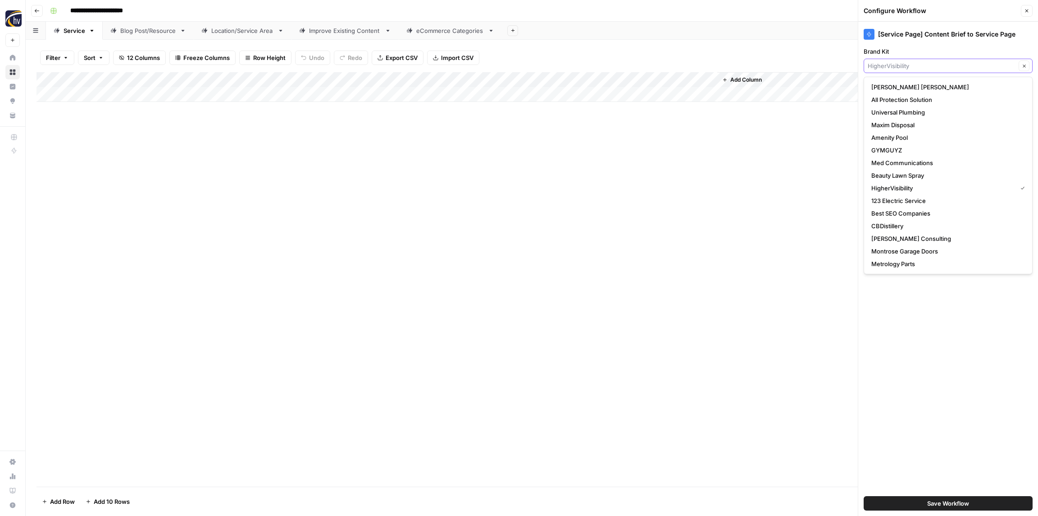
paste input "Memphis Medical Society"
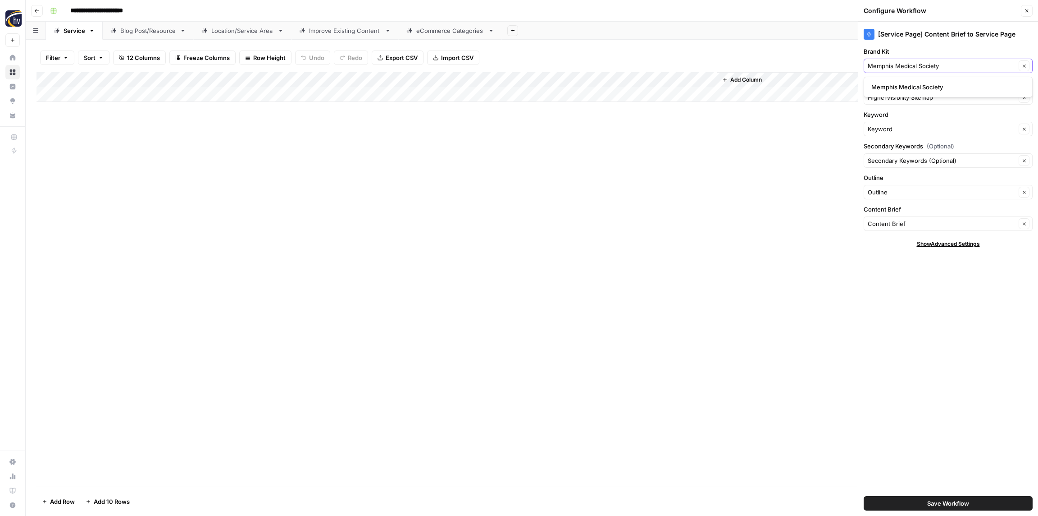
type input "Memphis Medical Society"
click at [893, 83] on span "Memphis Medical Society" at bounding box center [947, 86] width 150 height 9
click at [890, 96] on input "Knowledge Base" at bounding box center [942, 97] width 148 height 9
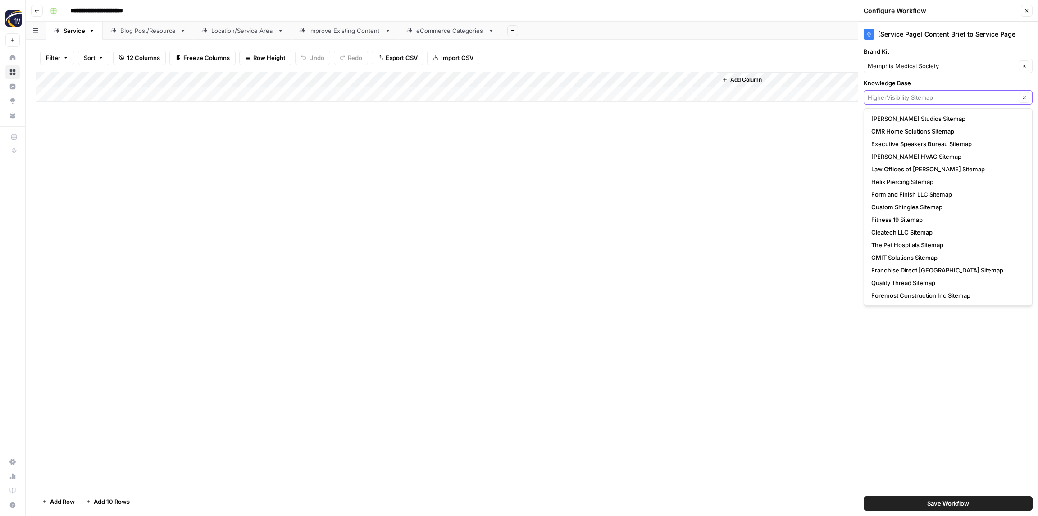
paste input "Memphis Medical Society"
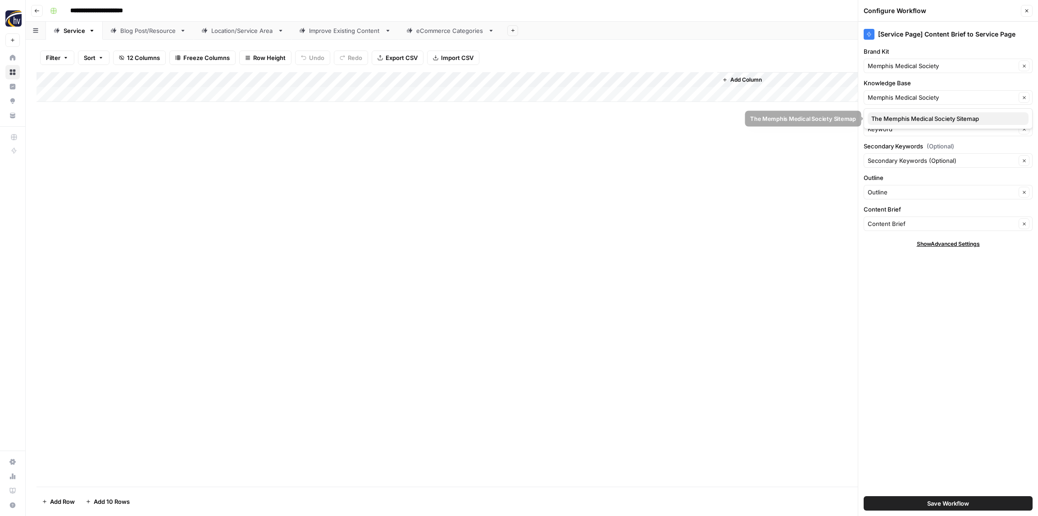
click at [894, 116] on span "The Memphis Medical Society Sitemap" at bounding box center [947, 118] width 150 height 9
type input "The Memphis Medical Society Sitemap"
click at [940, 501] on span "Save Workflow" at bounding box center [949, 502] width 42 height 9
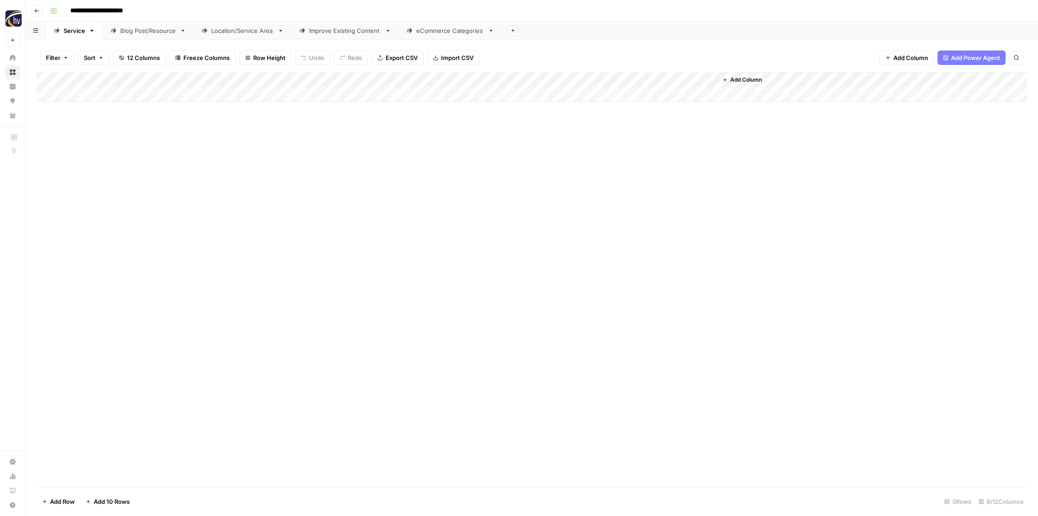
click at [143, 32] on div "Blog Post/Resource" at bounding box center [148, 30] width 56 height 9
click at [174, 81] on div "Add Column" at bounding box center [532, 87] width 991 height 30
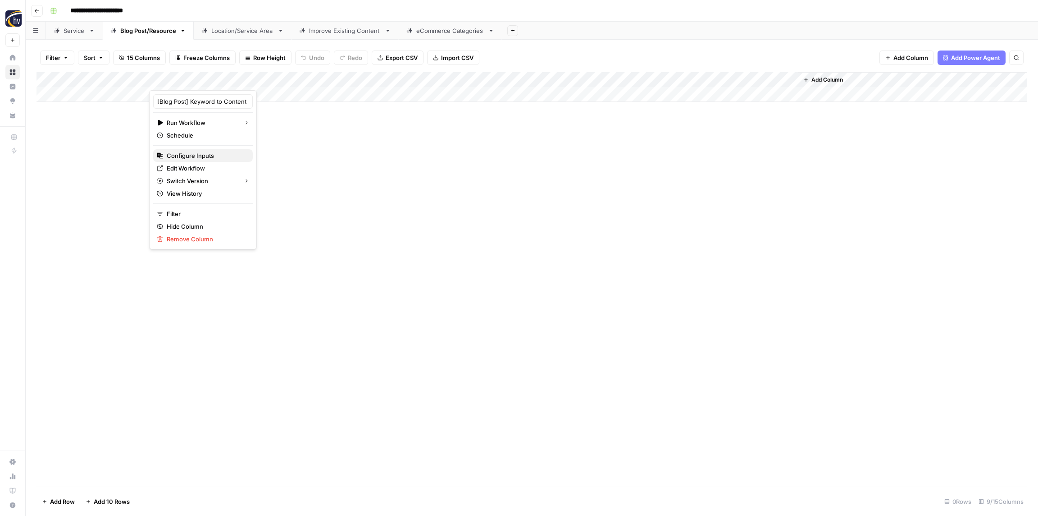
click at [203, 158] on span "Configure Inputs" at bounding box center [206, 155] width 79 height 9
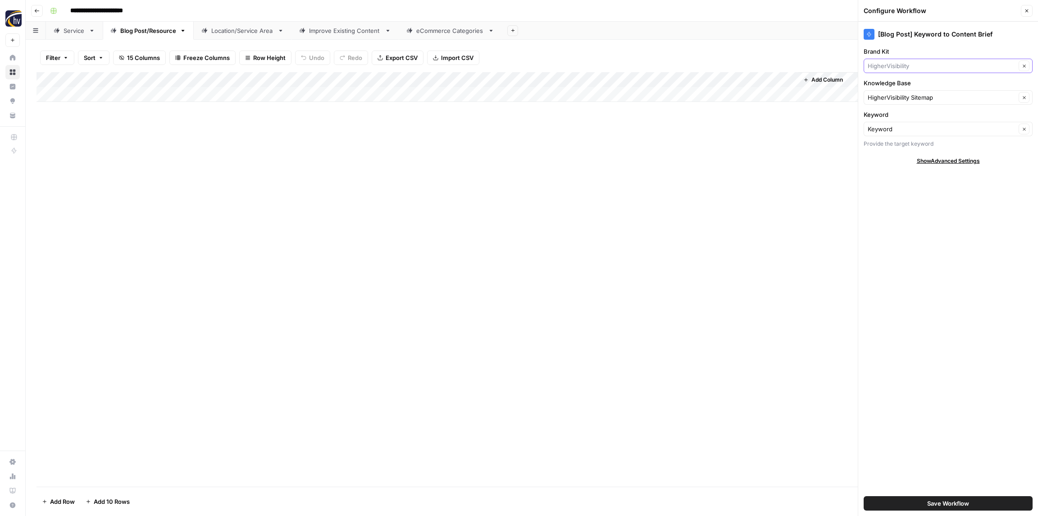
click at [939, 67] on input "Brand Kit" at bounding box center [942, 65] width 148 height 9
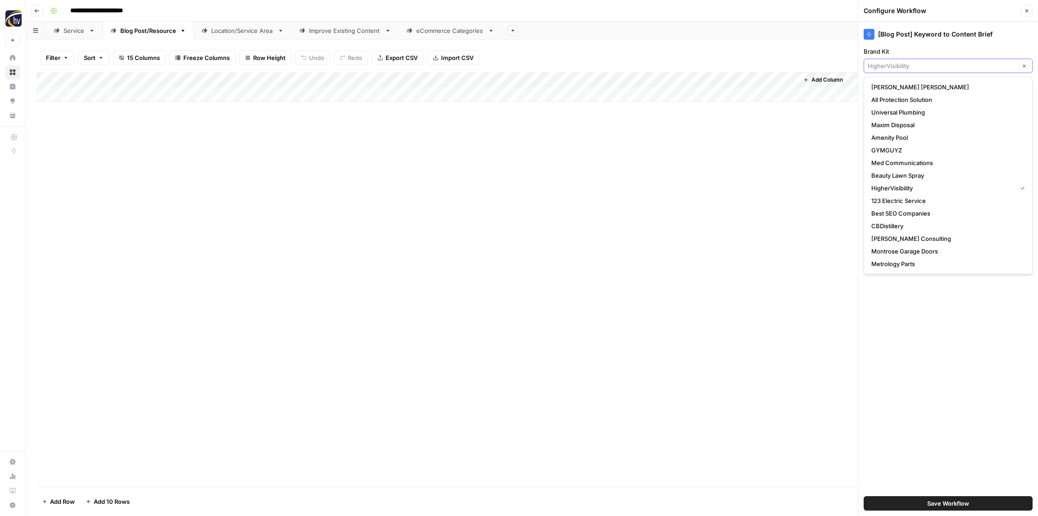
paste input "Memphis Medical Society"
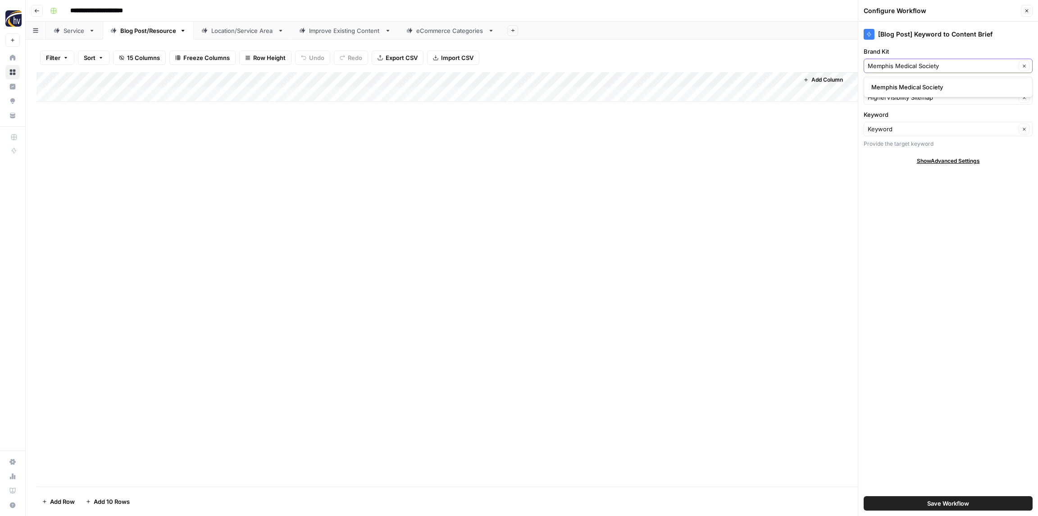
type input "Memphis Medical Society"
click at [923, 88] on span "Memphis Medical Society" at bounding box center [947, 86] width 150 height 9
drag, startPoint x: 916, startPoint y: 99, endPoint x: 912, endPoint y: 95, distance: 5.4
click at [915, 99] on input "Knowledge Base" at bounding box center [942, 97] width 148 height 9
paste input "Memphis Medical Society"
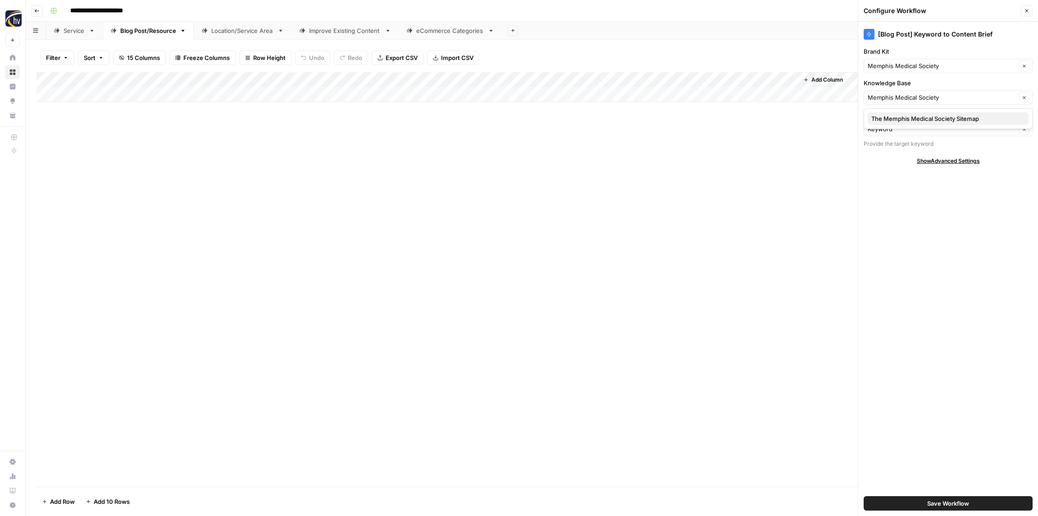
click at [904, 119] on span "The Memphis Medical Society Sitemap" at bounding box center [947, 118] width 150 height 9
type input "The Memphis Medical Society Sitemap"
click at [940, 506] on span "Save Workflow" at bounding box center [949, 502] width 42 height 9
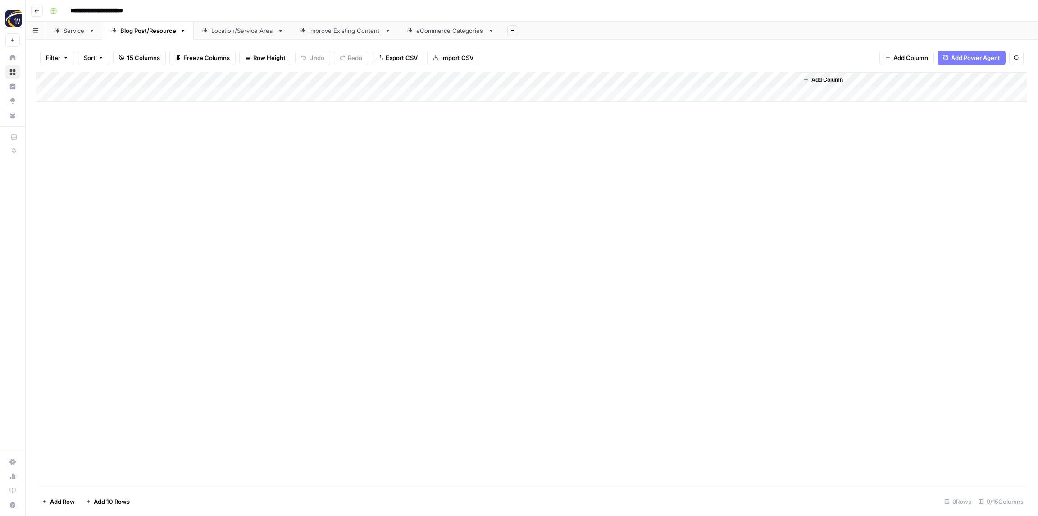
click at [663, 78] on div "Add Column" at bounding box center [532, 87] width 991 height 30
click at [685, 152] on span "Configure Inputs" at bounding box center [692, 155] width 79 height 9
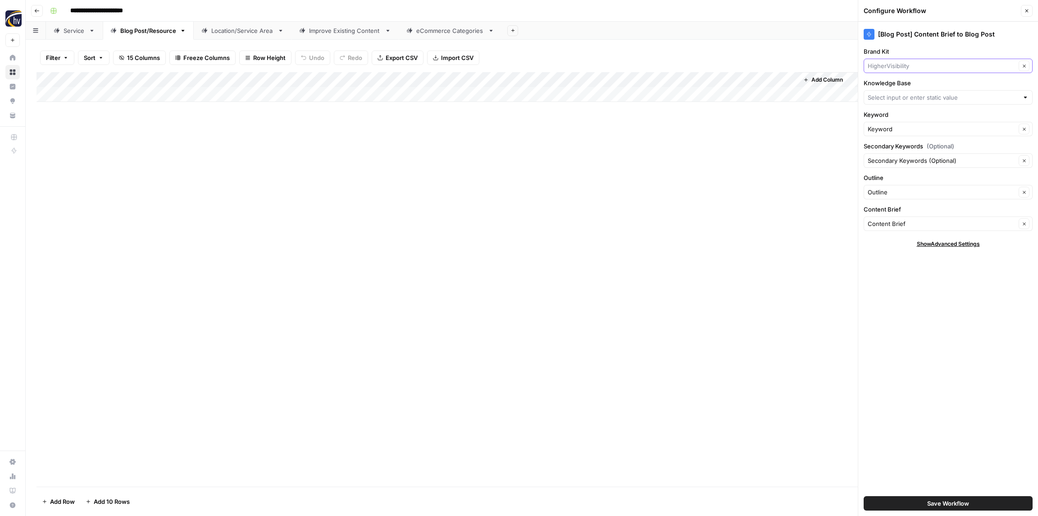
click at [904, 64] on input "Brand Kit" at bounding box center [942, 65] width 148 height 9
paste input "Memphis Medical Society"
type input "Memphis Medical Society"
click at [893, 84] on span "Memphis Medical Society" at bounding box center [947, 86] width 150 height 9
click at [893, 97] on input "Knowledge Base" at bounding box center [943, 97] width 151 height 9
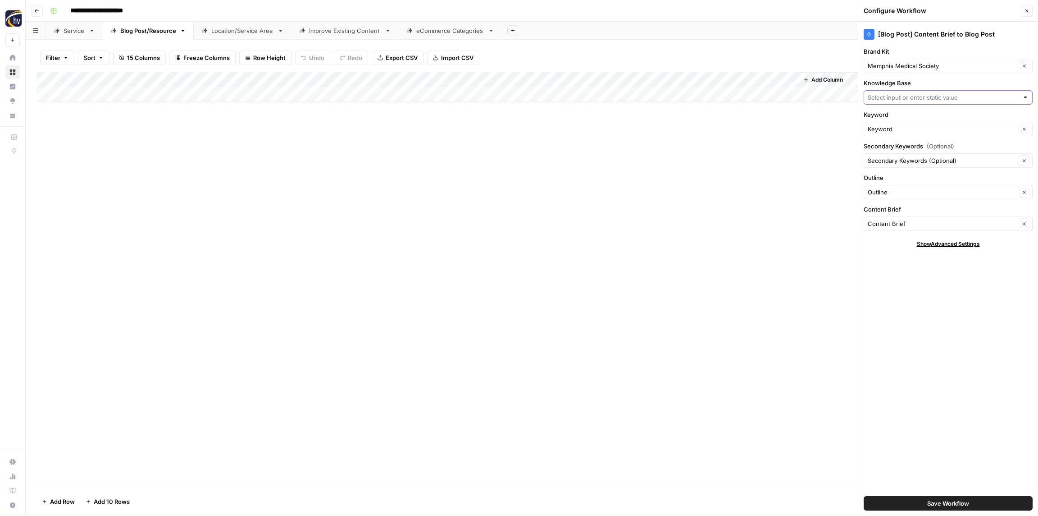
paste input "Memphis Medical Society"
click at [891, 114] on span "The Memphis Medical Society Sitemap" at bounding box center [947, 118] width 150 height 9
type input "The Memphis Medical Society Sitemap"
click at [953, 503] on span "Save Workflow" at bounding box center [949, 502] width 42 height 9
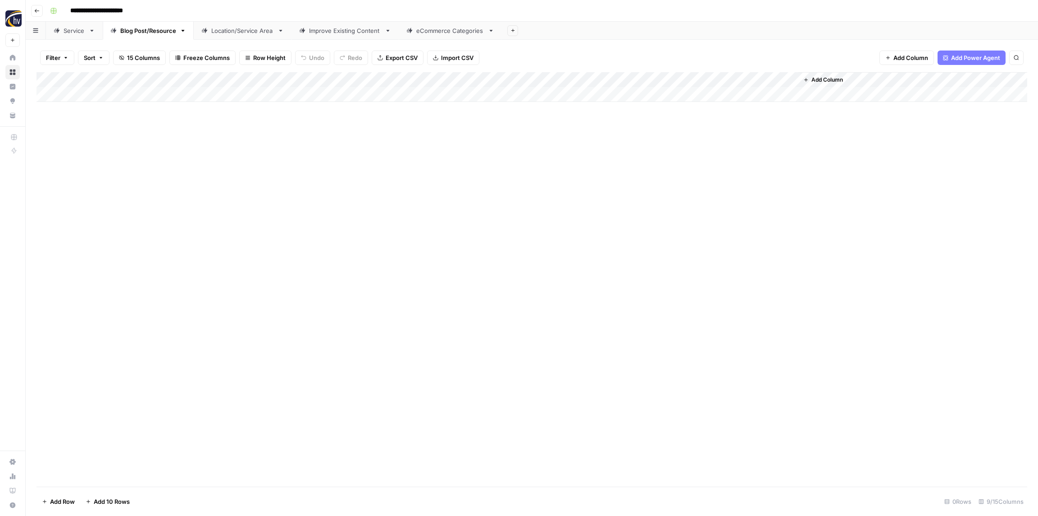
click at [239, 32] on div "Location/Service Area" at bounding box center [242, 30] width 63 height 9
click at [347, 80] on div "Add Column" at bounding box center [532, 87] width 991 height 30
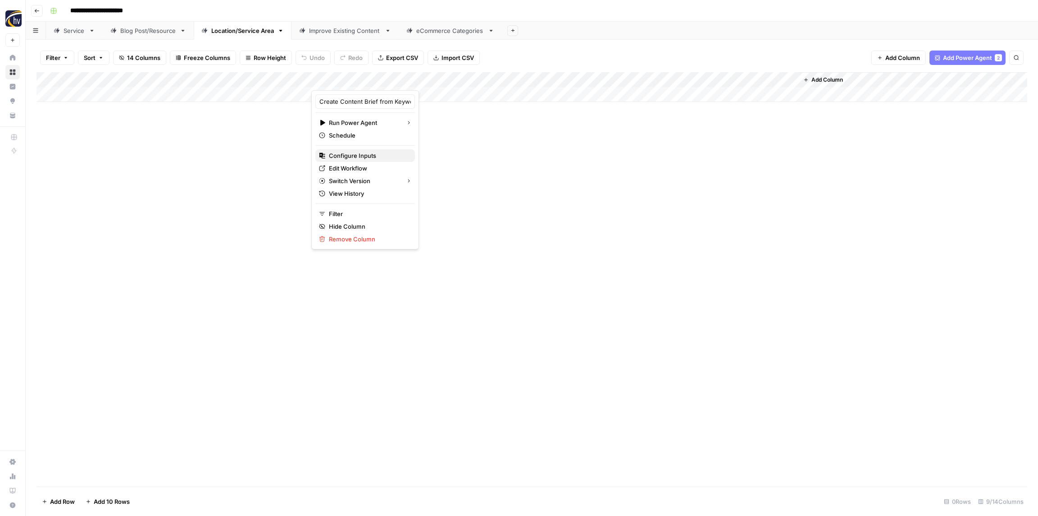
drag, startPoint x: 354, startPoint y: 155, endPoint x: 350, endPoint y: 152, distance: 4.9
click at [353, 155] on span "Configure Inputs" at bounding box center [368, 155] width 79 height 9
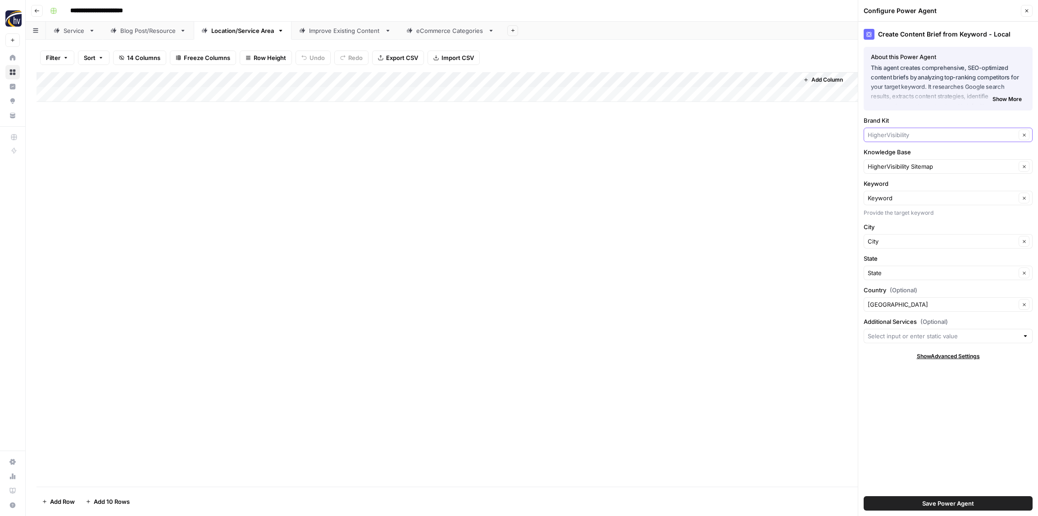
click at [890, 134] on input "Brand Kit" at bounding box center [942, 134] width 148 height 9
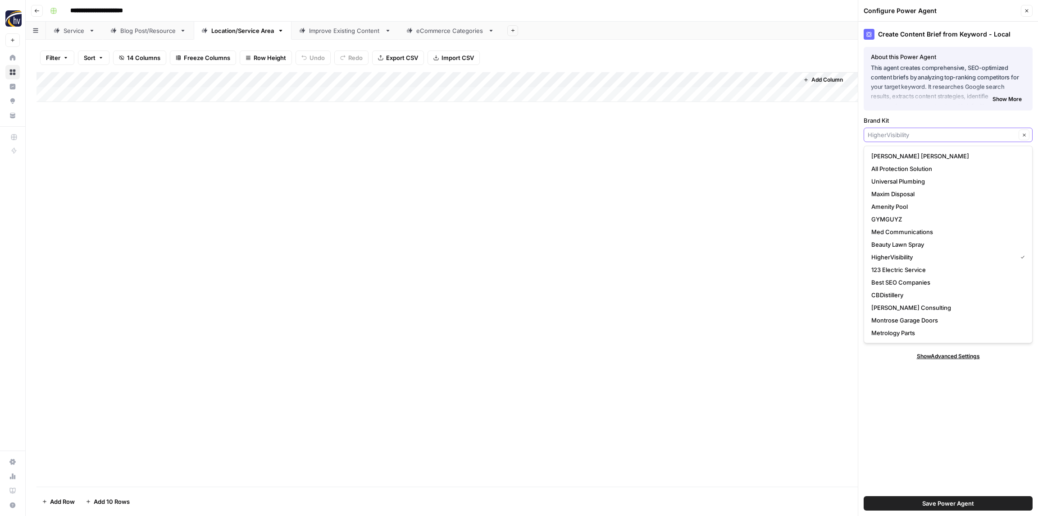
paste input "Memphis Medical Society"
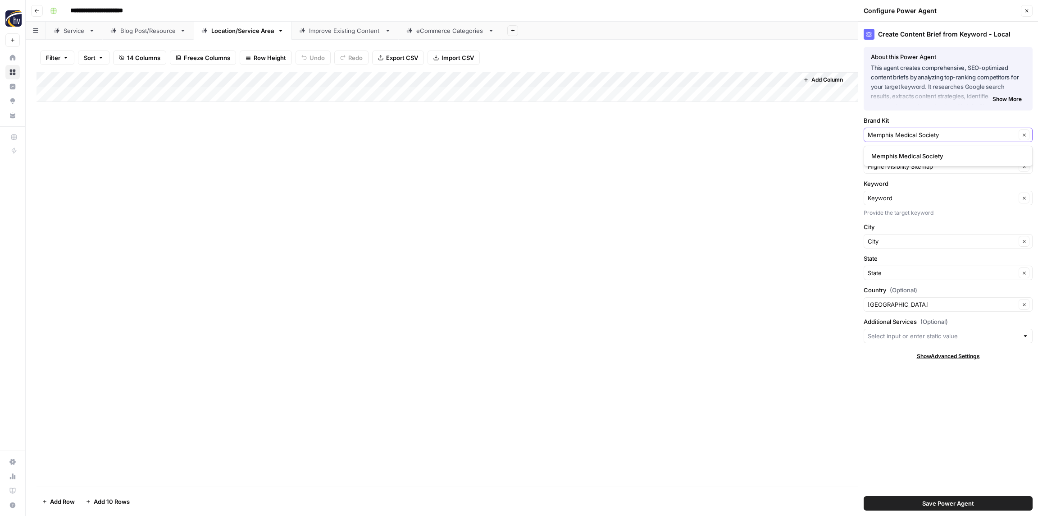
type input "Memphis Medical Society"
click at [892, 156] on span "Memphis Medical Society" at bounding box center [947, 155] width 150 height 9
click at [888, 163] on input "Knowledge Base" at bounding box center [942, 166] width 148 height 9
paste input "Memphis Medical Society"
click at [897, 189] on span "The Memphis Medical Society Sitemap" at bounding box center [947, 187] width 150 height 9
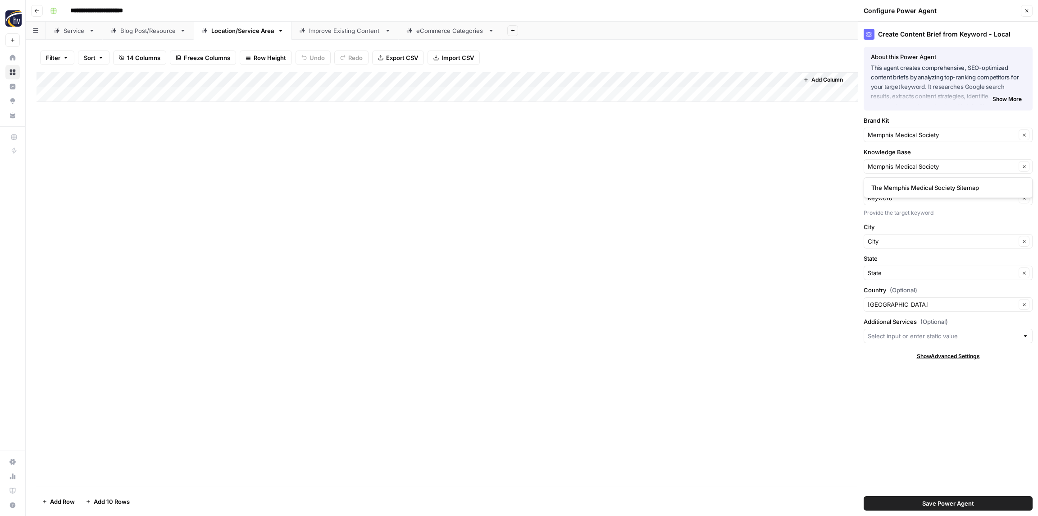
type input "The Memphis Medical Society Sitemap"
click at [941, 500] on span "Save Power Agent" at bounding box center [949, 502] width 52 height 9
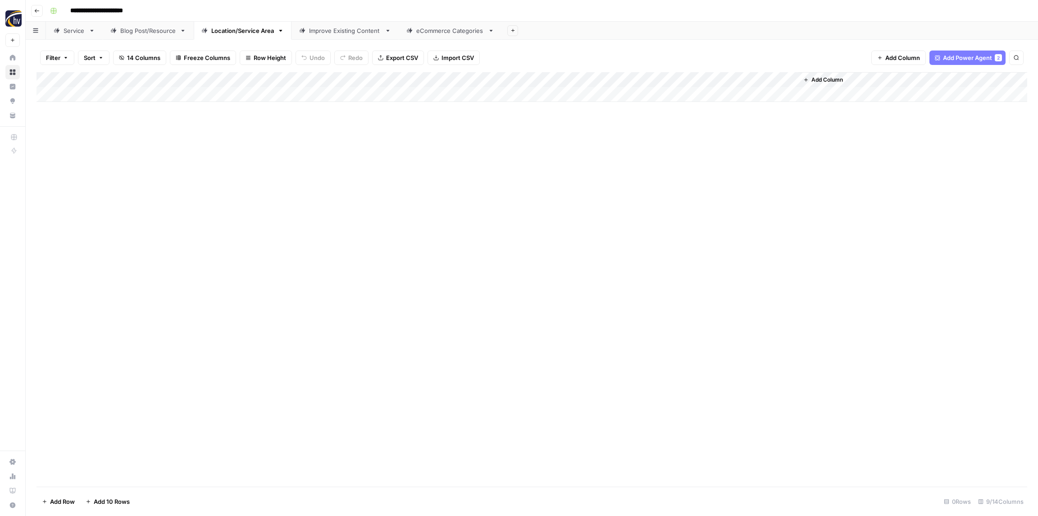
click at [672, 79] on div "Add Column" at bounding box center [532, 87] width 991 height 30
click at [672, 151] on span "Configure Inputs" at bounding box center [692, 155] width 79 height 9
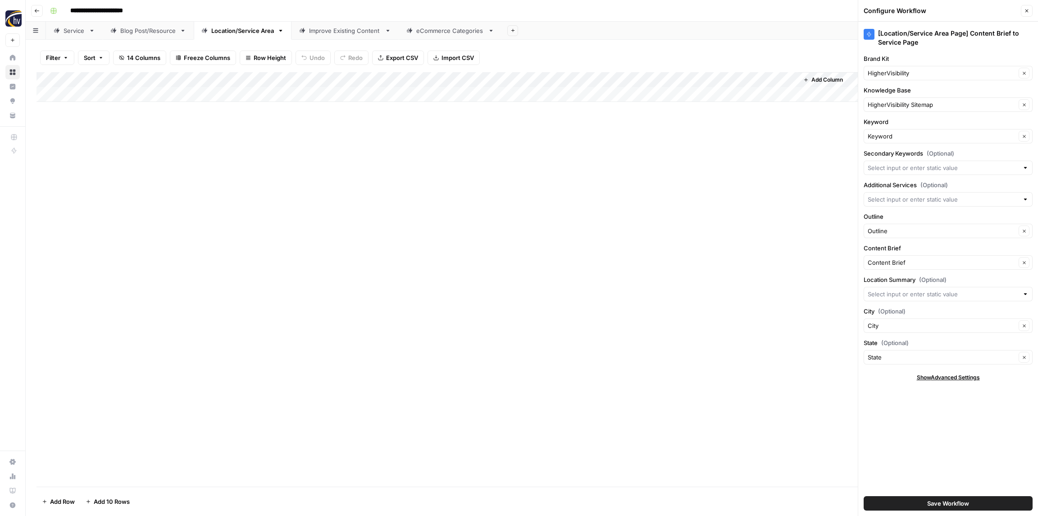
click at [901, 67] on div "HigherVisibility Clear" at bounding box center [948, 73] width 169 height 14
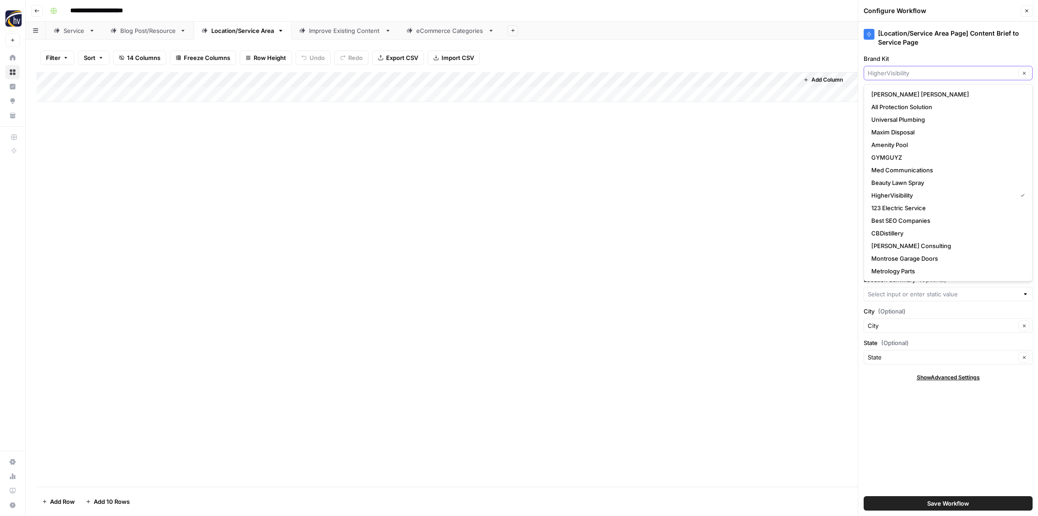
paste input "Memphis Medical Society"
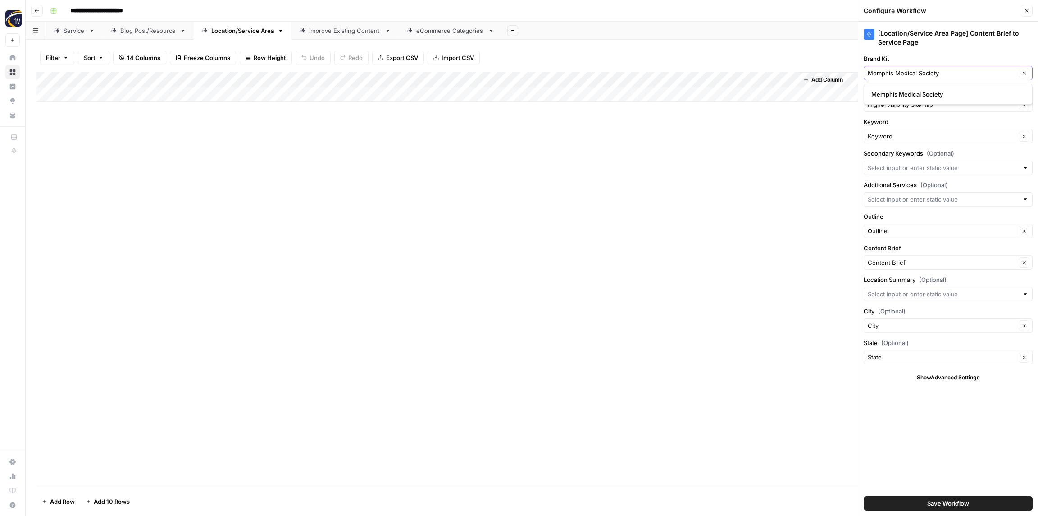
type input "Memphis Medical Society"
click at [897, 93] on span "Memphis Medical Society" at bounding box center [947, 94] width 150 height 9
click at [894, 101] on input "Knowledge Base" at bounding box center [942, 104] width 148 height 9
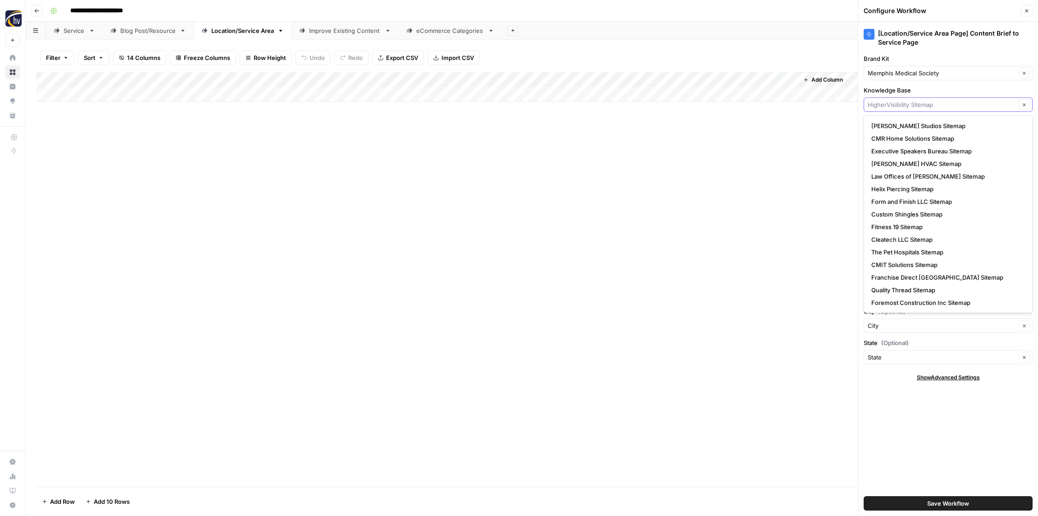
paste input "Memphis Medical Society"
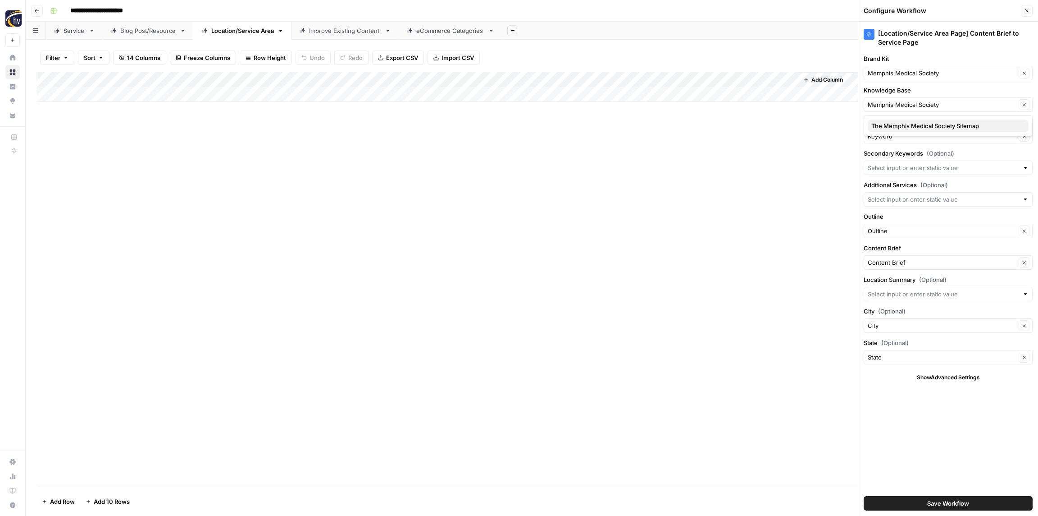
click at [897, 124] on span "The Memphis Medical Society Sitemap" at bounding box center [947, 125] width 150 height 9
type input "The Memphis Medical Society Sitemap"
click at [922, 503] on button "Save Workflow" at bounding box center [948, 503] width 169 height 14
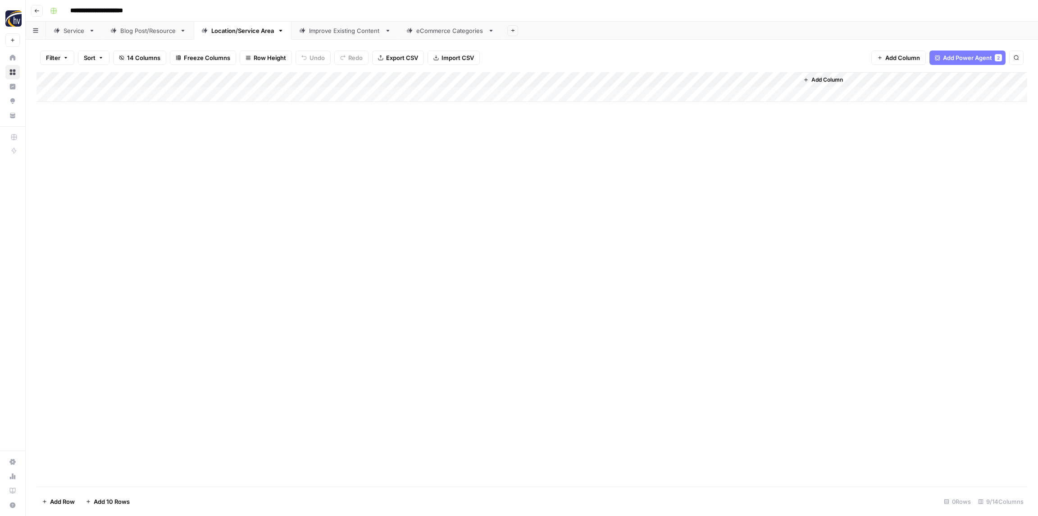
click at [335, 30] on div "Improve Existing Content" at bounding box center [345, 30] width 72 height 9
click at [274, 78] on div "Add Column" at bounding box center [532, 87] width 991 height 30
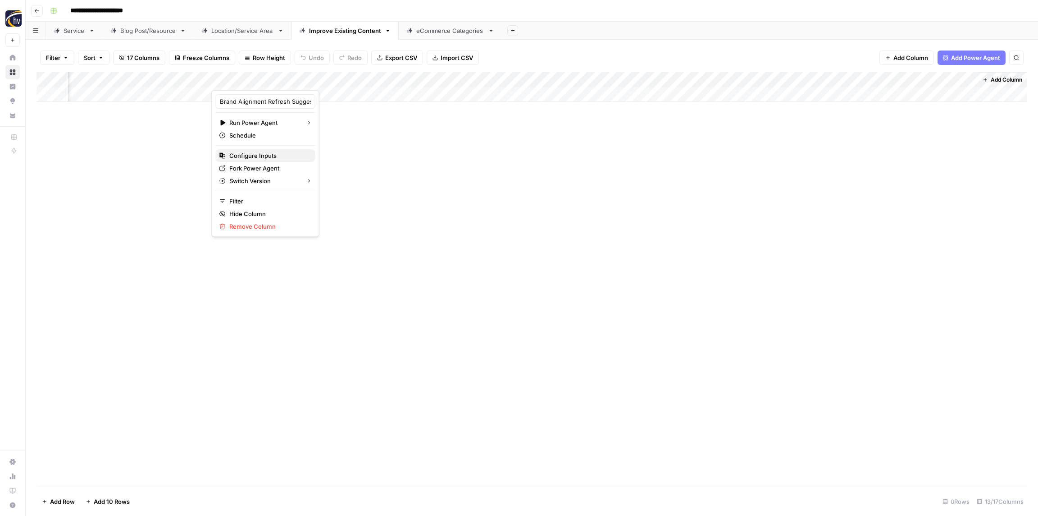
click at [270, 152] on span "Configure Inputs" at bounding box center [268, 155] width 79 height 9
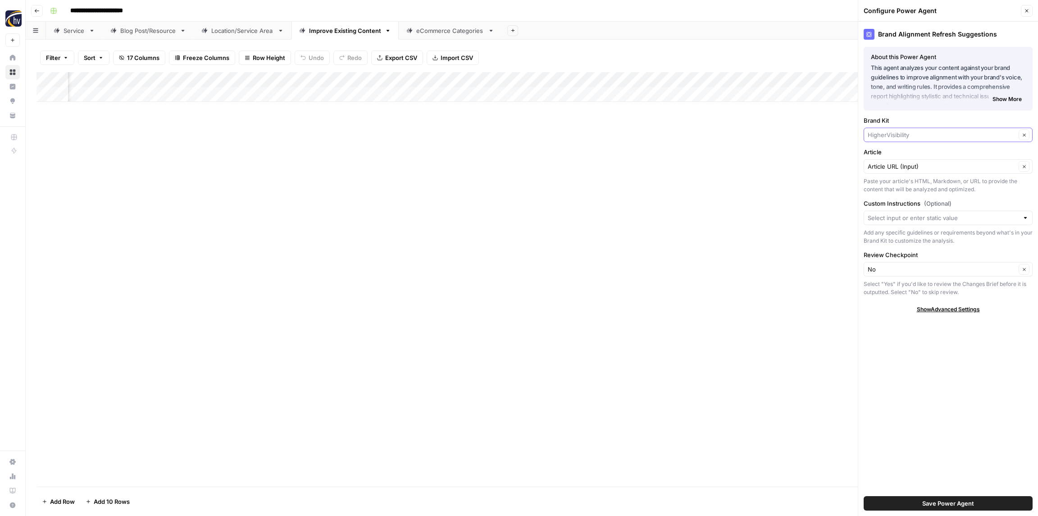
click at [887, 134] on input "Brand Kit" at bounding box center [942, 134] width 148 height 9
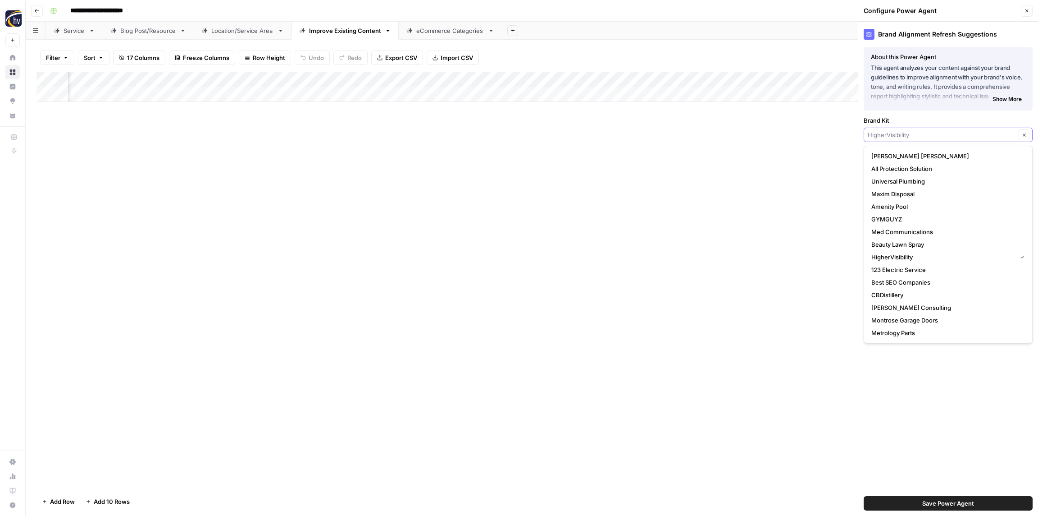
paste input "Memphis Medical Society"
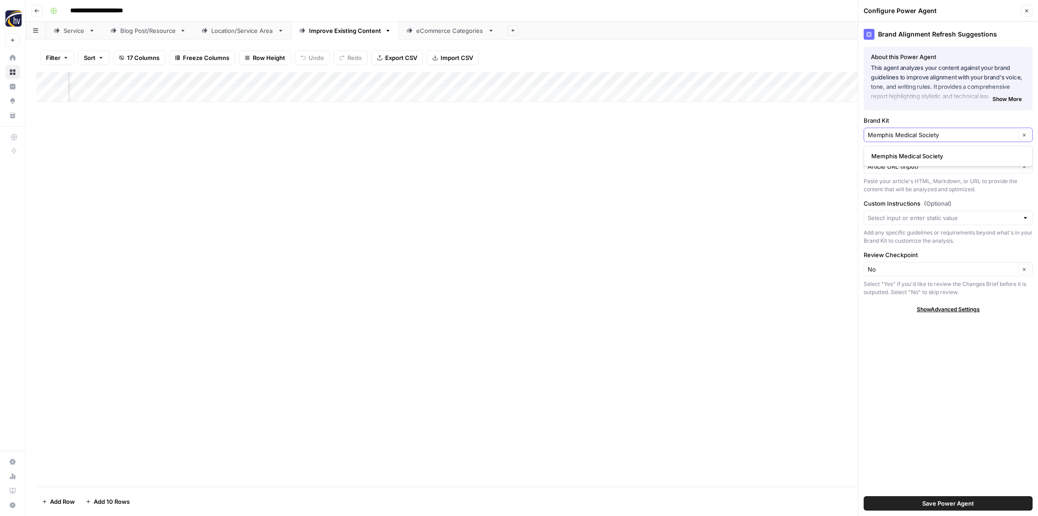
type input "Memphis Medical Society"
click at [896, 160] on span "Memphis Medical Society" at bounding box center [947, 155] width 150 height 9
click at [914, 499] on button "Save Power Agent" at bounding box center [948, 503] width 169 height 14
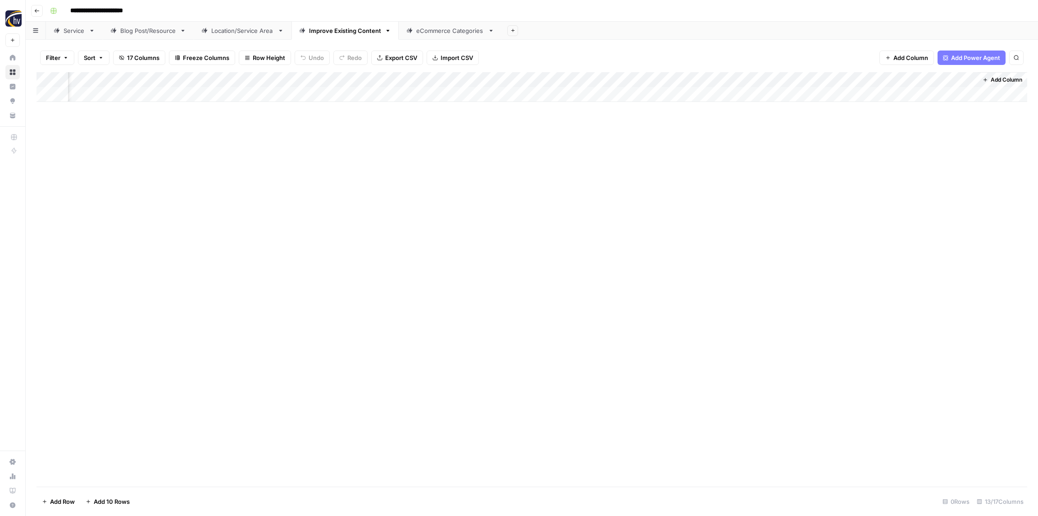
click at [475, 78] on div "Add Column" at bounding box center [532, 87] width 991 height 30
click at [487, 159] on span "Configure Inputs" at bounding box center [498, 155] width 79 height 9
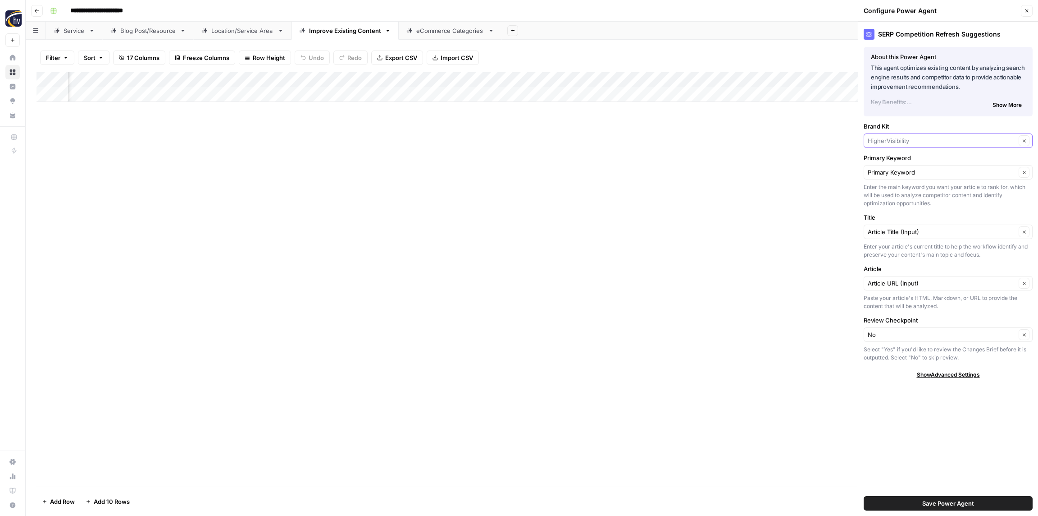
click at [938, 140] on input "Brand Kit" at bounding box center [942, 140] width 148 height 9
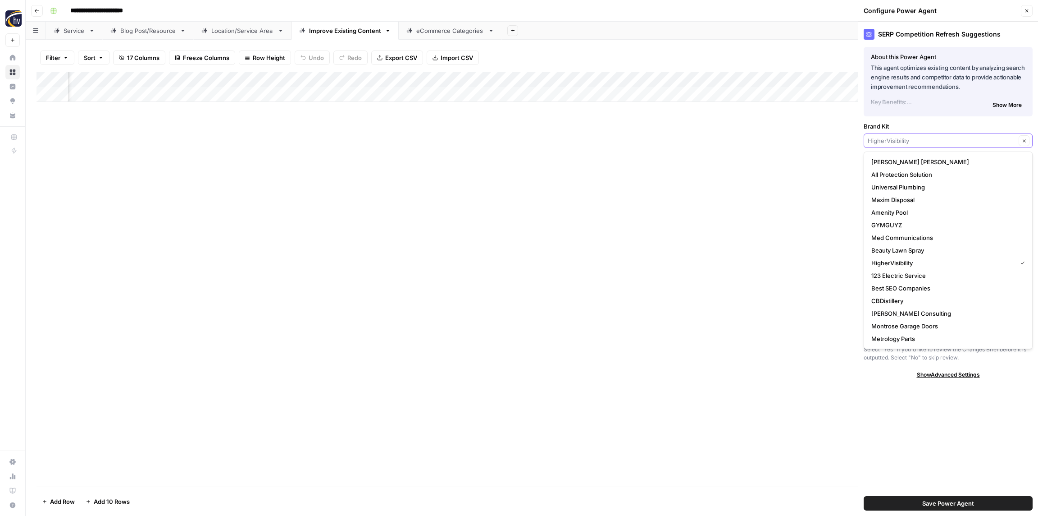
paste input "Memphis Medical Society"
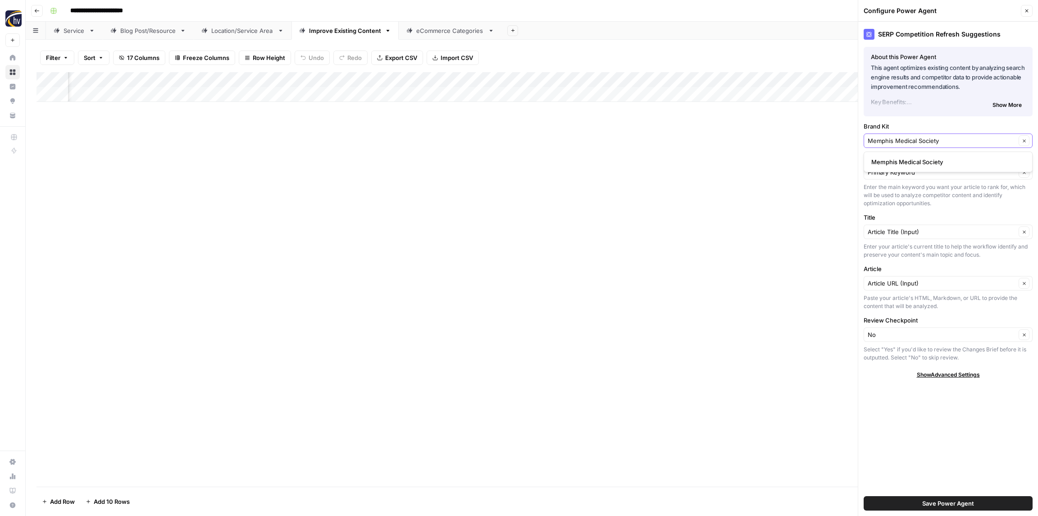
type input "Memphis Medical Society"
click at [931, 163] on span "Memphis Medical Society" at bounding box center [947, 161] width 150 height 9
click at [964, 499] on span "Save Power Agent" at bounding box center [949, 502] width 52 height 9
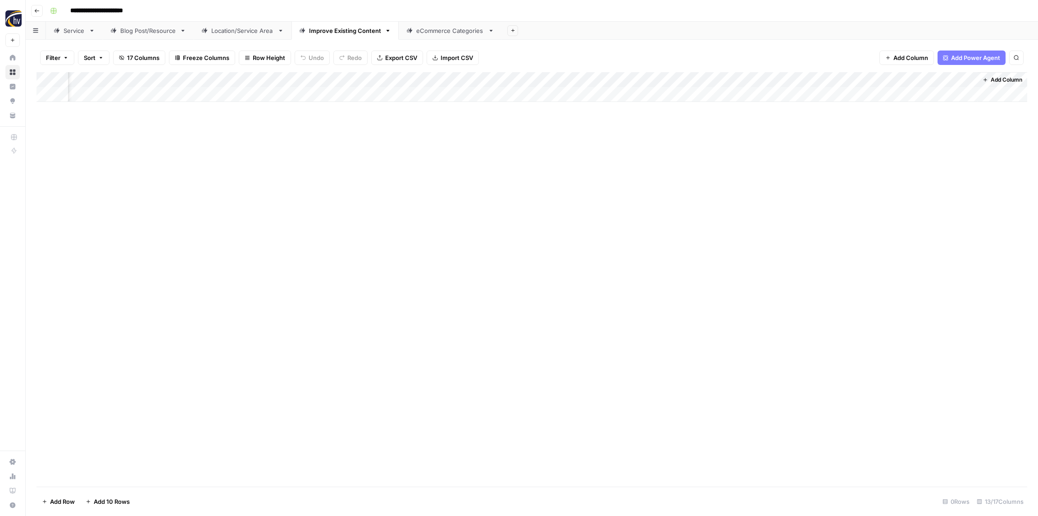
click at [734, 75] on div "Add Column" at bounding box center [532, 87] width 991 height 30
click at [736, 154] on span "Configure Inputs" at bounding box center [731, 155] width 79 height 9
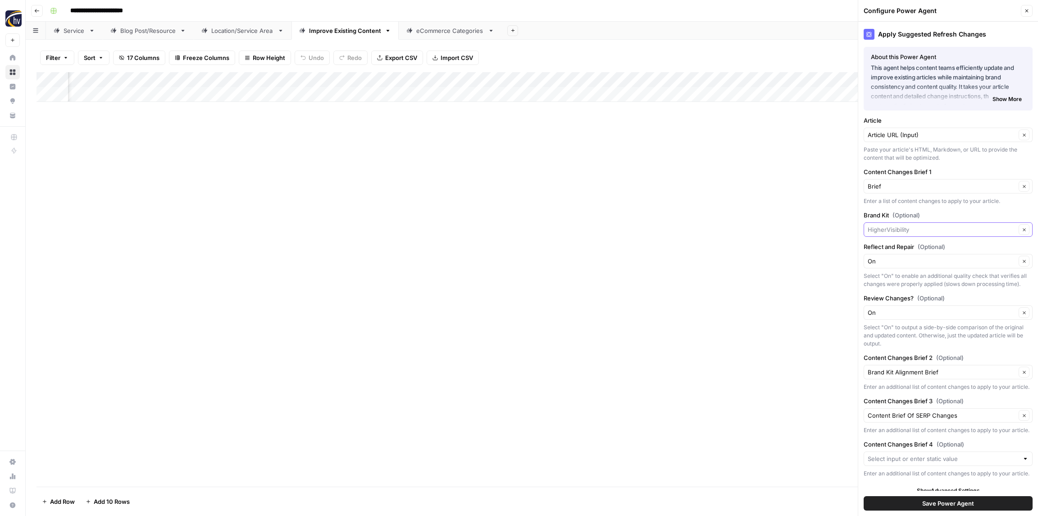
click at [914, 228] on input "Brand Kit (Optional)" at bounding box center [942, 229] width 148 height 9
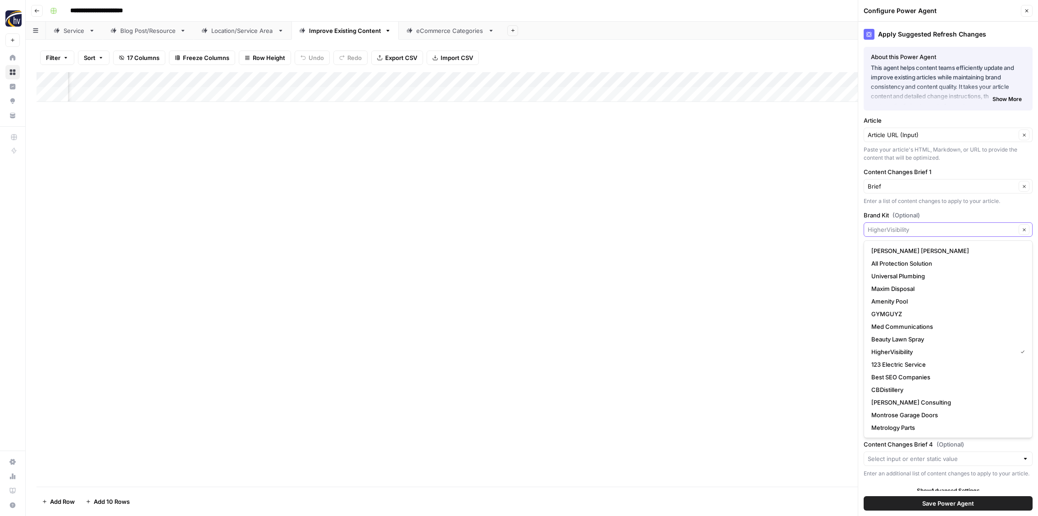
paste input "Memphis Medical Society"
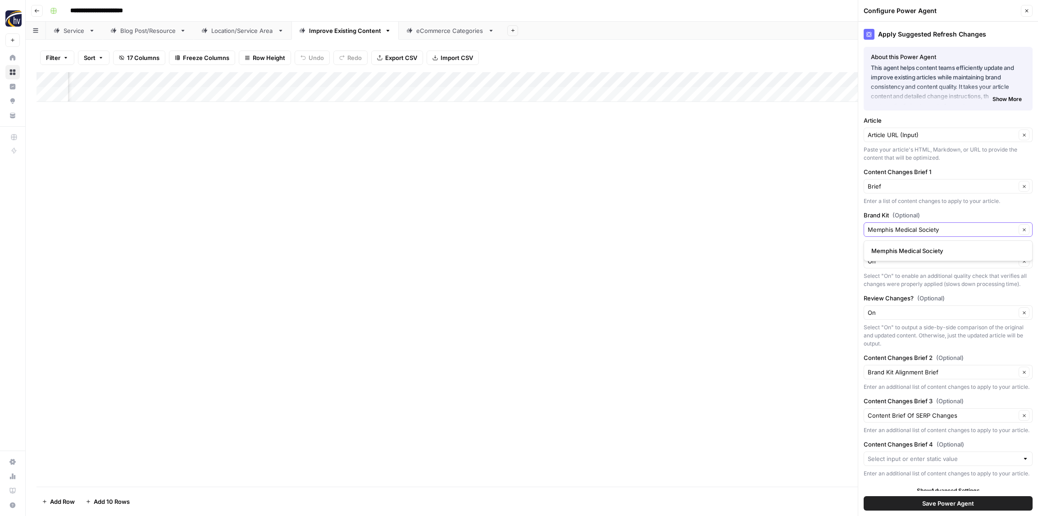
type input "Memphis Medical Society"
click at [913, 249] on span "Memphis Medical Society" at bounding box center [947, 250] width 150 height 9
click at [946, 504] on span "Save Power Agent" at bounding box center [949, 502] width 52 height 9
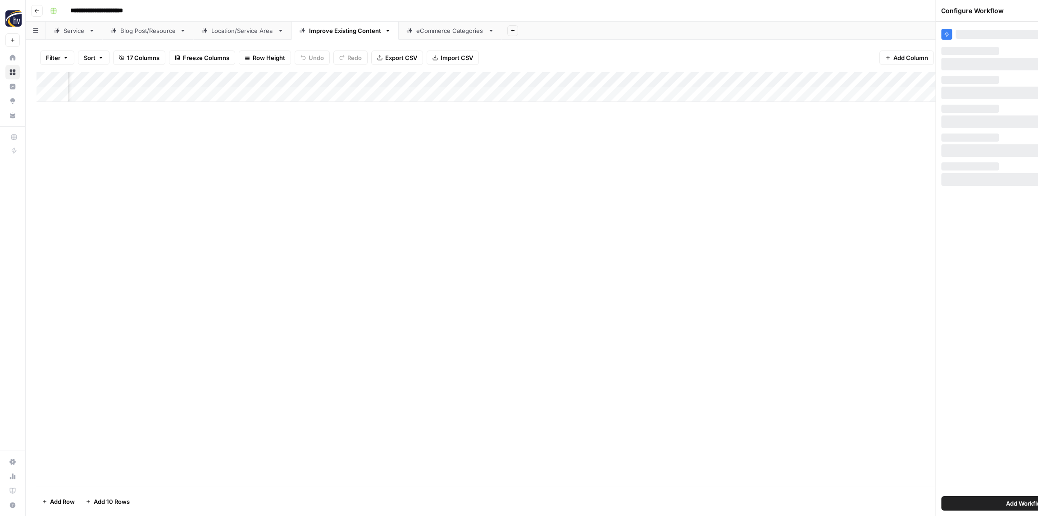
scroll to position [0, 0]
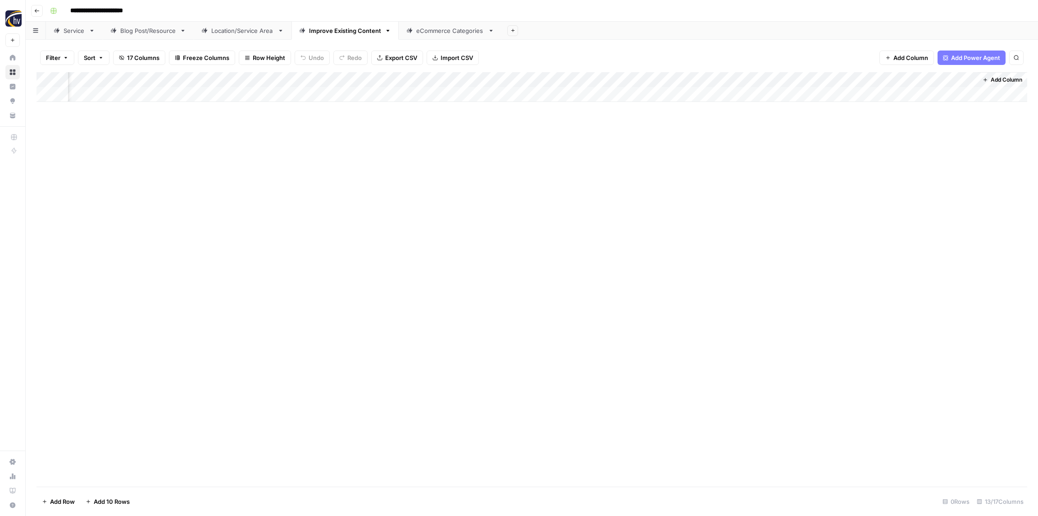
click at [422, 33] on div "eCommerce Categories" at bounding box center [450, 30] width 68 height 9
click at [379, 78] on div "Add Column" at bounding box center [532, 87] width 991 height 30
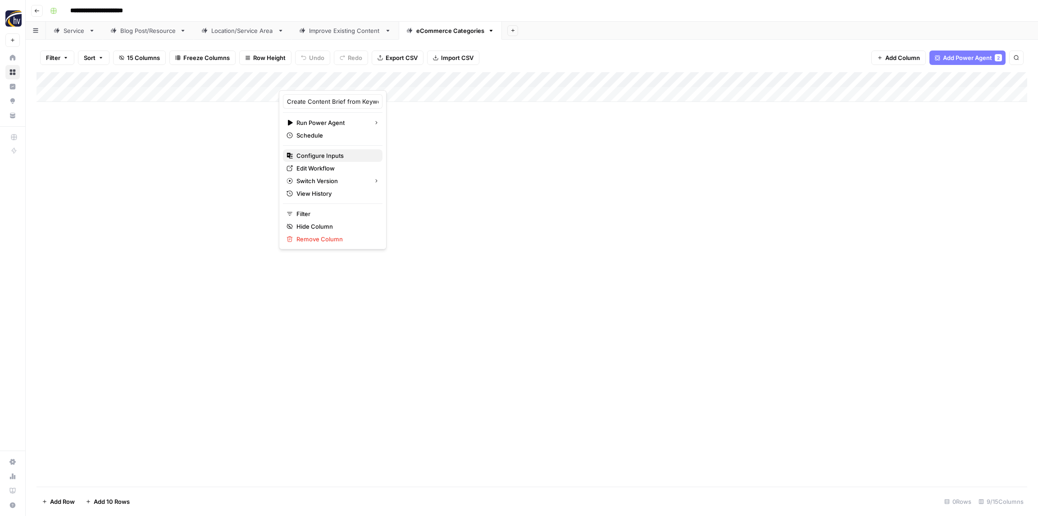
click at [332, 155] on span "Configure Inputs" at bounding box center [336, 155] width 79 height 9
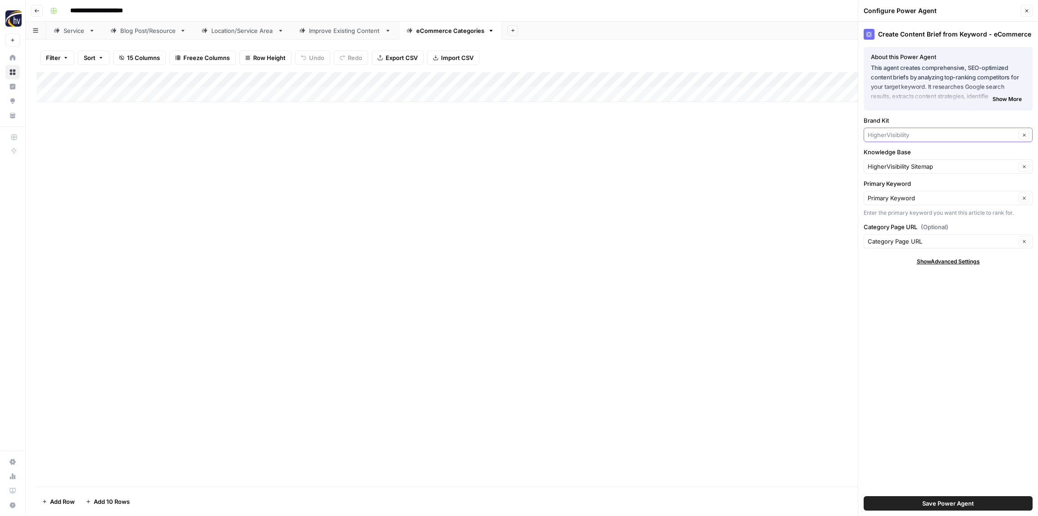
click at [902, 136] on input "Brand Kit" at bounding box center [942, 134] width 148 height 9
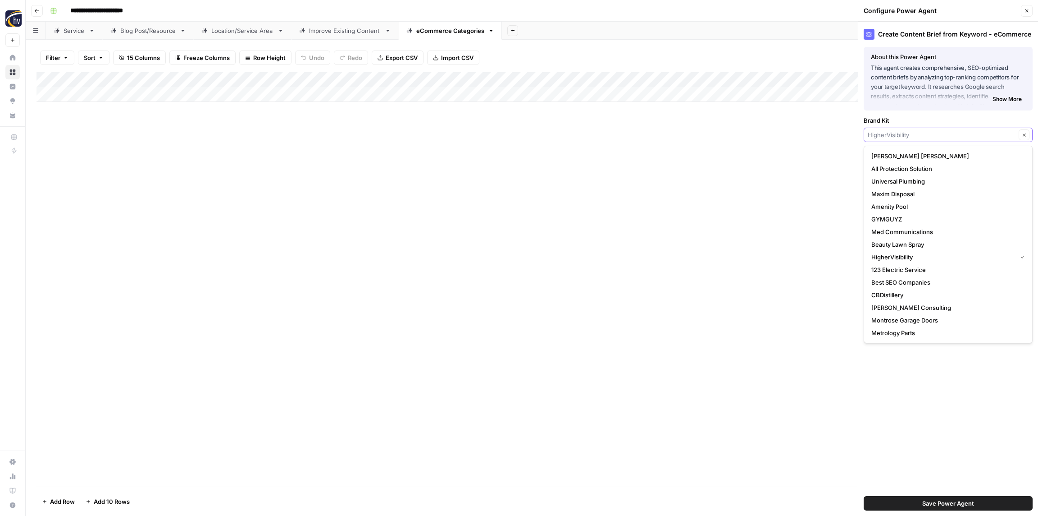
paste input "Memphis Medical Society"
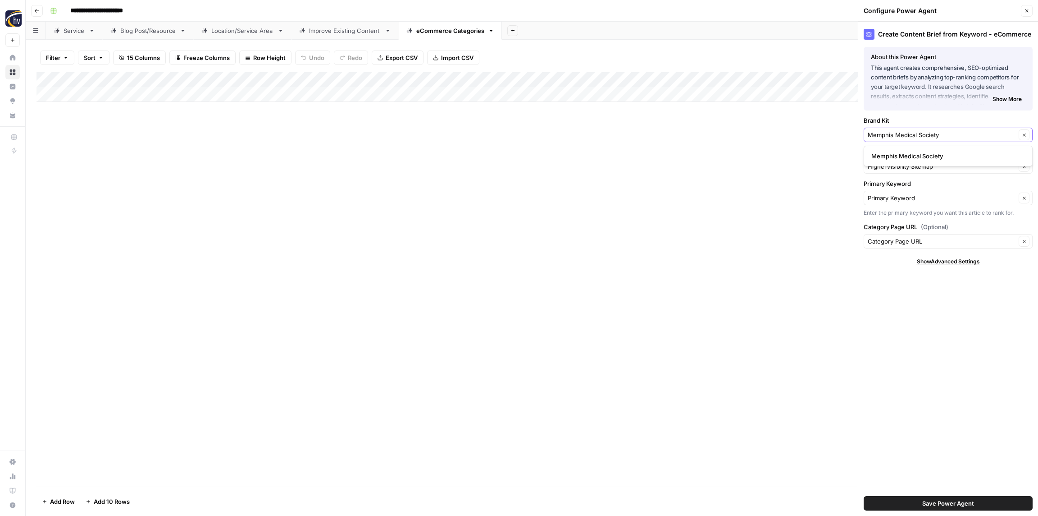
type input "Memphis Medical Society"
click at [897, 156] on span "Memphis Medical Society" at bounding box center [947, 155] width 150 height 9
click at [900, 166] on input "Knowledge Base" at bounding box center [942, 166] width 148 height 9
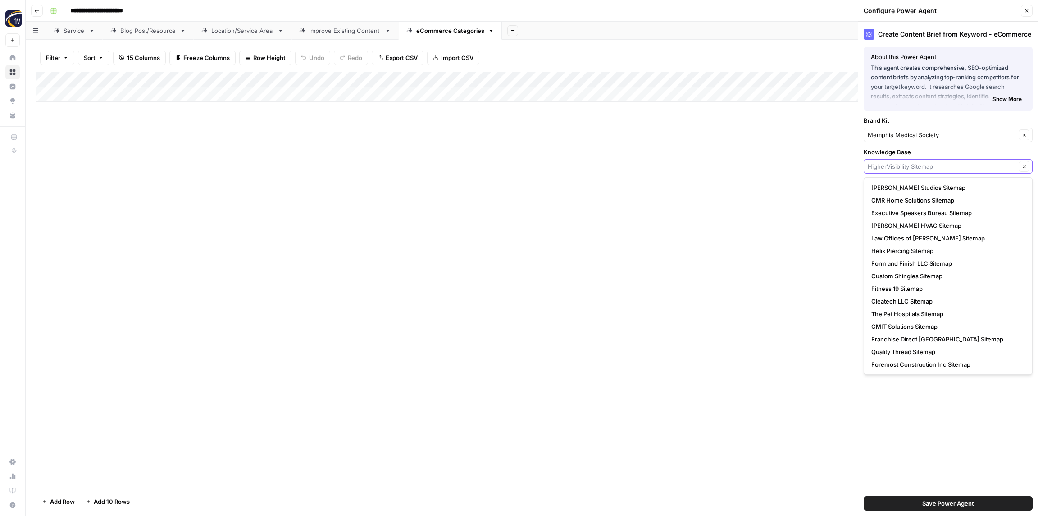
paste input "Memphis Medical Society"
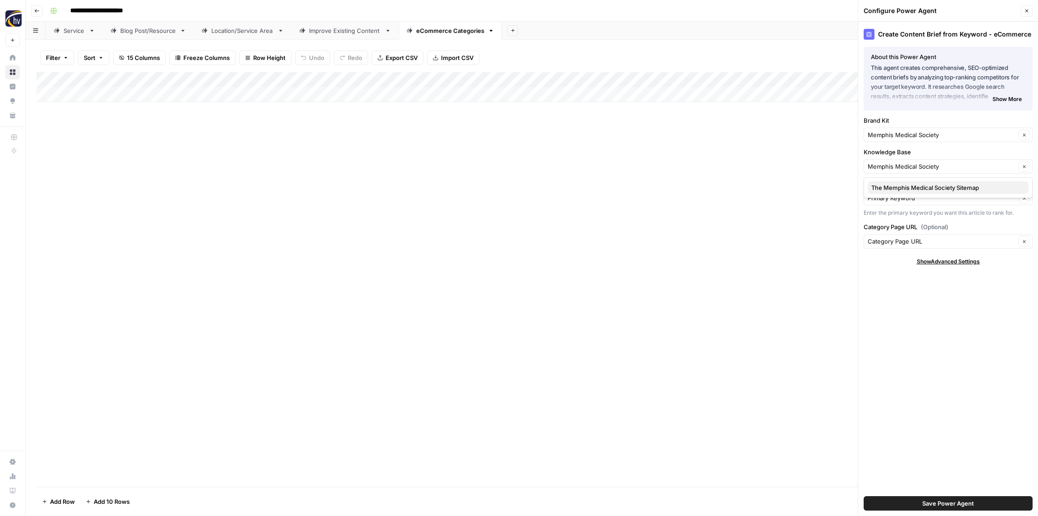
click at [903, 190] on span "The Memphis Medical Society Sitemap" at bounding box center [947, 187] width 150 height 9
type input "The Memphis Medical Society Sitemap"
click at [935, 498] on button "Save Power Agent" at bounding box center [948, 503] width 169 height 14
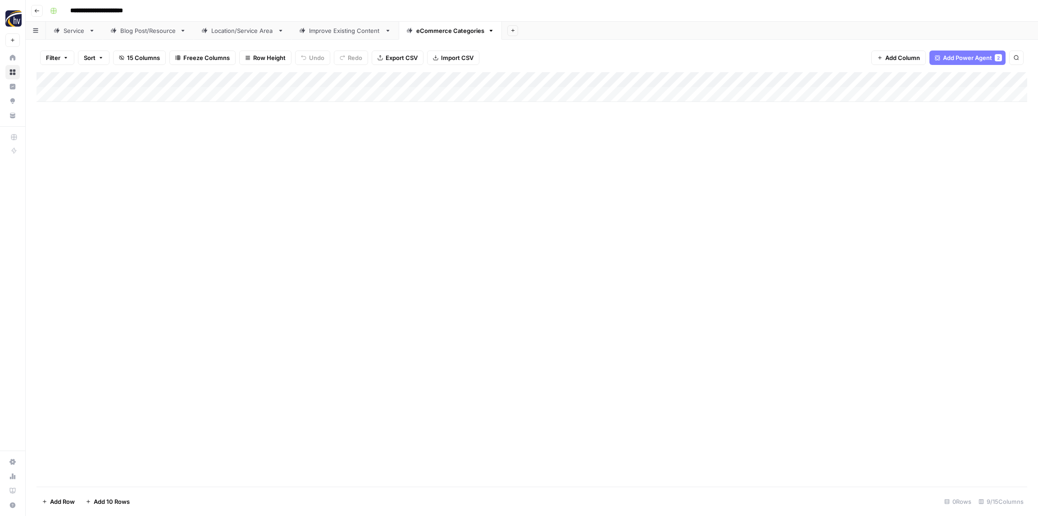
click at [861, 79] on div "Add Column" at bounding box center [532, 87] width 991 height 30
click at [829, 155] on span "Configure Inputs" at bounding box center [840, 155] width 79 height 9
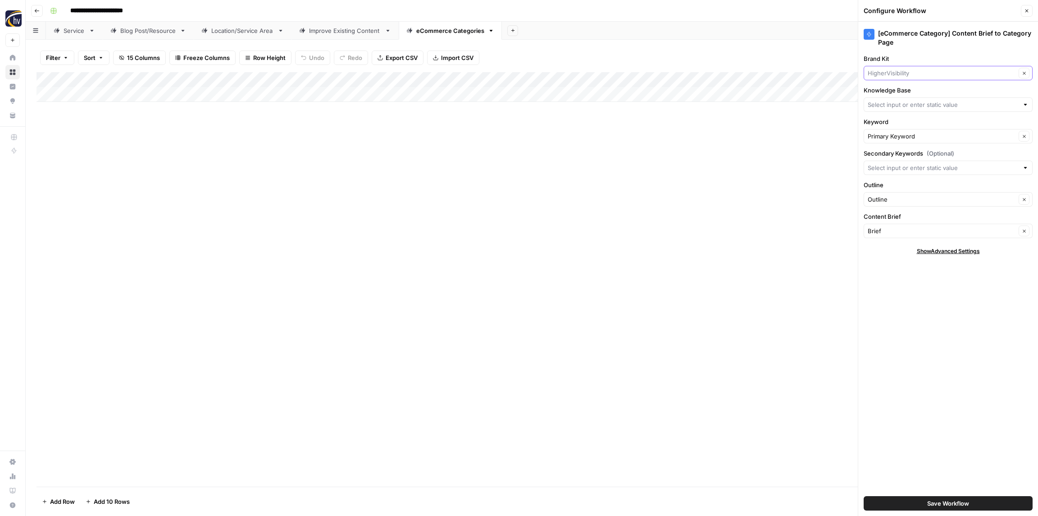
click at [885, 72] on input "Brand Kit" at bounding box center [942, 73] width 148 height 9
paste input "Memphis Medical Society"
type input "Memphis Medical Society"
click at [896, 95] on span "Memphis Medical Society" at bounding box center [947, 94] width 150 height 9
click at [896, 105] on input "Knowledge Base" at bounding box center [943, 104] width 151 height 9
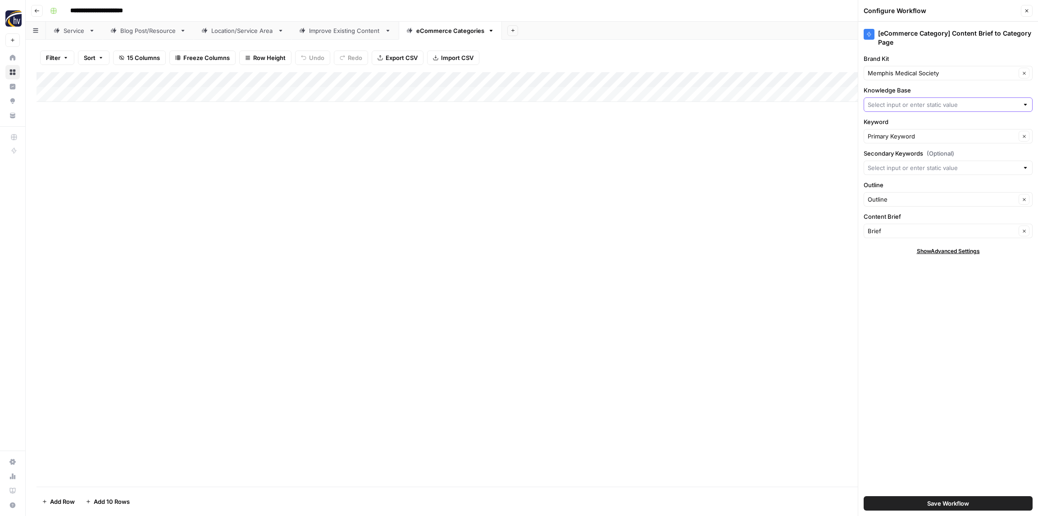
paste input "Memphis Medical Society"
click at [891, 124] on span "The Memphis Medical Society Sitemap" at bounding box center [947, 125] width 150 height 9
type input "The Memphis Medical Society Sitemap"
click at [939, 506] on span "Save Workflow" at bounding box center [949, 502] width 42 height 9
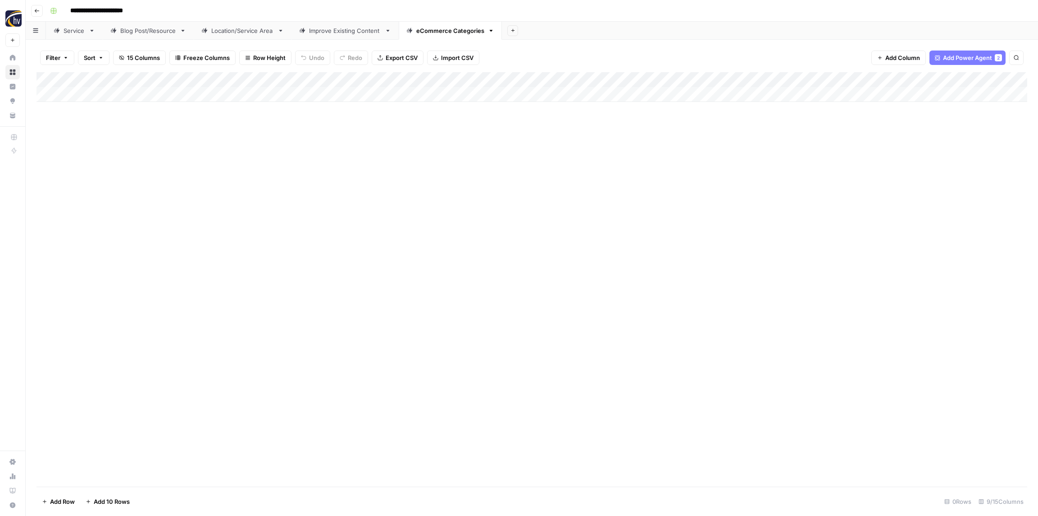
click at [872, 79] on div "Add Column" at bounding box center [532, 87] width 991 height 30
click at [828, 158] on span "Configure Inputs" at bounding box center [840, 155] width 79 height 9
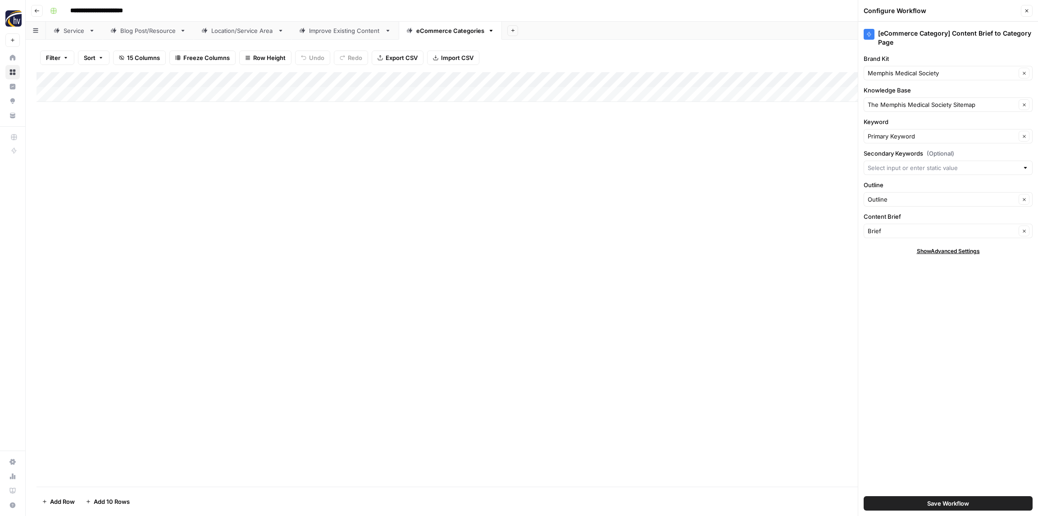
click at [1025, 9] on icon "button" at bounding box center [1026, 10] width 5 height 5
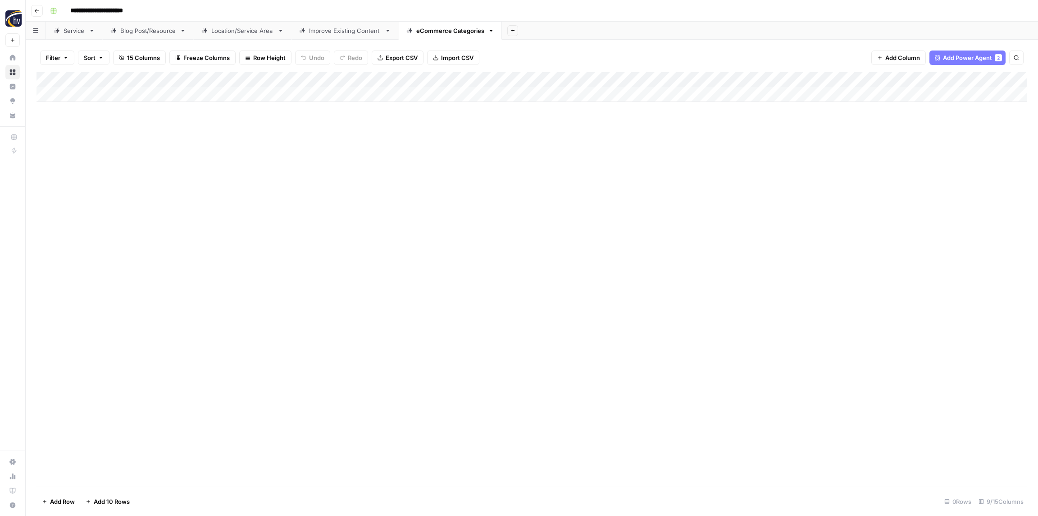
click at [35, 8] on icon "button" at bounding box center [36, 10] width 5 height 5
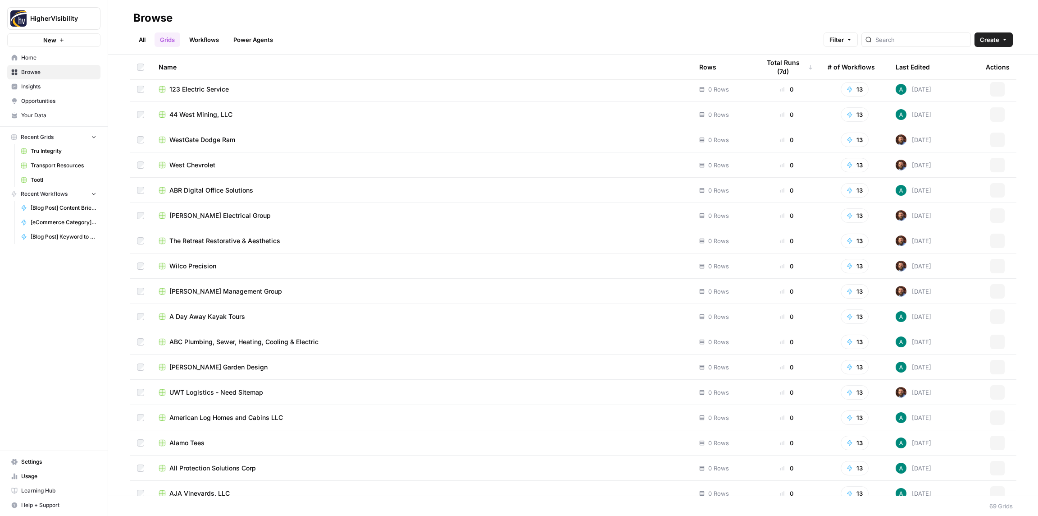
scroll to position [1326, 0]
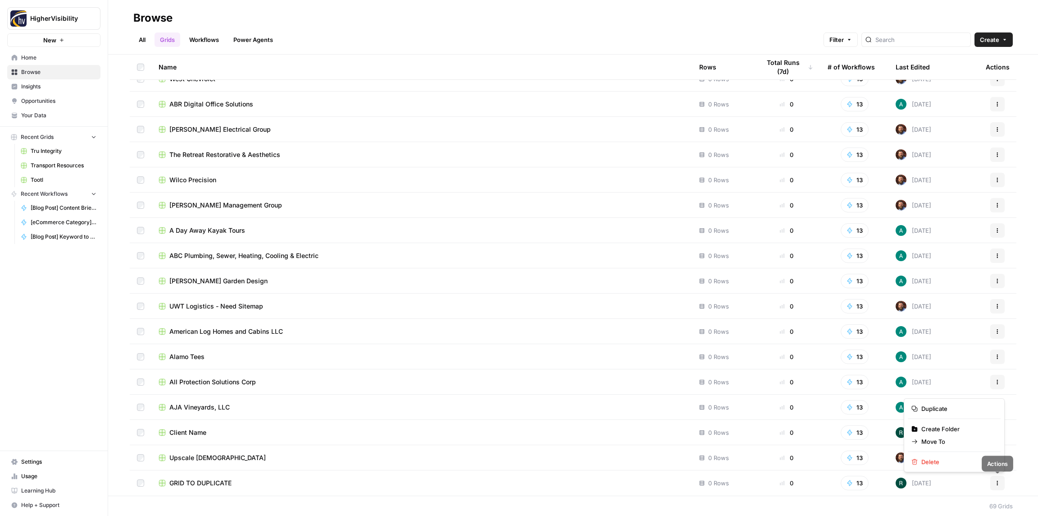
click at [996, 484] on icon "button" at bounding box center [997, 482] width 5 height 5
click at [941, 404] on span "Duplicate" at bounding box center [958, 408] width 72 height 9
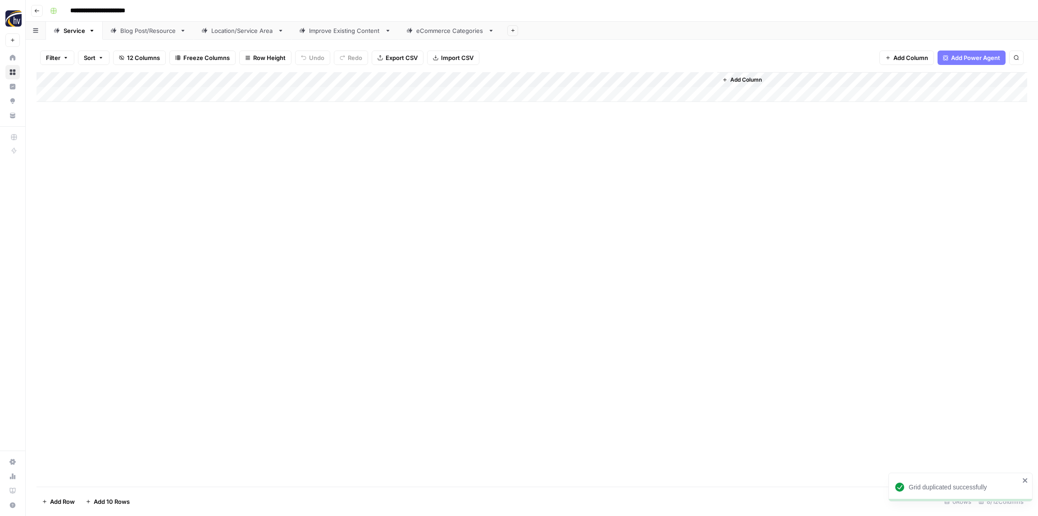
click at [105, 11] on input "**********" at bounding box center [112, 11] width 93 height 14
click at [105, 12] on input "**********" at bounding box center [112, 11] width 93 height 14
paste input "******"
type input "**********"
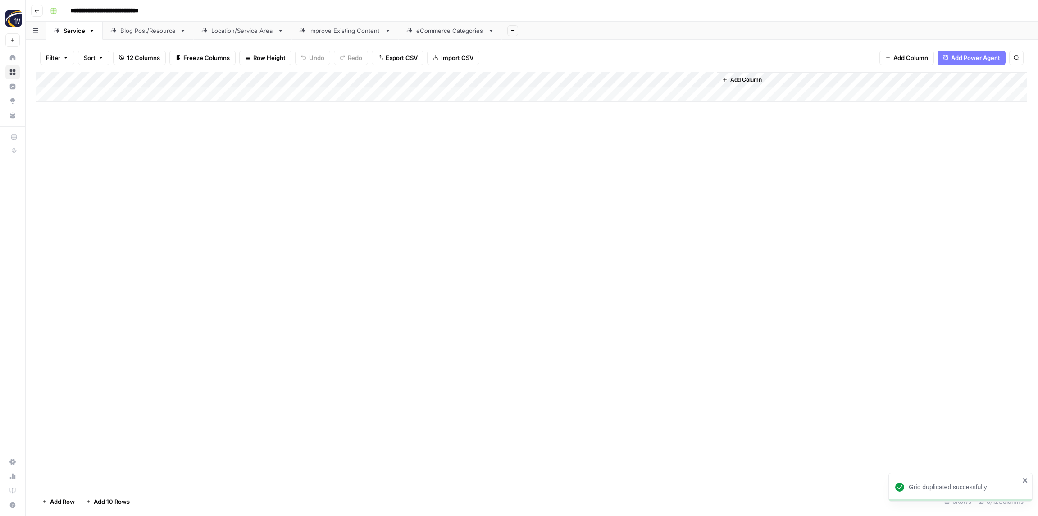
click at [200, 6] on div "**********" at bounding box center [537, 11] width 983 height 14
click at [184, 79] on div "Add Column" at bounding box center [532, 87] width 991 height 30
click at [192, 159] on span "Configure Inputs" at bounding box center [206, 155] width 79 height 9
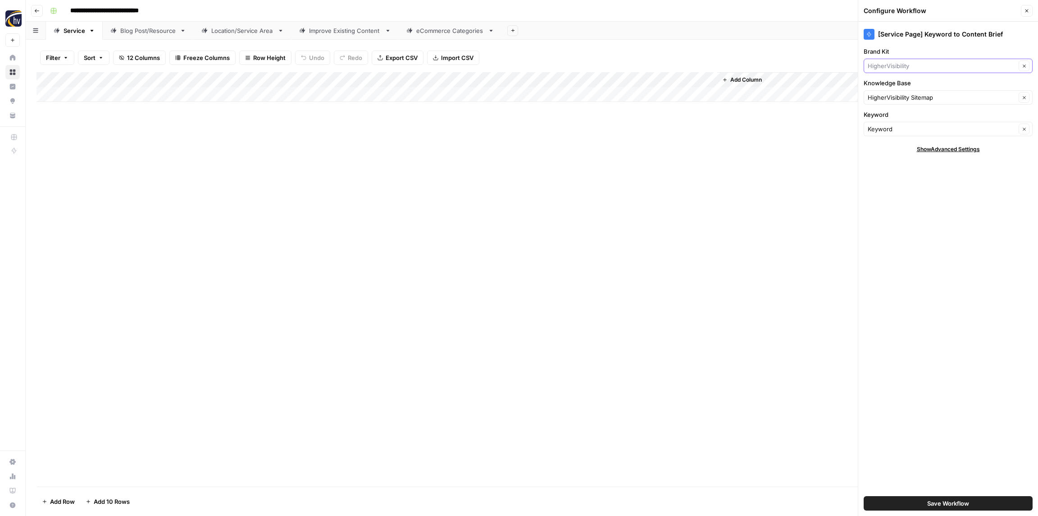
click at [931, 66] on input "Brand Kit" at bounding box center [942, 65] width 148 height 9
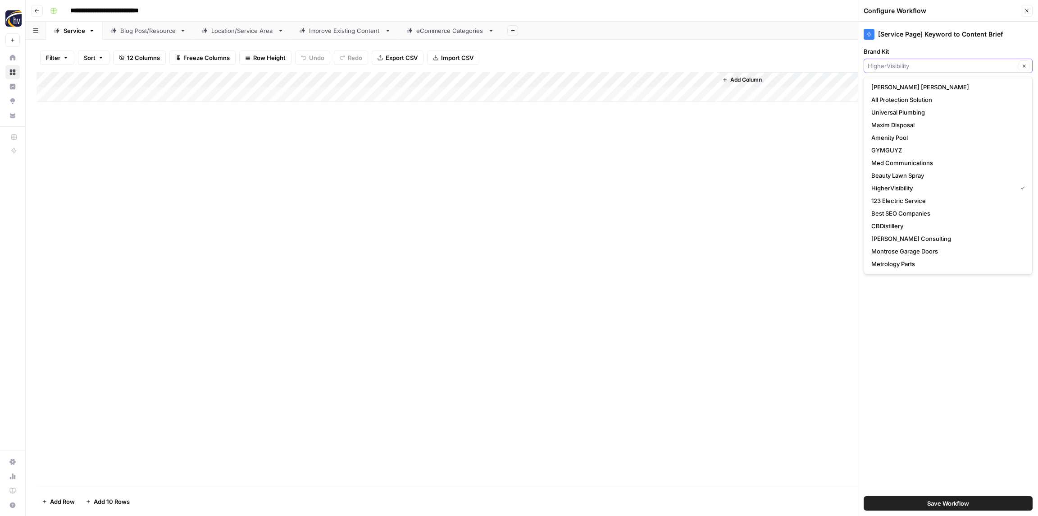
paste input "Team [PERSON_NAME] Real Estate"
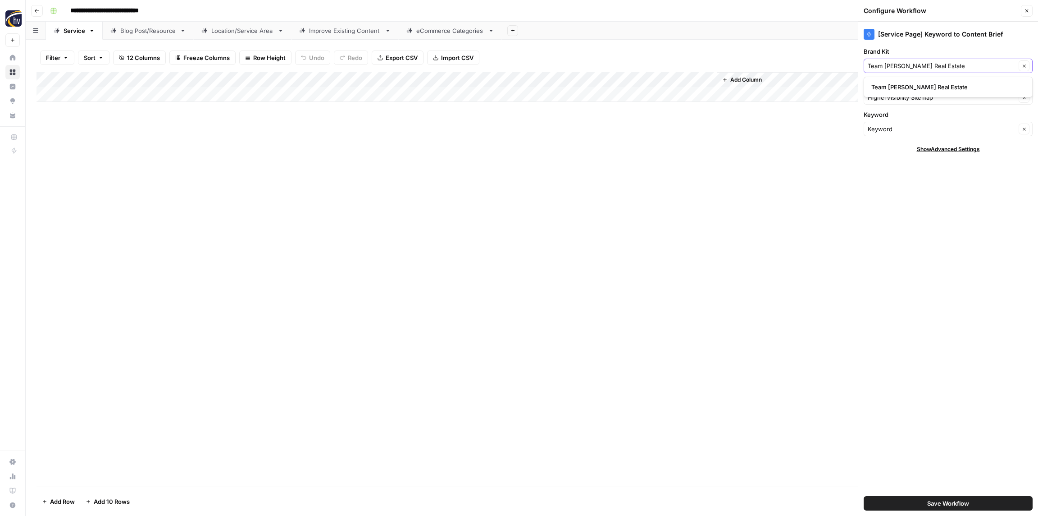
type input "Team [PERSON_NAME] Real Estate"
click at [914, 84] on span "Team [PERSON_NAME] Real Estate" at bounding box center [947, 86] width 150 height 9
click at [908, 97] on input "Knowledge Base" at bounding box center [942, 97] width 148 height 9
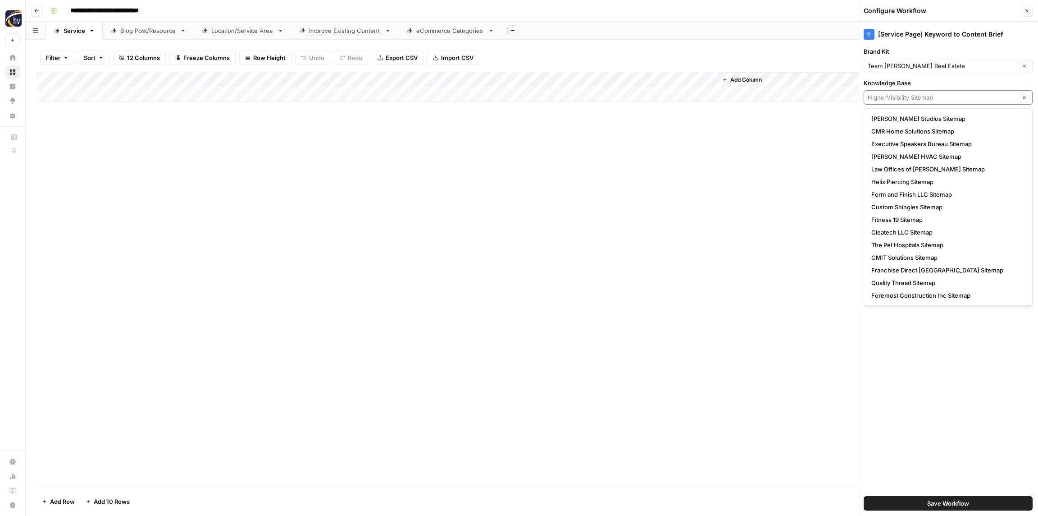
paste input "Team [PERSON_NAME] Real Estate"
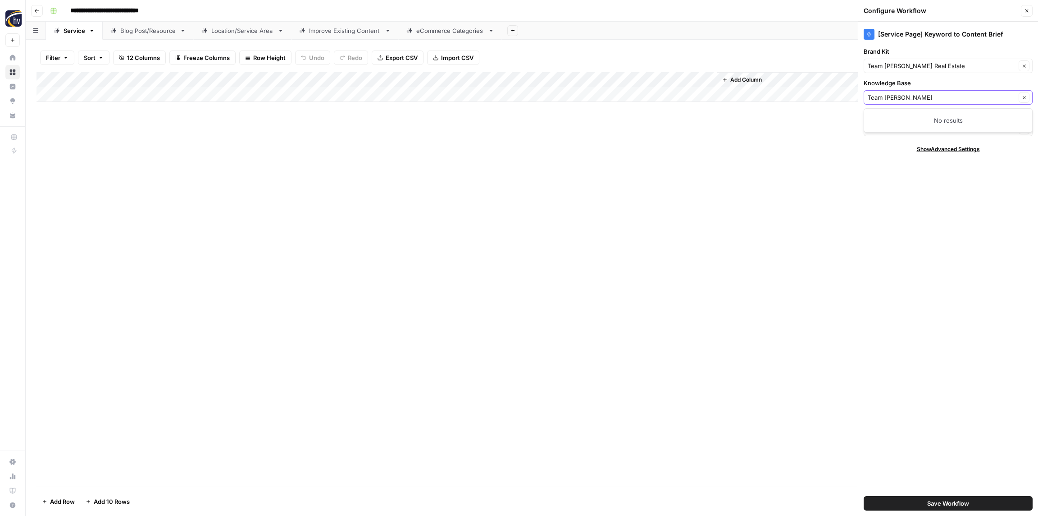
drag, startPoint x: 885, startPoint y: 95, endPoint x: 856, endPoint y: 93, distance: 28.9
click at [856, 93] on div "**********" at bounding box center [532, 258] width 1013 height 516
click at [896, 117] on span "[PERSON_NAME] Real Estate Sitemap" at bounding box center [947, 118] width 150 height 9
type input "[PERSON_NAME] Real Estate Sitemap"
click at [963, 502] on span "Save Workflow" at bounding box center [949, 502] width 42 height 9
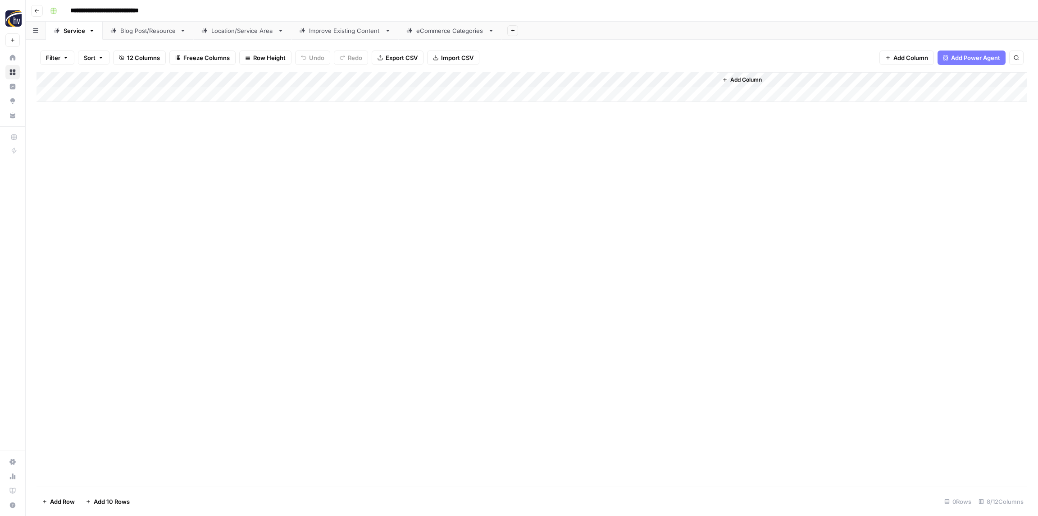
click at [594, 79] on div "Add Column" at bounding box center [532, 87] width 991 height 30
drag, startPoint x: 594, startPoint y: 158, endPoint x: 614, endPoint y: 154, distance: 20.7
click at [593, 158] on span "Configure Inputs" at bounding box center [611, 155] width 79 height 9
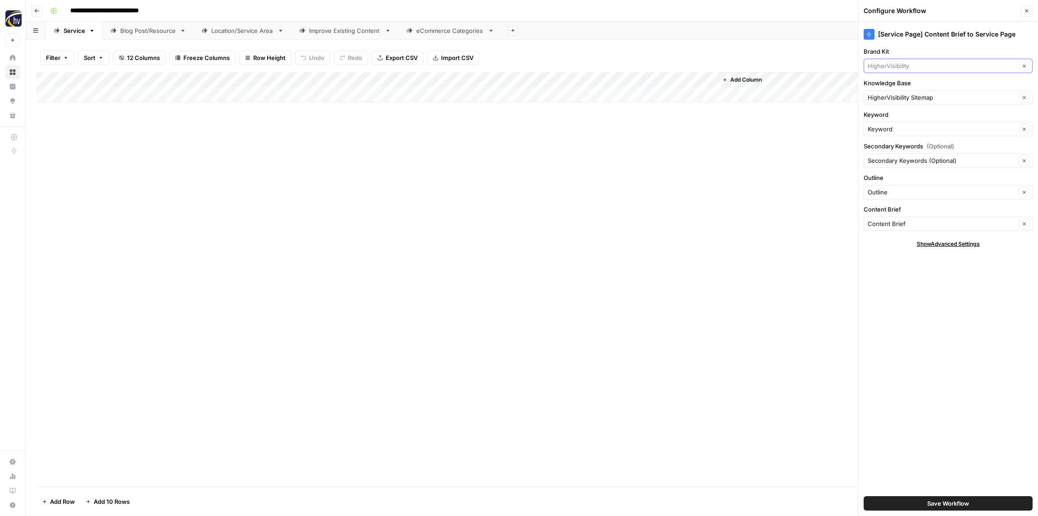
click at [903, 63] on input "Brand Kit" at bounding box center [942, 65] width 148 height 9
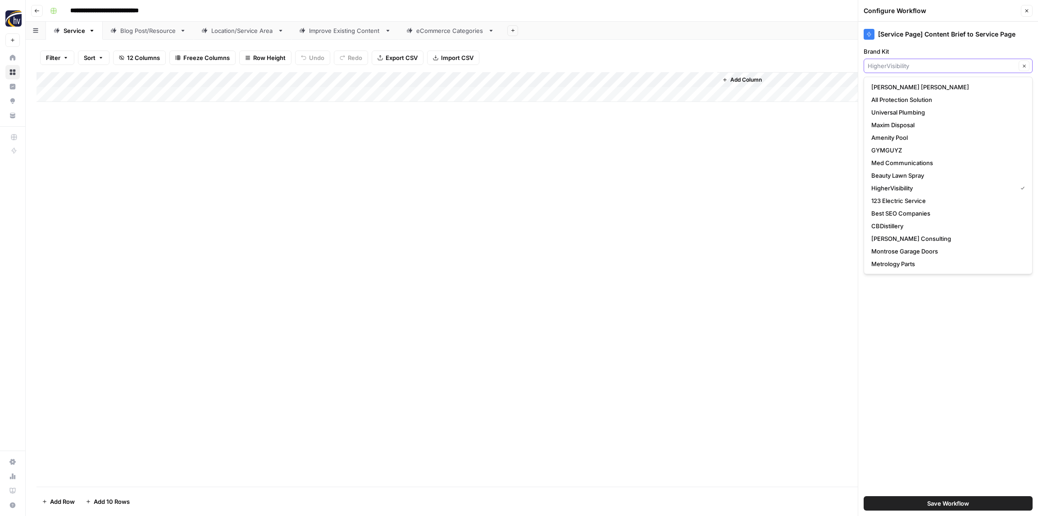
paste input "[PERSON_NAME]"
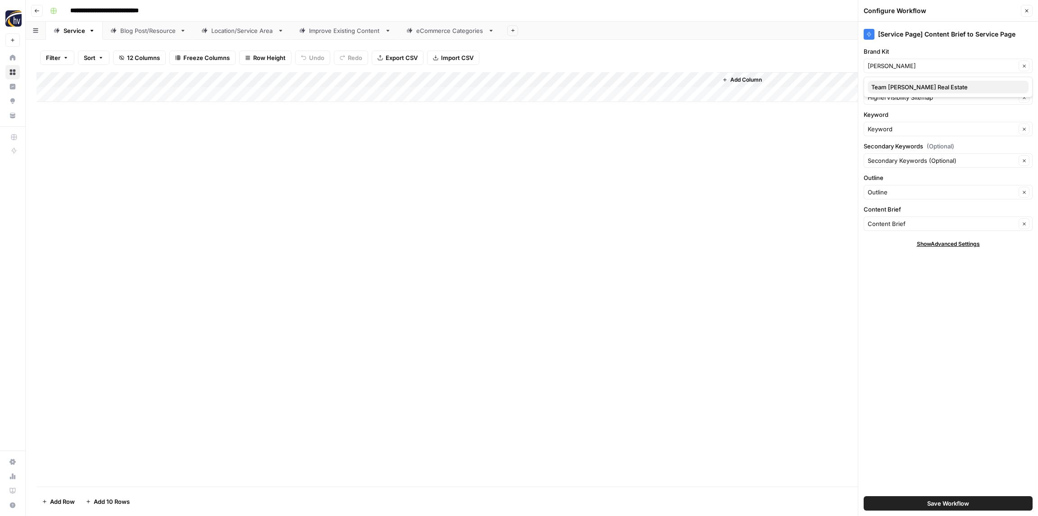
click at [897, 88] on span "Team [PERSON_NAME] Real Estate" at bounding box center [947, 86] width 150 height 9
type input "Team [PERSON_NAME] Real Estate"
click at [895, 99] on input "Knowledge Base" at bounding box center [942, 97] width 148 height 9
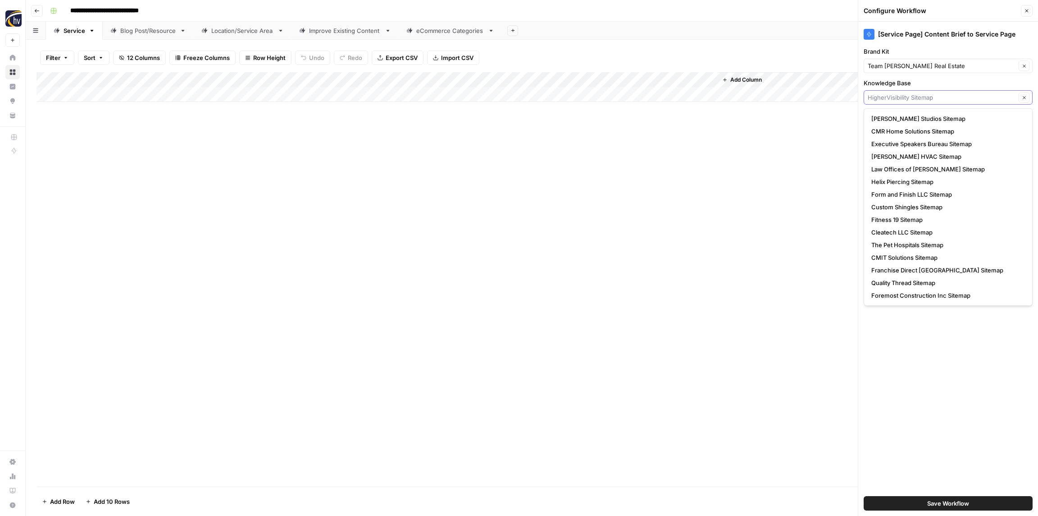
paste input "[PERSON_NAME]"
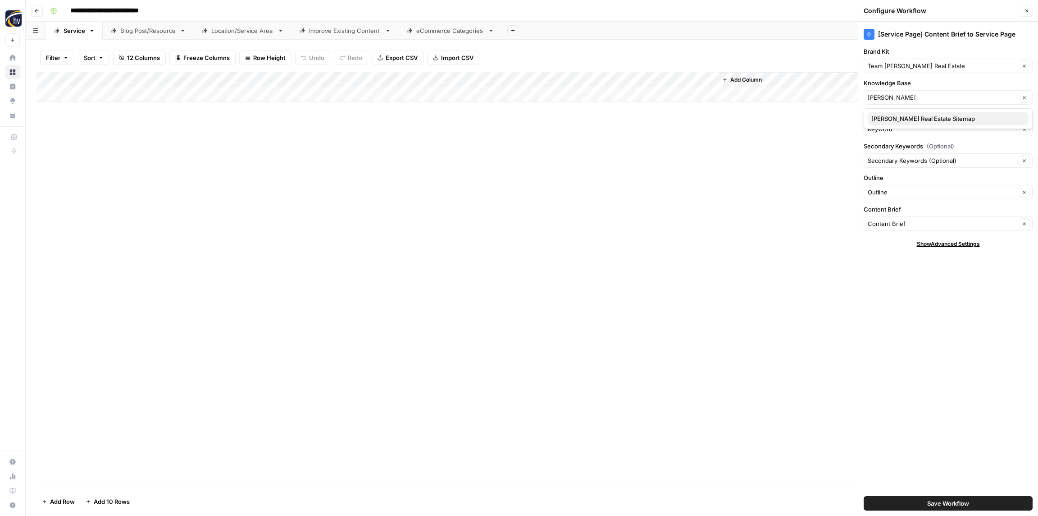
click at [895, 119] on span "[PERSON_NAME] Real Estate Sitemap" at bounding box center [947, 118] width 150 height 9
type input "[PERSON_NAME] Real Estate Sitemap"
click at [945, 507] on button "Save Workflow" at bounding box center [948, 503] width 169 height 14
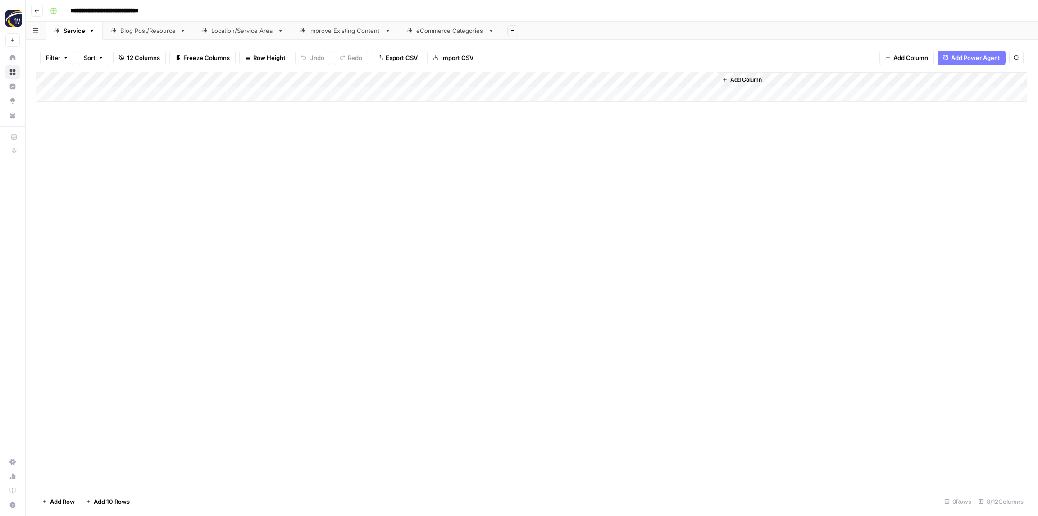
click at [151, 32] on div "Blog Post/Resource" at bounding box center [148, 30] width 56 height 9
click at [188, 79] on div "Add Column" at bounding box center [532, 87] width 991 height 30
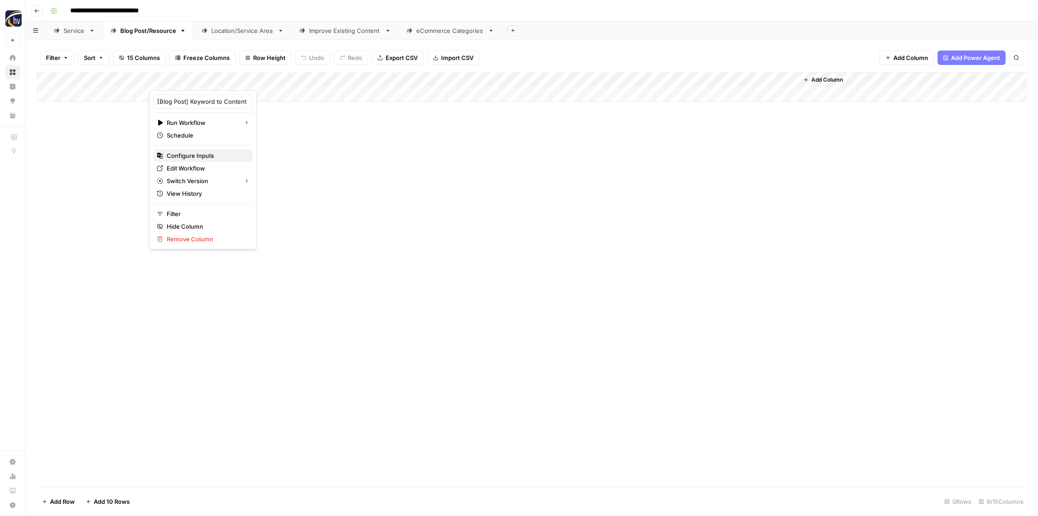
click at [190, 159] on span "Configure Inputs" at bounding box center [206, 155] width 79 height 9
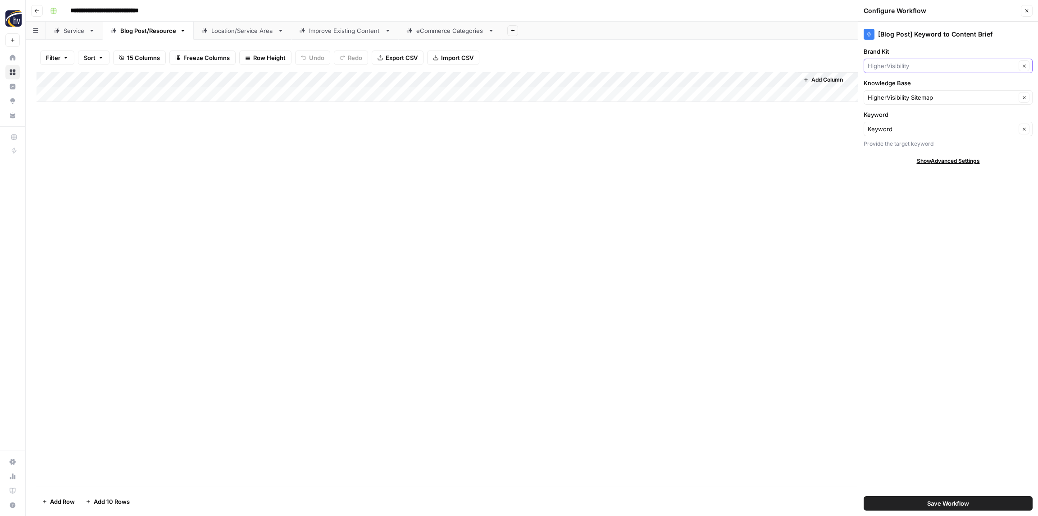
click at [905, 67] on input "Brand Kit" at bounding box center [942, 65] width 148 height 9
paste input "[PERSON_NAME]"
click at [907, 86] on span "Team [PERSON_NAME] Real Estate" at bounding box center [947, 86] width 150 height 9
type input "Team [PERSON_NAME] Real Estate"
click at [894, 96] on input "Knowledge Base" at bounding box center [942, 97] width 148 height 9
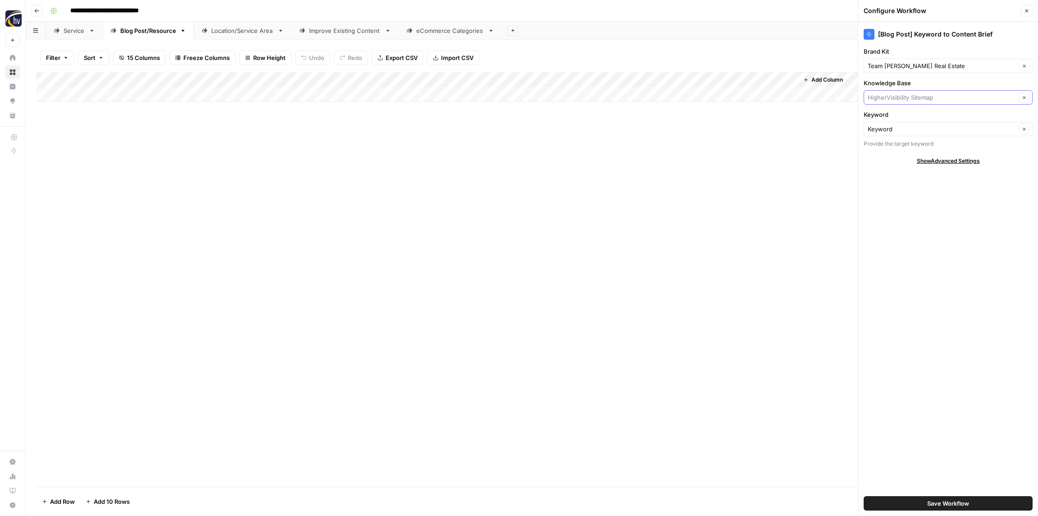
paste input "[PERSON_NAME]"
click at [894, 121] on span "[PERSON_NAME] Real Estate Sitemap" at bounding box center [947, 118] width 150 height 9
type input "[PERSON_NAME] Real Estate Sitemap"
click at [947, 502] on span "Save Workflow" at bounding box center [949, 502] width 42 height 9
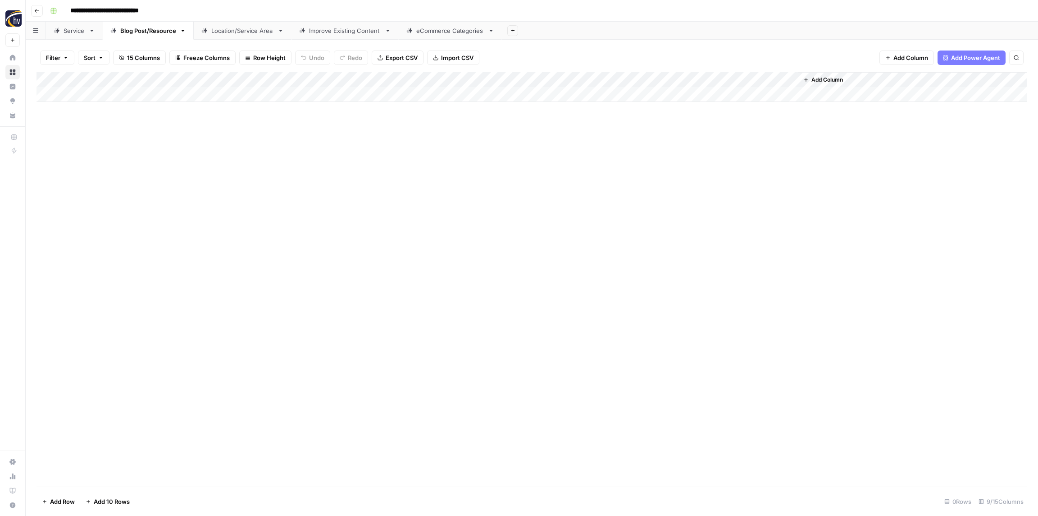
click at [667, 84] on div "Add Column" at bounding box center [532, 87] width 991 height 30
click at [671, 153] on span "Configure Inputs" at bounding box center [692, 155] width 79 height 9
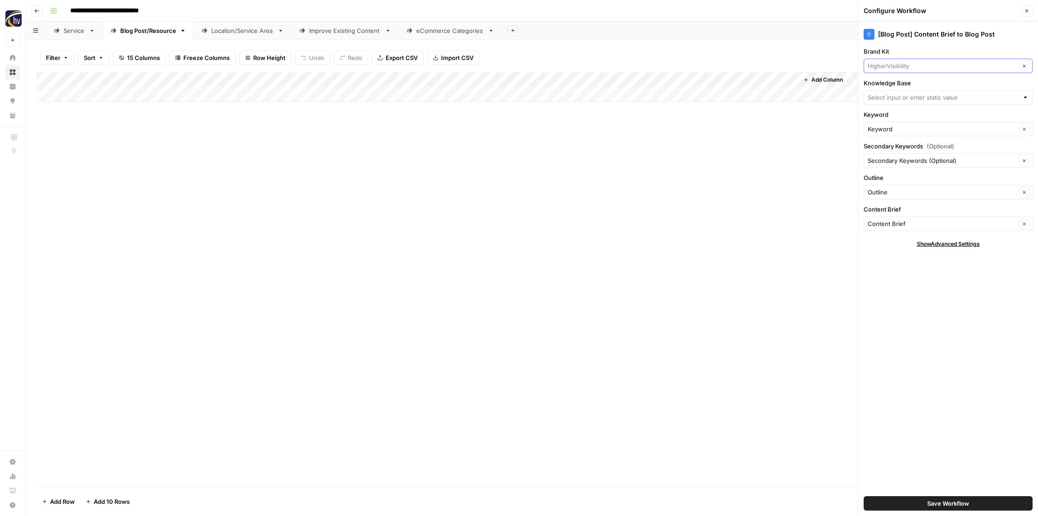
click at [900, 64] on input "Brand Kit" at bounding box center [942, 65] width 148 height 9
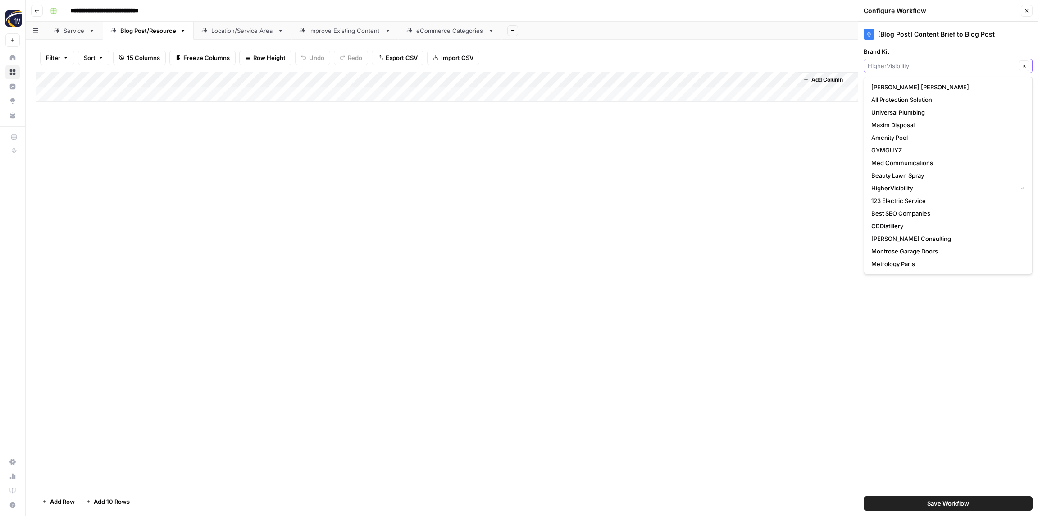
paste input "[PERSON_NAME]"
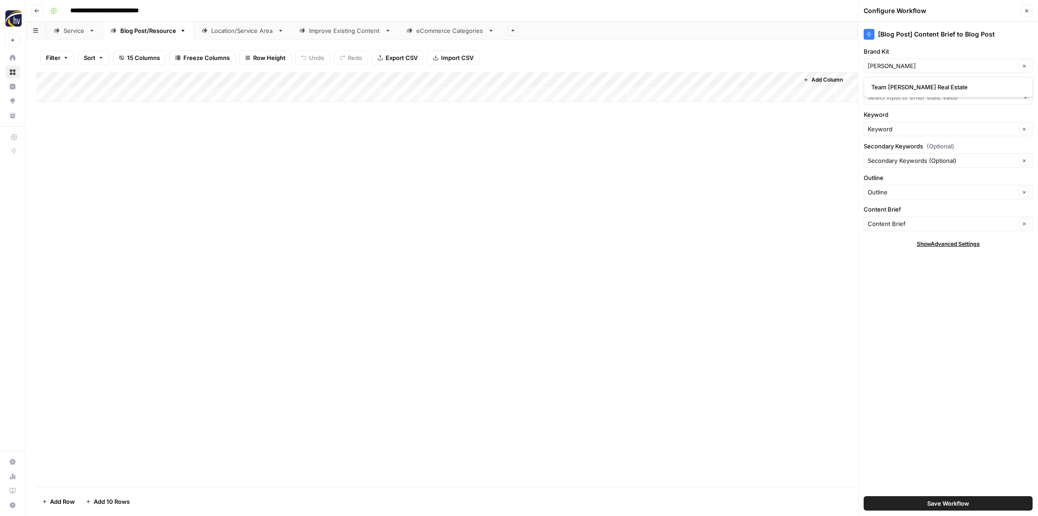
click at [906, 86] on span "Team [PERSON_NAME] Real Estate" at bounding box center [947, 86] width 150 height 9
type input "Team [PERSON_NAME] Real Estate"
click at [900, 98] on input "Knowledge Base" at bounding box center [943, 97] width 151 height 9
paste input "[PERSON_NAME]"
click at [901, 123] on span "[PERSON_NAME] Real Estate Sitemap" at bounding box center [947, 118] width 150 height 9
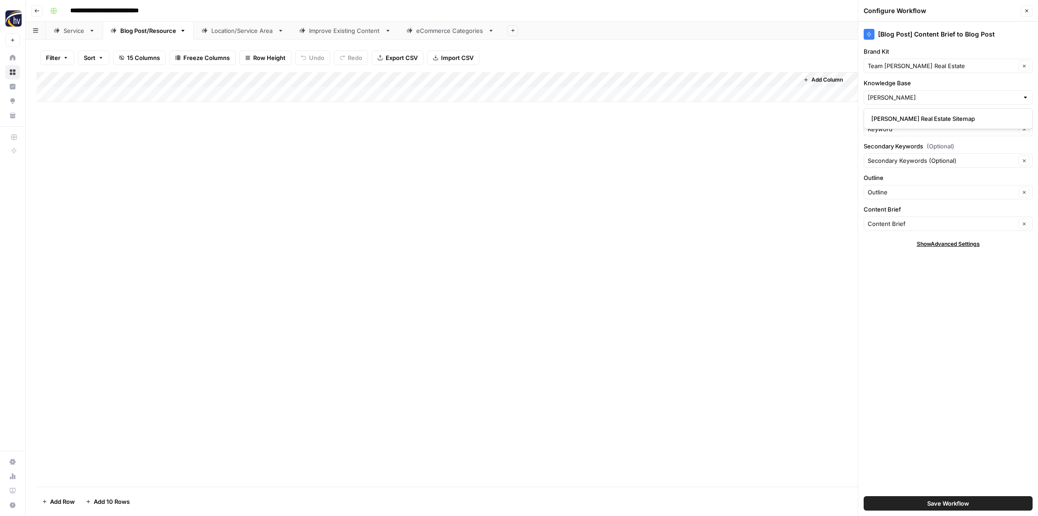
type input "[PERSON_NAME] Real Estate Sitemap"
click at [937, 504] on span "Save Workflow" at bounding box center [949, 502] width 42 height 9
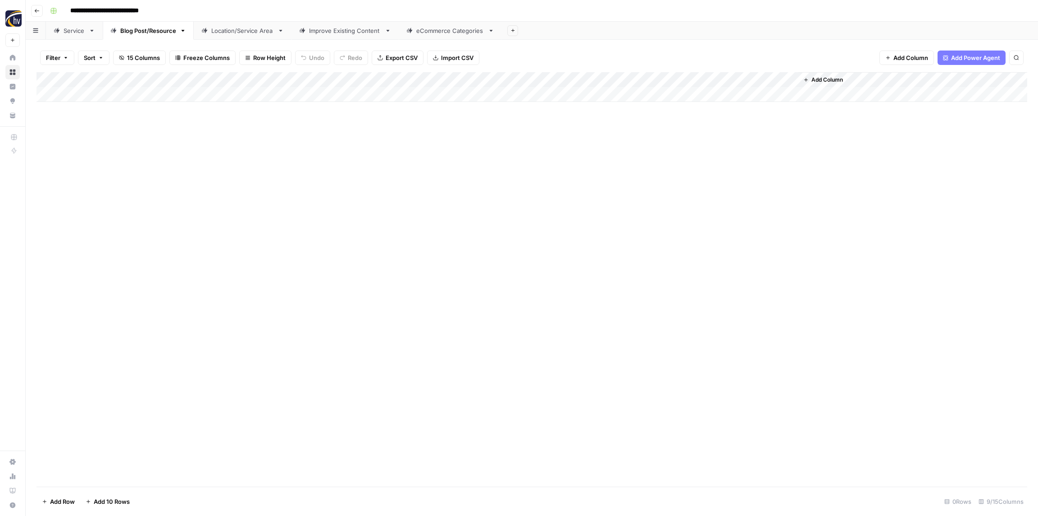
click at [229, 28] on div "Location/Service Area" at bounding box center [242, 30] width 63 height 9
click at [360, 78] on div "Add Column" at bounding box center [532, 87] width 991 height 30
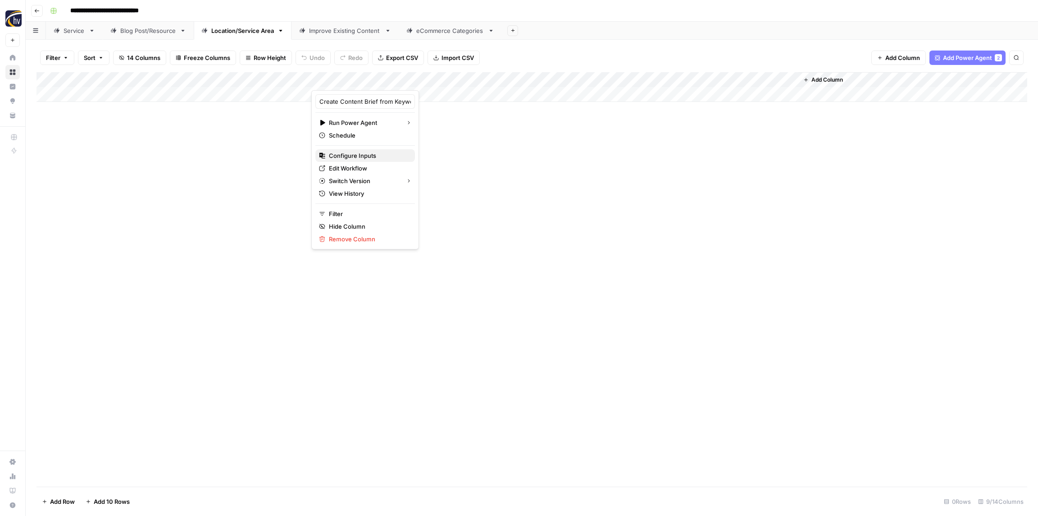
click at [361, 155] on span "Configure Inputs" at bounding box center [368, 155] width 79 height 9
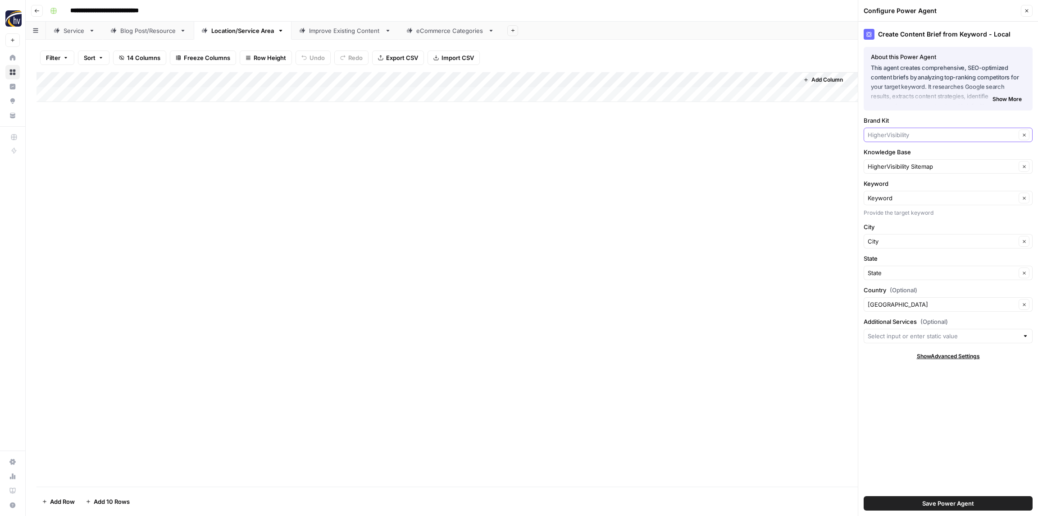
click at [924, 138] on input "Brand Kit" at bounding box center [942, 134] width 148 height 9
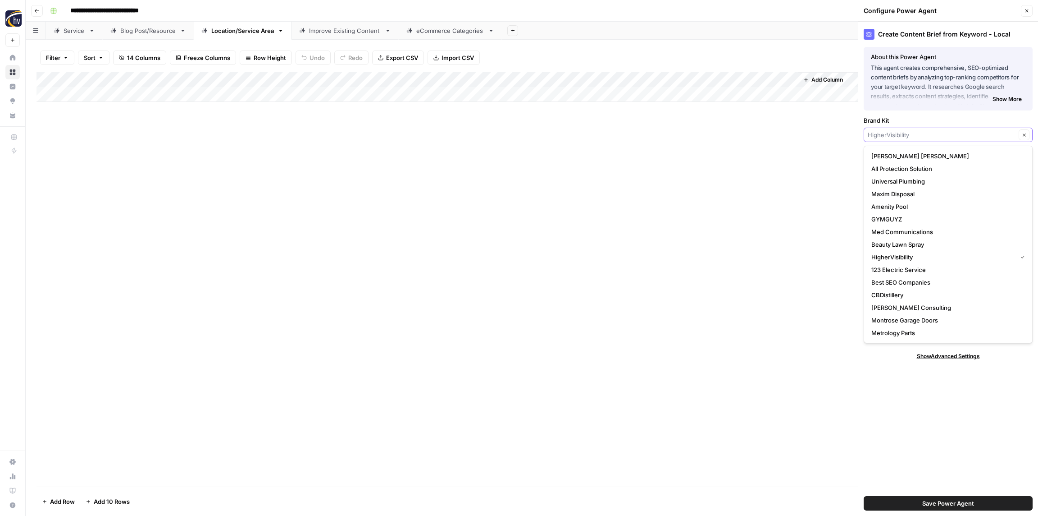
paste input "[PERSON_NAME]"
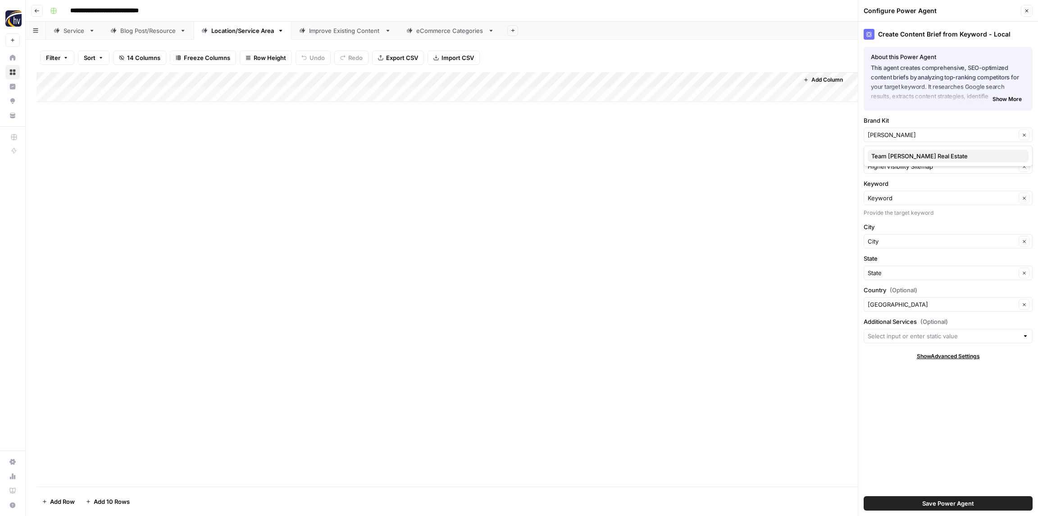
click at [919, 154] on span "Team [PERSON_NAME] Real Estate" at bounding box center [947, 155] width 150 height 9
type input "Team [PERSON_NAME] Real Estate"
click at [916, 168] on input "Knowledge Base" at bounding box center [942, 166] width 148 height 9
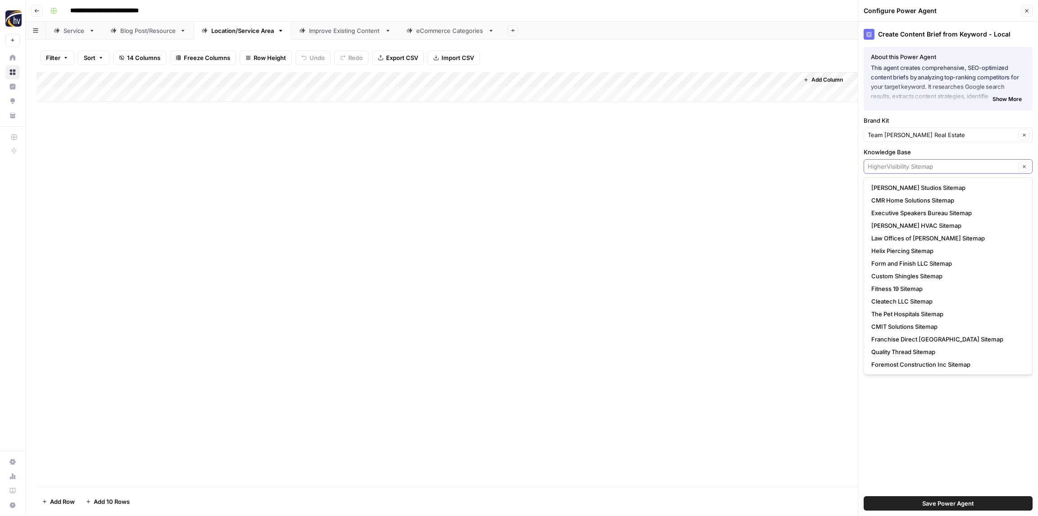
paste input "[PERSON_NAME]"
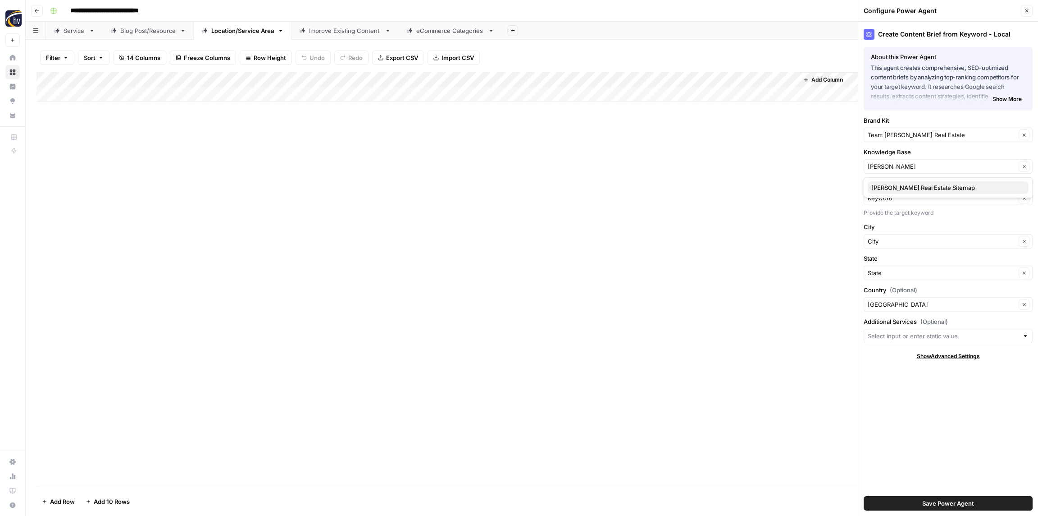
click at [908, 187] on span "[PERSON_NAME] Real Estate Sitemap" at bounding box center [947, 187] width 150 height 9
type input "[PERSON_NAME] Real Estate Sitemap"
click at [945, 500] on span "Save Power Agent" at bounding box center [949, 502] width 52 height 9
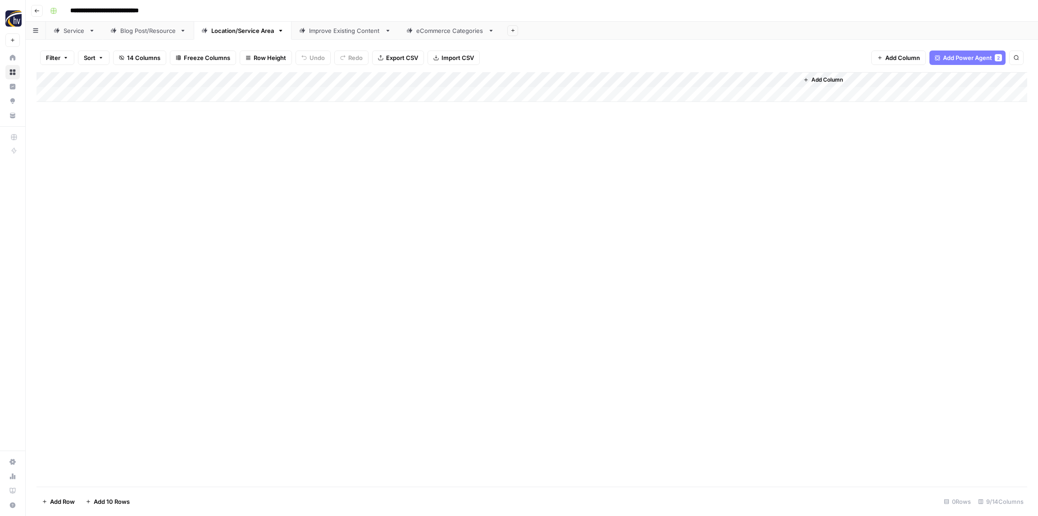
click at [670, 77] on div "Add Column" at bounding box center [532, 87] width 991 height 30
click at [667, 155] on span "Configure Inputs" at bounding box center [692, 155] width 79 height 9
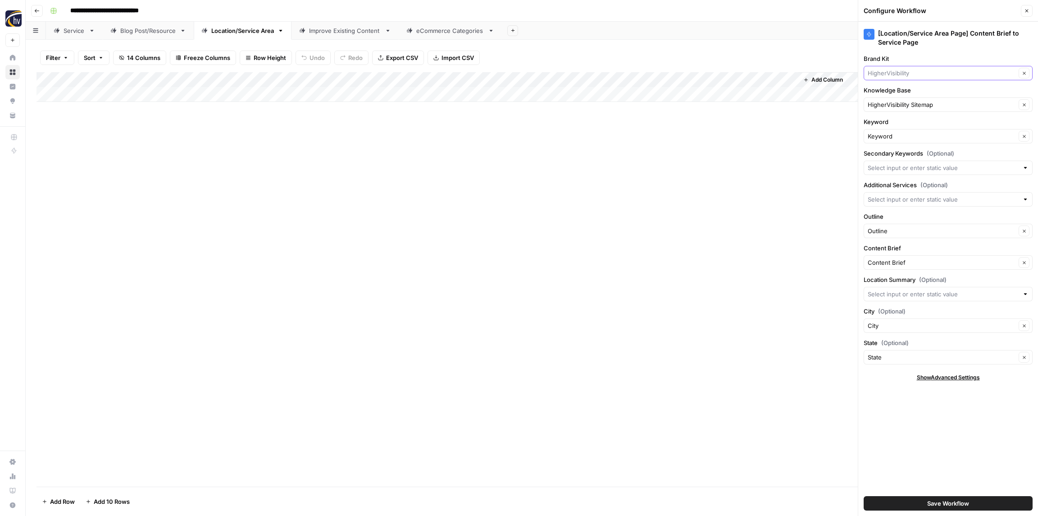
click at [903, 74] on input "Brand Kit" at bounding box center [942, 73] width 148 height 9
paste input "[PERSON_NAME]"
click at [901, 95] on span "Team [PERSON_NAME] Real Estate" at bounding box center [947, 94] width 150 height 9
type input "Team [PERSON_NAME] Real Estate"
click at [900, 102] on input "Knowledge Base" at bounding box center [942, 104] width 148 height 9
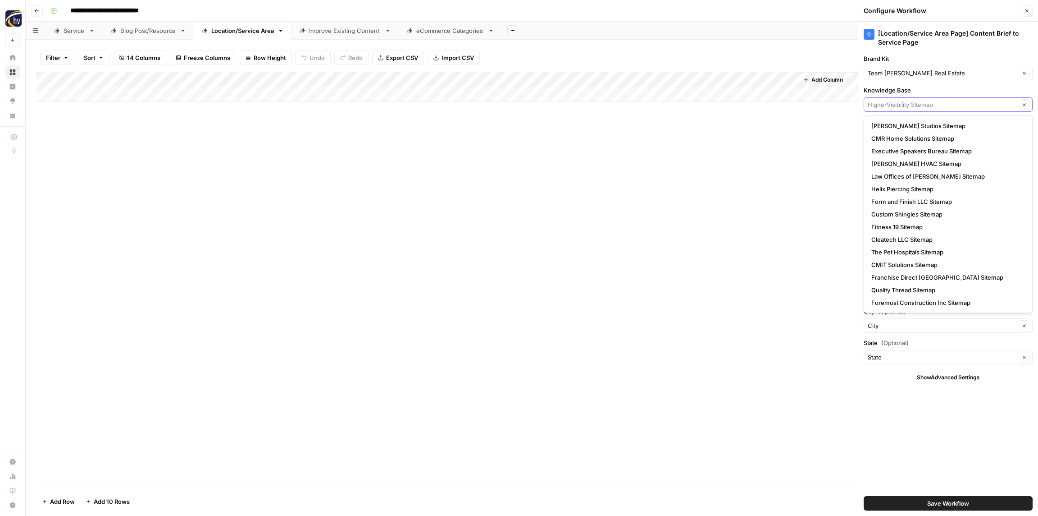
paste input "[PERSON_NAME]"
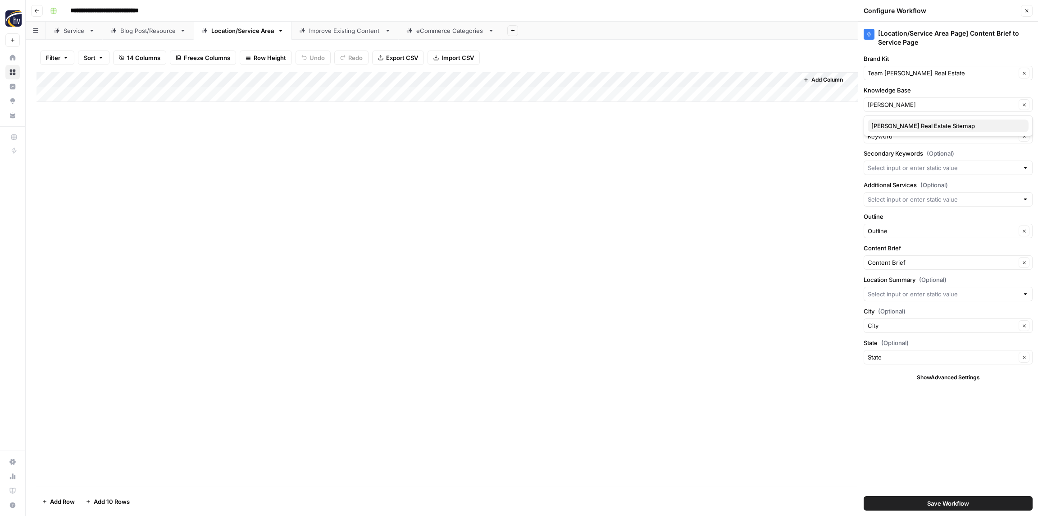
click at [909, 130] on span "[PERSON_NAME] Real Estate Sitemap" at bounding box center [947, 125] width 150 height 9
type input "[PERSON_NAME] Real Estate Sitemap"
click at [945, 499] on span "Save Workflow" at bounding box center [949, 502] width 42 height 9
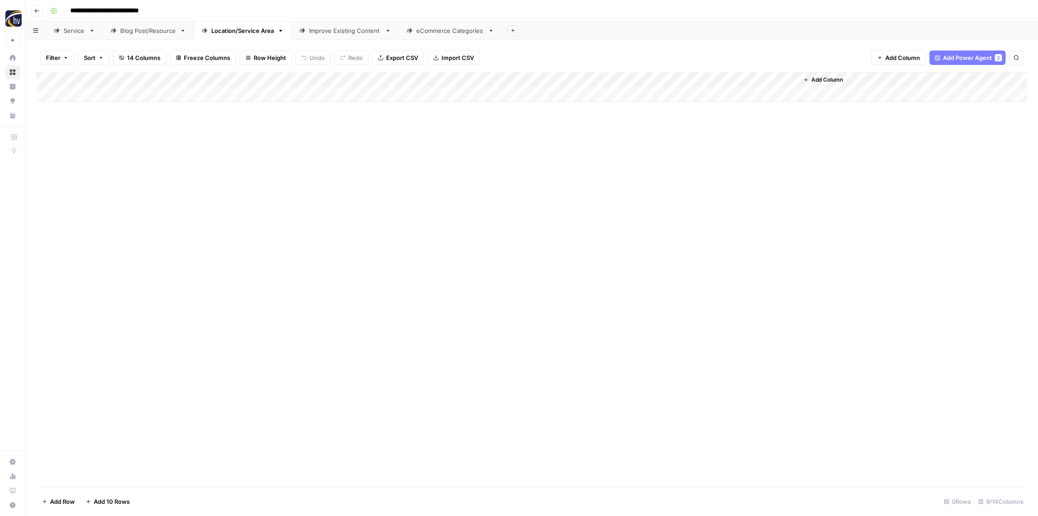
click at [324, 30] on div "Improve Existing Content" at bounding box center [345, 30] width 72 height 9
click at [808, 79] on div "Add Column" at bounding box center [532, 87] width 991 height 30
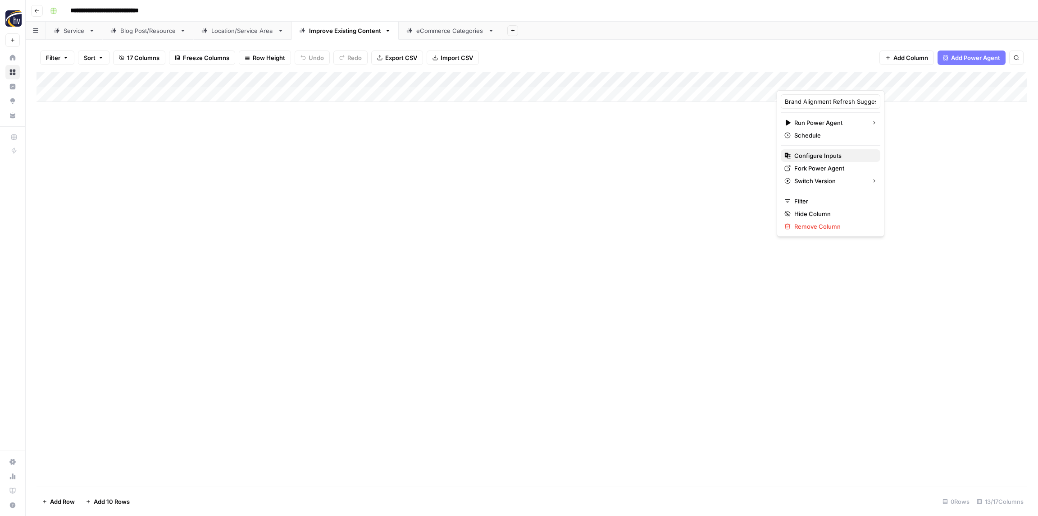
click at [818, 159] on span "Configure Inputs" at bounding box center [834, 155] width 79 height 9
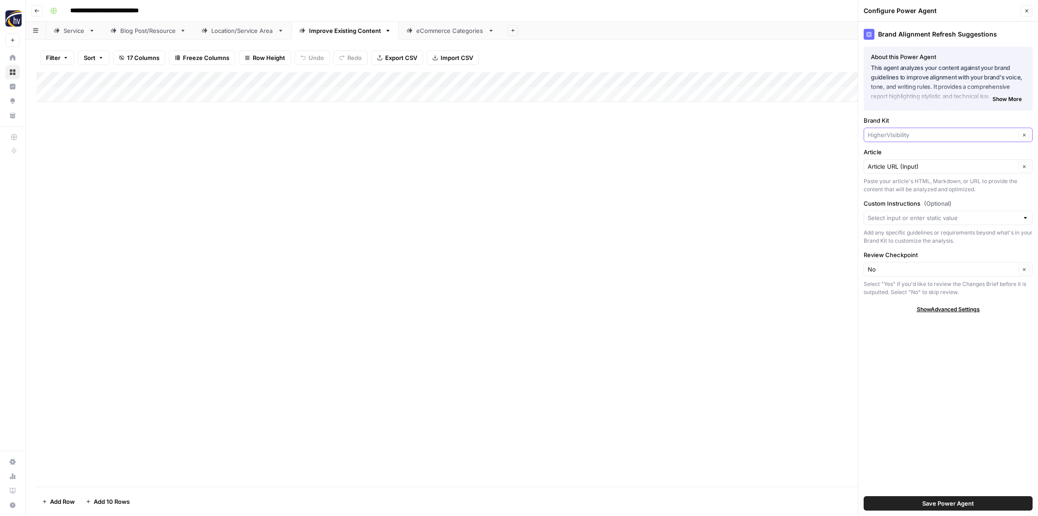
click at [894, 133] on input "Brand Kit" at bounding box center [942, 134] width 148 height 9
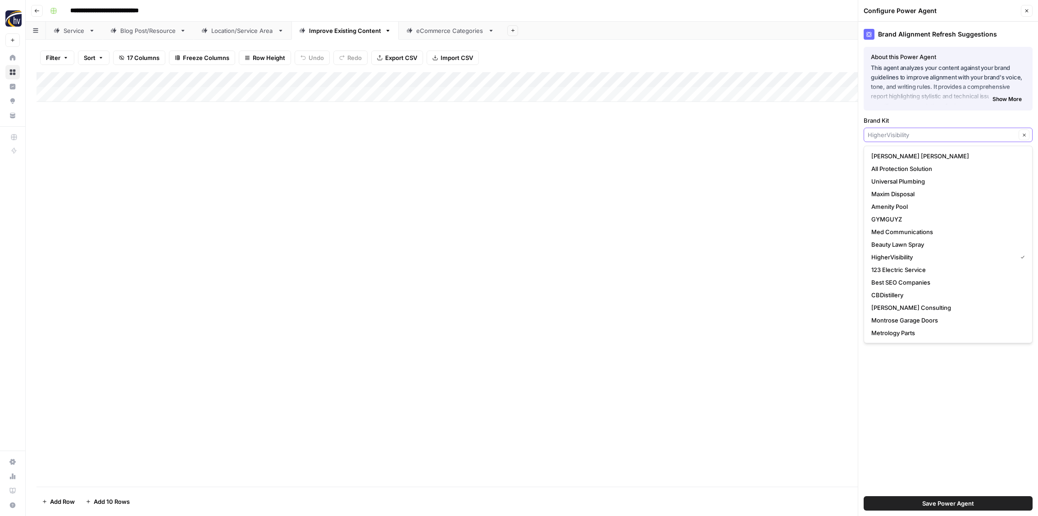
paste input "[PERSON_NAME]"
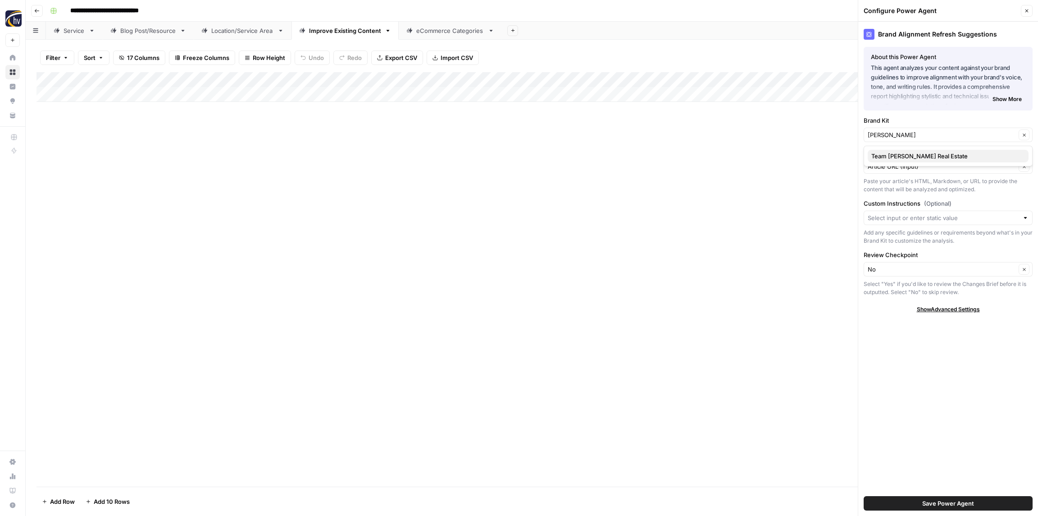
click at [903, 158] on span "Team [PERSON_NAME] Real Estate" at bounding box center [947, 155] width 150 height 9
type input "Team [PERSON_NAME] Real Estate"
click at [930, 508] on button "Save Power Agent" at bounding box center [948, 503] width 169 height 14
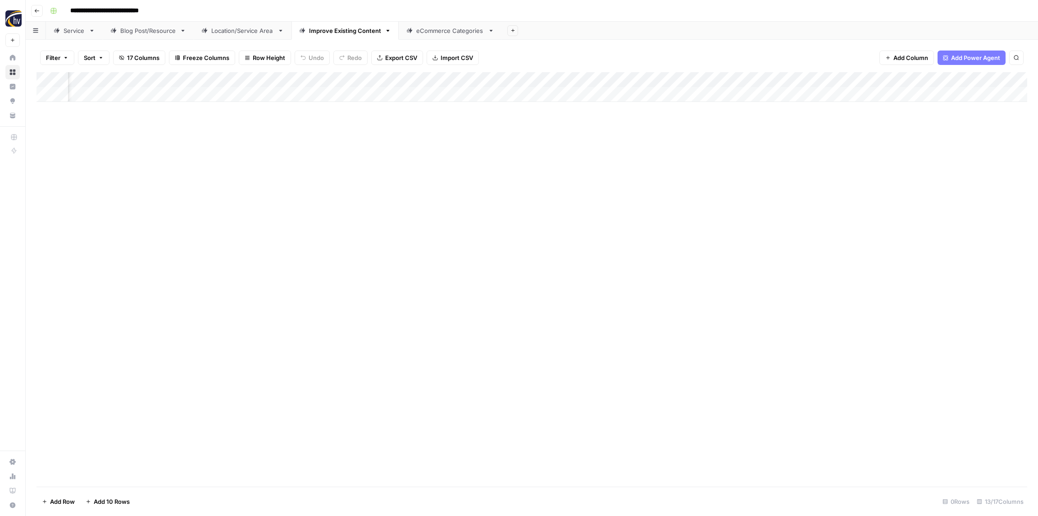
scroll to position [0, 239]
click at [877, 78] on div "Add Column" at bounding box center [532, 87] width 991 height 30
click at [823, 155] on span "Configure Inputs" at bounding box center [824, 155] width 79 height 9
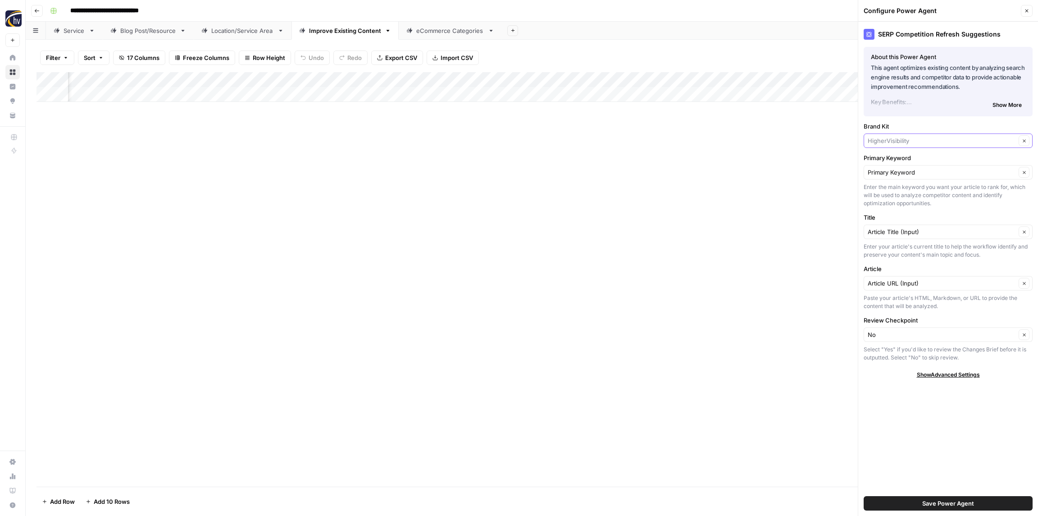
click at [897, 139] on input "Brand Kit" at bounding box center [942, 140] width 148 height 9
paste input "[PERSON_NAME]"
drag, startPoint x: 913, startPoint y: 161, endPoint x: 917, endPoint y: 192, distance: 31.8
click at [913, 161] on span "Team [PERSON_NAME] Real Estate" at bounding box center [947, 161] width 150 height 9
type input "Team [PERSON_NAME] Real Estate"
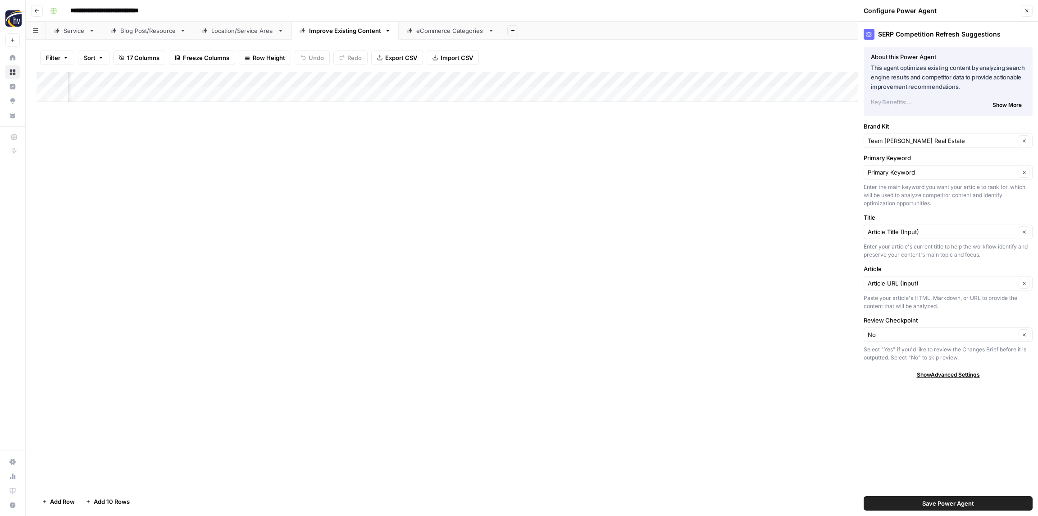
click at [962, 501] on span "Save Power Agent" at bounding box center [949, 502] width 52 height 9
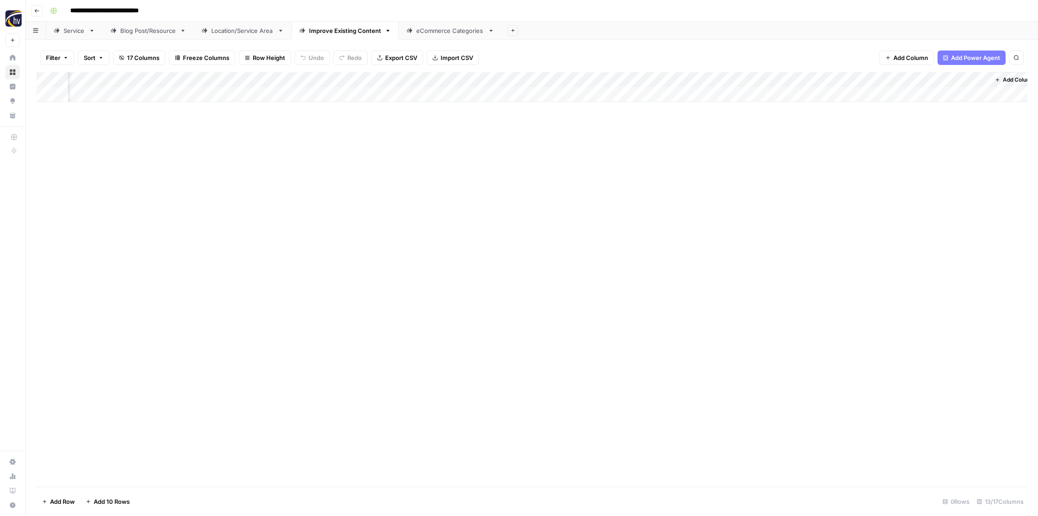
scroll to position [0, 565]
click at [757, 79] on div "Add Column" at bounding box center [532, 87] width 991 height 30
click at [723, 153] on span "Configure Inputs" at bounding box center [731, 155] width 79 height 9
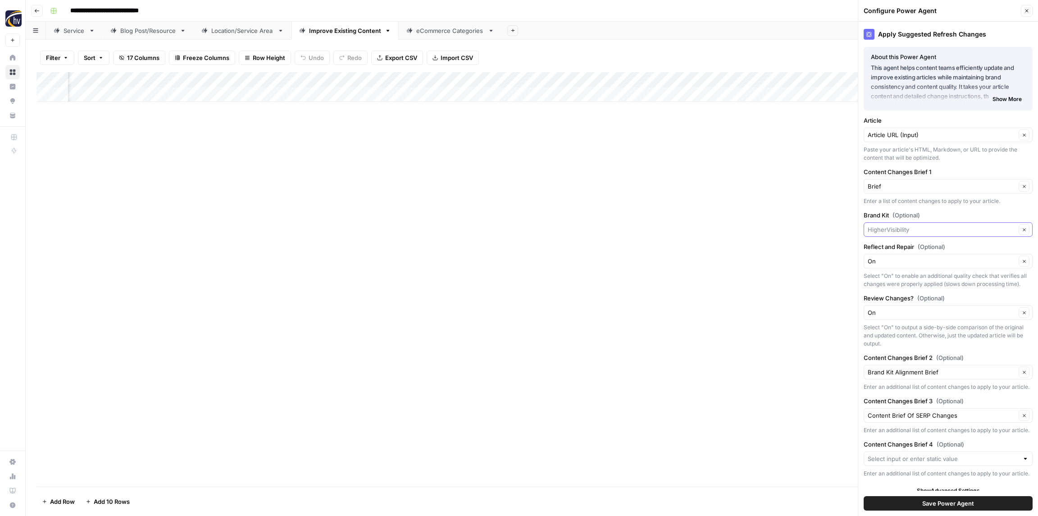
click at [932, 226] on input "Brand Kit (Optional)" at bounding box center [942, 229] width 148 height 9
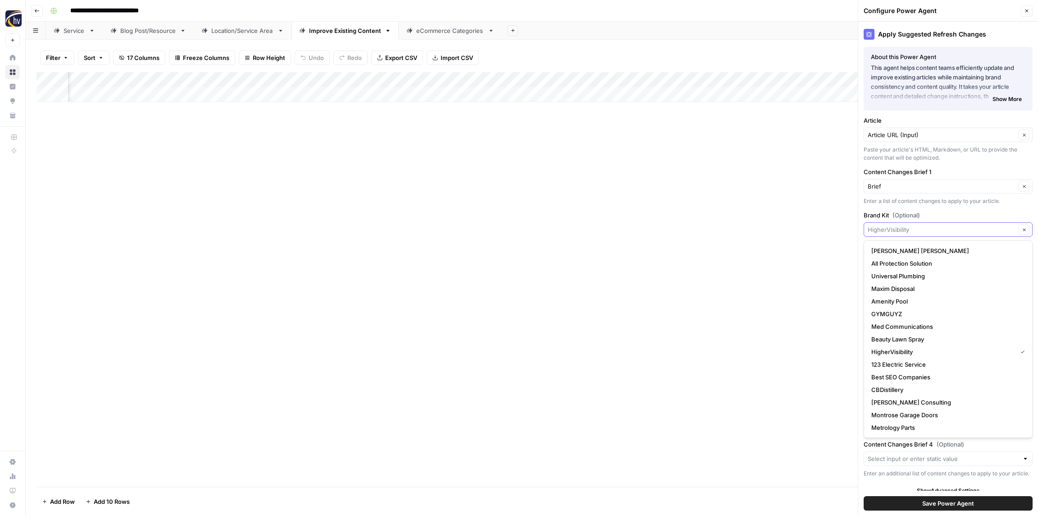
paste input "[PERSON_NAME]"
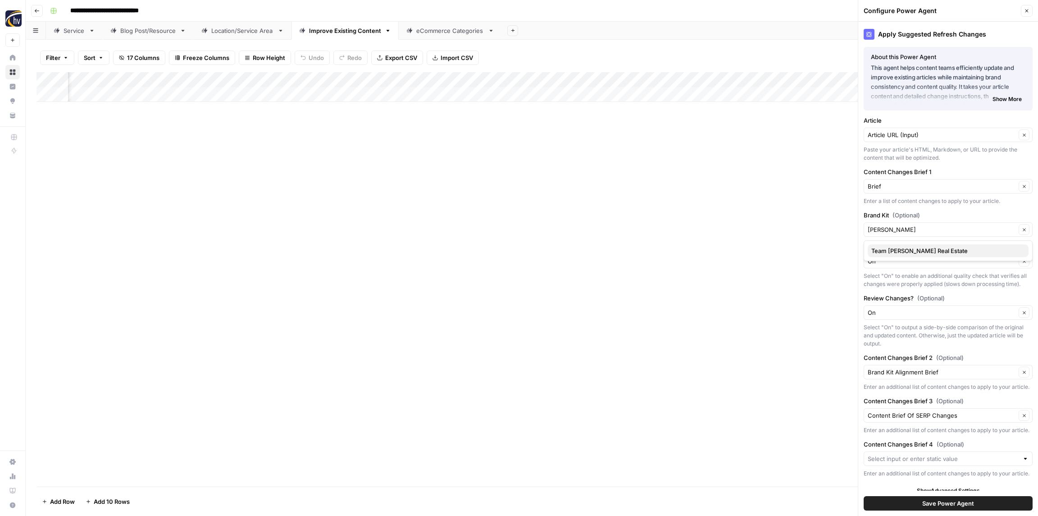
click at [933, 246] on span "Team [PERSON_NAME] Real Estate" at bounding box center [947, 250] width 150 height 9
type input "Team [PERSON_NAME] Real Estate"
click at [957, 507] on span "Save Power Agent" at bounding box center [949, 502] width 52 height 9
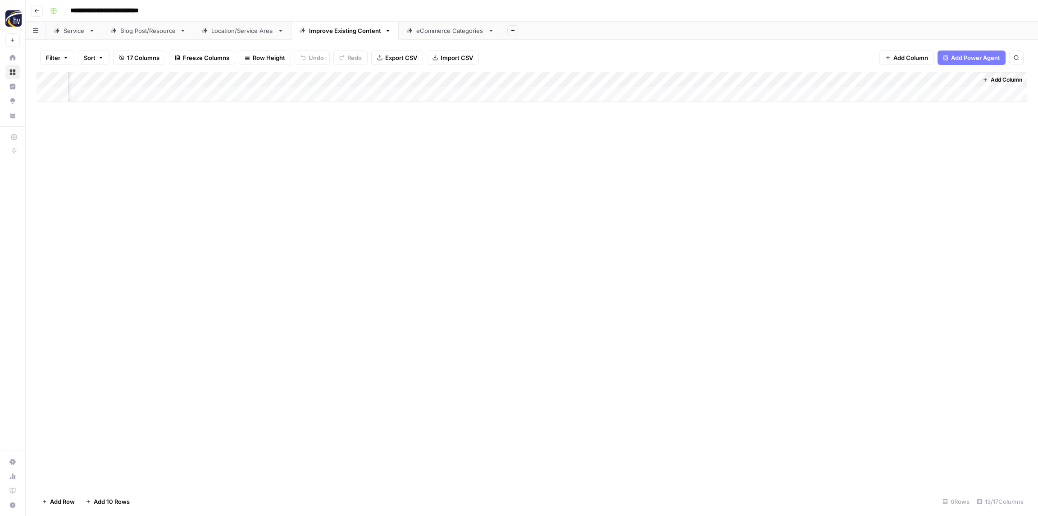
click at [449, 29] on div "eCommerce Categories" at bounding box center [450, 30] width 68 height 9
click at [324, 78] on div "Add Column" at bounding box center [532, 87] width 991 height 30
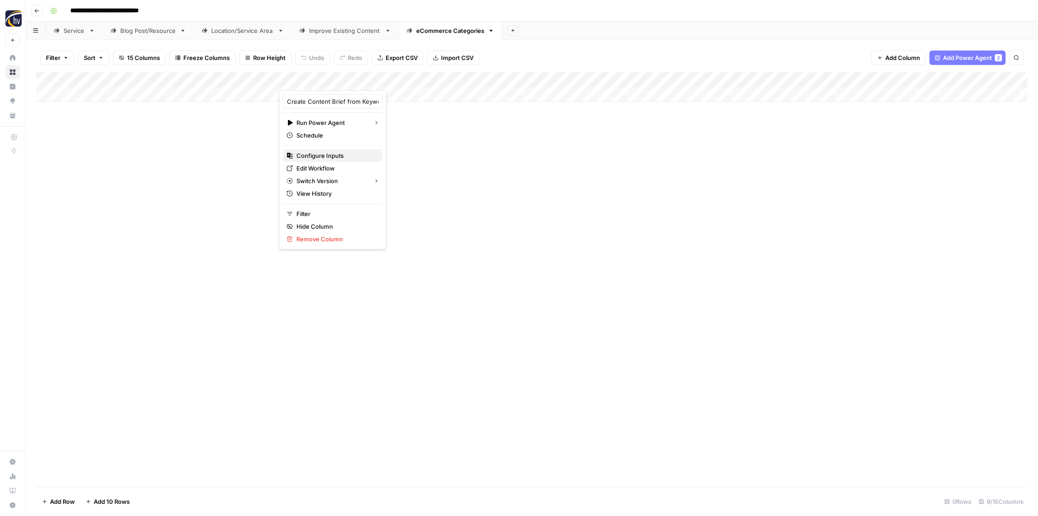
click at [329, 155] on span "Configure Inputs" at bounding box center [336, 155] width 79 height 9
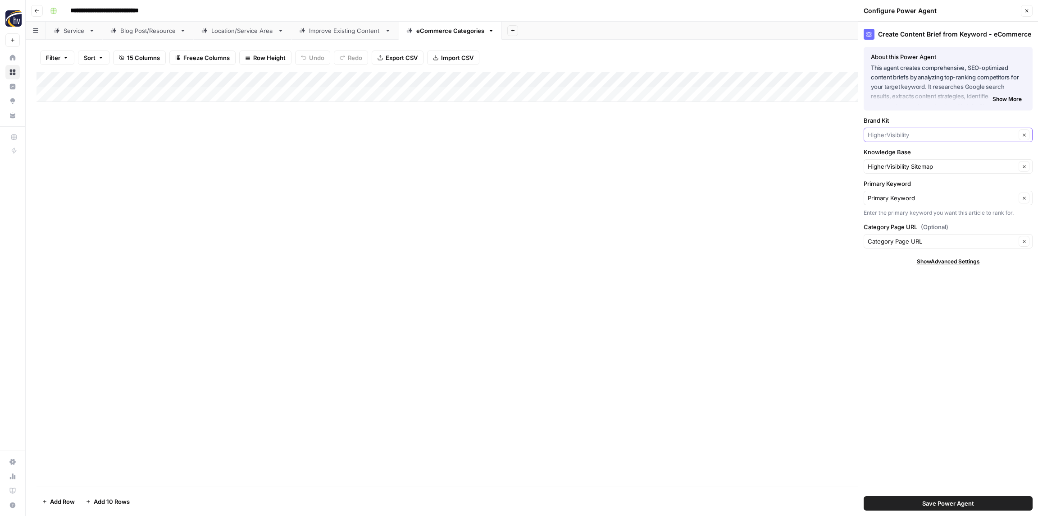
click at [918, 134] on input "Brand Kit" at bounding box center [942, 134] width 148 height 9
paste input "[PERSON_NAME]"
drag, startPoint x: 914, startPoint y: 157, endPoint x: 912, endPoint y: 162, distance: 5.3
click at [914, 157] on span "Team [PERSON_NAME] Real Estate" at bounding box center [947, 155] width 150 height 9
type input "Team [PERSON_NAME] Real Estate"
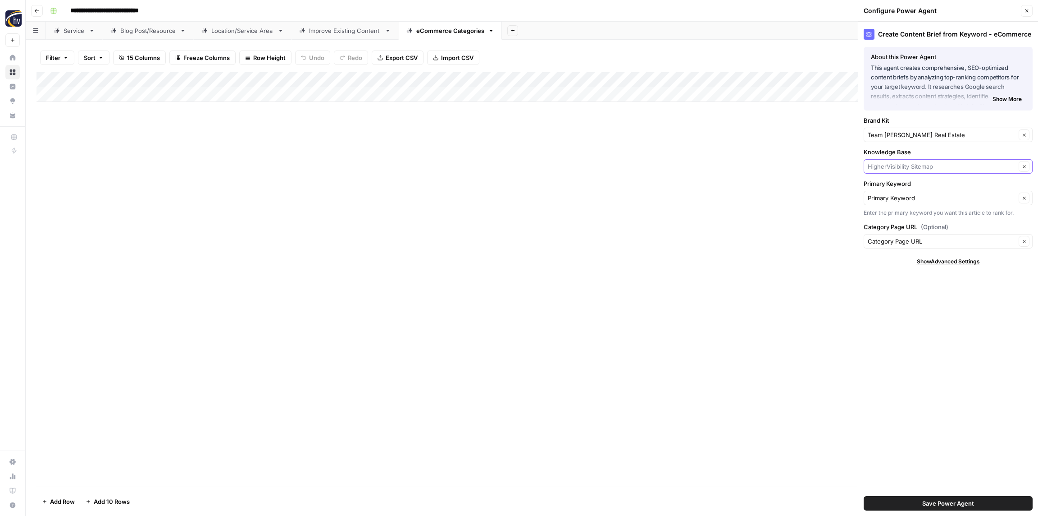
click at [910, 167] on input "Knowledge Base" at bounding box center [942, 166] width 148 height 9
paste input "[PERSON_NAME]"
drag, startPoint x: 905, startPoint y: 187, endPoint x: 900, endPoint y: 183, distance: 5.1
click at [904, 187] on span "[PERSON_NAME] Real Estate Sitemap" at bounding box center [947, 187] width 150 height 9
type input "[PERSON_NAME] Real Estate Sitemap"
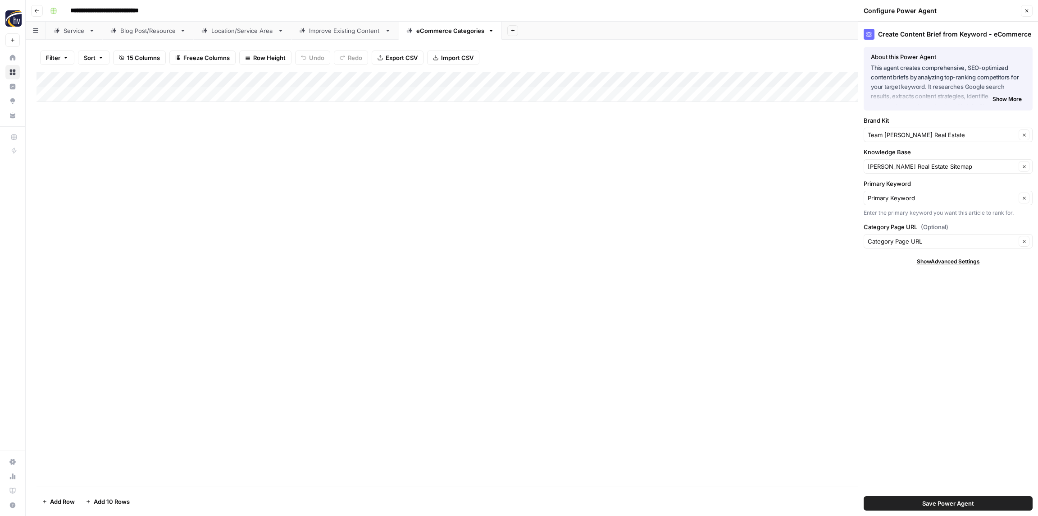
click at [944, 499] on span "Save Power Agent" at bounding box center [949, 502] width 52 height 9
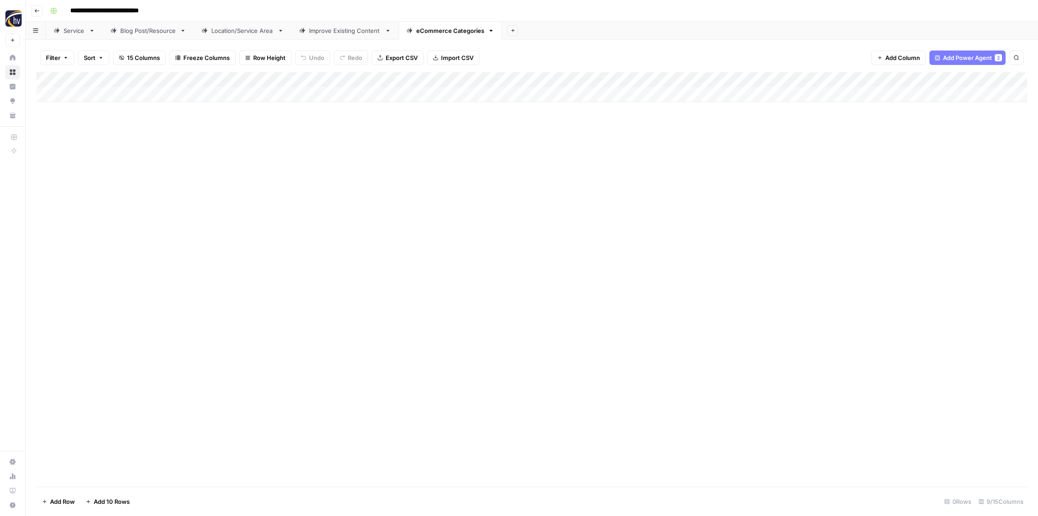
click at [826, 79] on div "Add Column" at bounding box center [532, 87] width 991 height 30
click at [825, 159] on span "Configure Inputs" at bounding box center [840, 155] width 79 height 9
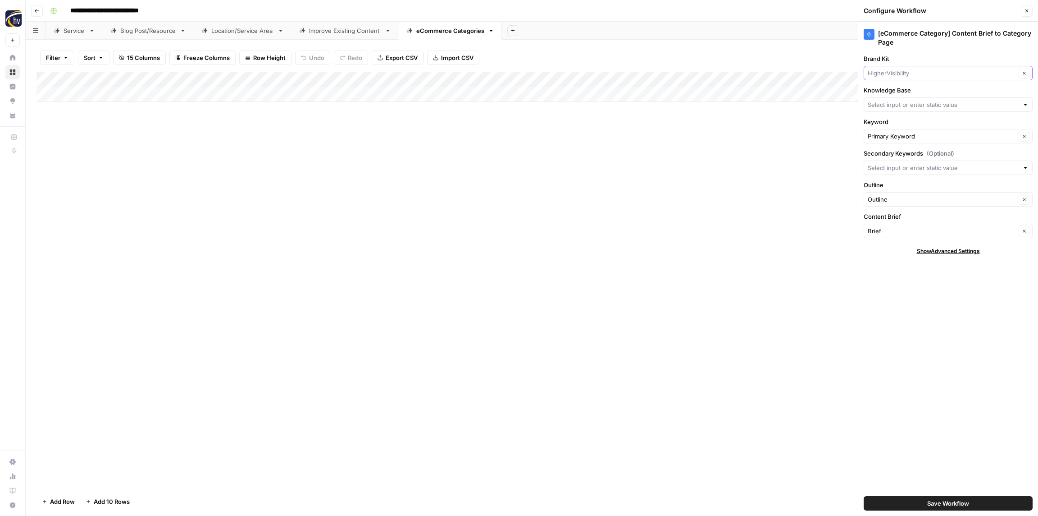
click at [909, 71] on input "Brand Kit" at bounding box center [942, 73] width 148 height 9
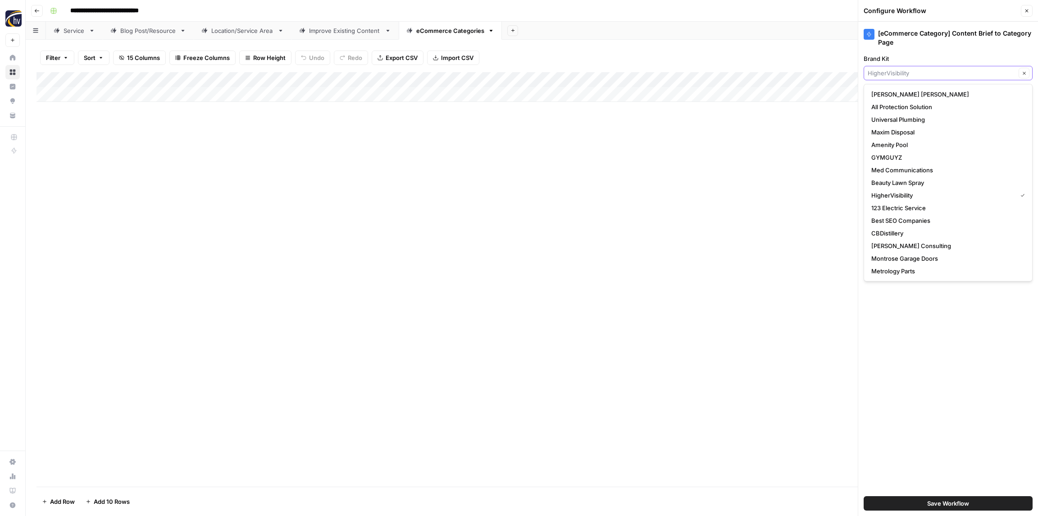
paste input "[PERSON_NAME]"
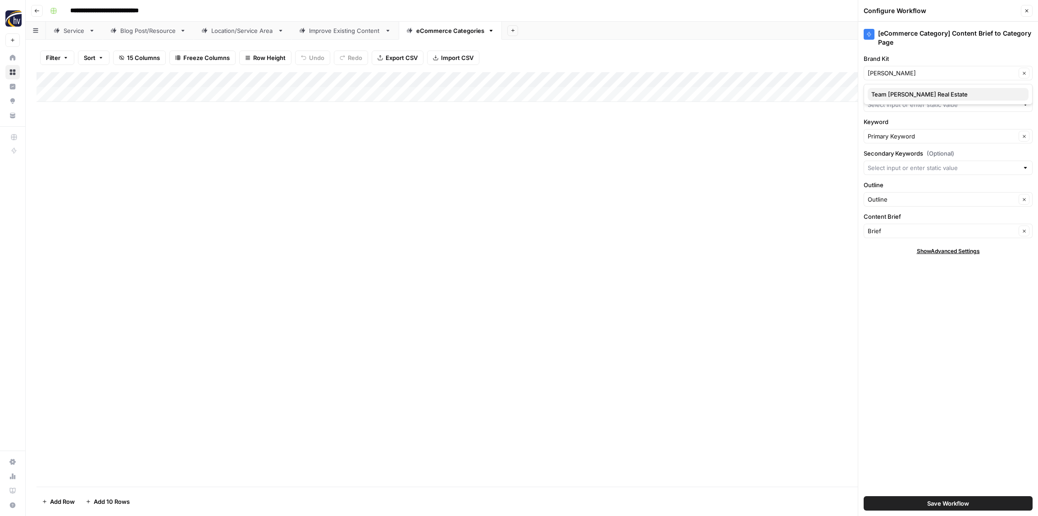
click at [909, 89] on button "Team [PERSON_NAME] Real Estate" at bounding box center [948, 94] width 161 height 13
type input "Team [PERSON_NAME] Real Estate"
click at [899, 103] on input "Knowledge Base" at bounding box center [943, 104] width 151 height 9
paste input "[PERSON_NAME]"
click at [900, 121] on span "[PERSON_NAME] Real Estate Sitemap" at bounding box center [947, 125] width 150 height 9
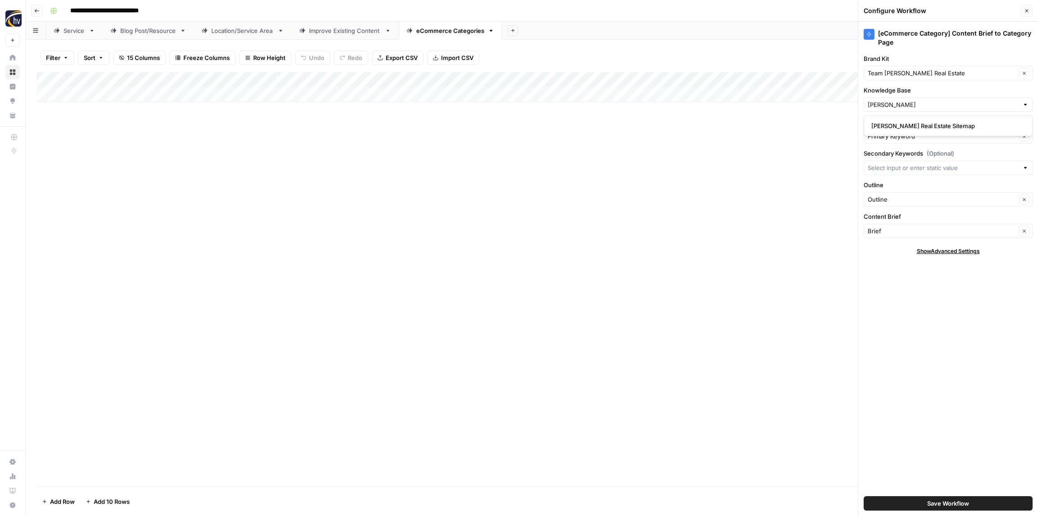
type input "[PERSON_NAME] Real Estate Sitemap"
click at [922, 497] on button "Save Workflow" at bounding box center [948, 503] width 169 height 14
